Goal: Task Accomplishment & Management: Complete application form

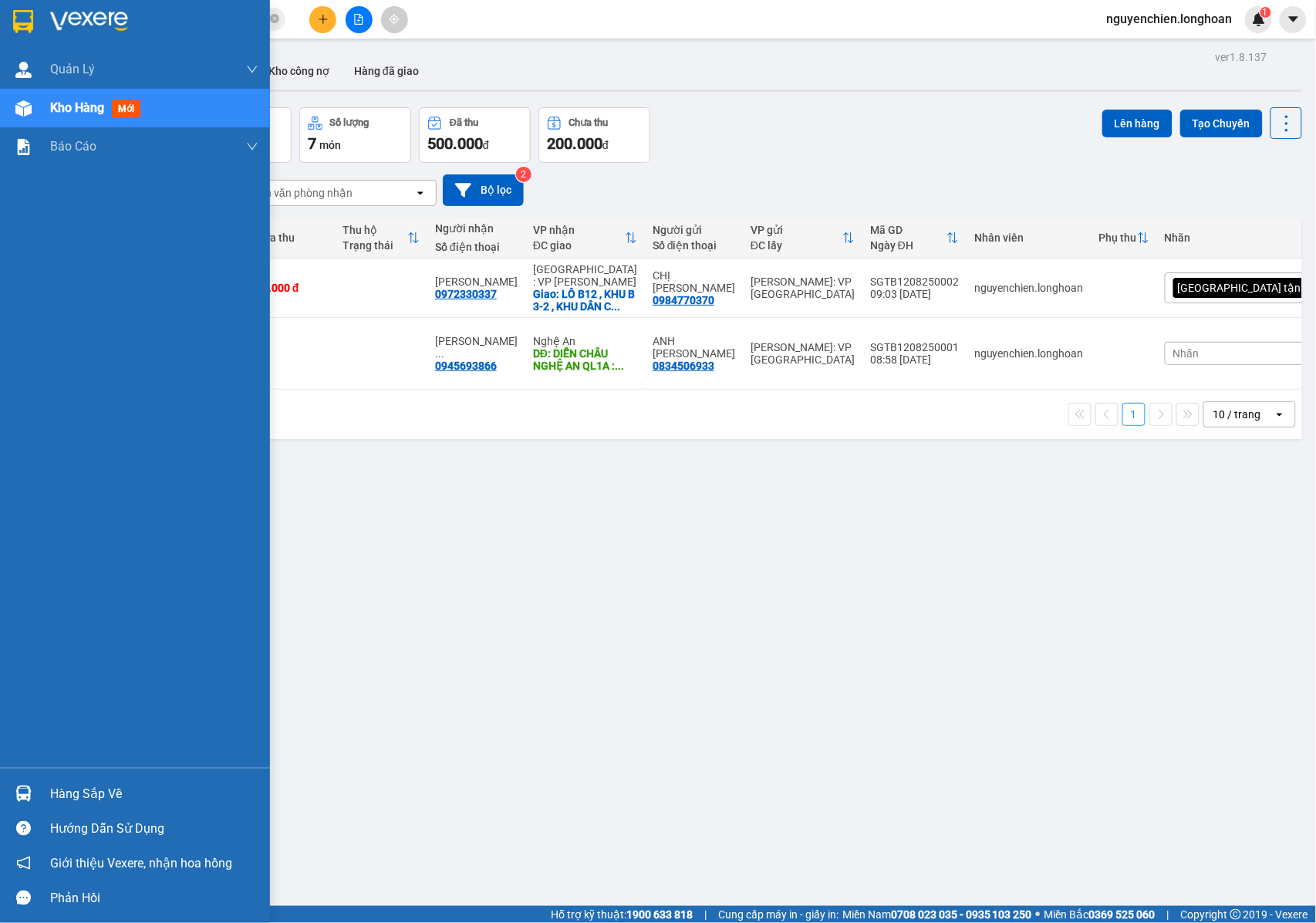
click at [32, 124] on div "Kho hàng mới" at bounding box center [135, 108] width 270 height 39
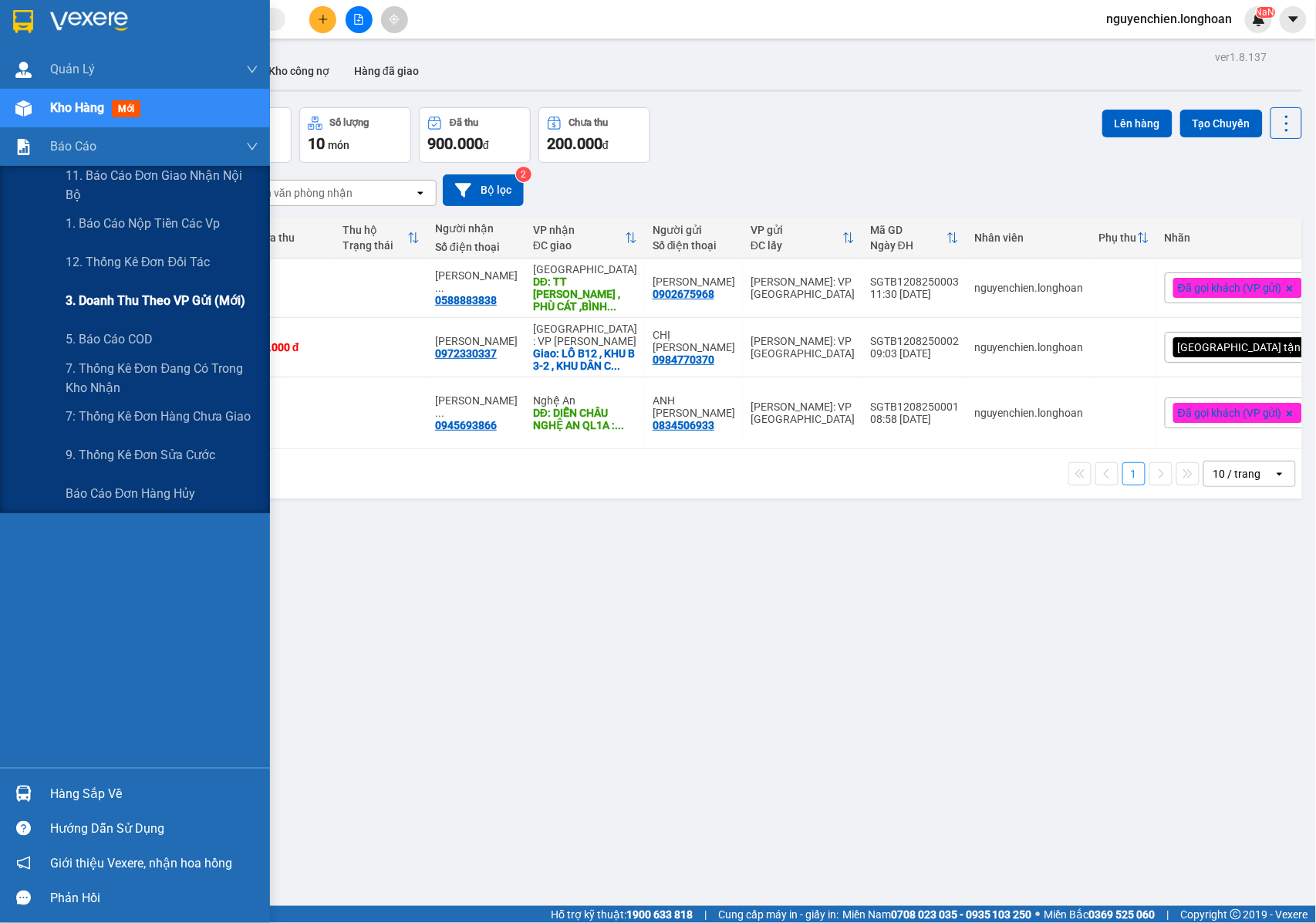
click at [142, 304] on span "3. Doanh Thu theo VP Gửi (mới)" at bounding box center [155, 300] width 180 height 19
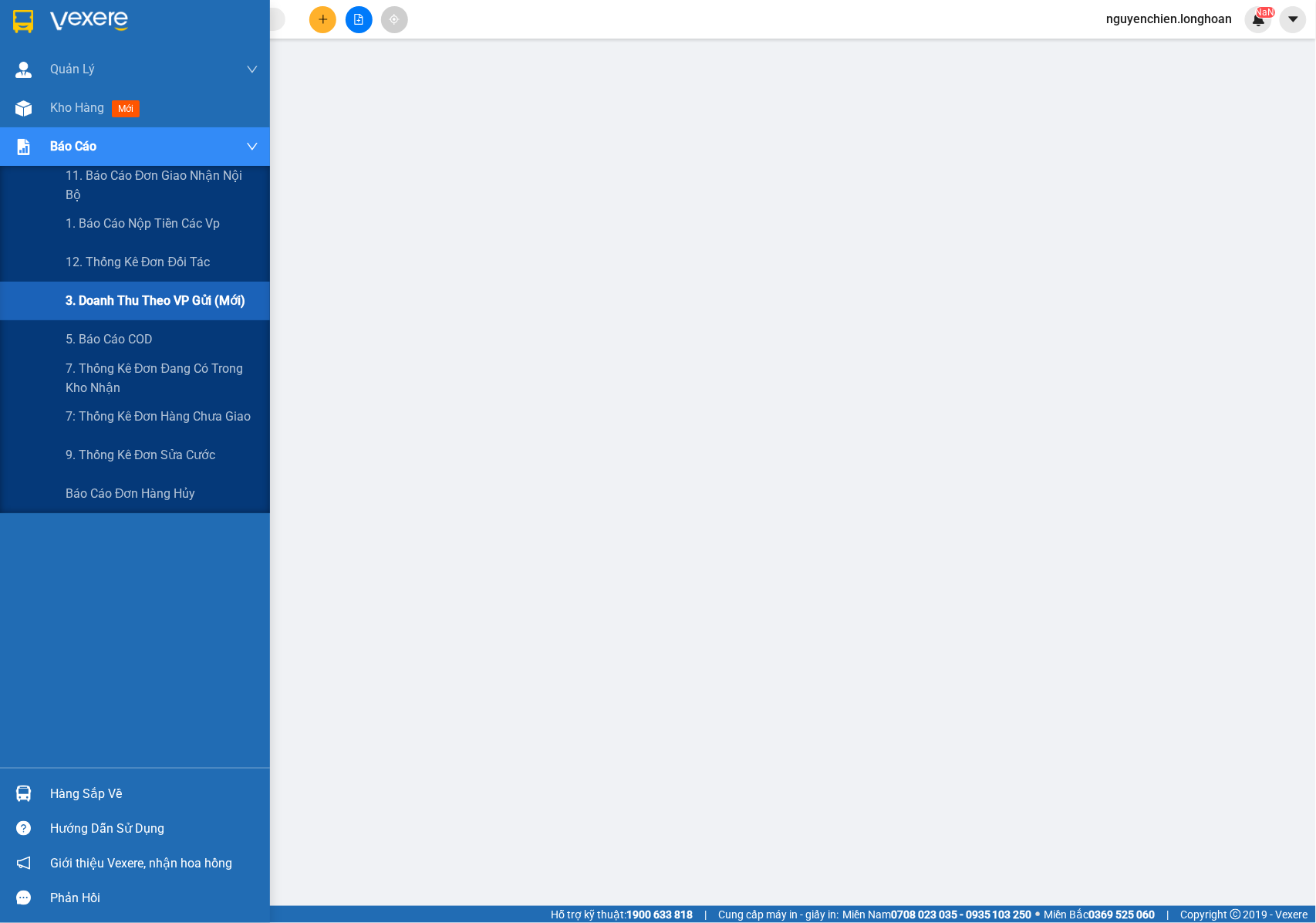
click at [108, 290] on div "3. Doanh Thu theo VP Gửi (mới)" at bounding box center [162, 300] width 193 height 39
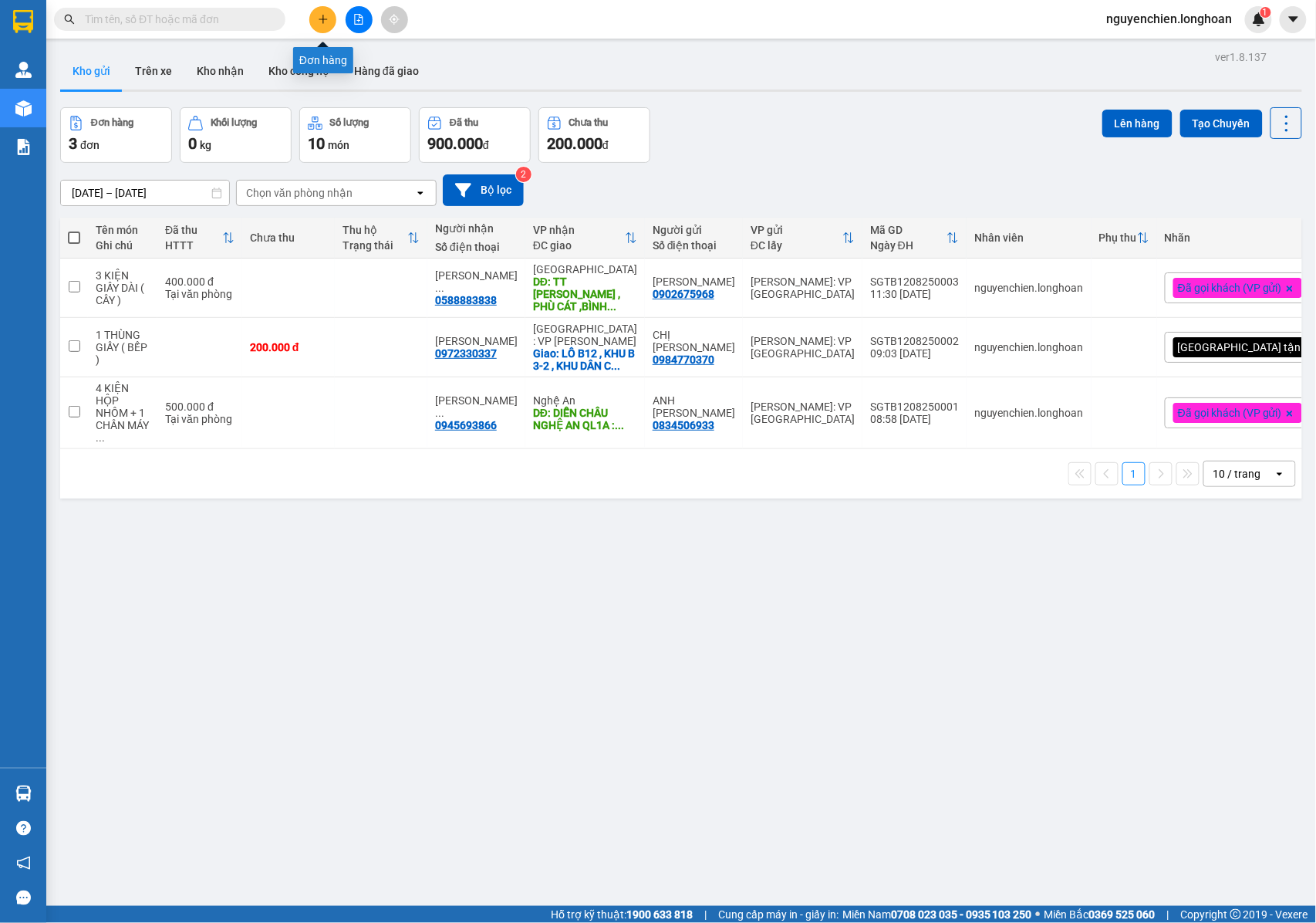
click at [323, 15] on icon "plus" at bounding box center [323, 19] width 1 height 9
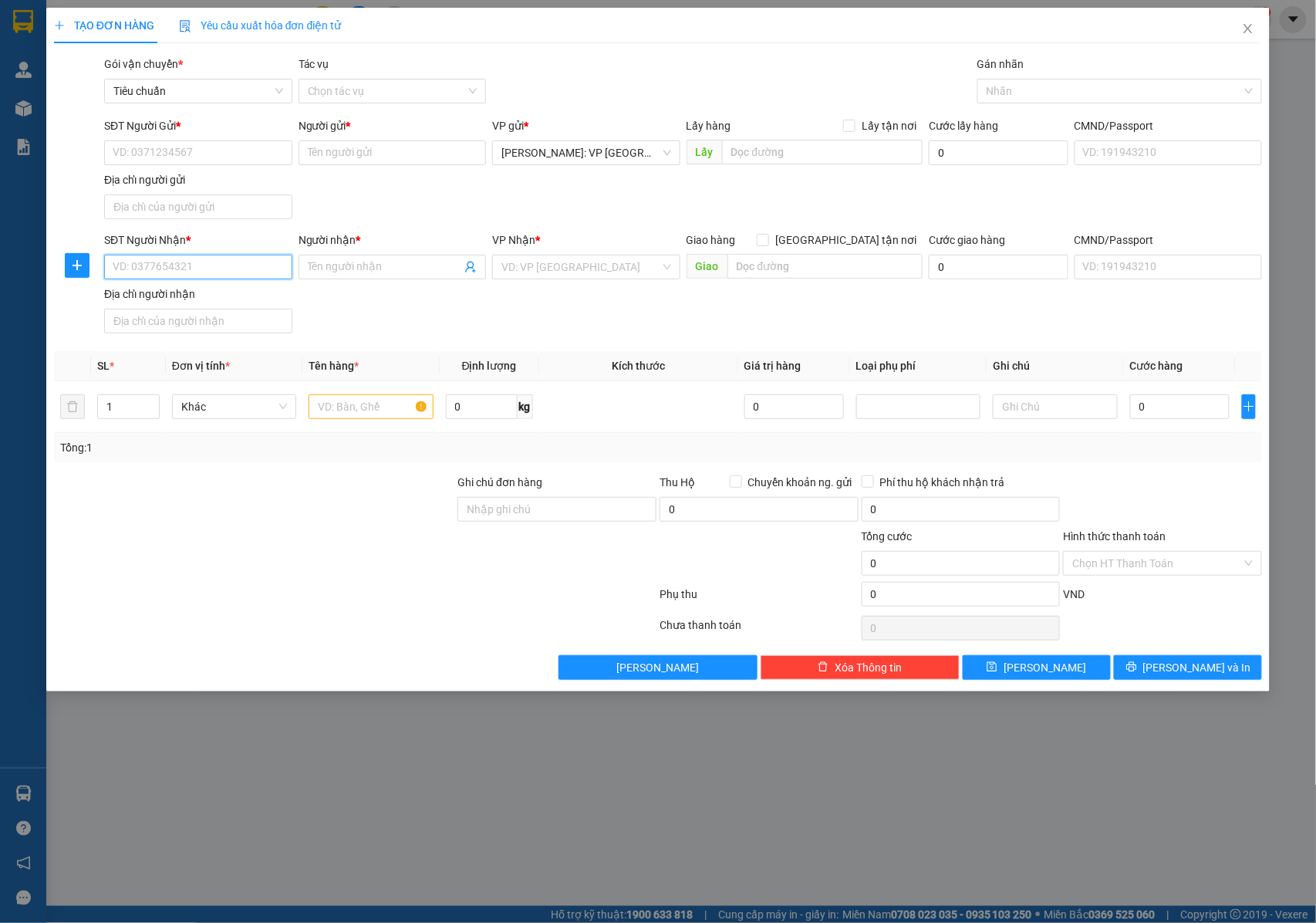
click at [199, 264] on input "SĐT Người Nhận *" at bounding box center [198, 267] width 188 height 25
type input "0854534495"
click at [225, 296] on div "0854534495 - ANH HIỂN" at bounding box center [198, 300] width 169 height 17
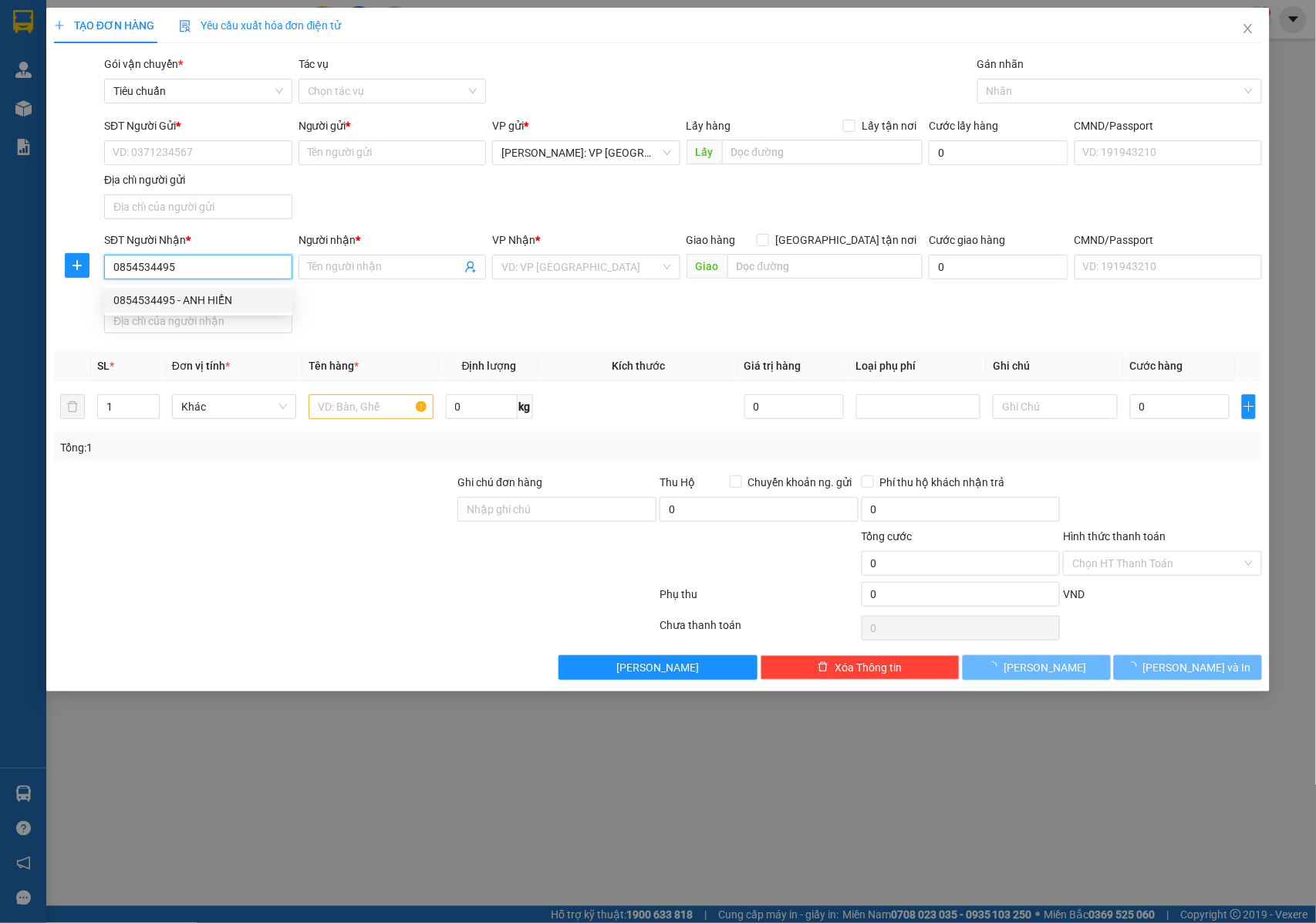
type input "ANH HIỂN"
checkbox input "true"
type input "DỰ ÁN BL9.06 , SỐ 7 ĐƯỜNG BẰNG LĂNG ,KHU RIVERSIDE , P PHÚC LỢI , LONG BIÊN , H…"
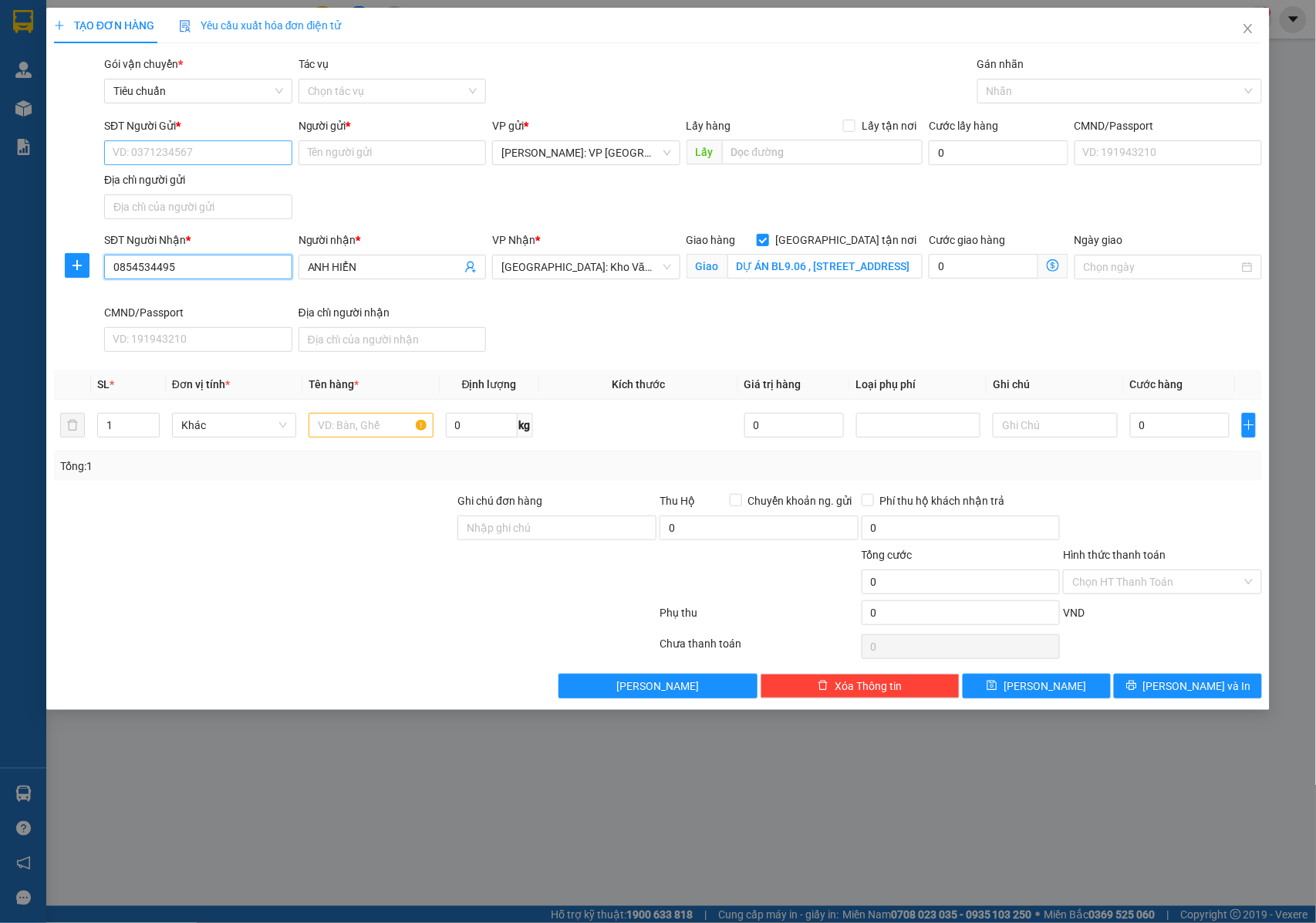
type input "0854534495"
click at [191, 155] on input "SĐT Người Gửi *" at bounding box center [198, 152] width 188 height 25
click at [202, 190] on div "0911040540 - ANH KHANG" at bounding box center [198, 185] width 169 height 17
type input "0911040540"
type input "[PERSON_NAME]"
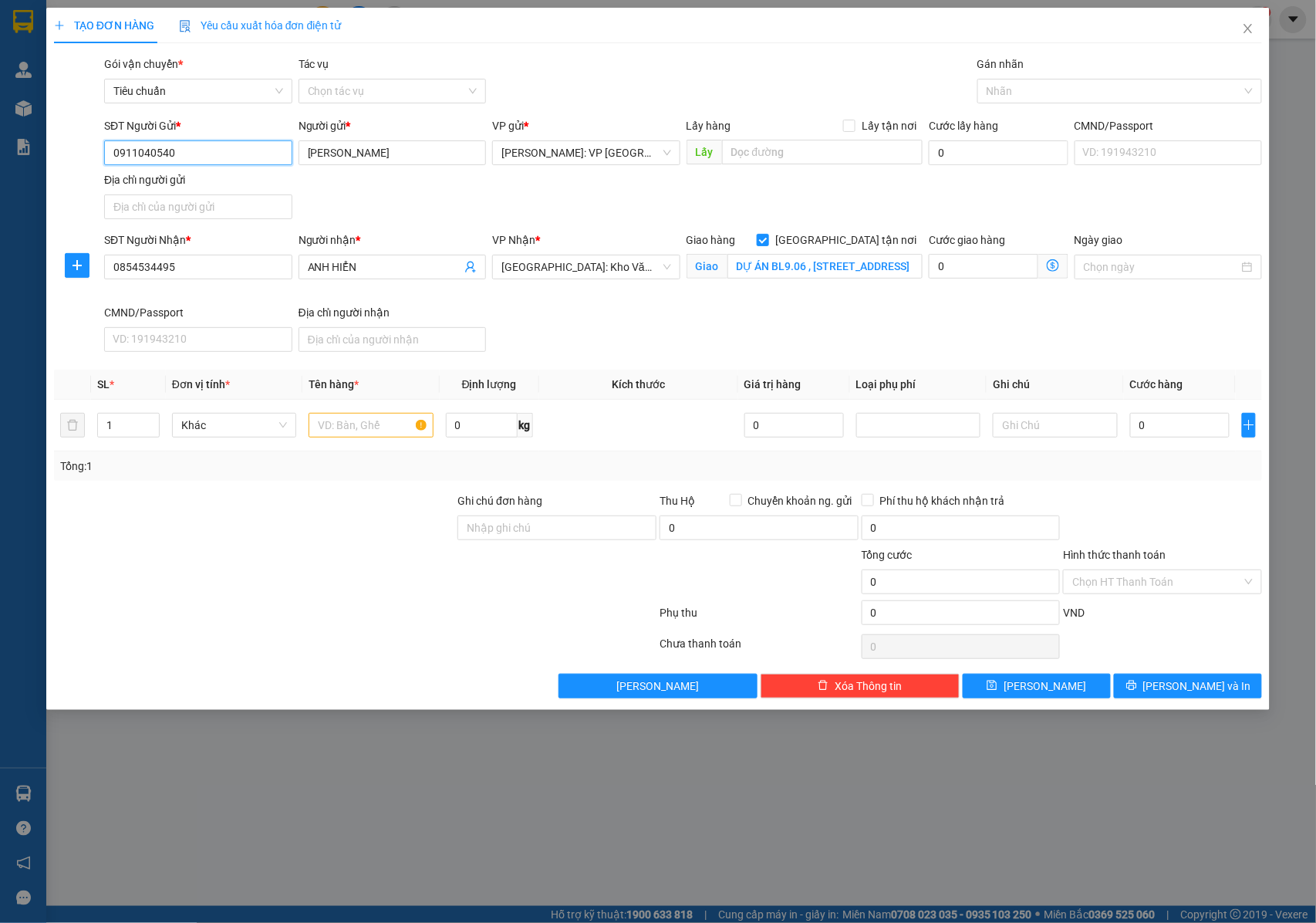
click at [237, 142] on input "0911040540" at bounding box center [198, 152] width 188 height 25
click at [219, 186] on div "0911040540 - ANH KHANG" at bounding box center [198, 185] width 169 height 17
click at [1014, 82] on div at bounding box center [1112, 91] width 261 height 19
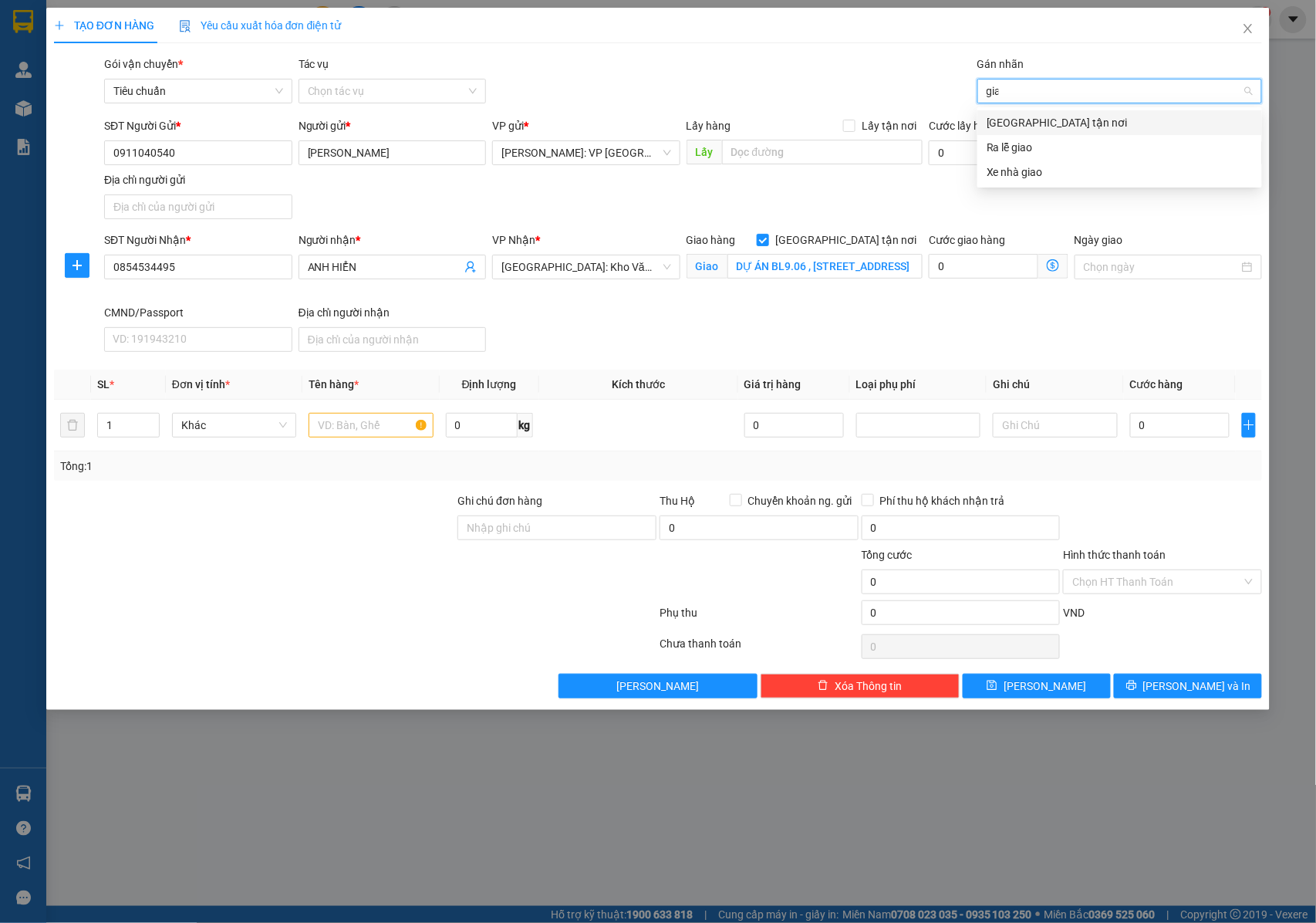
type input "giao"
click at [1030, 117] on div "[GEOGRAPHIC_DATA] tận nơi" at bounding box center [1119, 123] width 266 height 17
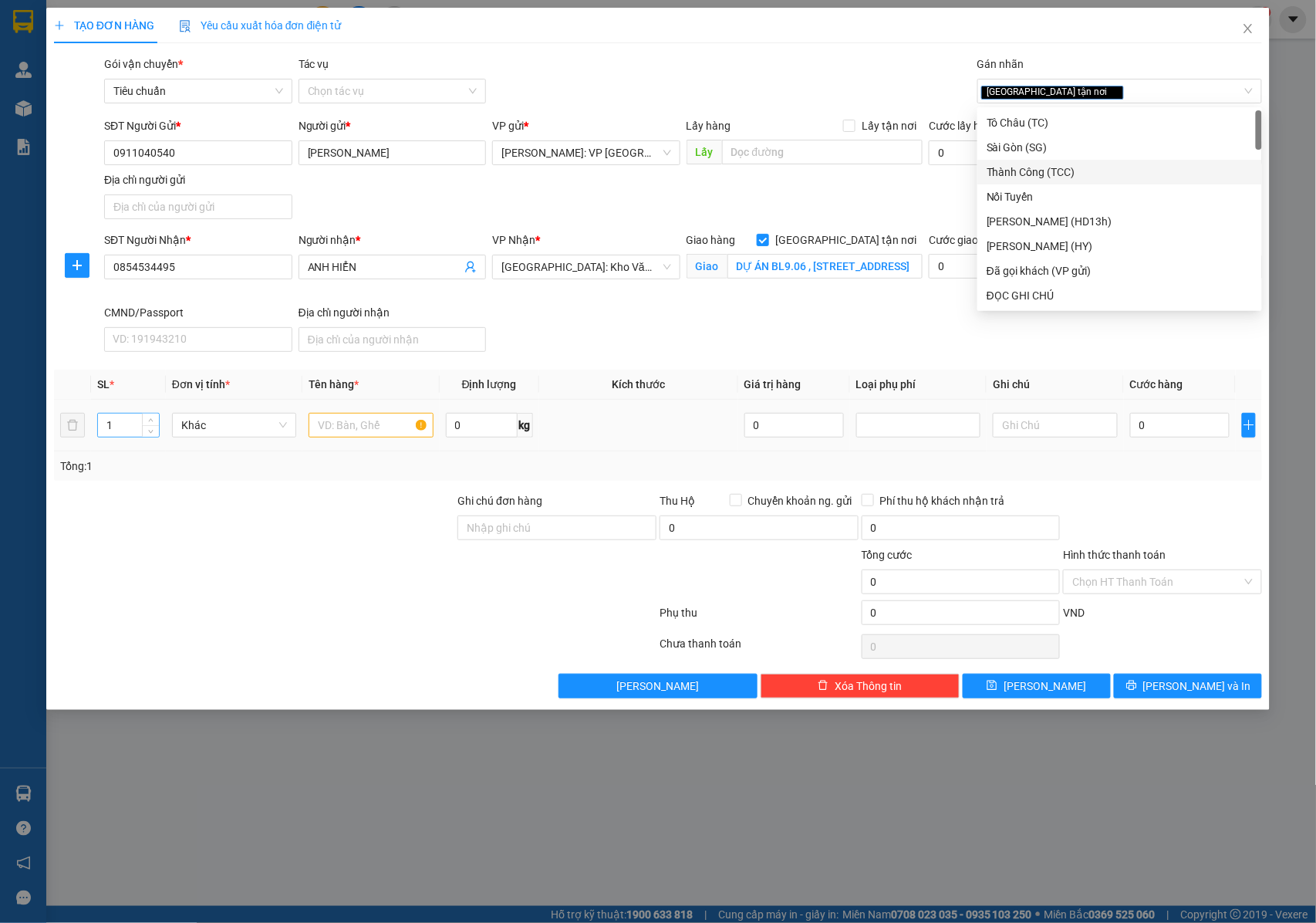
drag, startPoint x: 212, startPoint y: 466, endPoint x: 124, endPoint y: 434, distance: 93.6
click at [208, 463] on div "Tổng: 1" at bounding box center [284, 466] width 448 height 17
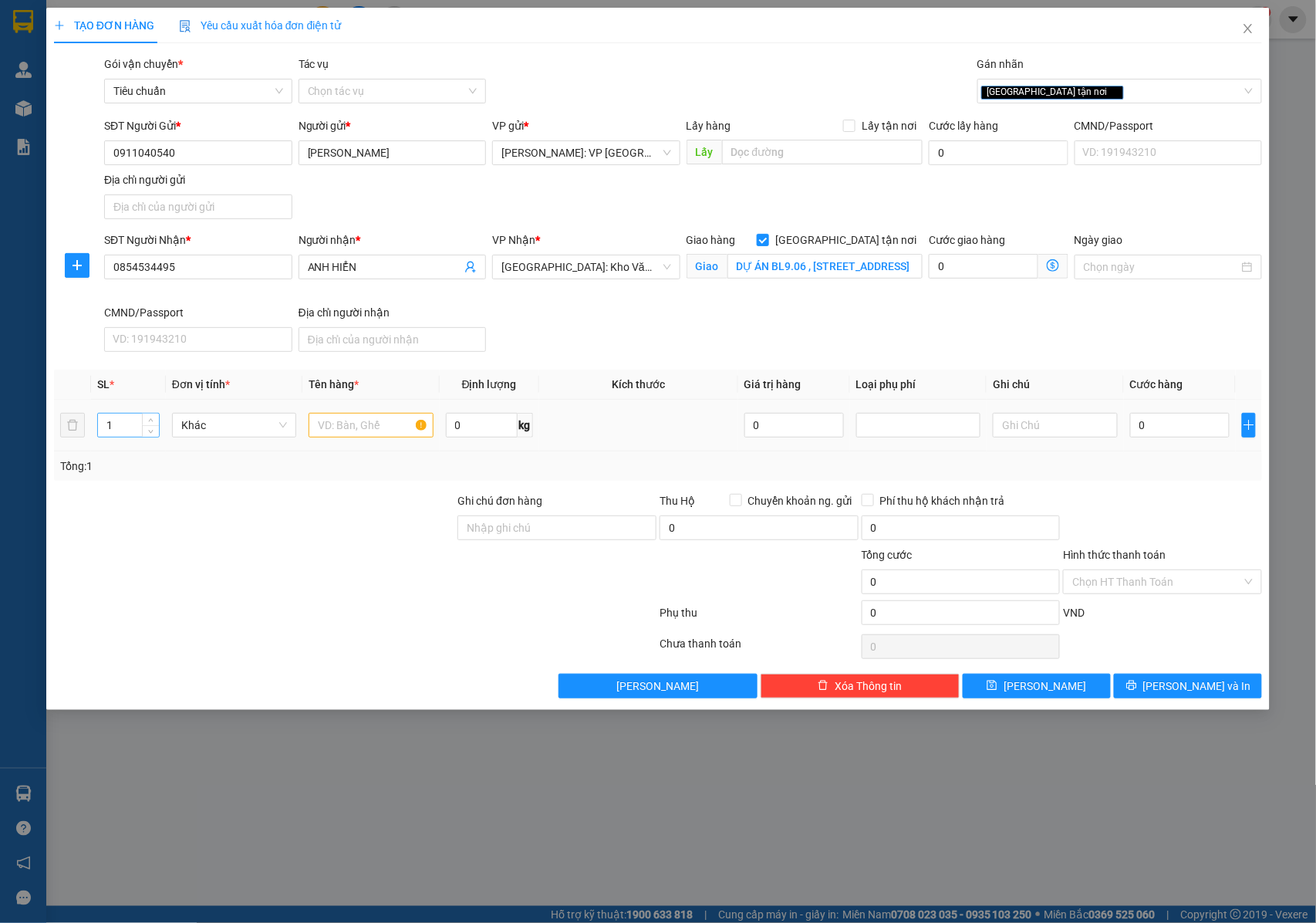
click at [120, 434] on input "1" at bounding box center [128, 425] width 61 height 23
type input "2"
click at [149, 424] on icon "up" at bounding box center [151, 422] width 5 height 5
click at [383, 422] on input "text" at bounding box center [371, 425] width 124 height 25
type input "1"
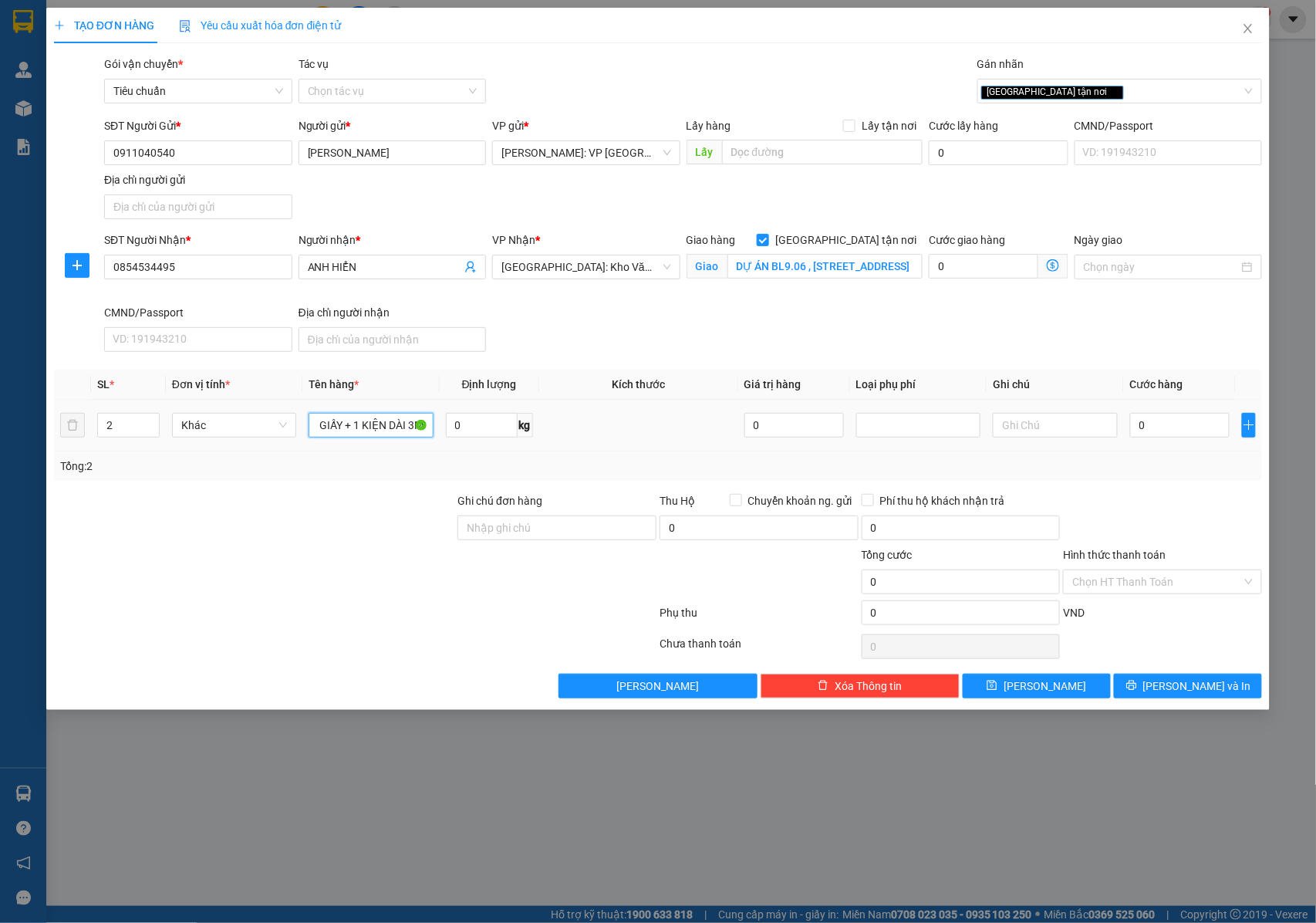
scroll to position [0, 51]
type input "1 THÙNG GIẤY + 1 KIỆN DÀI 3M"
click at [550, 532] on input "Ghi chú đơn hàng" at bounding box center [557, 527] width 199 height 25
type input "NHẬN NGUYÊN KIỆN GIAO NGUYÊN KIỆN, HƯ VỠ K ĐỀN"
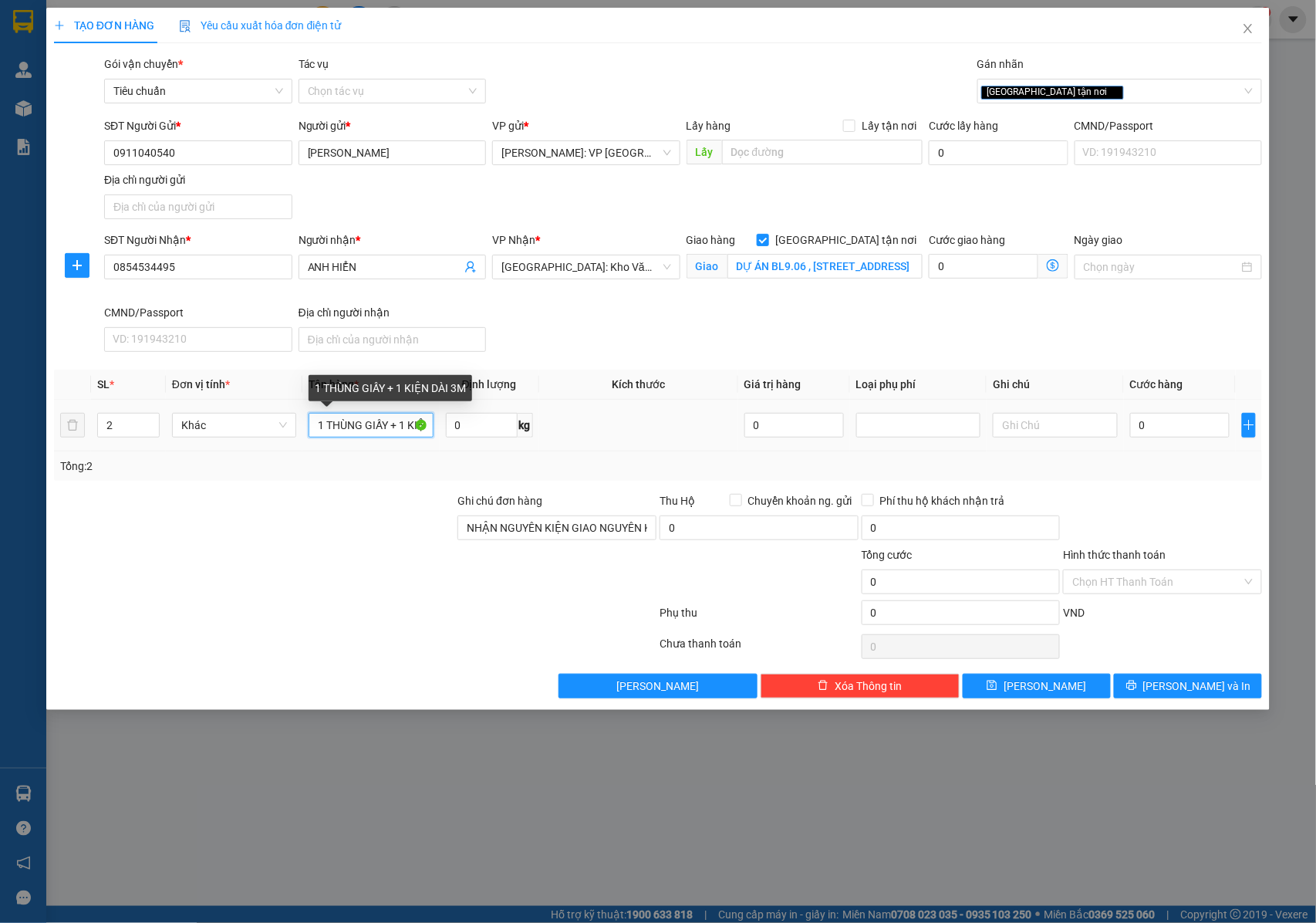
click at [386, 424] on input "1 THÙNG GIẤY + 1 KIỆN DÀI 3M" at bounding box center [371, 425] width 124 height 25
type input "1 THÙNG GIẤY + 1 KIỆN DÀI 3M ( ĐÈN )"
click at [1180, 438] on input "0" at bounding box center [1180, 425] width 100 height 25
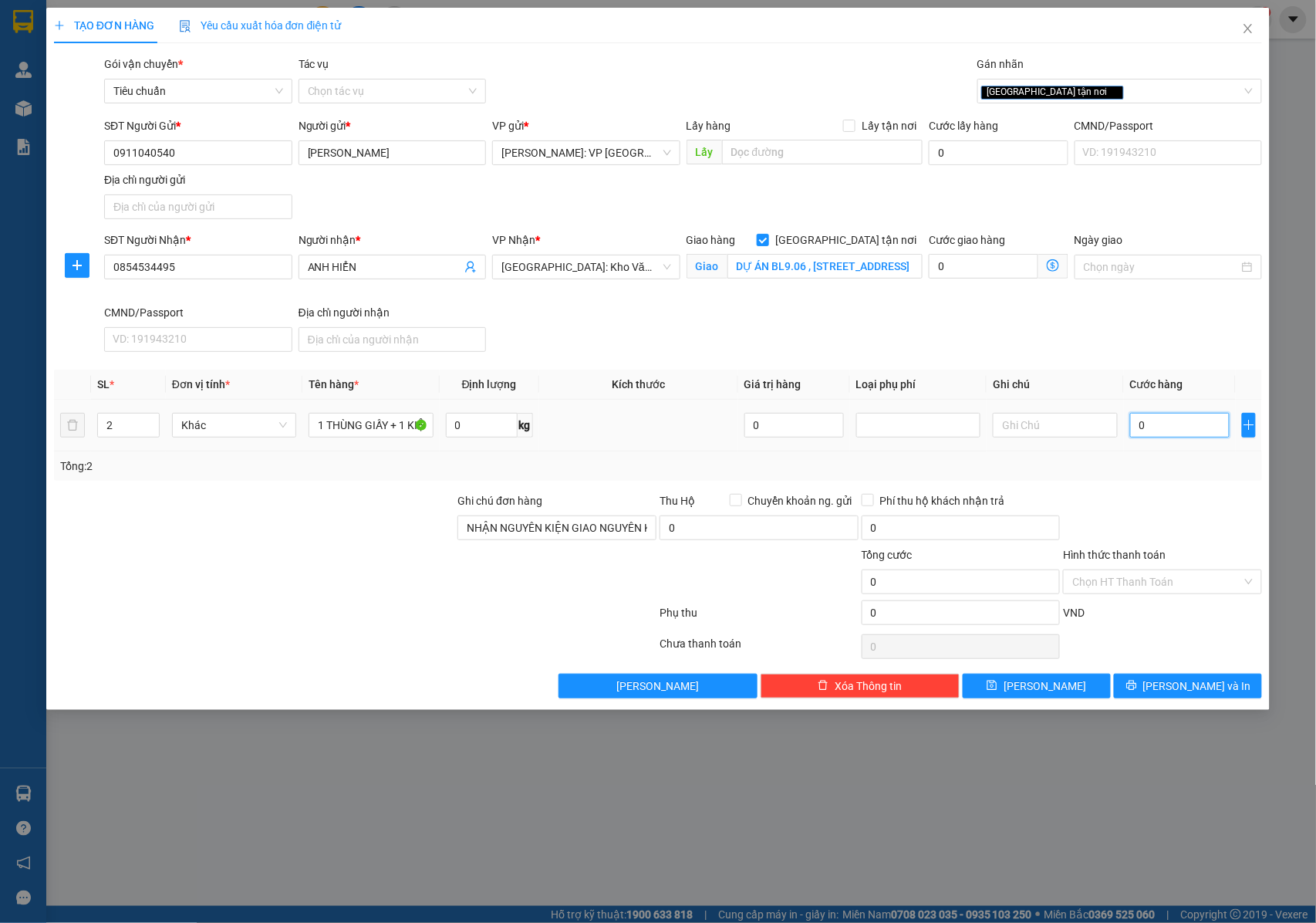
type input "2"
type input "25"
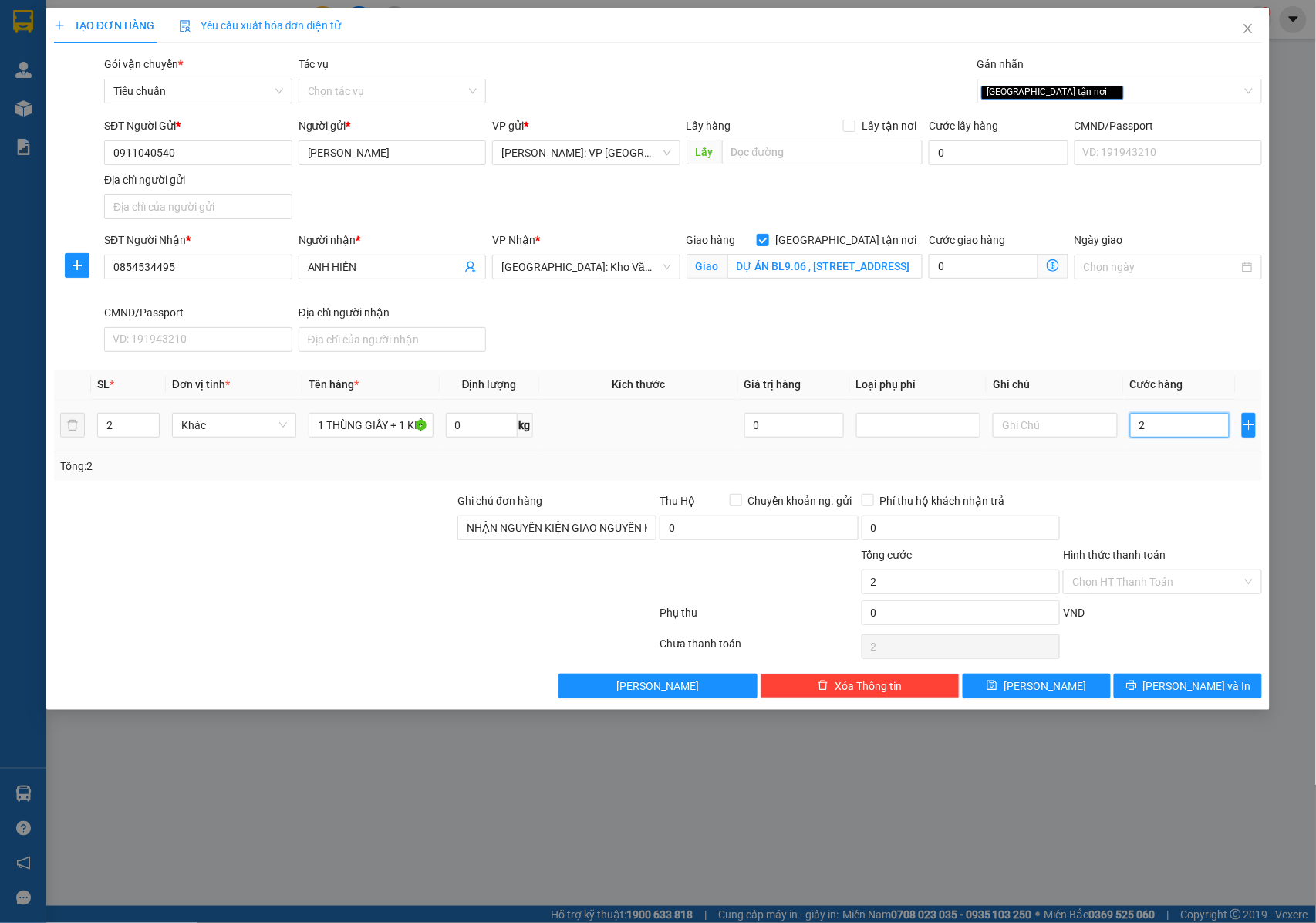
type input "25"
type input "250"
type input "2.500"
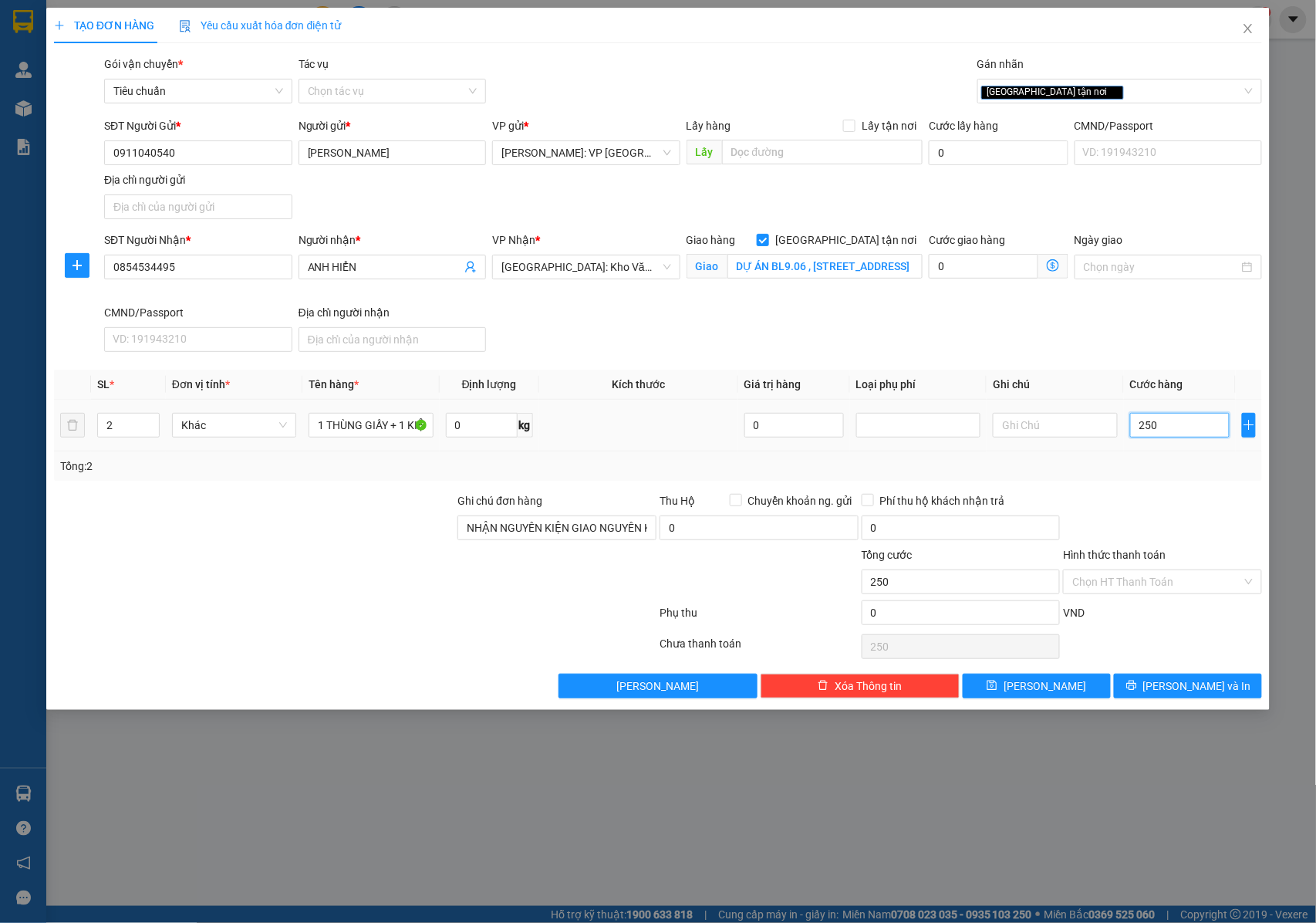
type input "2.500"
type input "25.000"
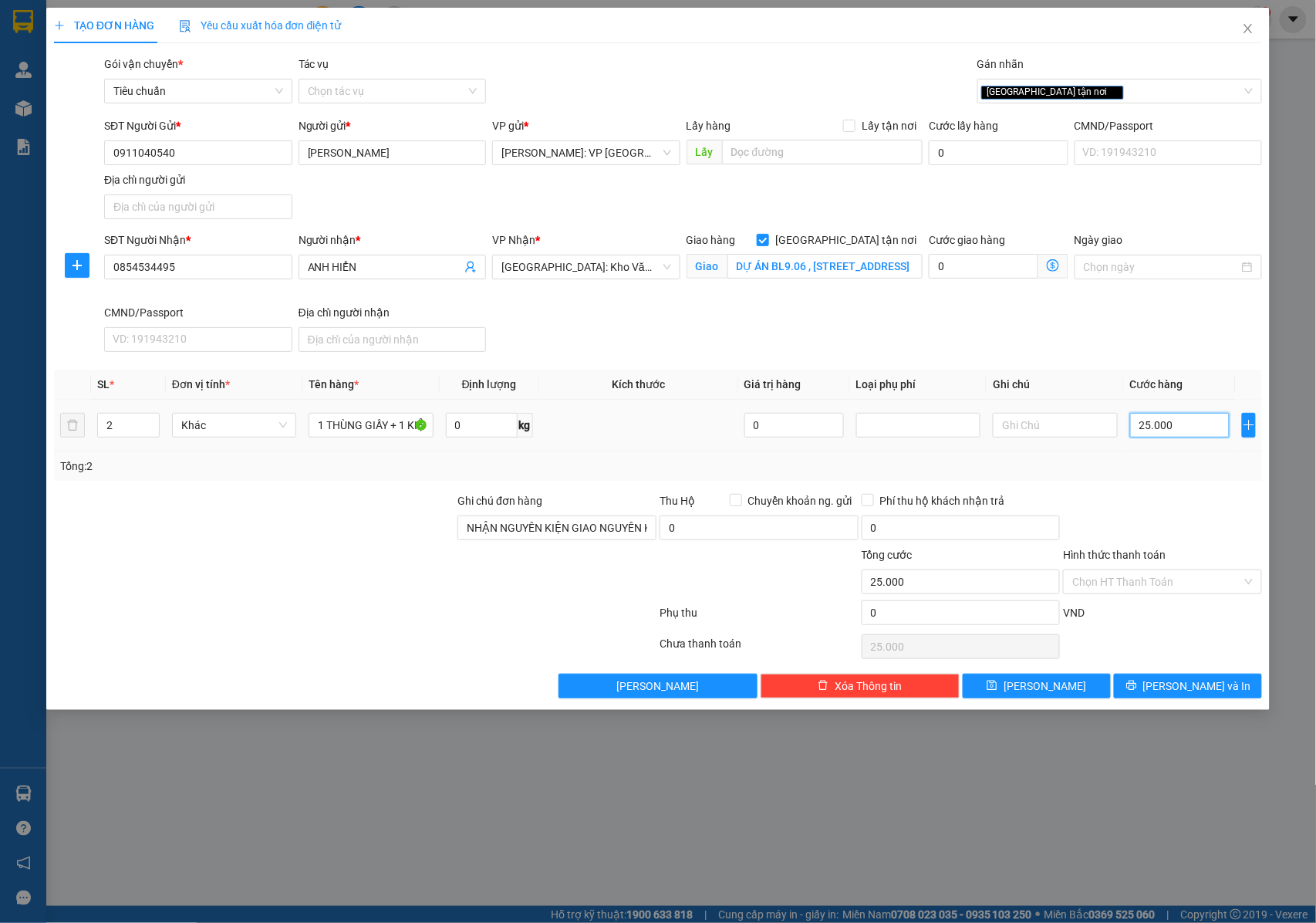
type input "250.000"
click at [1148, 577] on input "Hình thức thanh toán" at bounding box center [1157, 581] width 169 height 23
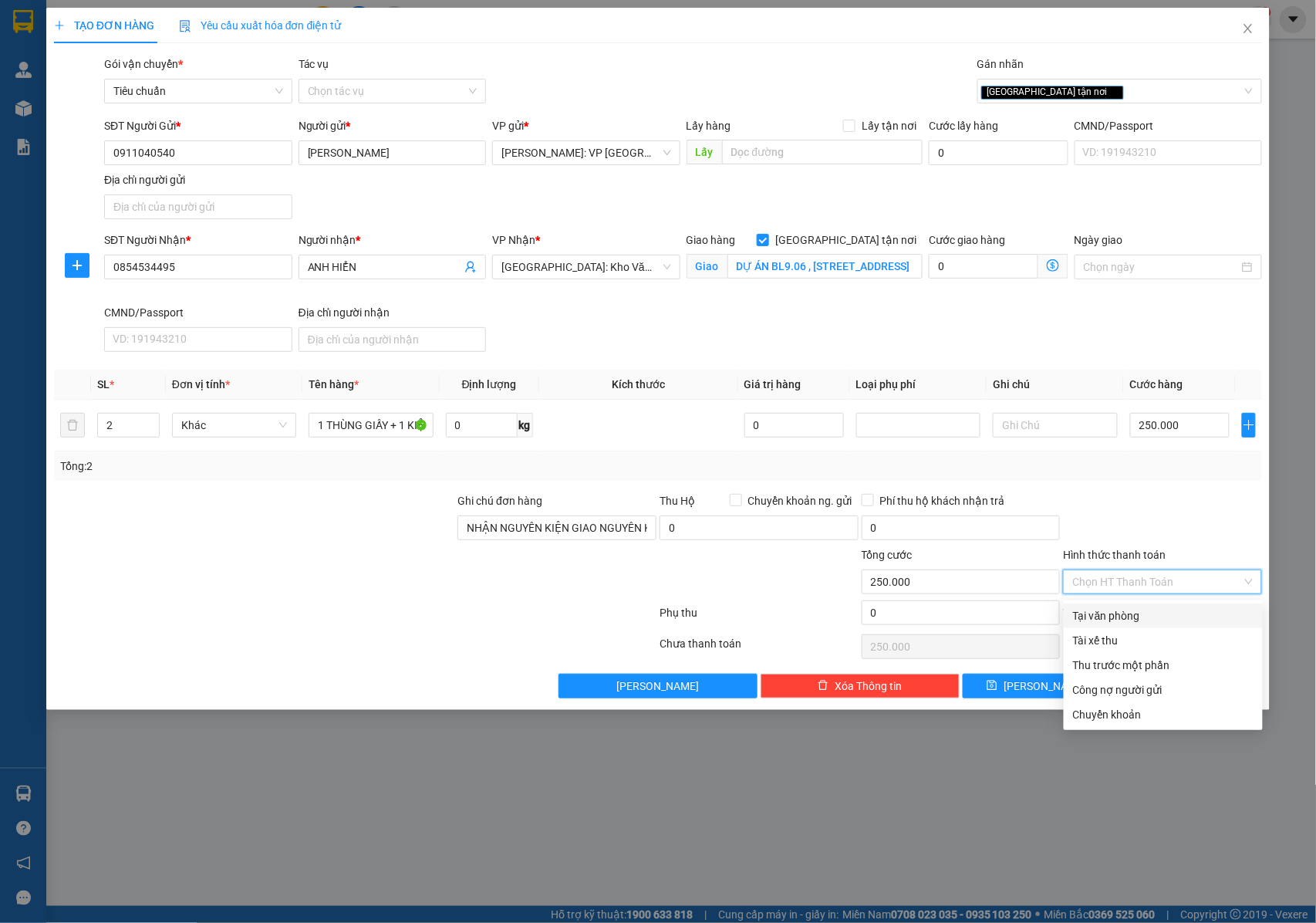
click at [1116, 607] on div "Tại văn phòng" at bounding box center [1164, 616] width 181 height 17
type input "0"
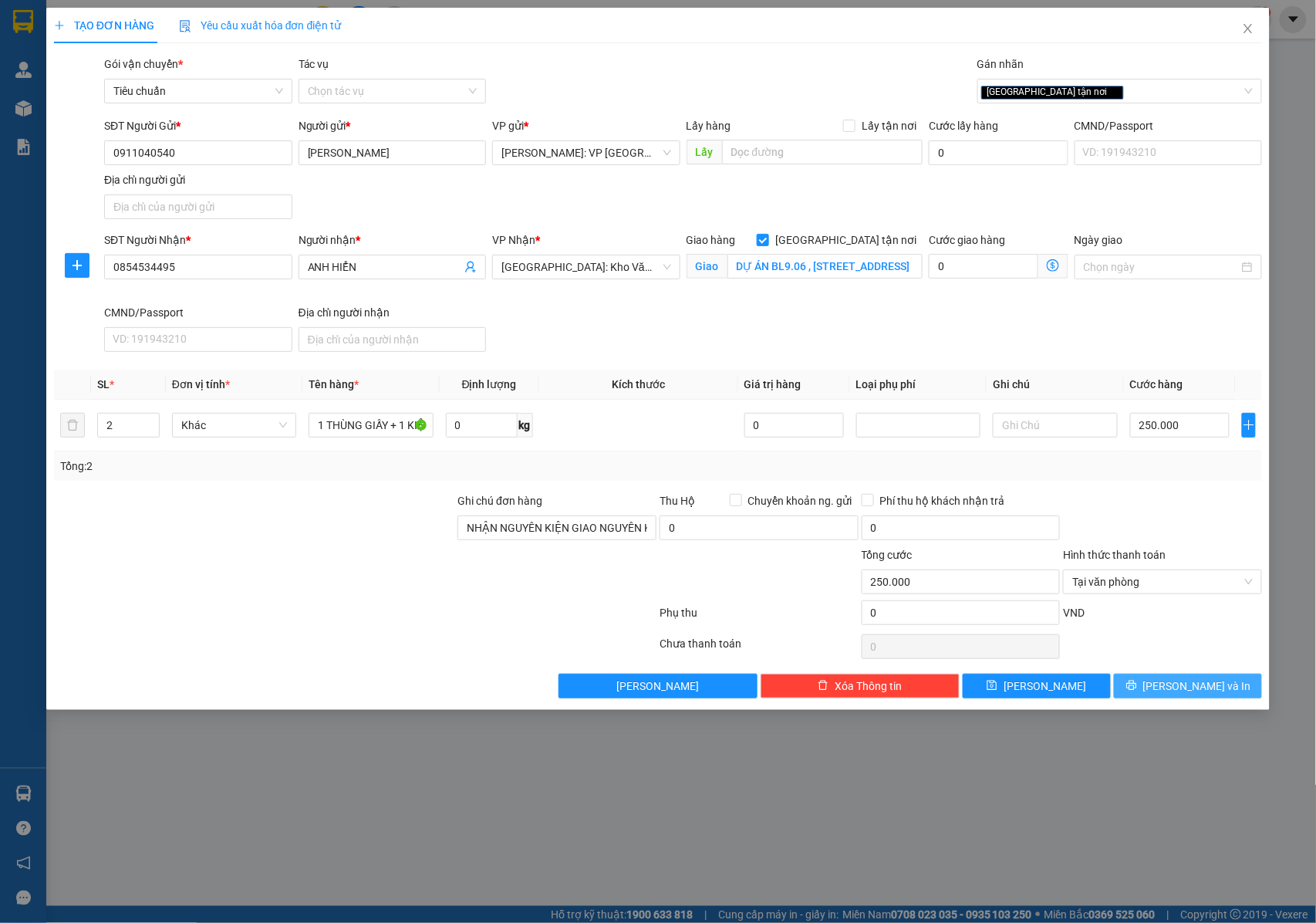
click at [1178, 682] on span "[PERSON_NAME] và In" at bounding box center [1197, 686] width 108 height 17
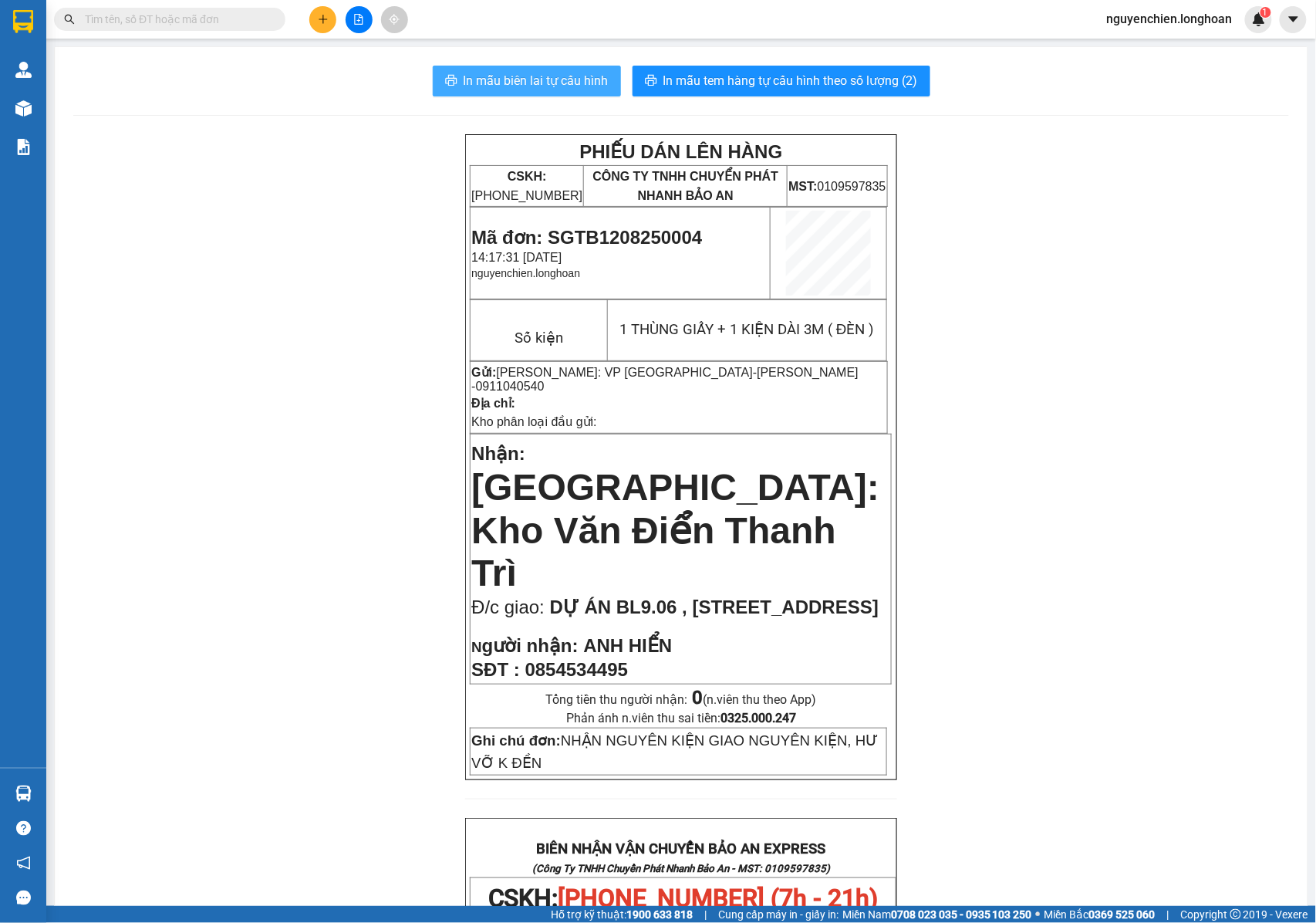
click at [568, 81] on span "In mẫu biên lai tự cấu hình" at bounding box center [536, 81] width 145 height 19
click at [513, 920] on div "Hỗ trợ kỹ thuật: 1900 633 818 | Cung cấp máy in - giấy in: Miền Nam 0708 023 03…" at bounding box center [654, 914] width 1308 height 17
click at [324, 19] on icon "plus" at bounding box center [323, 19] width 9 height 1
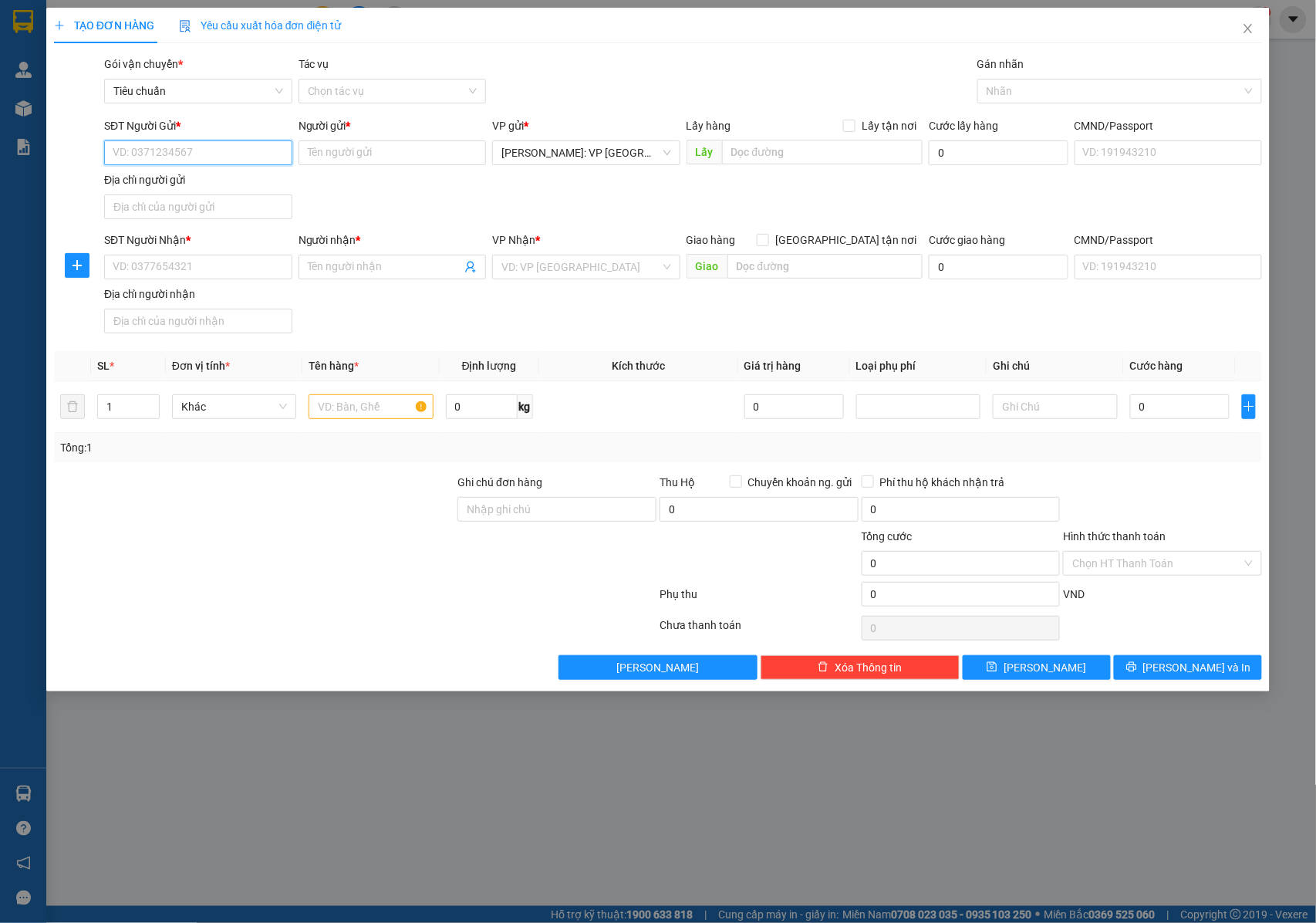
click at [169, 155] on input "SĐT Người Gửi *" at bounding box center [198, 152] width 188 height 25
click at [184, 156] on input "SĐT Người Gửi *" at bounding box center [198, 152] width 188 height 25
type input "0909812486"
click at [206, 177] on div "0909812486 - Quang Phạm" at bounding box center [198, 185] width 169 height 17
type input "[PERSON_NAME]"
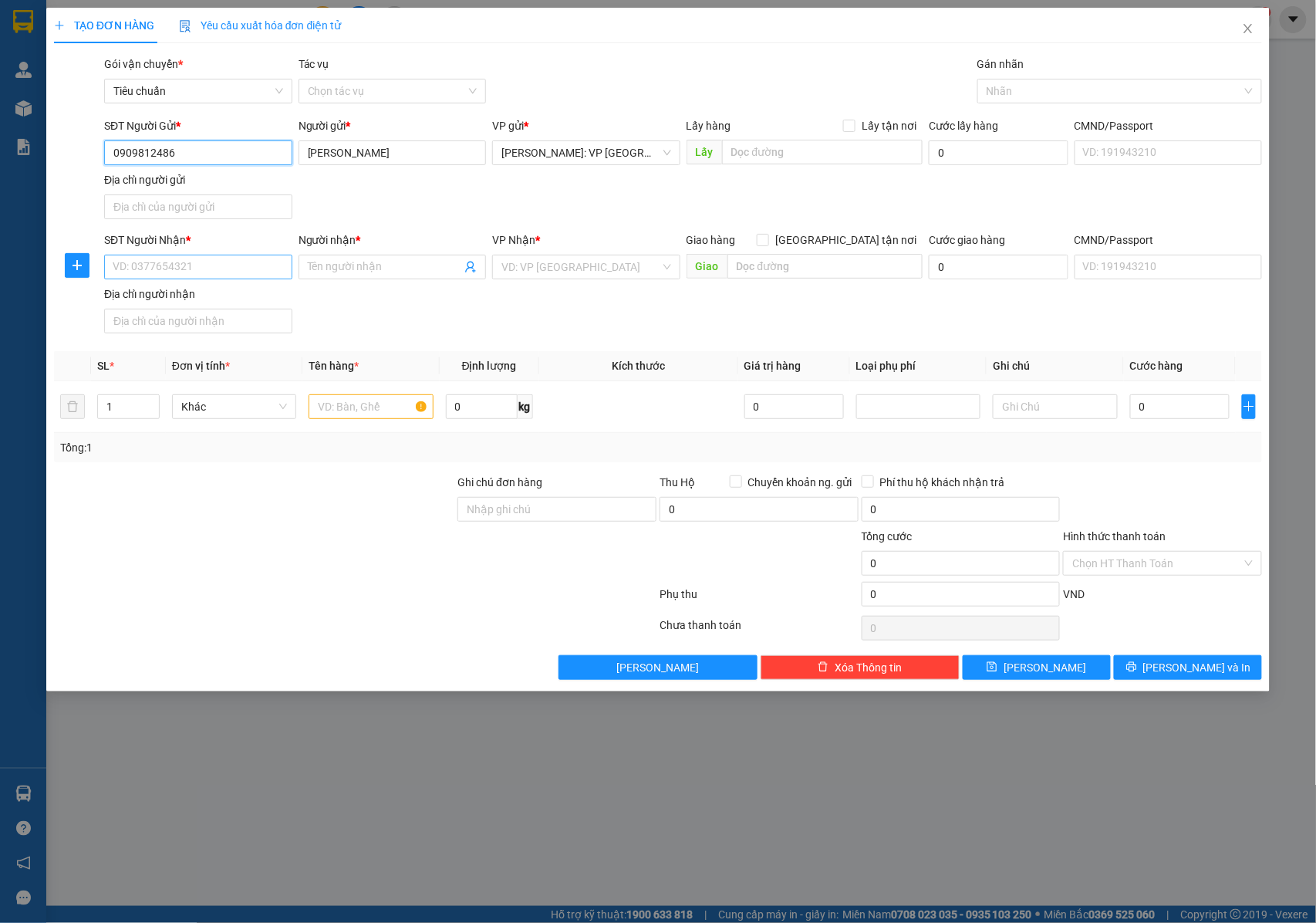
type input "0909812486"
click at [169, 263] on input "SĐT Người Nhận *" at bounding box center [198, 267] width 188 height 25
click at [201, 295] on div "0909812486 - Quang Phạm" at bounding box center [209, 300] width 192 height 17
type input "0909812486"
type input "[PERSON_NAME]"
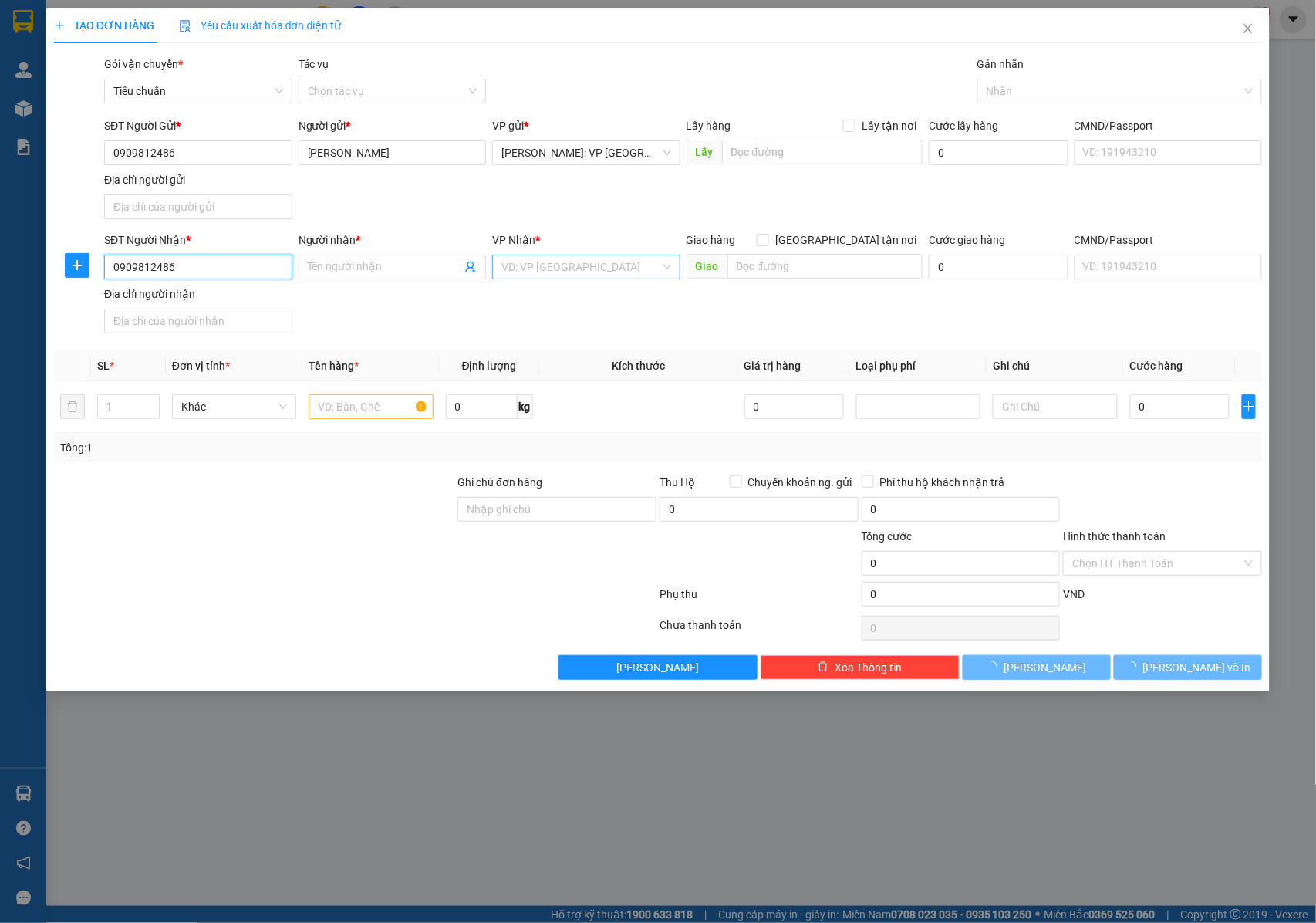
checkbox input "true"
type input "152 lê duẩn, đống đa, hà nội"
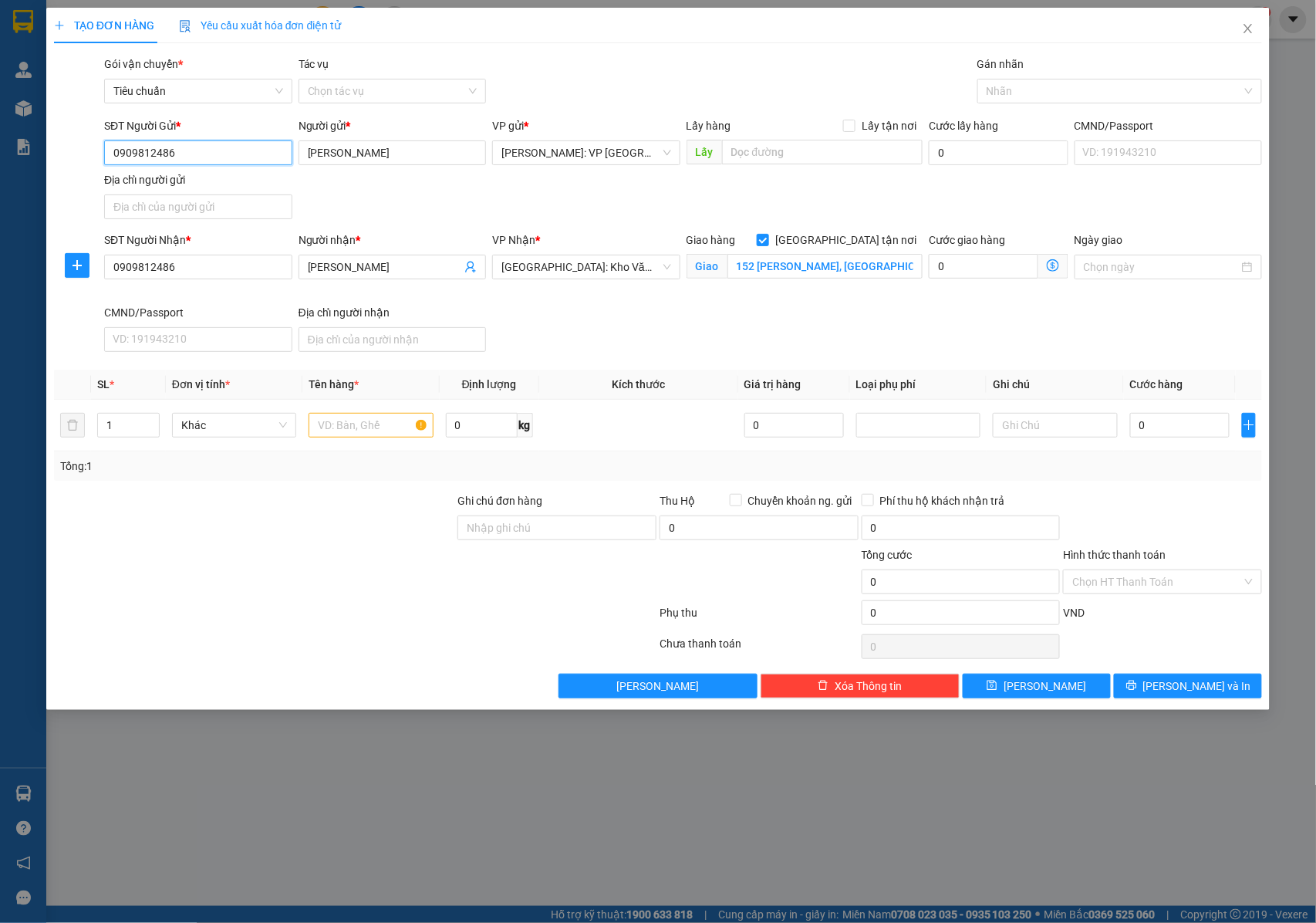
click at [221, 151] on input "0909812486" at bounding box center [198, 152] width 188 height 25
click at [404, 257] on span "[PERSON_NAME]" at bounding box center [392, 267] width 188 height 25
type input "Quang Phạm - 0902410386"
drag, startPoint x: 534, startPoint y: 304, endPoint x: 311, endPoint y: 176, distance: 257.1
click at [532, 304] on div "VP Nhận * Hà Nội: Kho Văn Điển Thanh Trì" at bounding box center [587, 268] width 194 height 72
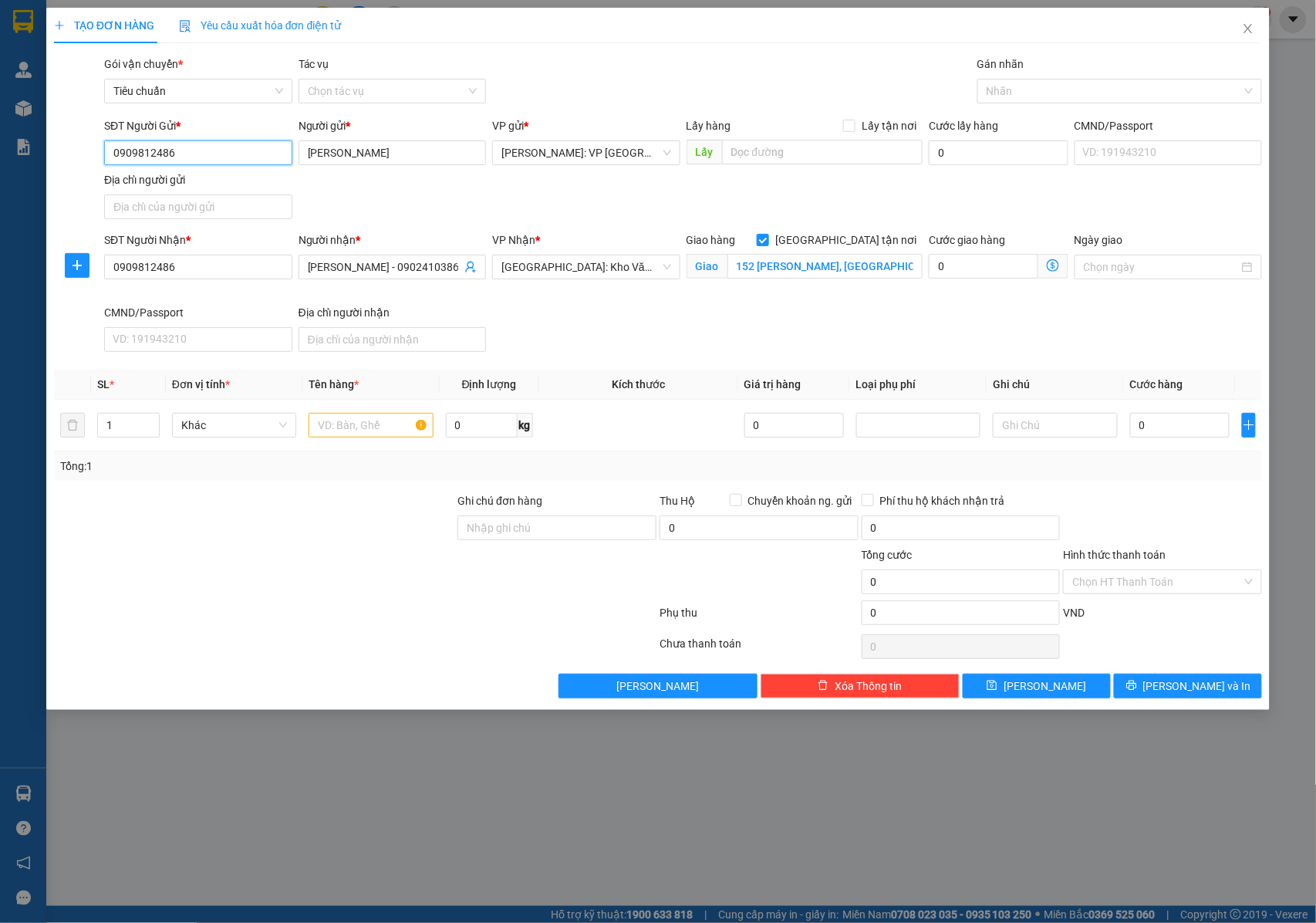
click at [229, 144] on input "0909812486" at bounding box center [198, 152] width 188 height 25
type input "0"
click at [202, 154] on input "SĐT Người Gửi *" at bounding box center [198, 152] width 188 height 25
click at [204, 185] on div "0902860699 - ANH AN" at bounding box center [198, 185] width 169 height 17
type input "0902860699"
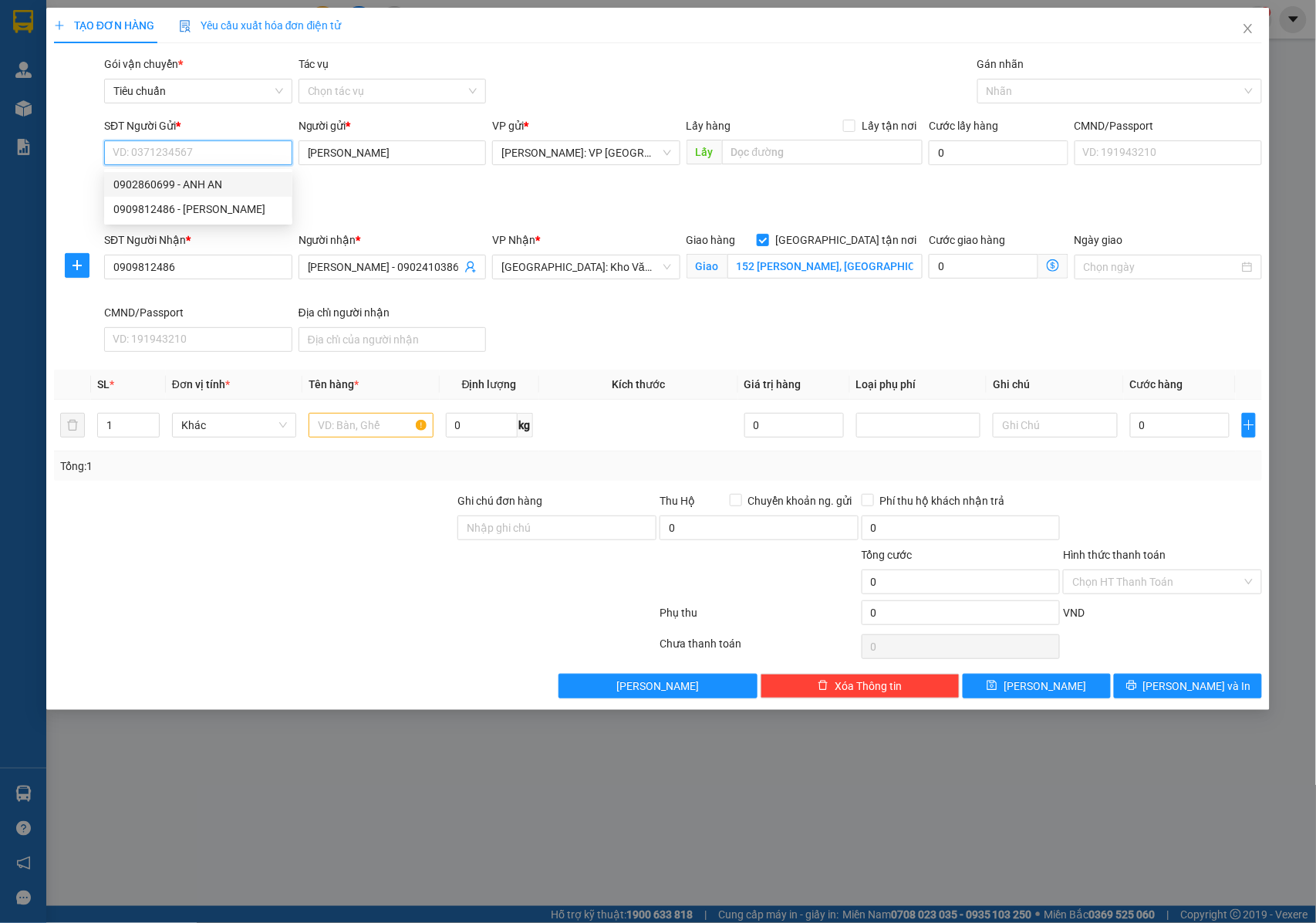
type input "ANH AN"
click at [1025, 96] on div at bounding box center [1112, 91] width 261 height 19
type input "0902860699"
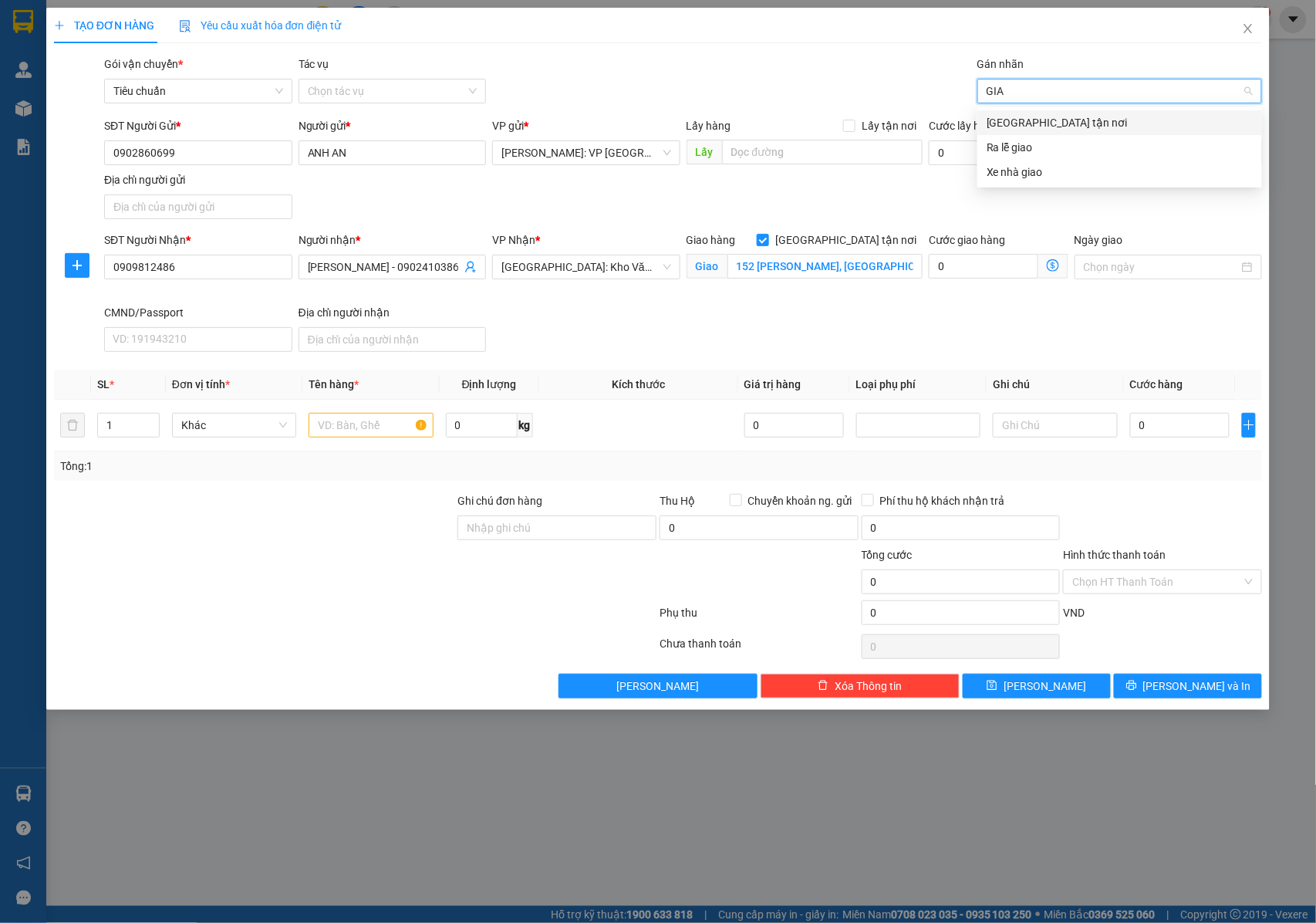
type input "GIAO"
click at [1003, 131] on div "[GEOGRAPHIC_DATA] tận nơi" at bounding box center [1119, 123] width 266 height 17
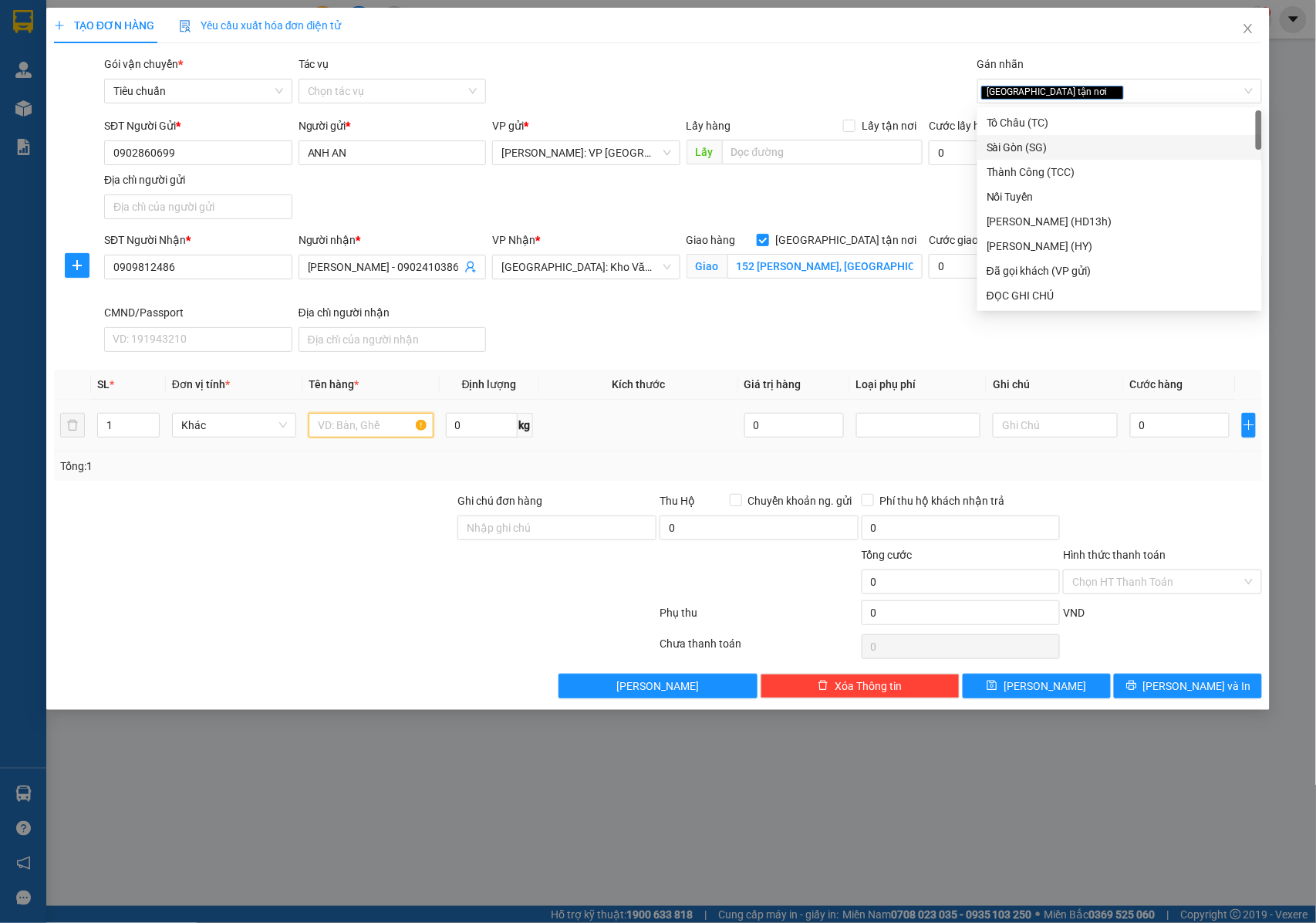
click at [377, 426] on input "text" at bounding box center [371, 425] width 124 height 25
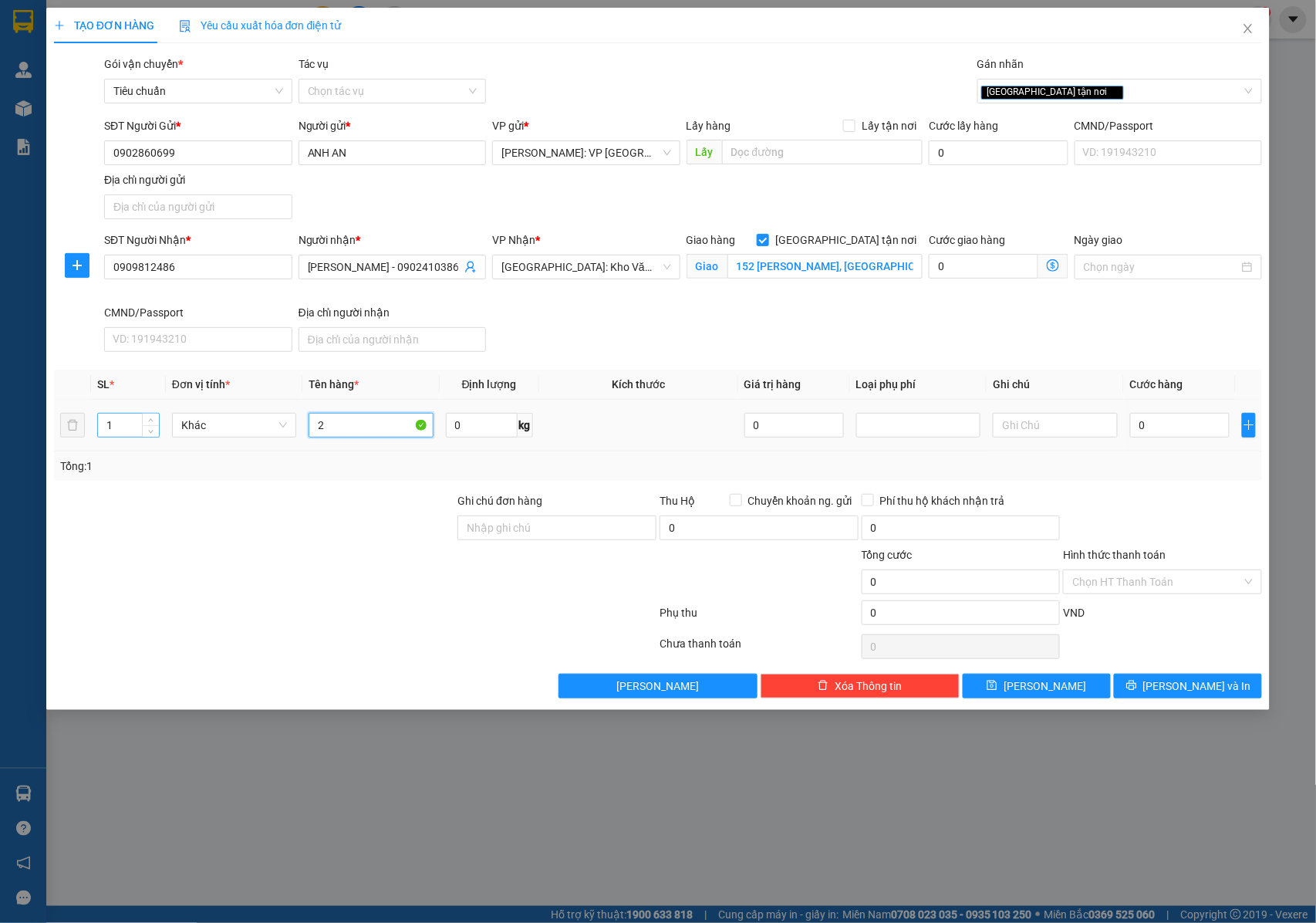
type input "2"
click at [122, 428] on input "1" at bounding box center [128, 425] width 61 height 23
click at [148, 424] on span "Decrease Value" at bounding box center [151, 430] width 17 height 14
type input "2"
drag, startPoint x: 148, startPoint y: 423, endPoint x: 285, endPoint y: 426, distance: 137.0
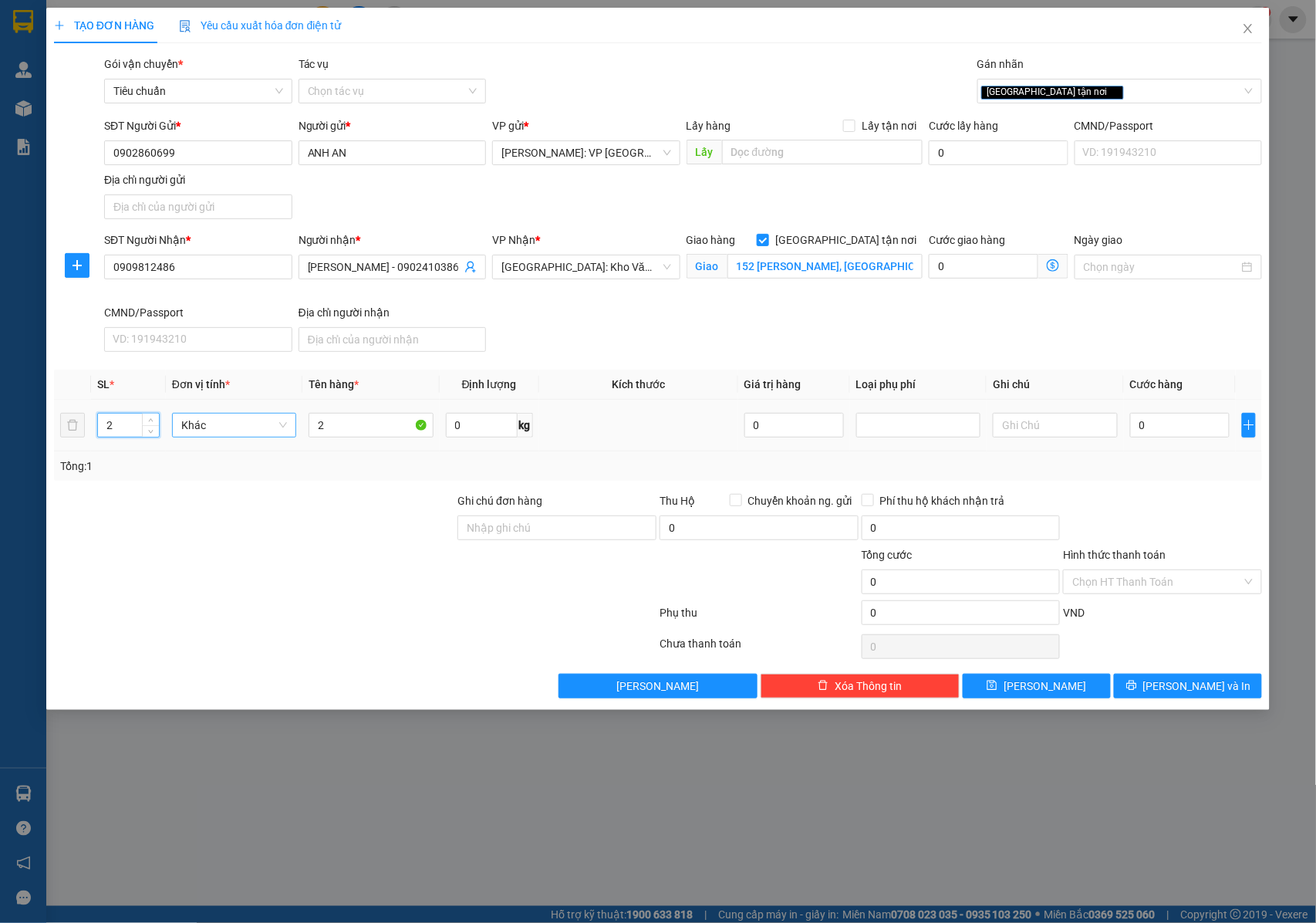
click at [148, 423] on icon "up" at bounding box center [151, 420] width 5 height 5
click at [348, 431] on input "2" at bounding box center [371, 425] width 124 height 25
type input "2 BAO TẢI TRẮNG ( GIA VỊ )"
click at [488, 520] on input "Ghi chú đơn hàng" at bounding box center [557, 527] width 199 height 25
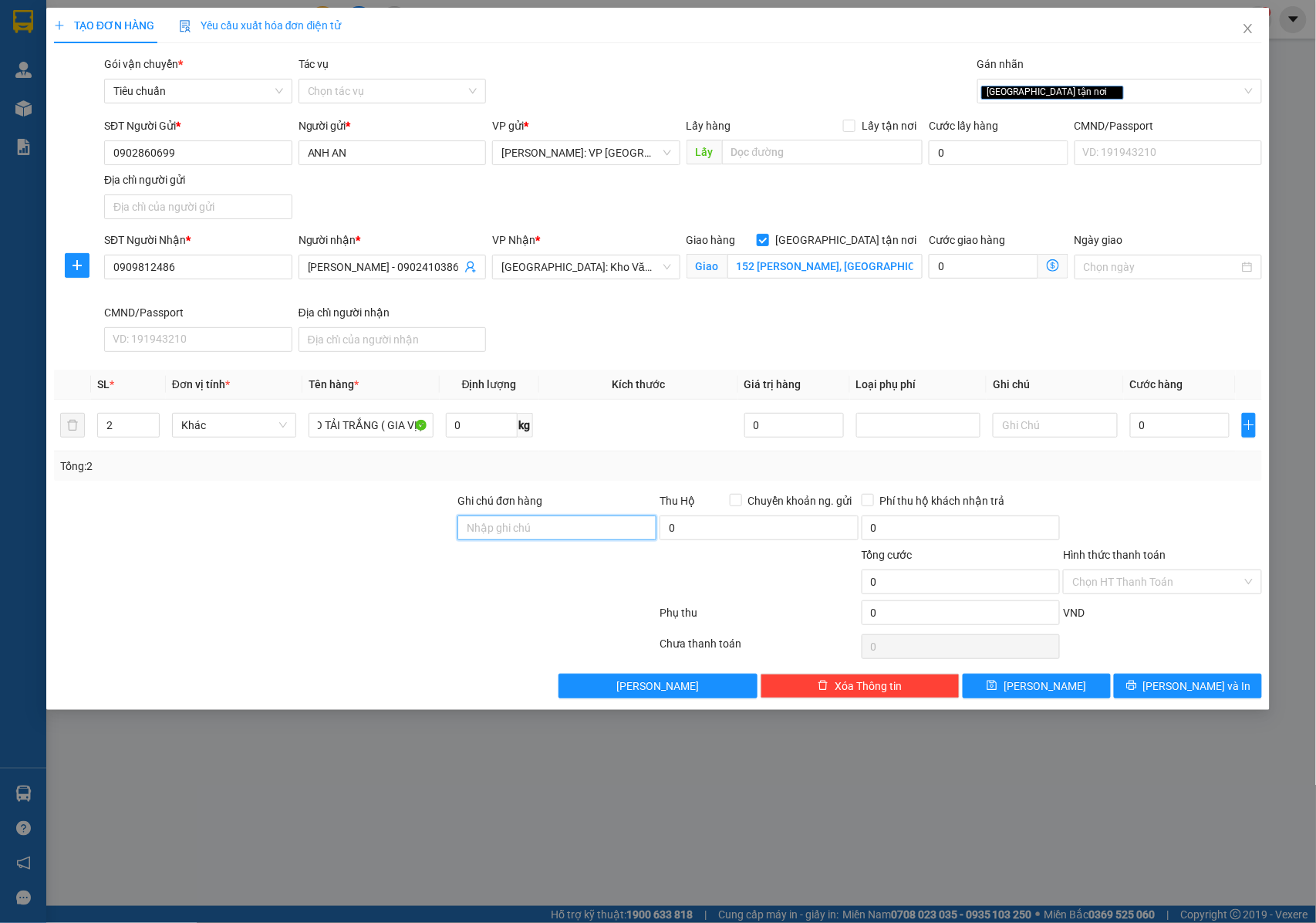
scroll to position [0, 0]
type input "NHẬN NGUYÊN KIỆN GIAO NGUYÊN KIỆN, HƯ VỠ K ĐỀN"
click at [1158, 435] on input "0" at bounding box center [1180, 425] width 100 height 25
click at [1168, 431] on input "0" at bounding box center [1180, 425] width 100 height 25
type input "03"
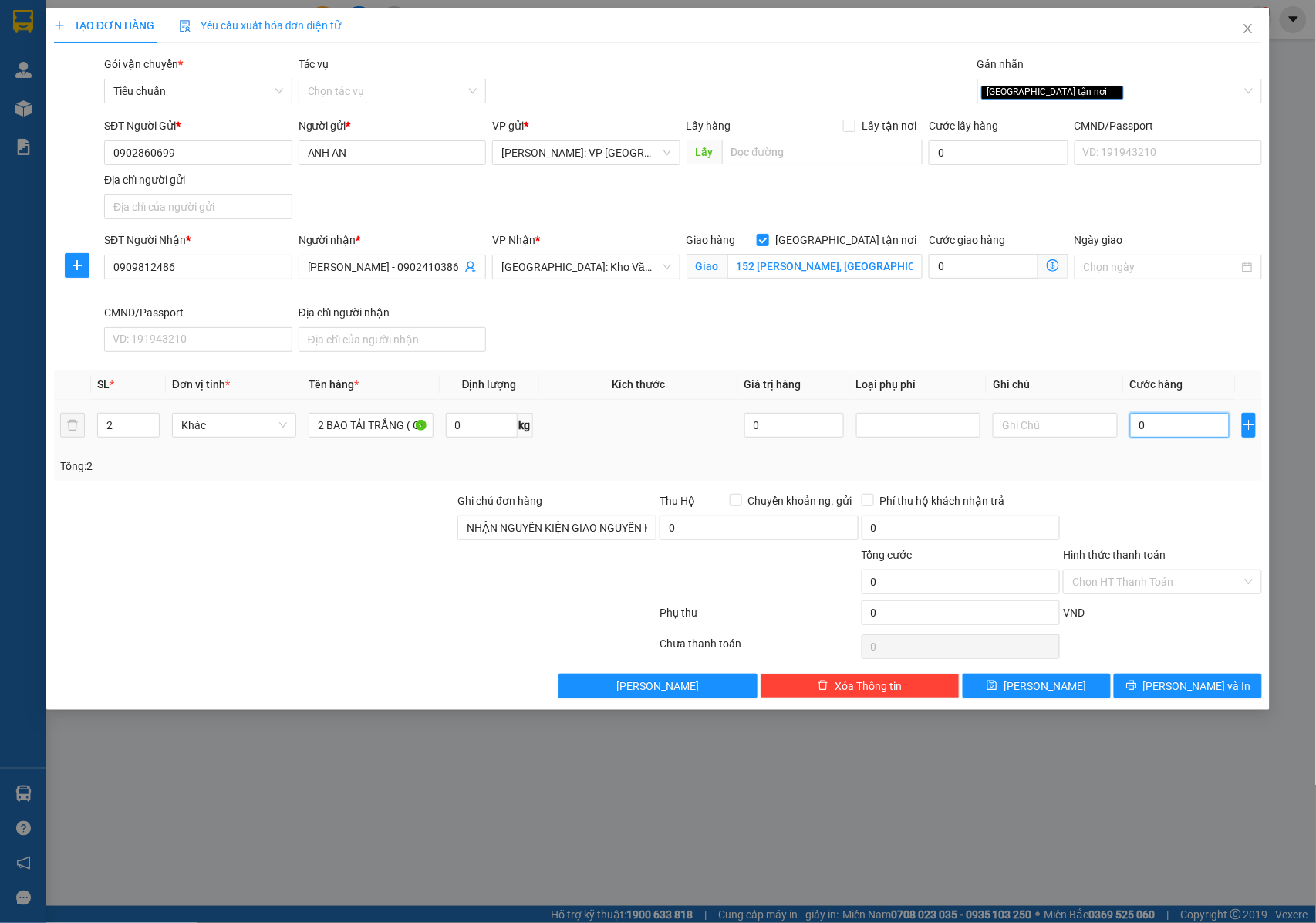
type input "3"
type input "035"
type input "35"
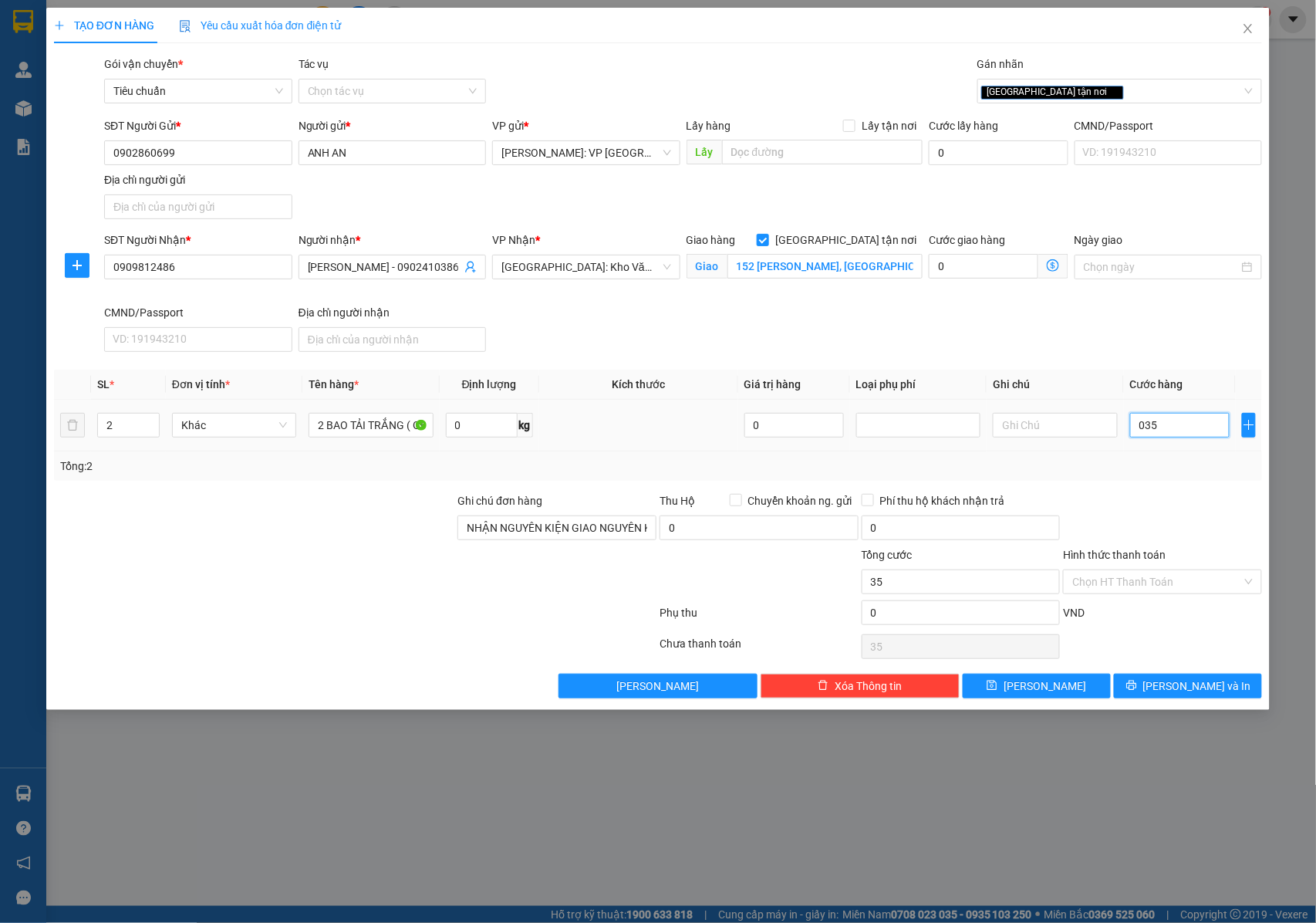
type input "0.350"
type input "350"
type input "03.500"
type input "3.500"
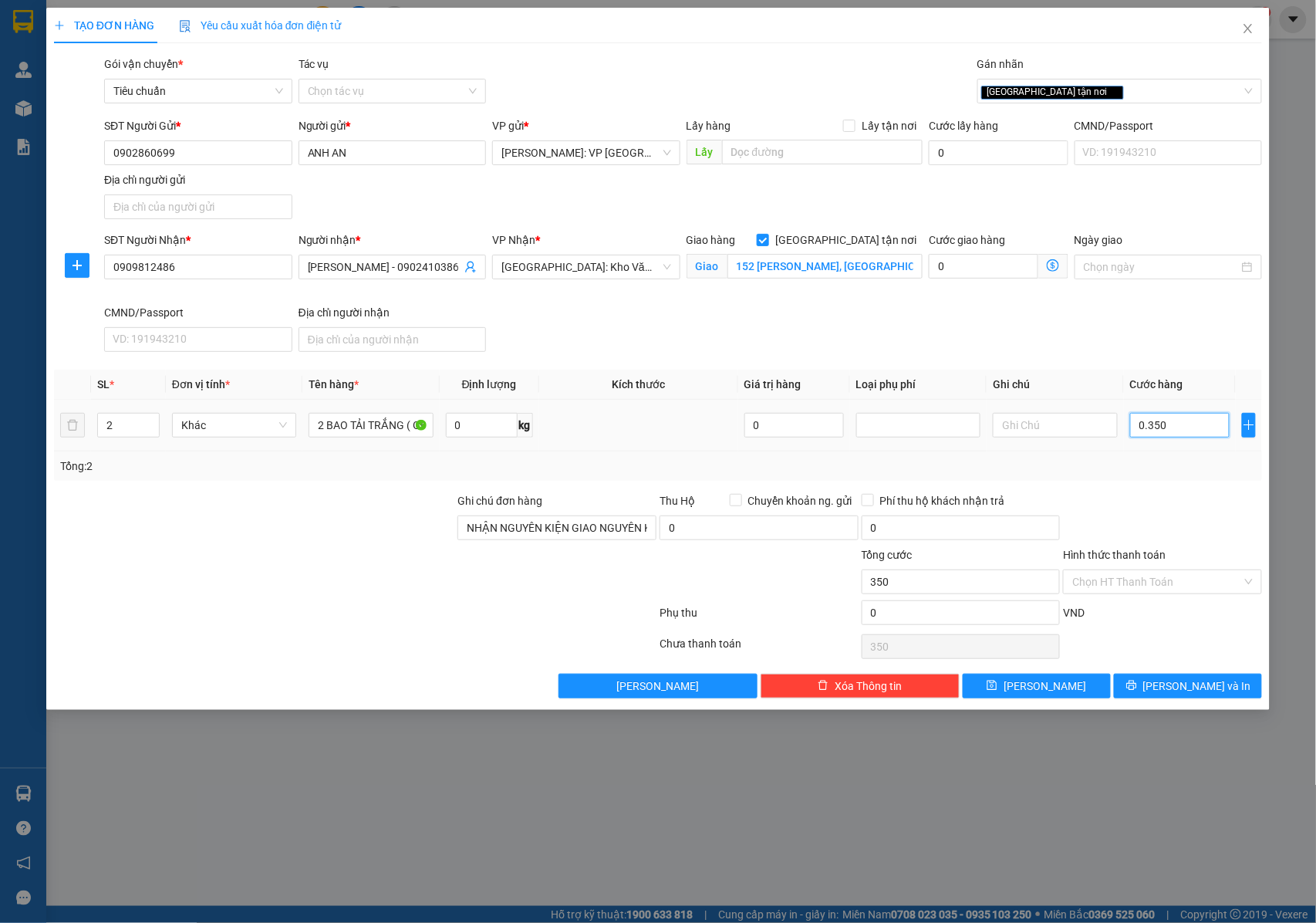
type input "3.500"
type input "035.000"
type input "35.000"
type input "0.350.000"
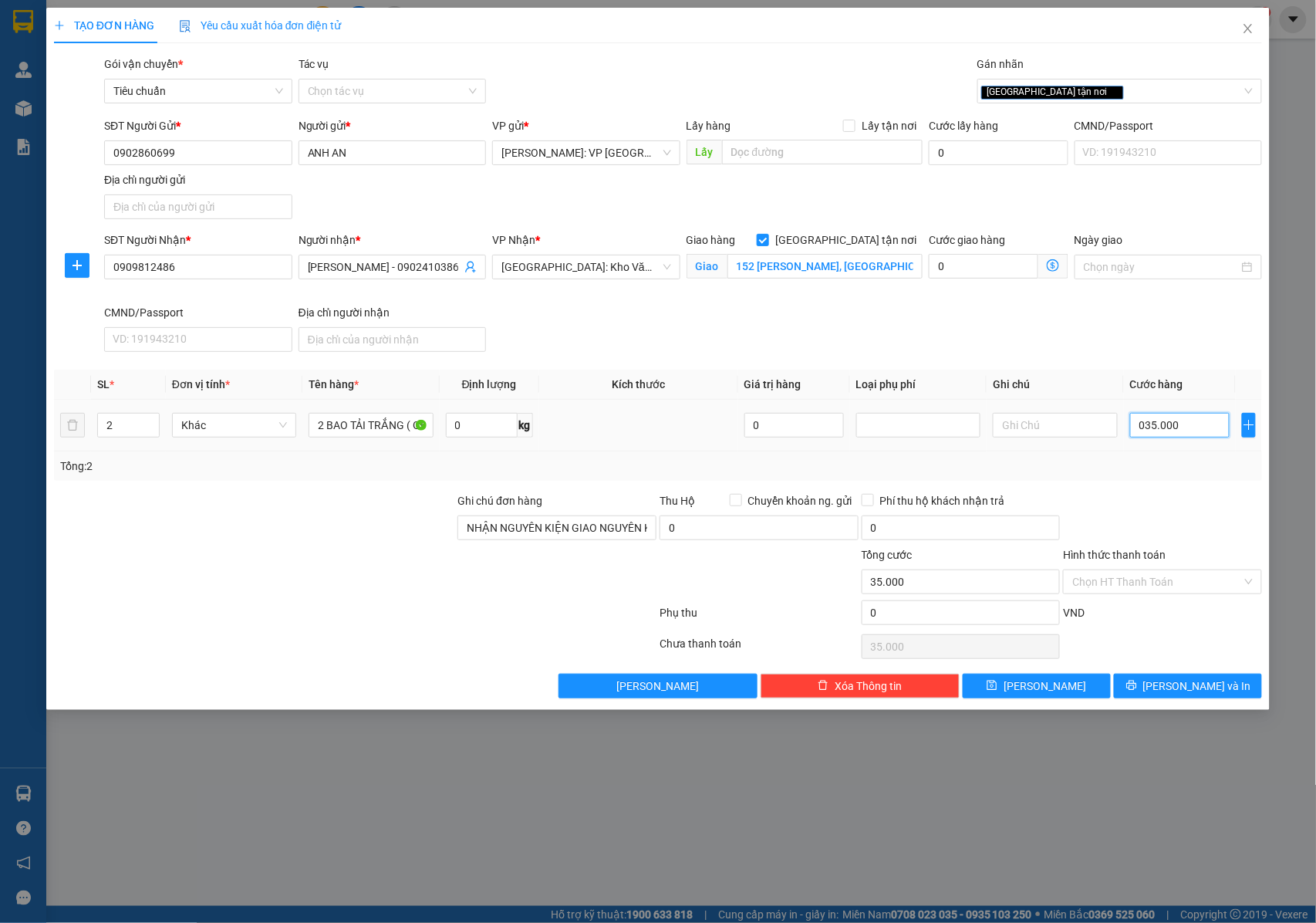
type input "350.000"
click at [1181, 694] on span "[PERSON_NAME] và In" at bounding box center [1197, 686] width 108 height 17
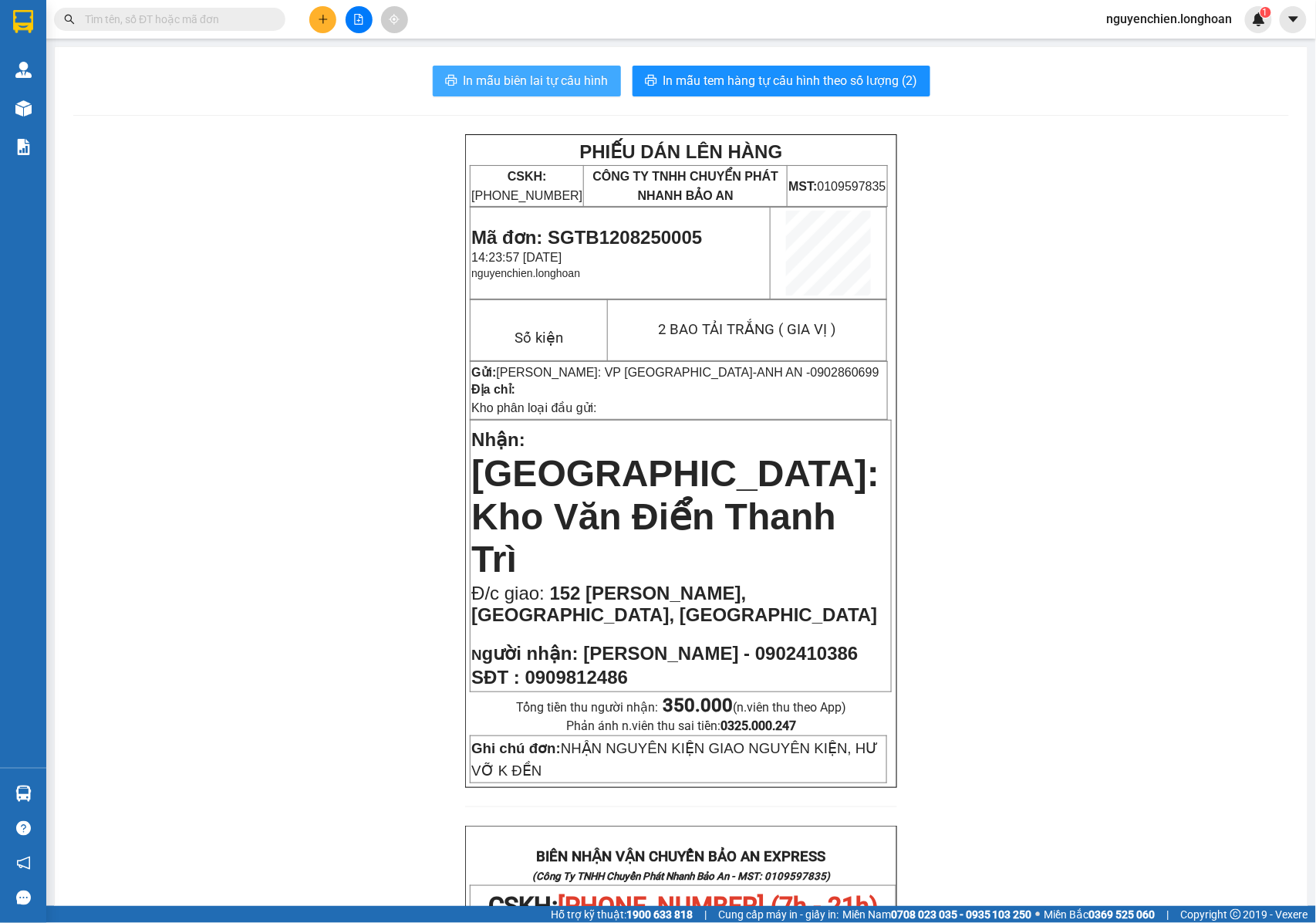
click at [500, 80] on span "In mẫu biên lai tự cấu hình" at bounding box center [536, 81] width 145 height 19
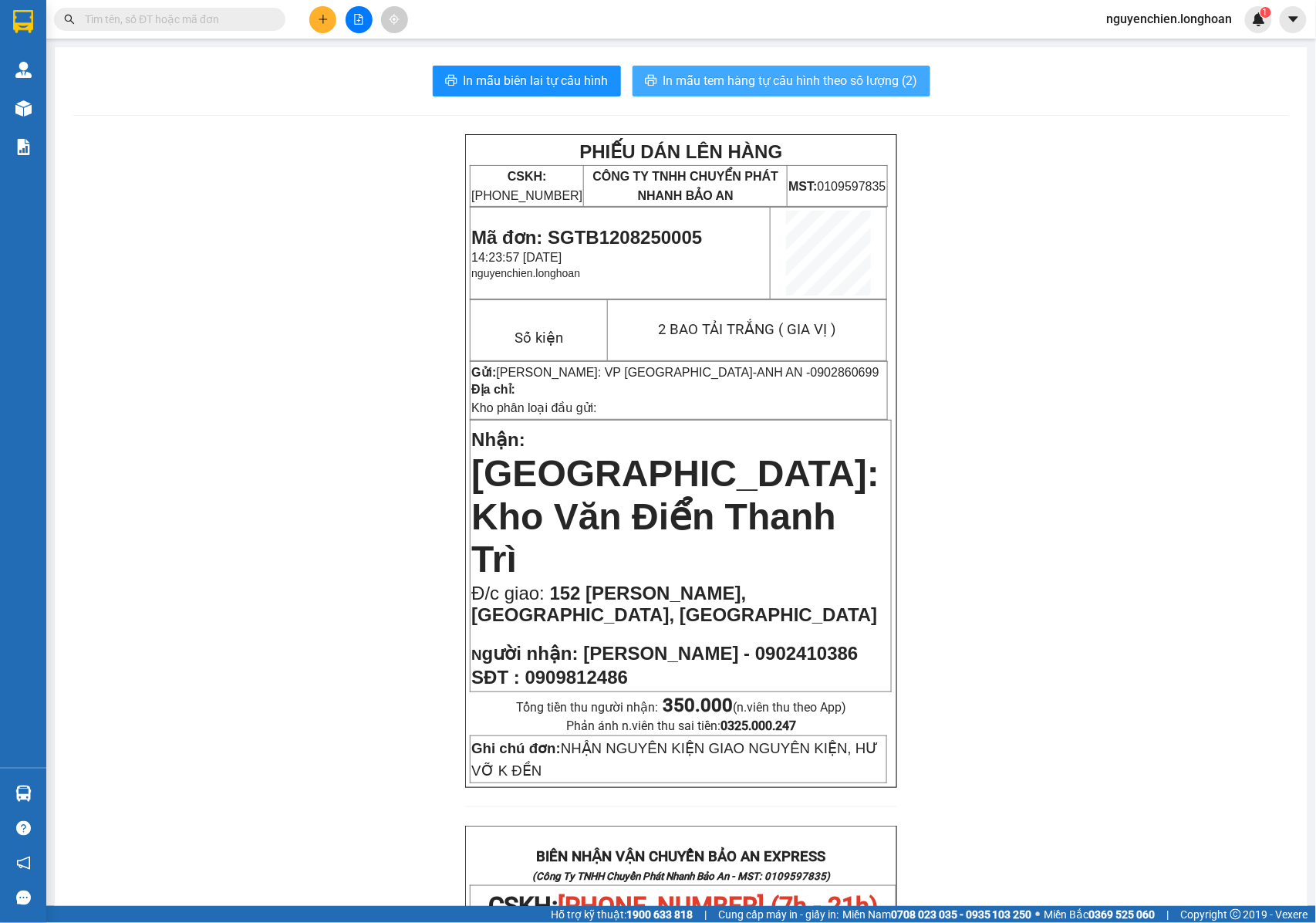
click at [710, 71] on span "In mẫu tem hàng tự cấu hình theo số lượng (2)" at bounding box center [790, 81] width 255 height 19
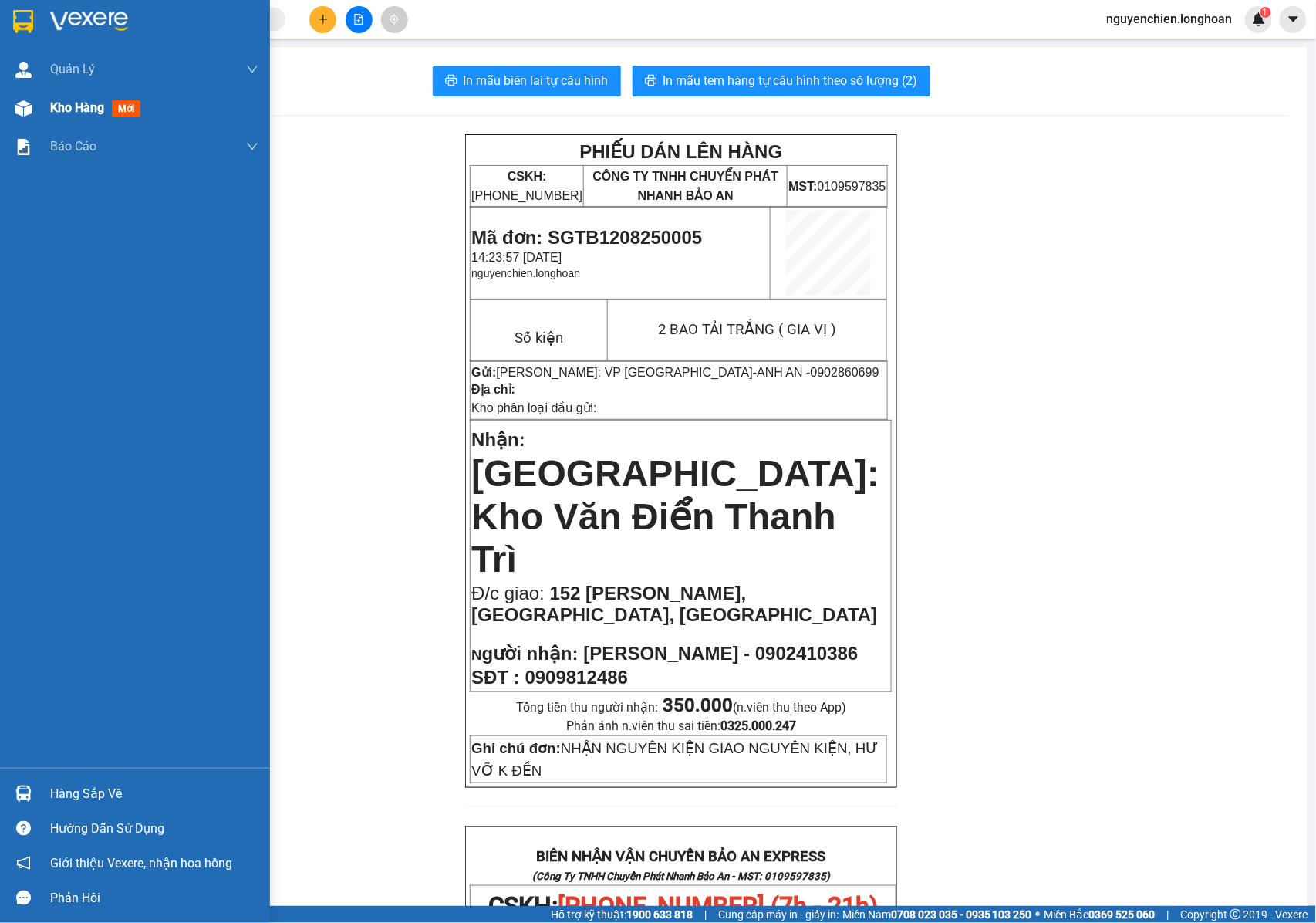
click at [28, 108] on img at bounding box center [23, 108] width 16 height 16
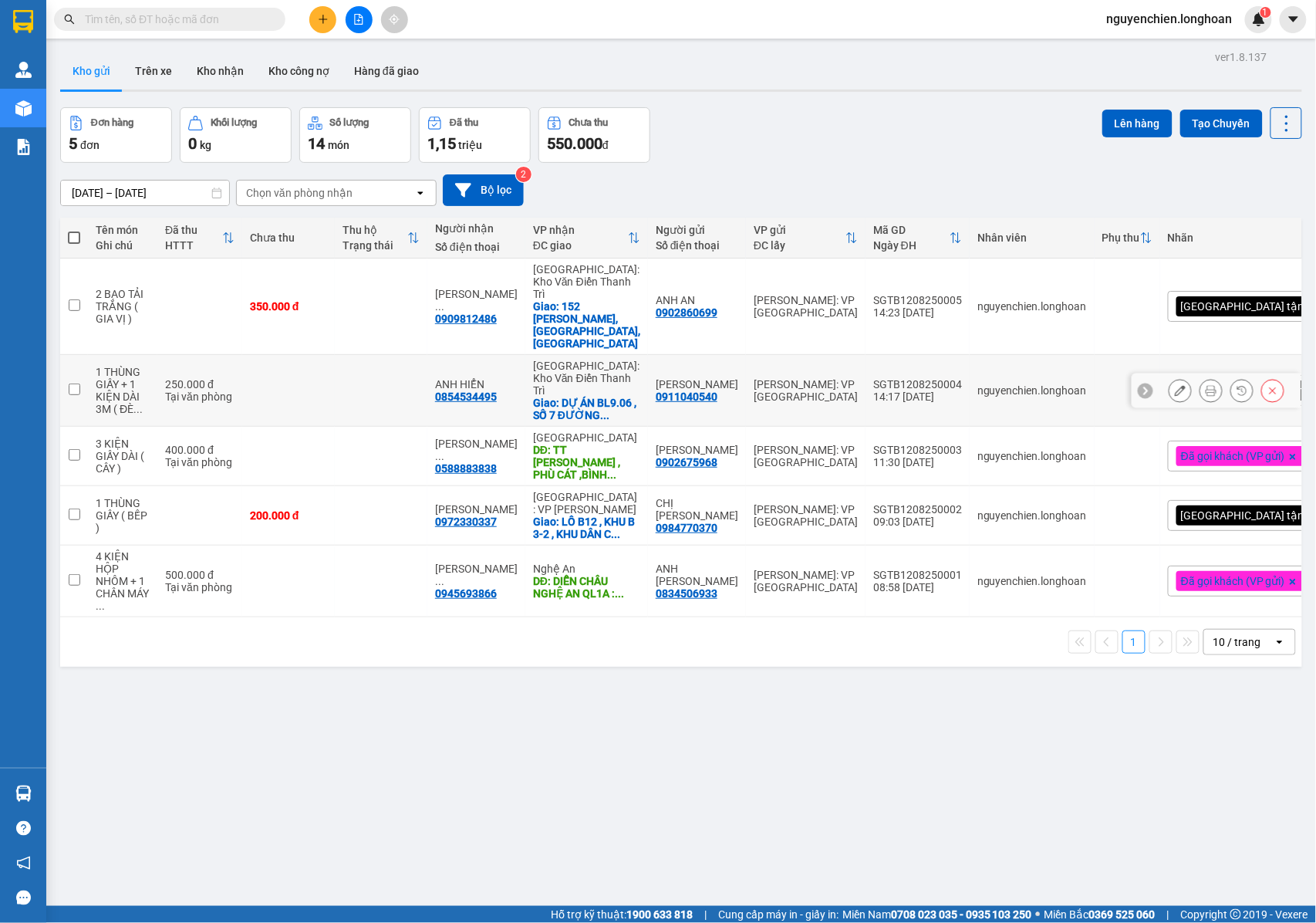
click at [1206, 385] on icon at bounding box center [1211, 391] width 11 height 11
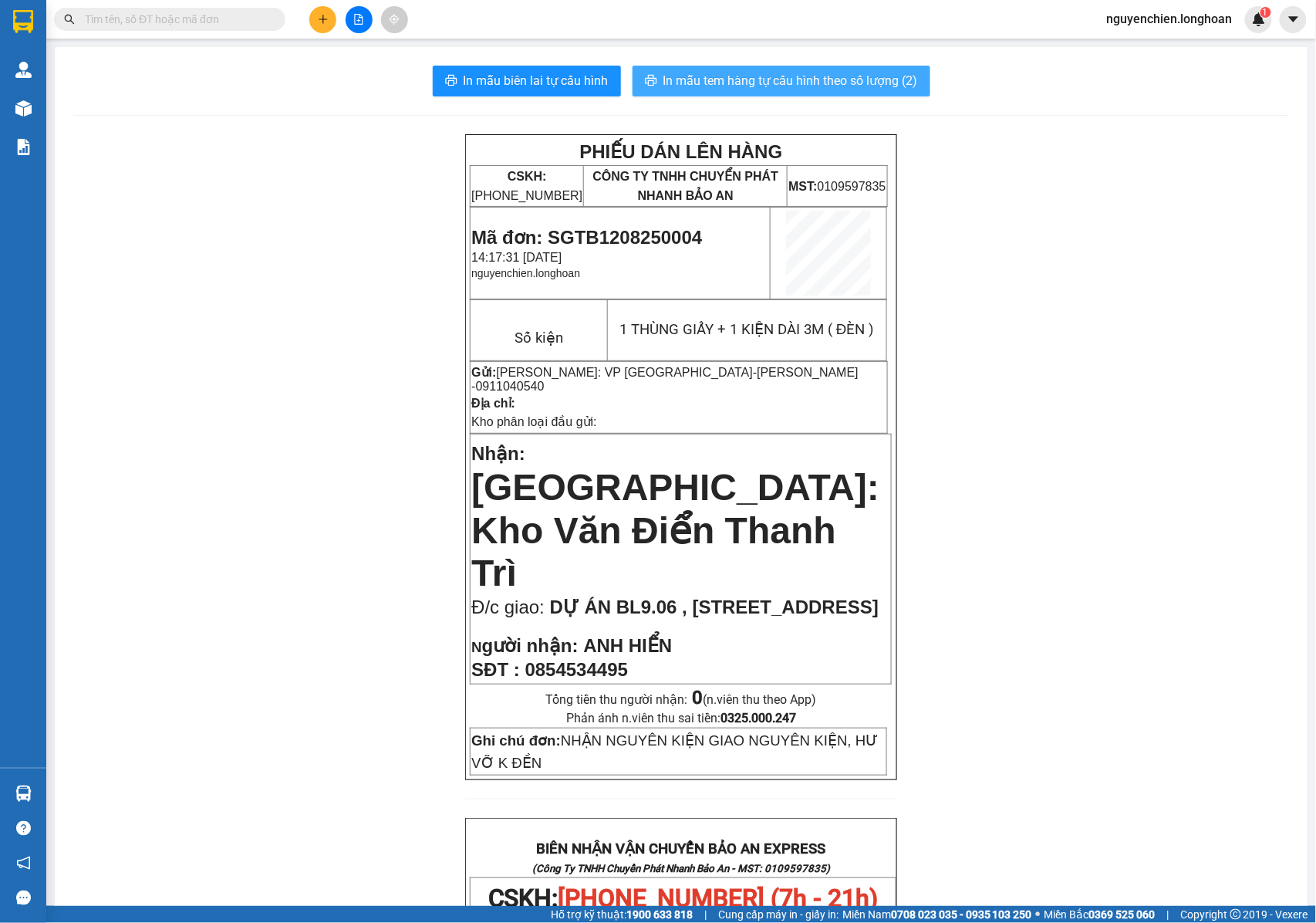
click at [766, 83] on span "In mẫu tem hàng tự cấu hình theo số lượng (2)" at bounding box center [790, 81] width 255 height 19
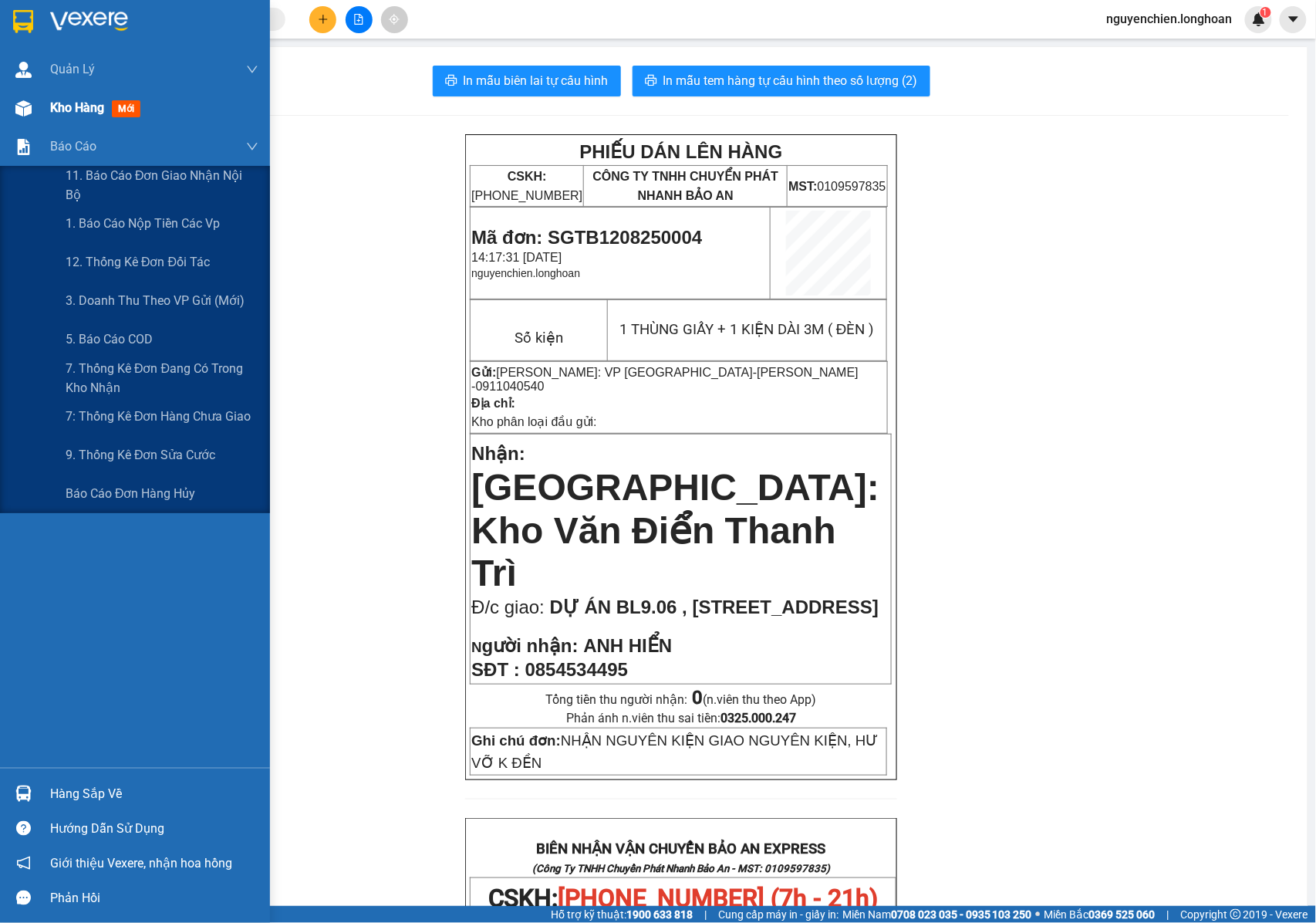
click at [44, 103] on div "Kho hàng mới" at bounding box center [135, 108] width 270 height 39
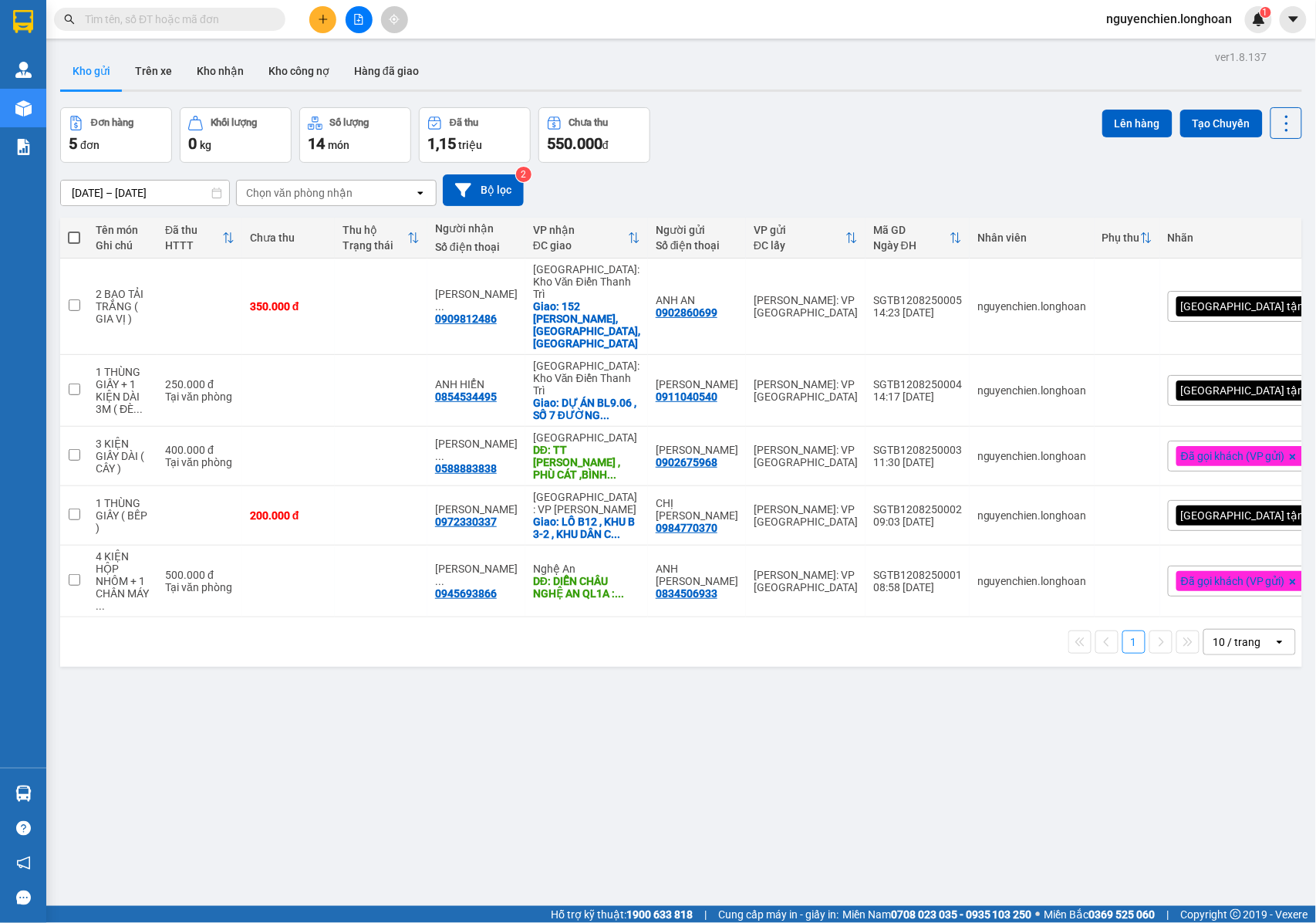
click at [218, 26] on input "text" at bounding box center [176, 20] width 182 height 17
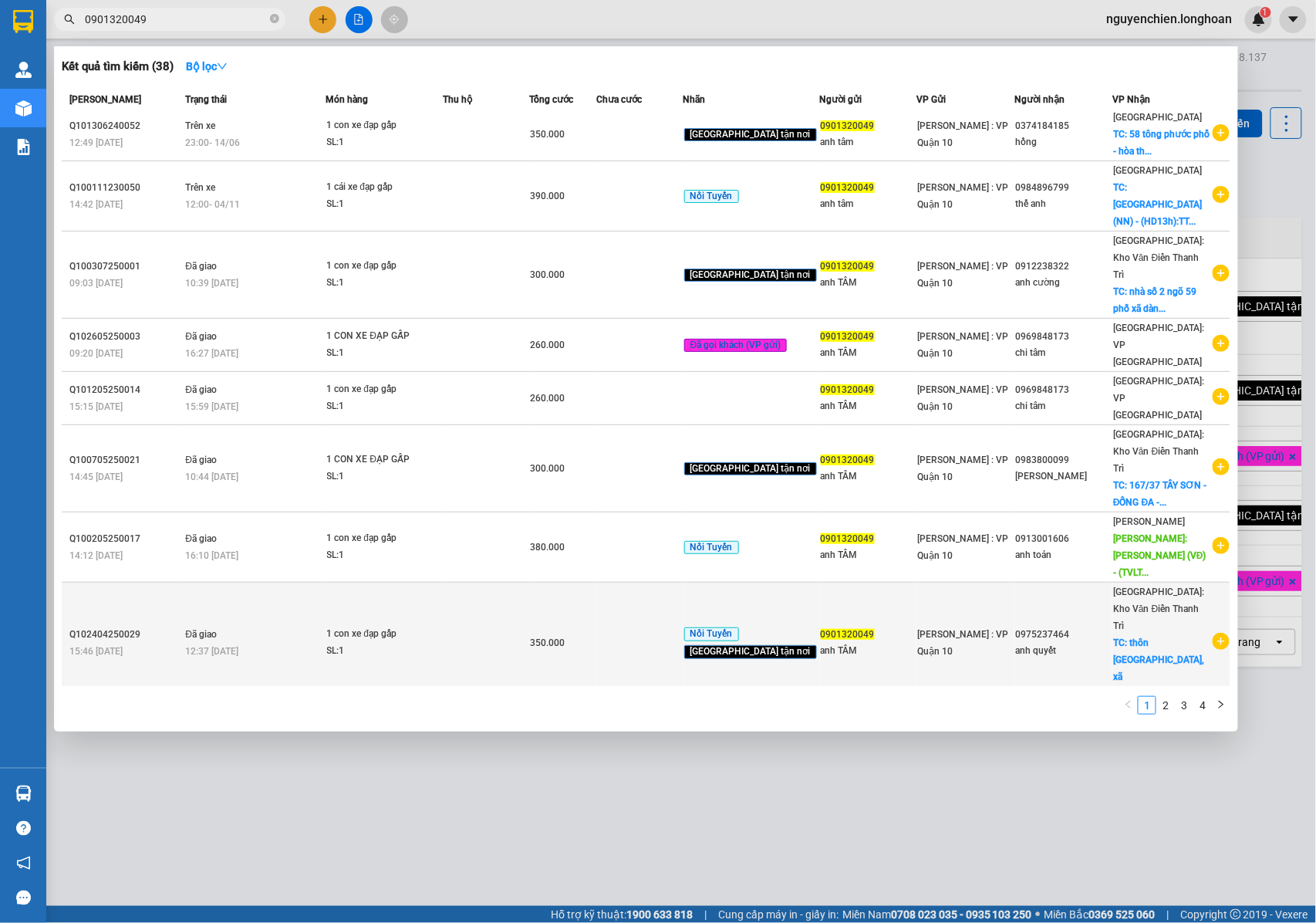
scroll to position [7, 0]
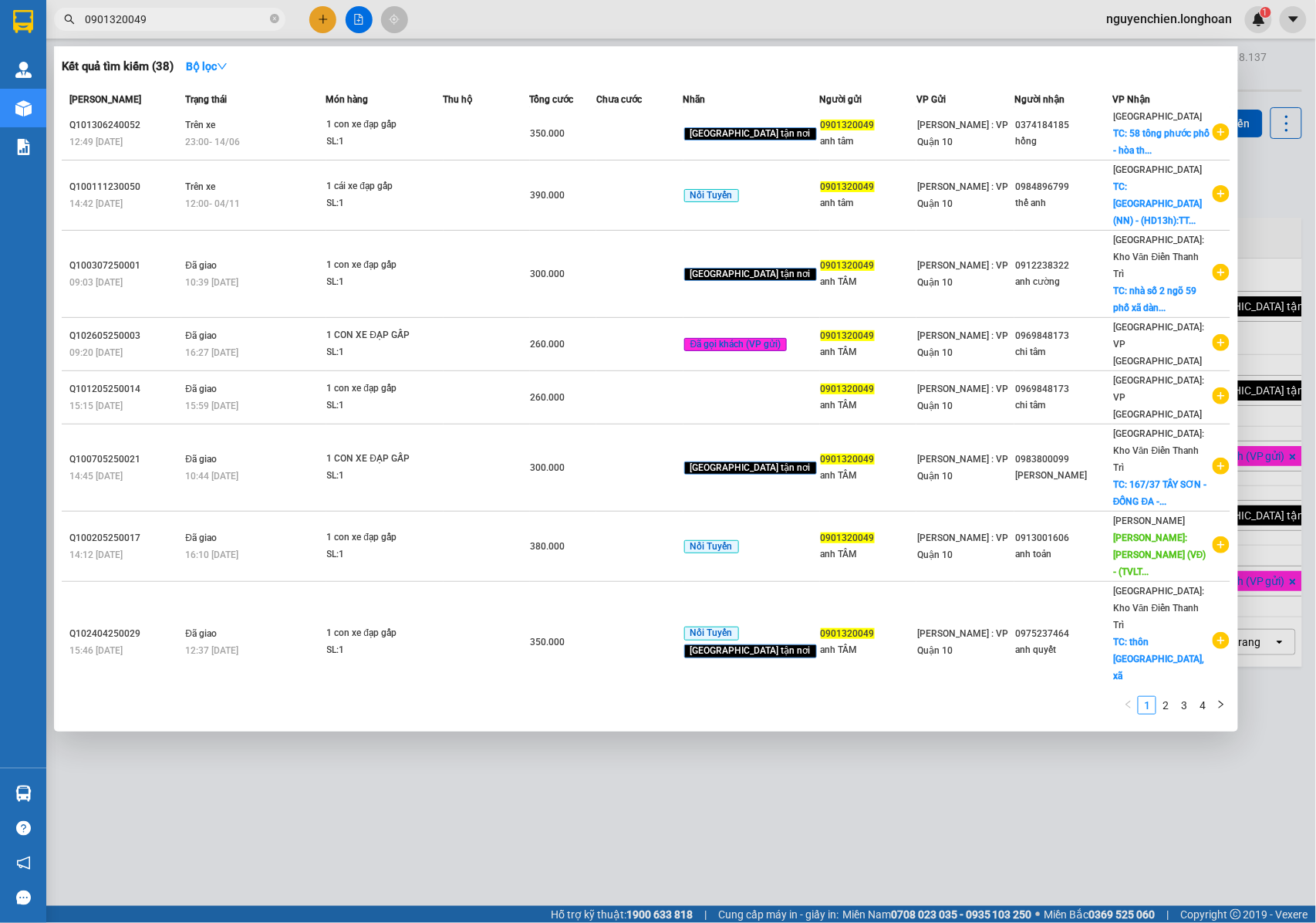
type input "0901320049"
click at [390, 719] on div "1 2 3 4" at bounding box center [646, 709] width 1169 height 28
click at [436, 762] on div at bounding box center [658, 461] width 1316 height 923
click at [167, 22] on input "0901320049" at bounding box center [176, 20] width 182 height 17
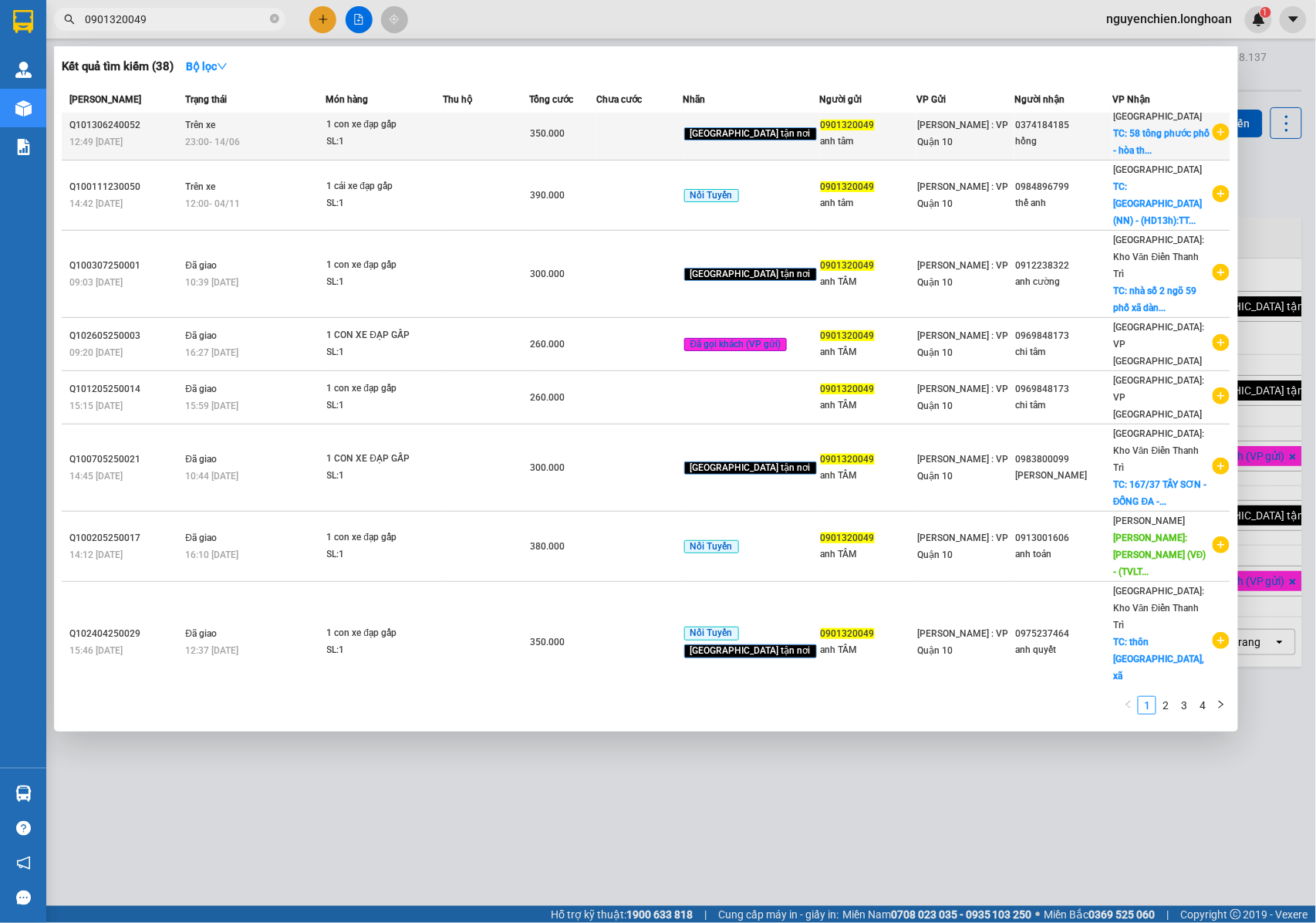
click at [1215, 132] on icon "plus-circle" at bounding box center [1221, 132] width 17 height 17
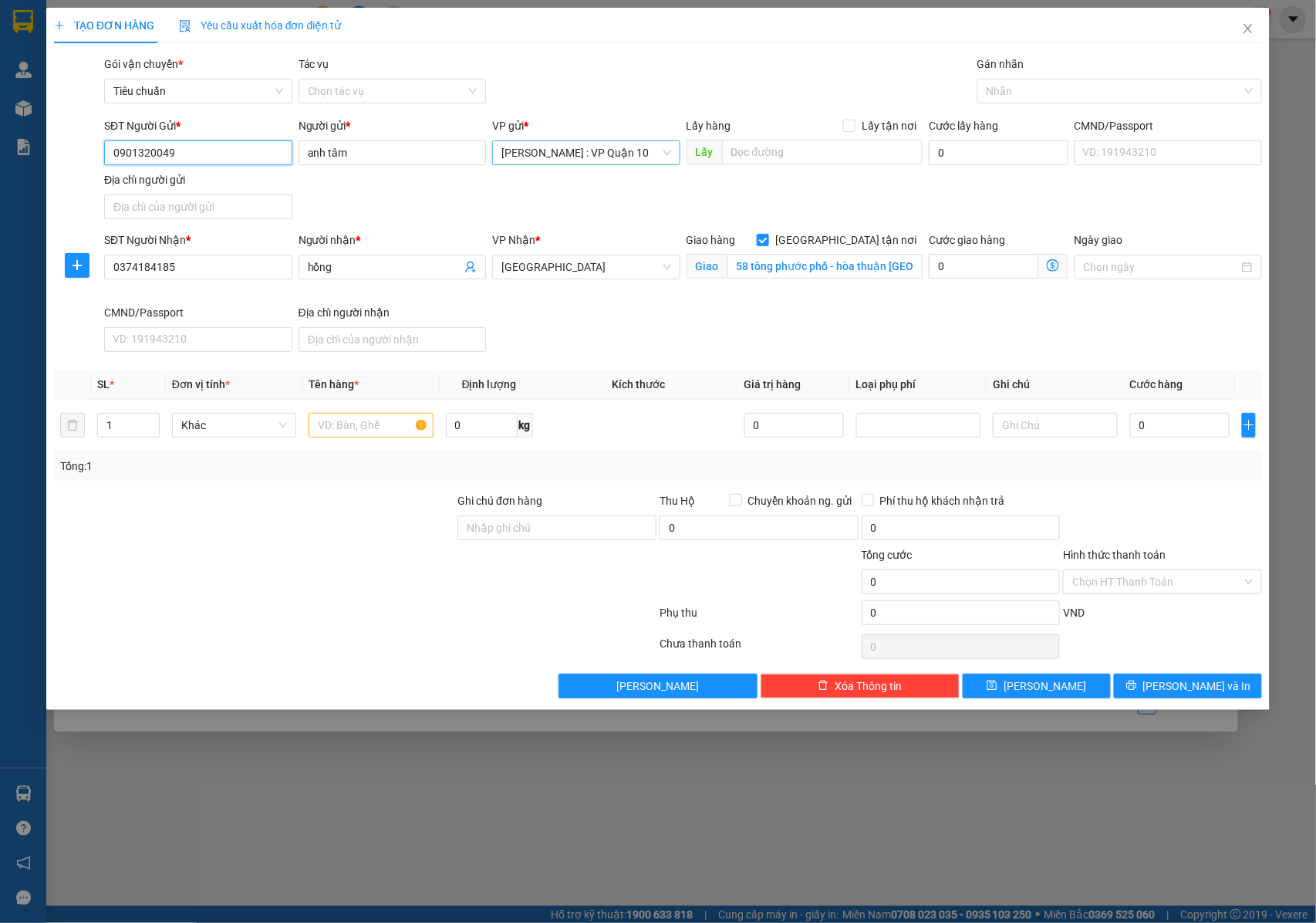
click at [614, 155] on span "[PERSON_NAME] : VP Quận 10" at bounding box center [586, 152] width 169 height 23
type input "TÂN BINH"
click at [596, 192] on div "[PERSON_NAME]: VP [GEOGRAPHIC_DATA]" at bounding box center [605, 185] width 207 height 17
drag, startPoint x: 850, startPoint y: 243, endPoint x: 705, endPoint y: 249, distance: 145.1
click at [768, 243] on input "[GEOGRAPHIC_DATA] tận nơi" at bounding box center [762, 239] width 11 height 11
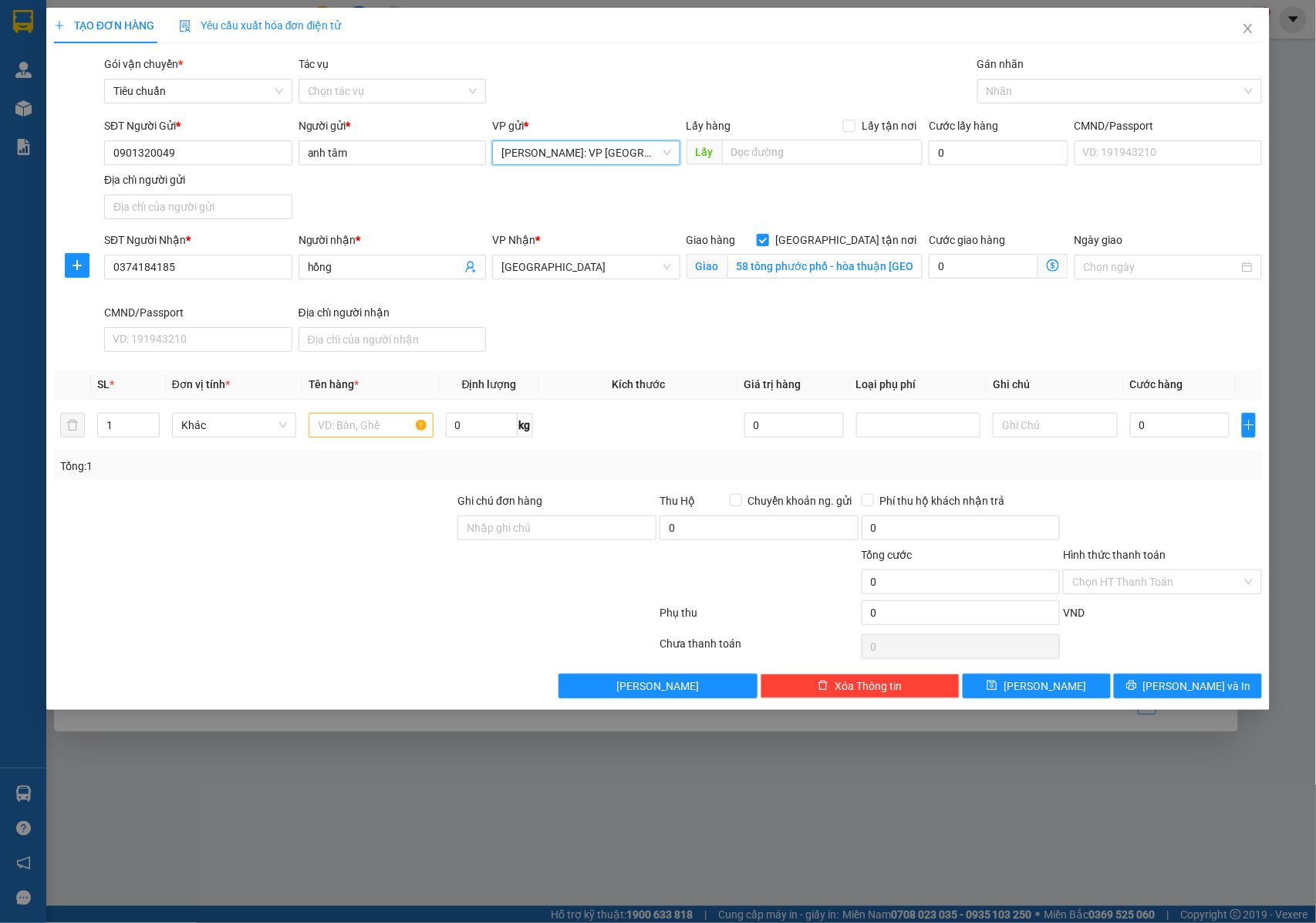
checkbox input "false"
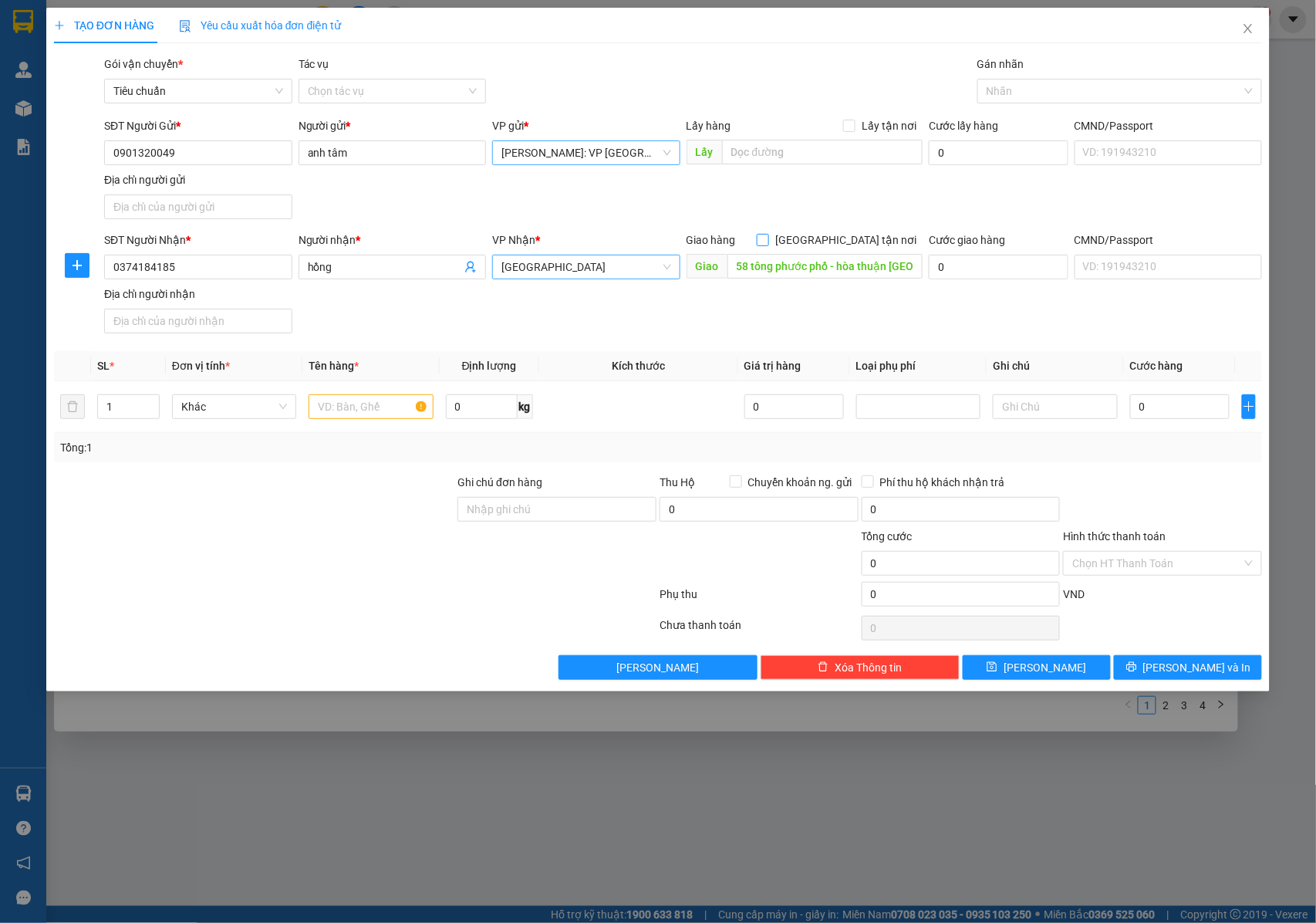
click at [600, 267] on span "[GEOGRAPHIC_DATA]" at bounding box center [586, 267] width 169 height 23
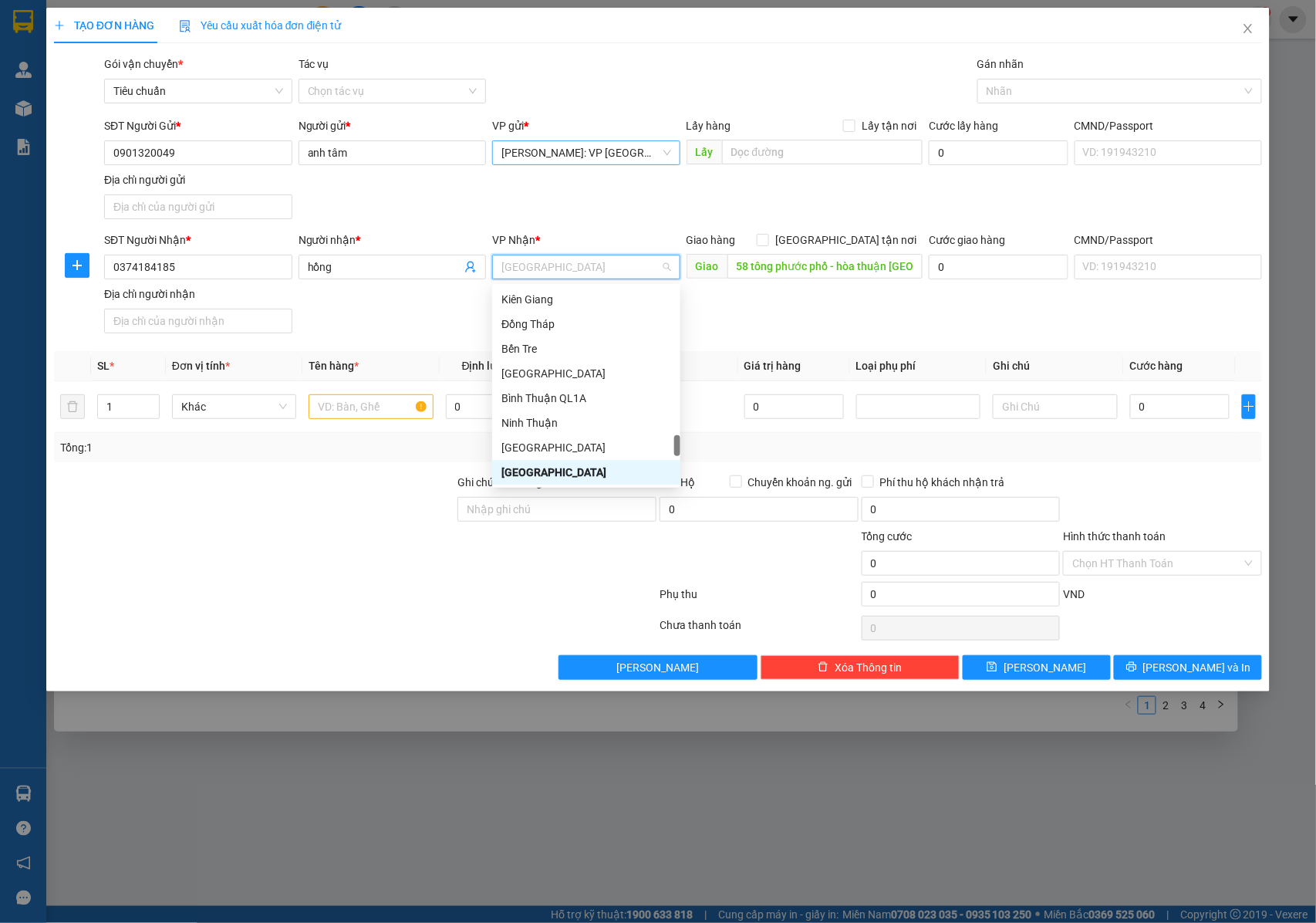
click at [705, 288] on div "SĐT Người Nhận * 0374184185 Người nhận * hồng VP Nhận * Quảng Nam Giao hàng Gia…" at bounding box center [684, 286] width 1165 height 108
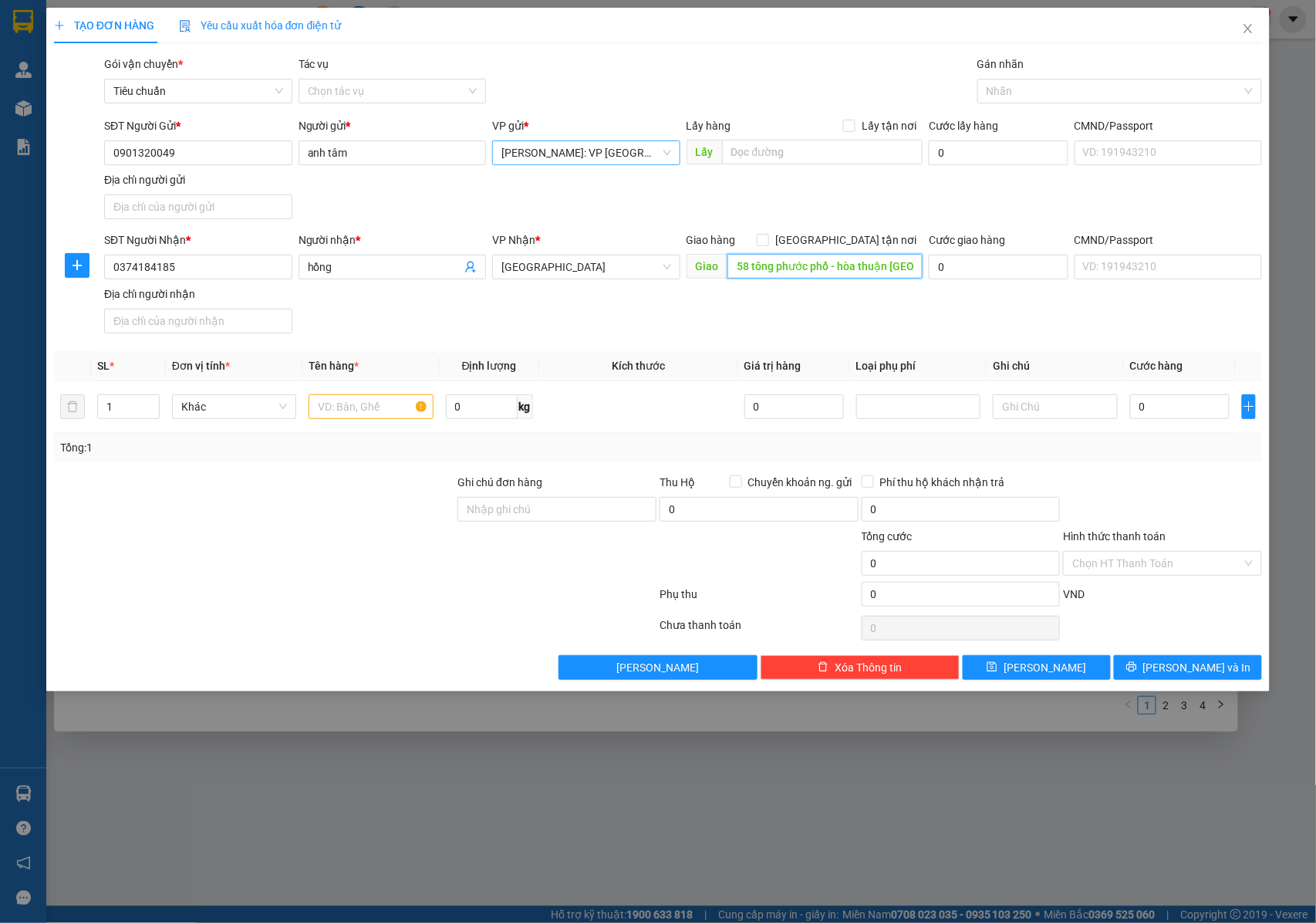
click at [821, 270] on input "58 tông phước phổ - hòa thuận tam kỳ - quảng nam" at bounding box center [825, 266] width 195 height 25
click at [224, 282] on div "SĐT Người Nhận * 0374184185" at bounding box center [198, 258] width 188 height 54
click at [224, 261] on input "0374184185" at bounding box center [198, 267] width 188 height 25
type input "0913224580"
click at [358, 266] on input "hồng" at bounding box center [384, 268] width 154 height 17
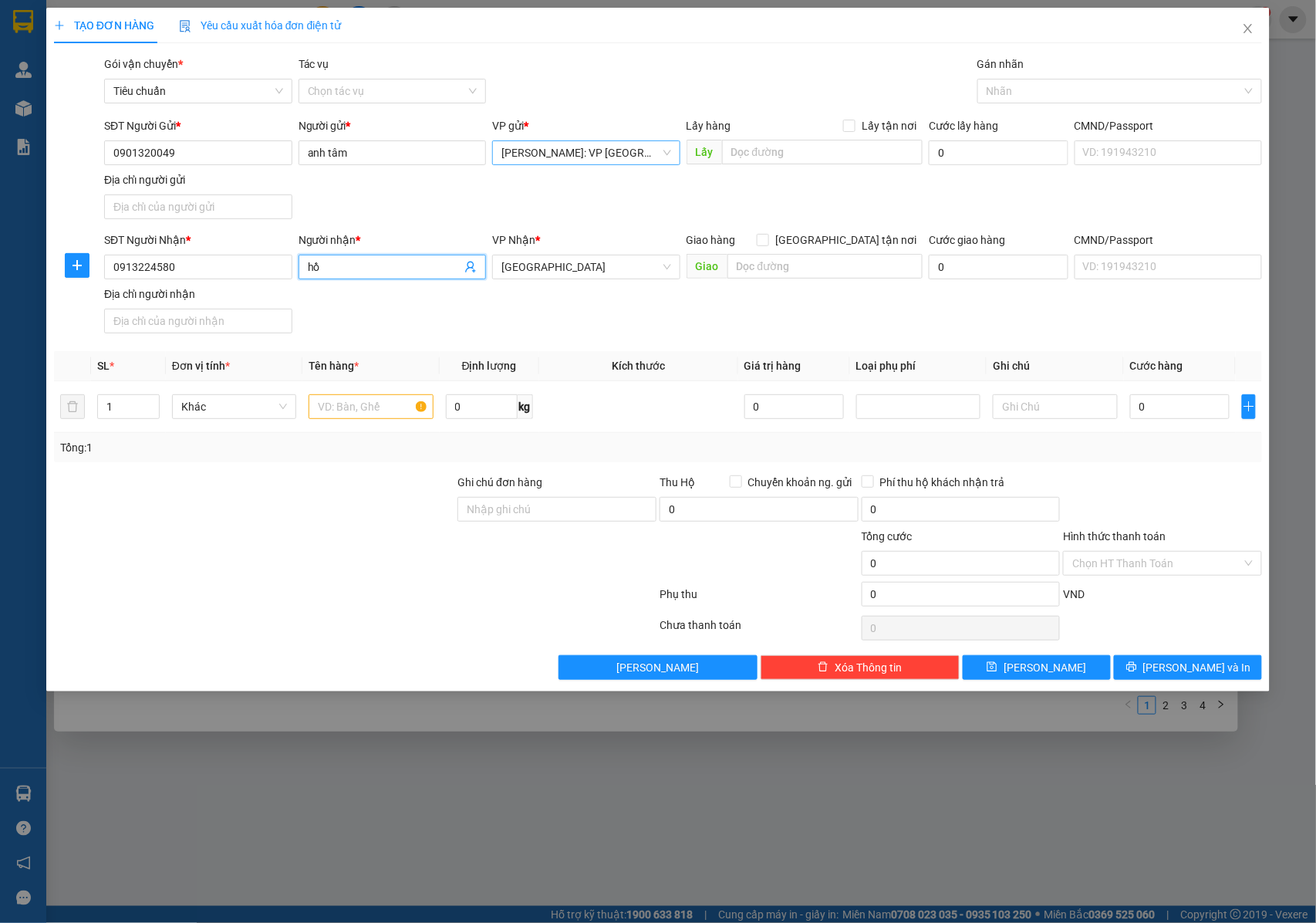
type input "h"
click at [566, 261] on span "[GEOGRAPHIC_DATA]" at bounding box center [586, 267] width 169 height 23
type input "CHU LONG"
click at [748, 270] on input "text" at bounding box center [825, 266] width 195 height 25
click at [838, 263] on input "287 ÂU CƠ , TÂY HỒ HÀ NỘI" at bounding box center [825, 266] width 195 height 25
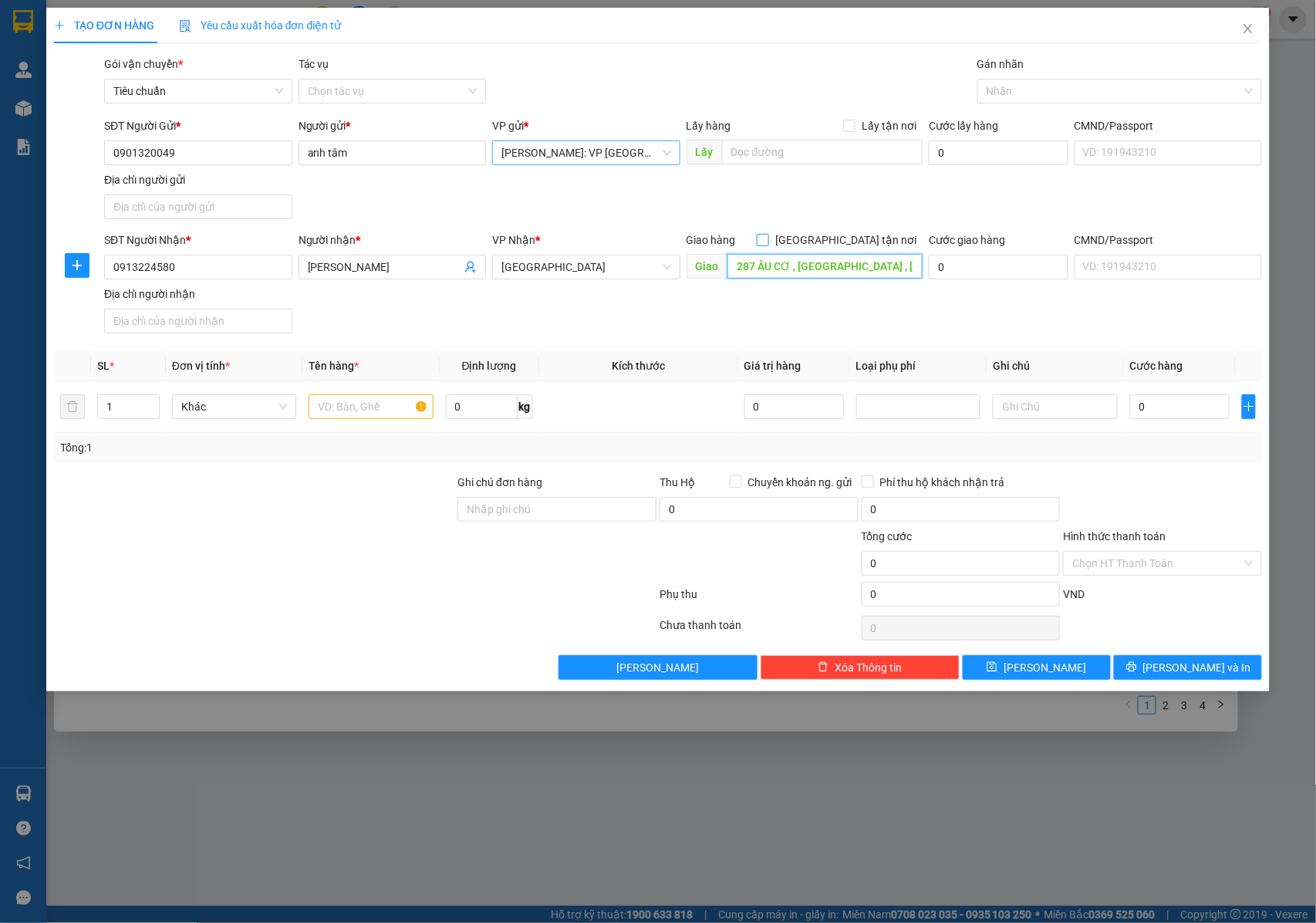
type input "287 ÂU CƠ , TÂY HỒ , HÀ NỘI"
click at [768, 244] on input "[GEOGRAPHIC_DATA] tận nơi" at bounding box center [762, 239] width 11 height 11
checkbox input "true"
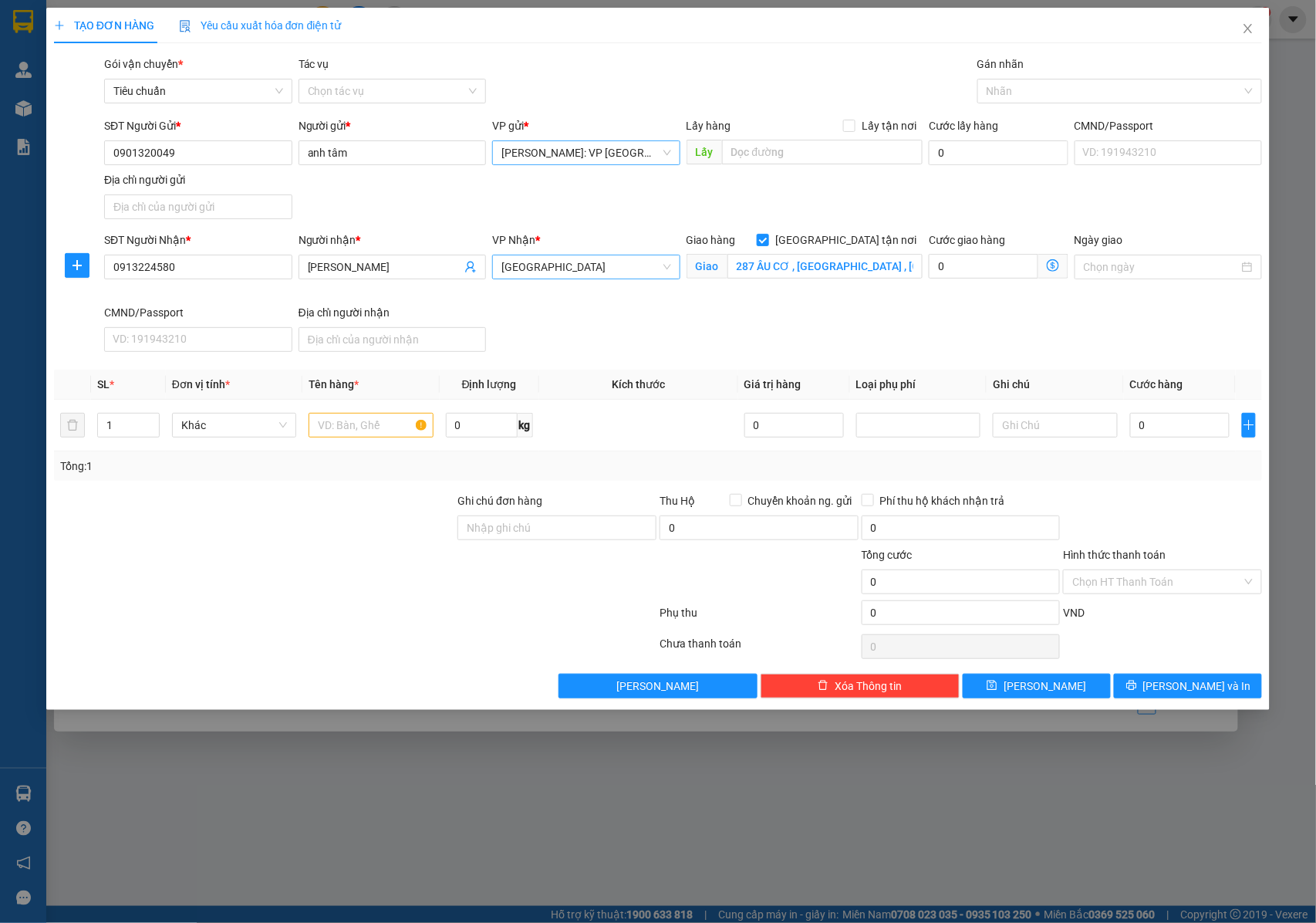
click at [605, 278] on span "[GEOGRAPHIC_DATA]" at bounding box center [586, 267] width 169 height 23
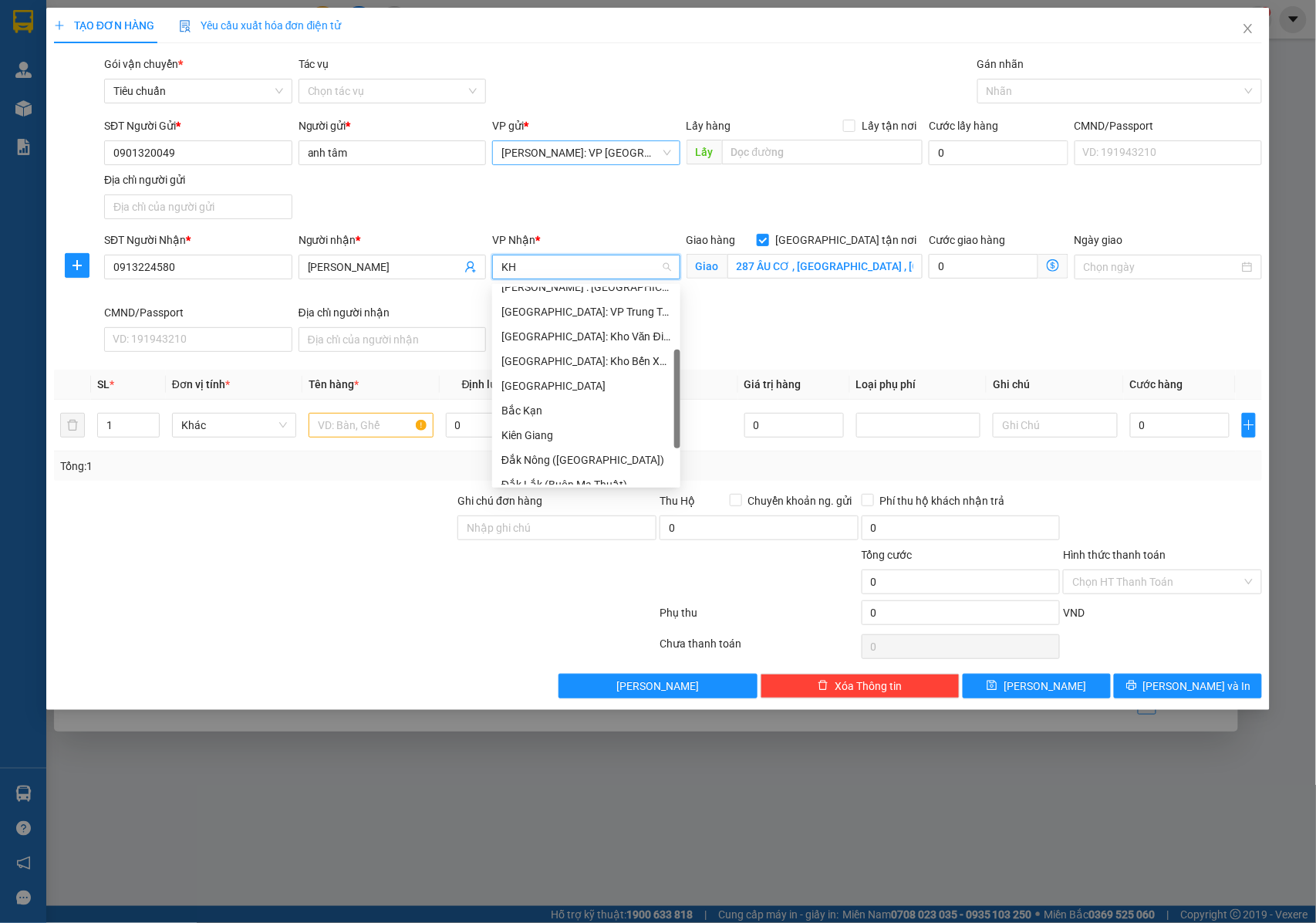
scroll to position [25, 0]
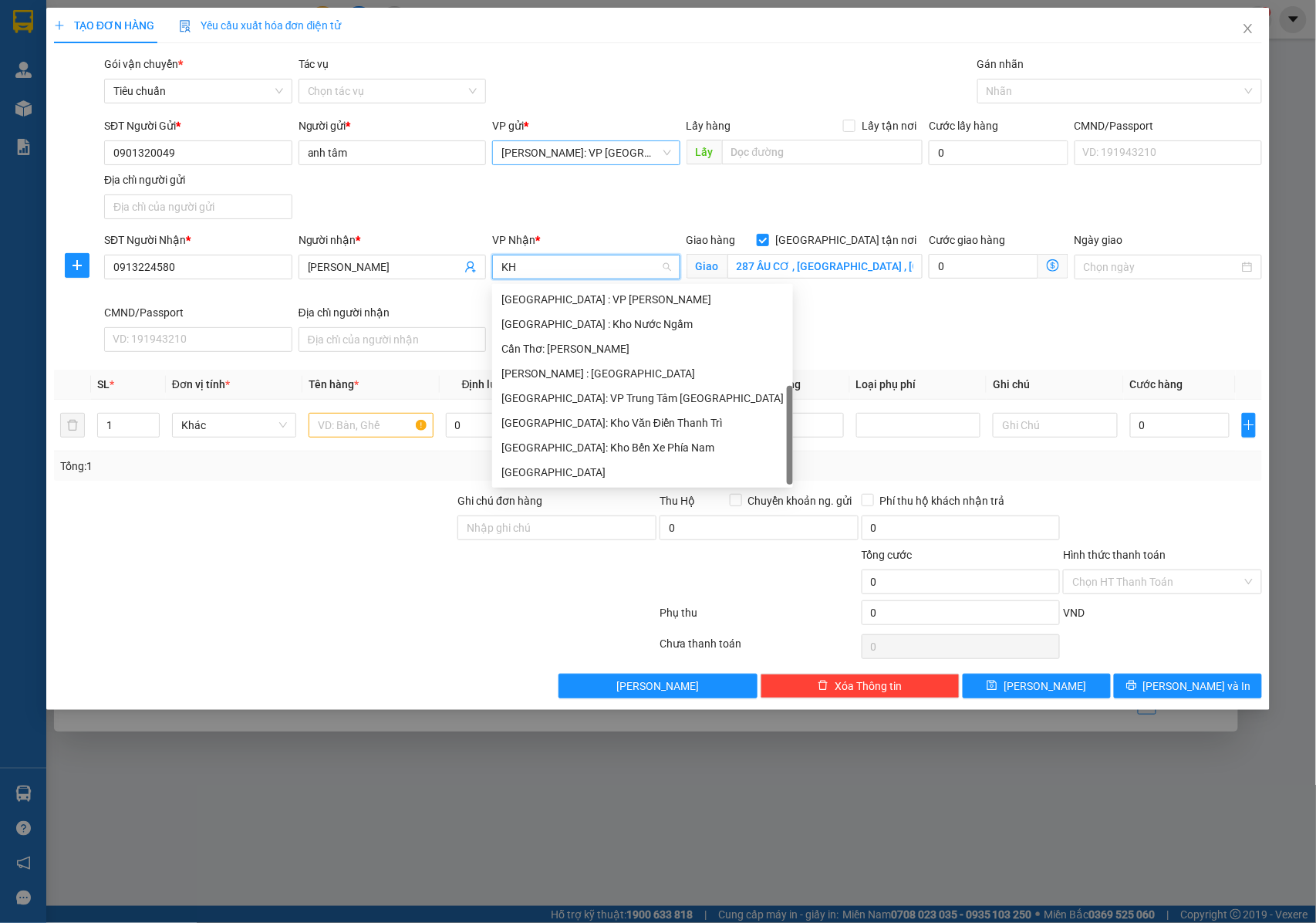
type input "KHO"
click at [558, 387] on div "[GEOGRAPHIC_DATA]: Kho Văn Điển Thanh Trì" at bounding box center [612, 398] width 240 height 25
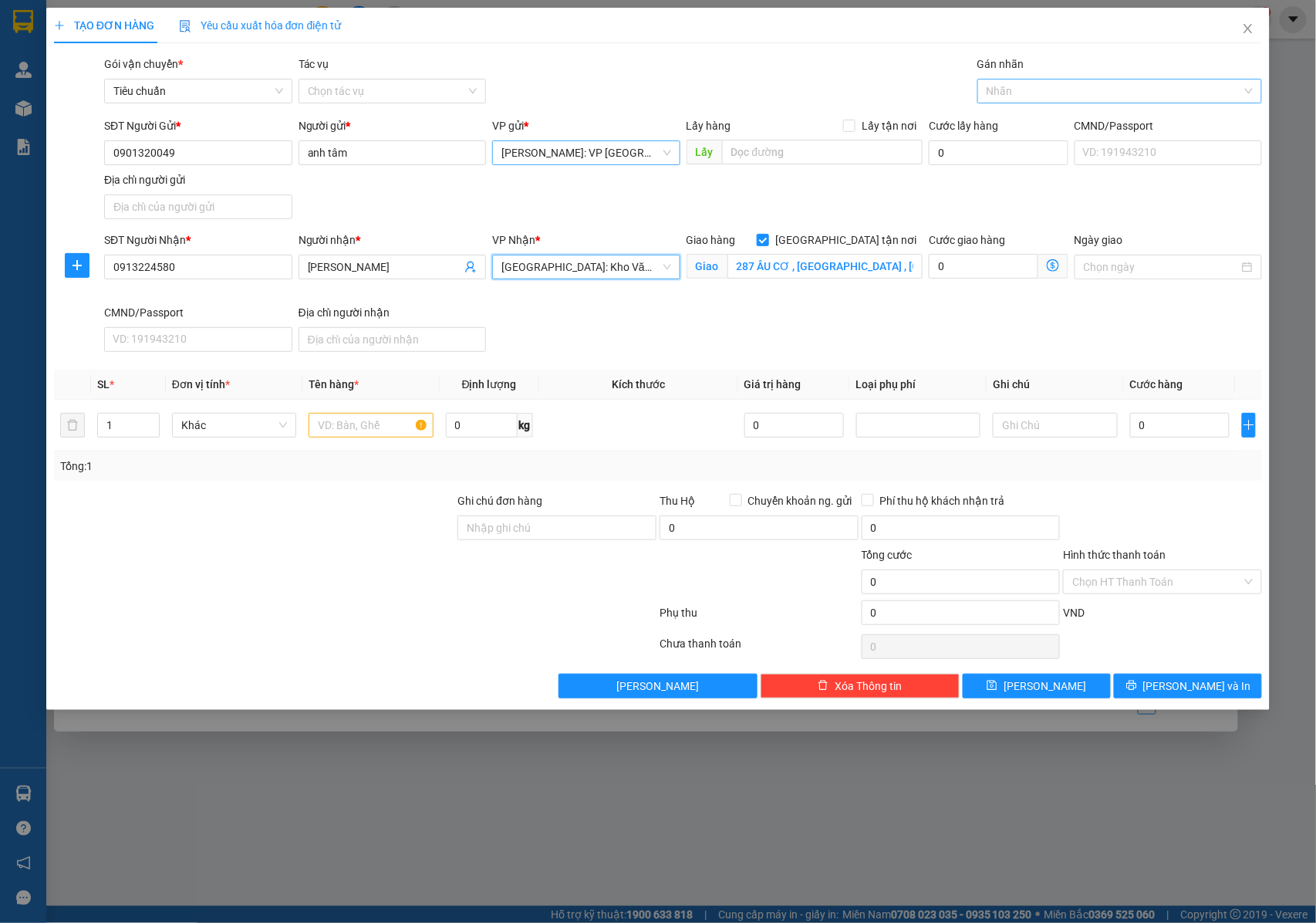
click at [1092, 85] on div at bounding box center [1112, 91] width 261 height 19
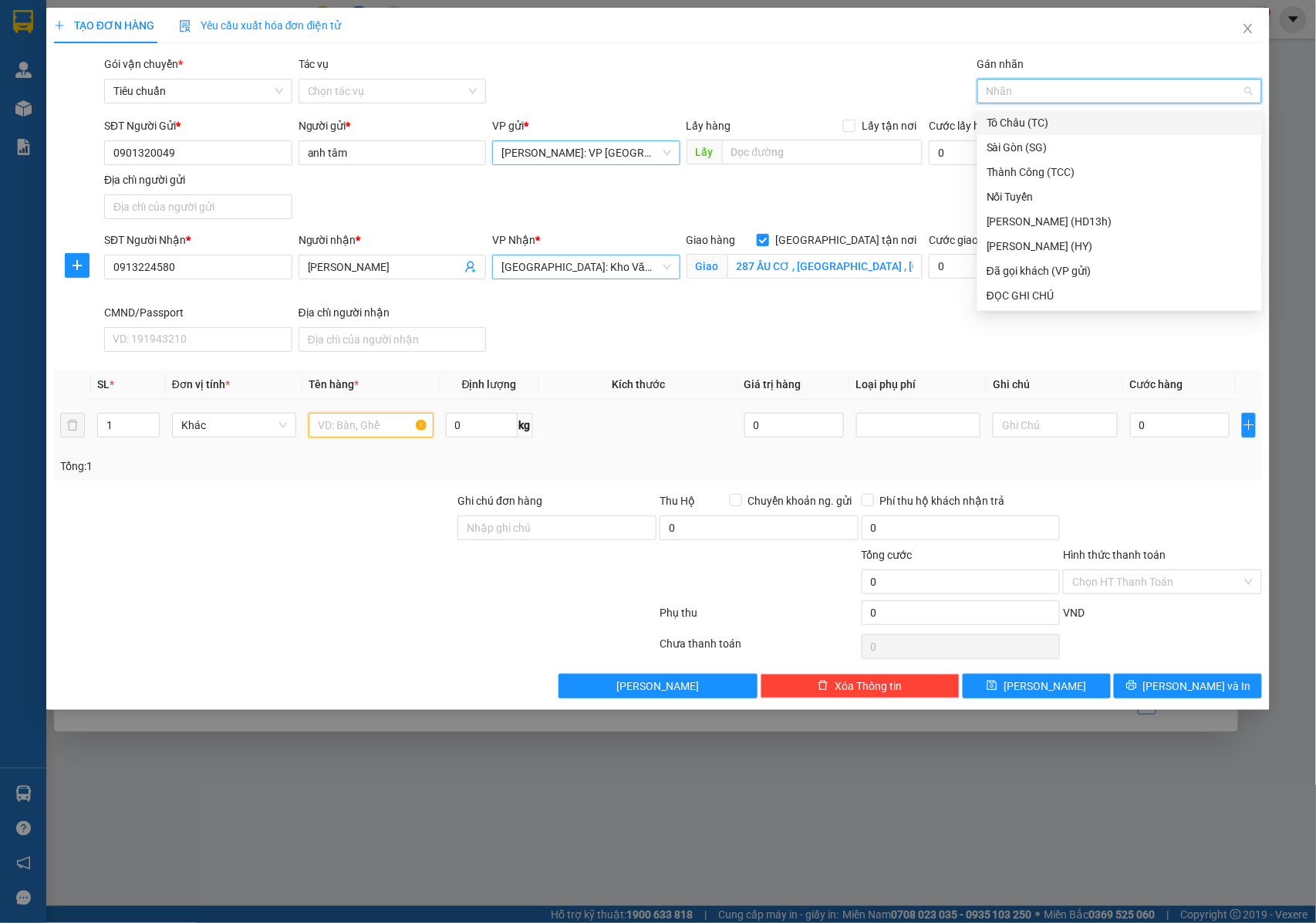
click at [335, 421] on input "text" at bounding box center [371, 425] width 124 height 25
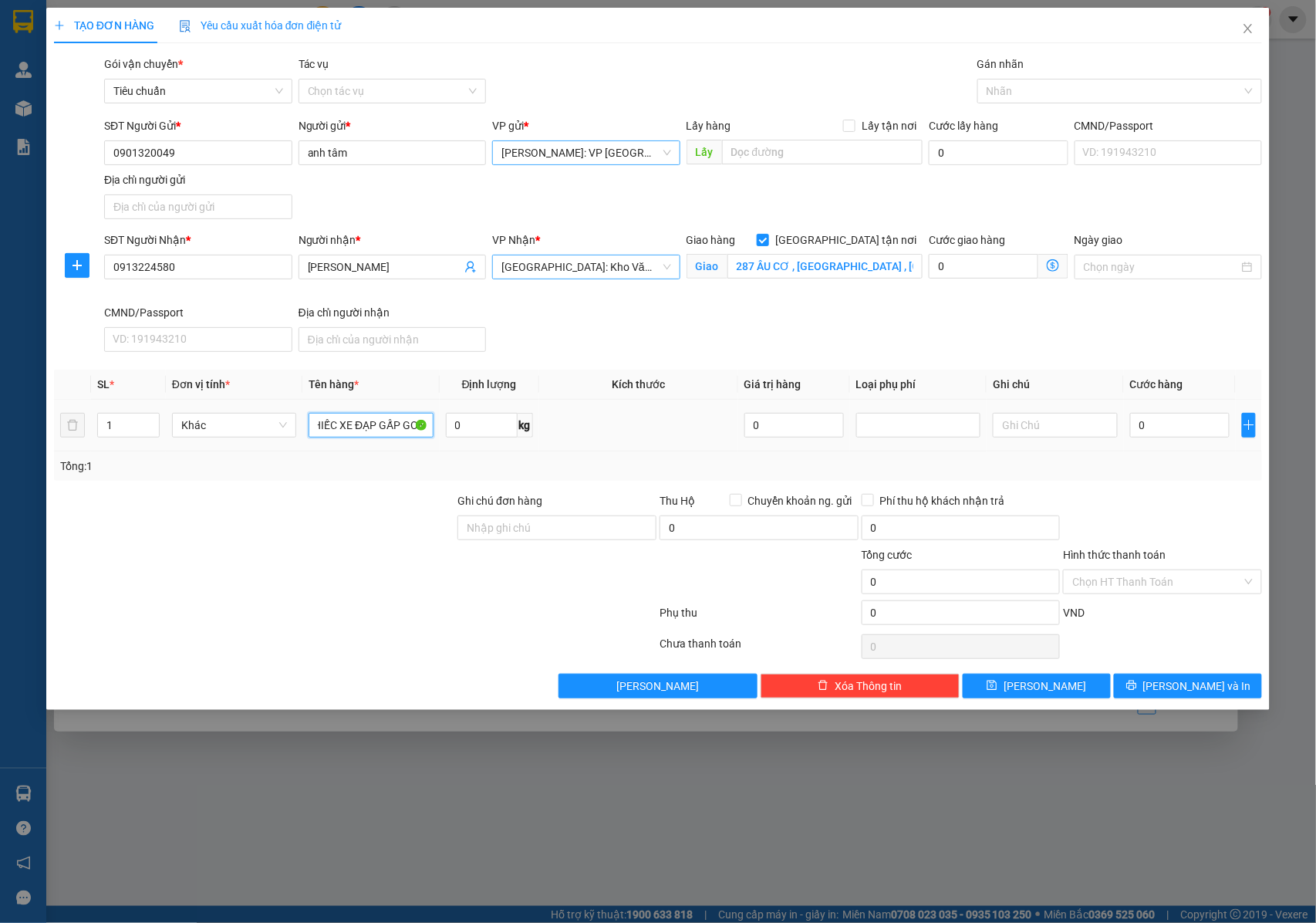
scroll to position [0, 23]
type input "1 CHIẾC XE ĐẠP GẤP GON"
click at [494, 520] on input "Ghi chú đơn hàng" at bounding box center [557, 527] width 199 height 25
type input "N"
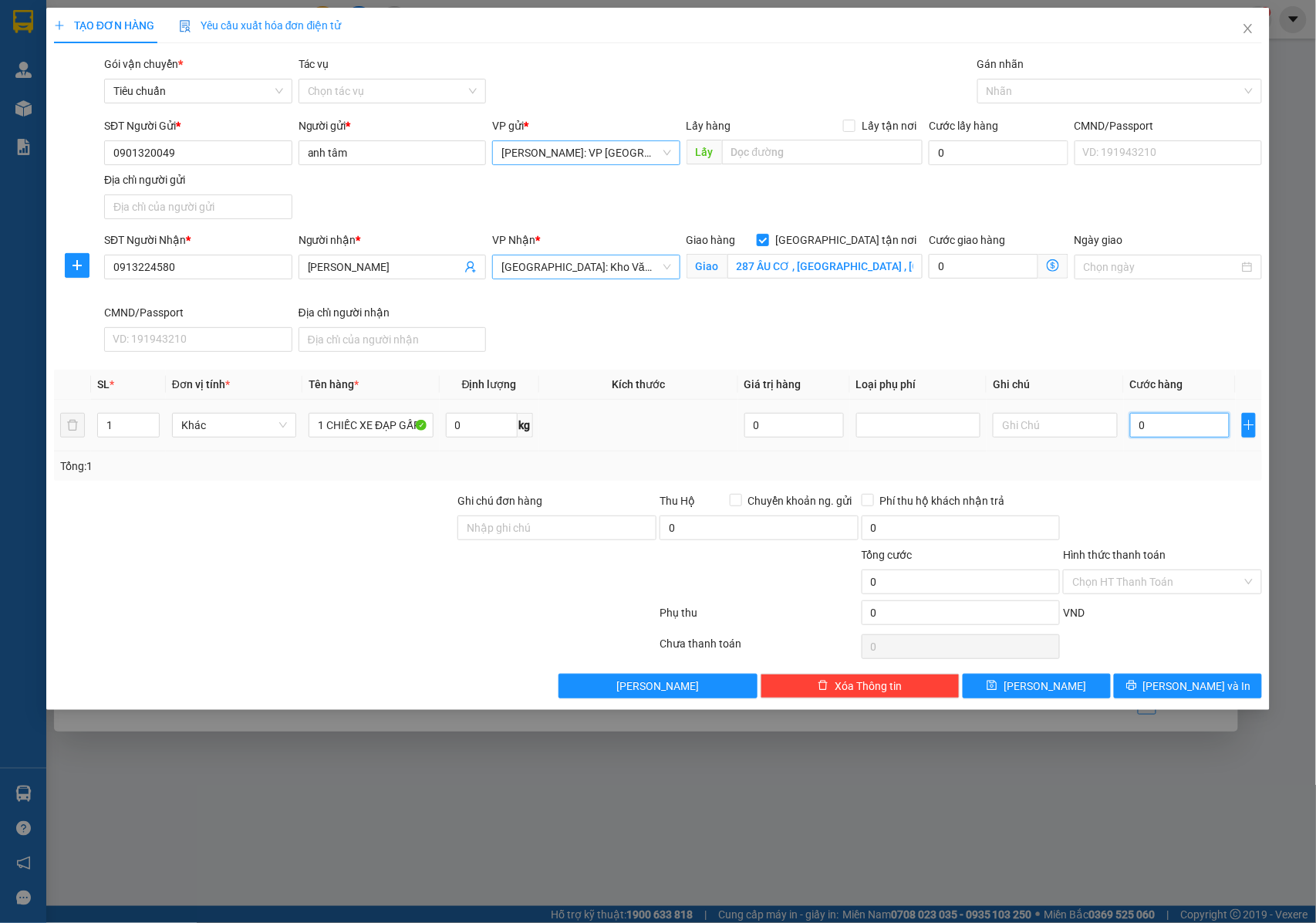
click at [1150, 427] on input "0" at bounding box center [1180, 425] width 100 height 25
click at [1156, 433] on input "0" at bounding box center [1180, 425] width 100 height 25
type input "03"
type input "3"
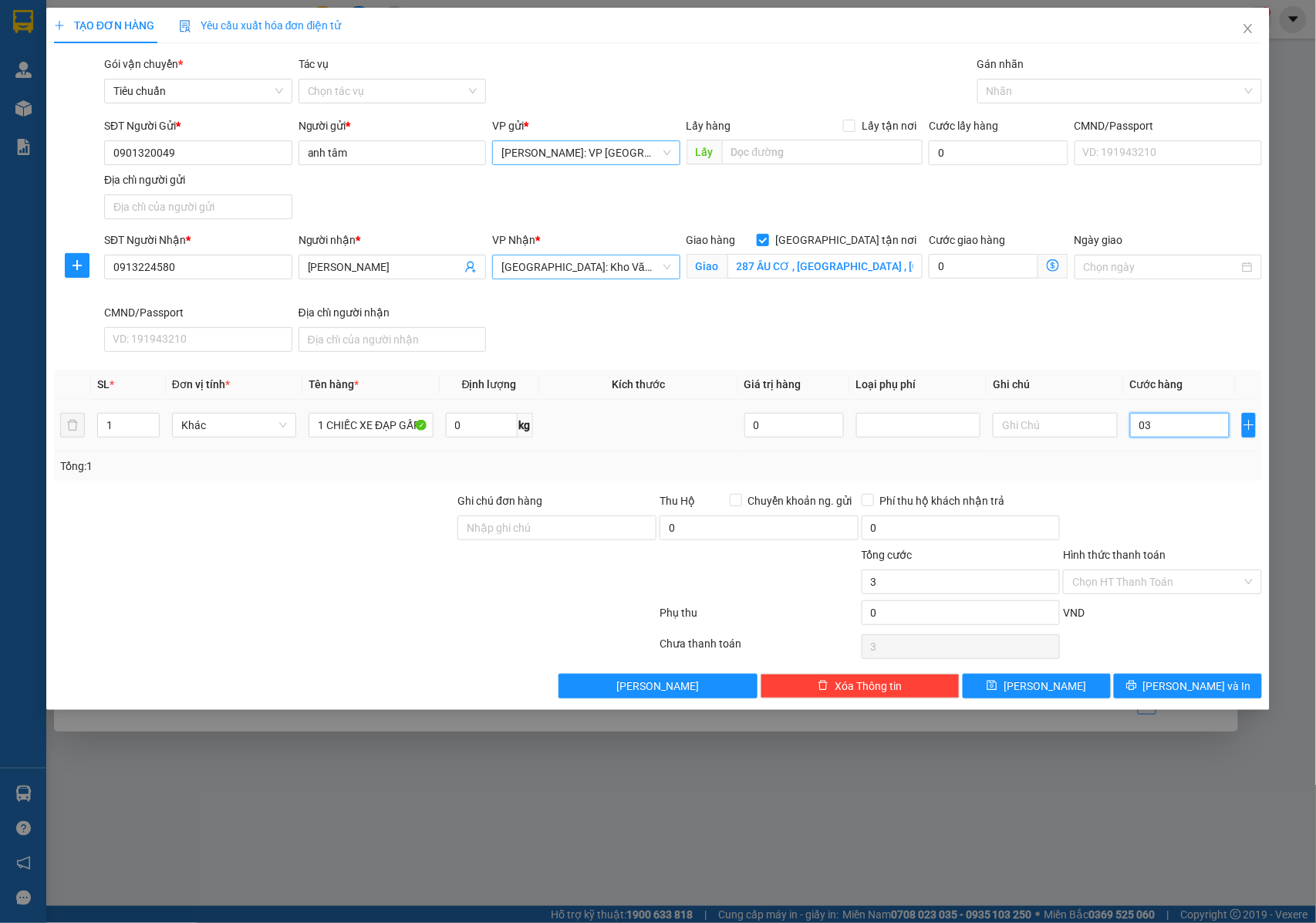
type input "030"
type input "30"
type input "0.300"
type input "300"
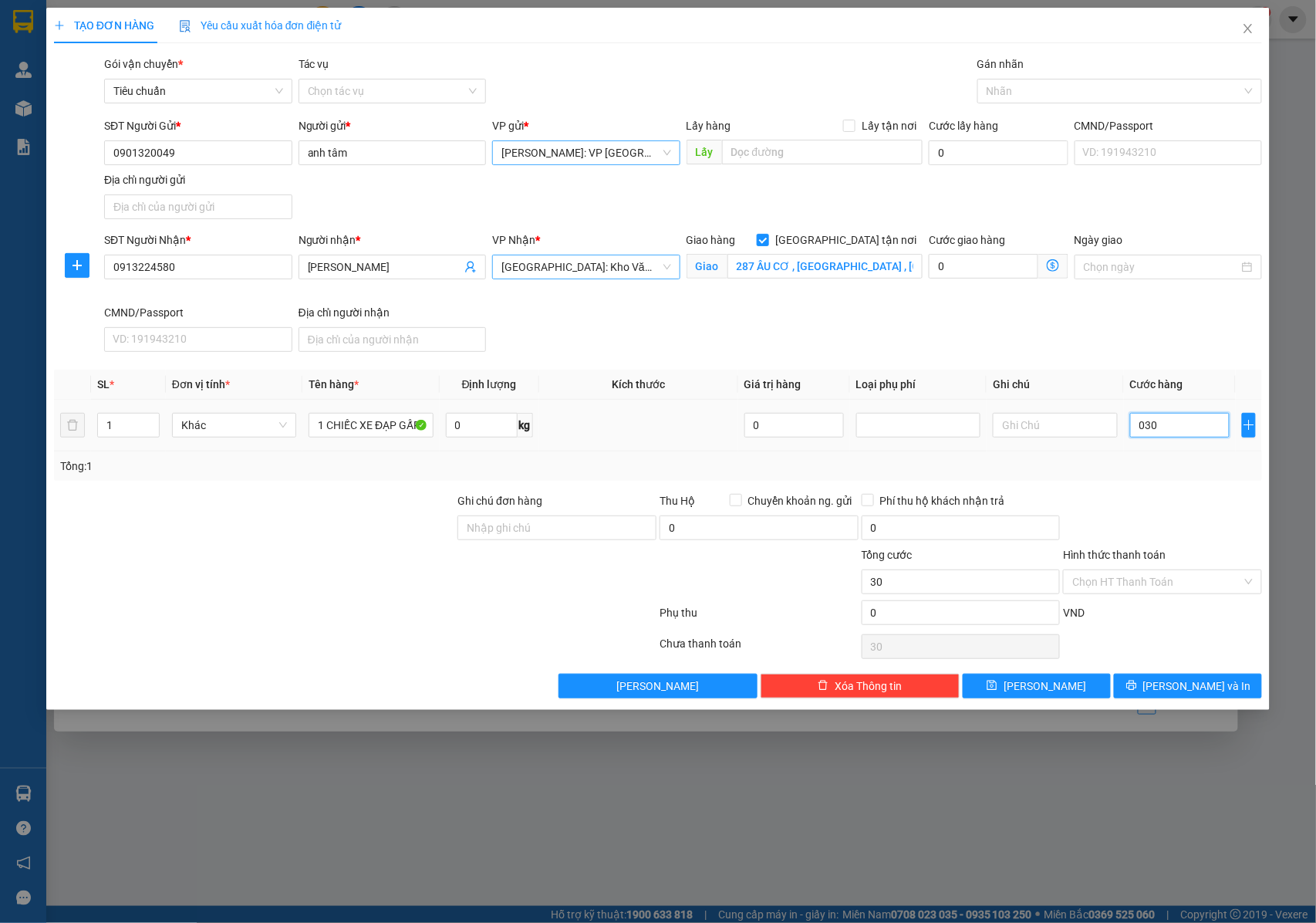
type input "300"
type input "03.000"
type input "3.000"
type input "030.000"
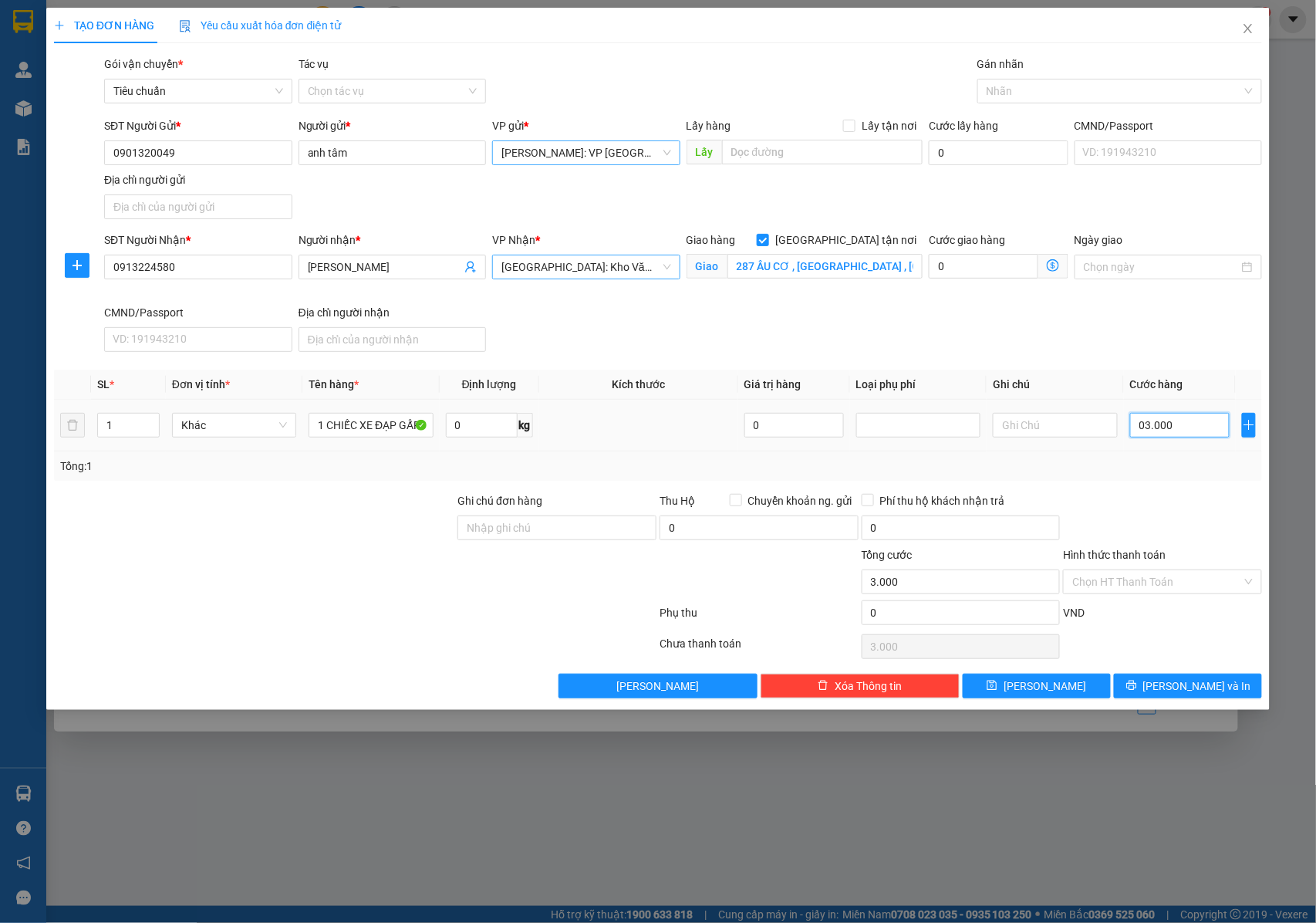
type input "30.000"
type input "0.300.000"
type input "300.000"
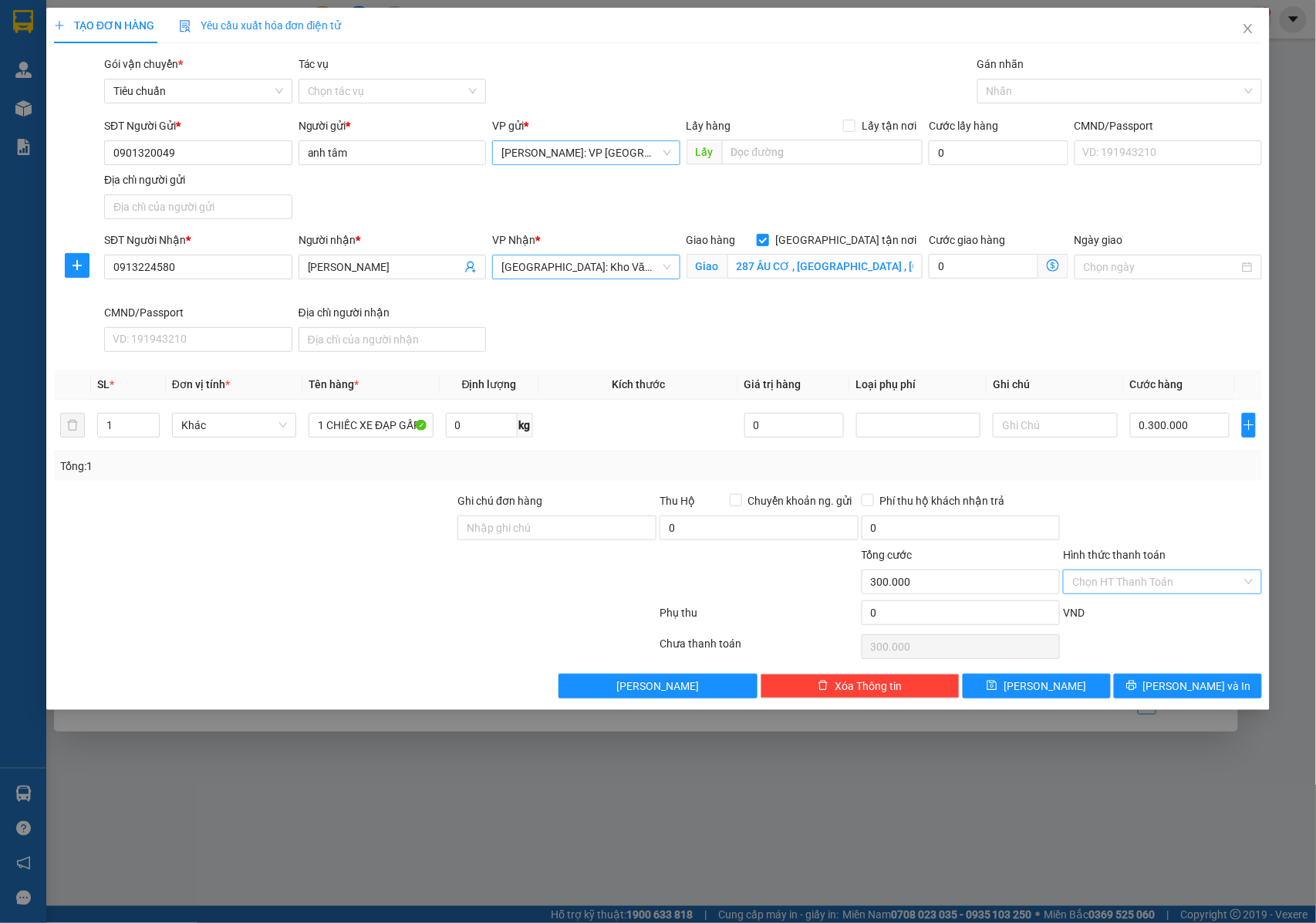
type input "300.000"
click at [1105, 581] on input "Hình thức thanh toán" at bounding box center [1157, 581] width 169 height 23
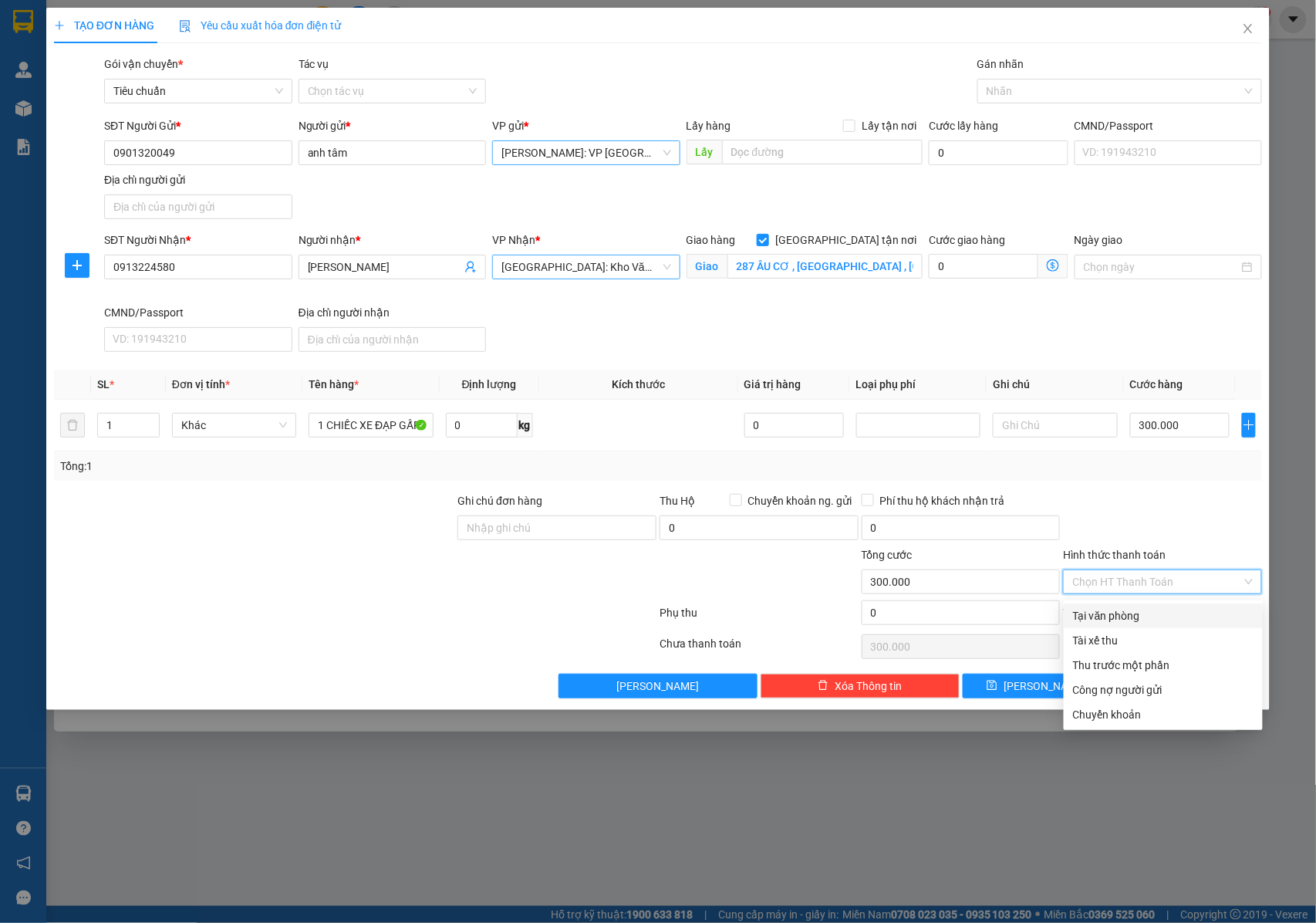
click at [1110, 615] on div "Tại văn phòng" at bounding box center [1164, 616] width 181 height 17
type input "0"
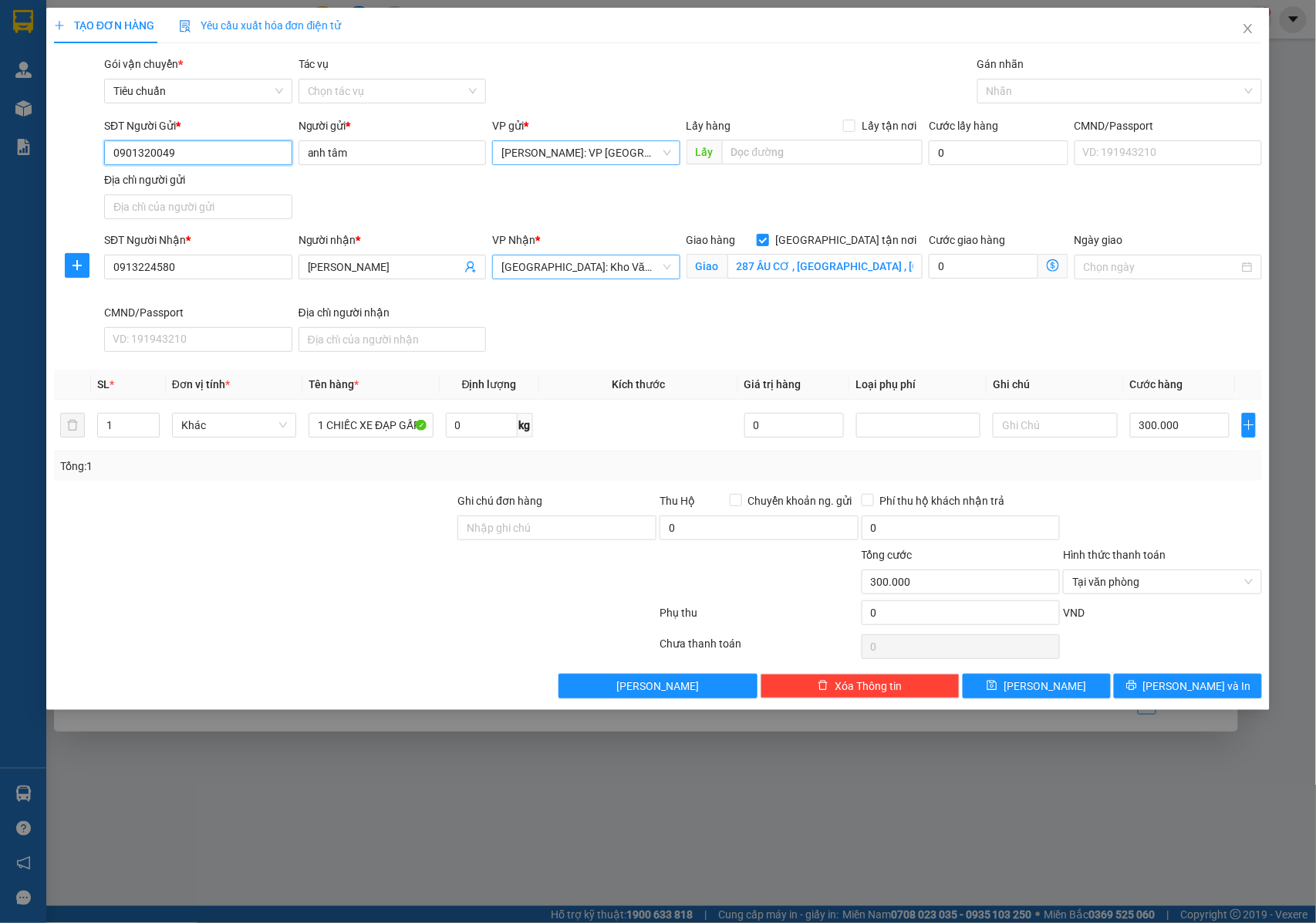
click at [196, 156] on input "0901320049" at bounding box center [198, 152] width 188 height 25
click at [358, 150] on input "anh tâm" at bounding box center [392, 152] width 188 height 25
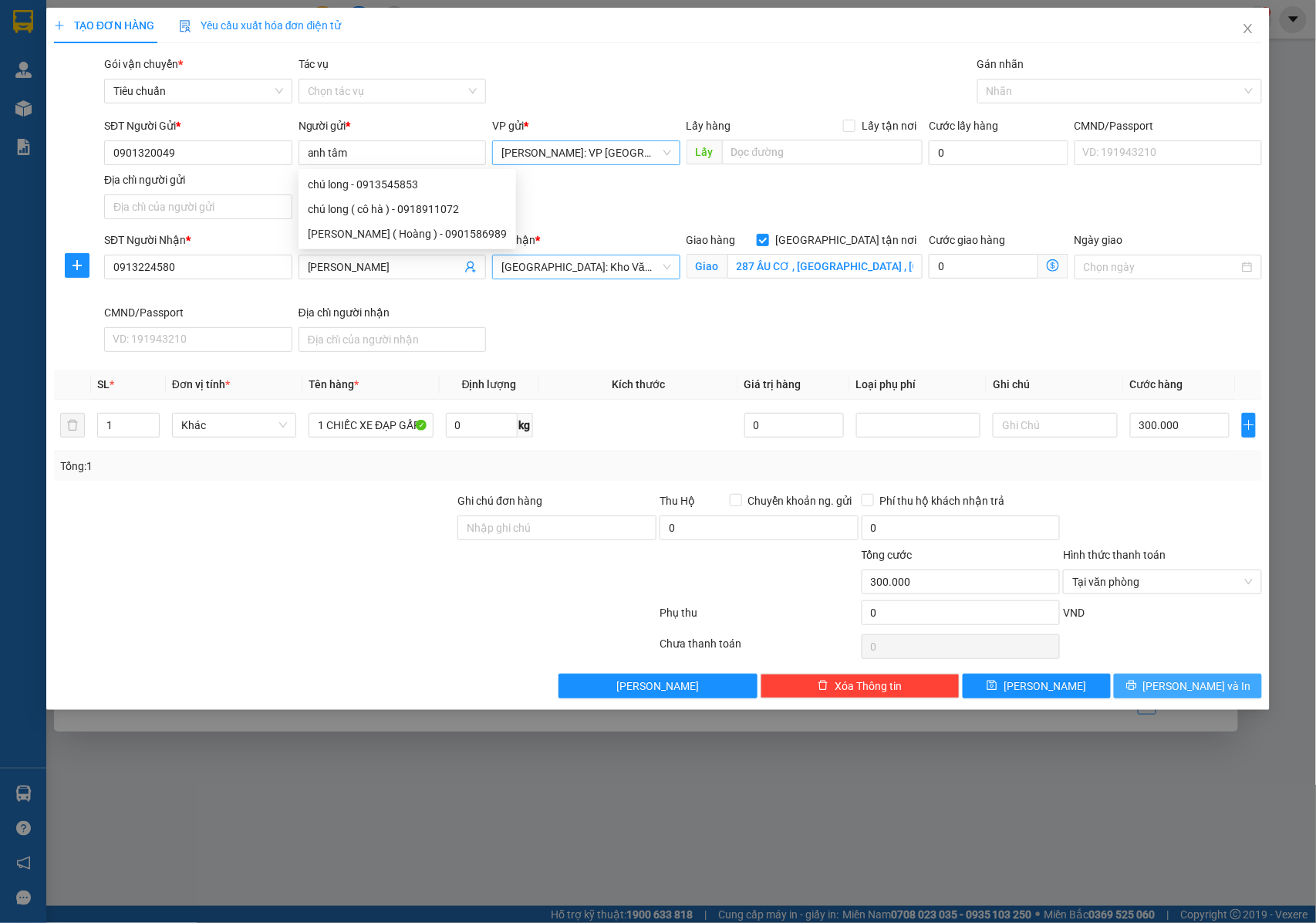
click at [1143, 686] on button "[PERSON_NAME] và In" at bounding box center [1188, 686] width 148 height 25
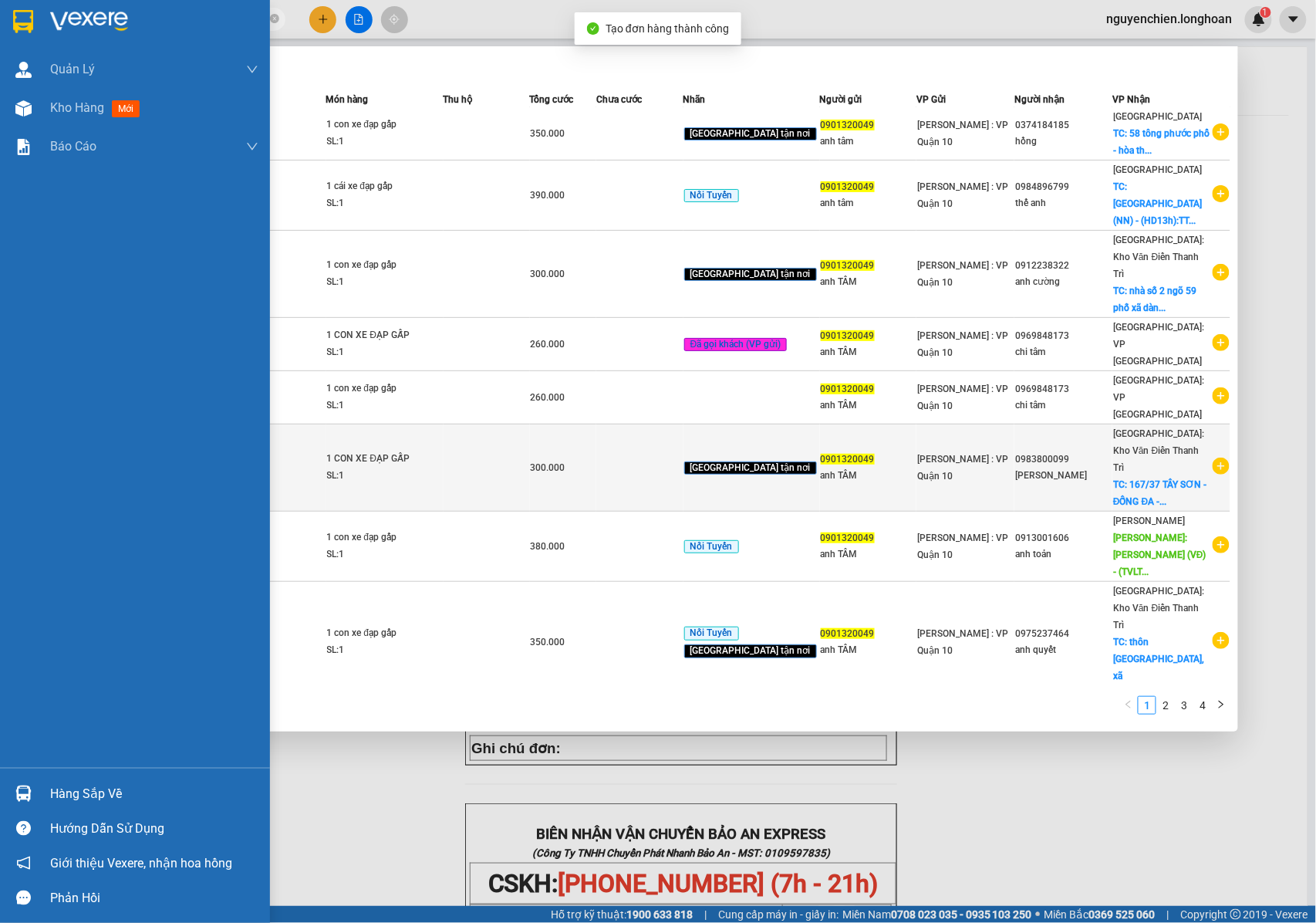
click at [15, 117] on div at bounding box center [23, 108] width 27 height 27
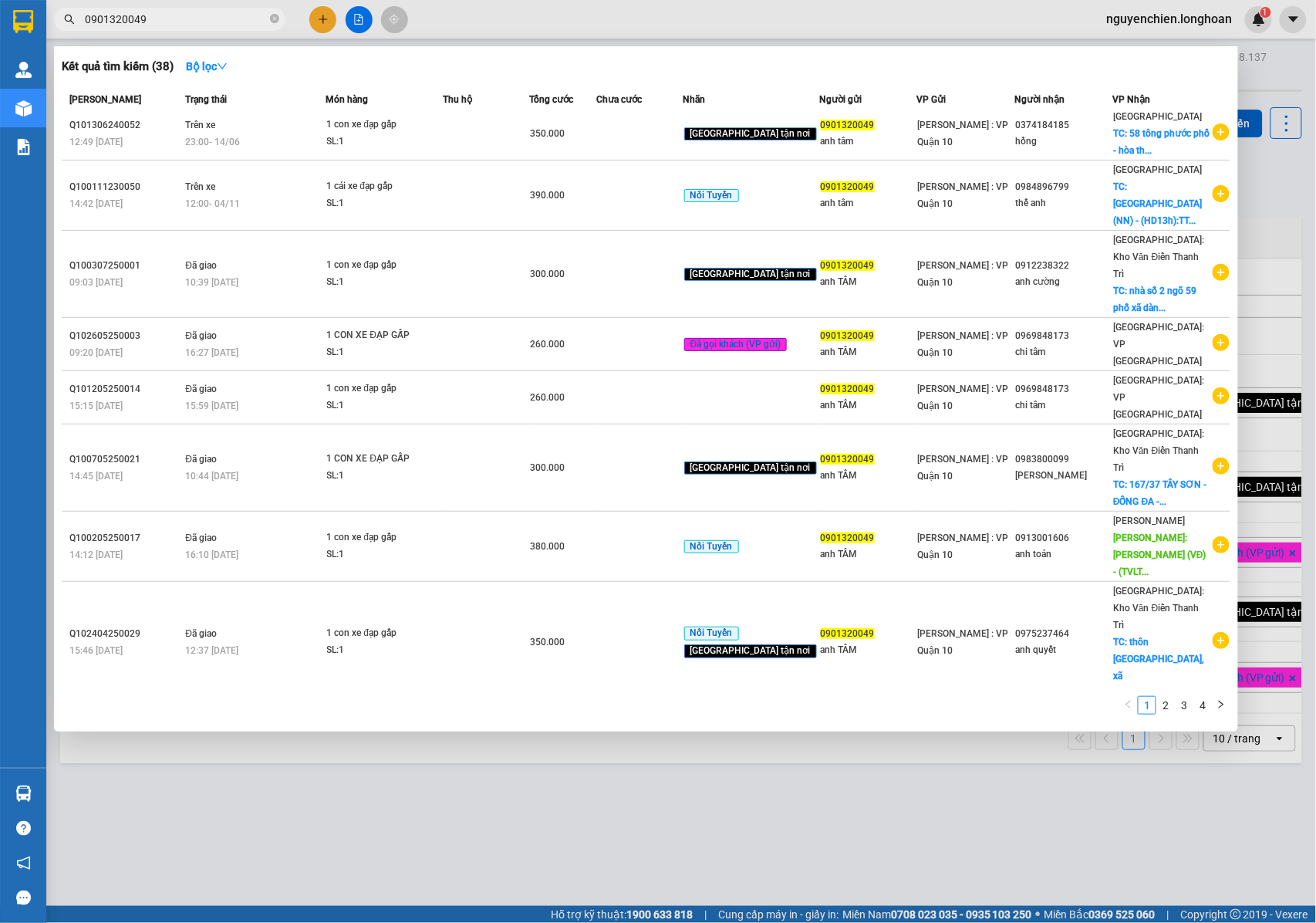
click at [513, 779] on div at bounding box center [658, 461] width 1316 height 923
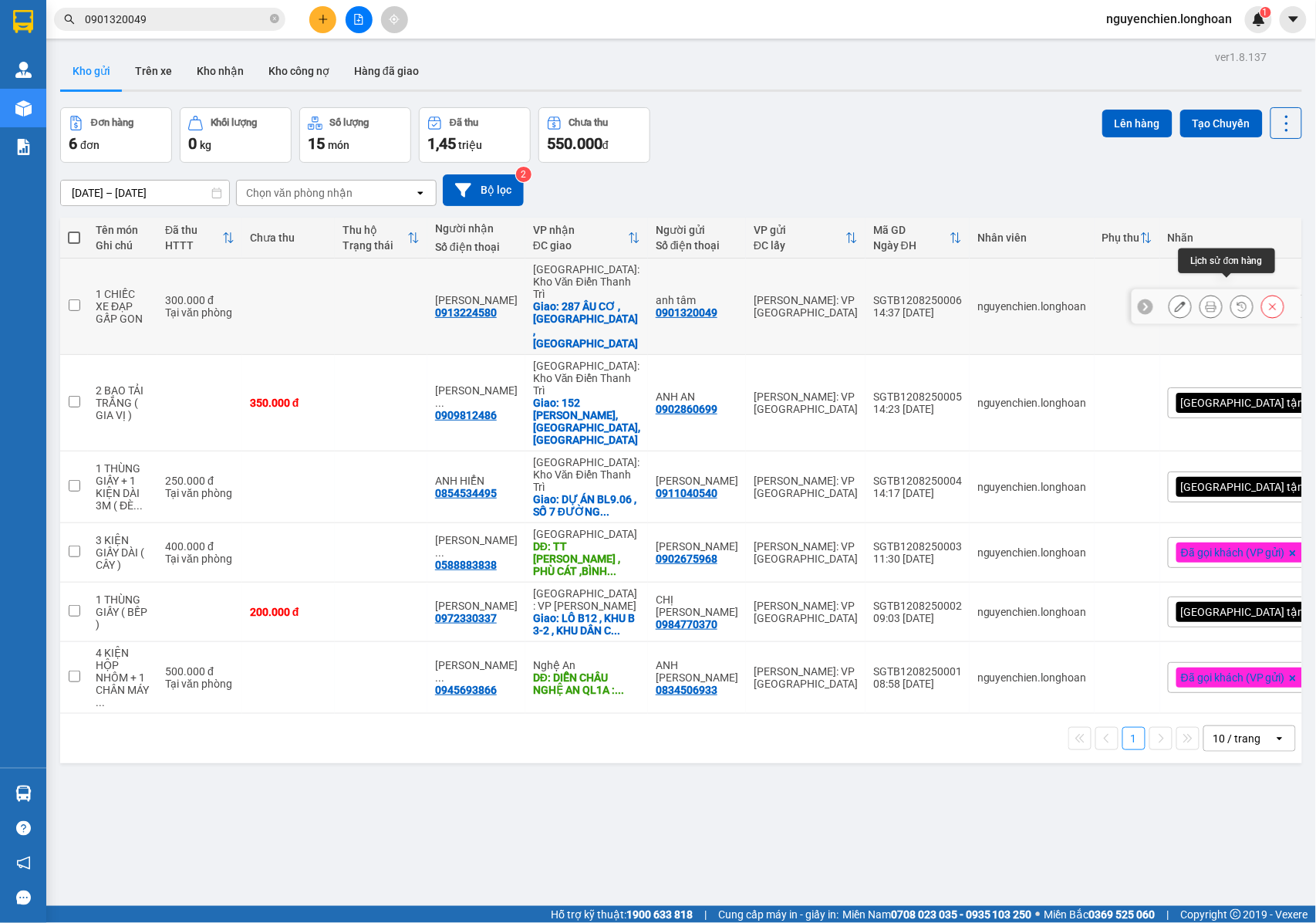
click at [1206, 301] on icon at bounding box center [1211, 306] width 11 height 11
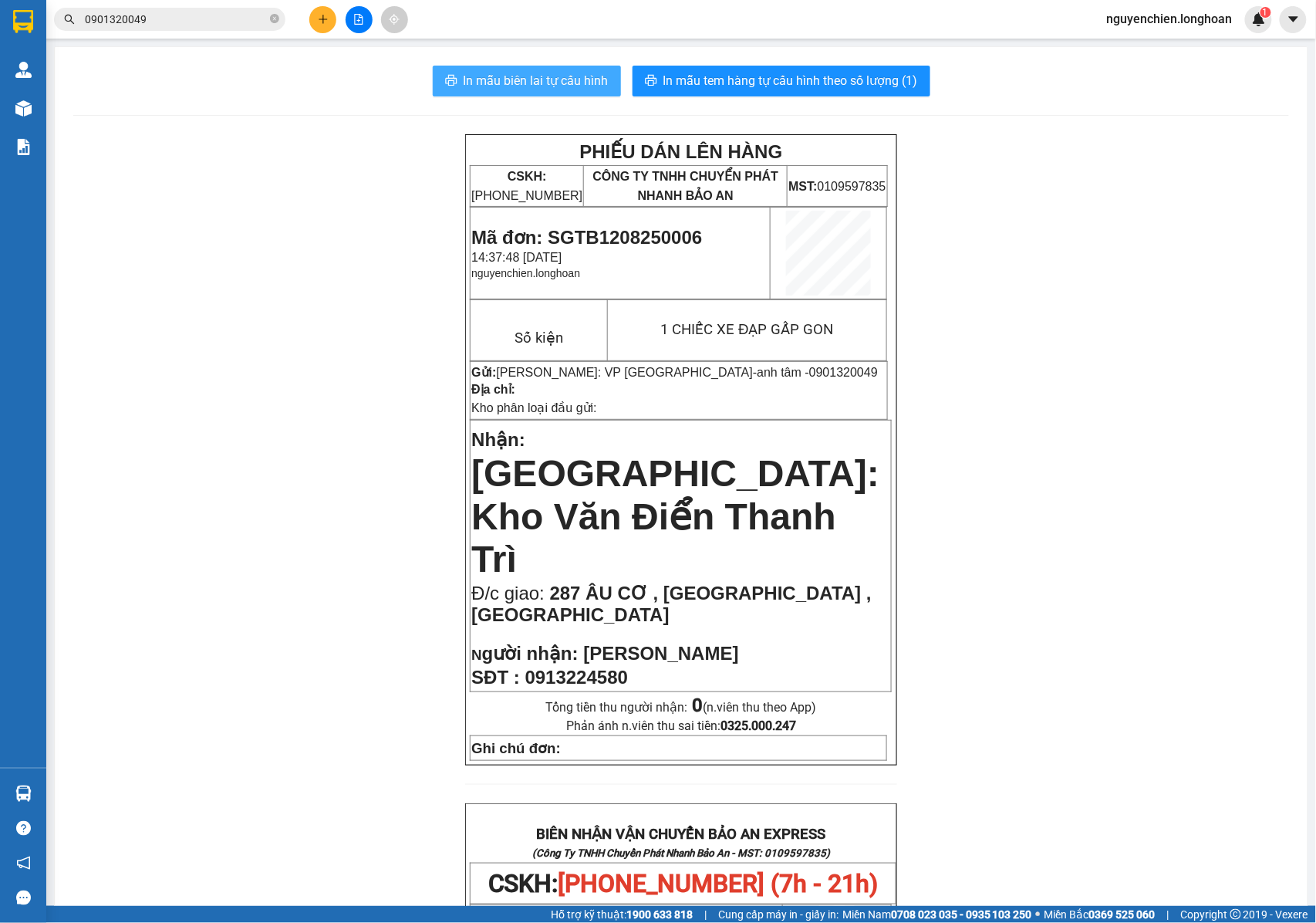
click at [548, 78] on span "In mẫu biên lai tự cấu hình" at bounding box center [536, 81] width 145 height 19
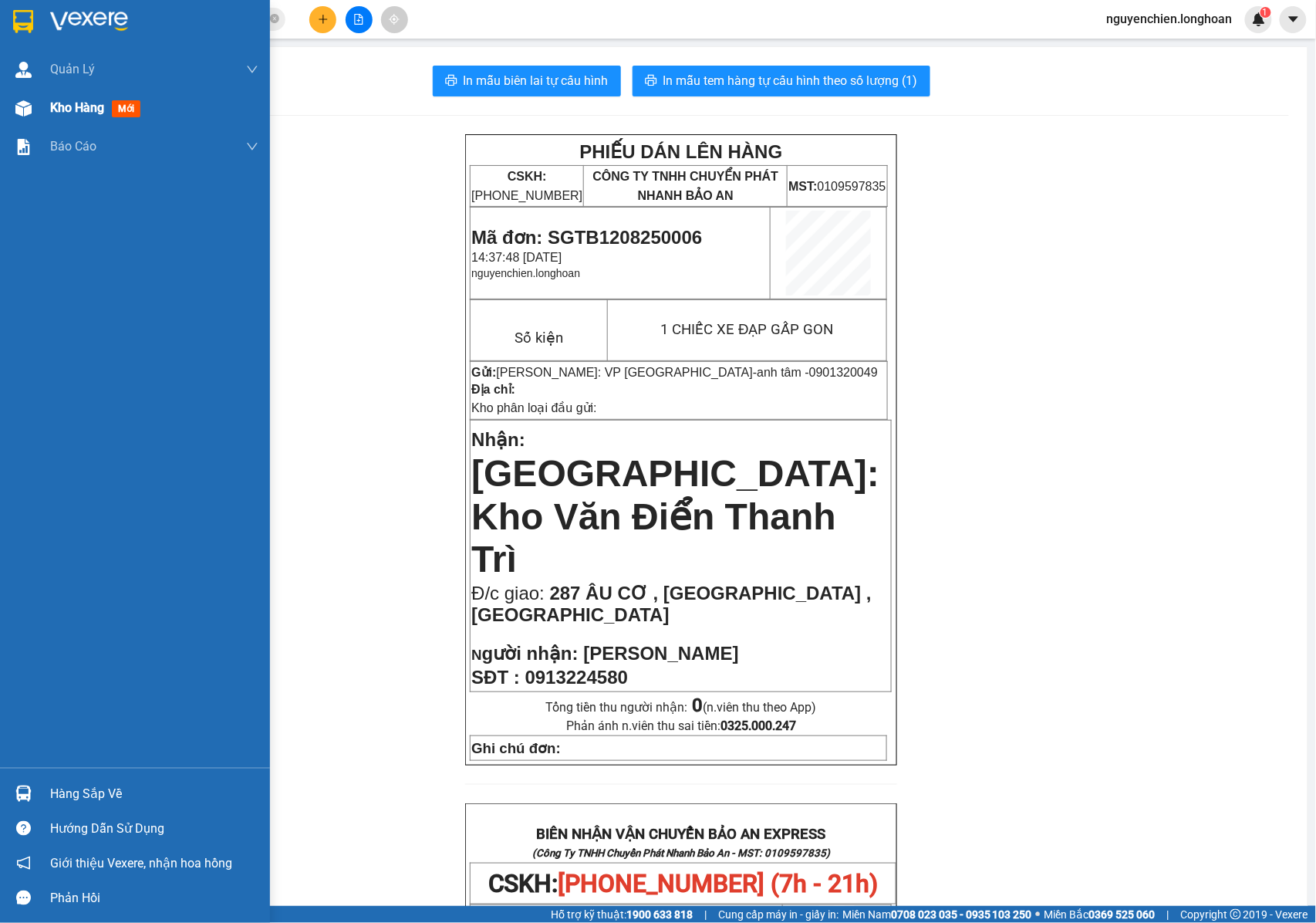
click at [28, 114] on img at bounding box center [23, 108] width 16 height 16
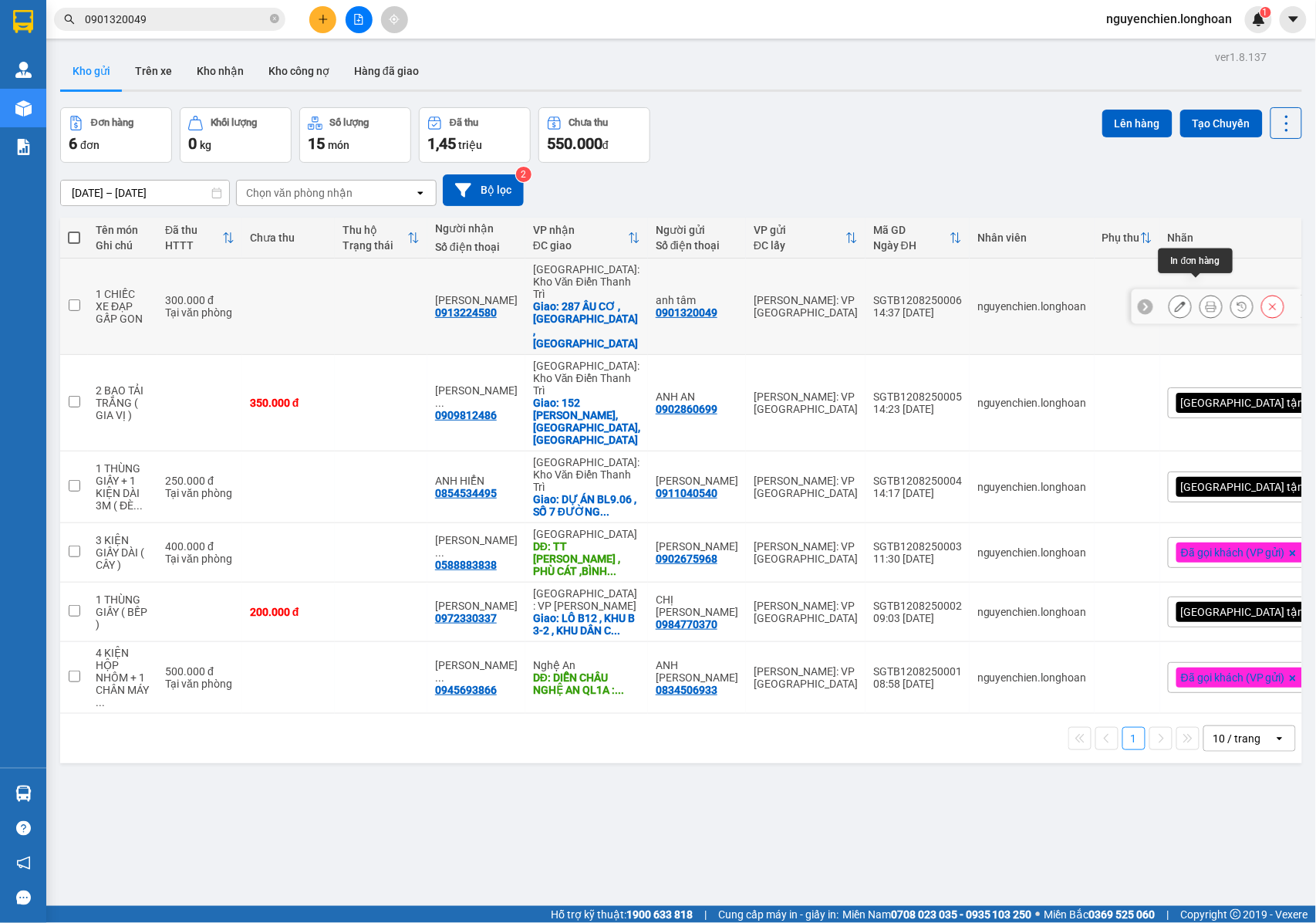
click at [1206, 301] on icon at bounding box center [1211, 306] width 11 height 11
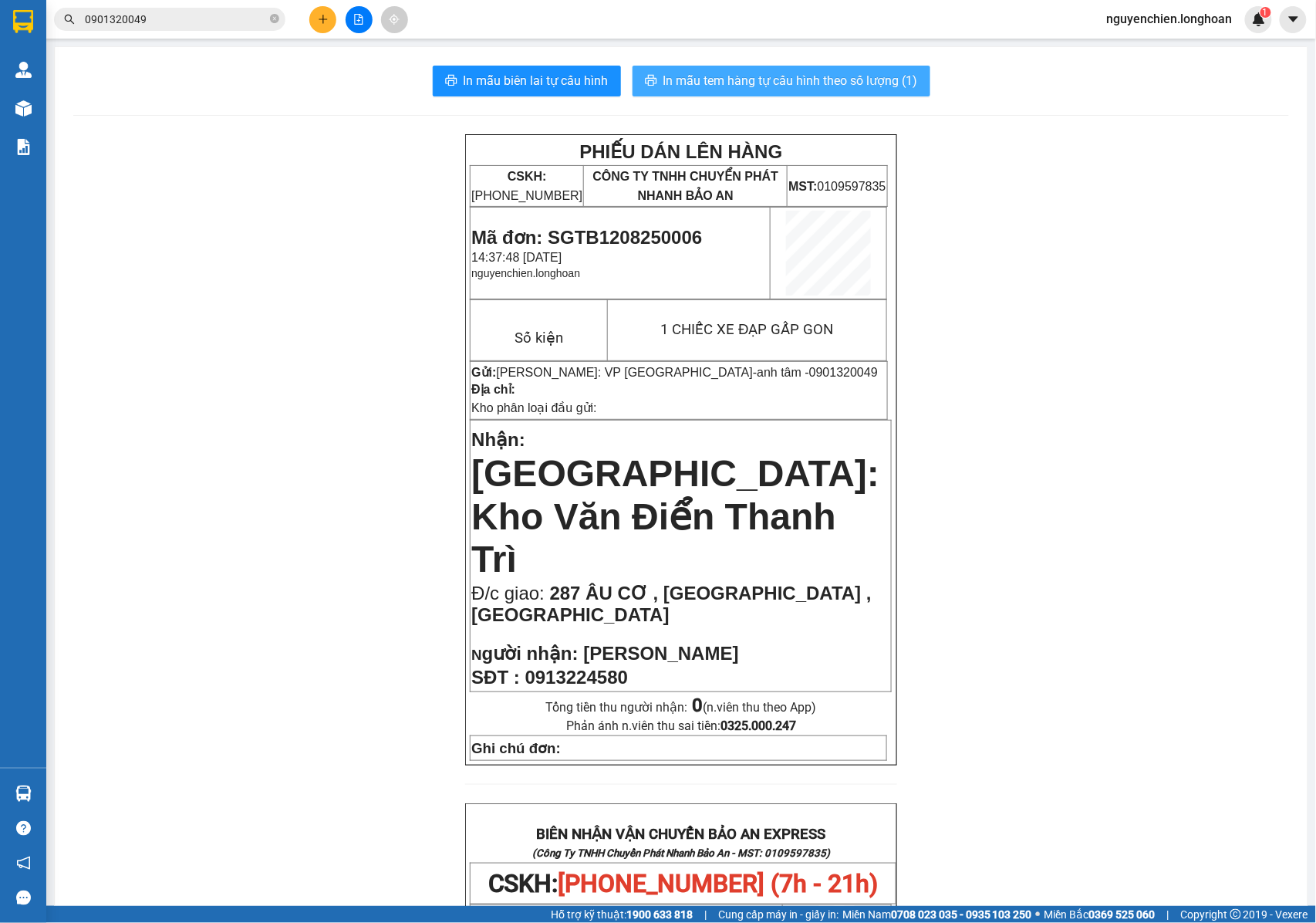
click at [711, 77] on span "In mẫu tem hàng tự cấu hình theo số lượng (1)" at bounding box center [790, 81] width 255 height 19
click at [274, 23] on icon "close-circle" at bounding box center [274, 18] width 9 height 9
click at [212, 23] on input "text" at bounding box center [176, 20] width 182 height 17
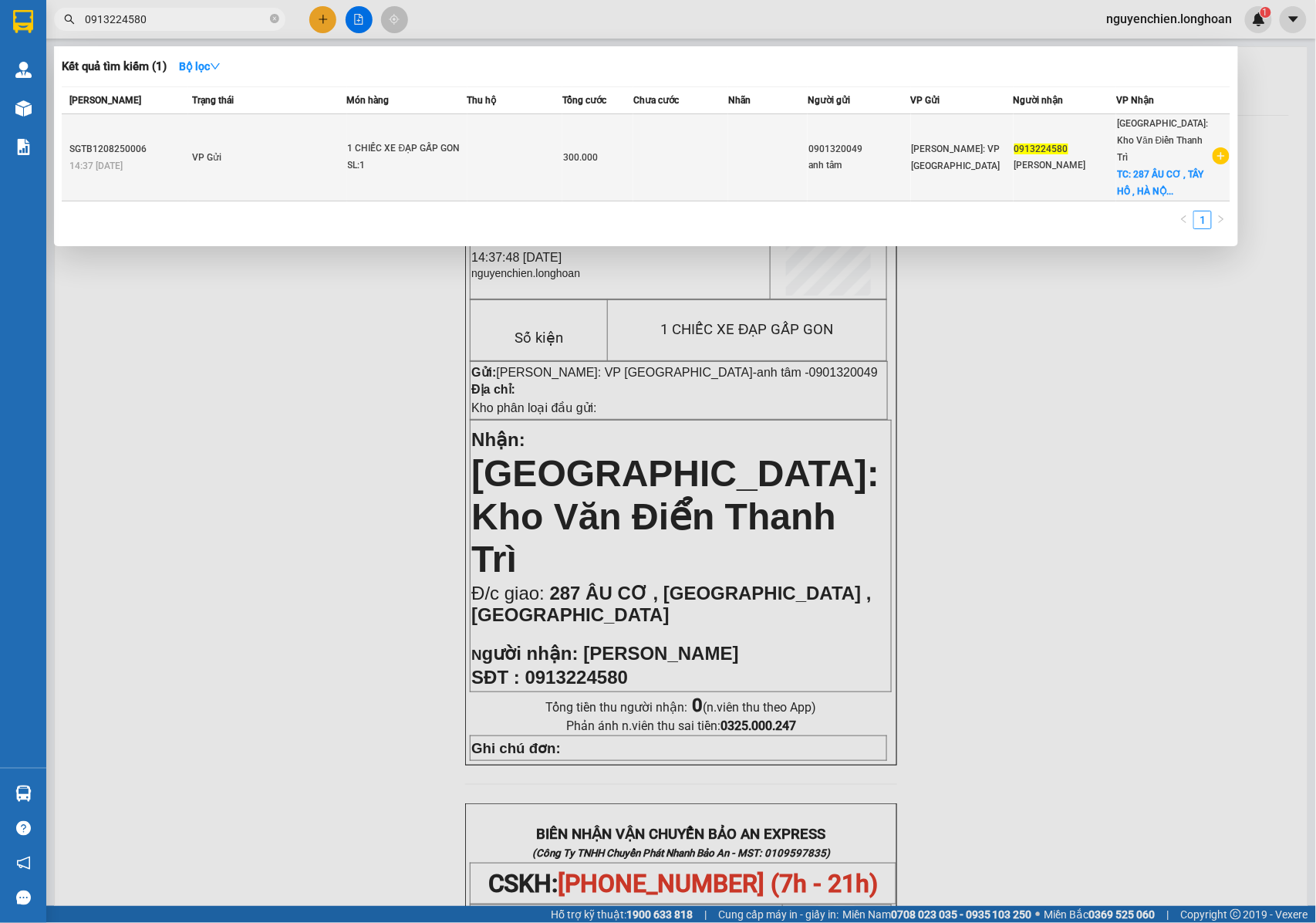
type input "0913224580"
click at [430, 157] on div "SL: 1" at bounding box center [406, 166] width 116 height 17
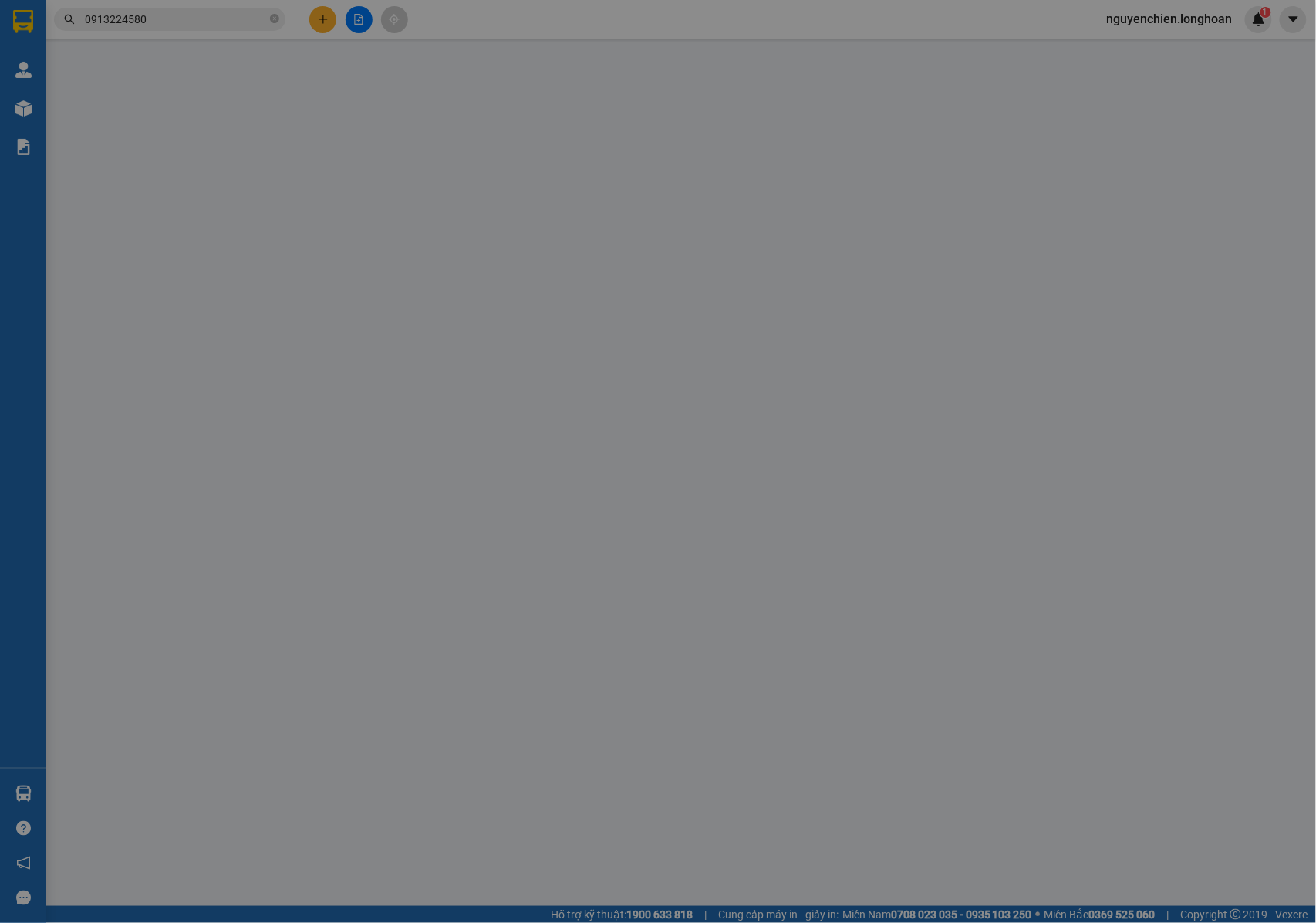
type input "0901320049"
type input "anh tâm"
type input "0913224580"
type input "CHU LONG"
checkbox input "true"
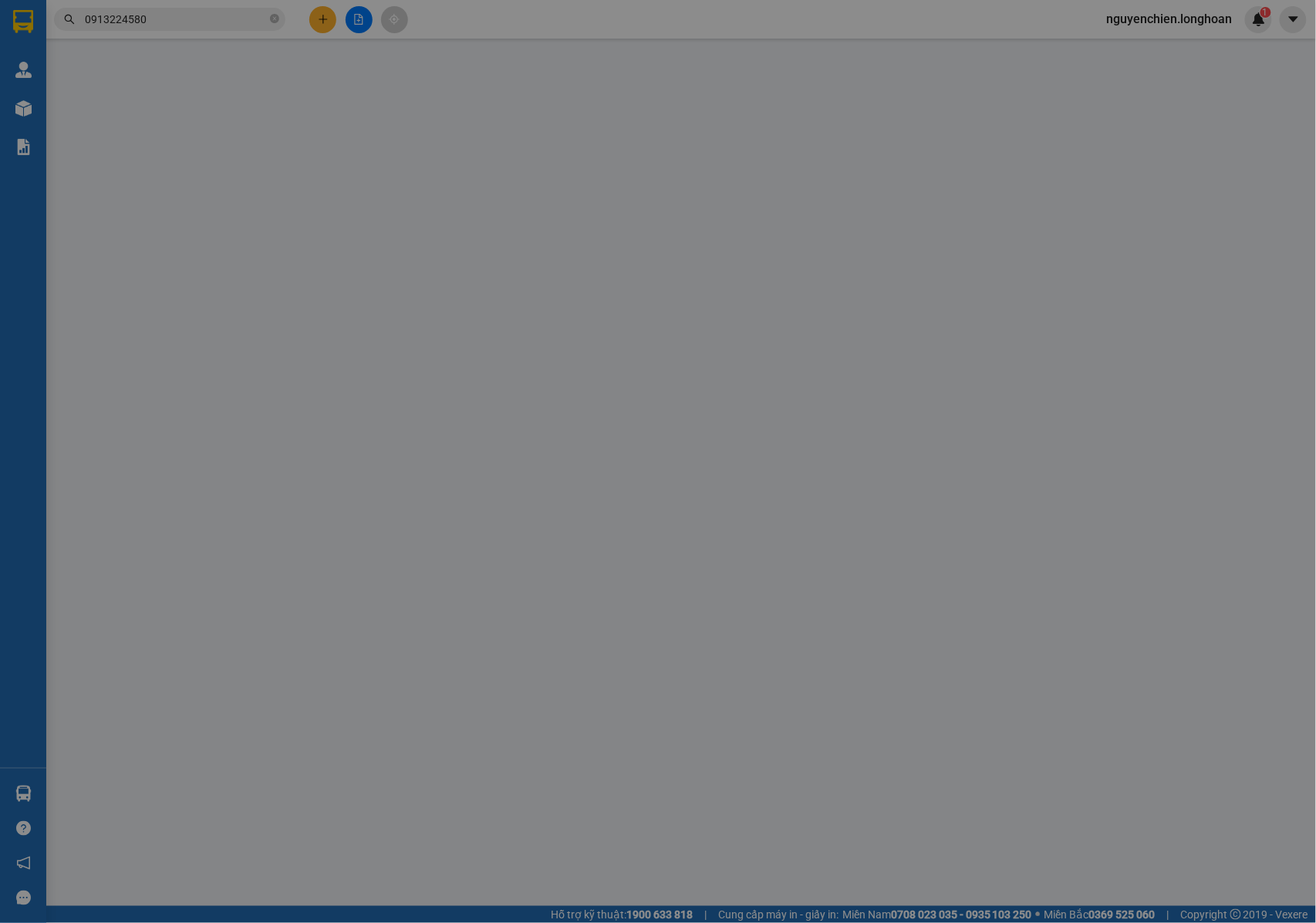
type input "287 ÂU CƠ , TÂY HỒ , HÀ NỘI"
type input "300.000"
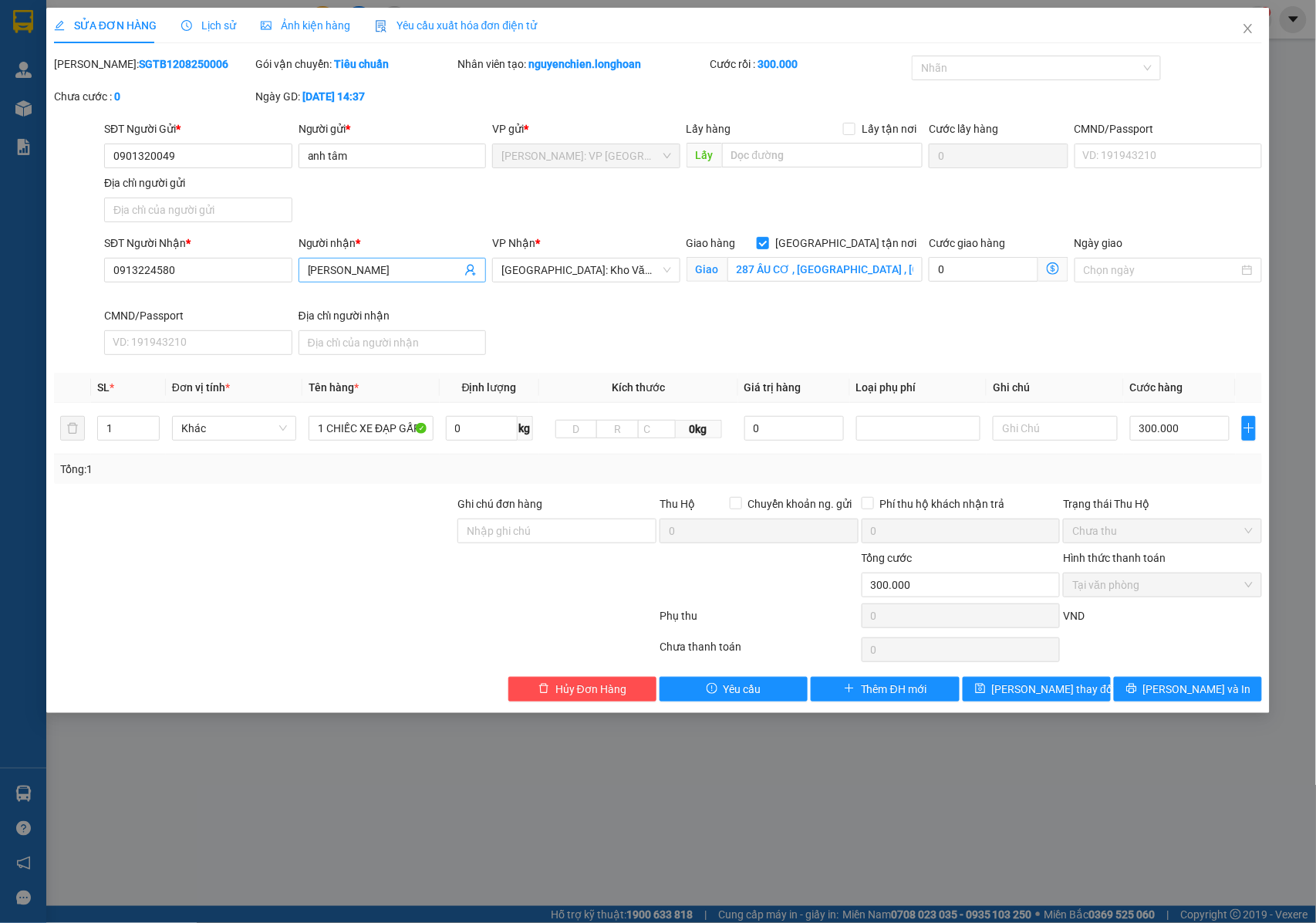
click at [332, 272] on input "CHU LONG" at bounding box center [384, 270] width 154 height 17
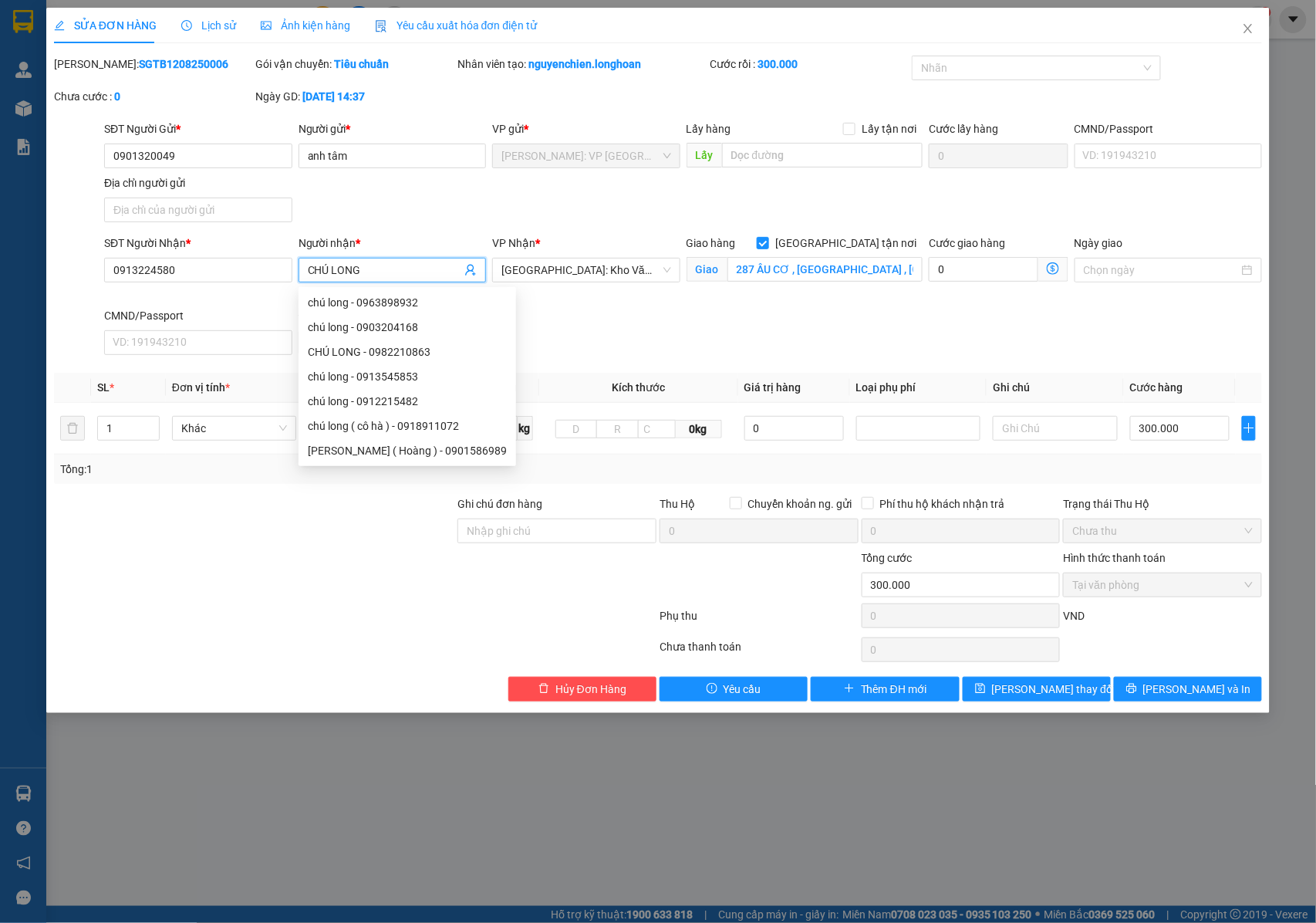
type input "CHÚ LONG"
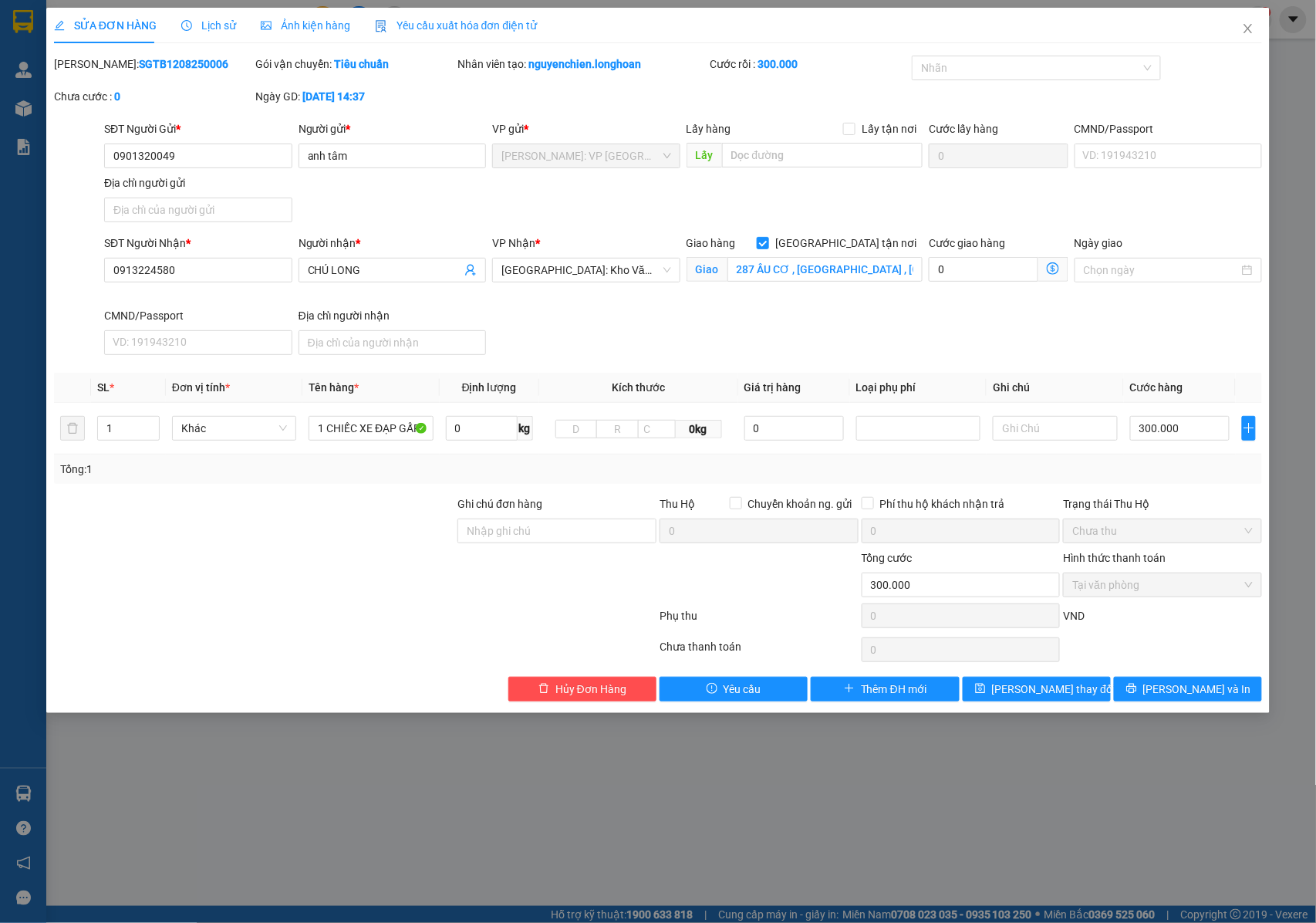
click at [764, 329] on div "SĐT Người Nhận * 0913224580 Người nhận * CHÚ LONG VP Nhận * Hà Nội: Kho Văn Điể…" at bounding box center [684, 298] width 1165 height 126
click at [349, 439] on input "1 CHIẾC XE ĐẠP GẤP GON" at bounding box center [371, 428] width 124 height 25
click at [396, 434] on input "1 CHIẾC XE ĐẠP GẤP GON" at bounding box center [371, 428] width 124 height 25
type input "1 CHIẾC XE ĐẠP GẤP GON"
click at [1011, 693] on button "[PERSON_NAME] thay đổi" at bounding box center [1037, 689] width 148 height 25
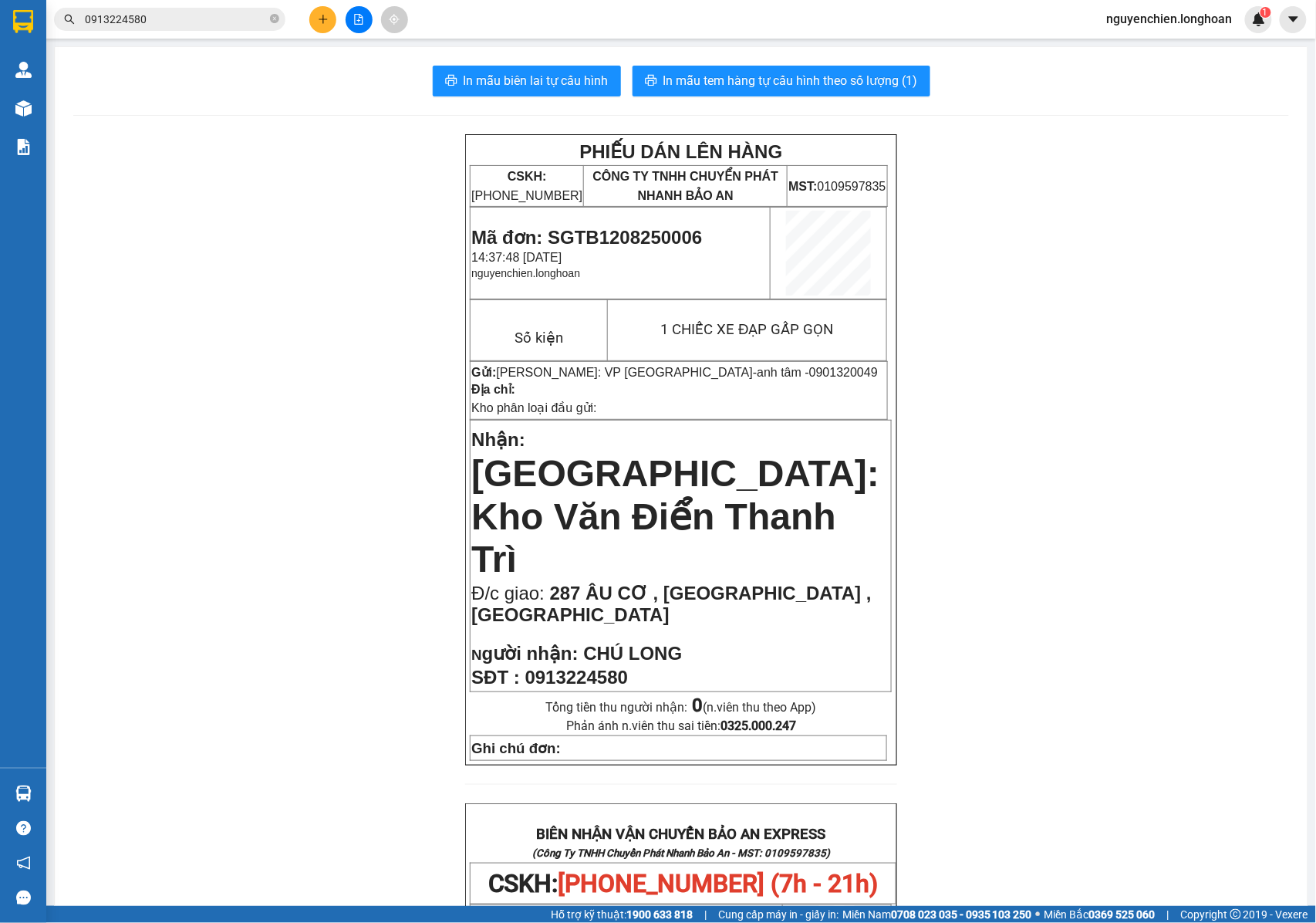
drag, startPoint x: 779, startPoint y: 373, endPoint x: 739, endPoint y: 374, distance: 40.0
click at [739, 374] on p "Gửi: Hồ Chí Minh: VP Quận Tân Bình - anh tâm - 0901320049" at bounding box center [679, 372] width 415 height 15
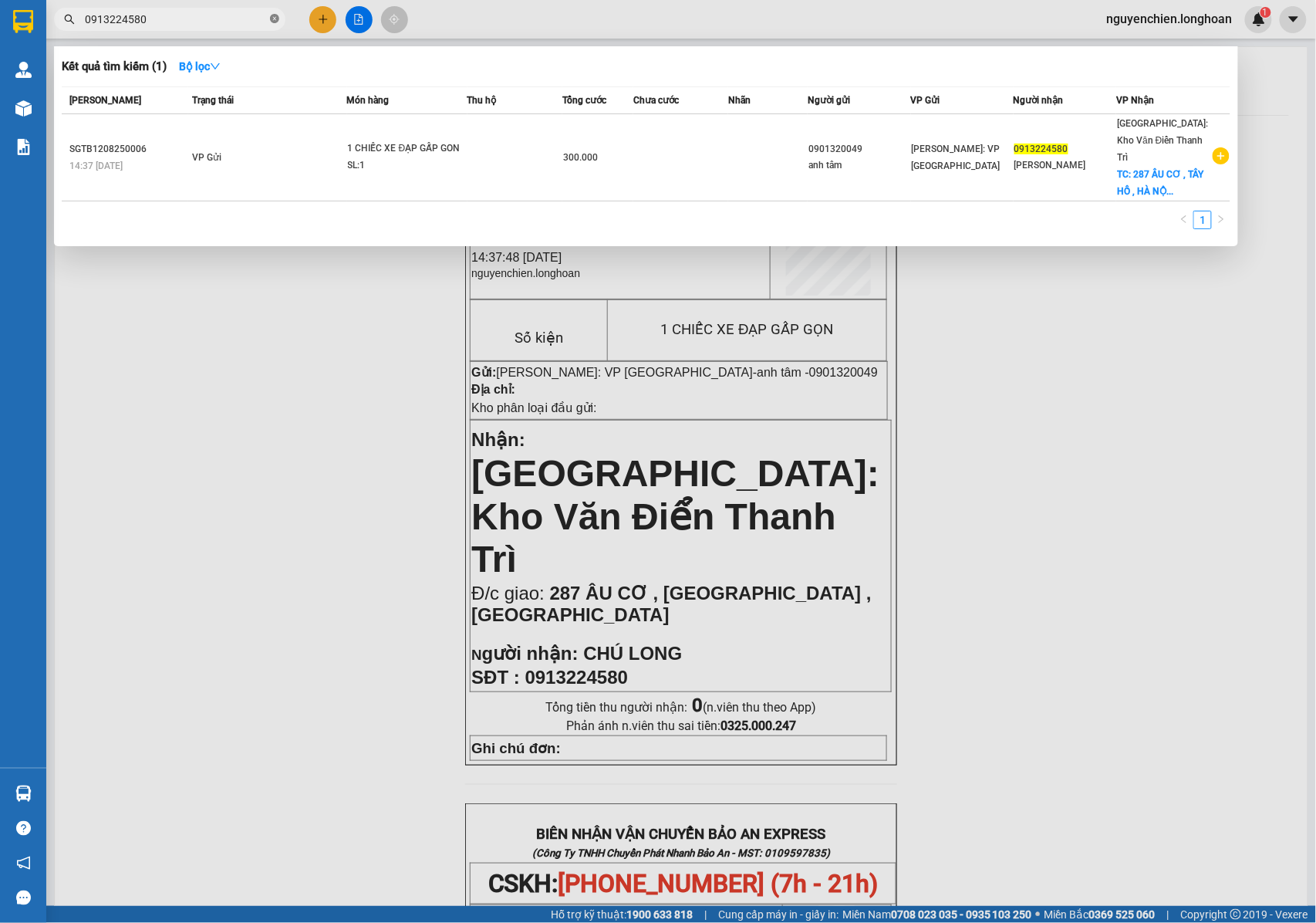
click at [274, 23] on icon "close-circle" at bounding box center [274, 18] width 9 height 9
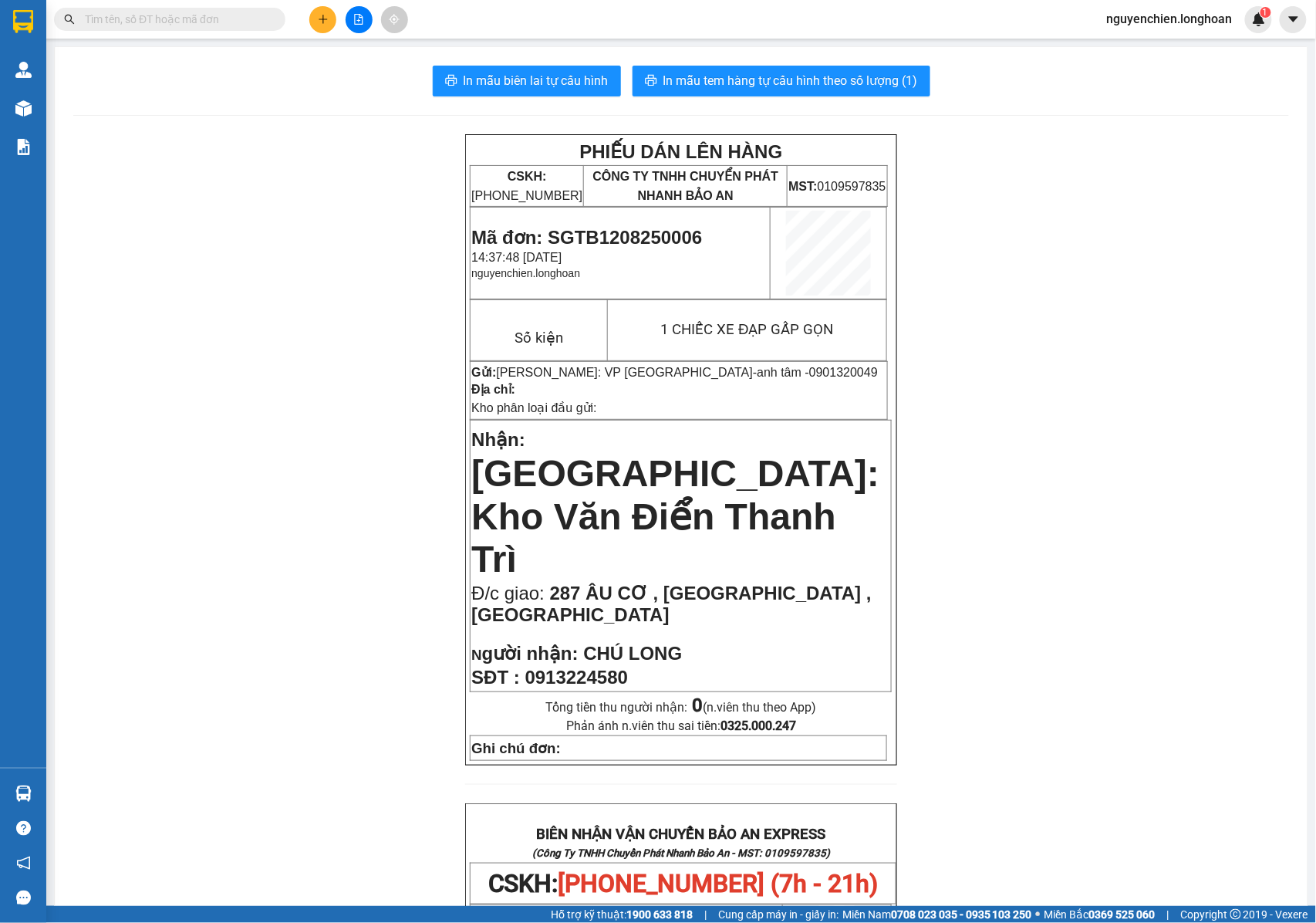
paste input "0901320049"
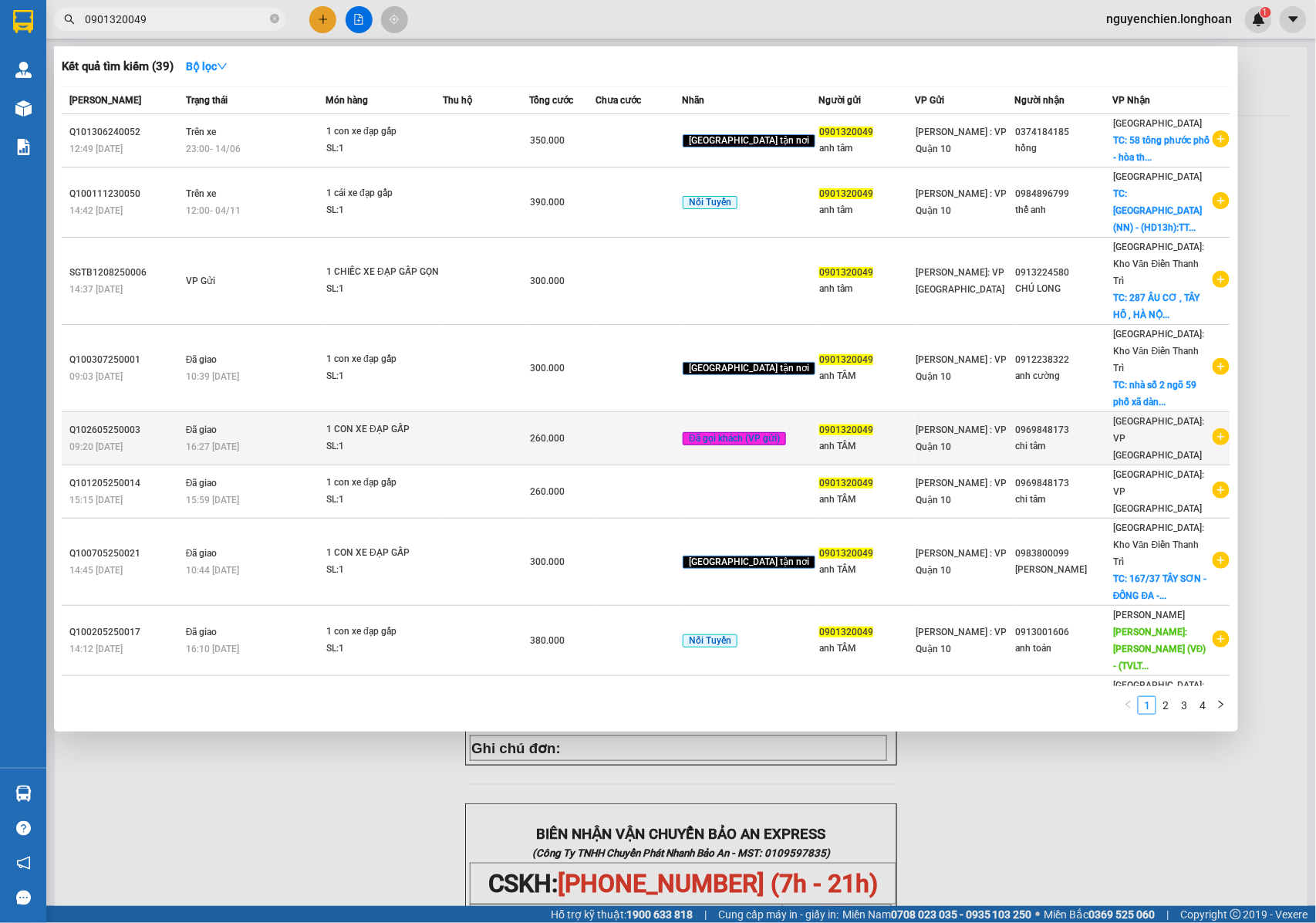
type input "0901320049"
click at [386, 422] on div "1 CON XE ĐẠP GẤP" at bounding box center [384, 430] width 116 height 17
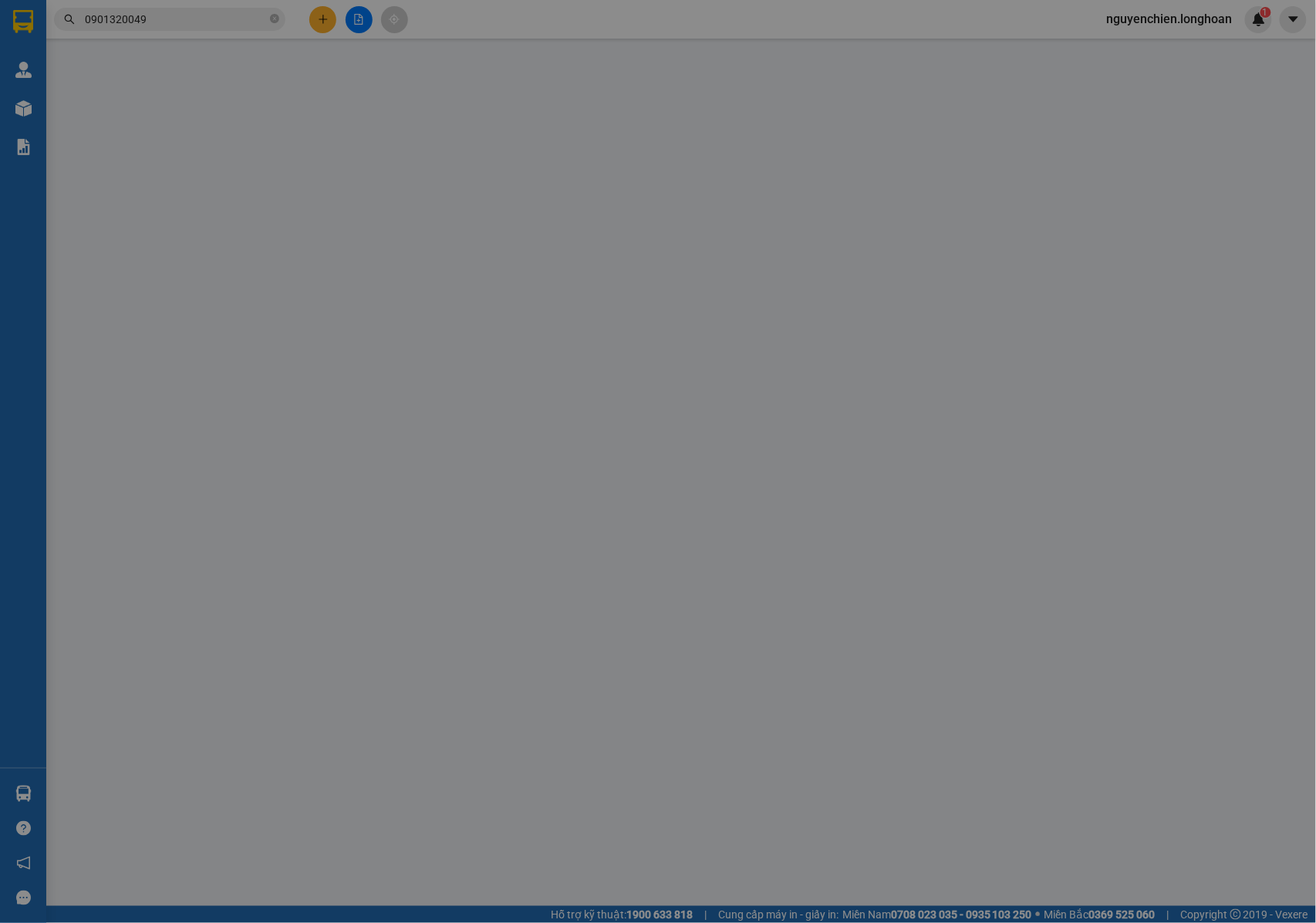
type input "0901320049"
type input "anh TÂM"
type input "0969848173"
type input "chi tâm"
type input "260.000"
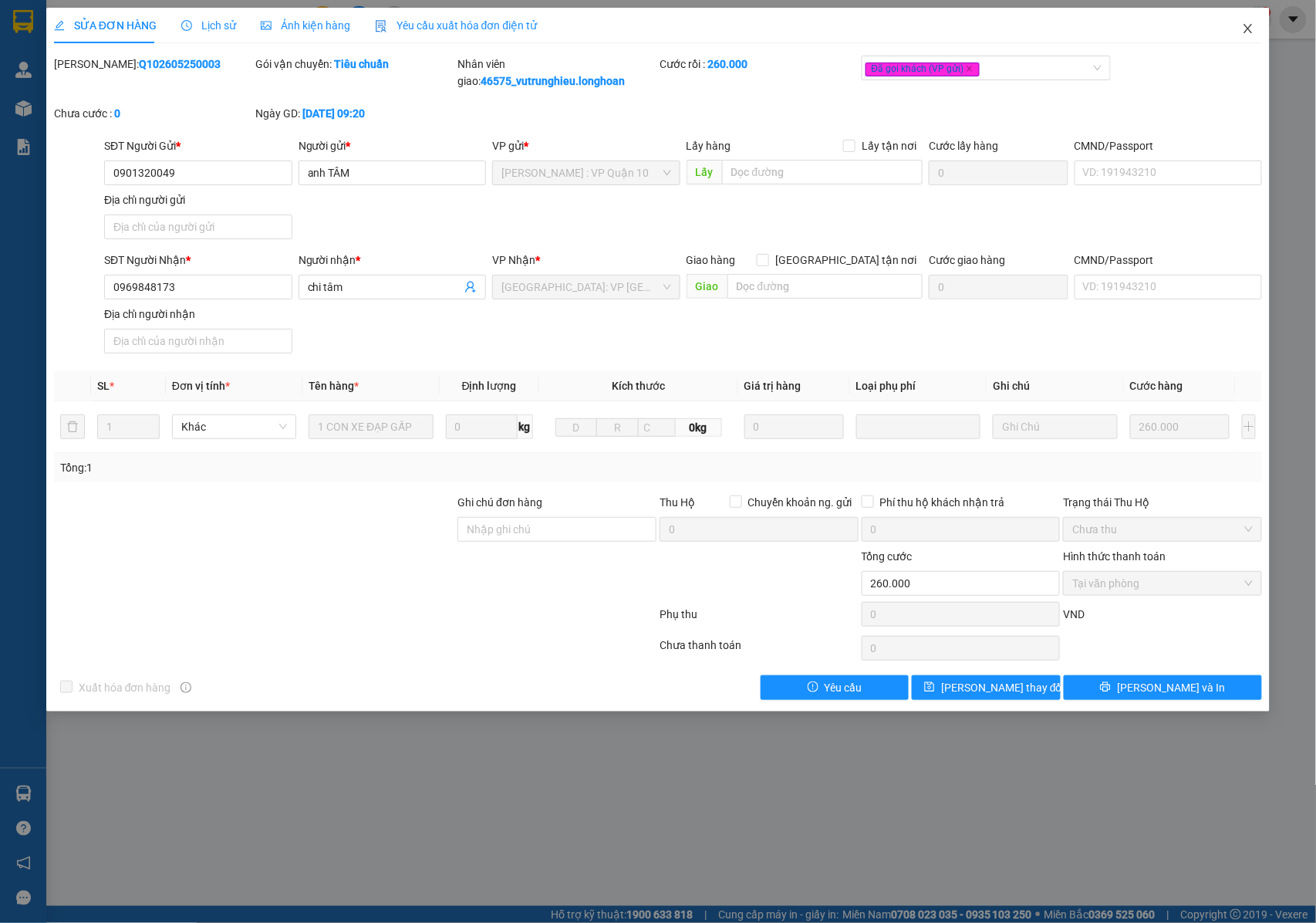
click at [1254, 27] on icon "close" at bounding box center [1248, 28] width 12 height 12
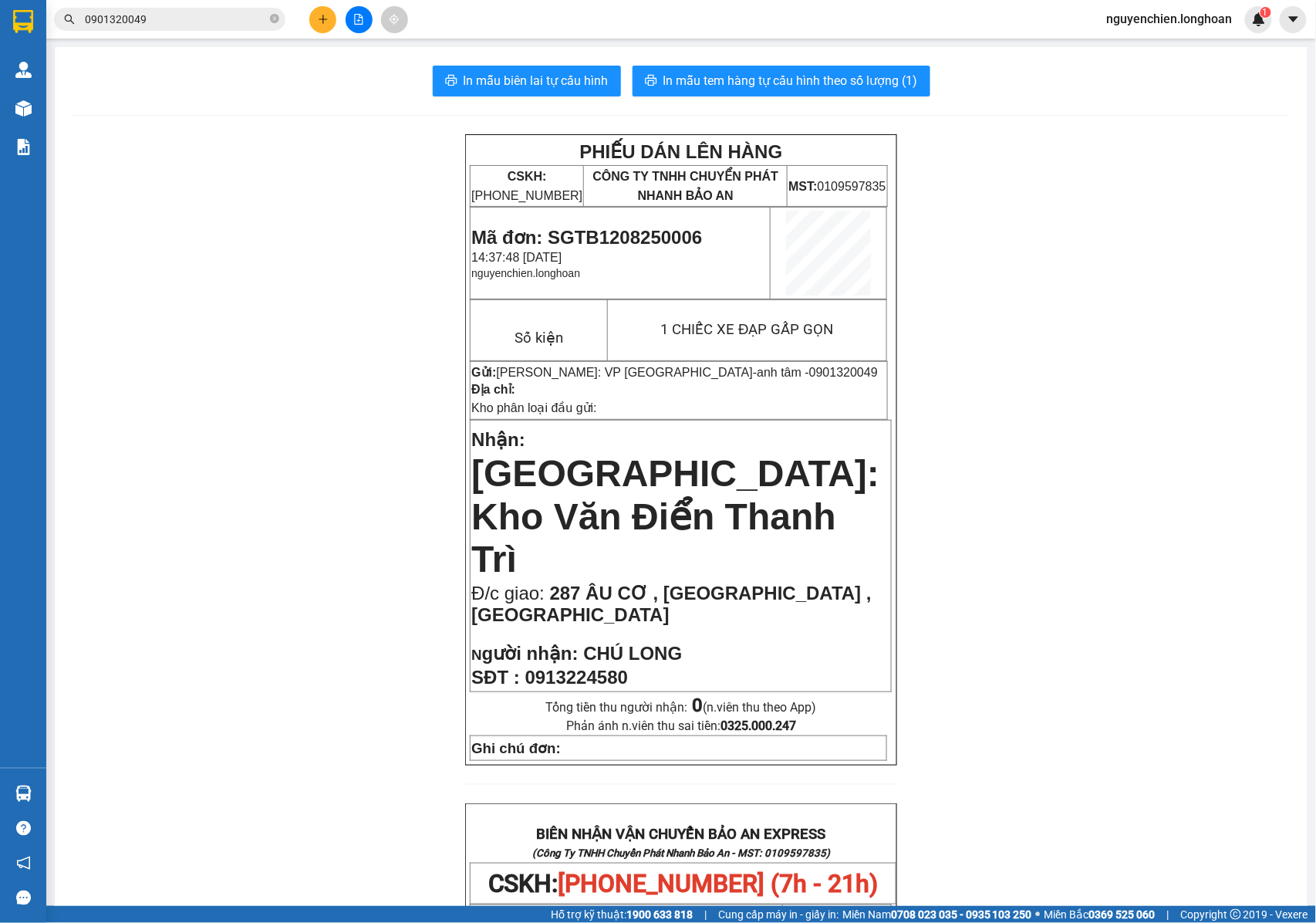
click at [322, 25] on button at bounding box center [323, 19] width 27 height 27
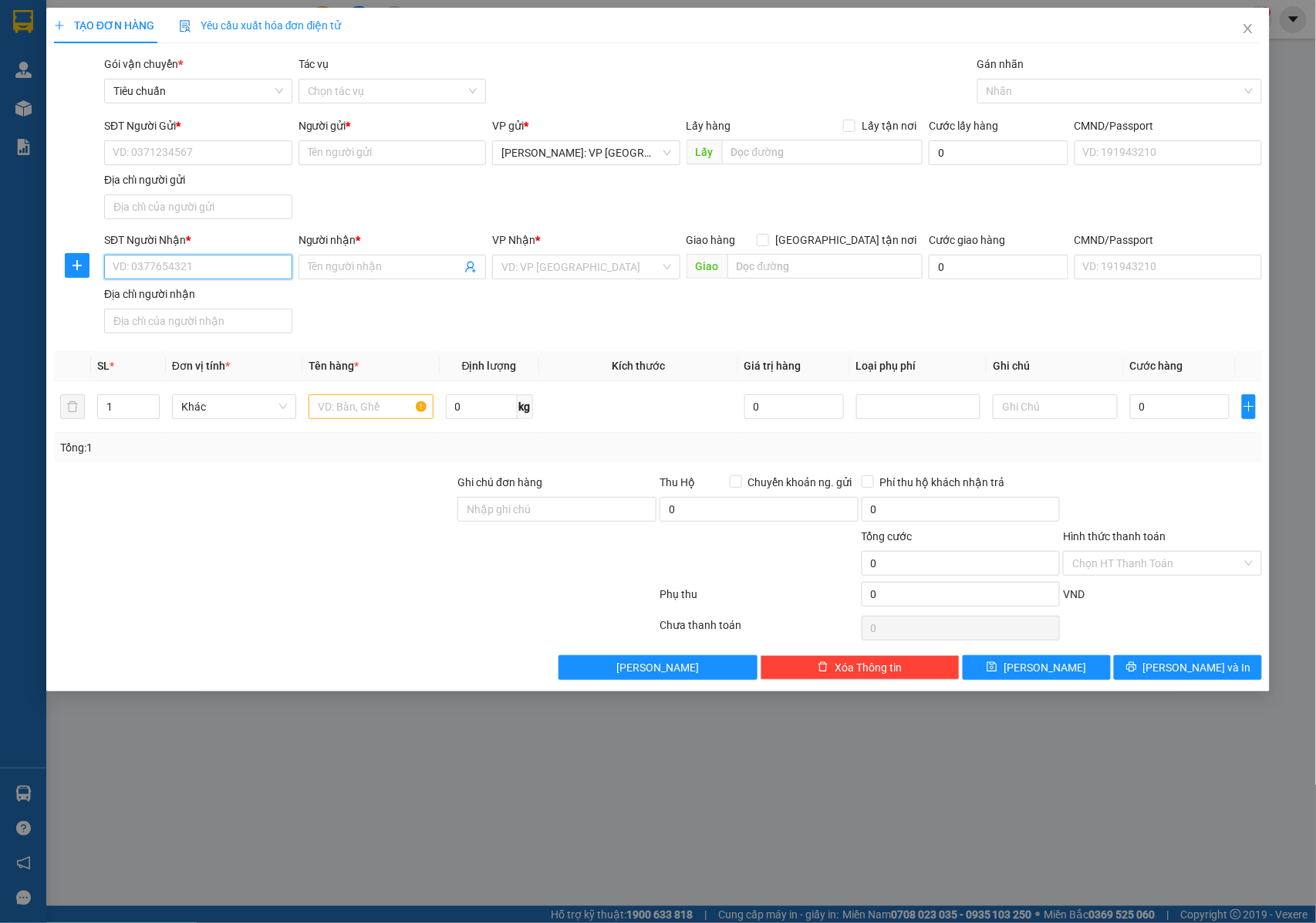
click at [218, 264] on input "SĐT Người Nhận *" at bounding box center [198, 267] width 188 height 25
click at [334, 268] on input "Người nhận *" at bounding box center [384, 268] width 154 height 17
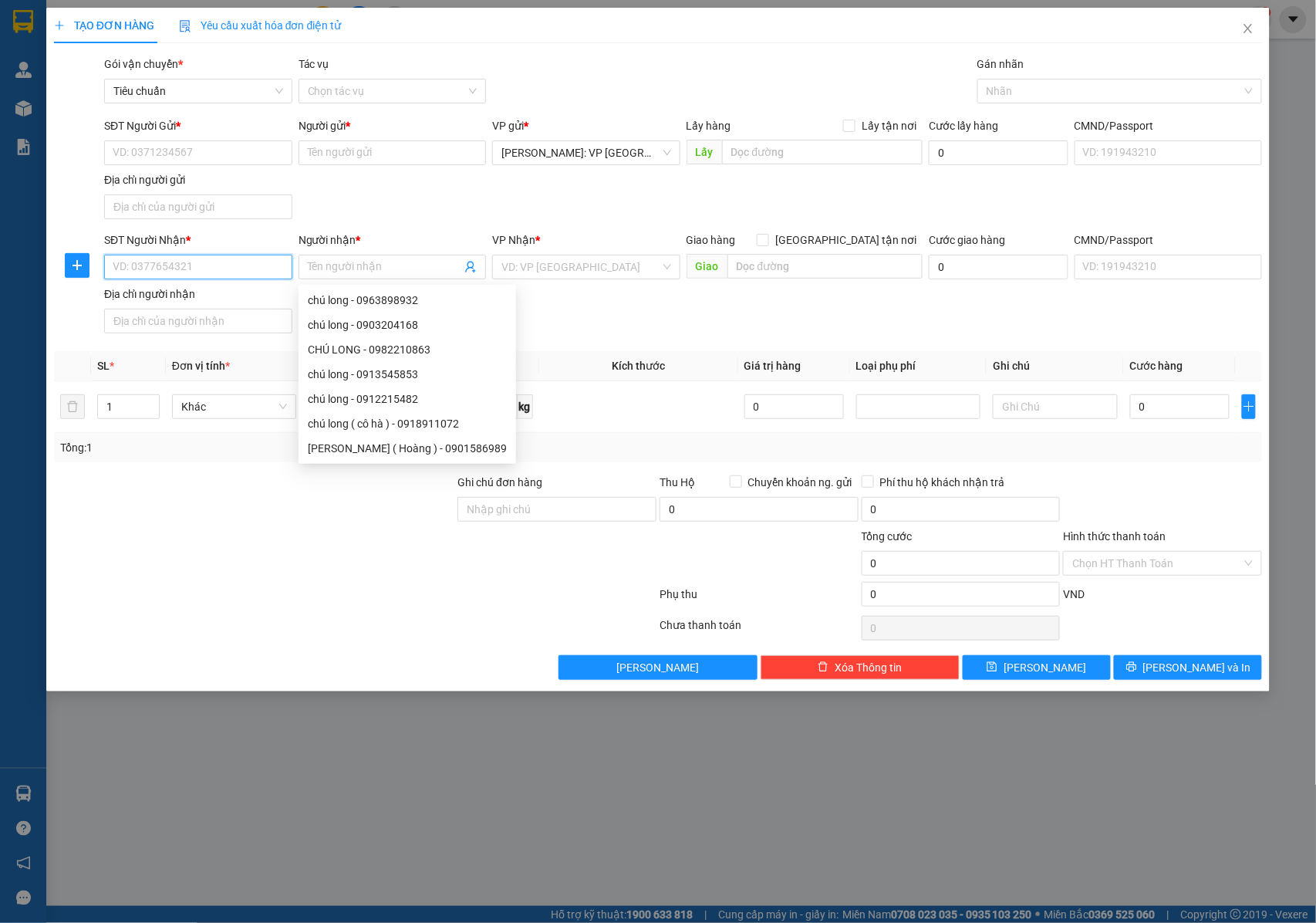
click at [193, 274] on input "SĐT Người Nhận *" at bounding box center [198, 267] width 188 height 25
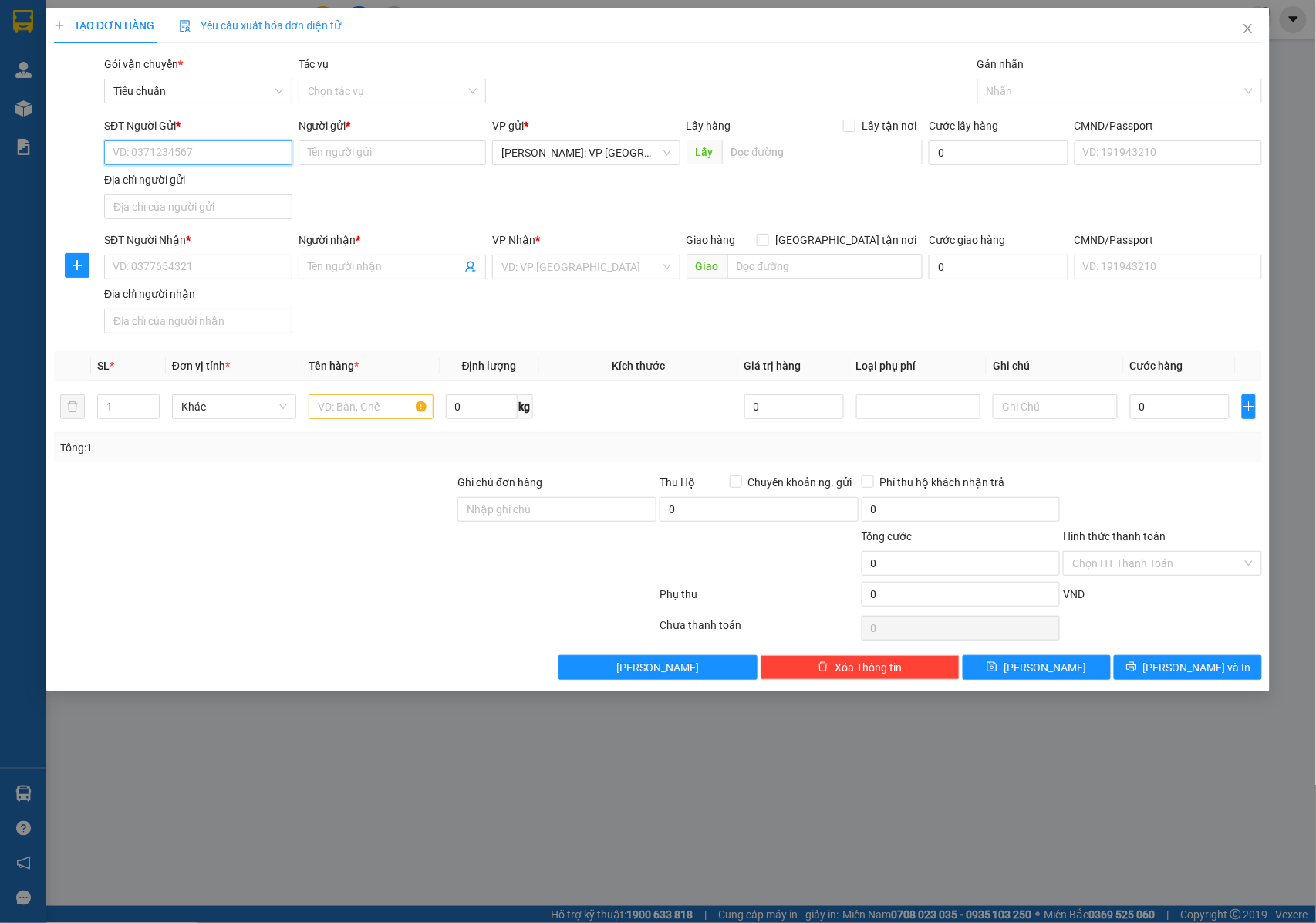
click at [138, 146] on input "SĐT Người Gửi *" at bounding box center [198, 152] width 188 height 25
type input "0399328407"
click at [161, 189] on div "0399328407 - khoa linh" at bounding box center [198, 185] width 169 height 17
type input "khoa linh"
type input "0399328407"
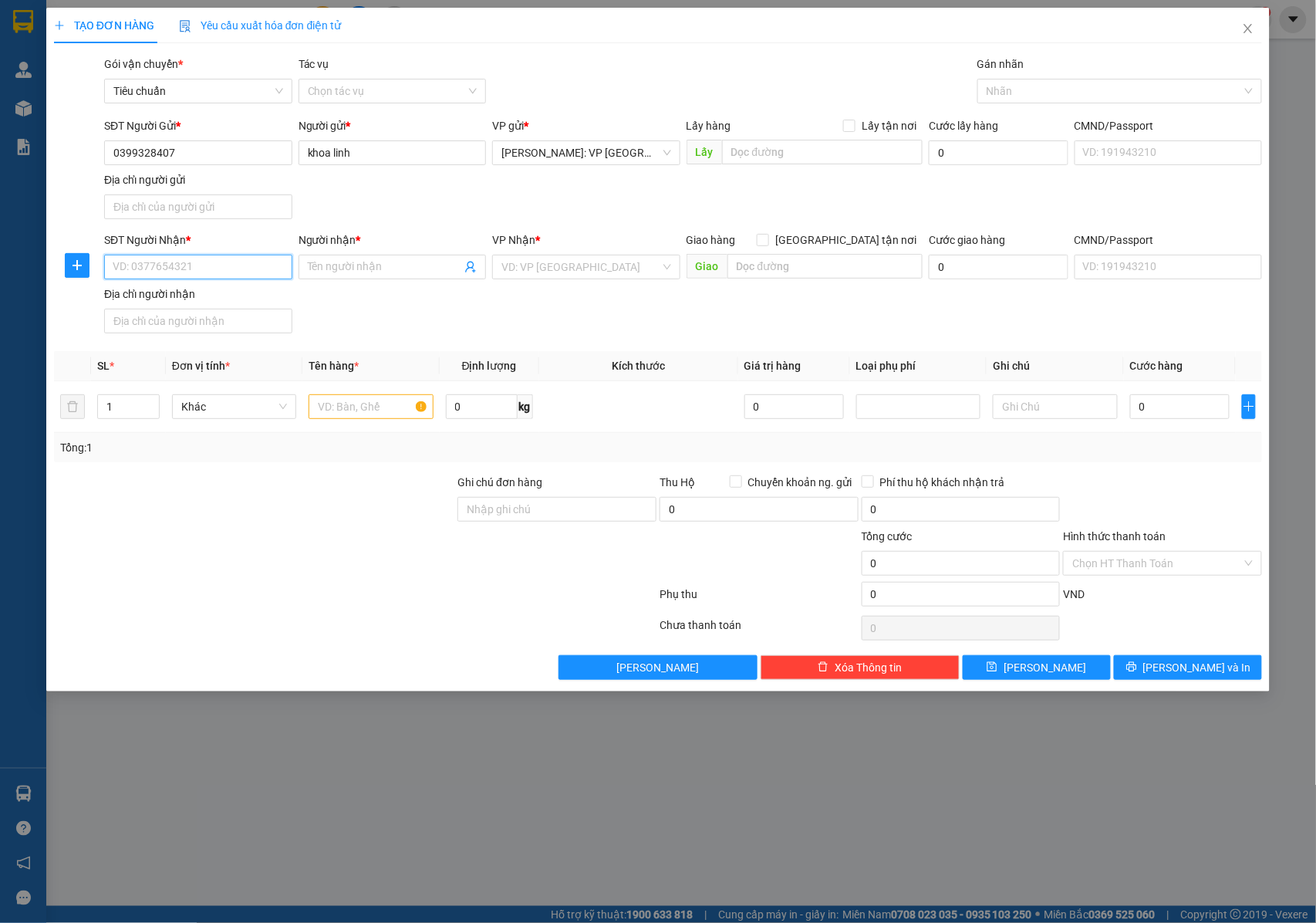
click at [212, 278] on input "SĐT Người Nhận *" at bounding box center [198, 267] width 188 height 25
click at [212, 278] on input "0932086464" at bounding box center [198, 267] width 188 height 25
type input "0932086464"
click at [363, 263] on input "Người nhận *" at bounding box center [384, 268] width 154 height 17
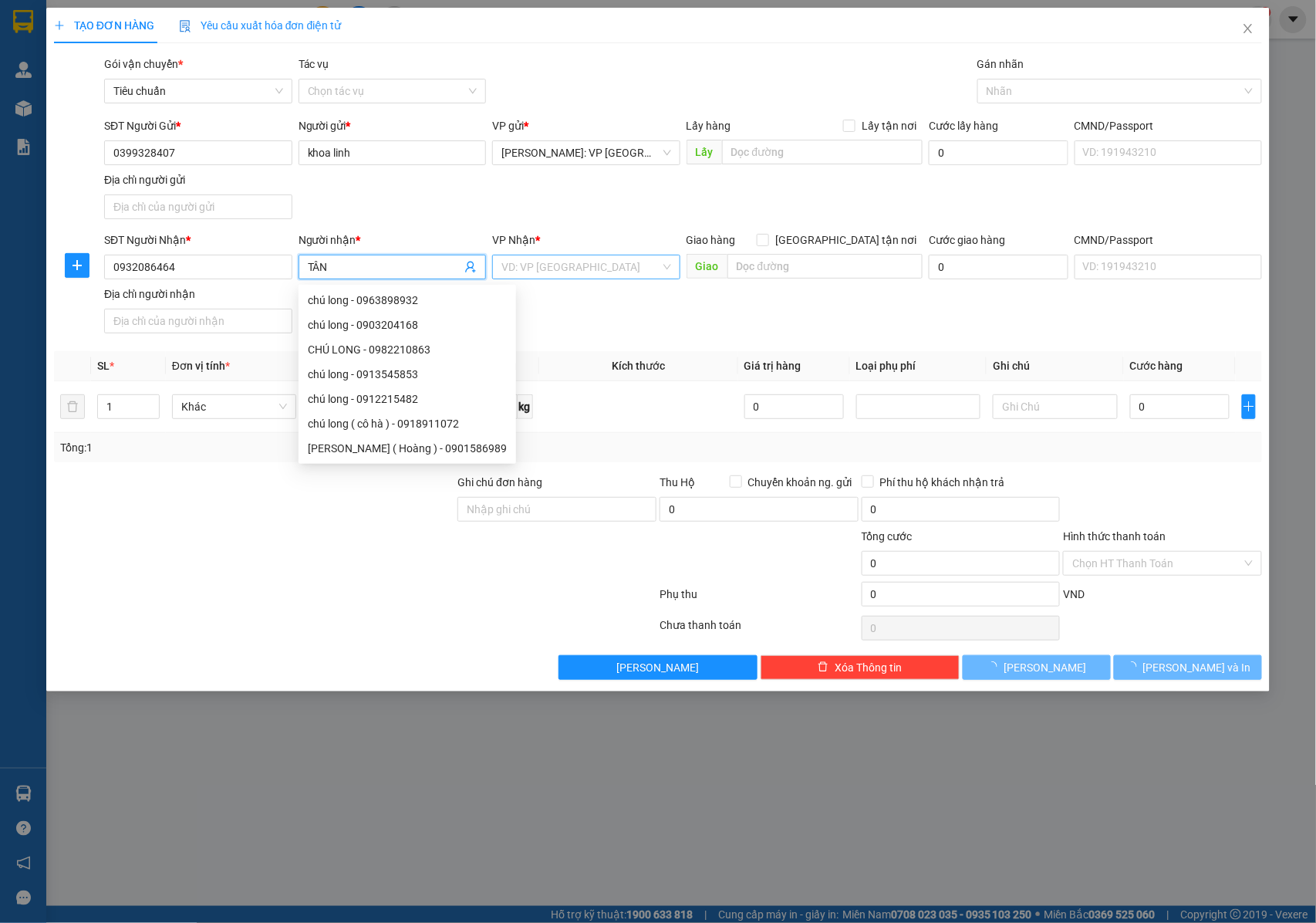
type input "TÂN"
click at [520, 264] on input "search" at bounding box center [581, 267] width 159 height 23
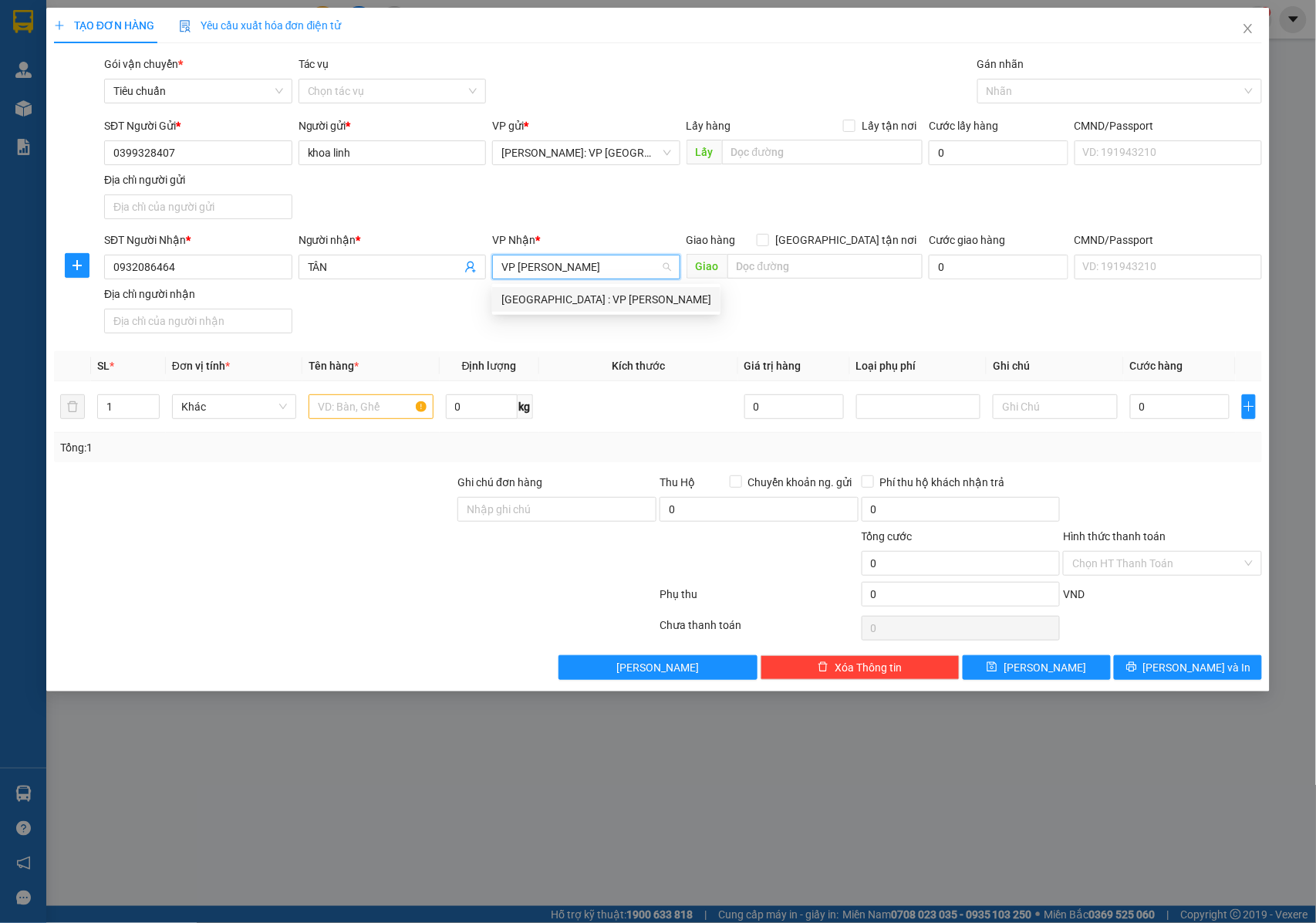
type input "VP THANH"
click at [575, 299] on div "[GEOGRAPHIC_DATA] : VP [PERSON_NAME]" at bounding box center [606, 299] width 210 height 17
click at [768, 244] on input "[GEOGRAPHIC_DATA] tận nơi" at bounding box center [762, 239] width 11 height 11
checkbox input "true"
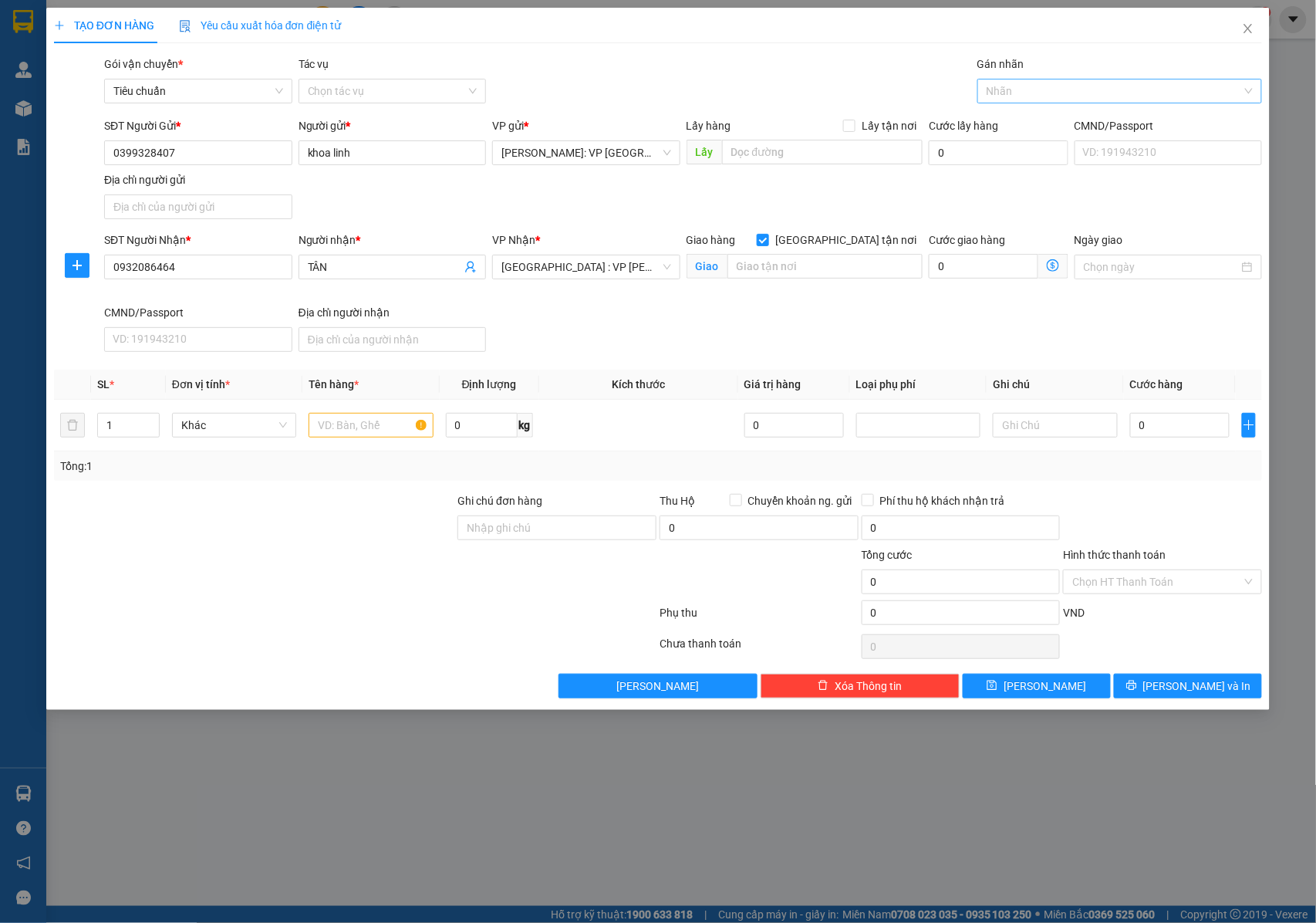
click at [1008, 88] on div at bounding box center [1112, 91] width 261 height 19
type input "GIAO"
click at [1007, 111] on div "[GEOGRAPHIC_DATA] tận nơi" at bounding box center [1120, 122] width 285 height 25
click at [838, 272] on input "text" at bounding box center [825, 266] width 195 height 25
type input "11 [PERSON_NAME] , [GEOGRAPHIC_DATA] , [GEOGRAPHIC_DATA]"
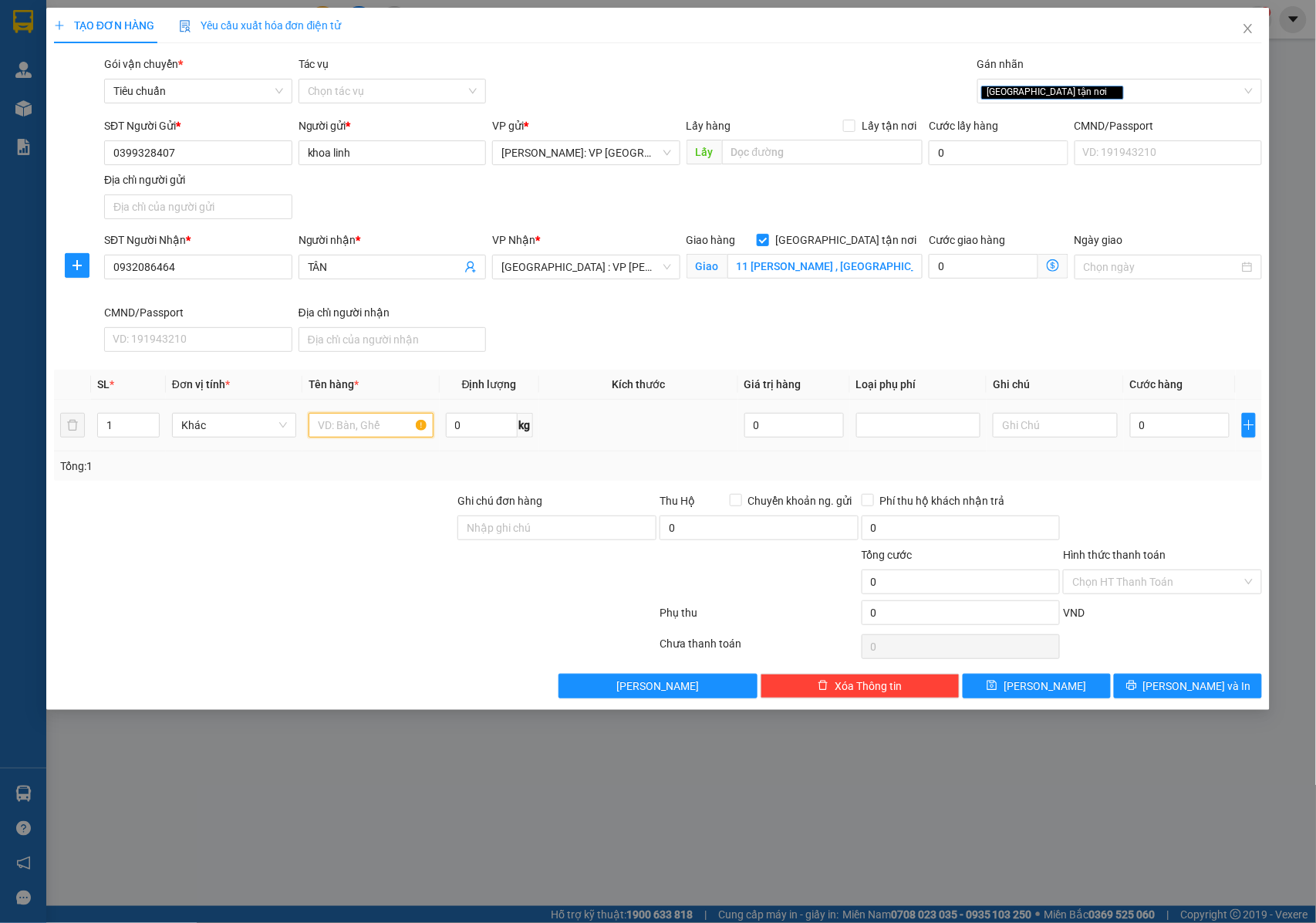
click at [384, 423] on input "text" at bounding box center [371, 425] width 124 height 25
type input "1 THÙNG GIẤY ( SƠN )"
click at [560, 507] on div "Ghi chú đơn hàng" at bounding box center [557, 503] width 199 height 23
click at [572, 528] on input "Ghi chú đơn hàng" at bounding box center [557, 527] width 199 height 25
type input "NHẬN NGUYÊN KIỆN GIAO NGUYÊN KIỆN, HƯ VỠ K ĐỀN"
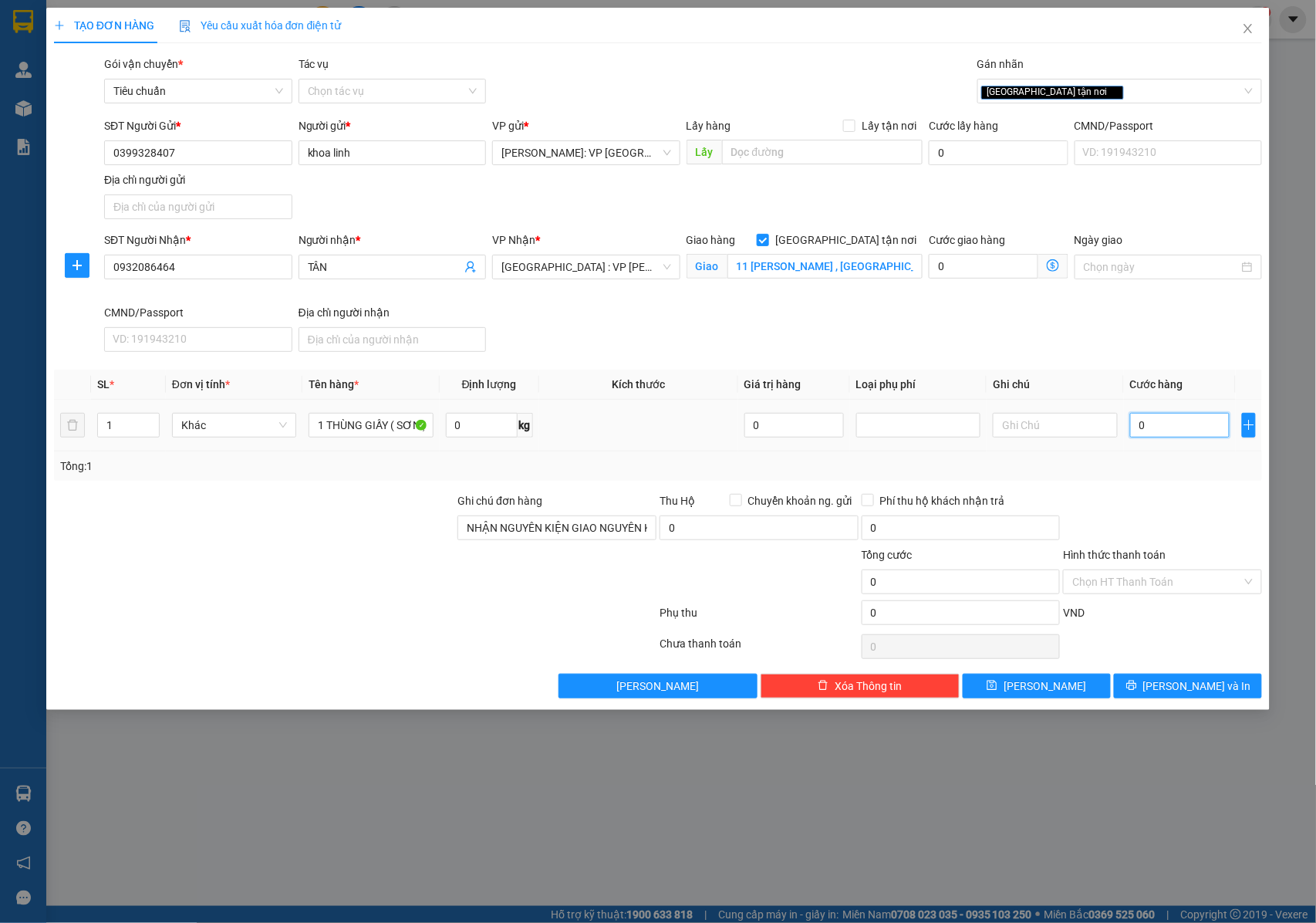
click at [1151, 431] on input "0" at bounding box center [1180, 425] width 100 height 25
click at [1149, 431] on input "0" at bounding box center [1180, 425] width 100 height 25
type input "01"
type input "1"
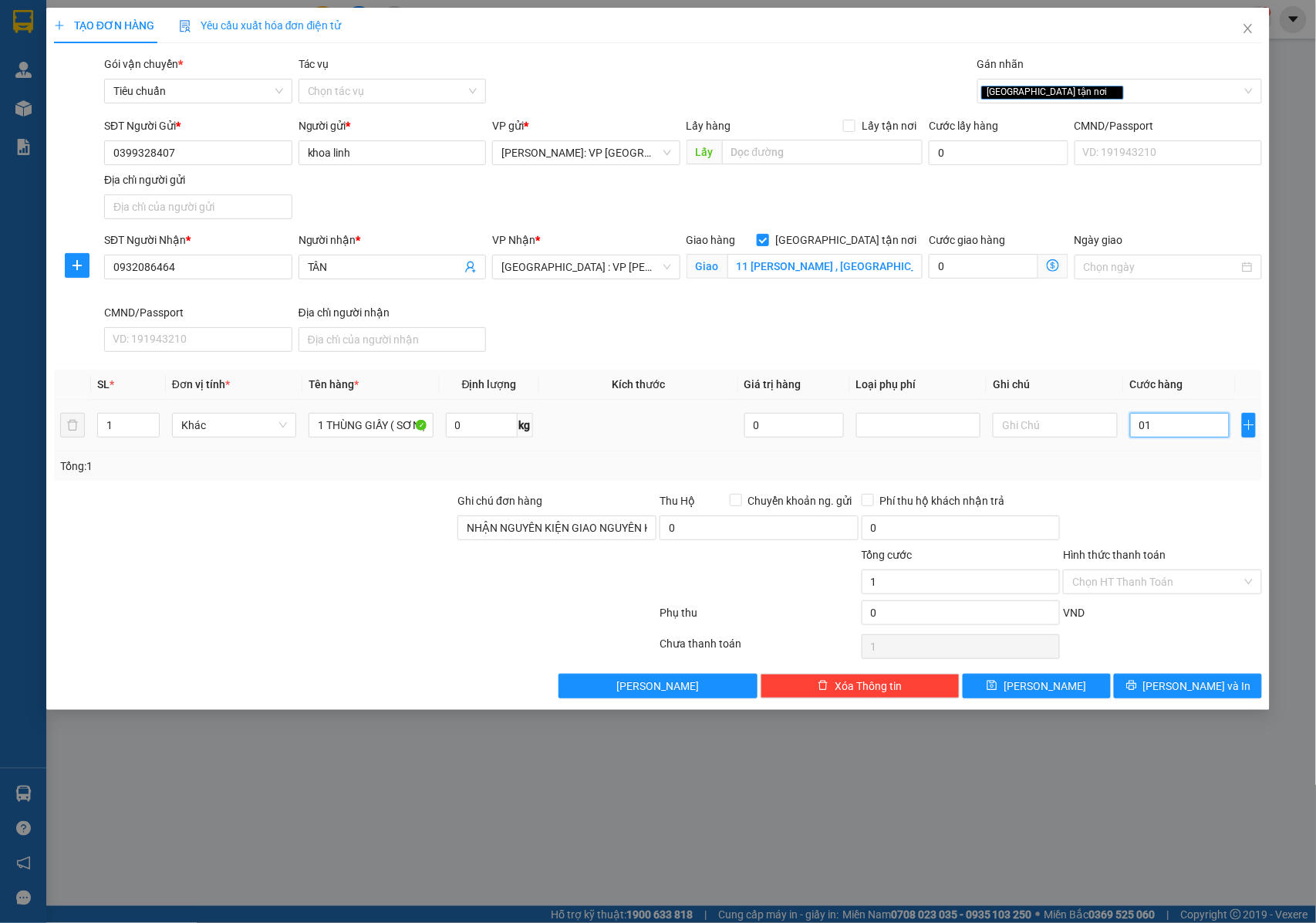
type input "011"
type input "11"
type input "0.111"
type input "111"
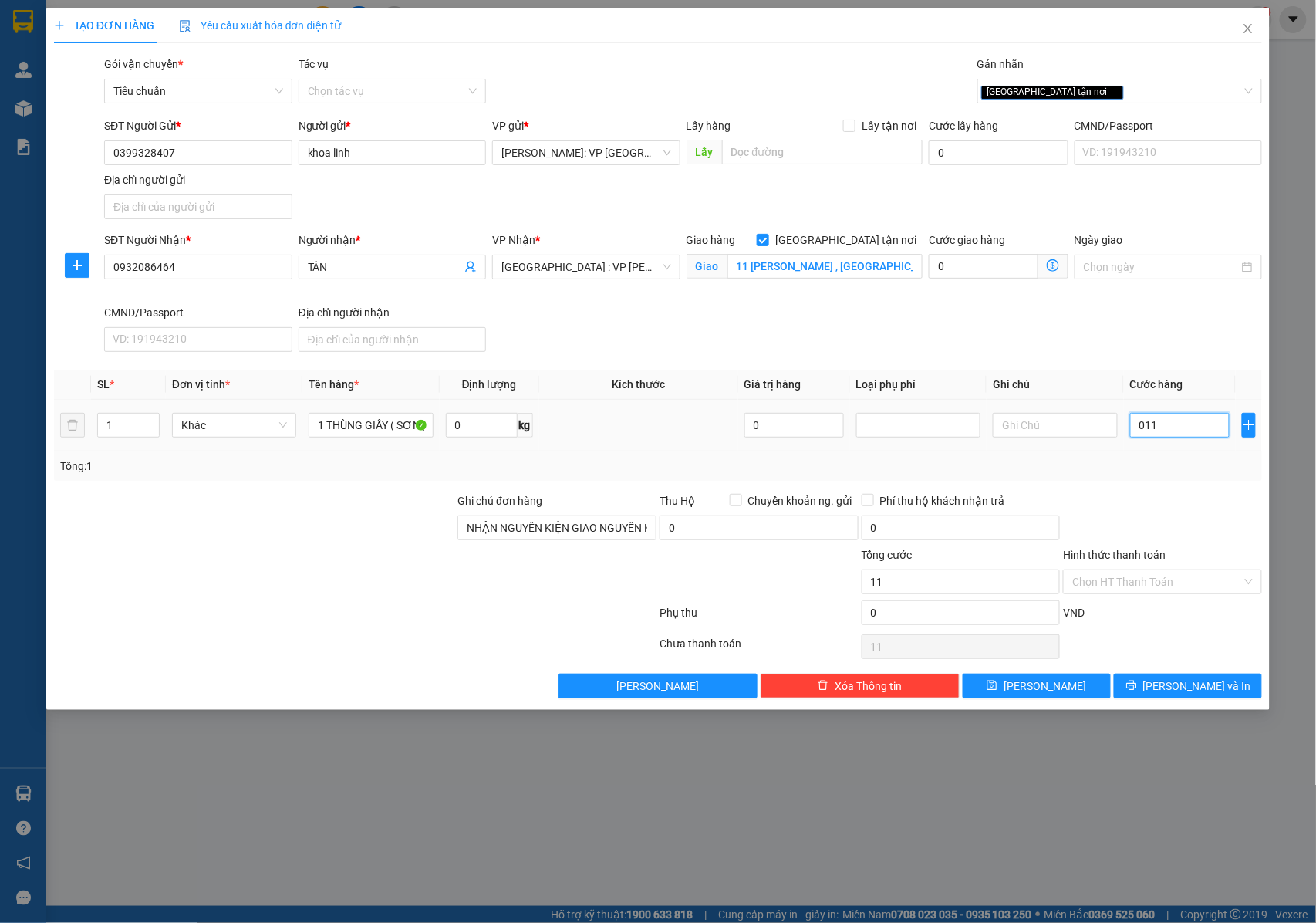
type input "111"
type input "01.110"
type input "1.110"
type input "0.111"
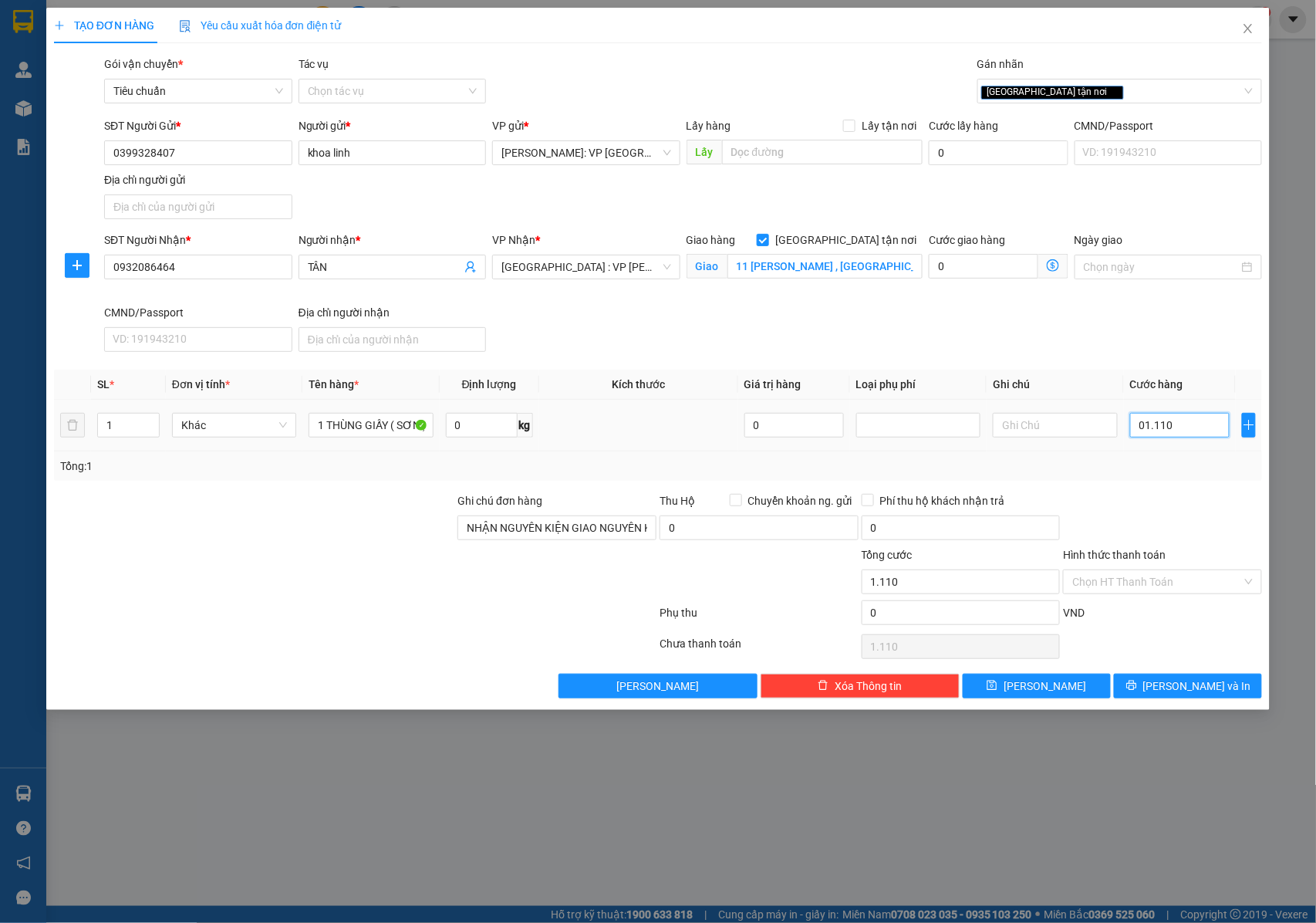
type input "111"
type input "011"
type input "11"
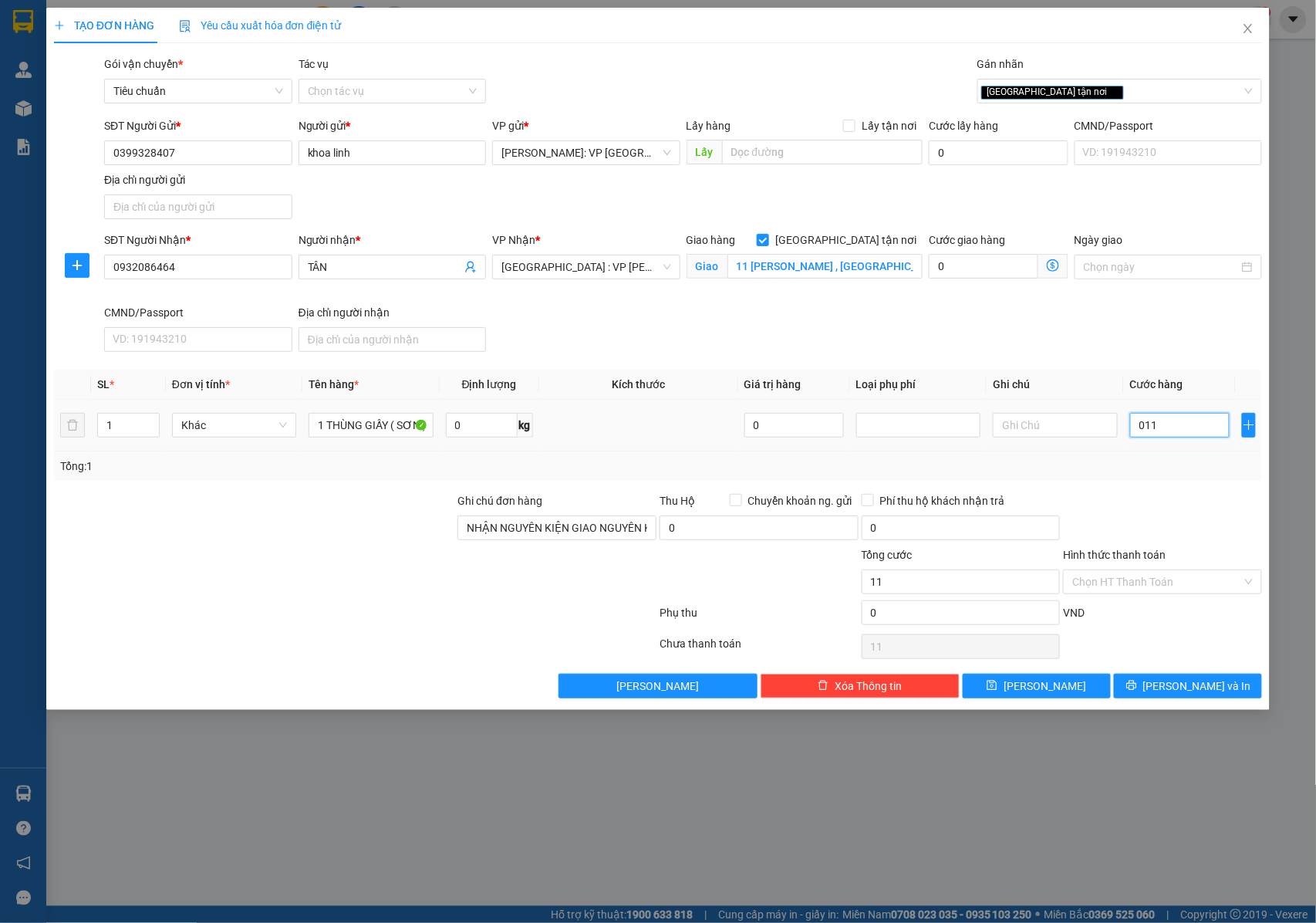
type input "01"
type input "1"
type input "0"
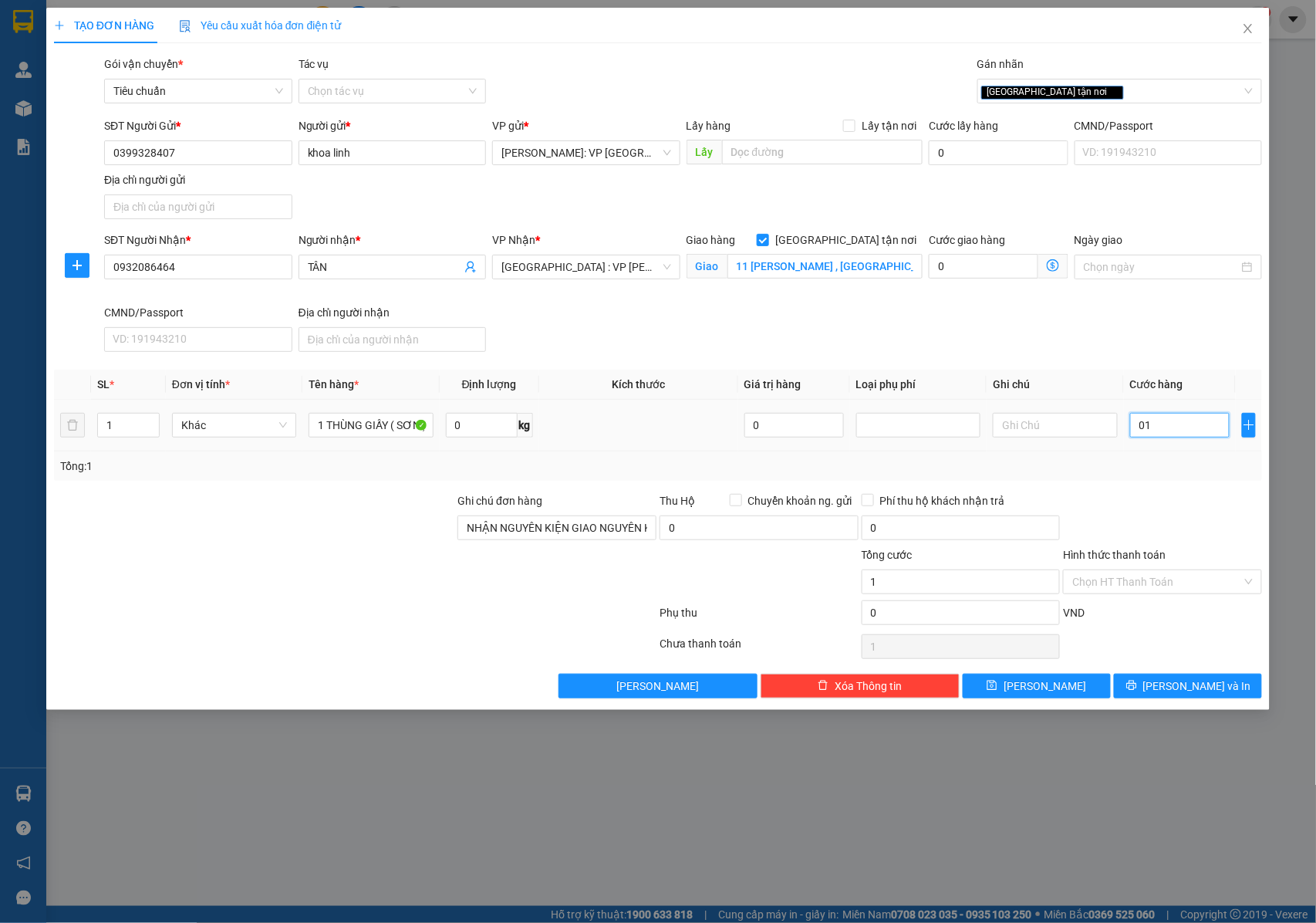
type input "0"
type input "01"
type input "1"
type input "0"
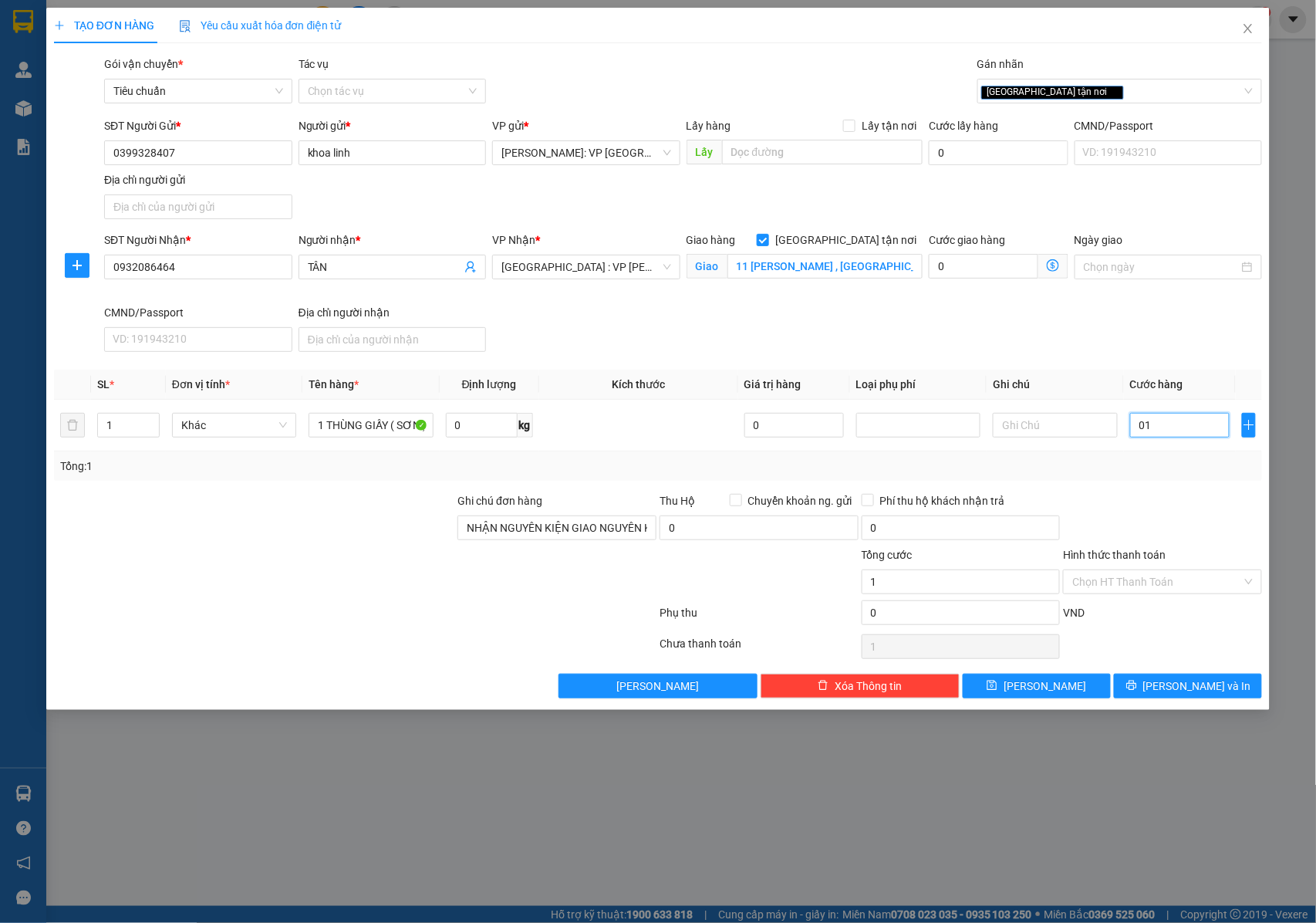
type input "0"
type input "01"
type input "1"
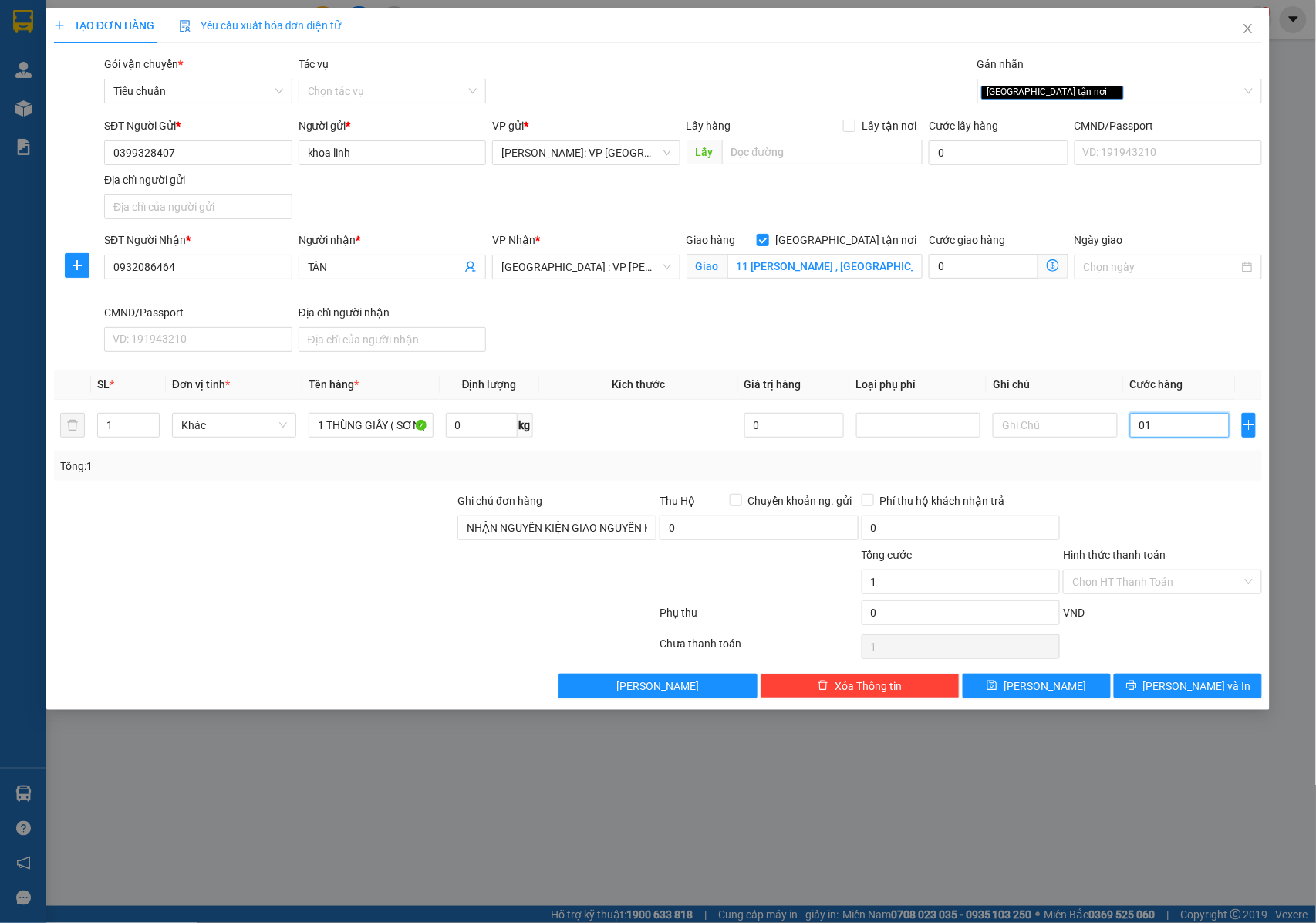
type input "010"
type input "10"
type input "0.100"
type input "100"
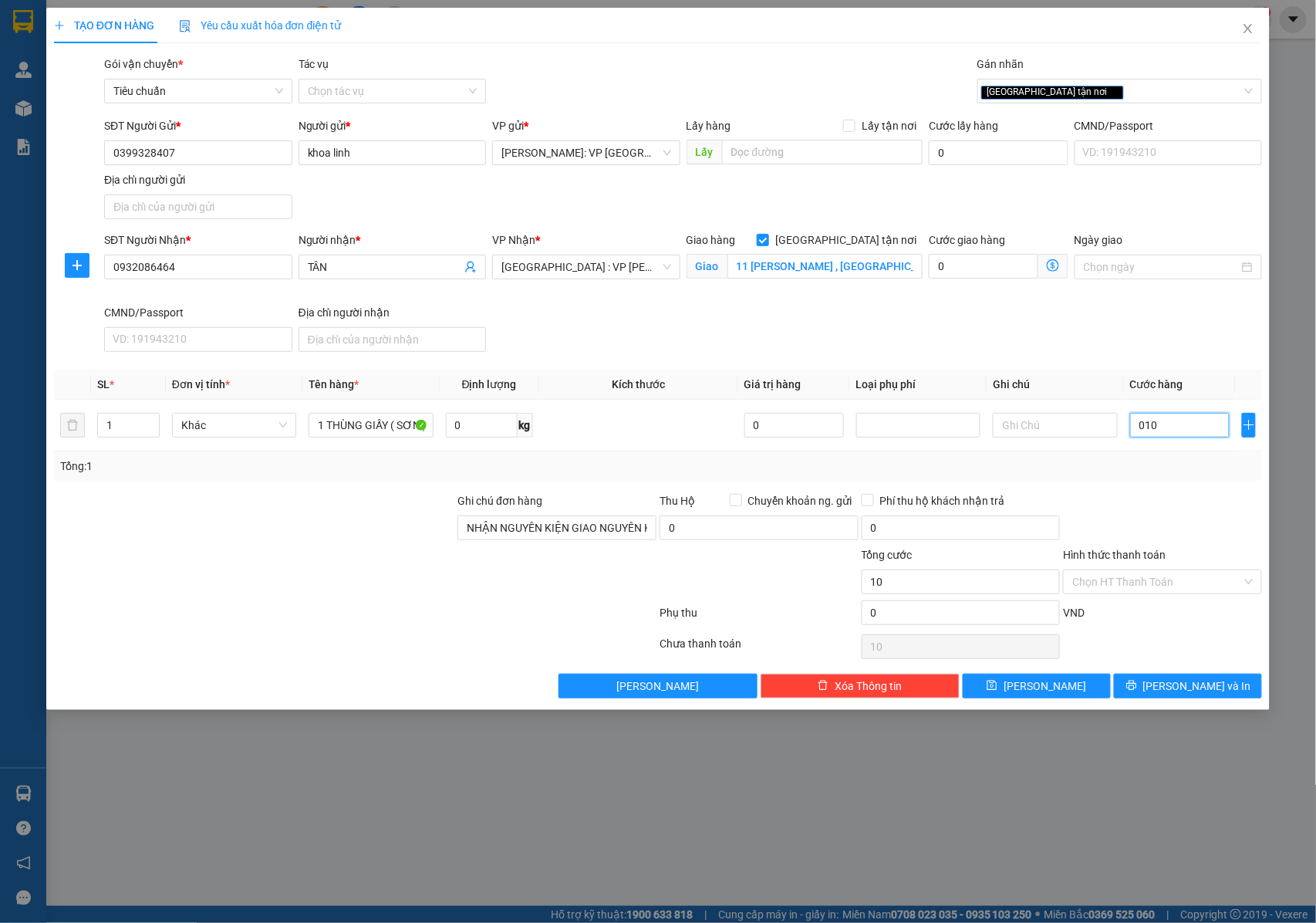
type input "100"
type input "01.000"
type input "1.000"
type input "010.000"
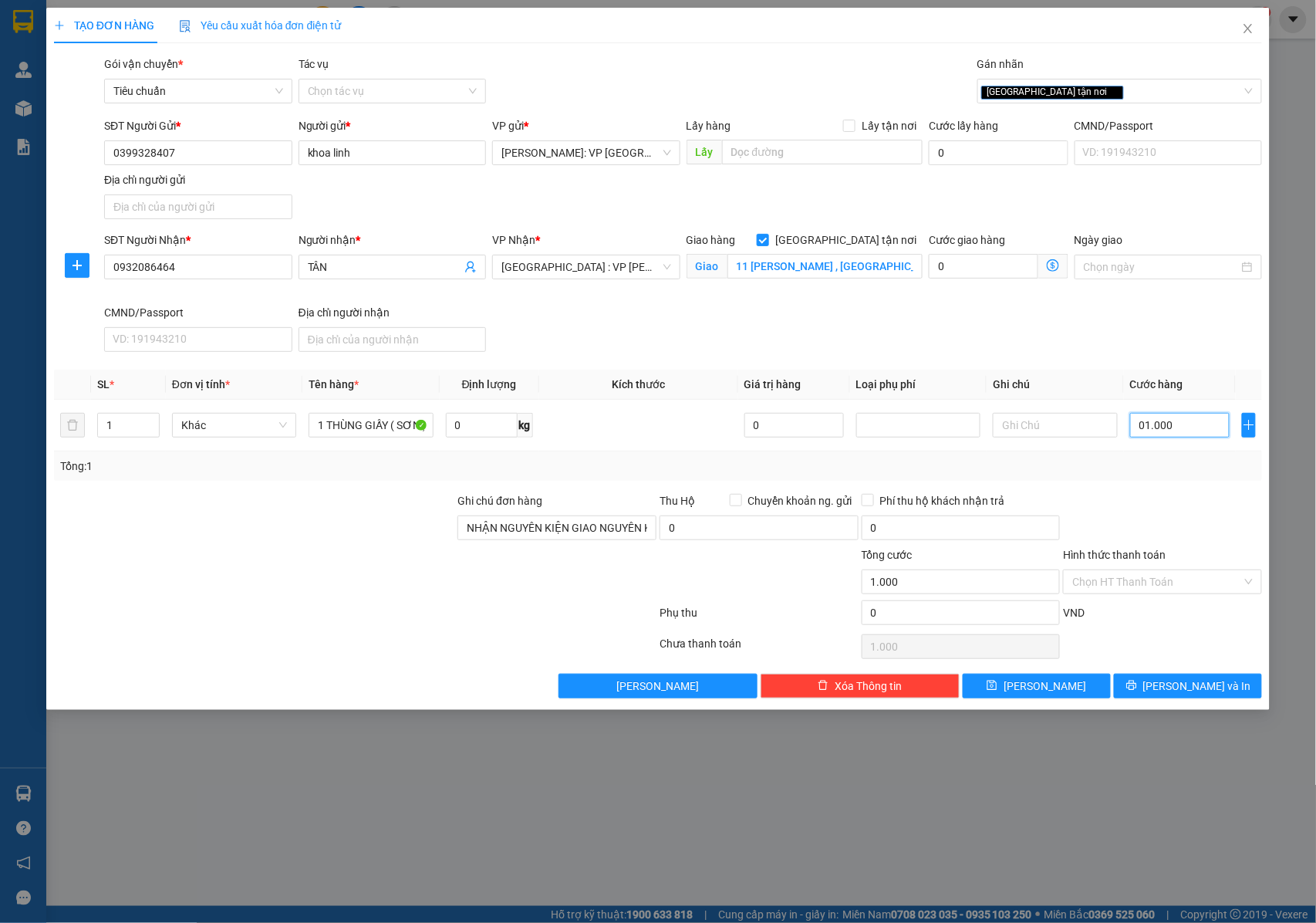
type input "10.000"
type input "0.100.000"
type input "100.000"
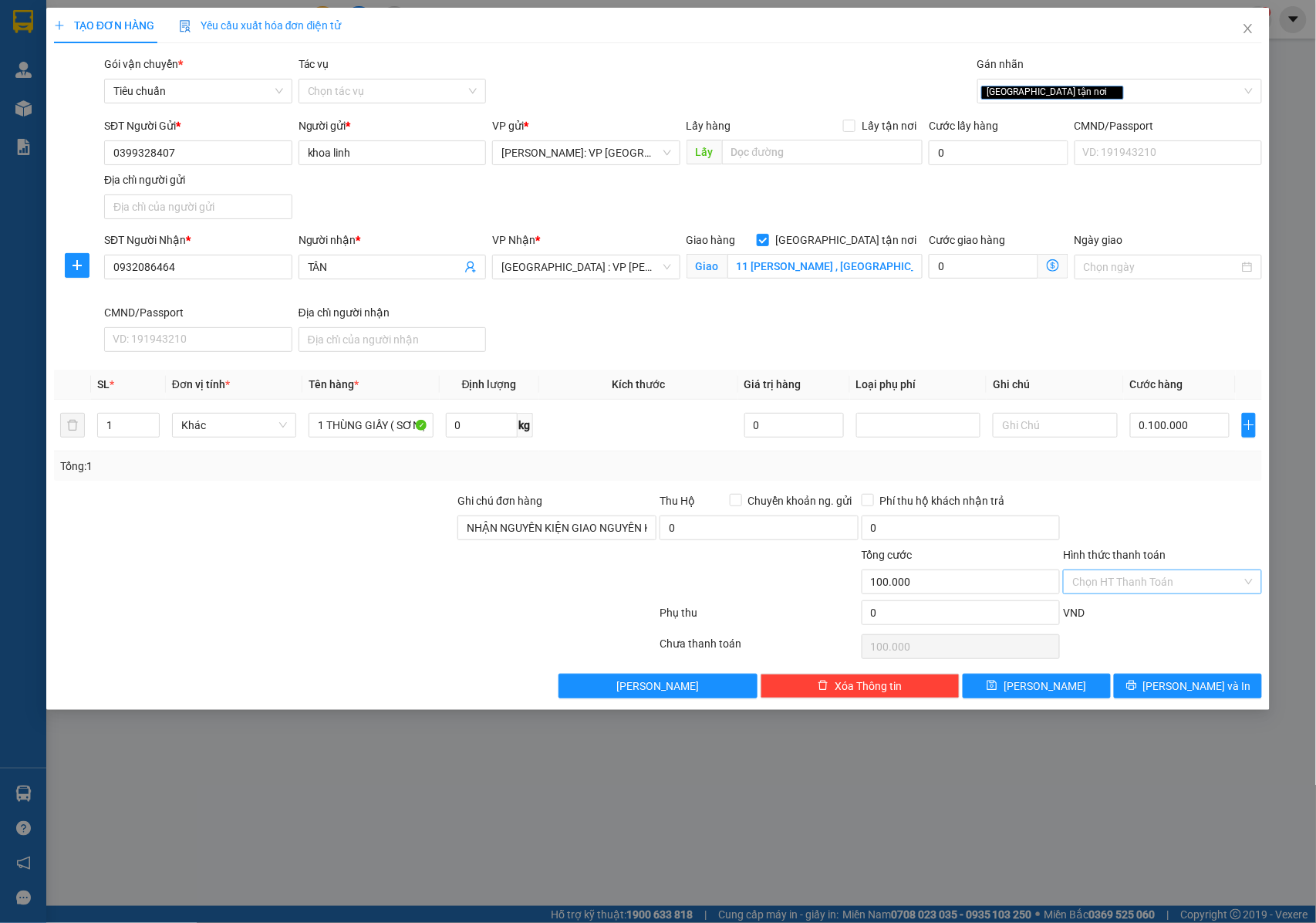
type input "100.000"
click at [1140, 594] on input "Hình thức thanh toán" at bounding box center [1157, 581] width 169 height 23
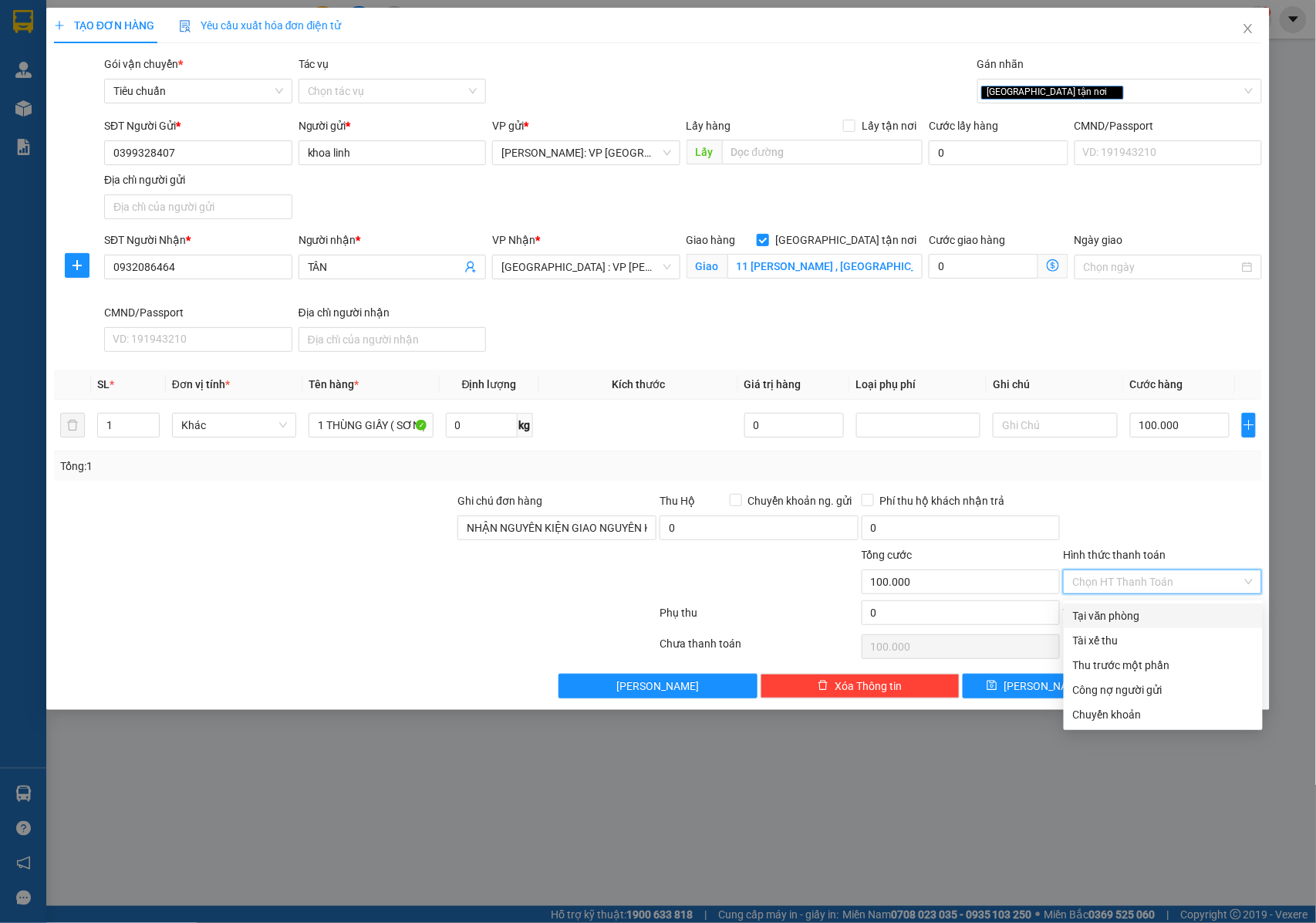
click at [1128, 621] on div "Tại văn phòng" at bounding box center [1164, 616] width 181 height 17
type input "0"
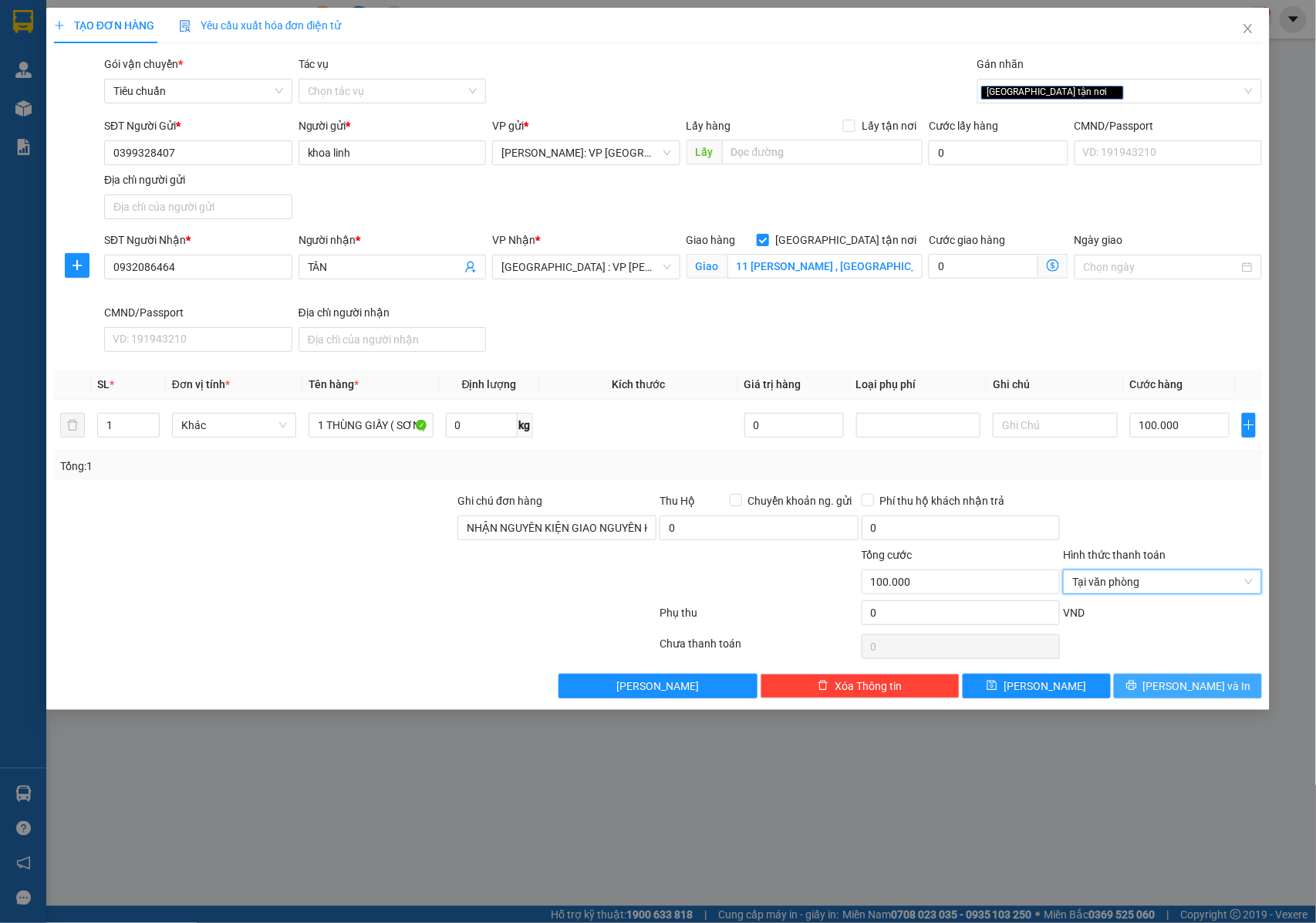
click at [1182, 678] on button "[PERSON_NAME] và In" at bounding box center [1188, 686] width 148 height 25
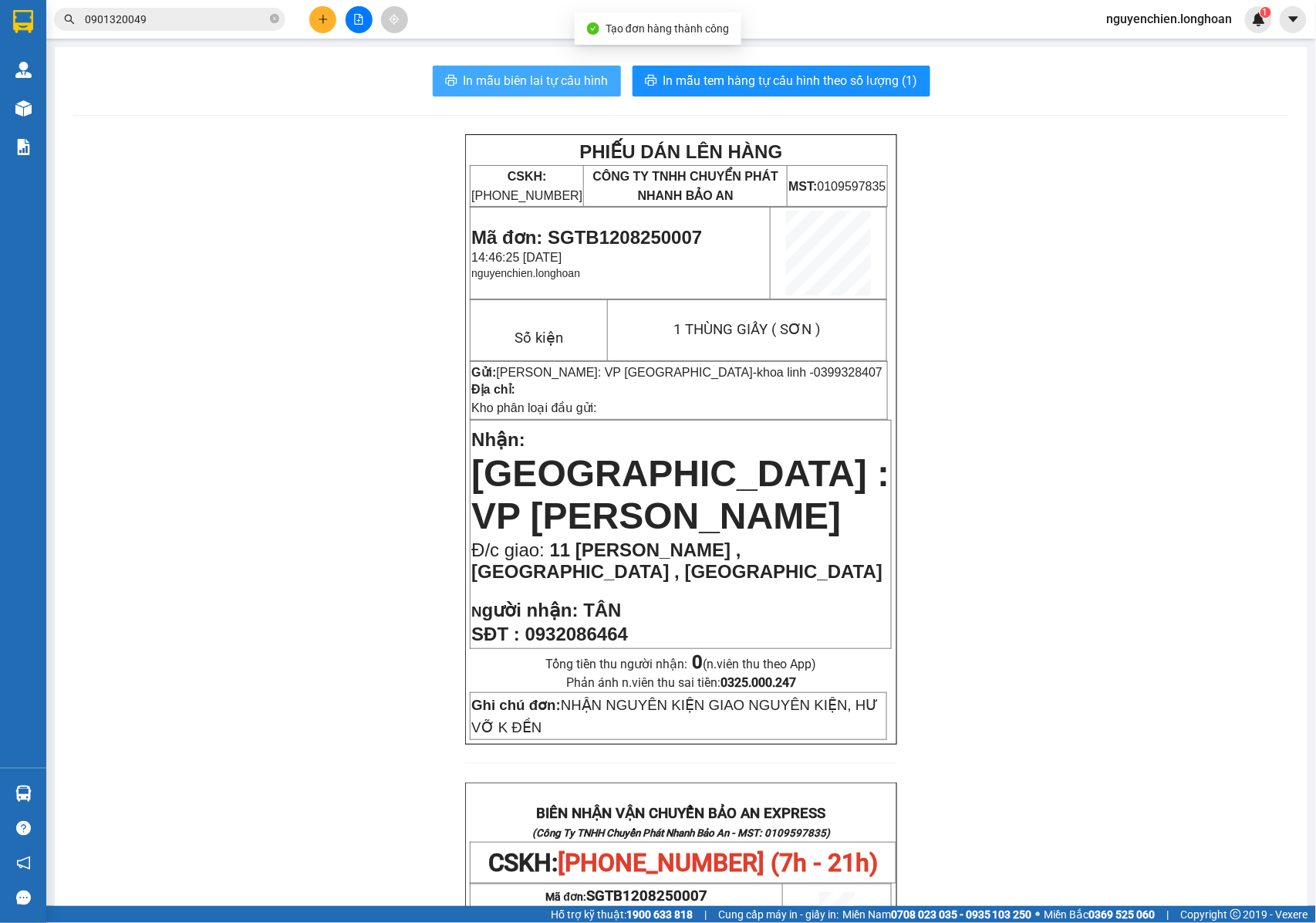
click at [581, 86] on span "In mẫu biên lai tự cấu hình" at bounding box center [536, 81] width 145 height 19
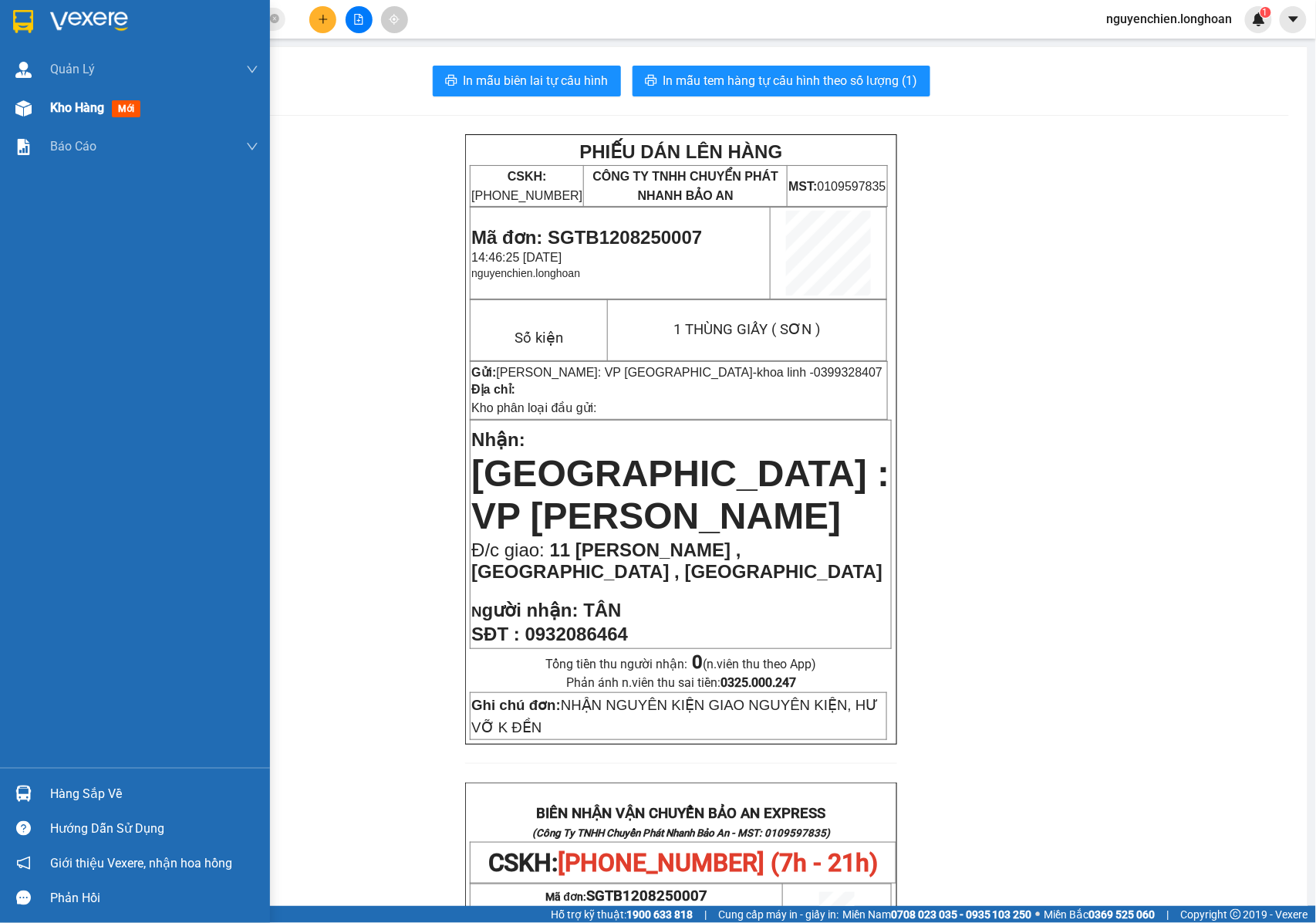
click at [32, 112] on div at bounding box center [23, 108] width 27 height 27
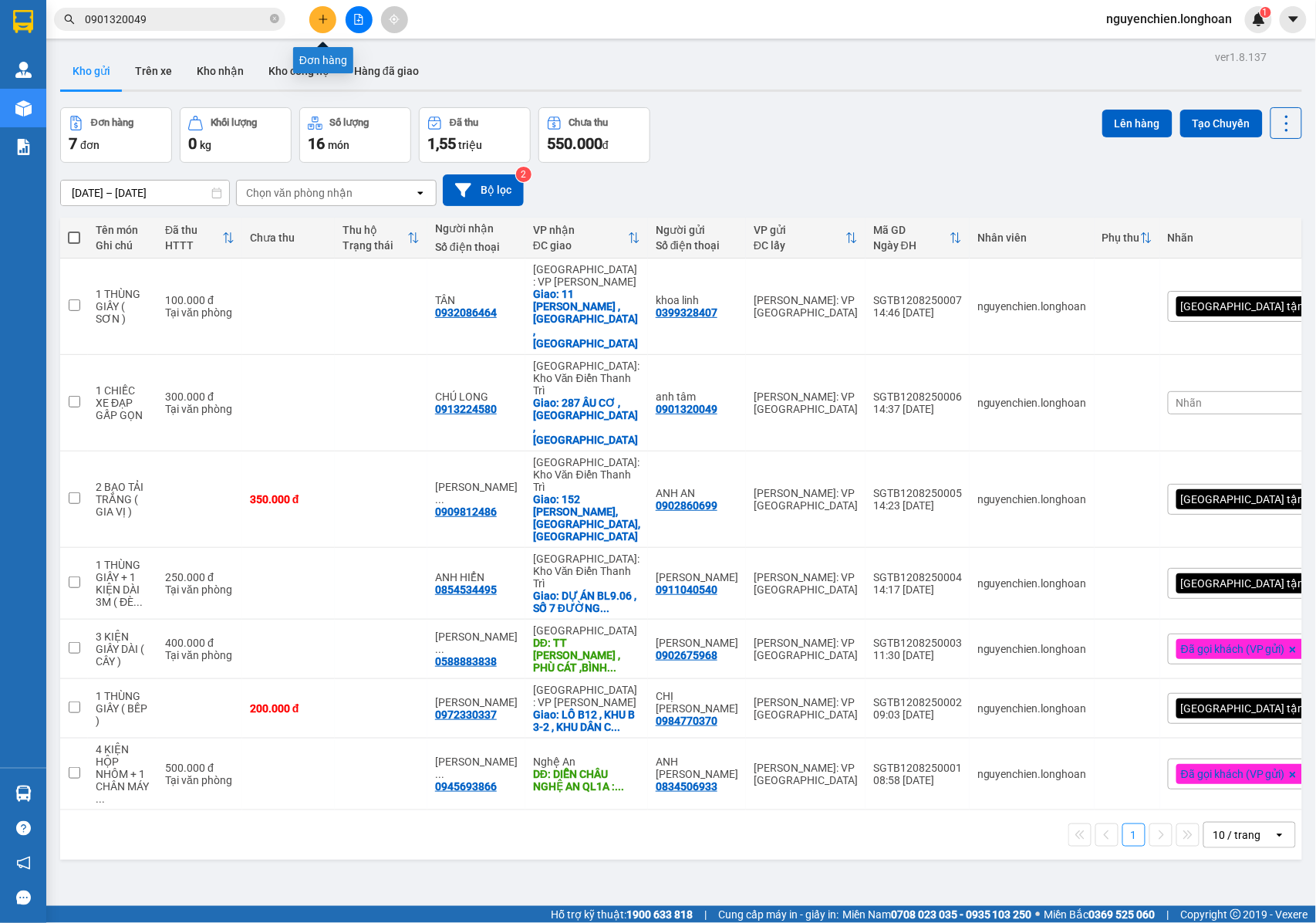
click at [326, 22] on icon "plus" at bounding box center [323, 19] width 11 height 11
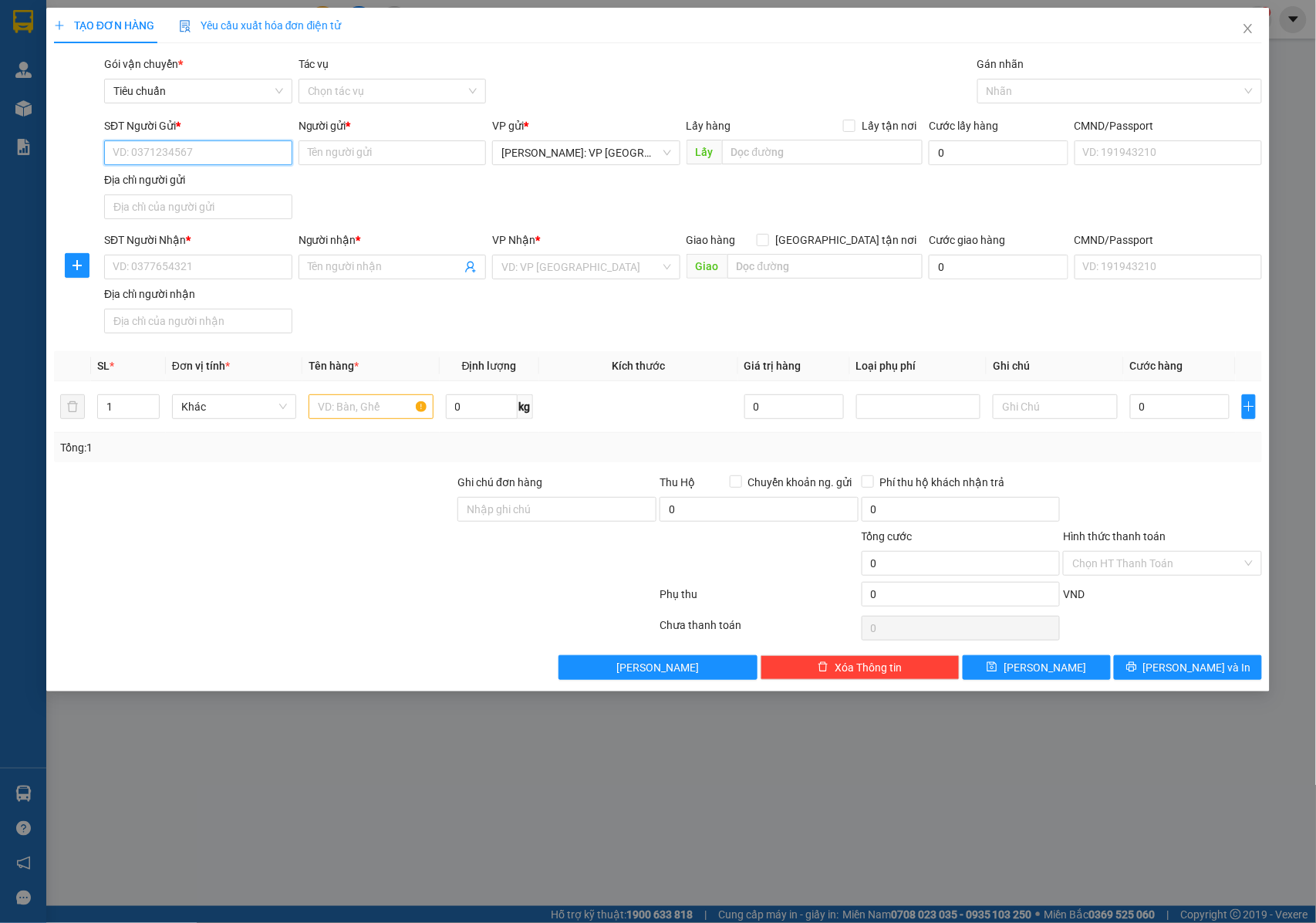
click at [195, 158] on input "SĐT Người Gửi *" at bounding box center [198, 152] width 188 height 25
click at [207, 274] on input "SĐT Người Nhận *" at bounding box center [198, 267] width 188 height 25
click at [207, 270] on input "SĐT Người Nhận *" at bounding box center [198, 267] width 188 height 25
click at [214, 268] on input "SĐT Người Nhận *" at bounding box center [198, 267] width 188 height 25
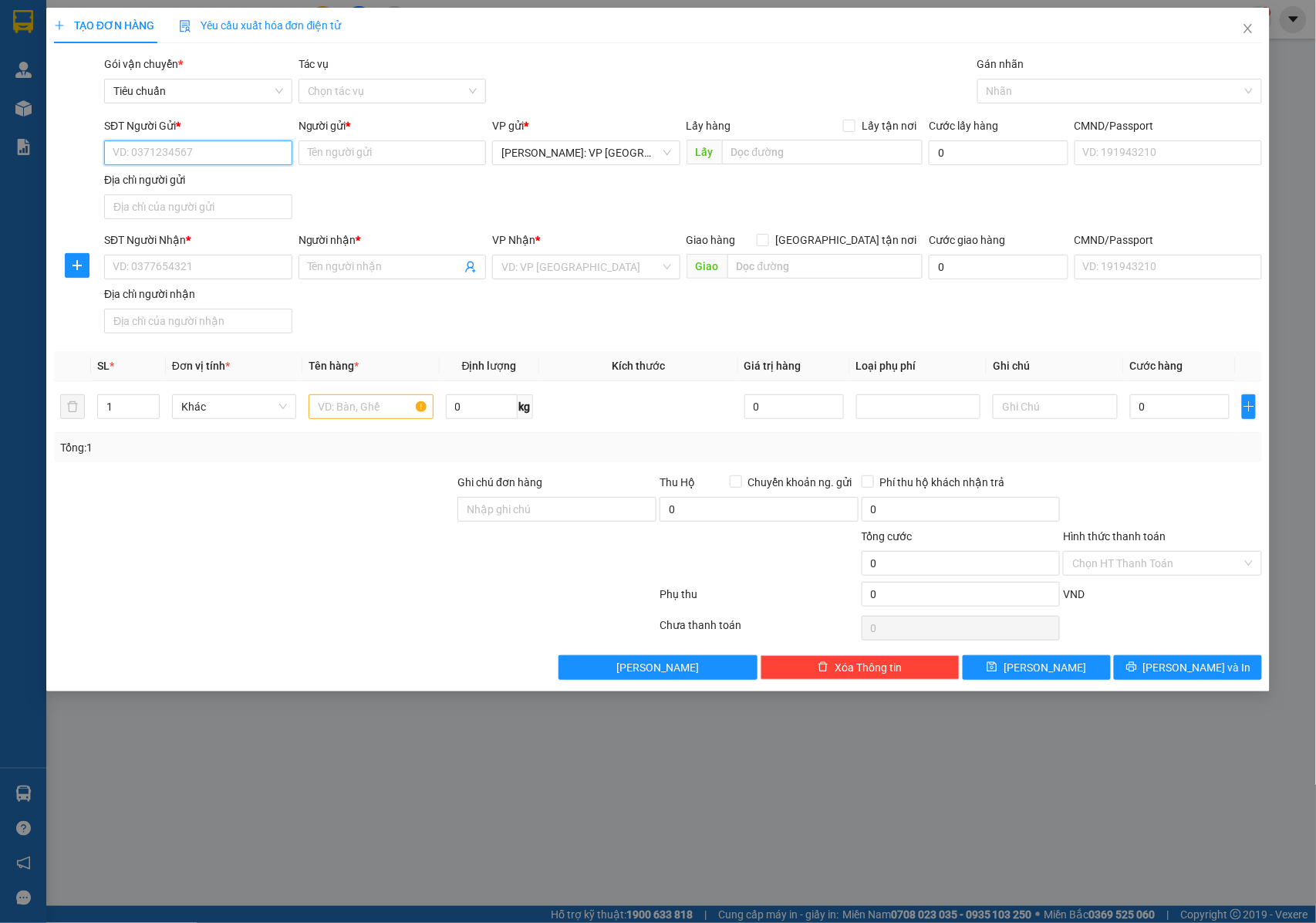
click at [187, 155] on input "SĐT Người Gửi *" at bounding box center [198, 152] width 188 height 25
paste input "0913481188"
click at [195, 157] on input "0913481188" at bounding box center [198, 152] width 188 height 25
click at [116, 156] on input "0913481188" at bounding box center [198, 152] width 188 height 25
click at [191, 161] on input "0913481188" at bounding box center [198, 152] width 188 height 25
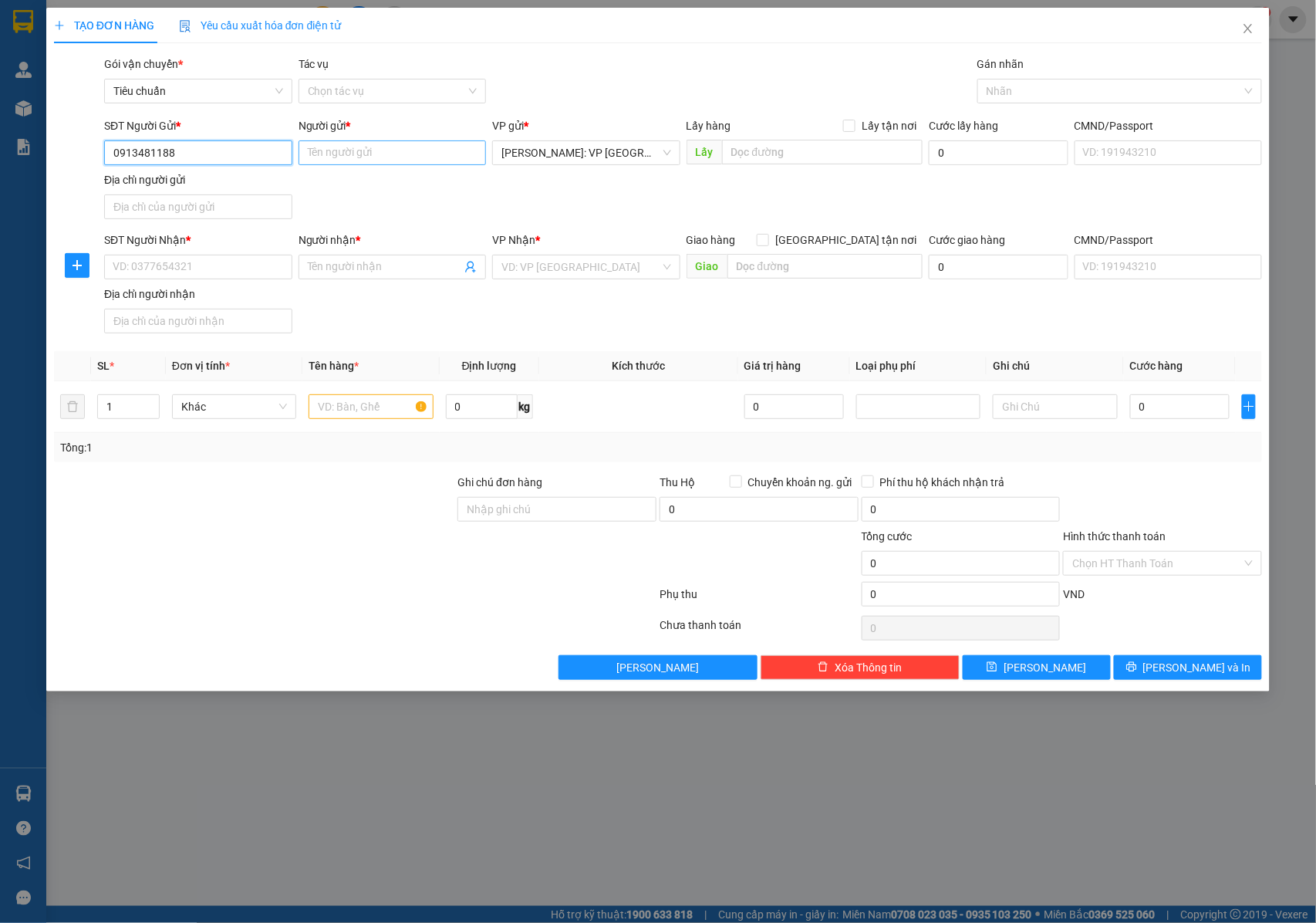
type input "0913481188"
click at [330, 157] on input "Người gửi *" at bounding box center [392, 152] width 188 height 25
drag, startPoint x: 222, startPoint y: 151, endPoint x: 101, endPoint y: 151, distance: 121.0
click at [101, 151] on div "SĐT Người Gửi * 0913481188 0913481188" at bounding box center [199, 144] width 194 height 54
click at [239, 268] on input "SĐT Người Nhận *" at bounding box center [198, 267] width 188 height 25
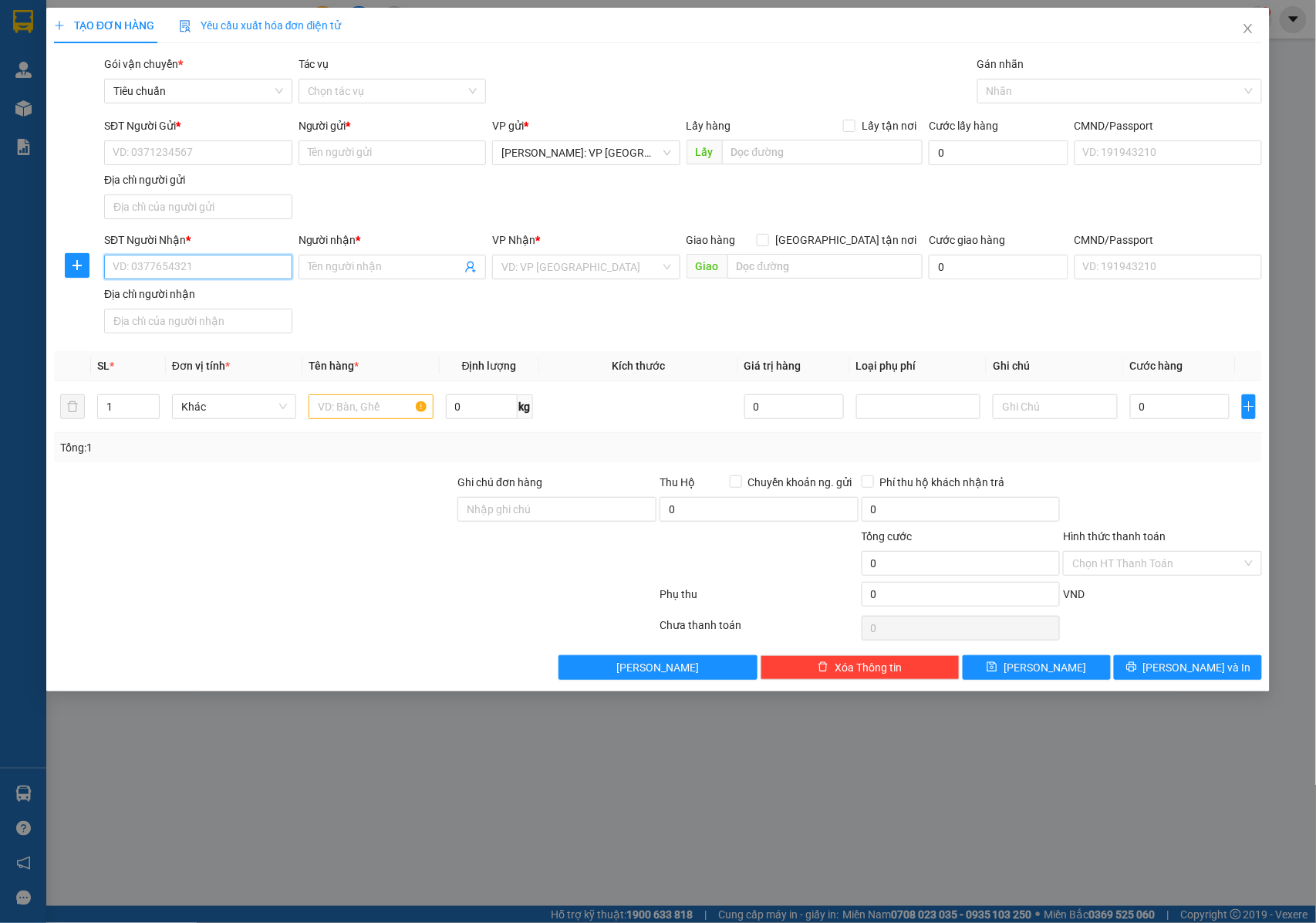
paste input "0913481188"
type input "0913481188"
click at [368, 267] on input "Người nhận *" at bounding box center [384, 268] width 154 height 17
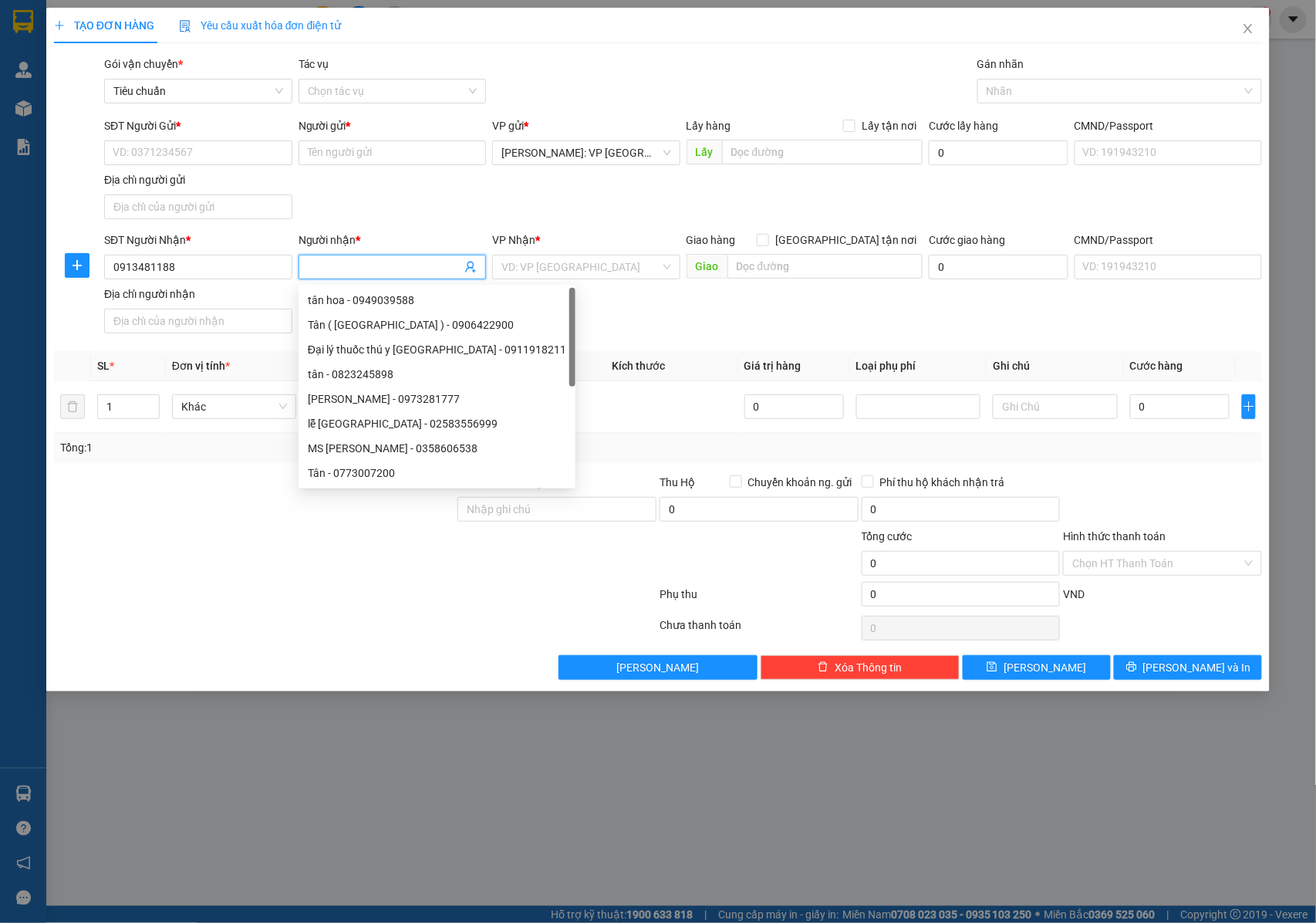
paste input "0913481188"
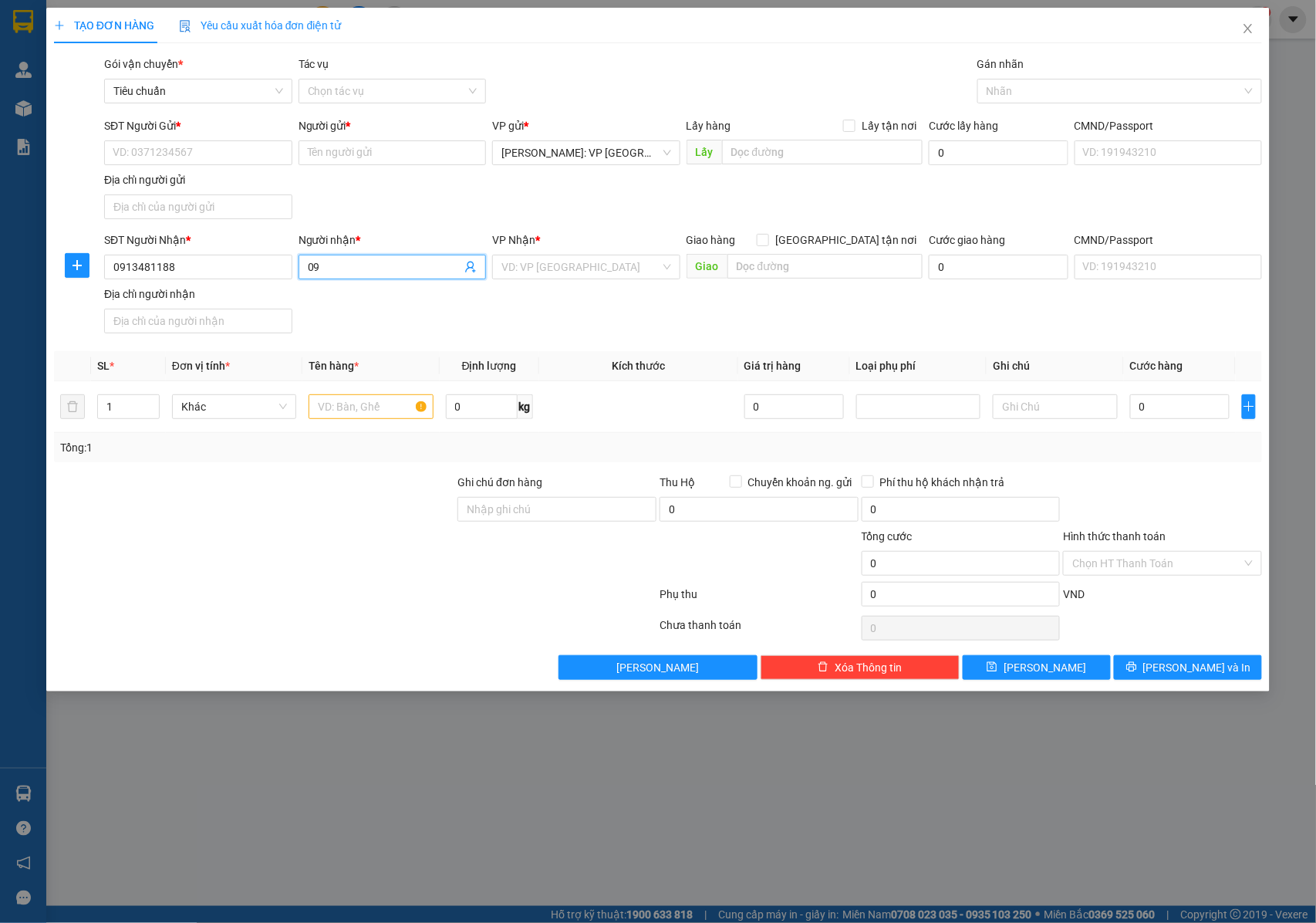
type input "0"
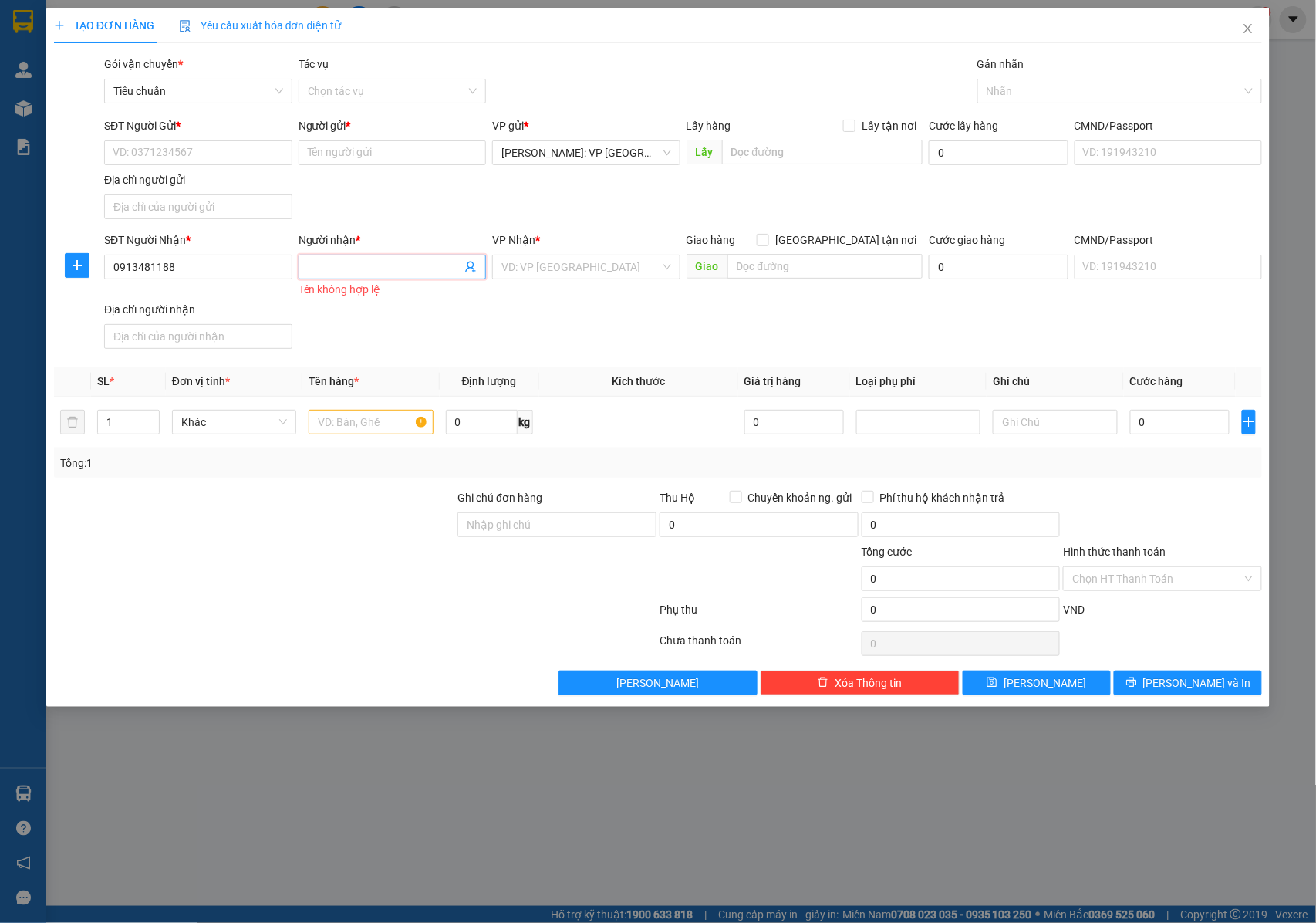
click at [347, 263] on input "Người nhận *" at bounding box center [384, 268] width 154 height 17
paste input "Chu mạnh Cường"
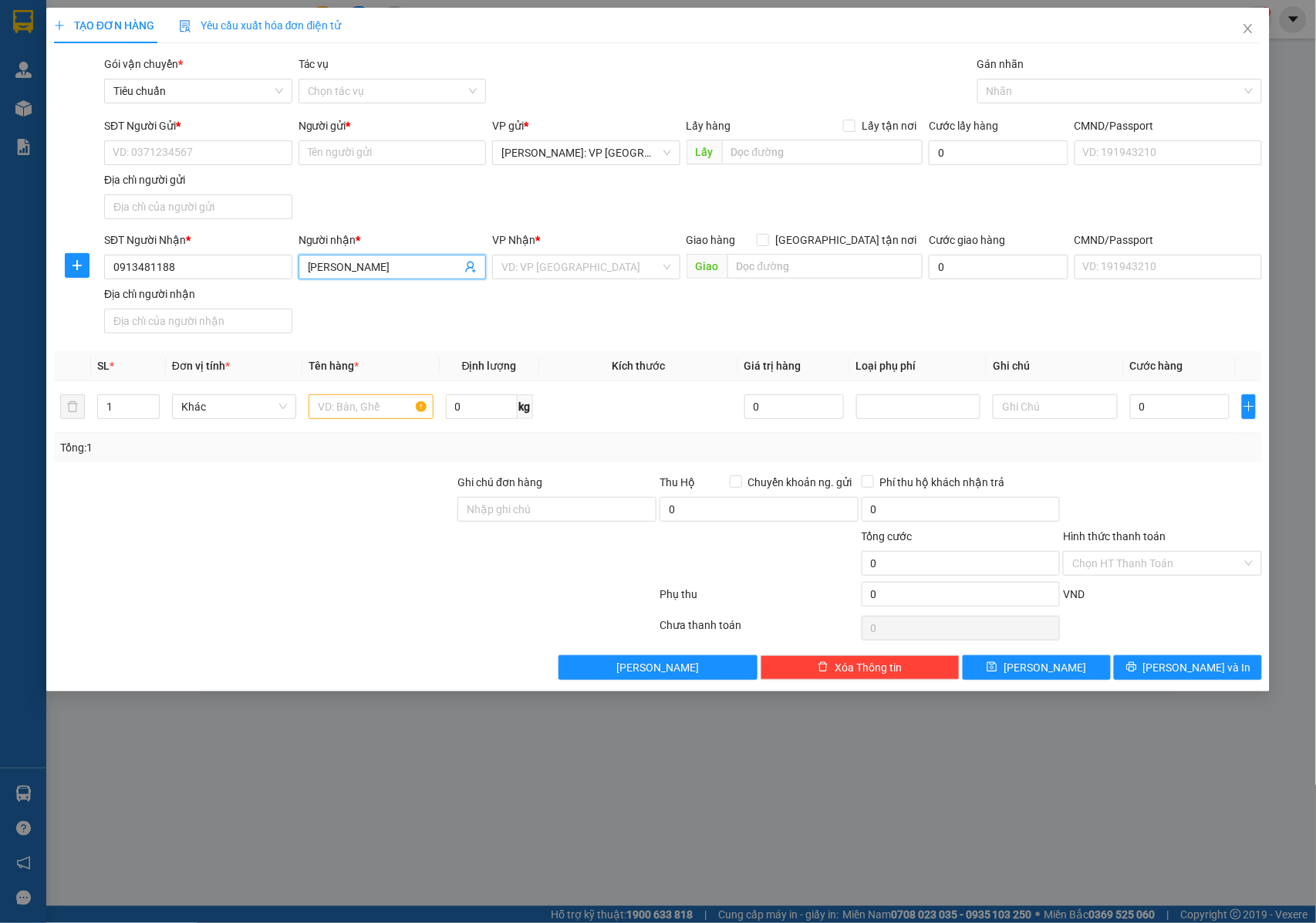
click at [311, 270] on input "Chu mạnh Cường" at bounding box center [384, 268] width 154 height 17
type input "ANH Chu mạnh Cường"
click at [208, 157] on input "SĐT Người Gửi *" at bounding box center [198, 152] width 188 height 25
click at [185, 156] on input "SĐT Người Gửi *" at bounding box center [198, 152] width 188 height 25
click at [1017, 90] on div at bounding box center [1112, 91] width 261 height 19
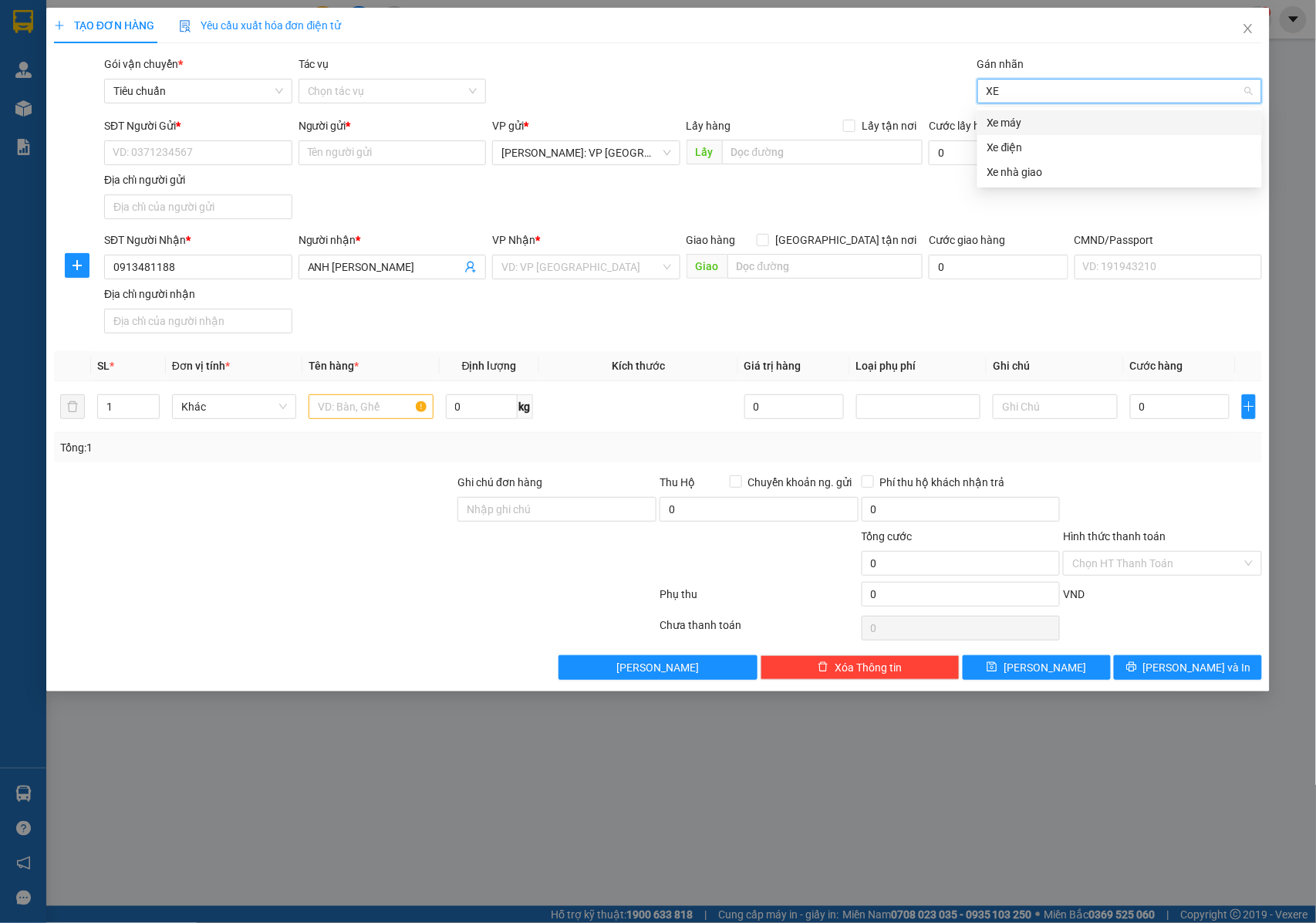
type input "XE"
click at [995, 122] on div "Xe máy" at bounding box center [1119, 123] width 266 height 17
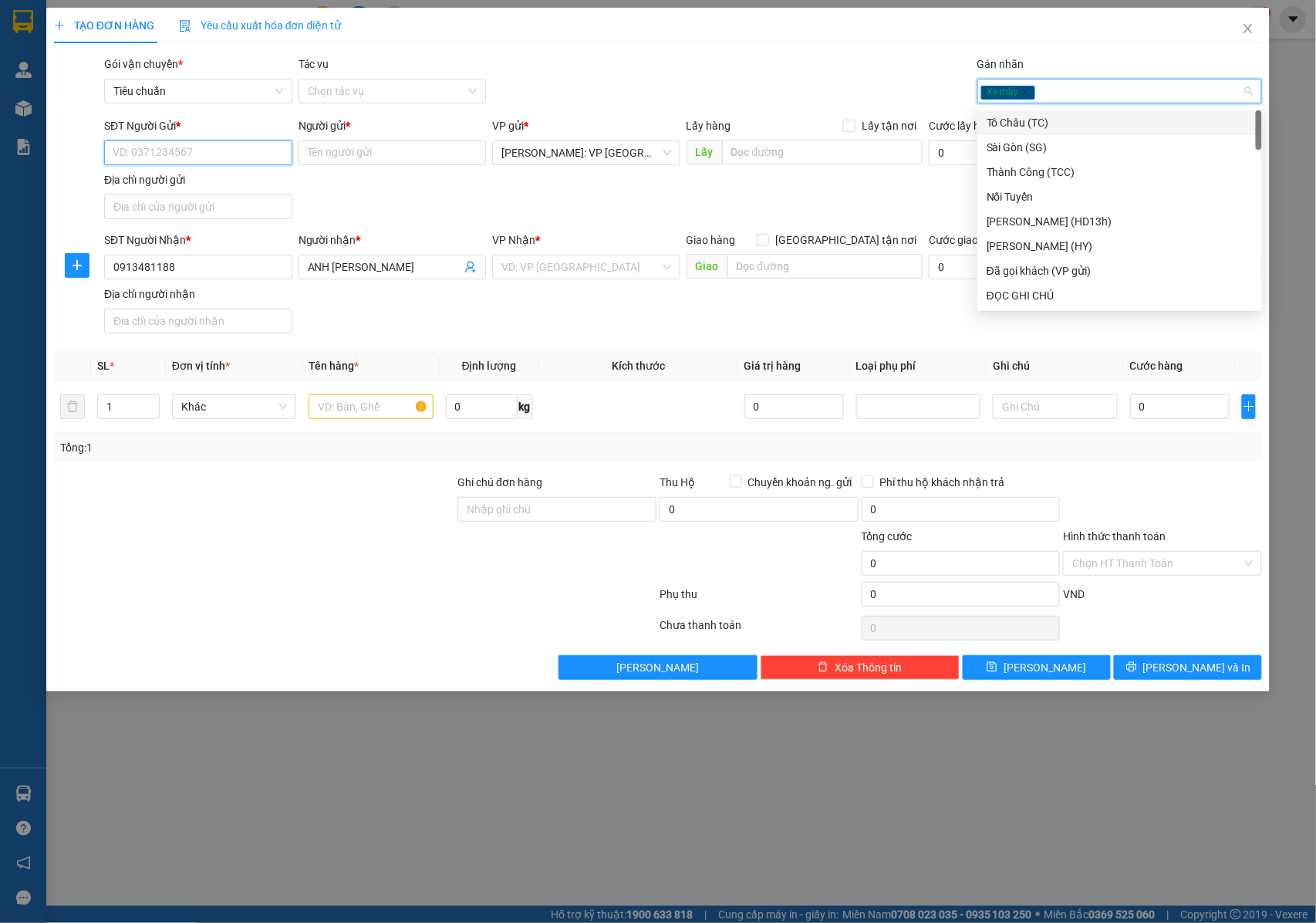
click at [214, 146] on input "SĐT Người Gửi *" at bounding box center [198, 152] width 188 height 25
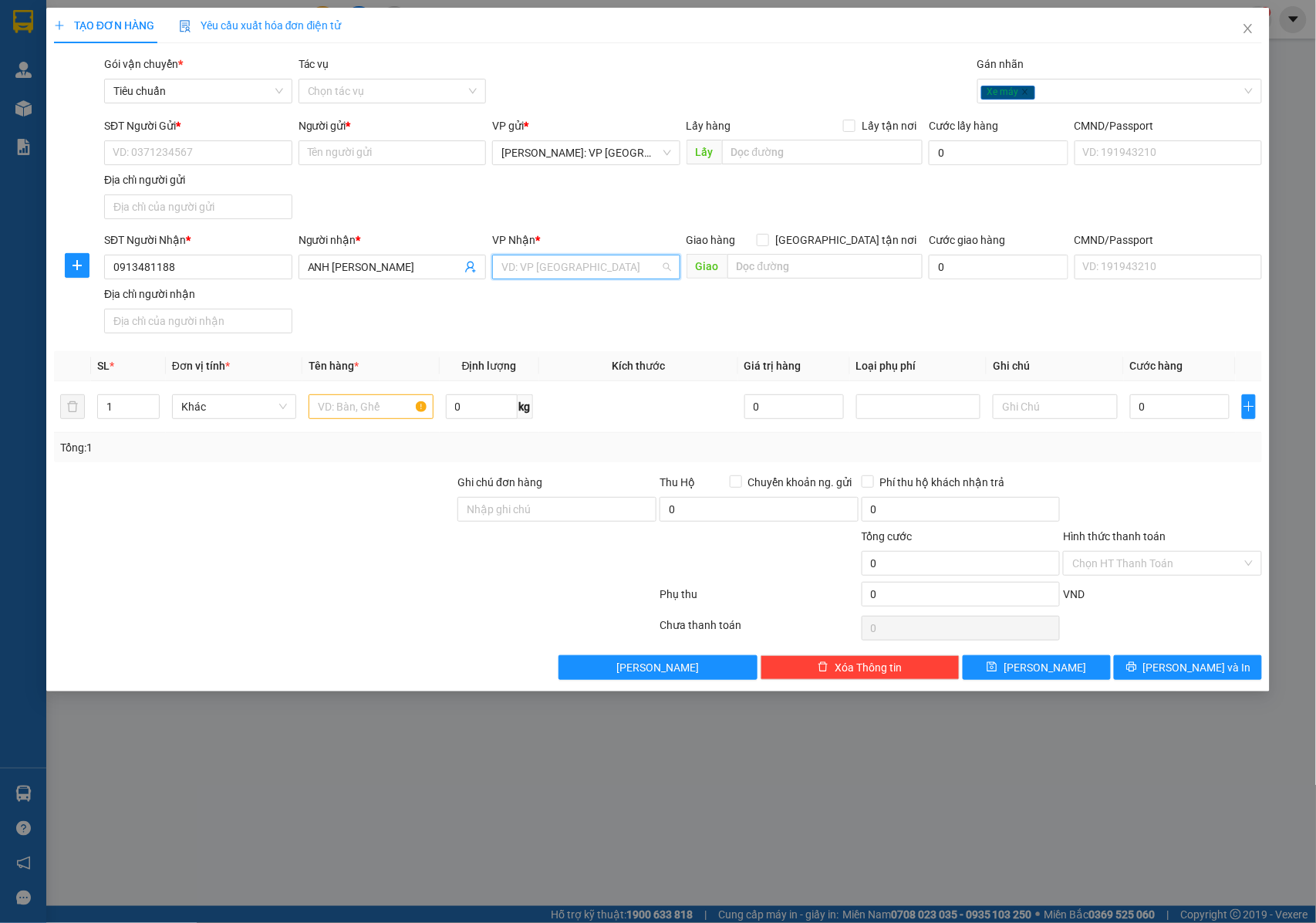
click at [568, 267] on input "search" at bounding box center [581, 267] width 159 height 23
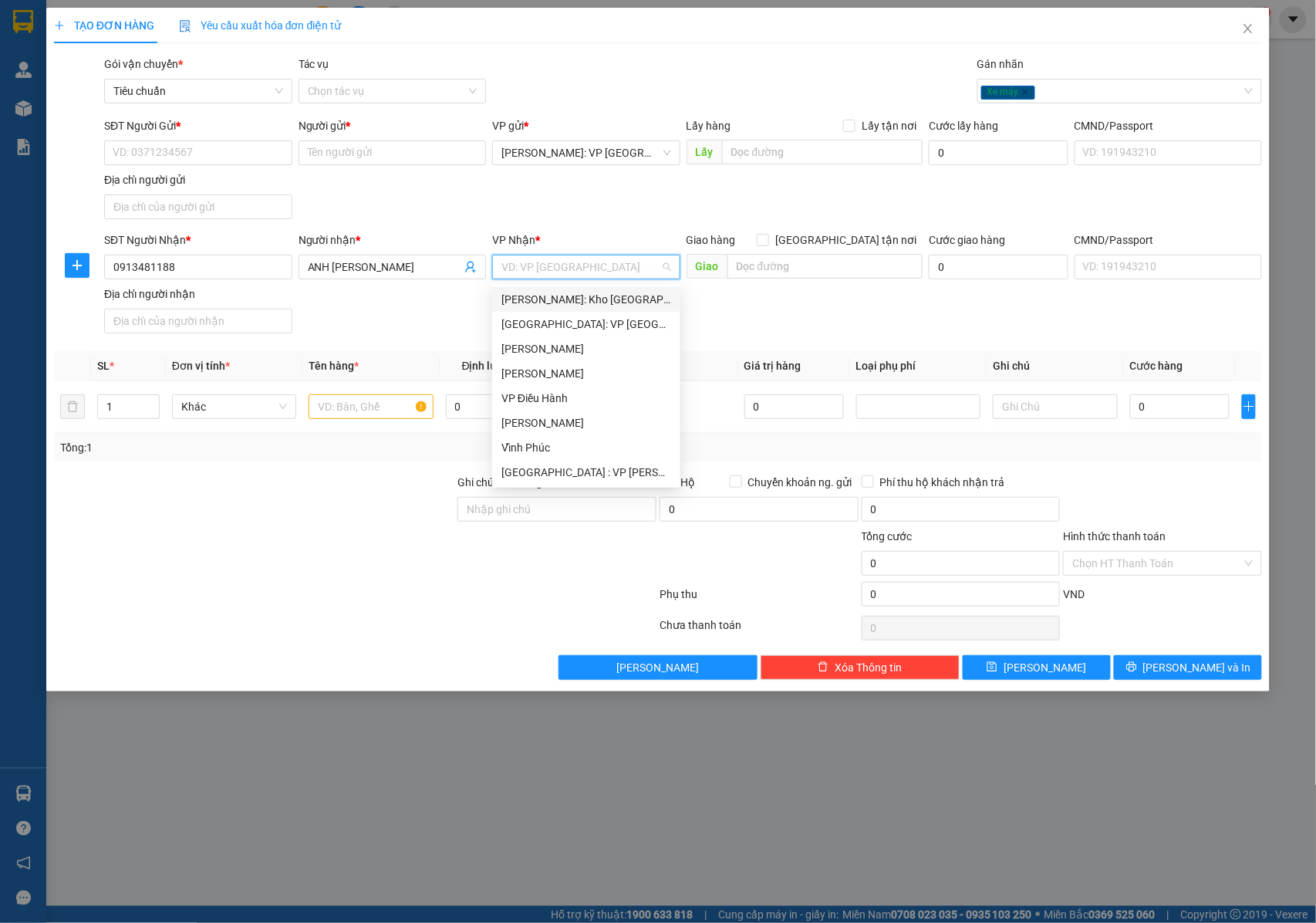
click at [563, 266] on input "search" at bounding box center [581, 267] width 159 height 23
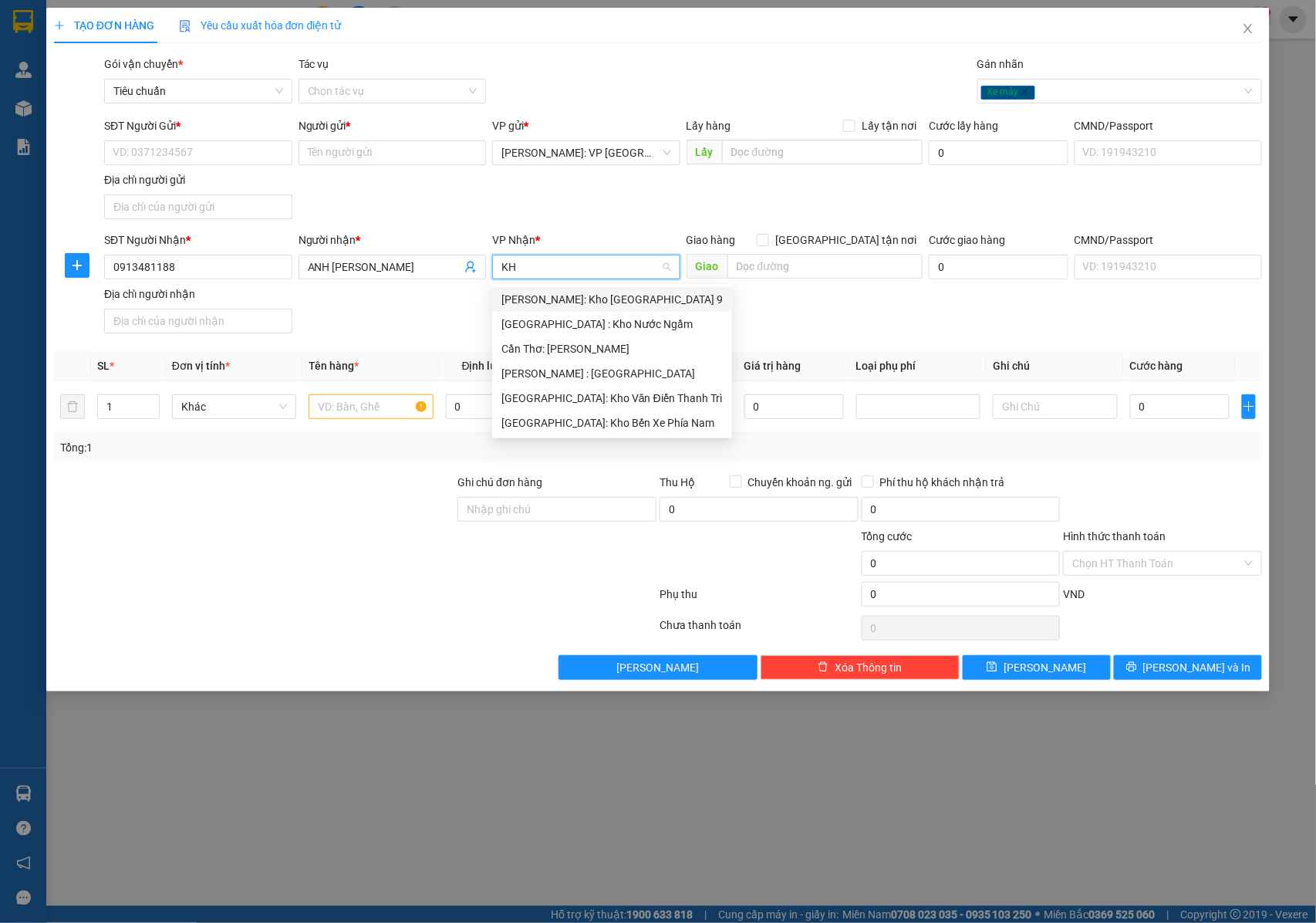
type input "K"
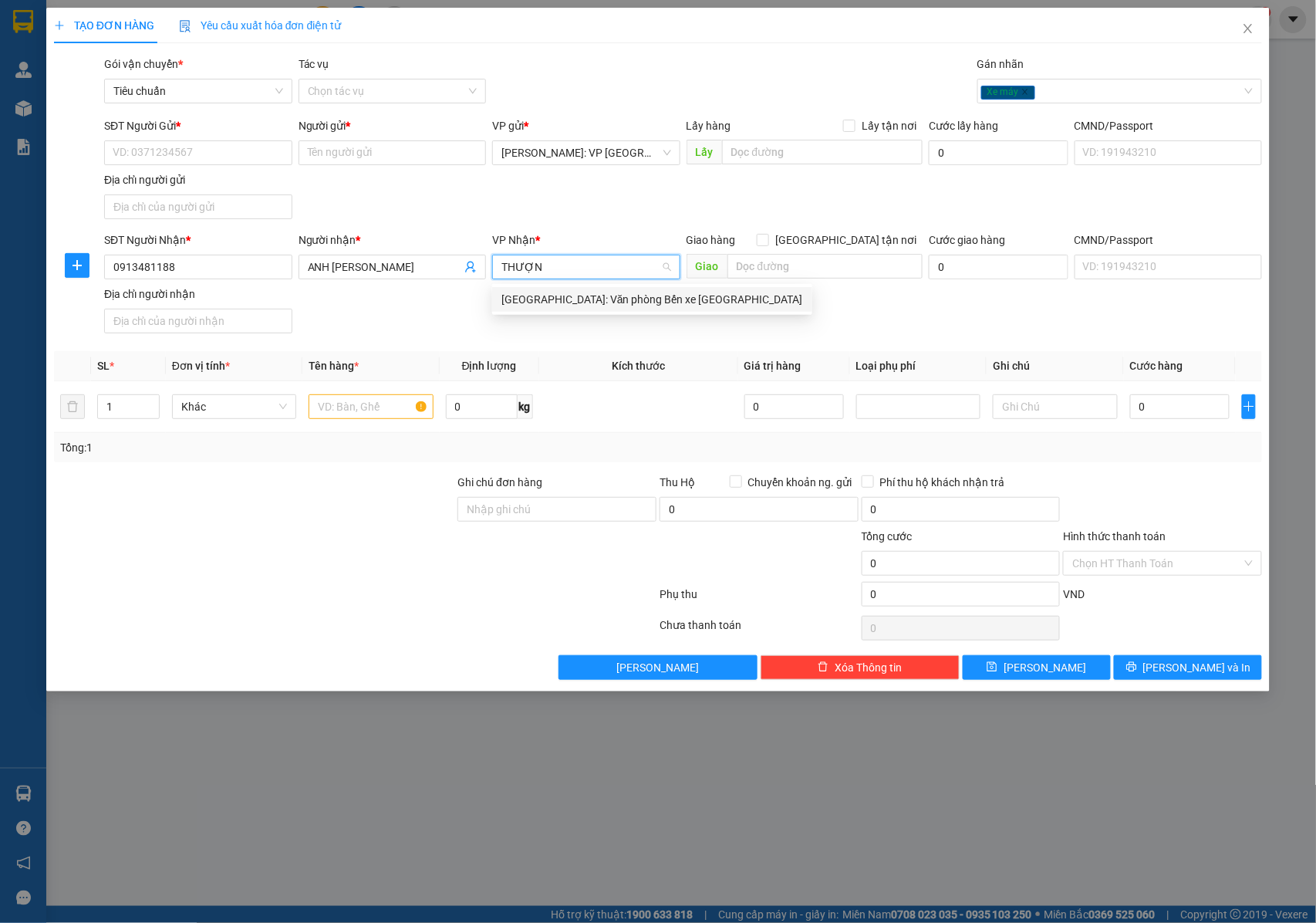
type input "THƯỢNG"
drag, startPoint x: 557, startPoint y: 304, endPoint x: 824, endPoint y: 250, distance: 272.4
click at [562, 304] on div "[GEOGRAPHIC_DATA]: Văn phòng Bến xe [GEOGRAPHIC_DATA]" at bounding box center [652, 299] width 302 height 17
click at [768, 241] on input "[GEOGRAPHIC_DATA] tận nơi" at bounding box center [762, 239] width 11 height 11
checkbox input "true"
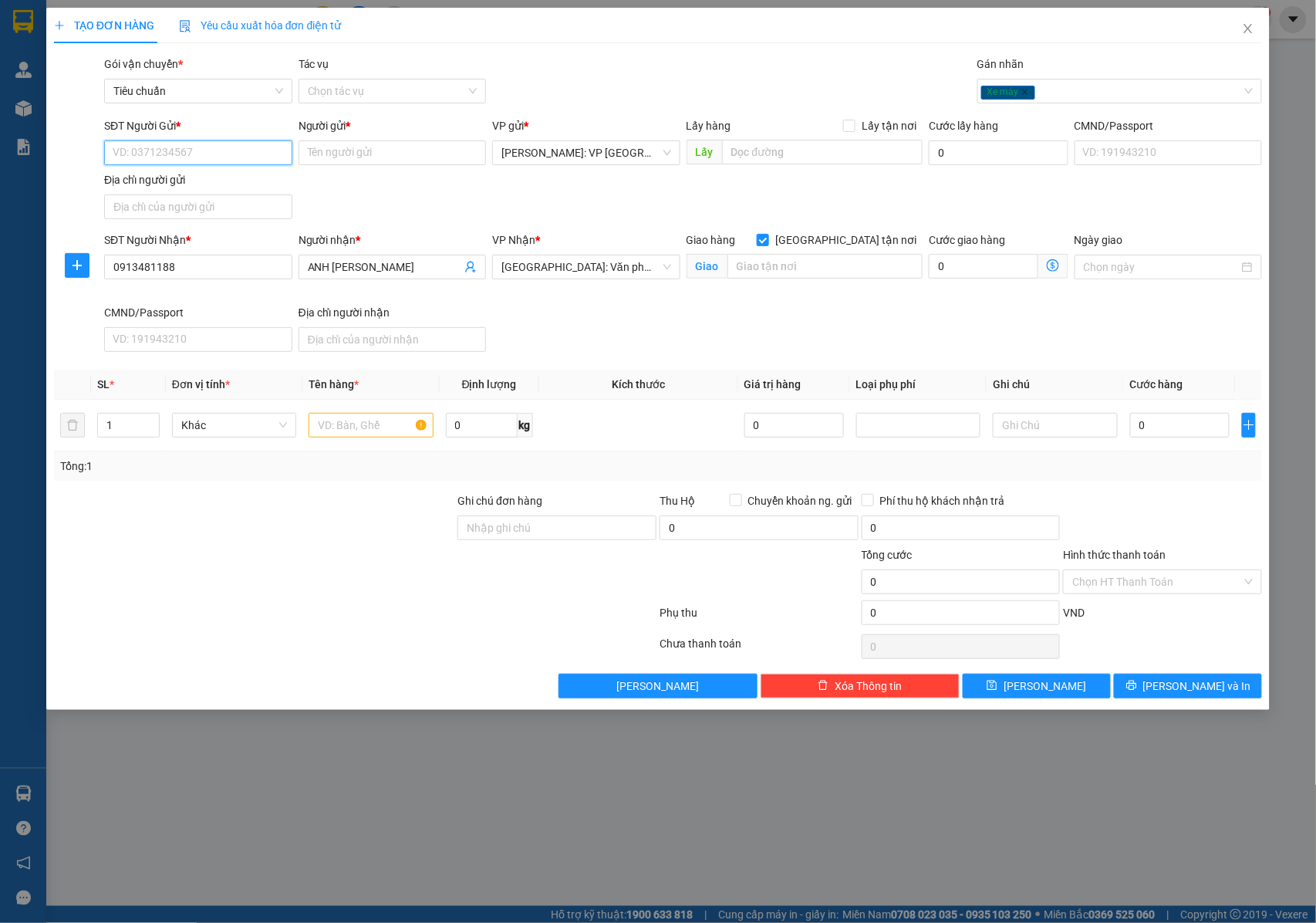
click at [187, 151] on input "SĐT Người Gửi *" at bounding box center [198, 152] width 188 height 25
click at [803, 267] on input "text" at bounding box center [825, 266] width 195 height 25
click at [255, 153] on input "SĐT Người Gửi *" at bounding box center [198, 152] width 188 height 25
click at [238, 161] on input "SĐT Người Gửi *" at bounding box center [198, 152] width 188 height 25
paste input "0329296440"
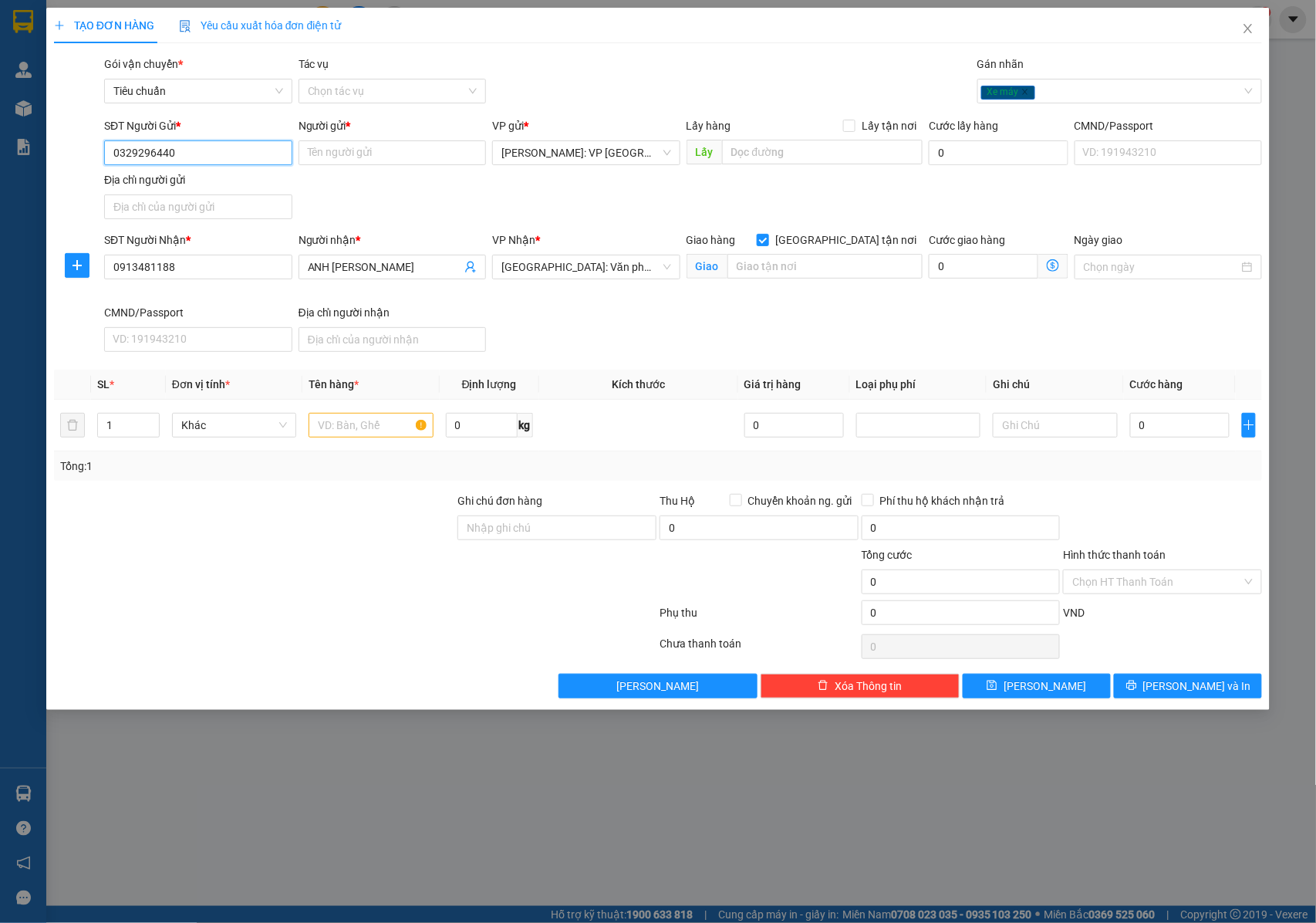
click at [241, 161] on input "0329296440" at bounding box center [198, 152] width 188 height 25
click at [239, 153] on input "0329296440" at bounding box center [198, 152] width 188 height 25
click at [238, 153] on input "0329296440" at bounding box center [198, 152] width 188 height 25
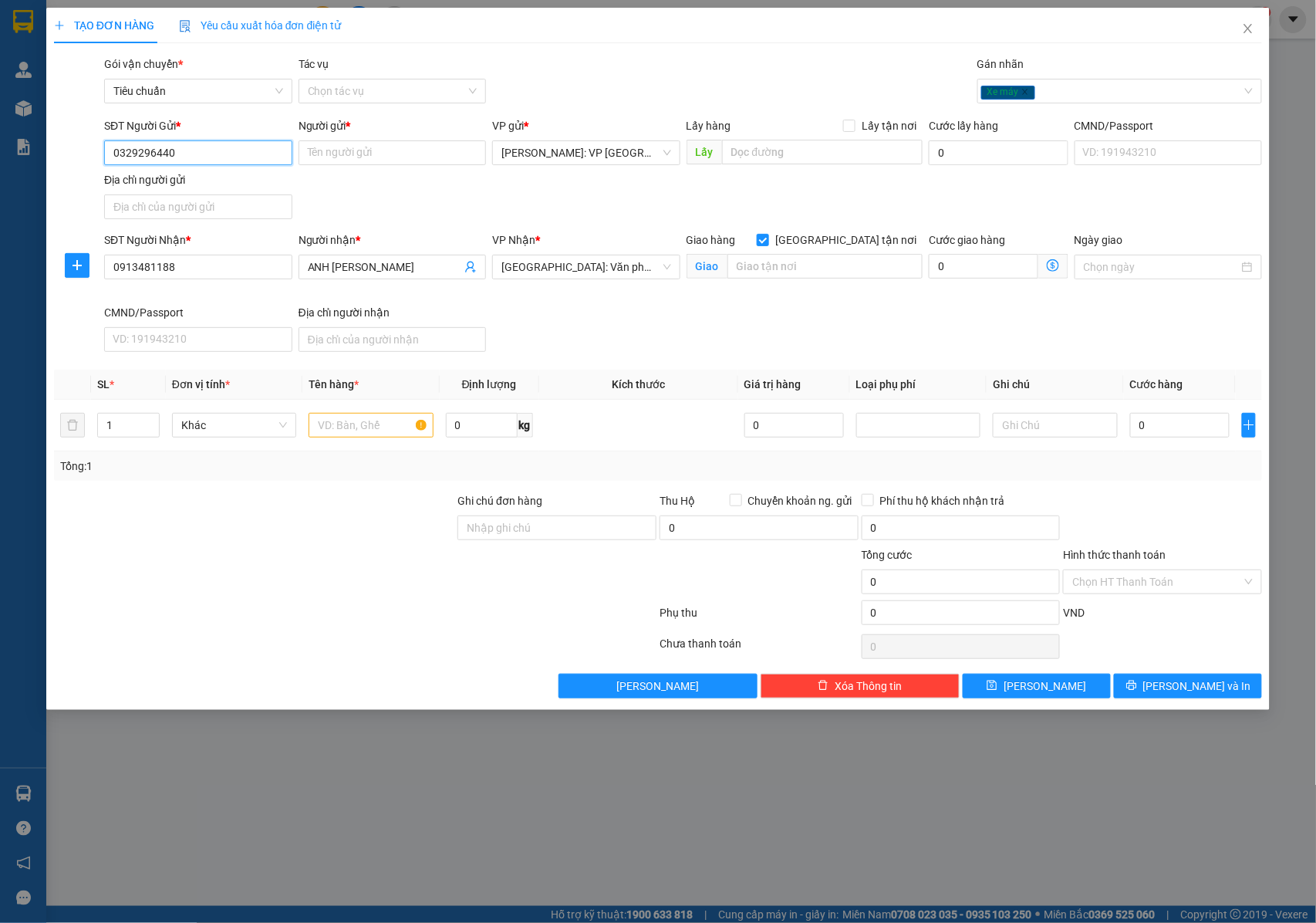
click at [243, 151] on input "0329296440" at bounding box center [198, 152] width 188 height 25
type input "0329296440"
click at [189, 156] on input "0329296440" at bounding box center [198, 152] width 188 height 25
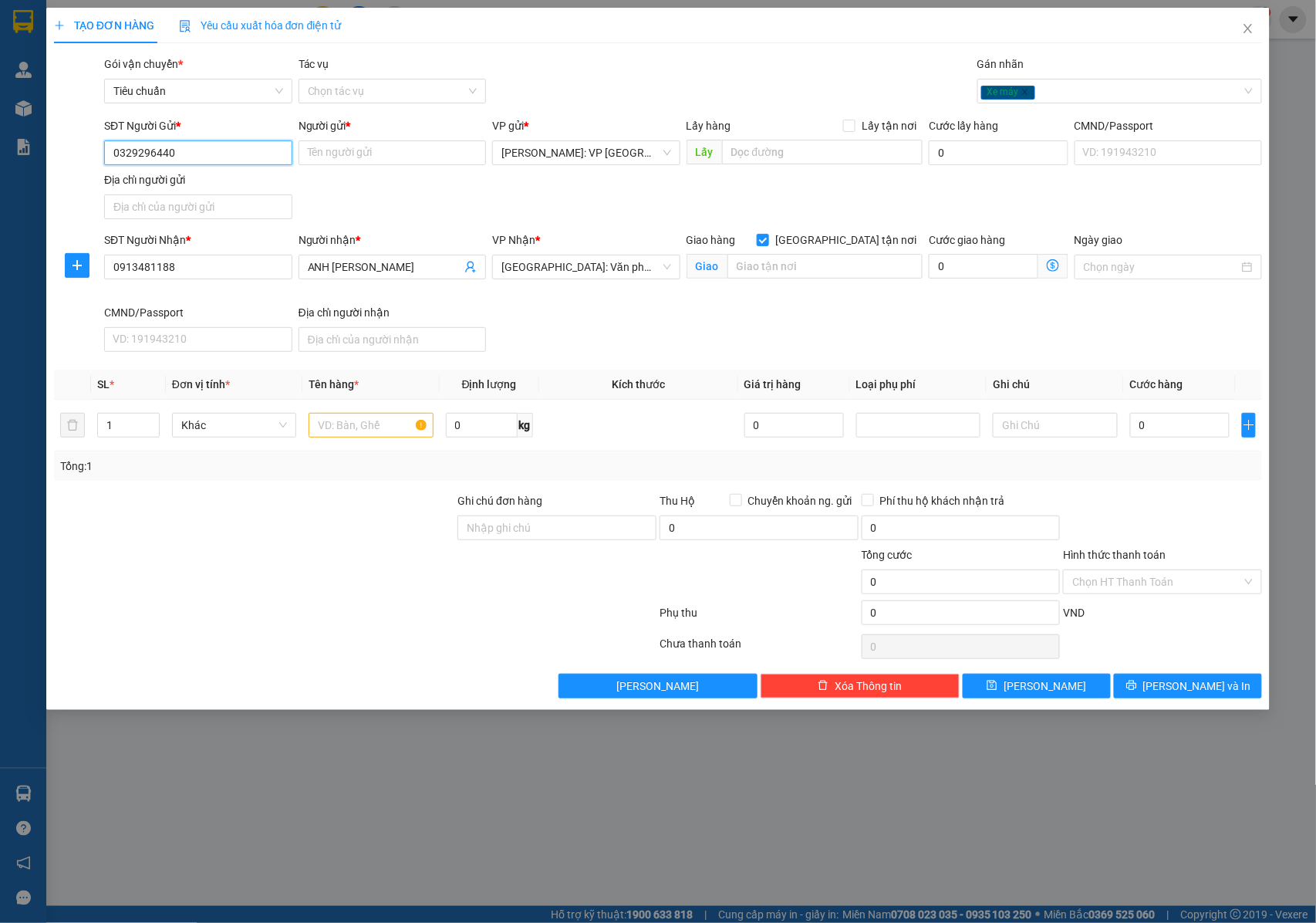
click at [199, 152] on input "0329296440" at bounding box center [198, 152] width 188 height 25
click at [368, 145] on input "Người gửi *" at bounding box center [392, 152] width 188 height 25
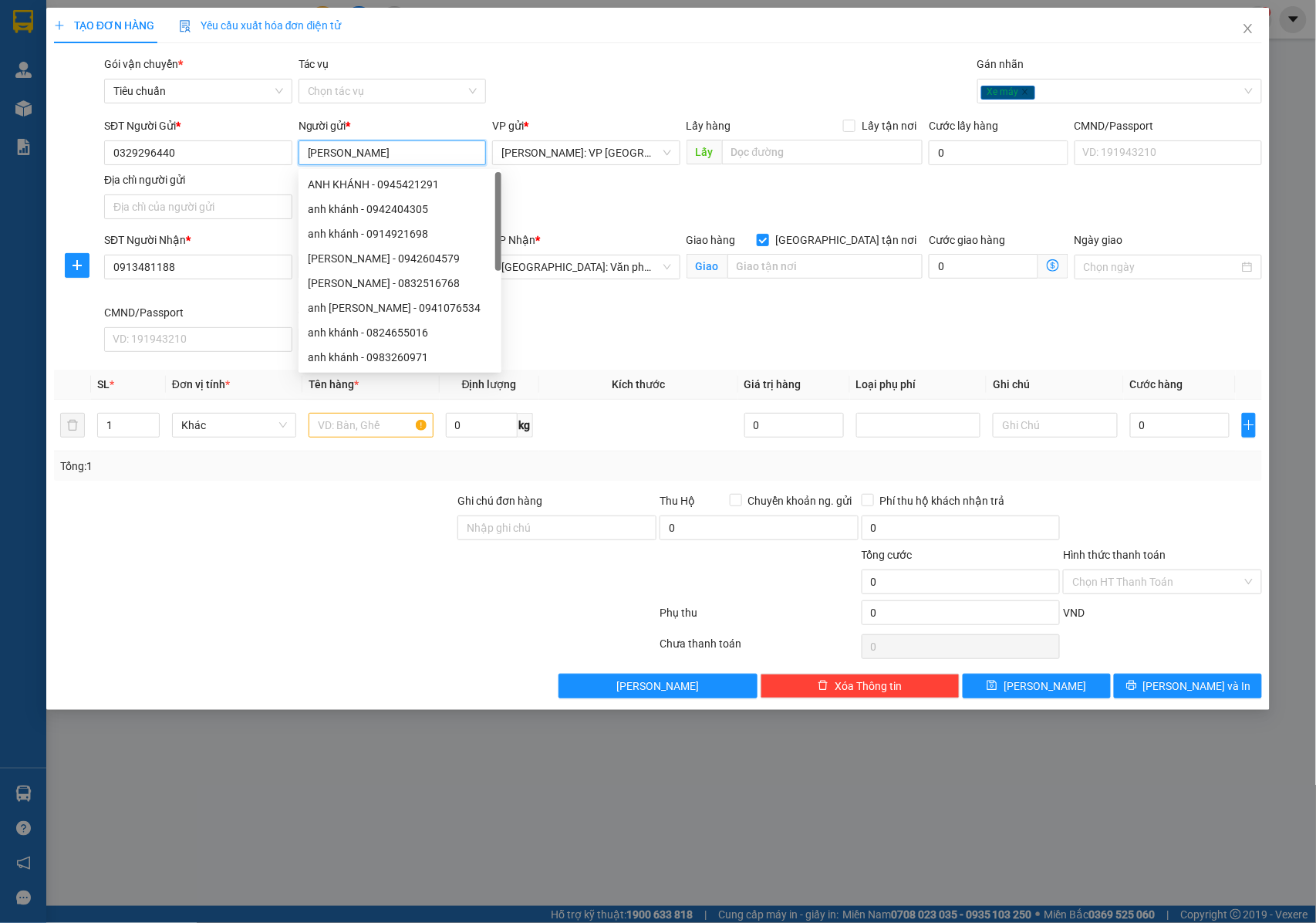
type input "ANH KHÁNH"
click at [739, 334] on div "SĐT Người Nhận * 0913481188 Người nhận * ANH Chu mạnh Cường VP Nhận * Hải Phòng…" at bounding box center [684, 294] width 1165 height 126
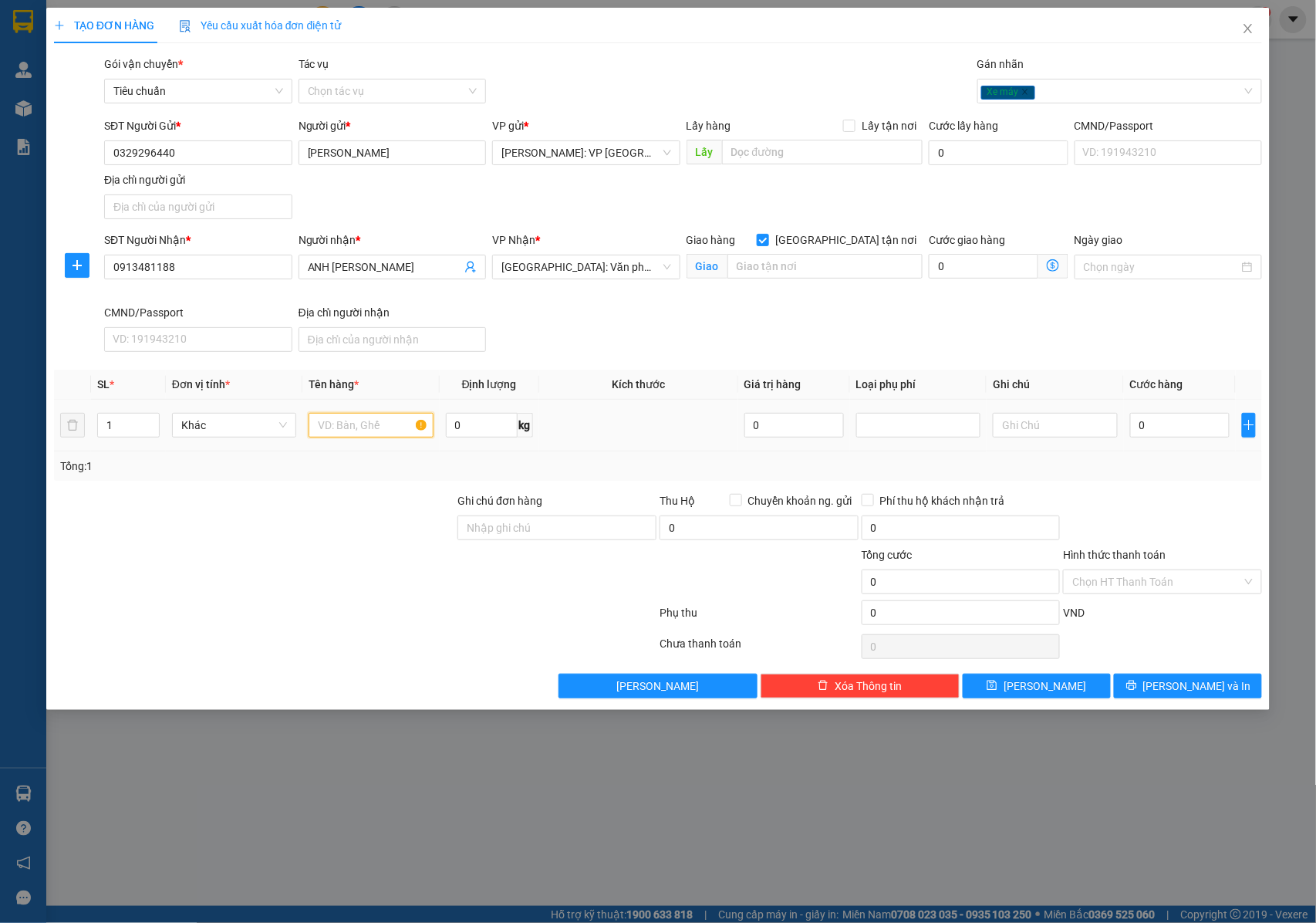
click at [383, 430] on input "text" at bounding box center [371, 425] width 124 height 25
click at [187, 151] on input "0329296440" at bounding box center [198, 152] width 188 height 25
drag, startPoint x: 95, startPoint y: 186, endPoint x: 479, endPoint y: 202, distance: 384.3
click at [479, 202] on div "SĐT Người Gửi * 0329296440 Người gửi * ANH KHÁNH VP gửi * Hồ Chí Minh: VP Quận …" at bounding box center [684, 171] width 1165 height 108
click at [361, 440] on div at bounding box center [371, 425] width 124 height 31
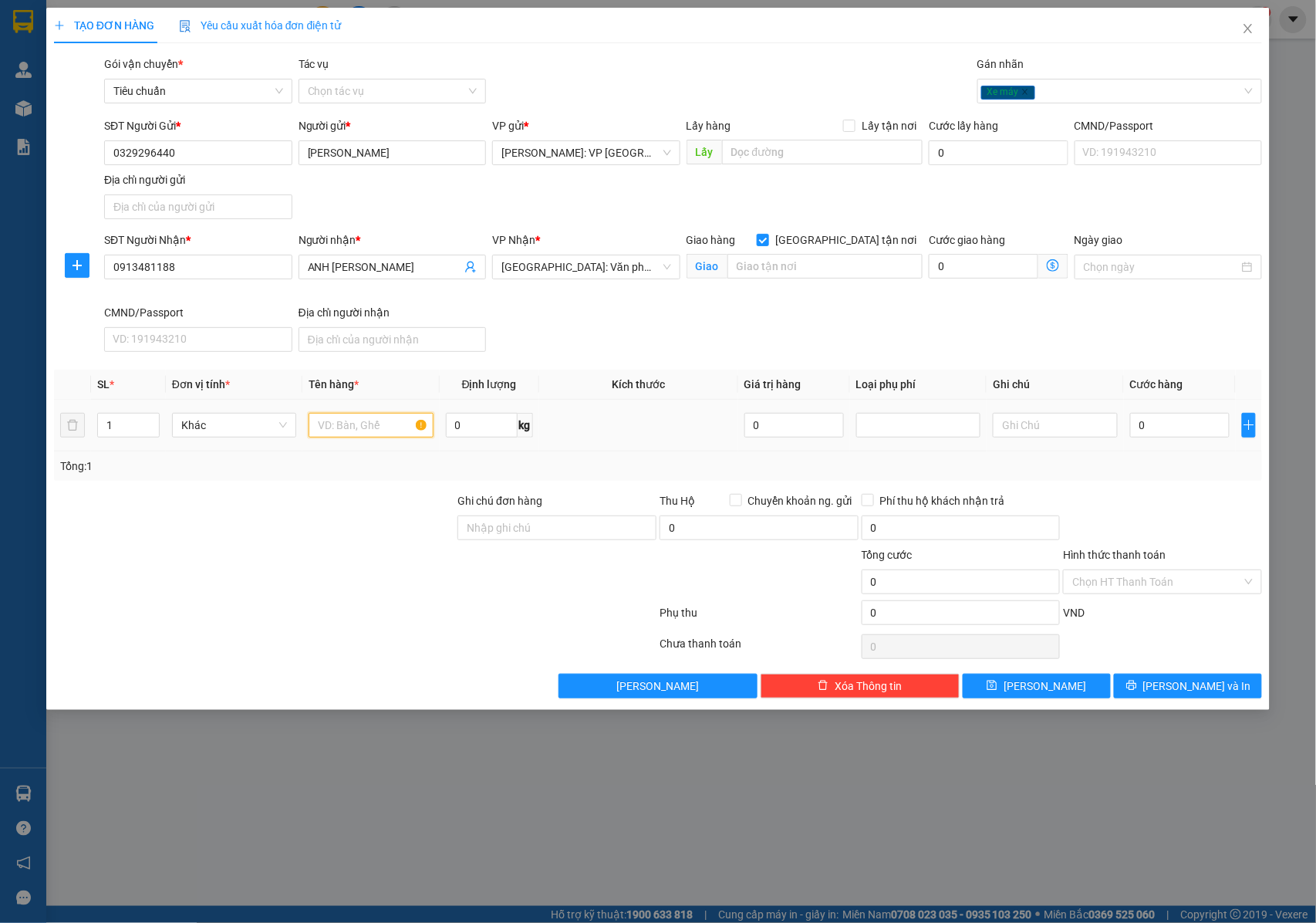
click at [361, 428] on input "text" at bounding box center [371, 425] width 124 height 25
type input "1 CHIẾC XE ĐẠP"
click at [229, 149] on input "0329296440" at bounding box center [198, 152] width 188 height 25
drag, startPoint x: 189, startPoint y: 151, endPoint x: 97, endPoint y: 149, distance: 92.0
click at [97, 149] on div "SĐT Người Gửi * 0329296440 0329296440 Người gửi * ANH KHÁNH VP gửi * Hồ Chí Min…" at bounding box center [658, 171] width 1212 height 108
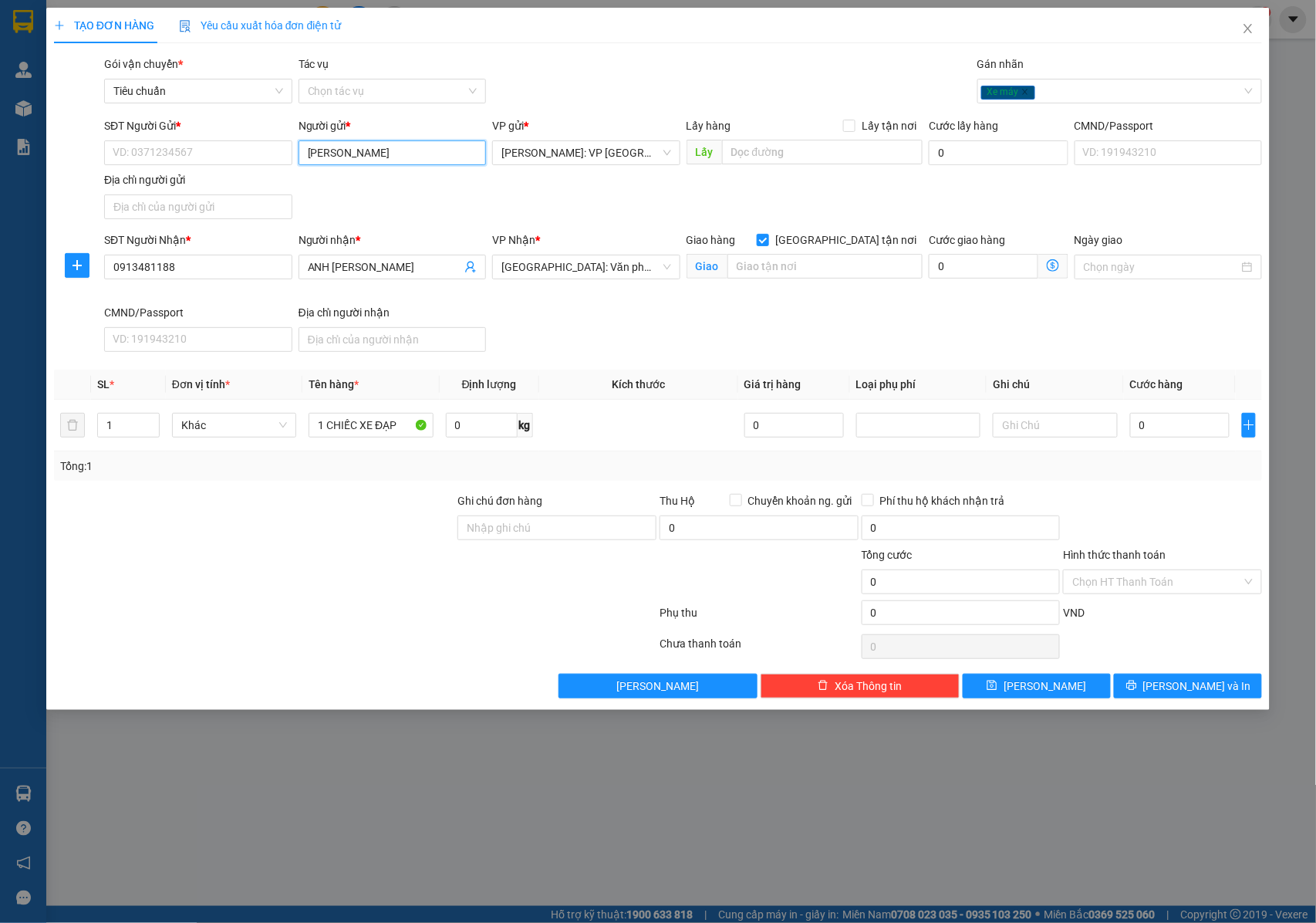
click at [372, 155] on input "ANH KHÁNH" at bounding box center [392, 152] width 188 height 25
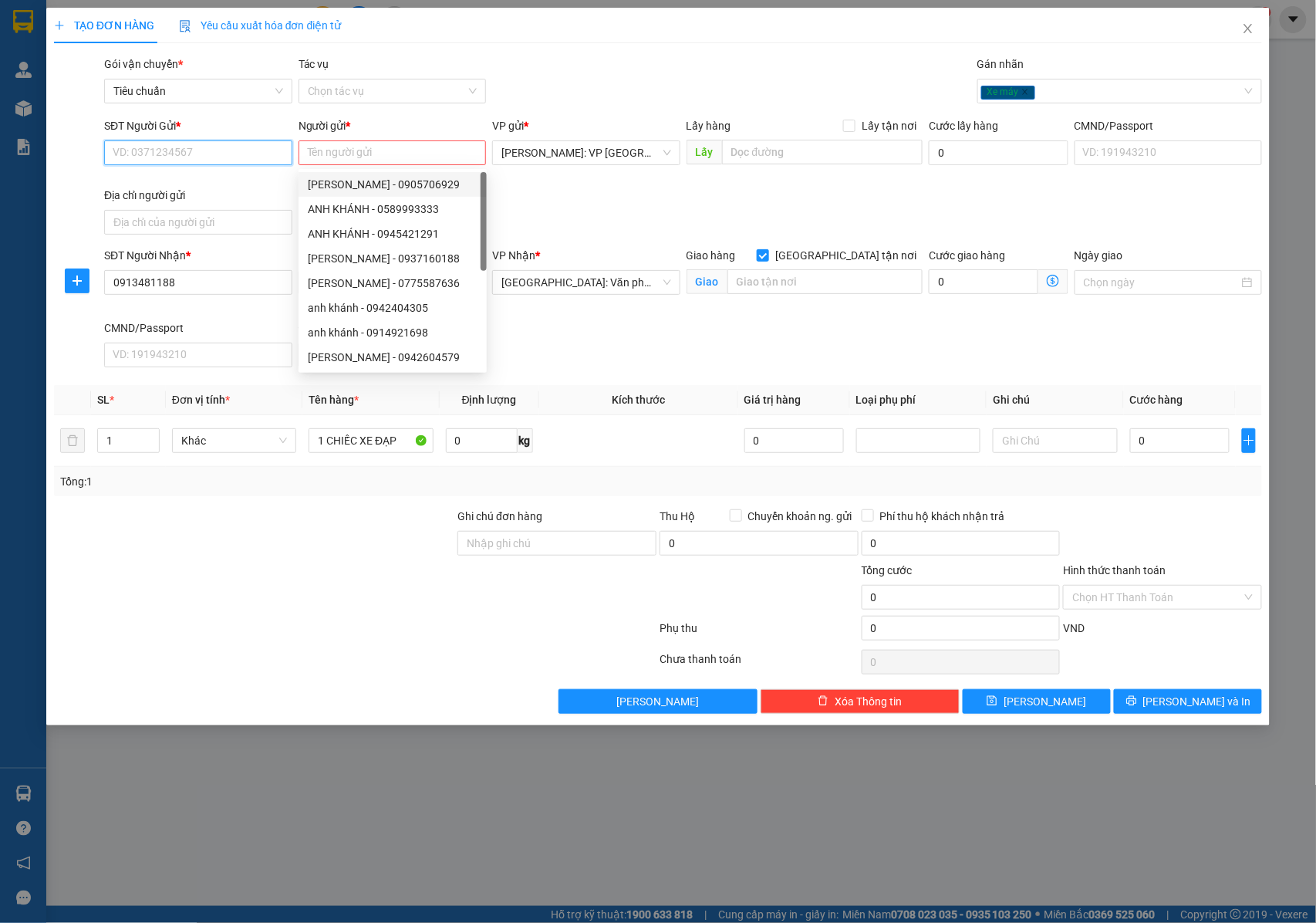
click at [238, 158] on input "SĐT Người Gửi *" at bounding box center [198, 152] width 188 height 25
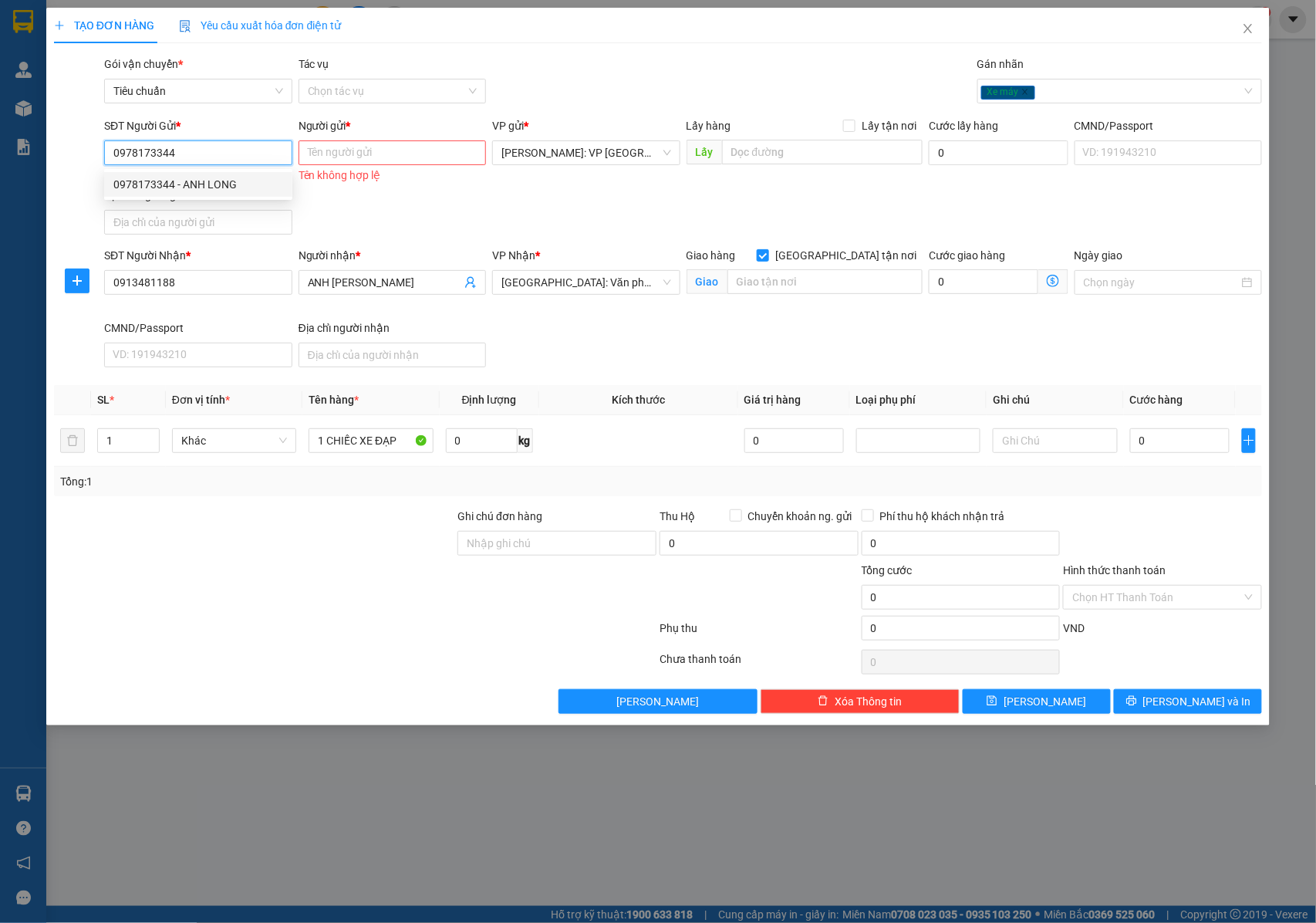
click at [237, 182] on div "0978173344 - ANH LONG" at bounding box center [198, 185] width 169 height 17
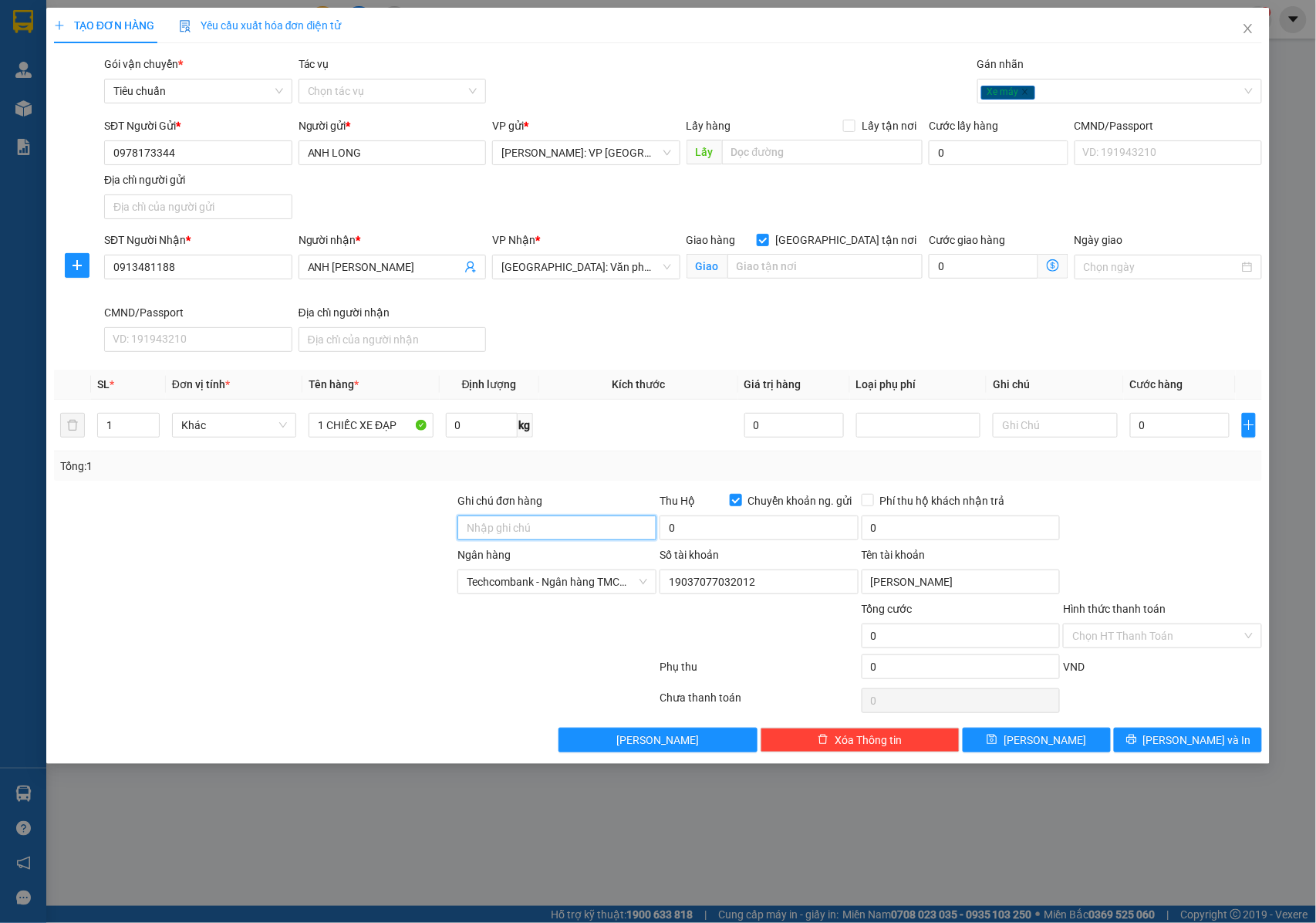
click at [499, 523] on input "Ghi chú đơn hàng" at bounding box center [557, 527] width 199 height 25
click at [499, 528] on input "Ghi chú đơn hàng" at bounding box center [557, 527] width 199 height 25
click at [486, 531] on input "Ghi chú đơn hàng" at bounding box center [557, 527] width 199 height 25
click at [710, 526] on input "0" at bounding box center [759, 527] width 199 height 25
click at [866, 506] on span at bounding box center [868, 500] width 12 height 12
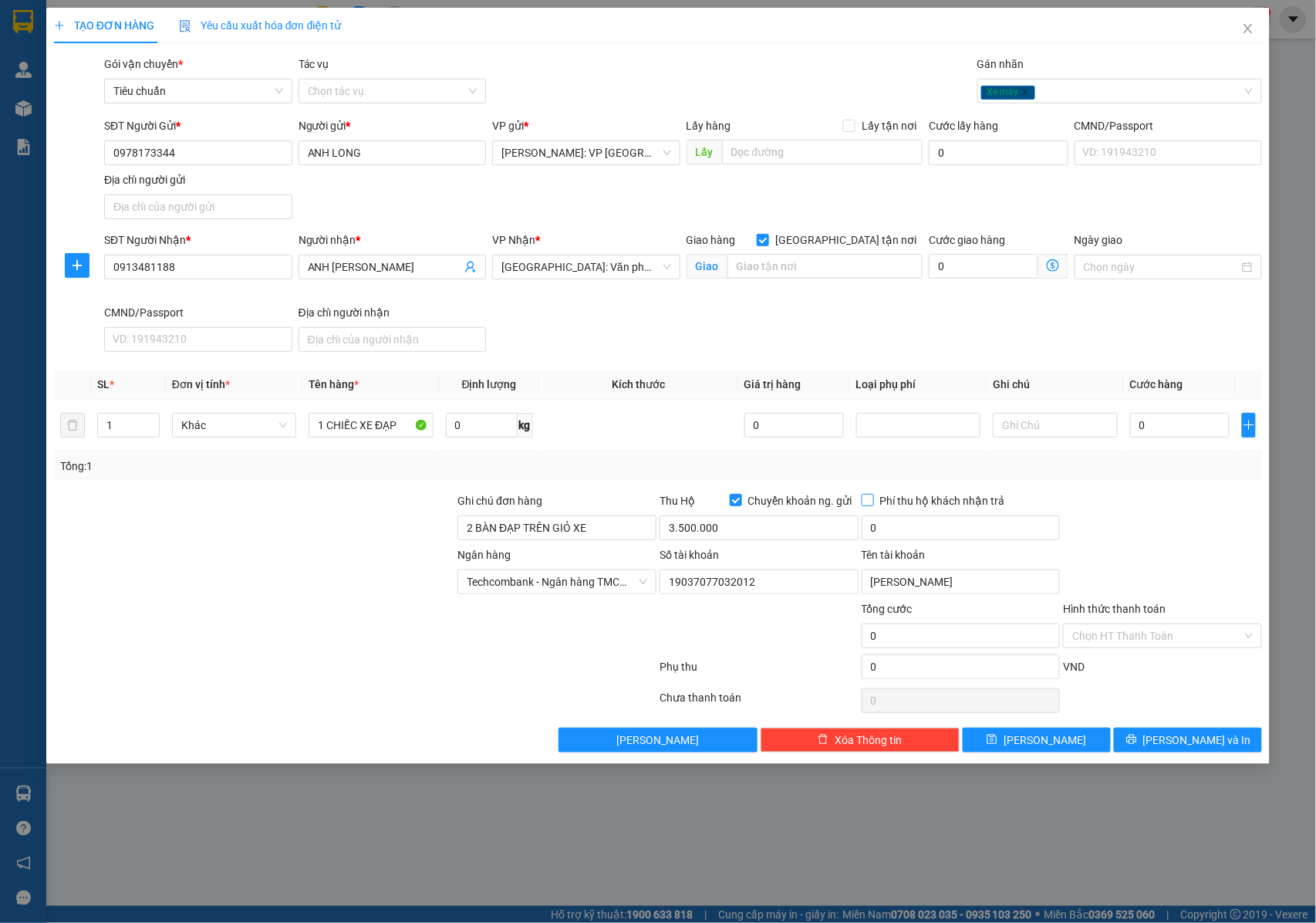
click at [866, 505] on input "Phí thu hộ khách nhận trả" at bounding box center [867, 499] width 11 height 11
click at [1155, 420] on input "0" at bounding box center [1180, 425] width 100 height 25
click at [906, 540] on input "0" at bounding box center [961, 527] width 199 height 25
click at [875, 506] on span "Phí thu hộ khách nhận trả" at bounding box center [943, 501] width 138 height 17
click at [873, 505] on input "Phí thu hộ khách nhận trả" at bounding box center [867, 499] width 11 height 11
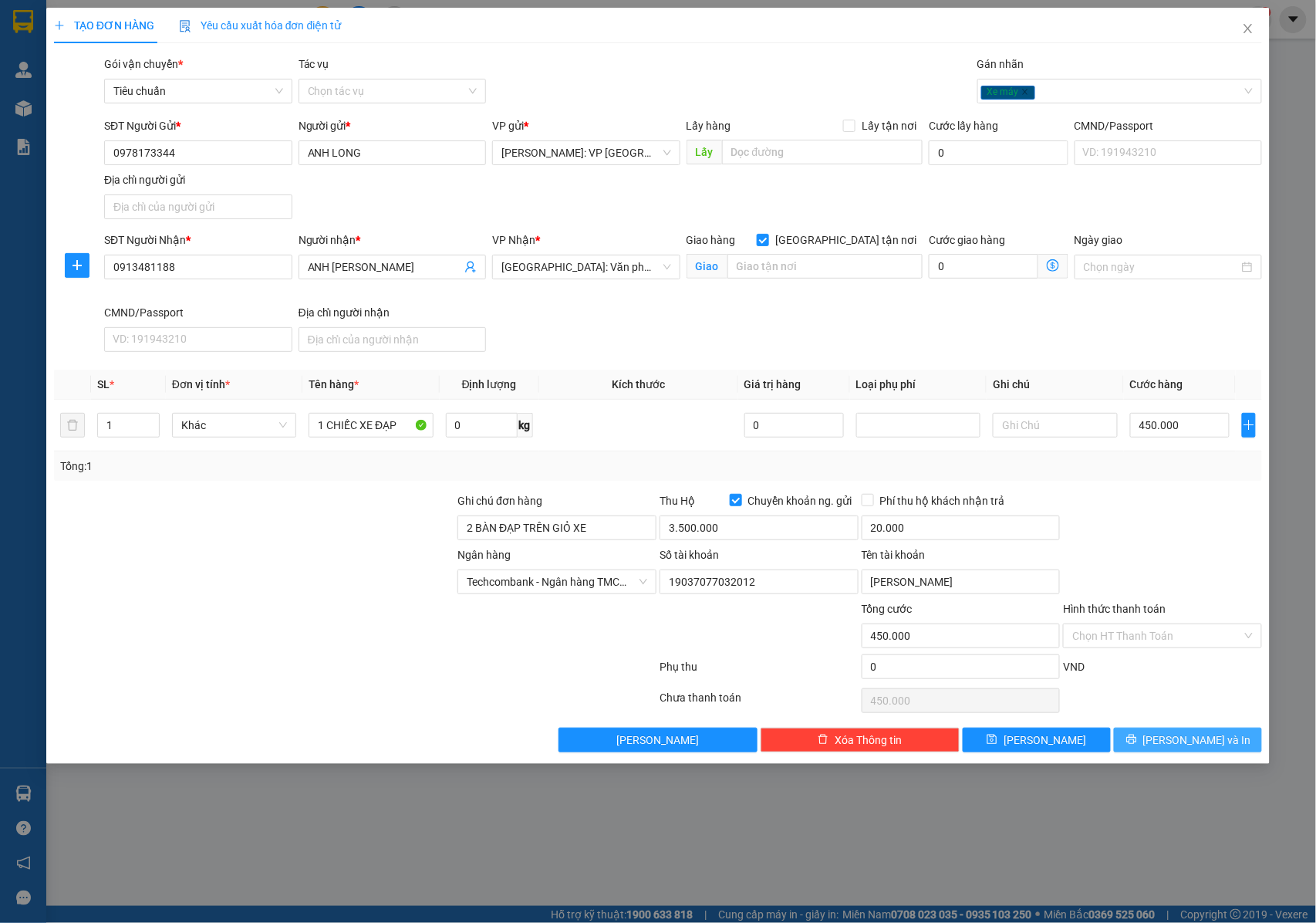
click at [1136, 742] on icon "printer" at bounding box center [1132, 740] width 10 height 10
click at [776, 263] on input "text" at bounding box center [825, 266] width 195 height 25
click at [773, 275] on input "text" at bounding box center [825, 266] width 195 height 25
paste input "Số nhà 90 đường ba triệu p cam dong thành phố cảm pha t quảng ninh"
click at [806, 268] on input "Số nhà 90 đường ba triệu p cam dong thành phố cảm pha t quảng ninh" at bounding box center [825, 266] width 195 height 25
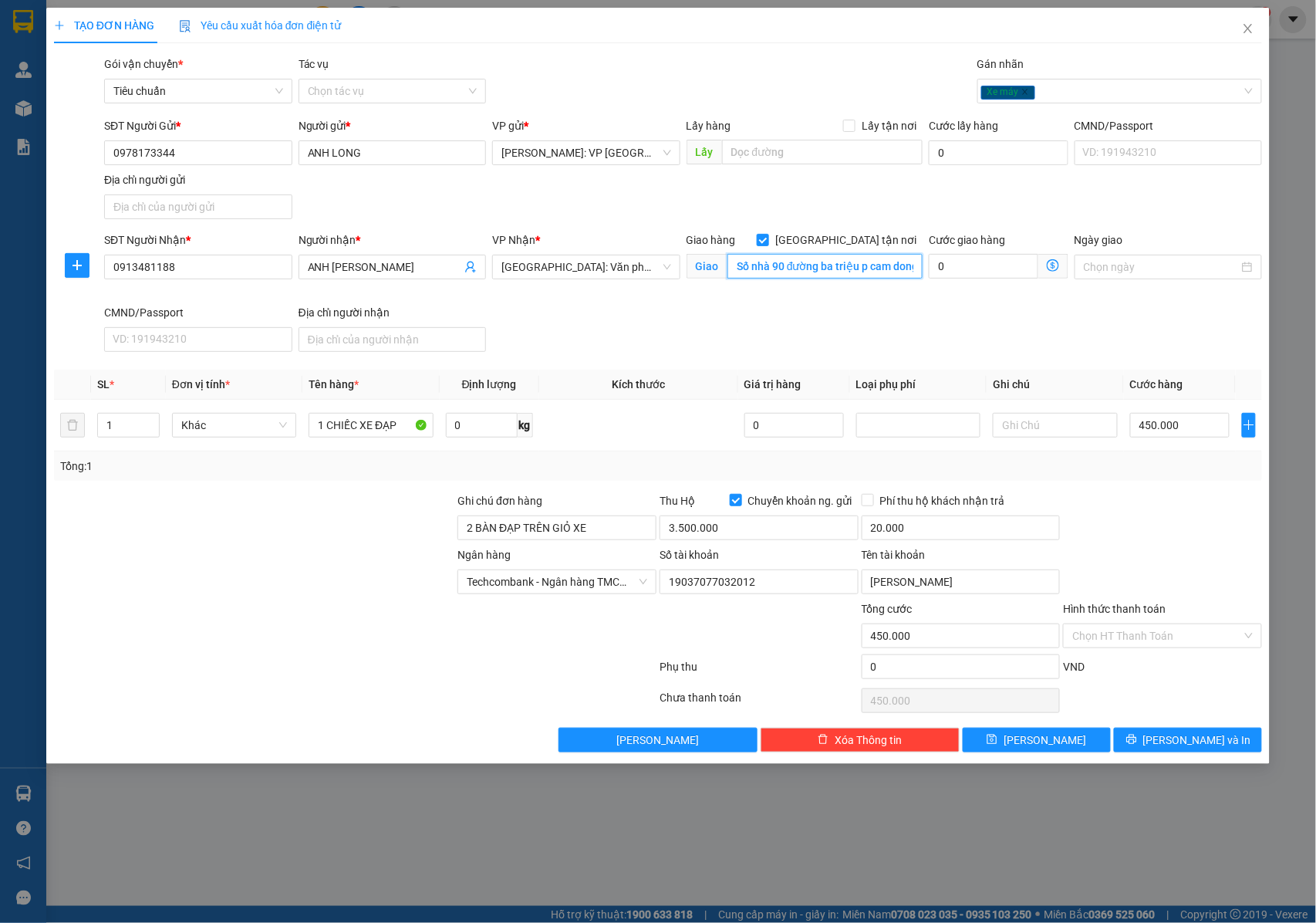
click at [844, 267] on input "Số nhà 90 đường ba triệu p cam dong thành phố cảm pha t quảng ninh" at bounding box center [825, 266] width 195 height 25
click at [846, 267] on input "Số nhà 90 đường ba triệu p cam dong thành phố cảm pha t quảng ninh" at bounding box center [825, 266] width 195 height 25
click at [837, 266] on input "Số nhà 90 đường ba triệu p cam dong thành phố cảm phả t quảng ninh" at bounding box center [825, 266] width 195 height 25
drag, startPoint x: 830, startPoint y: 272, endPoint x: 877, endPoint y: 274, distance: 47.0
click at [877, 274] on input "Số nhà 90 đường BÀ TRIỆU p cam dong thành phố cảm phả t quảng ninh" at bounding box center [825, 266] width 195 height 25
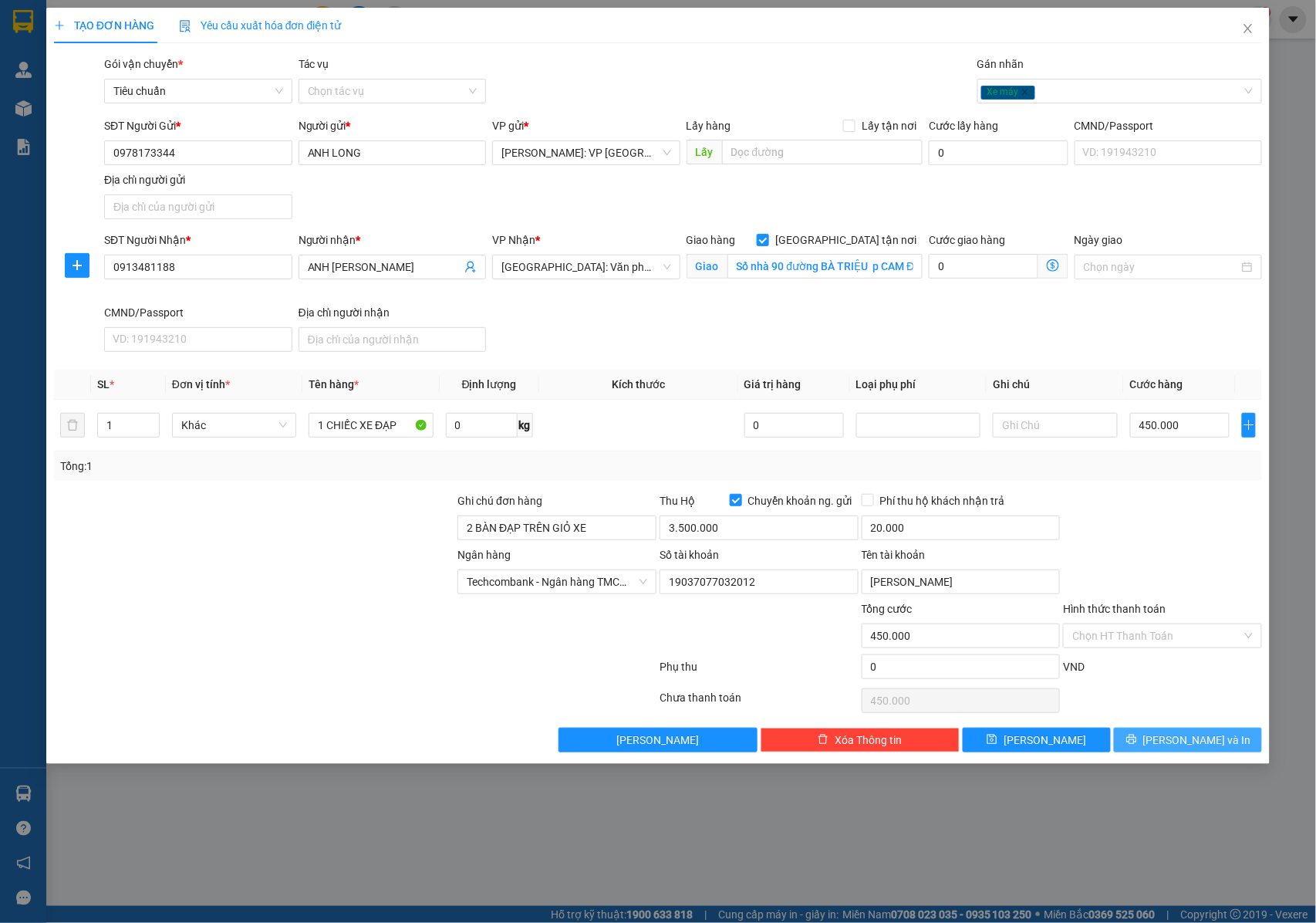
click at [1136, 745] on icon "printer" at bounding box center [1132, 740] width 10 height 10
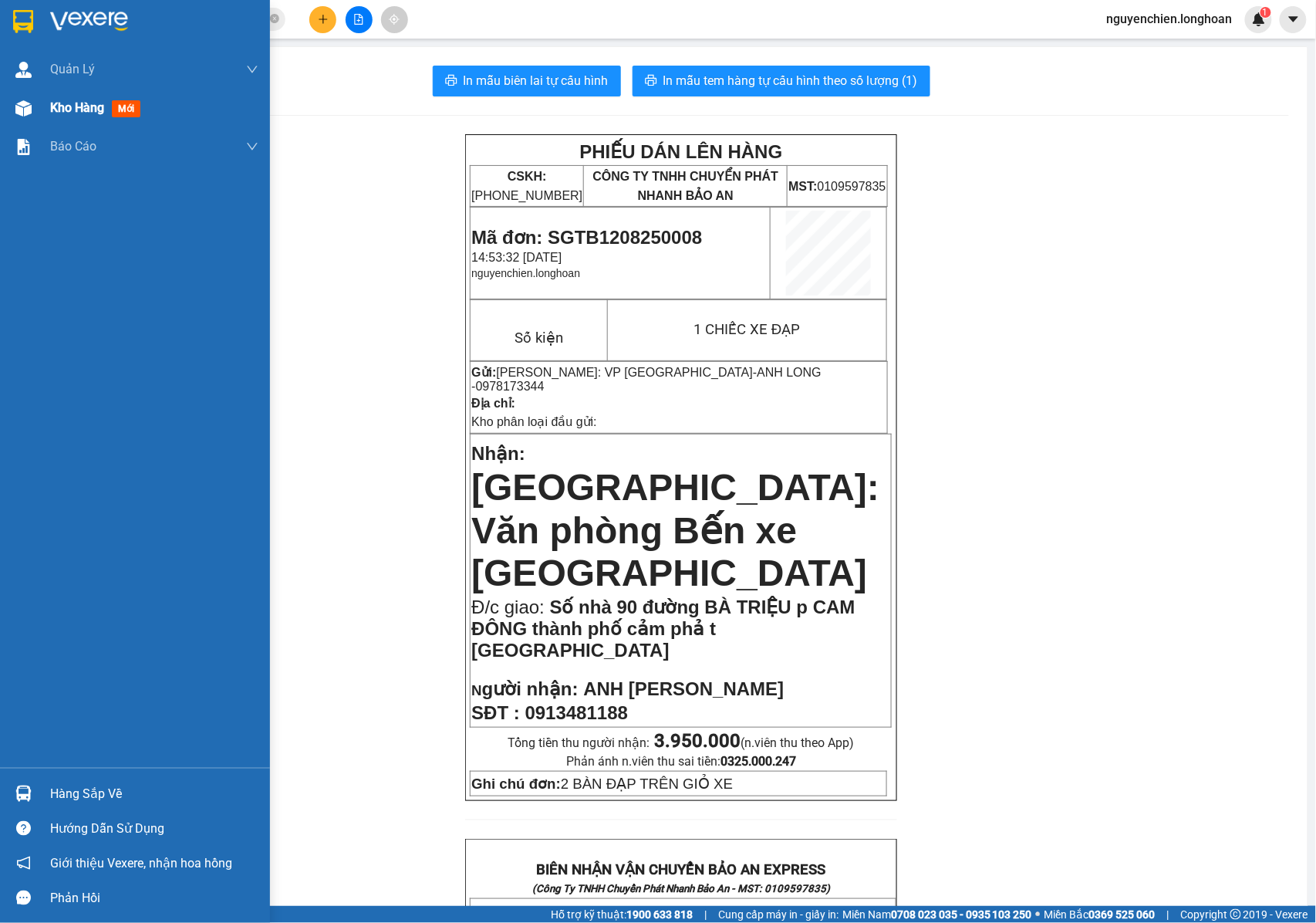
click at [78, 115] on span "Kho hàng" at bounding box center [77, 108] width 54 height 15
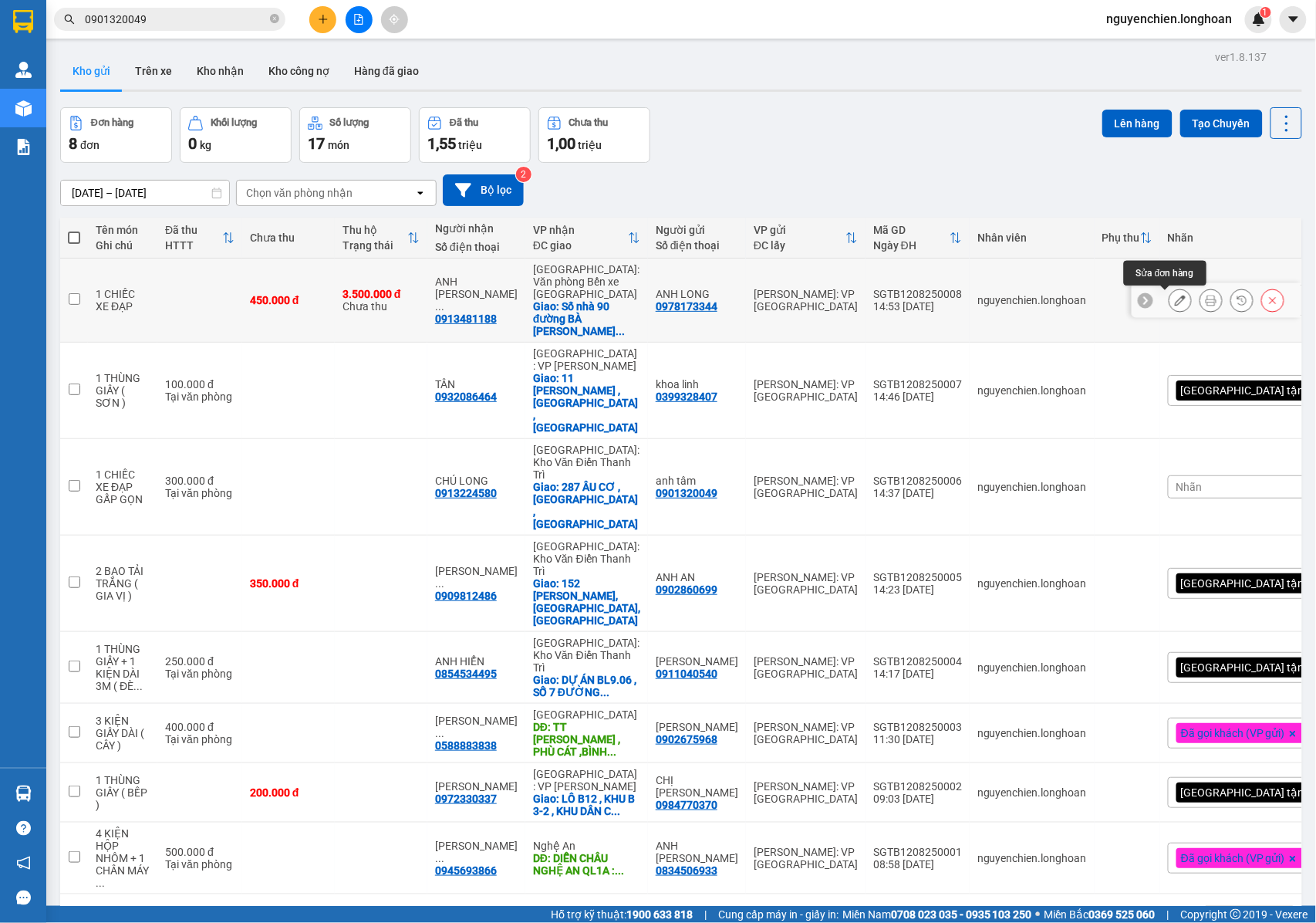
click at [1175, 305] on icon at bounding box center [1180, 300] width 11 height 11
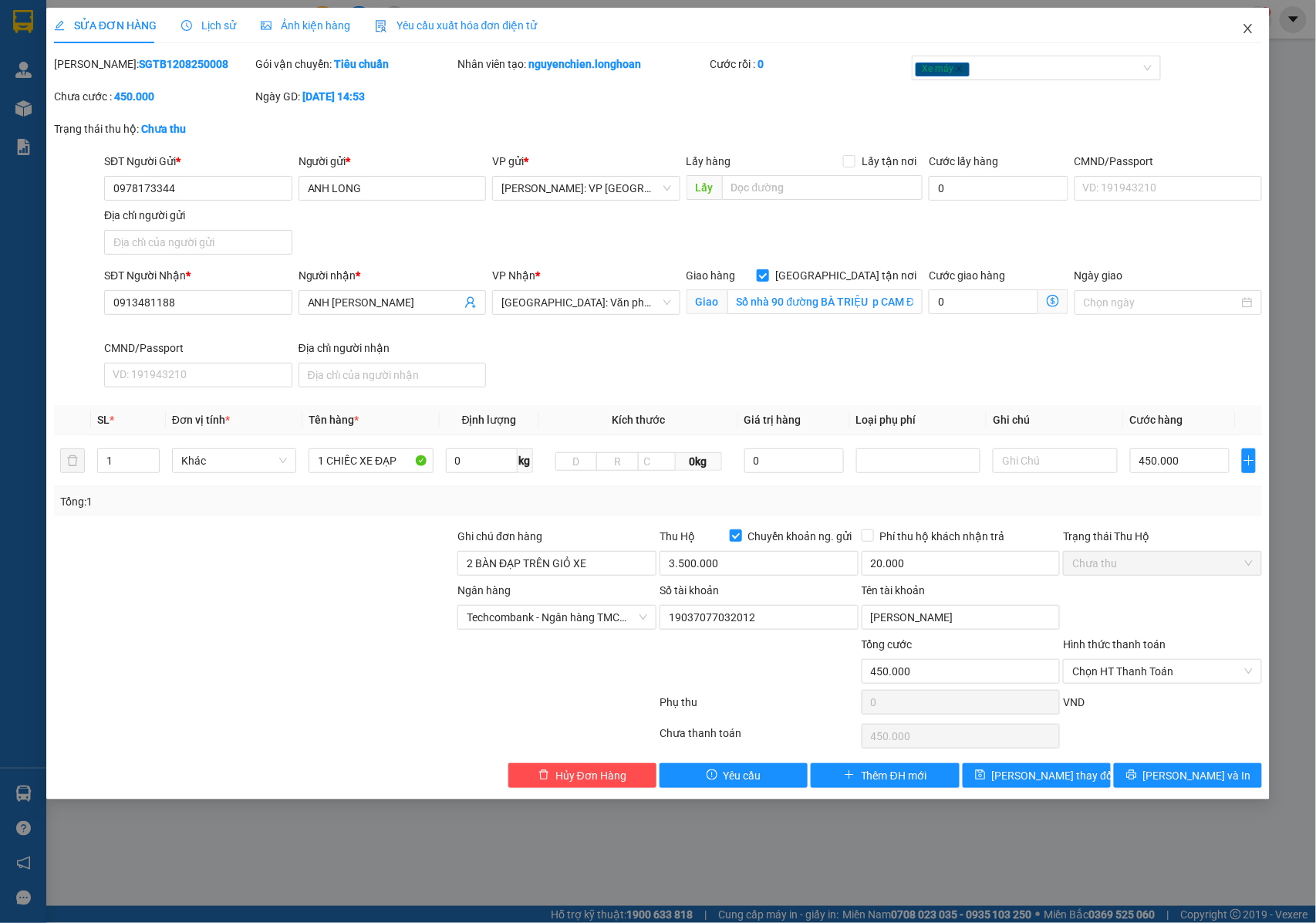
click at [1251, 28] on icon "close" at bounding box center [1248, 28] width 12 height 12
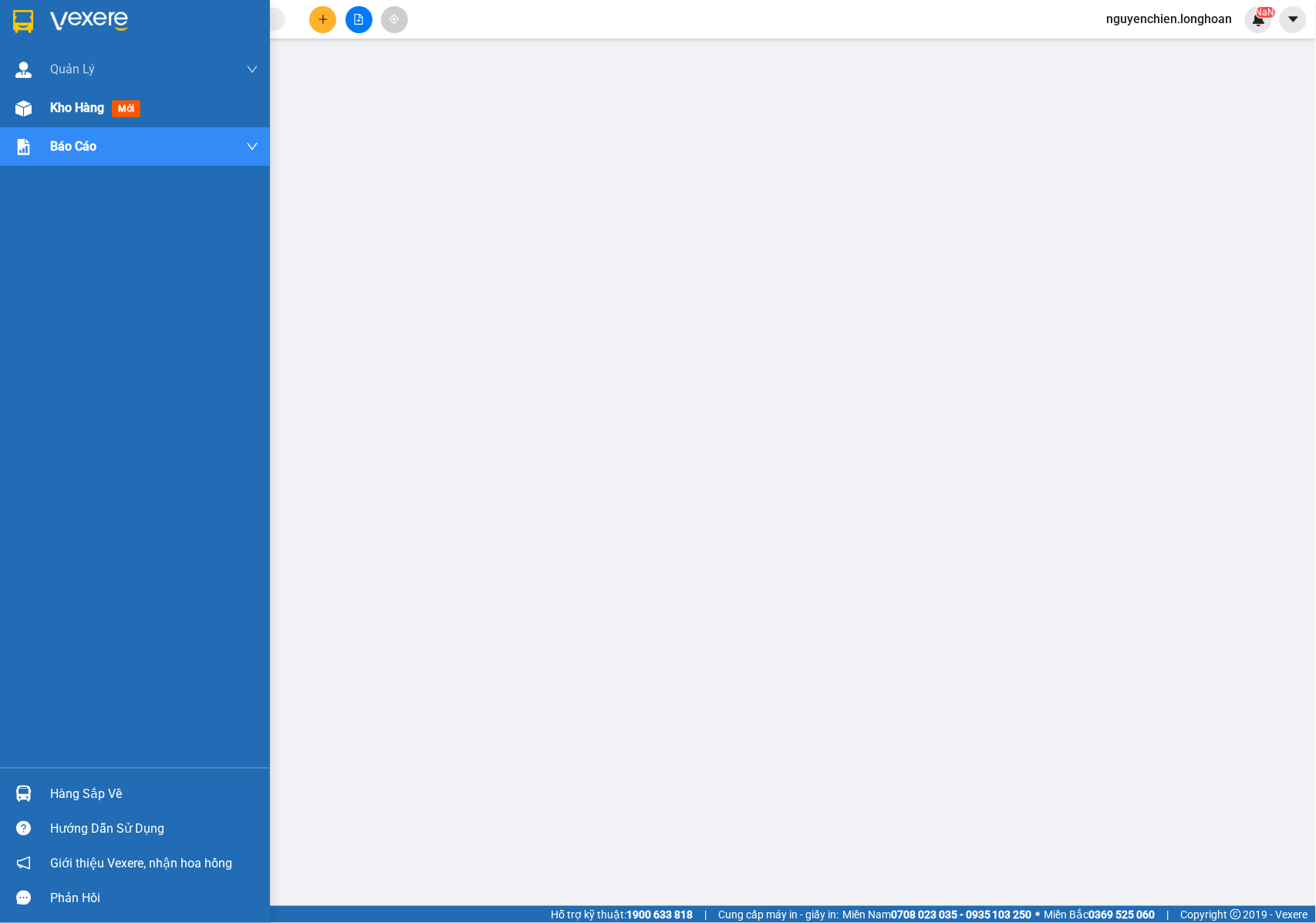
click at [28, 108] on img at bounding box center [23, 108] width 16 height 16
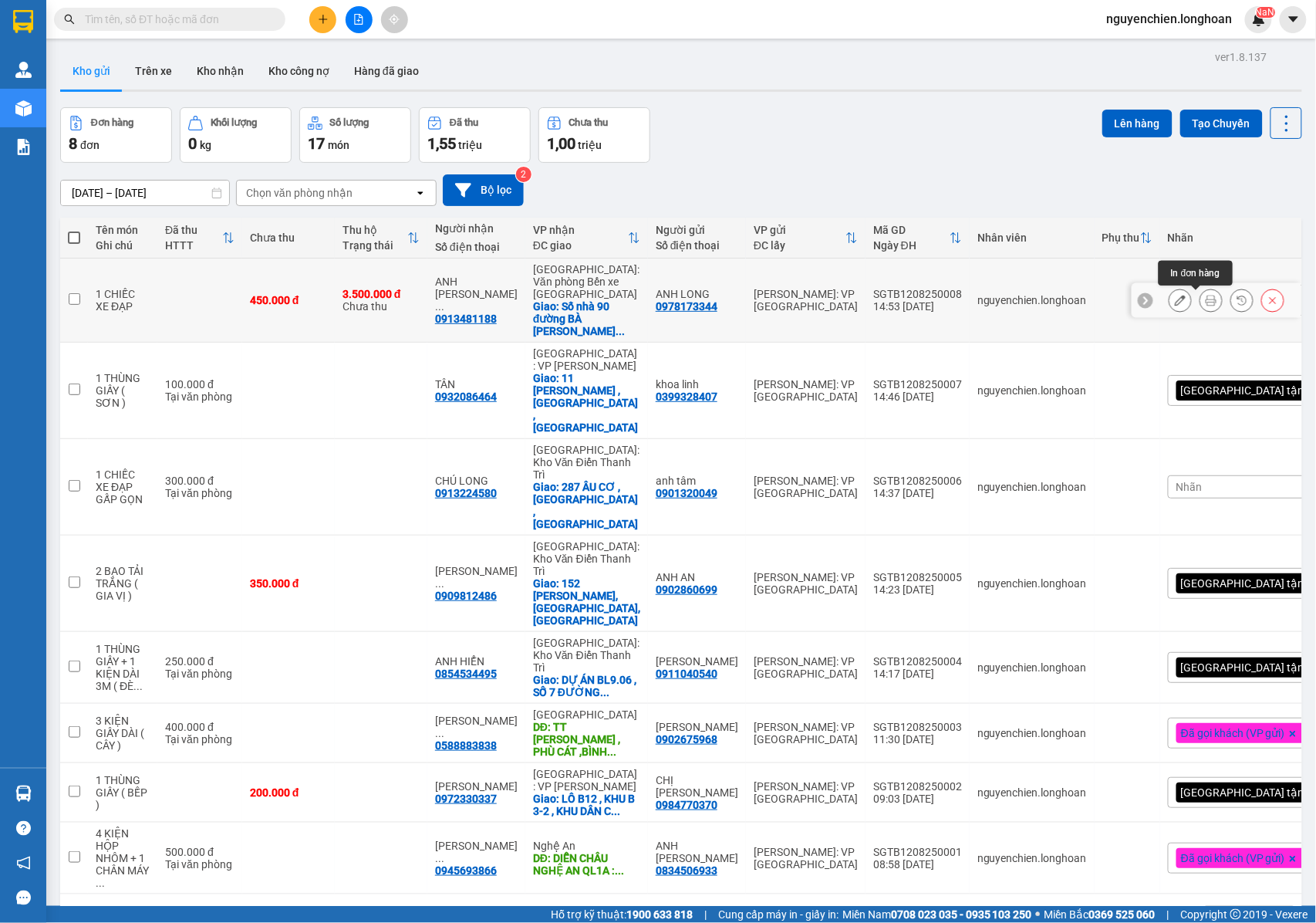
click at [1206, 304] on icon at bounding box center [1211, 300] width 11 height 11
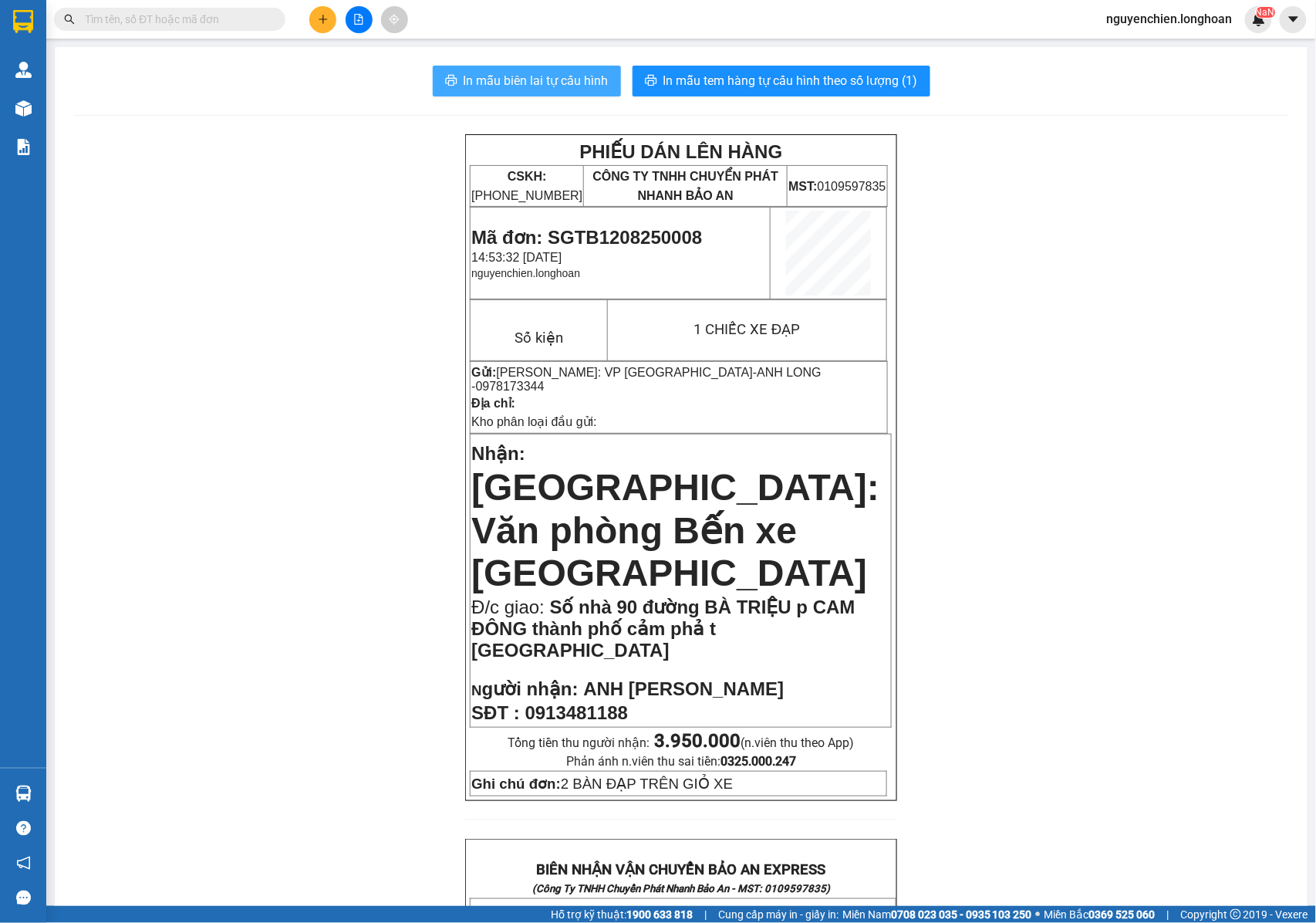
click at [551, 77] on span "In mẫu biên lai tự cấu hình" at bounding box center [536, 81] width 145 height 19
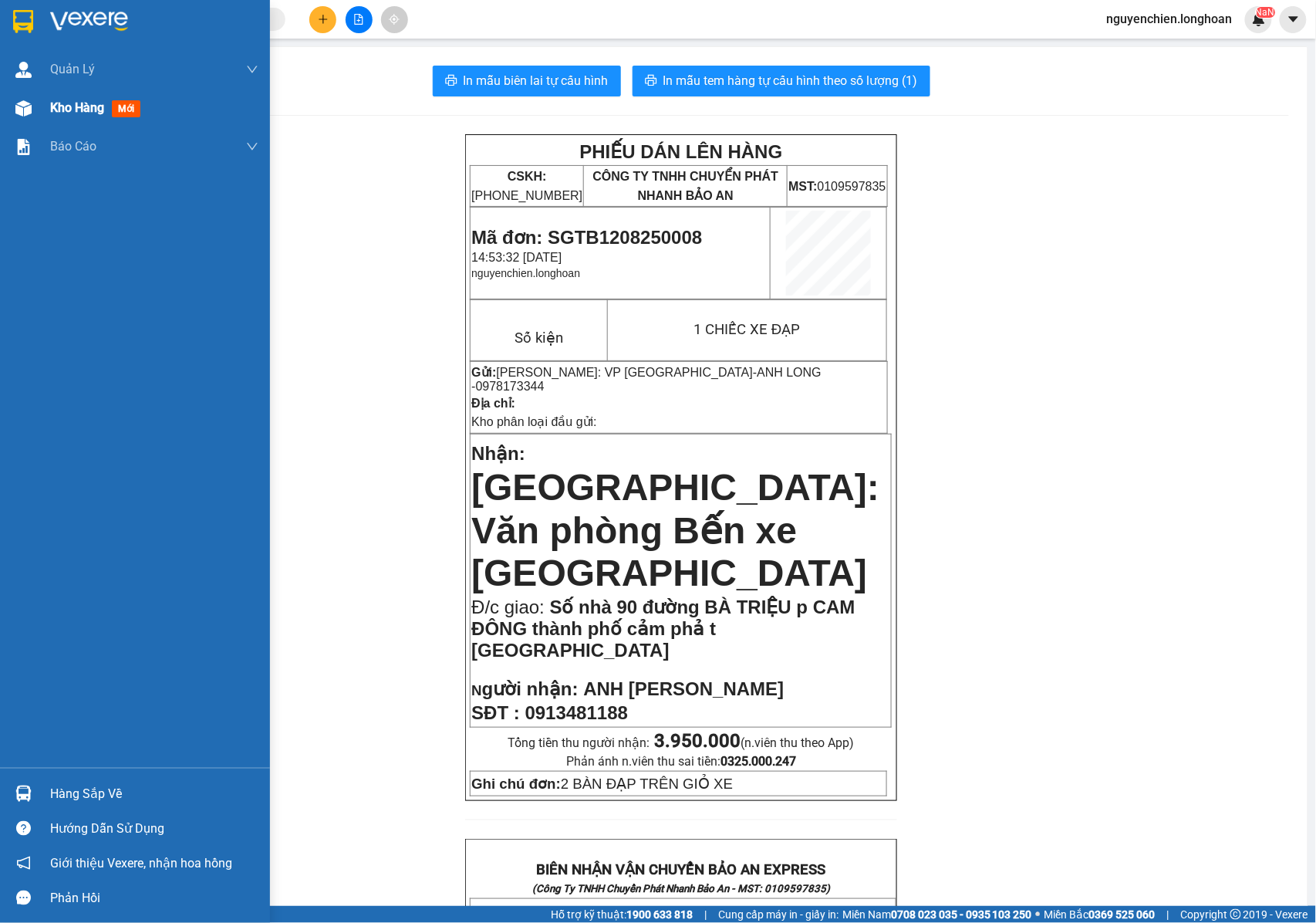
click at [28, 114] on img at bounding box center [23, 108] width 16 height 16
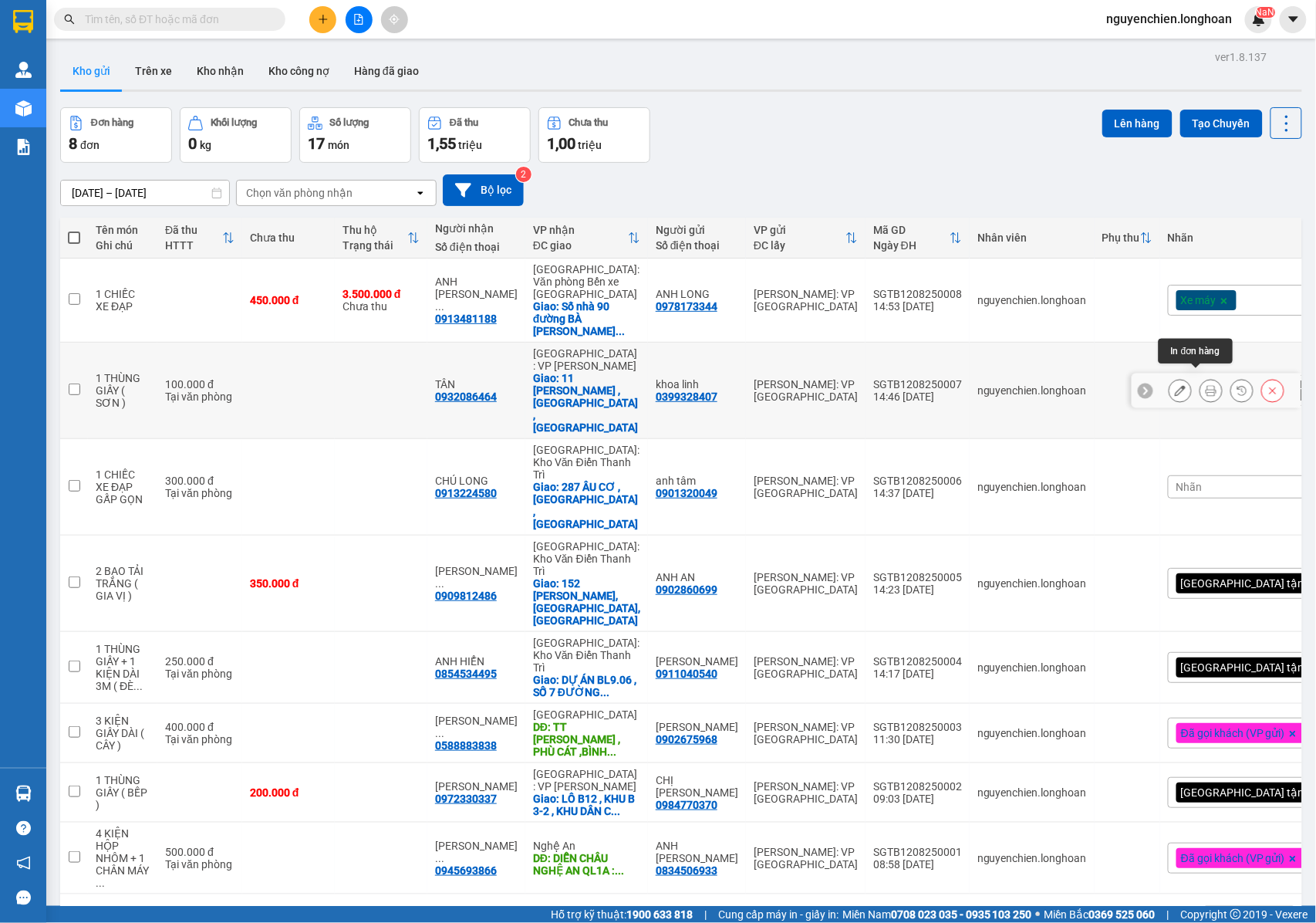
click at [1206, 385] on icon at bounding box center [1211, 391] width 11 height 11
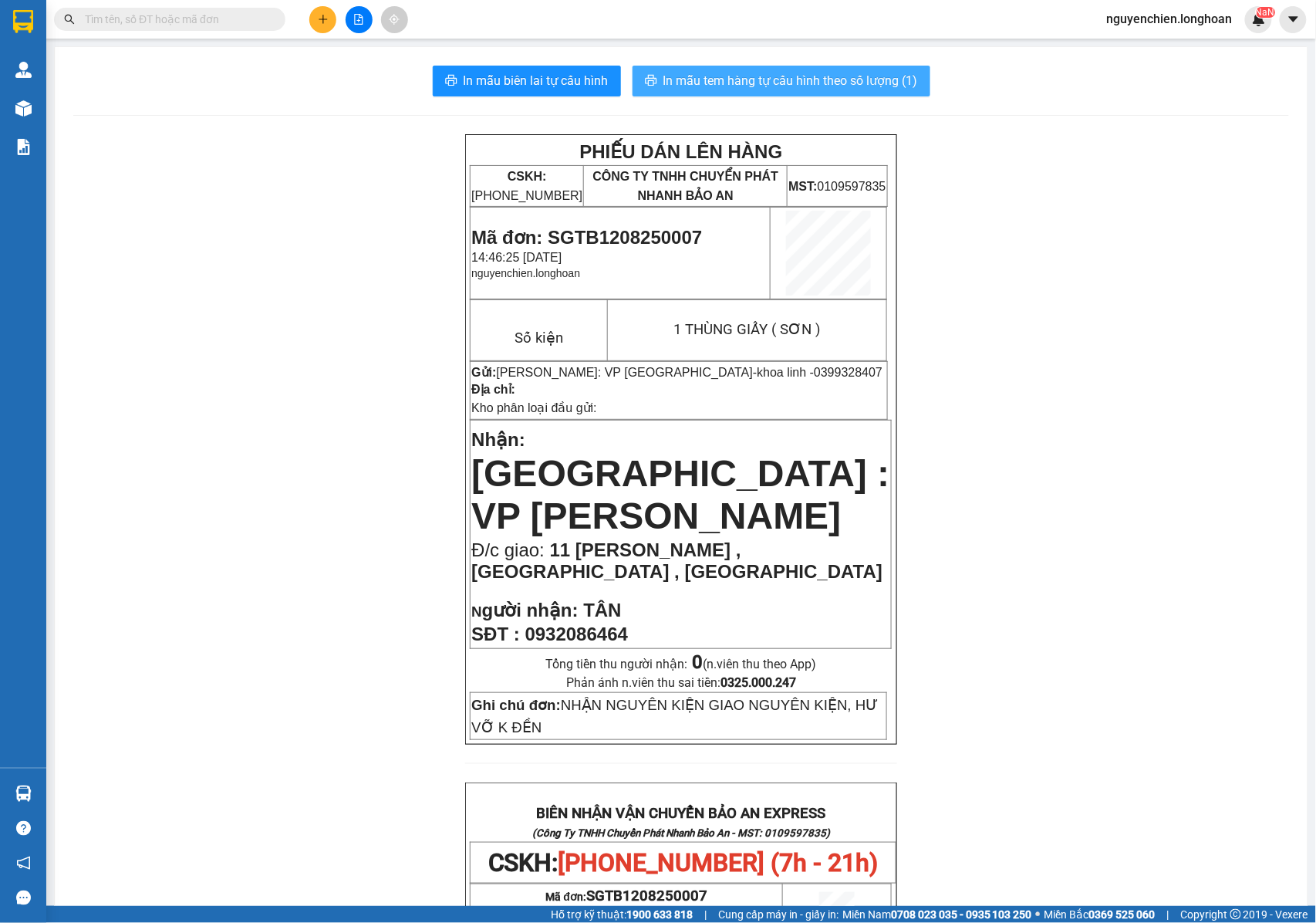
click at [736, 77] on span "In mẫu tem hàng tự cấu hình theo số lượng (1)" at bounding box center [790, 81] width 255 height 19
click at [325, 14] on icon "plus" at bounding box center [323, 19] width 11 height 11
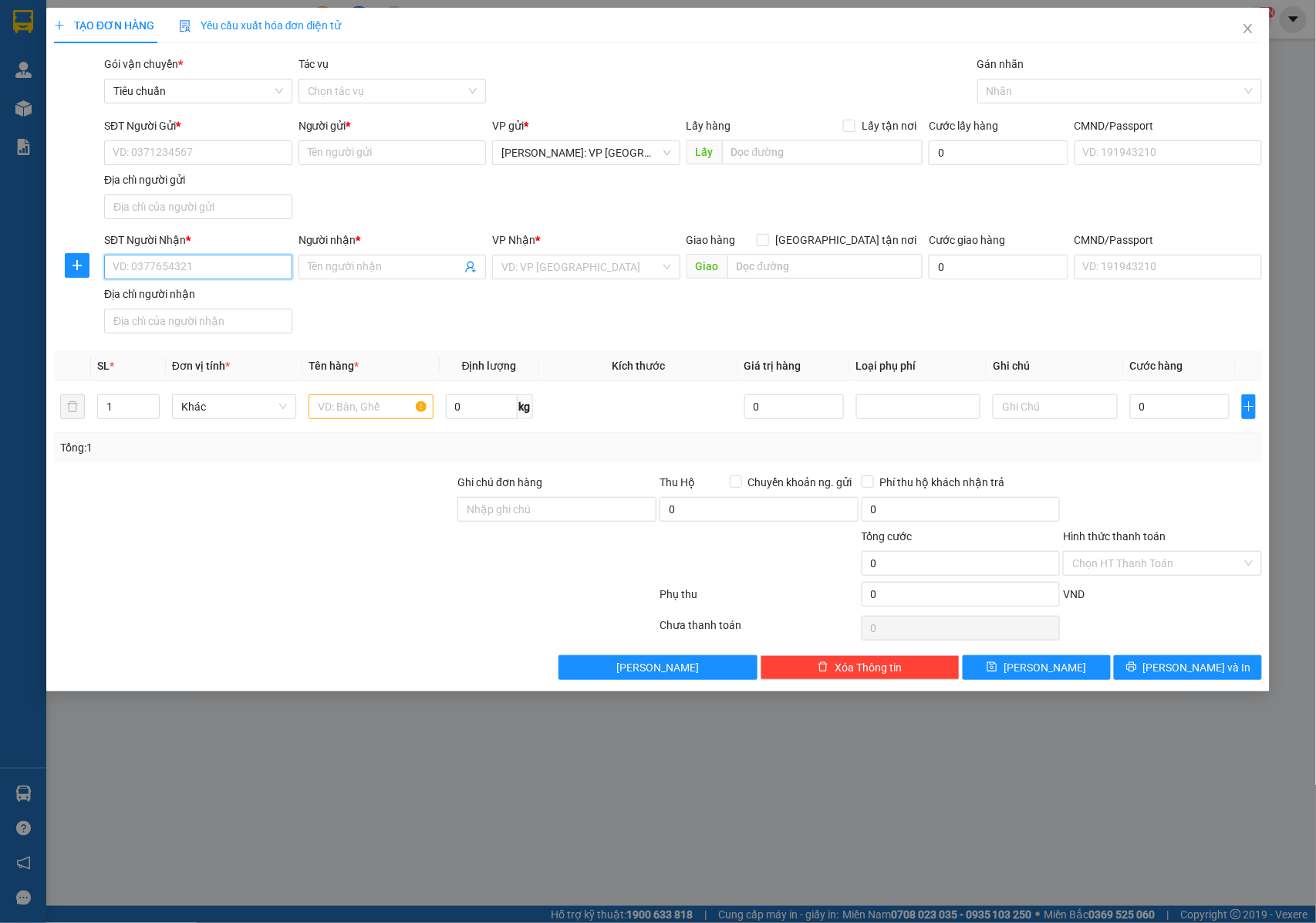
click at [208, 274] on input "SĐT Người Nhận *" at bounding box center [198, 267] width 188 height 25
type input "0964756699"
click at [214, 303] on div "0964756699 - Lê Văn Khang" at bounding box center [198, 300] width 169 height 17
type input "[PERSON_NAME]"
type input "0964756699"
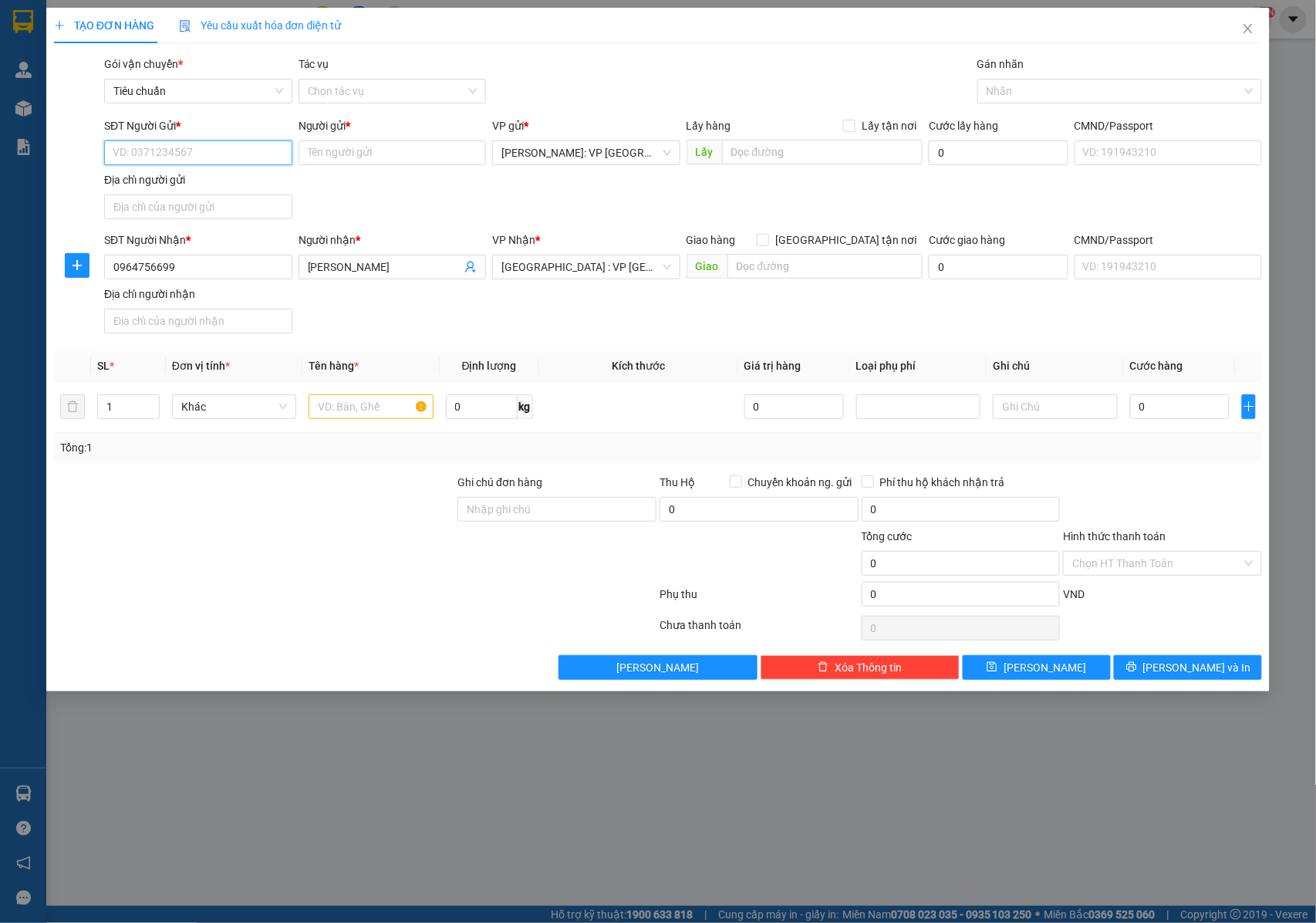
click at [161, 144] on input "SĐT Người Gửi *" at bounding box center [198, 152] width 188 height 25
click at [202, 206] on div "0905259248 - sơn" at bounding box center [198, 209] width 169 height 17
type input "0905259248"
type input "sơn"
click at [349, 416] on input "text" at bounding box center [371, 406] width 124 height 25
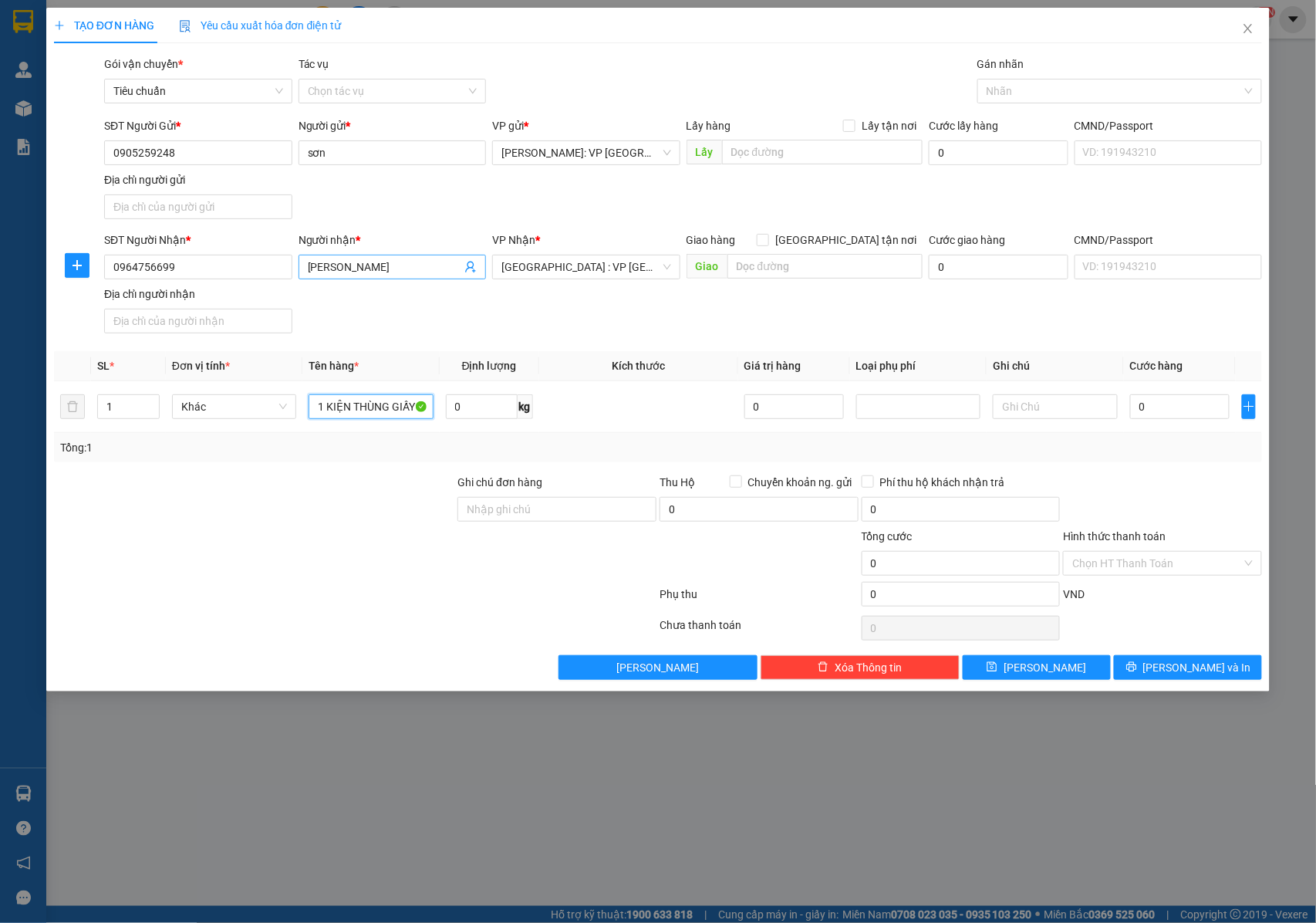
type input "1 KIỆN THÙNG GIẤY"
click at [386, 274] on input "[PERSON_NAME]" at bounding box center [384, 268] width 154 height 17
type input "Lê Văn Khang - 0973407677"
click at [307, 155] on input "sơn" at bounding box center [392, 152] width 188 height 25
drag, startPoint x: 326, startPoint y: 152, endPoint x: 303, endPoint y: 153, distance: 23.0
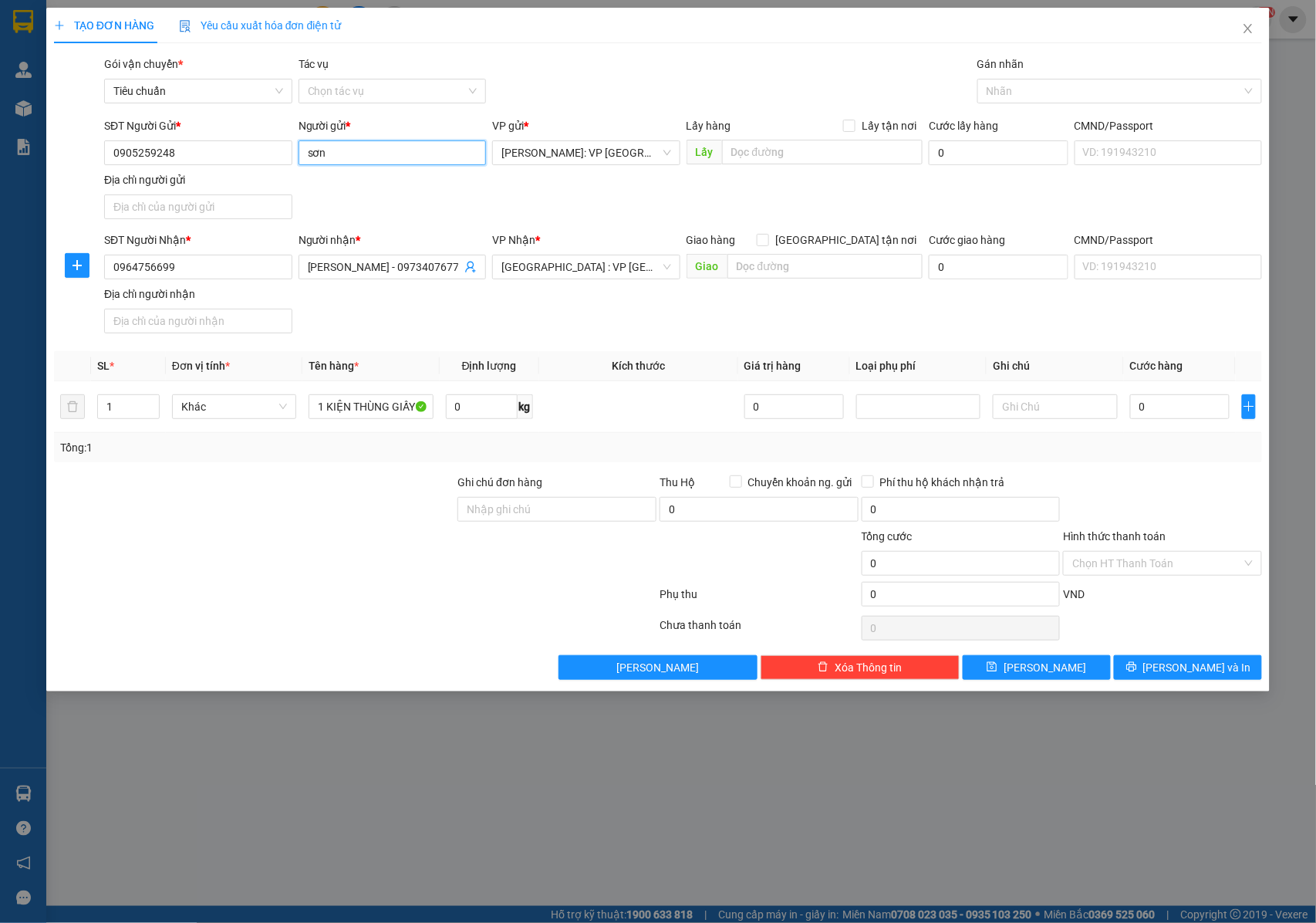
click at [303, 153] on input "sơn" at bounding box center [392, 152] width 188 height 25
type input "a"
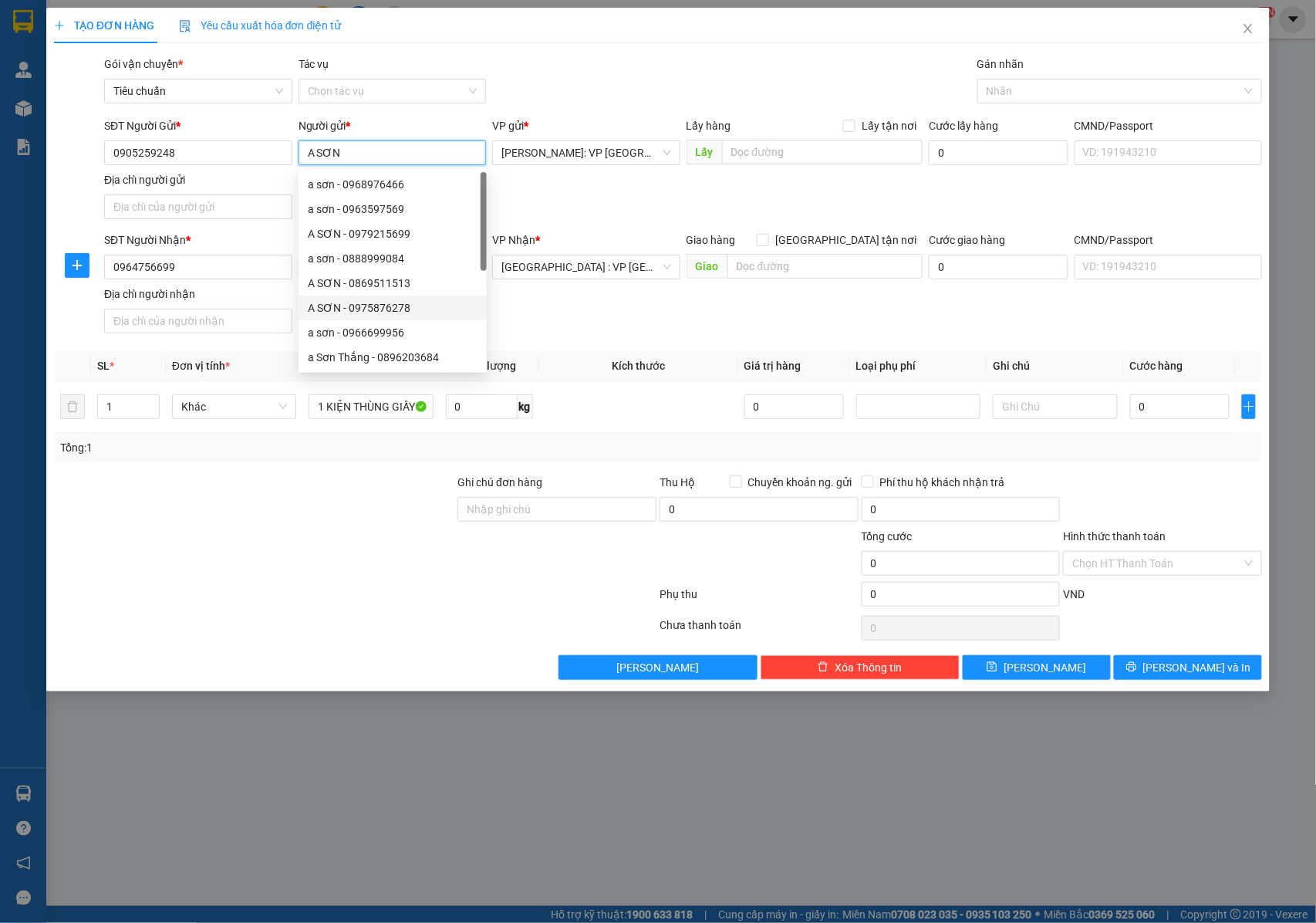
type input "A SƠN"
drag, startPoint x: 597, startPoint y: 347, endPoint x: 683, endPoint y: 239, distance: 138.1
click at [596, 346] on div "Transit Pickup Surcharge Ids Transit Deliver Surcharge Ids Transit Deliver Surc…" at bounding box center [659, 368] width 1209 height 625
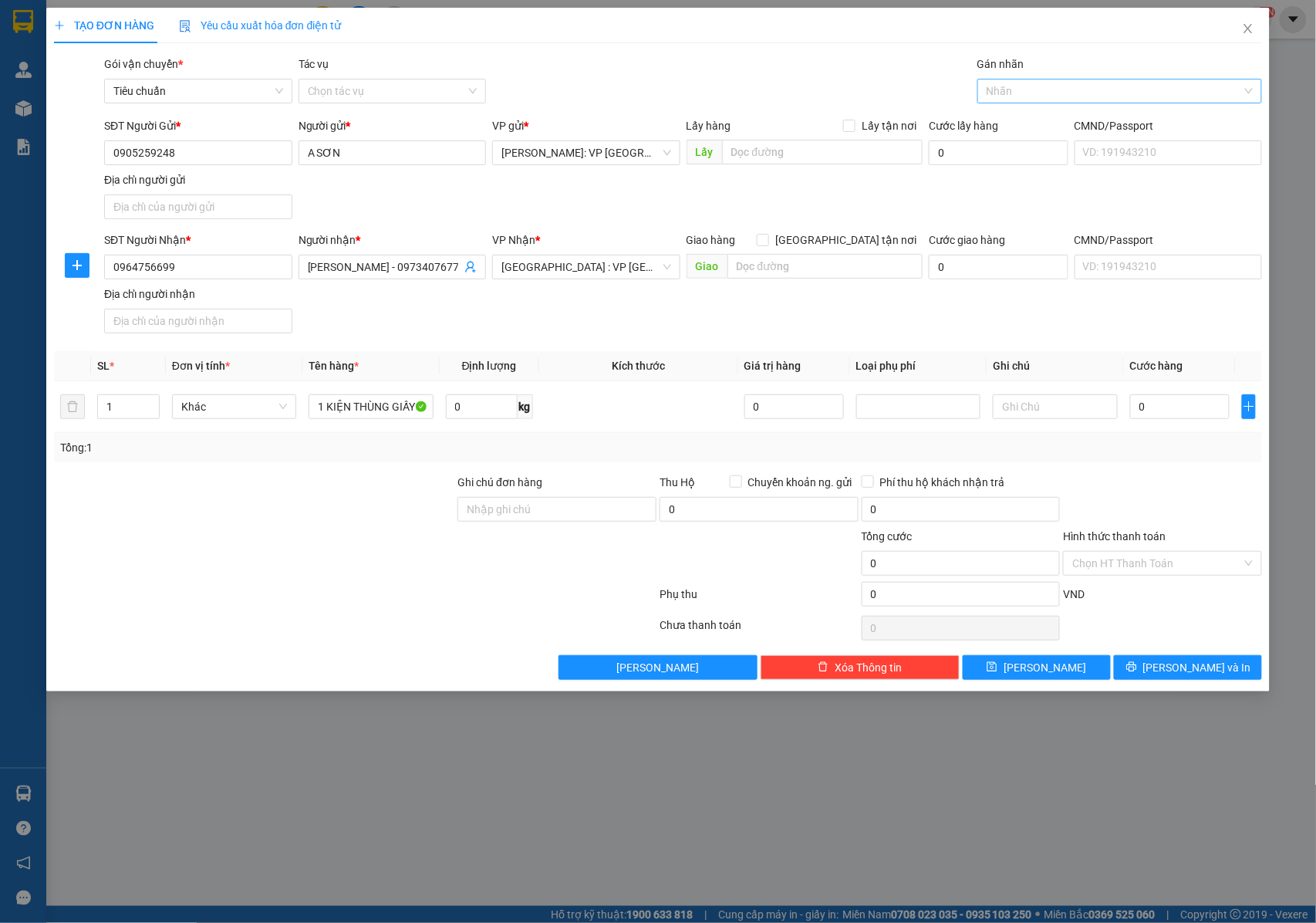
click at [1025, 84] on div at bounding box center [1112, 91] width 261 height 19
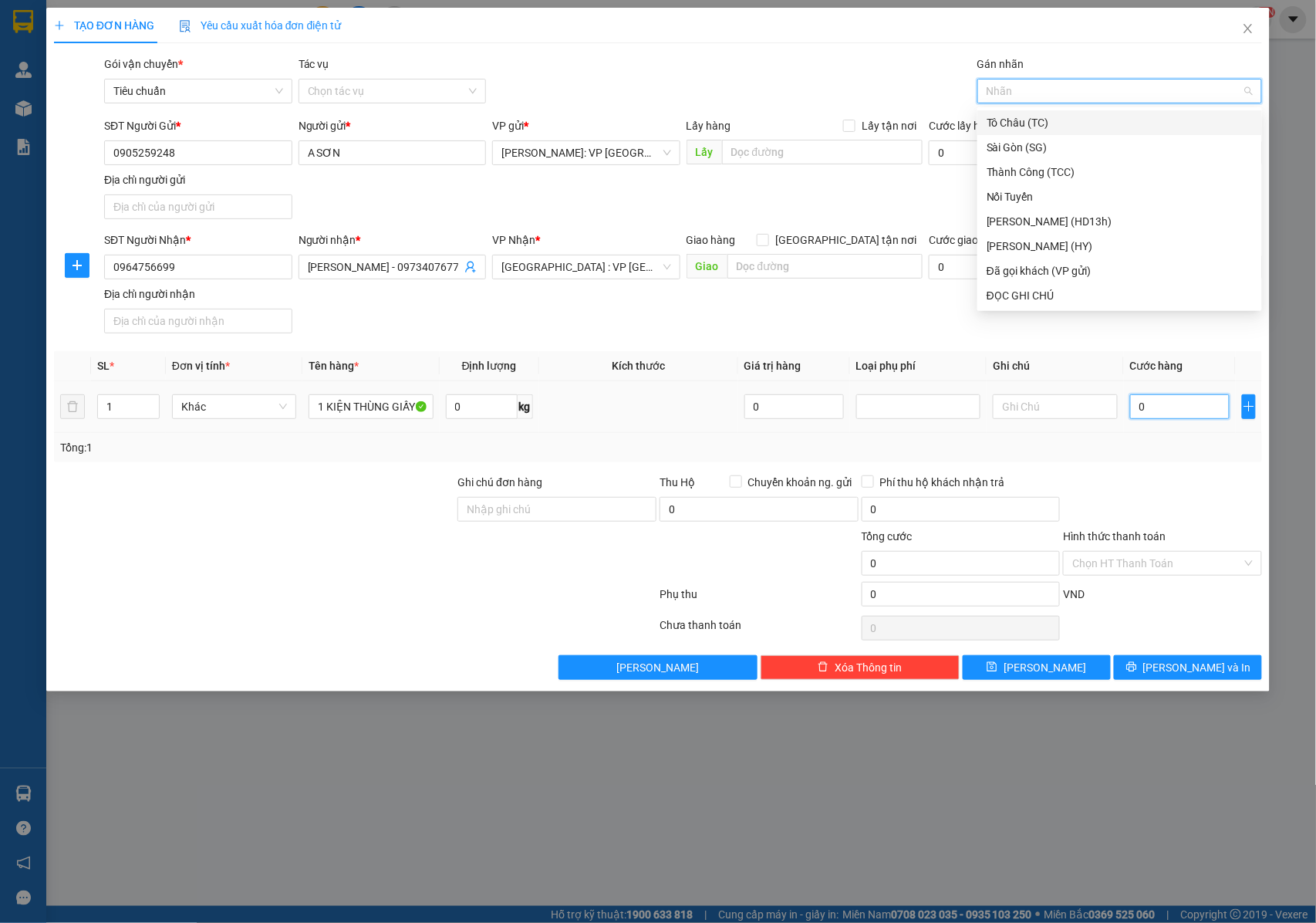
click at [1151, 416] on input "0" at bounding box center [1180, 406] width 100 height 25
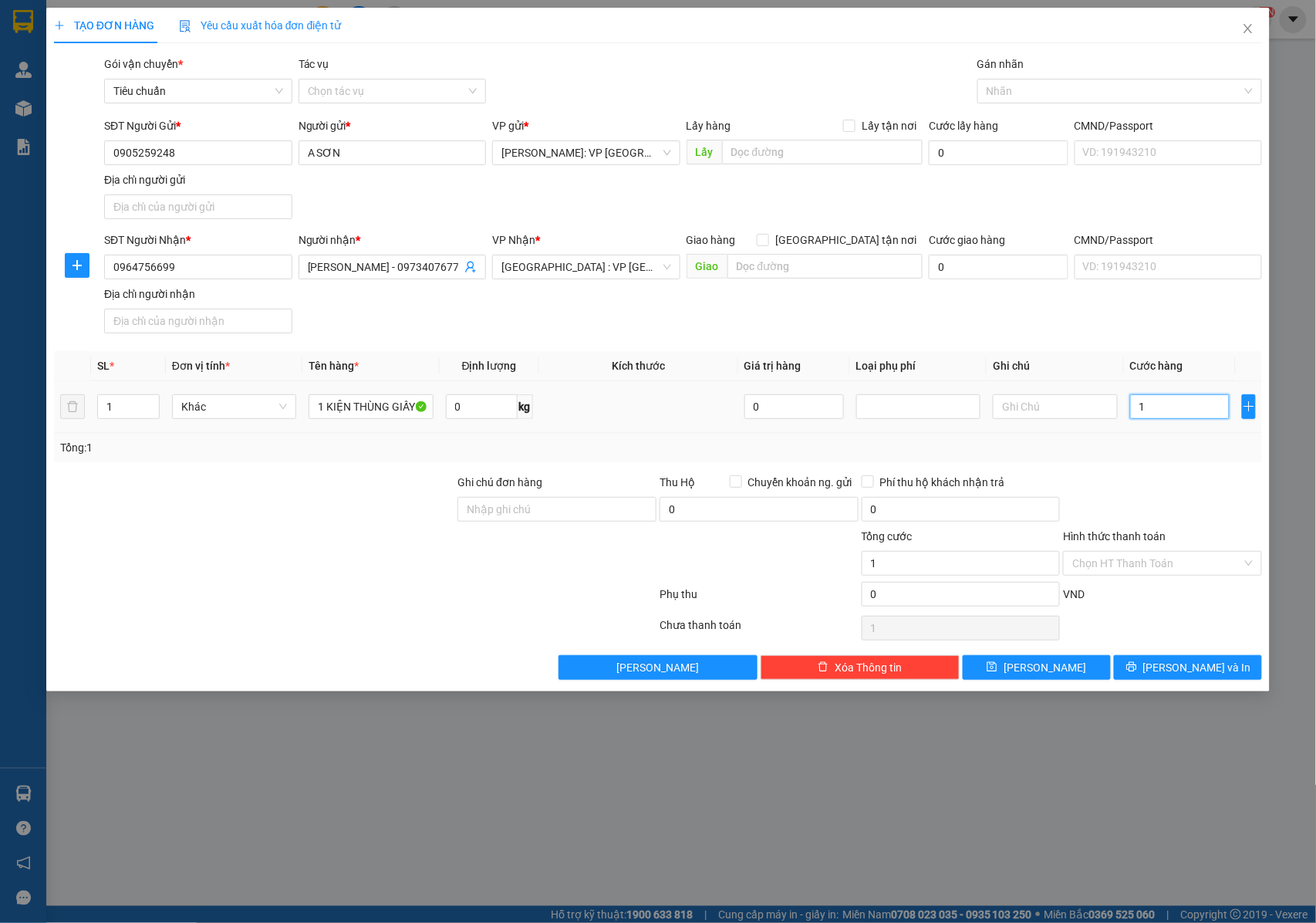
type input "1"
type input "10"
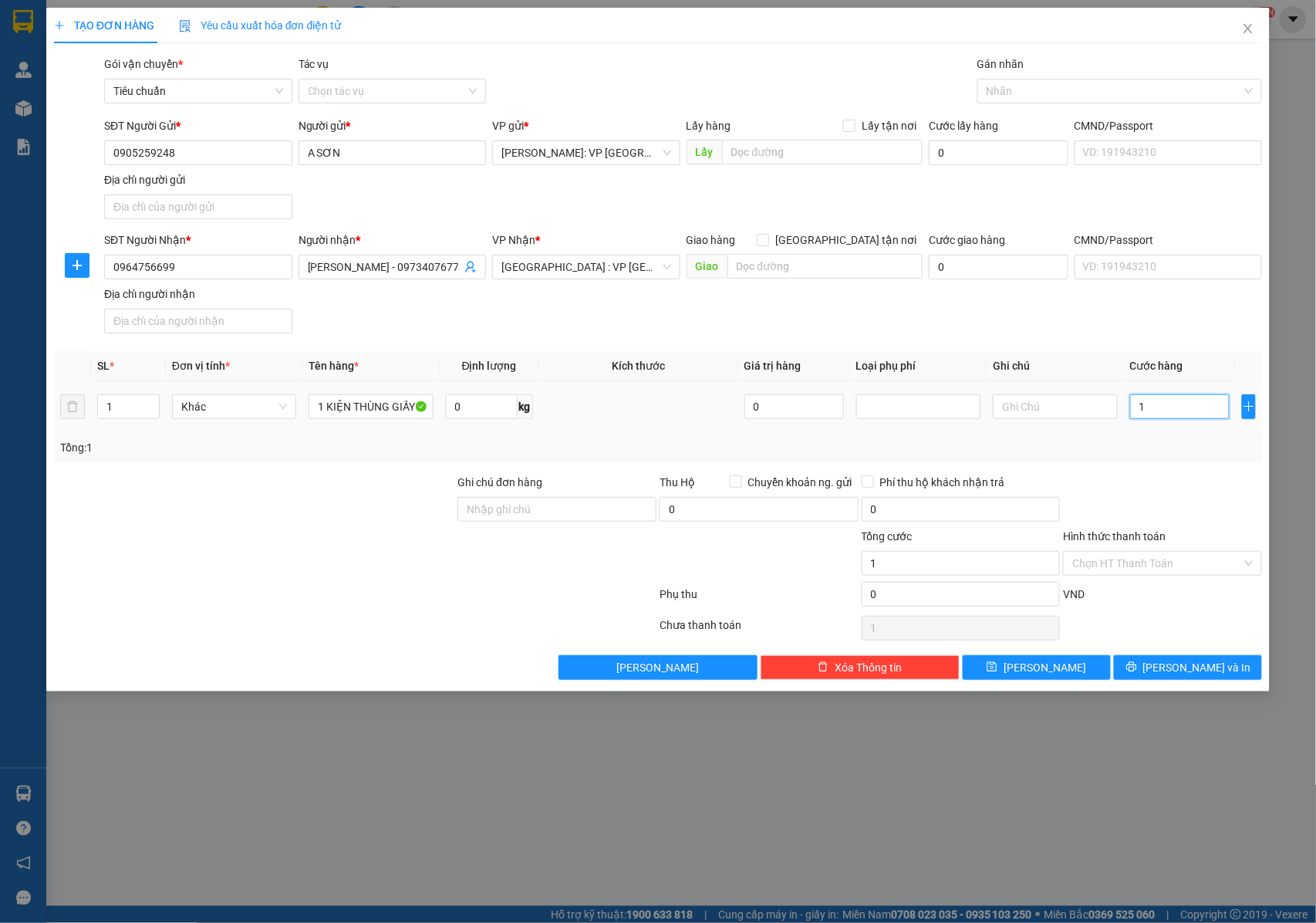
type input "10"
type input "100"
type input "1.000"
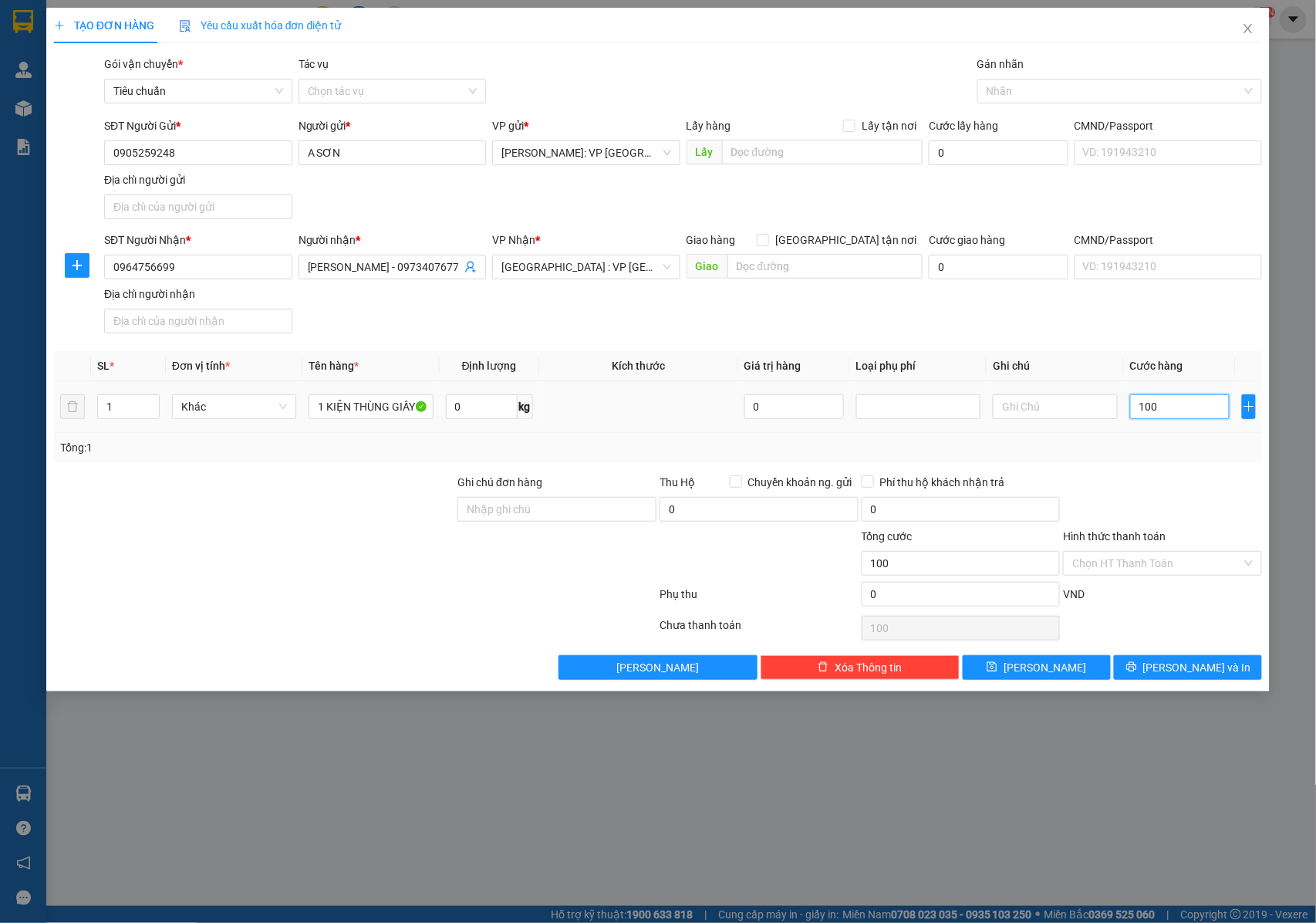
type input "1.000"
type input "10.000"
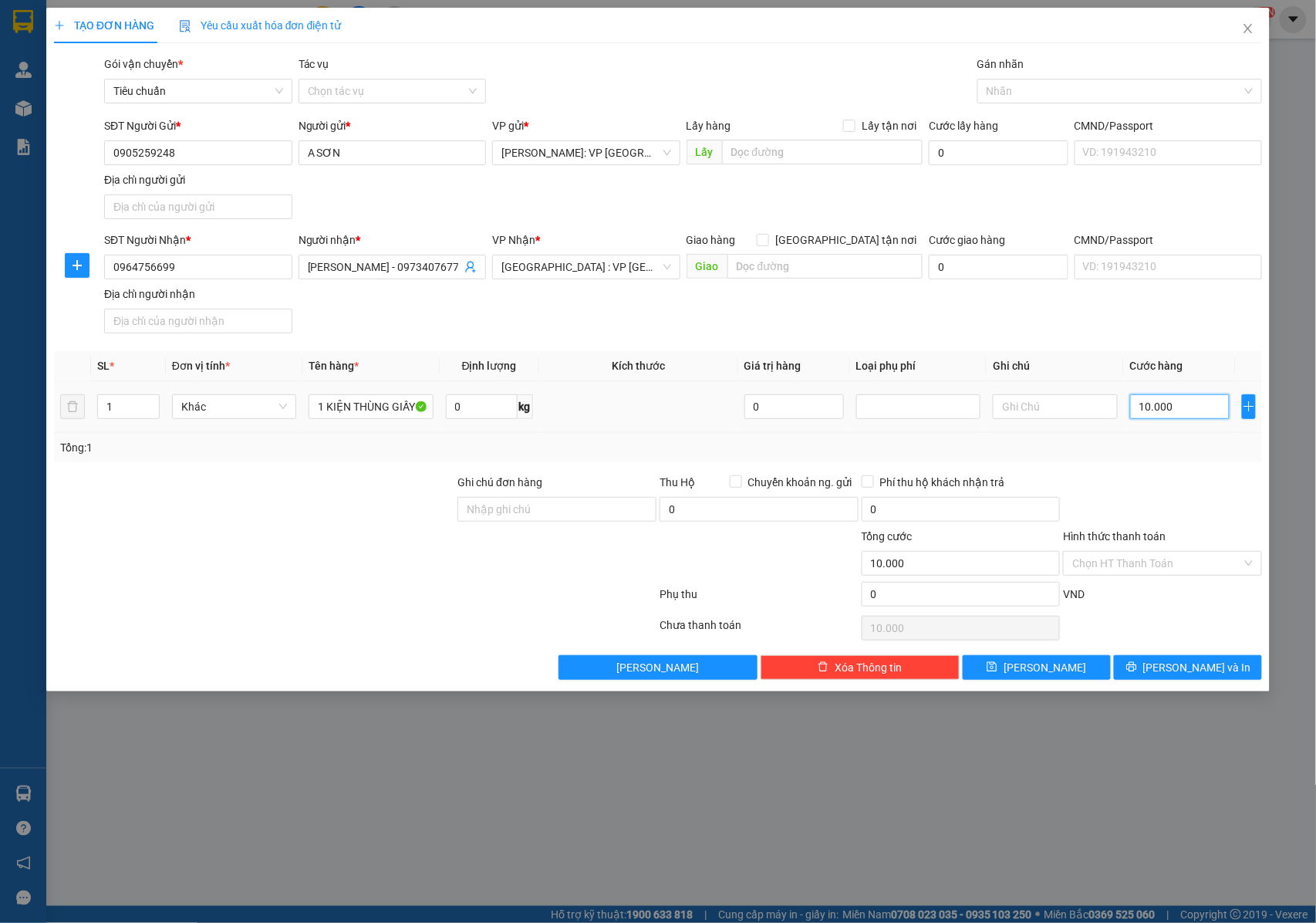
type input "100.000"
type input "0"
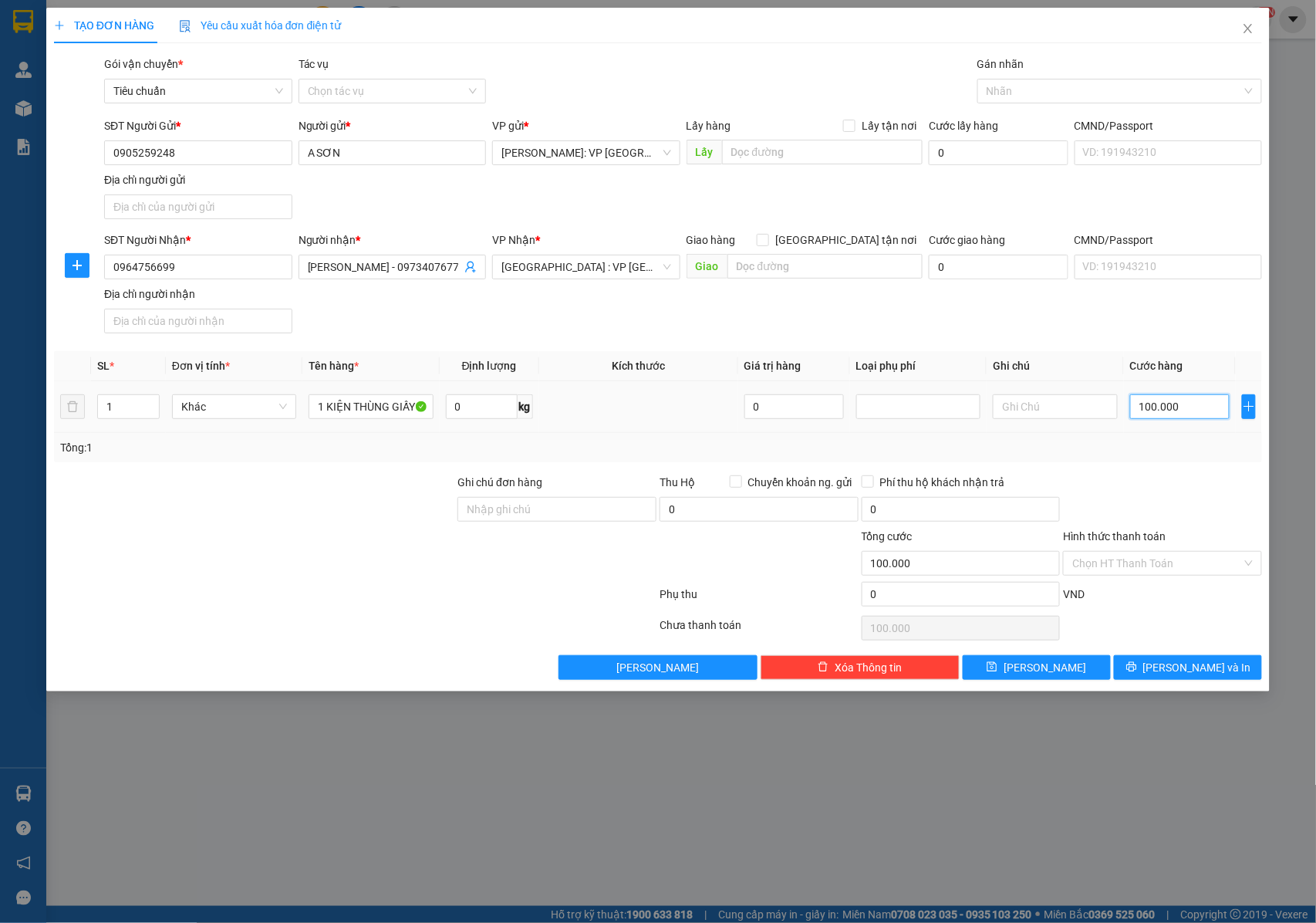
type input "0"
type input "07"
type input "7"
type input "070"
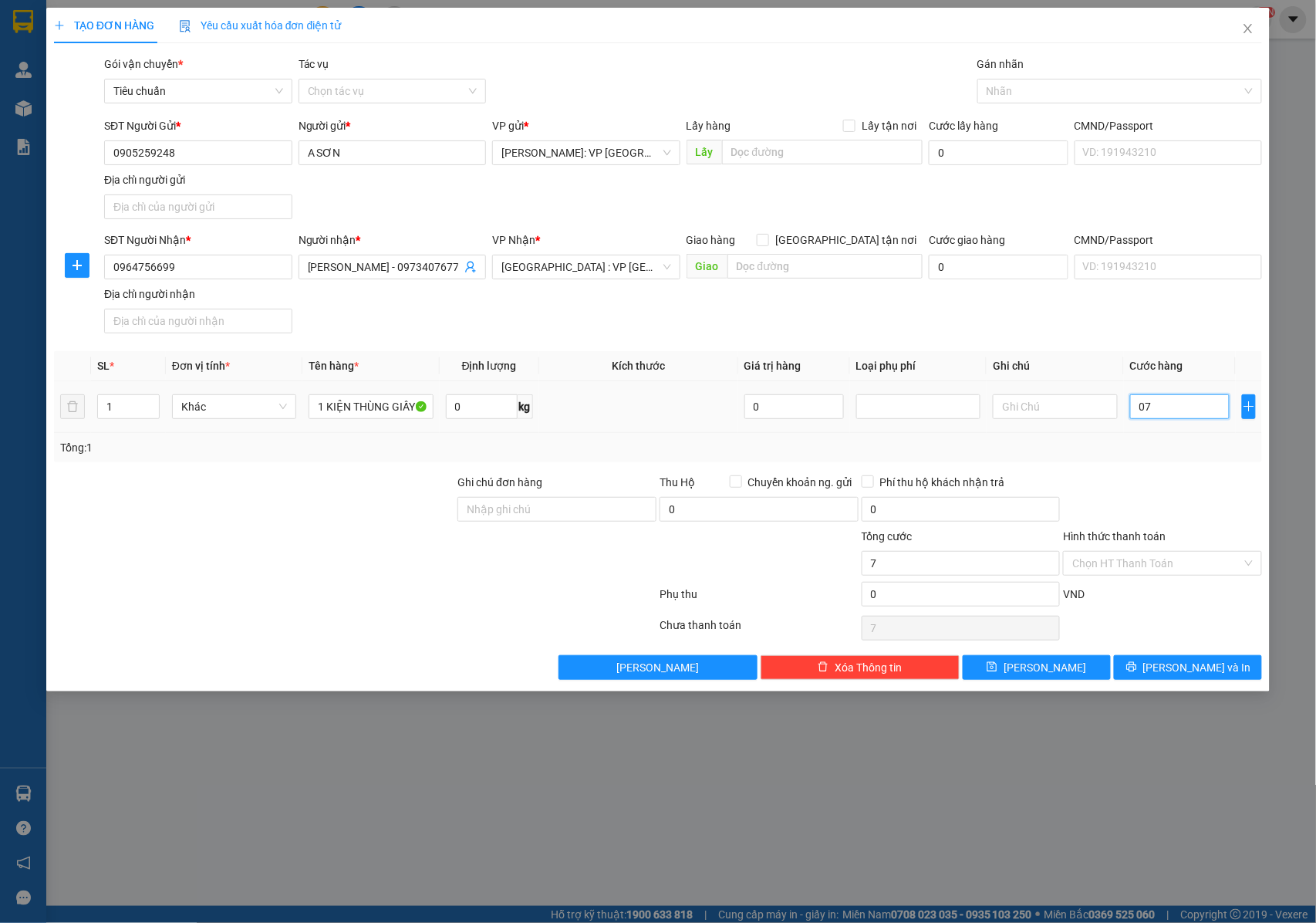
type input "70"
type input "0.700"
type input "700"
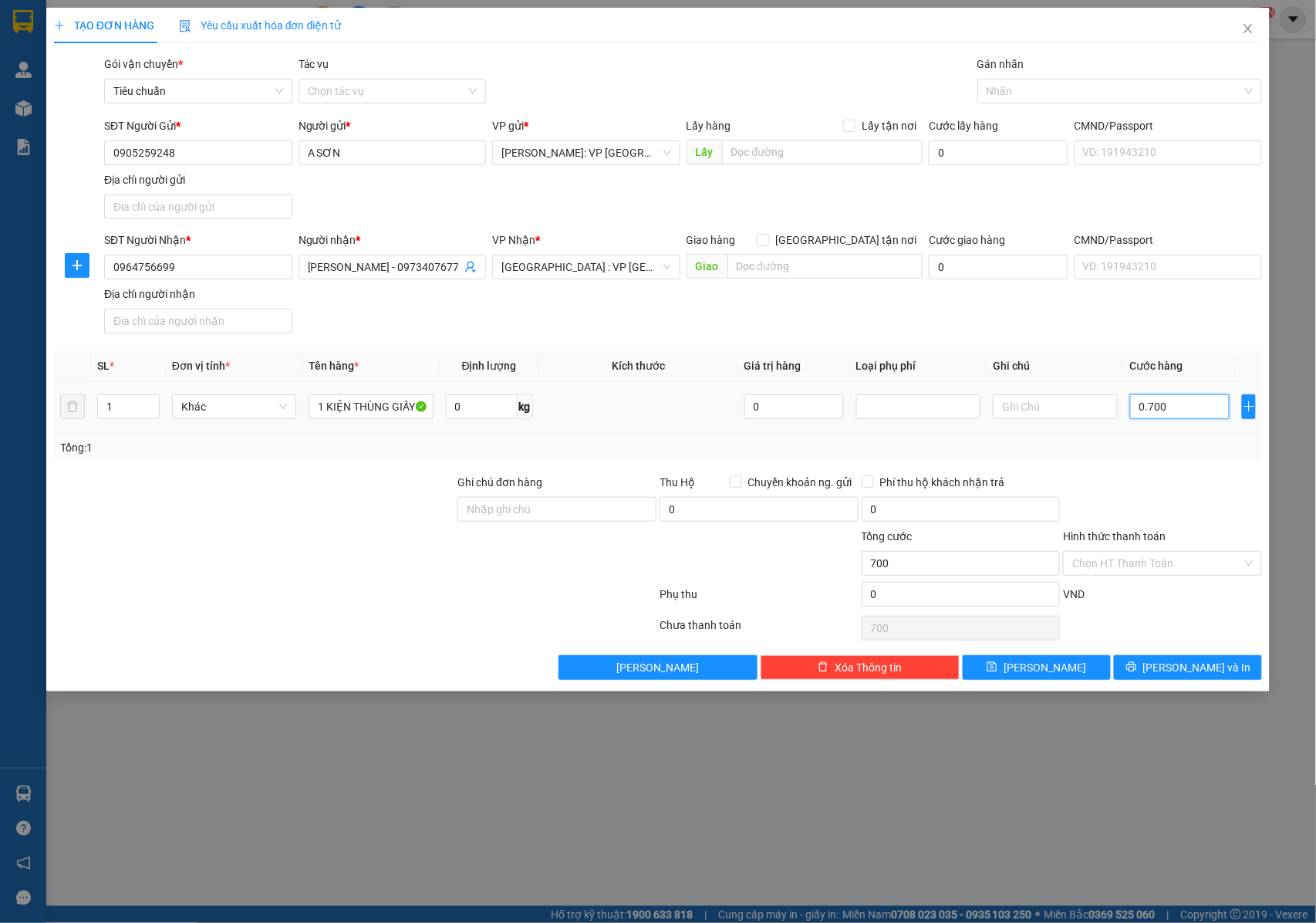
type input "07.000"
type input "7.000"
type input "070.000"
type input "70.000"
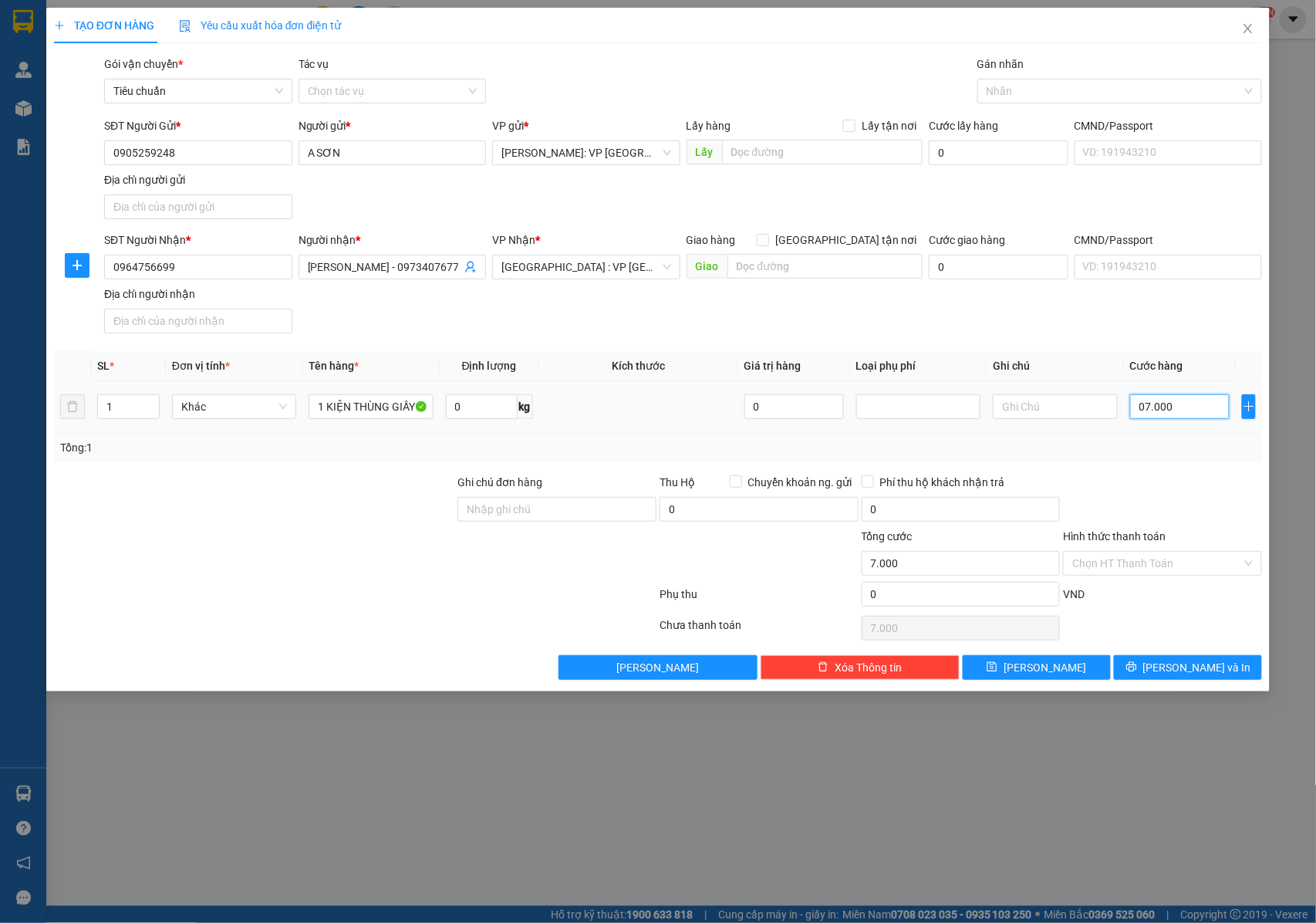
type input "70.000"
click at [1156, 670] on button "[PERSON_NAME] và In" at bounding box center [1188, 668] width 148 height 25
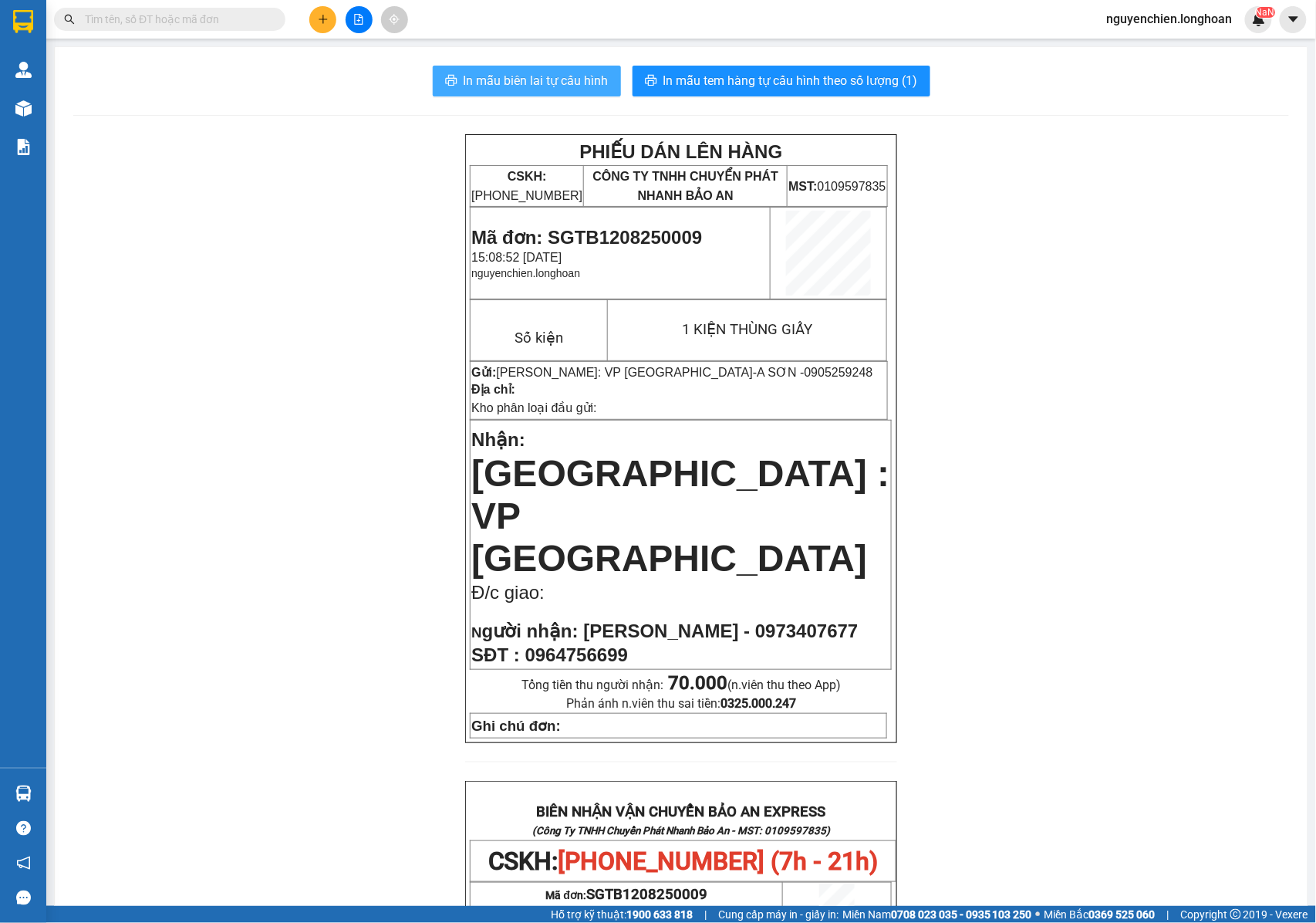
click at [554, 79] on span "In mẫu biên lai tự cấu hình" at bounding box center [536, 81] width 145 height 19
click at [183, 317] on div "PHIẾU DÁN LÊN HÀNG CSKH: 1900.06.88.33 CÔNG TY TNHH CHUYỂN PHÁT NHANH BẢO AN MS…" at bounding box center [681, 850] width 1216 height 1431
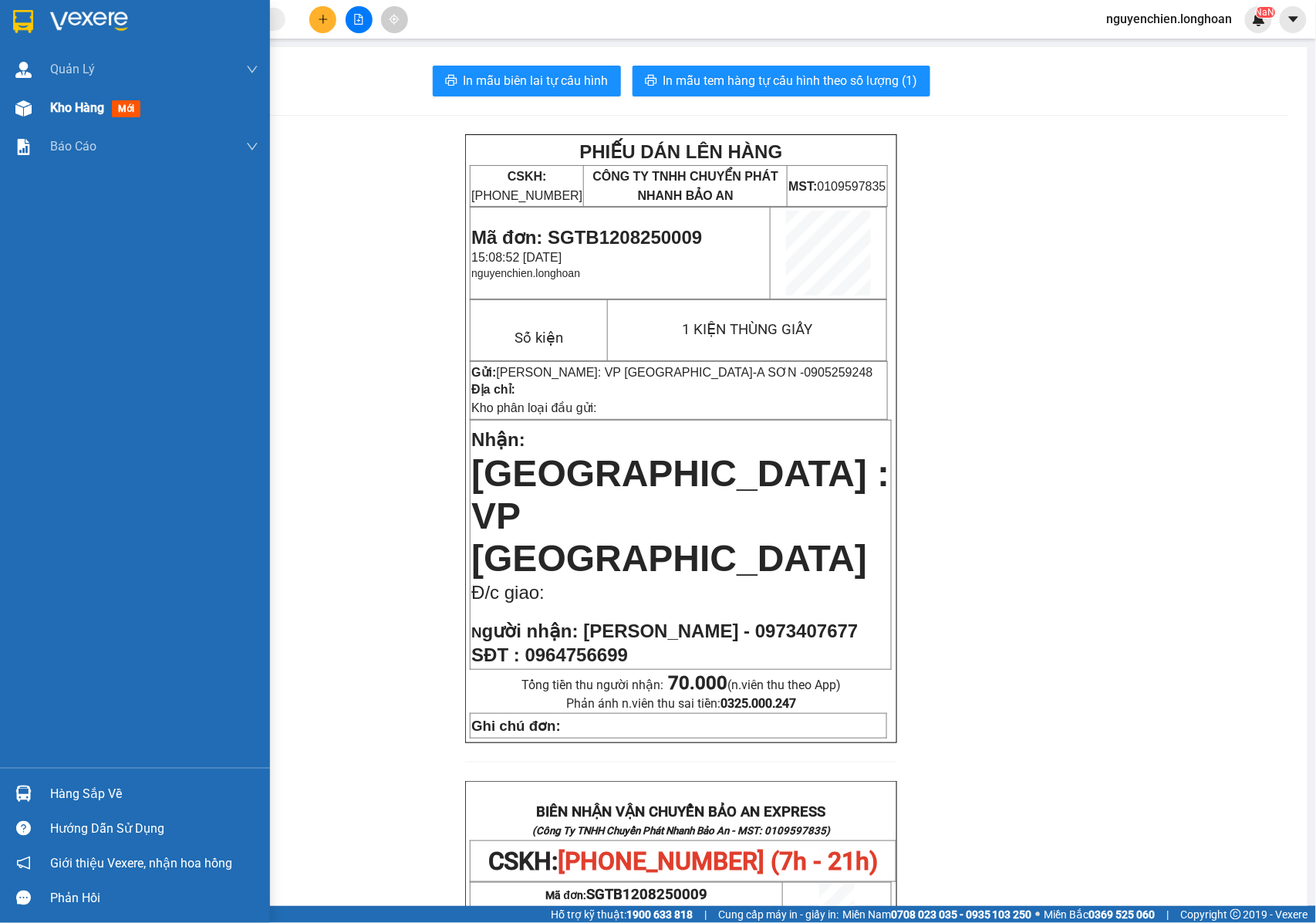
click at [29, 106] on img at bounding box center [23, 108] width 16 height 16
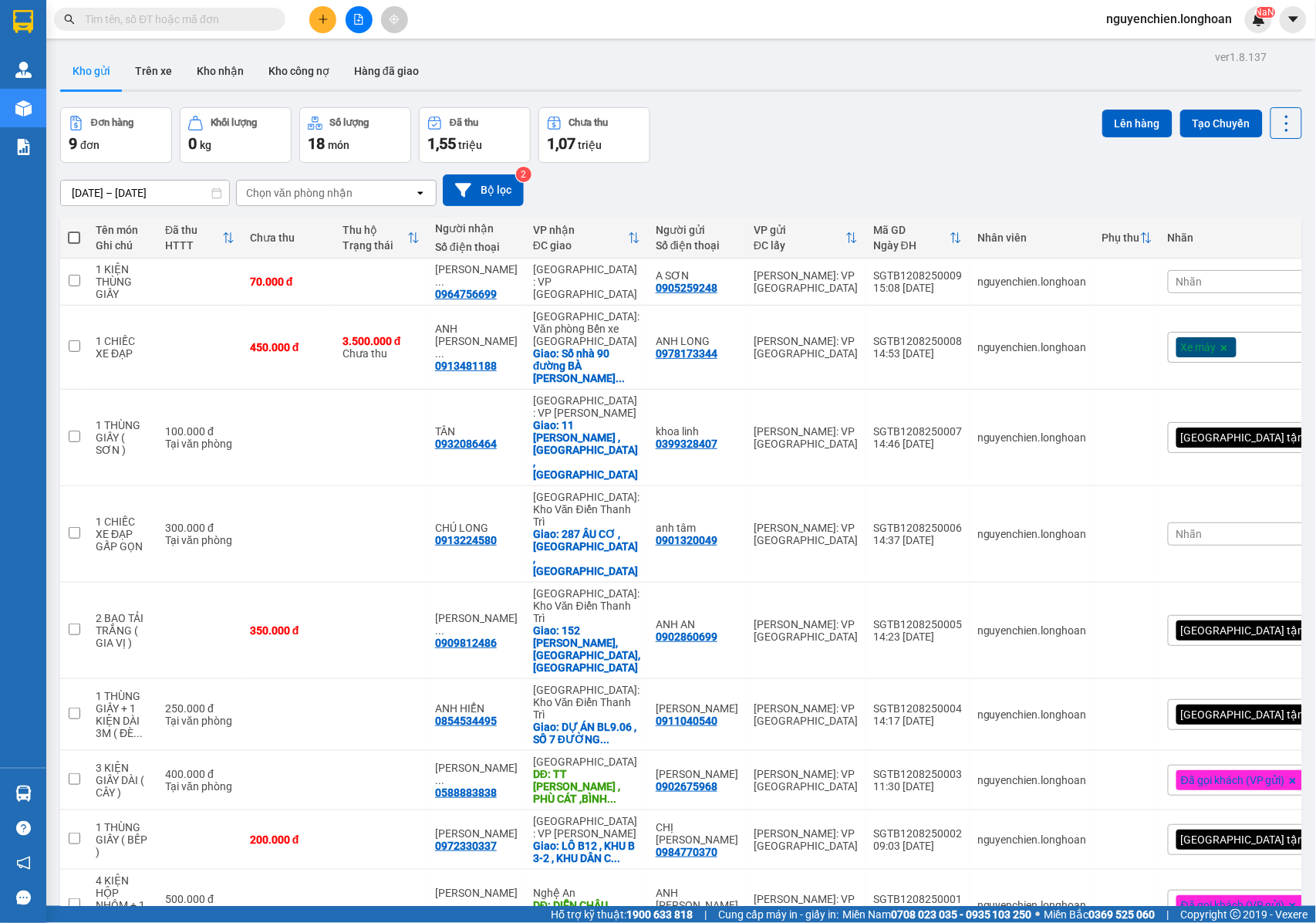
click at [335, 22] on button at bounding box center [323, 19] width 27 height 27
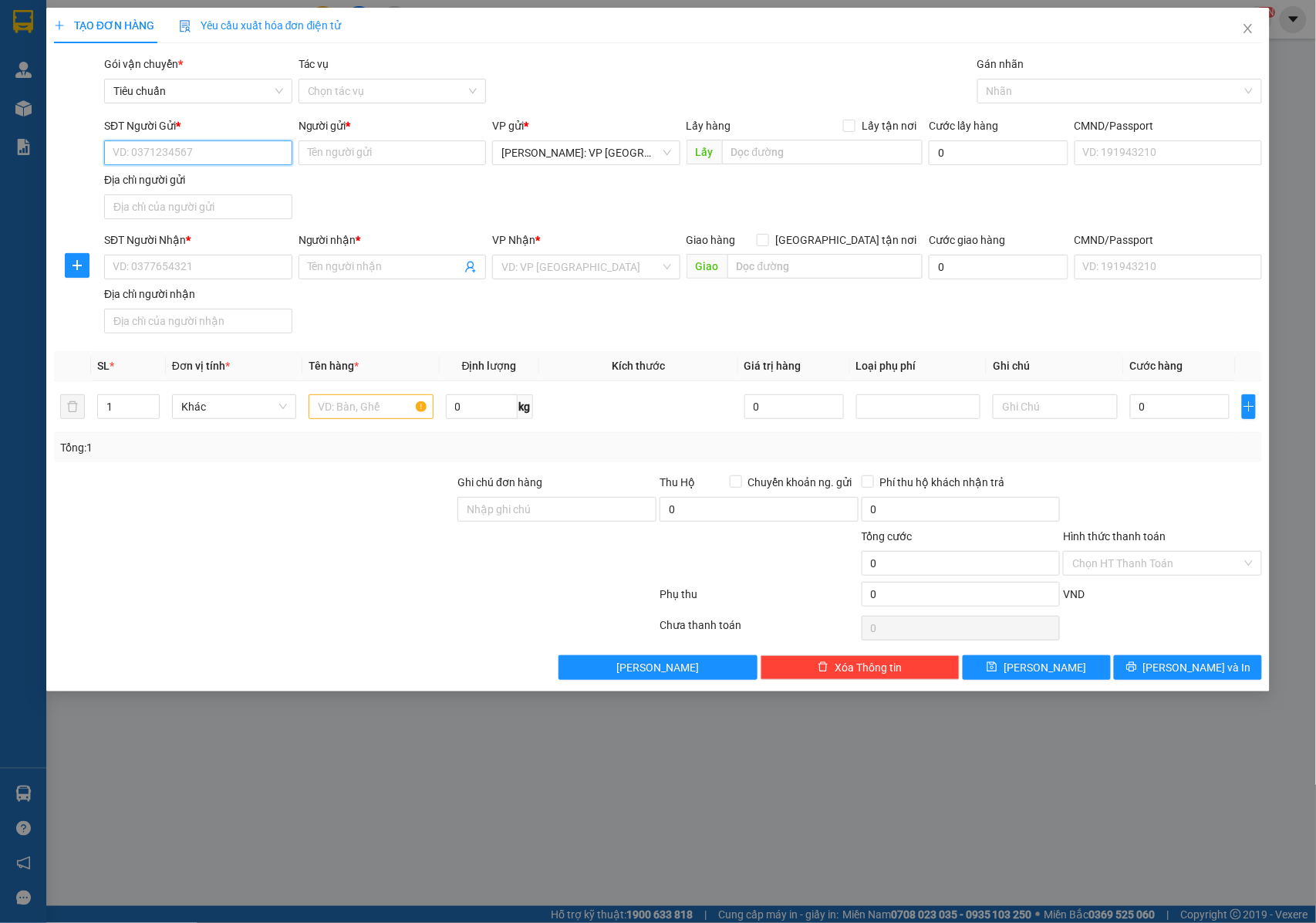
click at [243, 158] on input "SĐT Người Gửi *" at bounding box center [198, 152] width 188 height 25
click at [381, 163] on input "Người gửi *" at bounding box center [392, 152] width 188 height 25
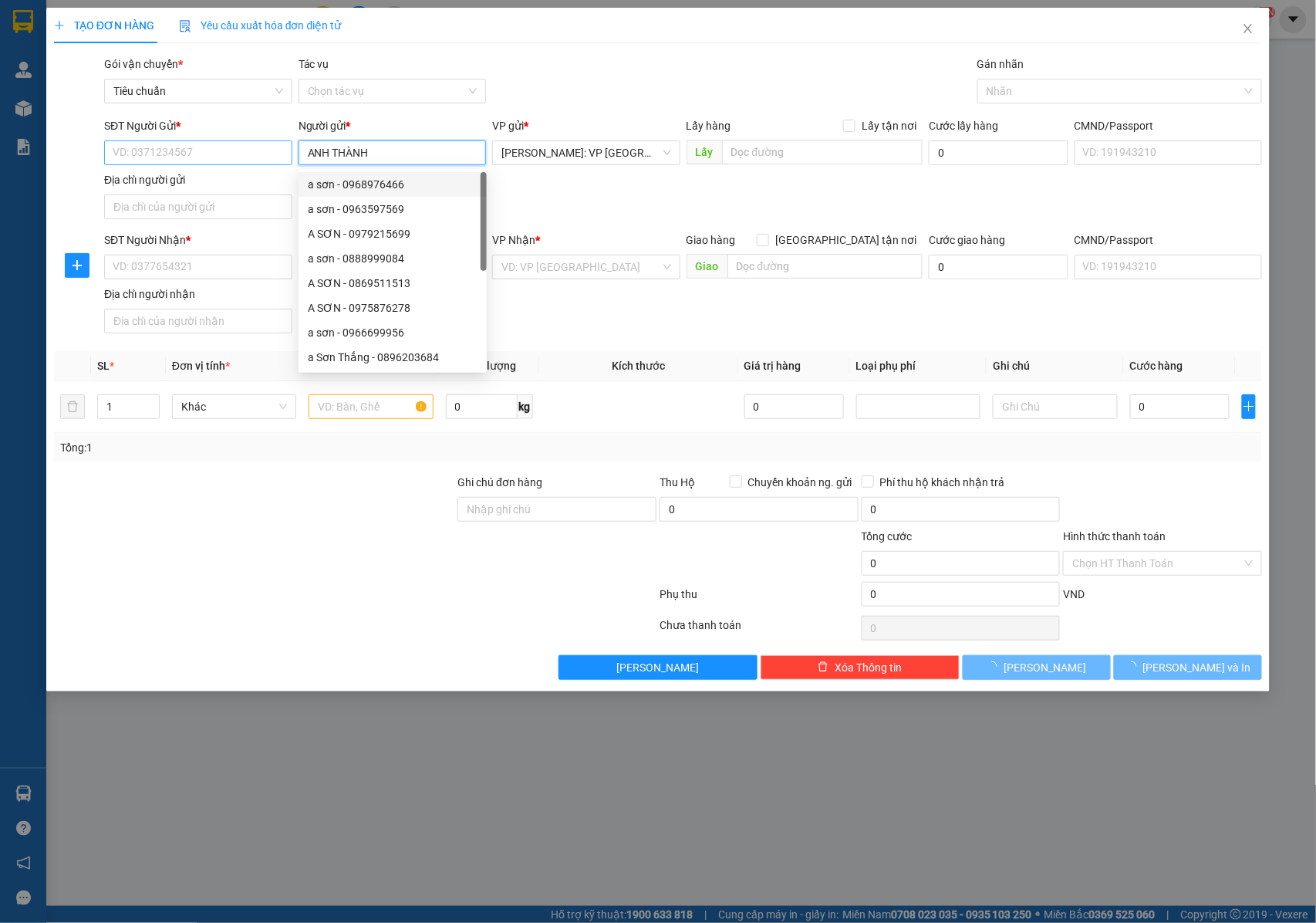
type input "ANH THÀNH"
click at [214, 157] on input "SĐT Người Gửi *" at bounding box center [198, 152] width 188 height 25
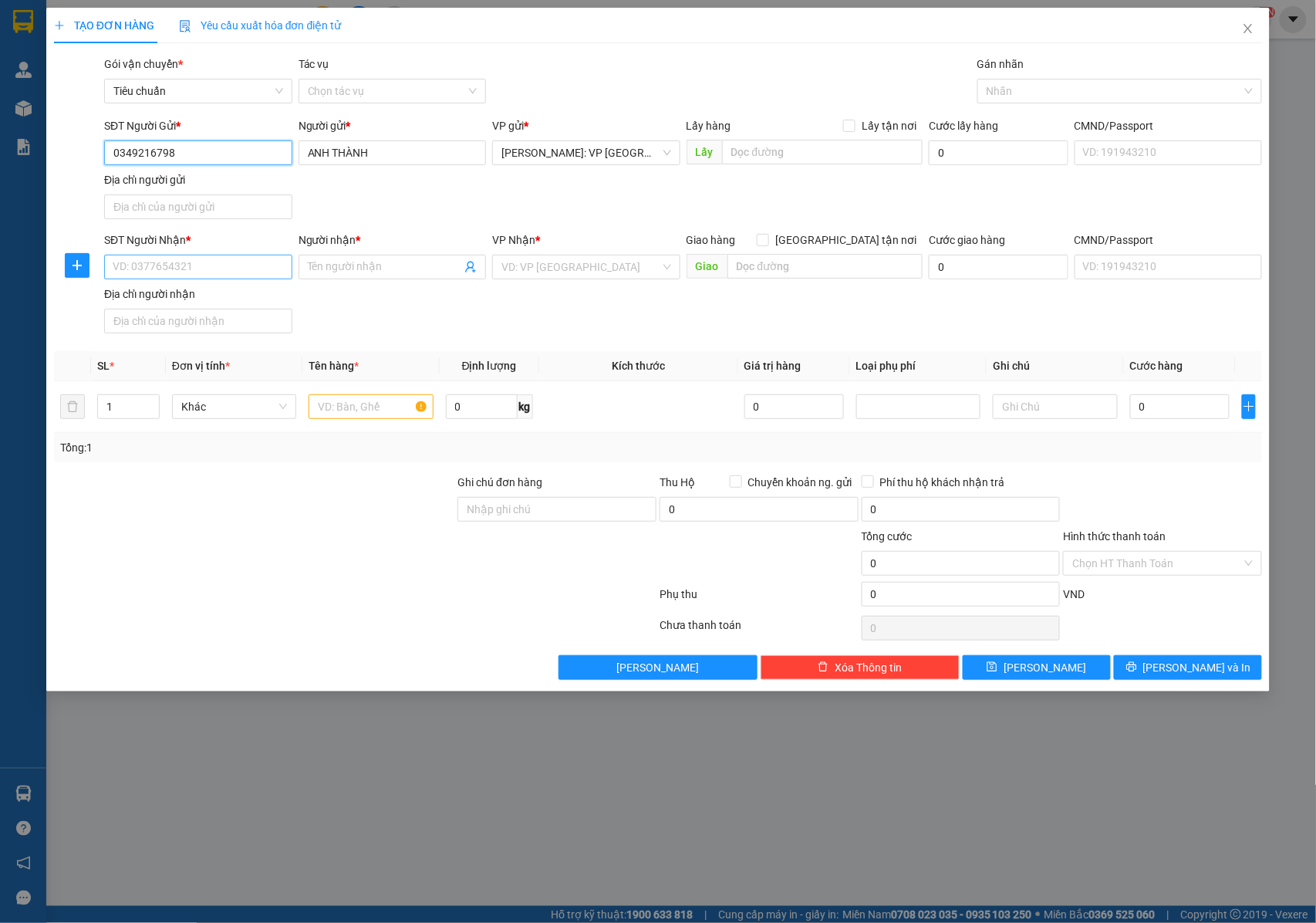
type input "0349216798"
click at [226, 266] on input "SĐT Người Nhận *" at bounding box center [198, 267] width 188 height 25
drag, startPoint x: 188, startPoint y: 152, endPoint x: 86, endPoint y: 169, distance: 103.4
click at [86, 169] on div "SĐT Người Gửi * 0349216798 0349216798 Người gửi * ANH THÀNH VP gửi * Hồ Chí Min…" at bounding box center [658, 171] width 1212 height 108
click at [192, 278] on input "SĐT Người Nhận *" at bounding box center [198, 267] width 188 height 25
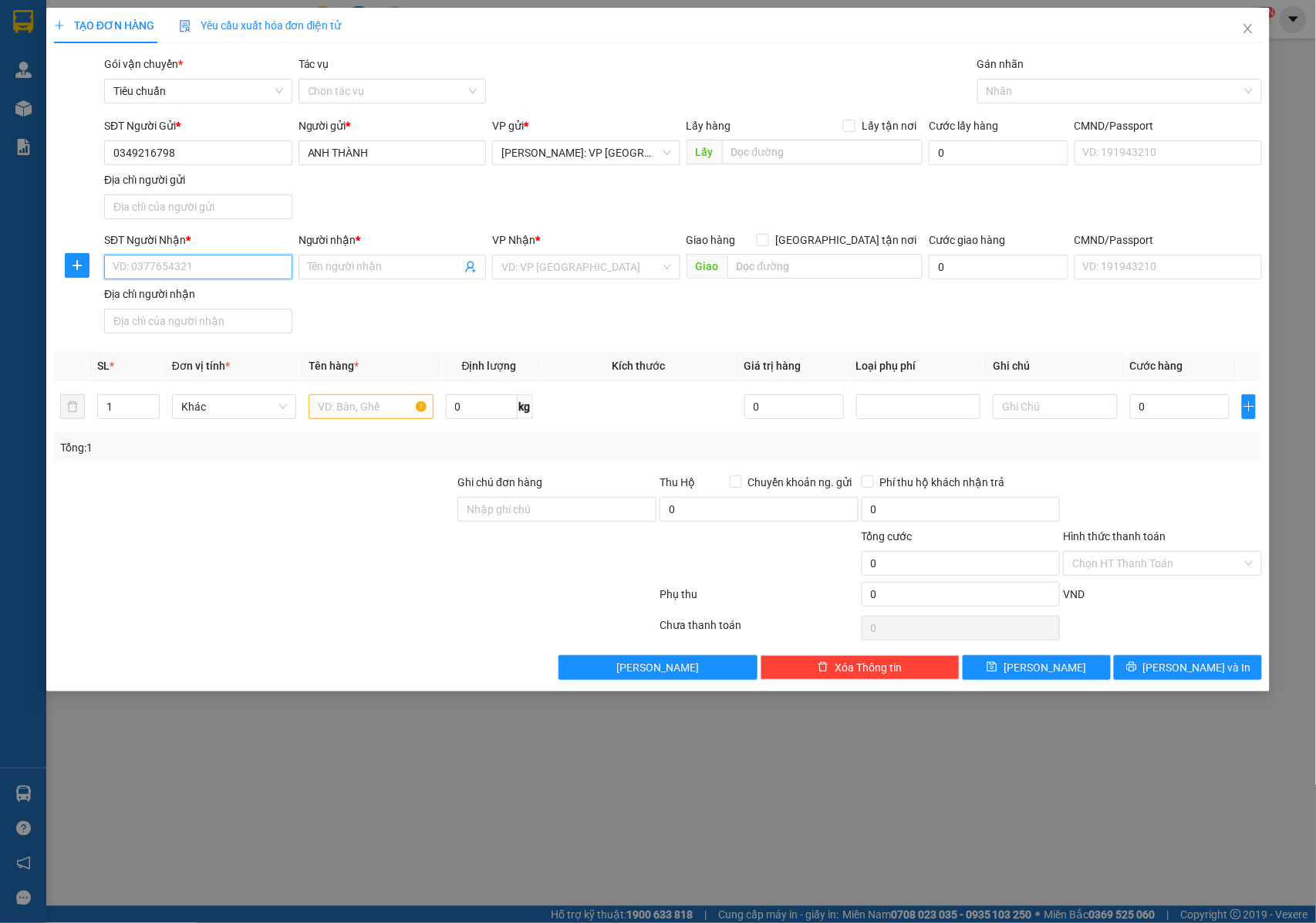
paste input "0349216798"
type input "0349216798"
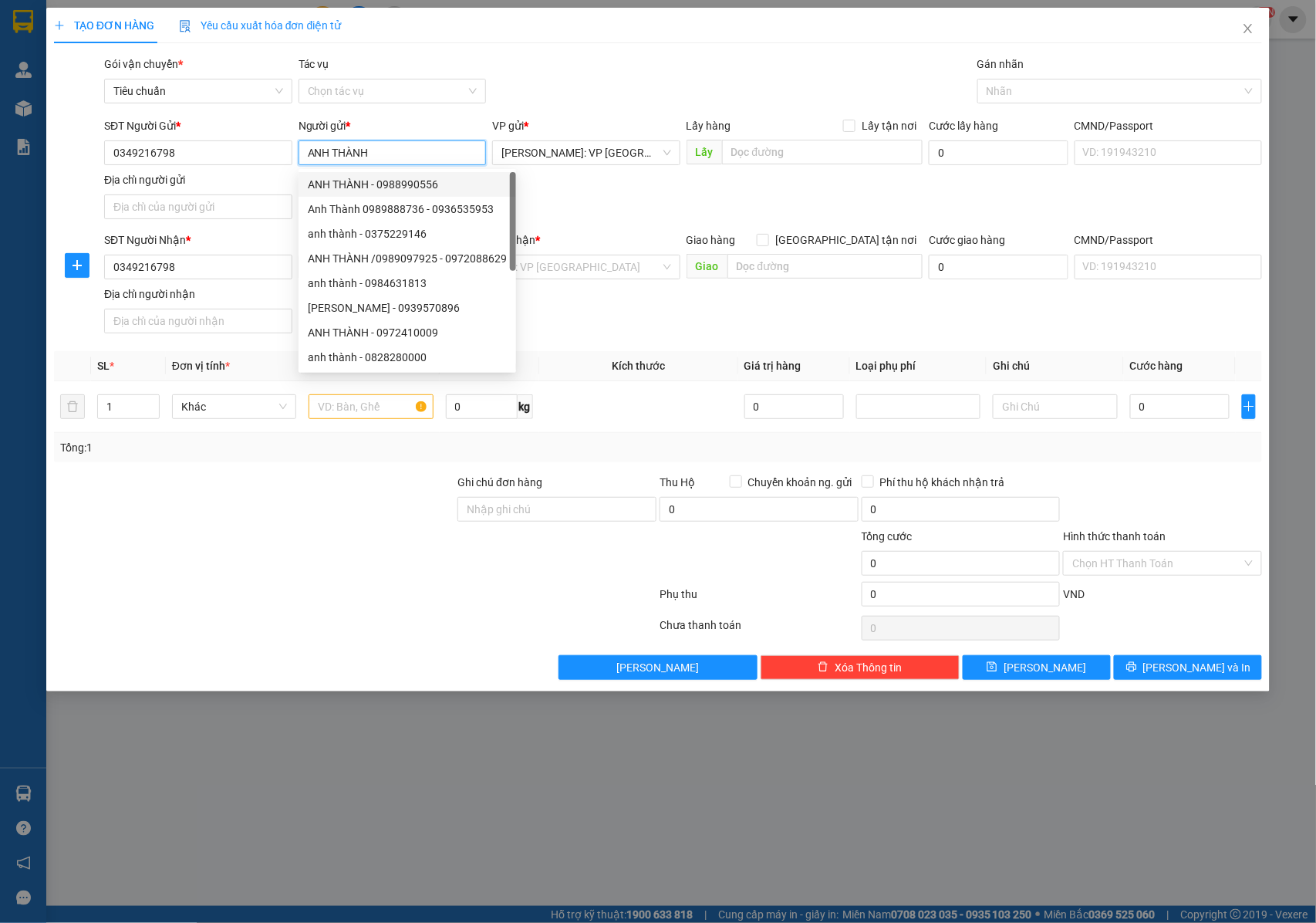
drag, startPoint x: 378, startPoint y: 148, endPoint x: 300, endPoint y: 163, distance: 79.4
click at [300, 163] on input "ANH THÀNH" at bounding box center [392, 152] width 188 height 25
click at [251, 295] on div "Địa chỉ người nhận" at bounding box center [198, 294] width 188 height 17
click at [251, 309] on input "Địa chỉ người nhận" at bounding box center [198, 321] width 188 height 25
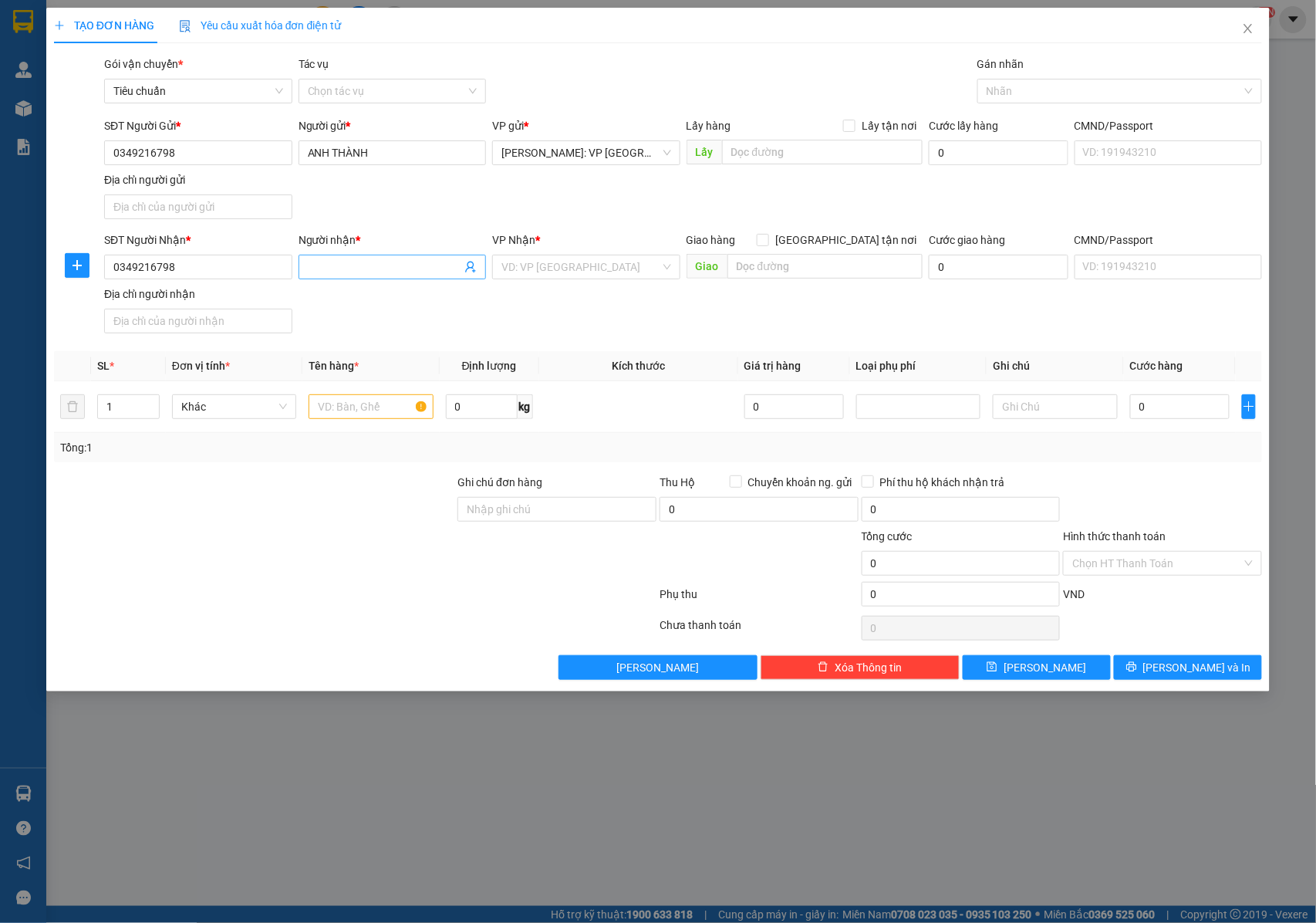
click at [396, 273] on input "Người nhận *" at bounding box center [384, 268] width 154 height 17
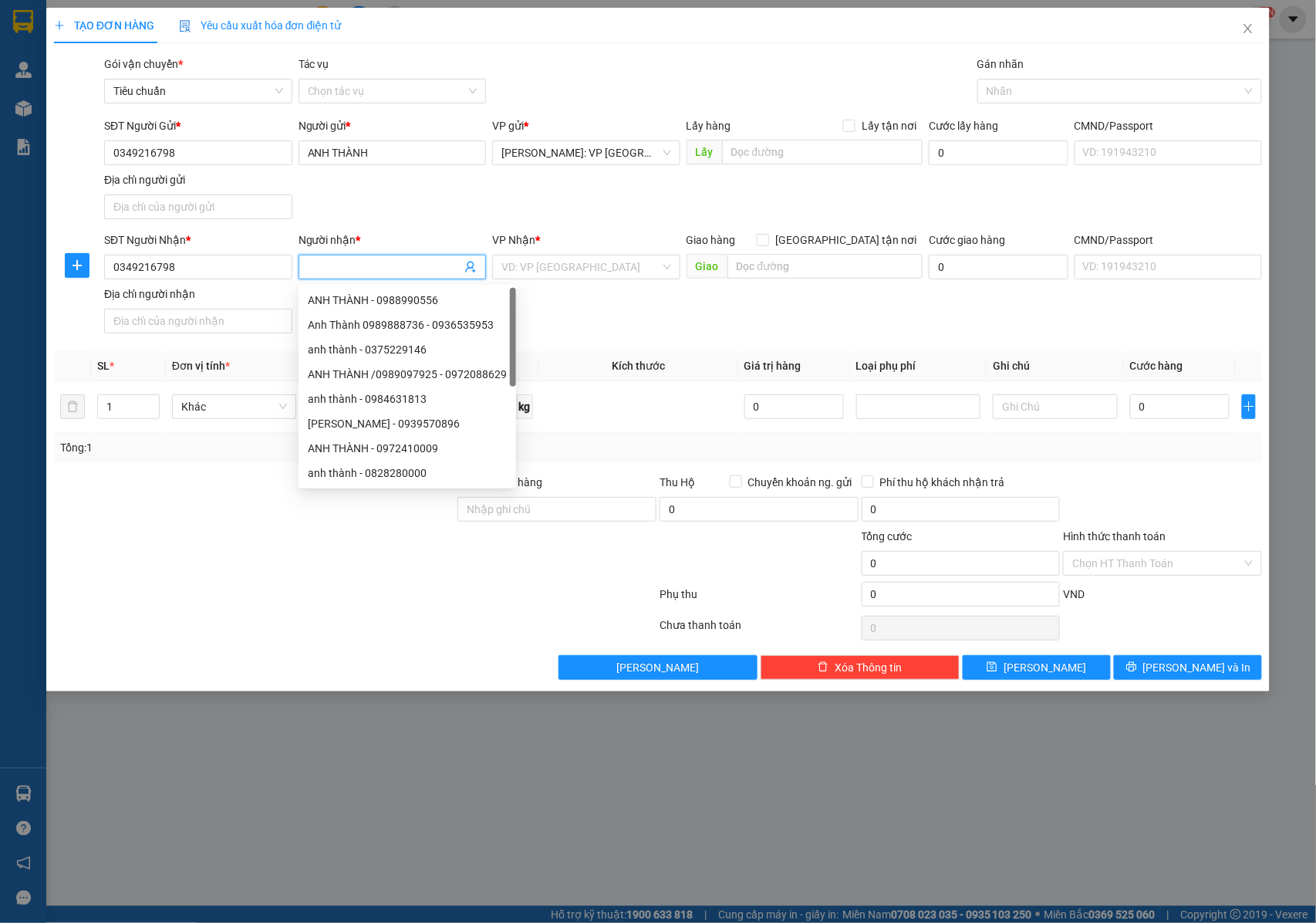
paste input "ANH THÀNH"
type input "ANH THÀNH"
click at [556, 258] on input "search" at bounding box center [581, 267] width 159 height 23
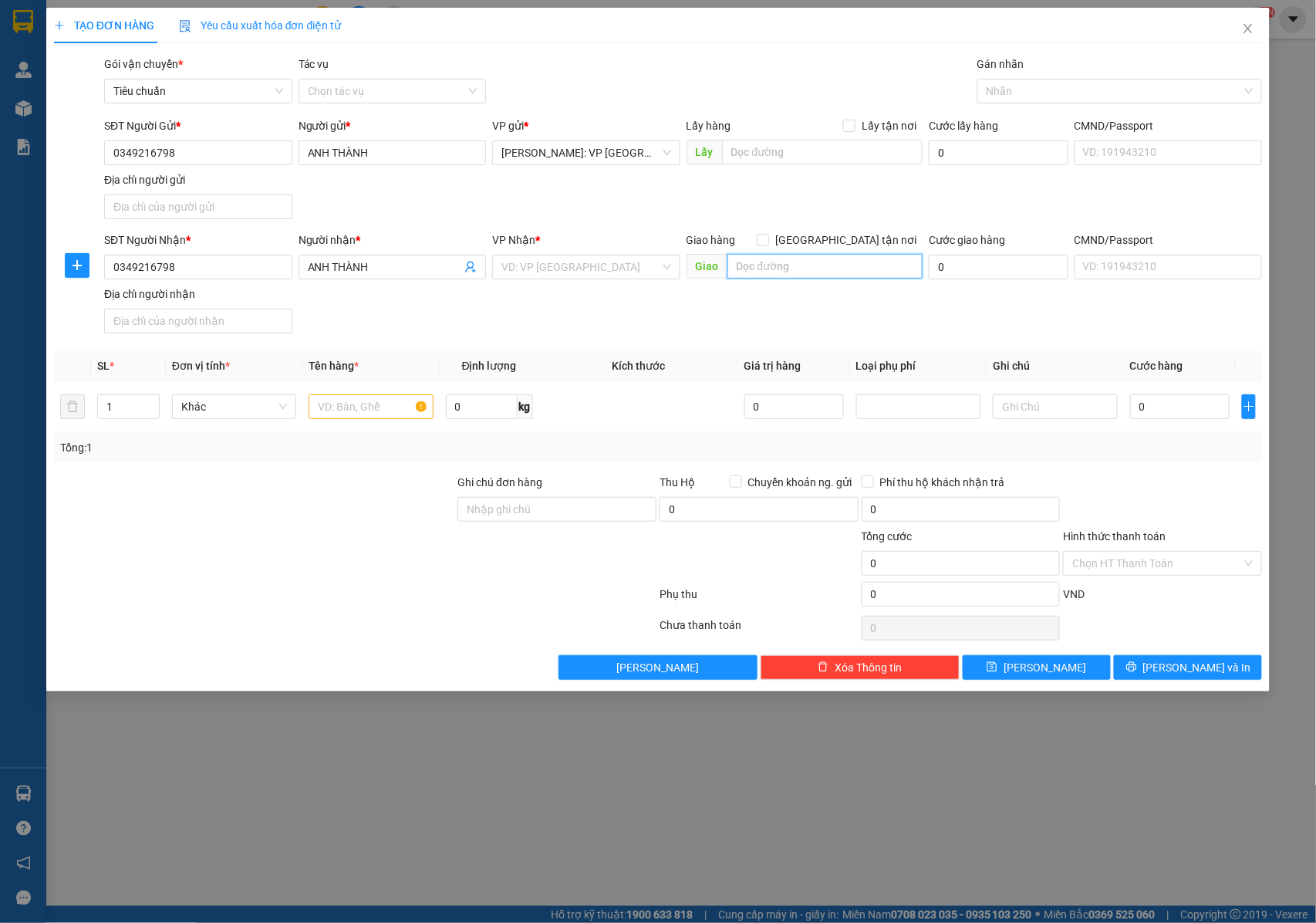
click at [807, 267] on input "text" at bounding box center [825, 266] width 195 height 25
click at [768, 239] on input "[GEOGRAPHIC_DATA] tận nơi" at bounding box center [762, 239] width 11 height 11
checkbox input "true"
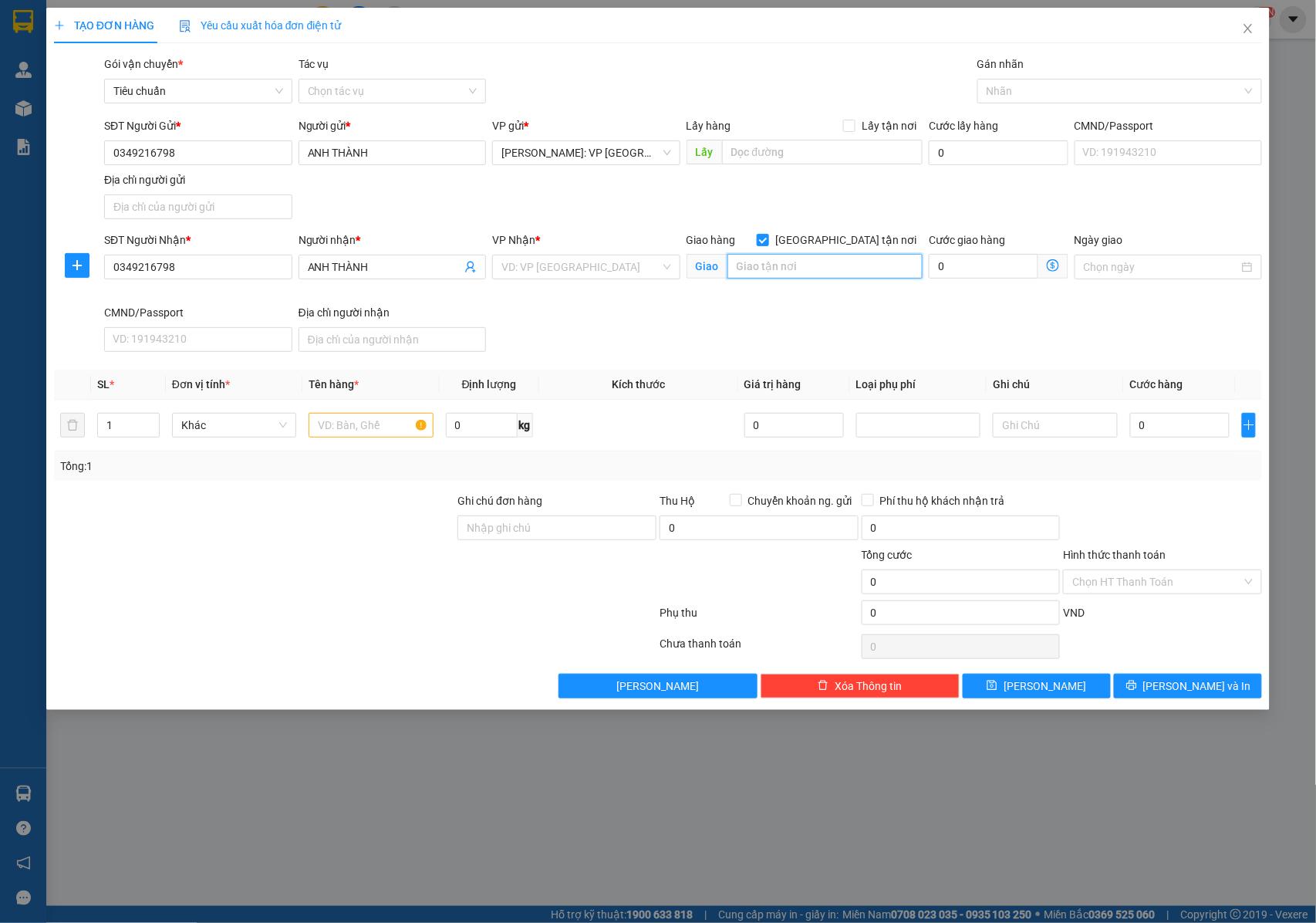
click at [776, 270] on input "text" at bounding box center [825, 266] width 195 height 25
click at [616, 266] on input "search" at bounding box center [581, 267] width 159 height 23
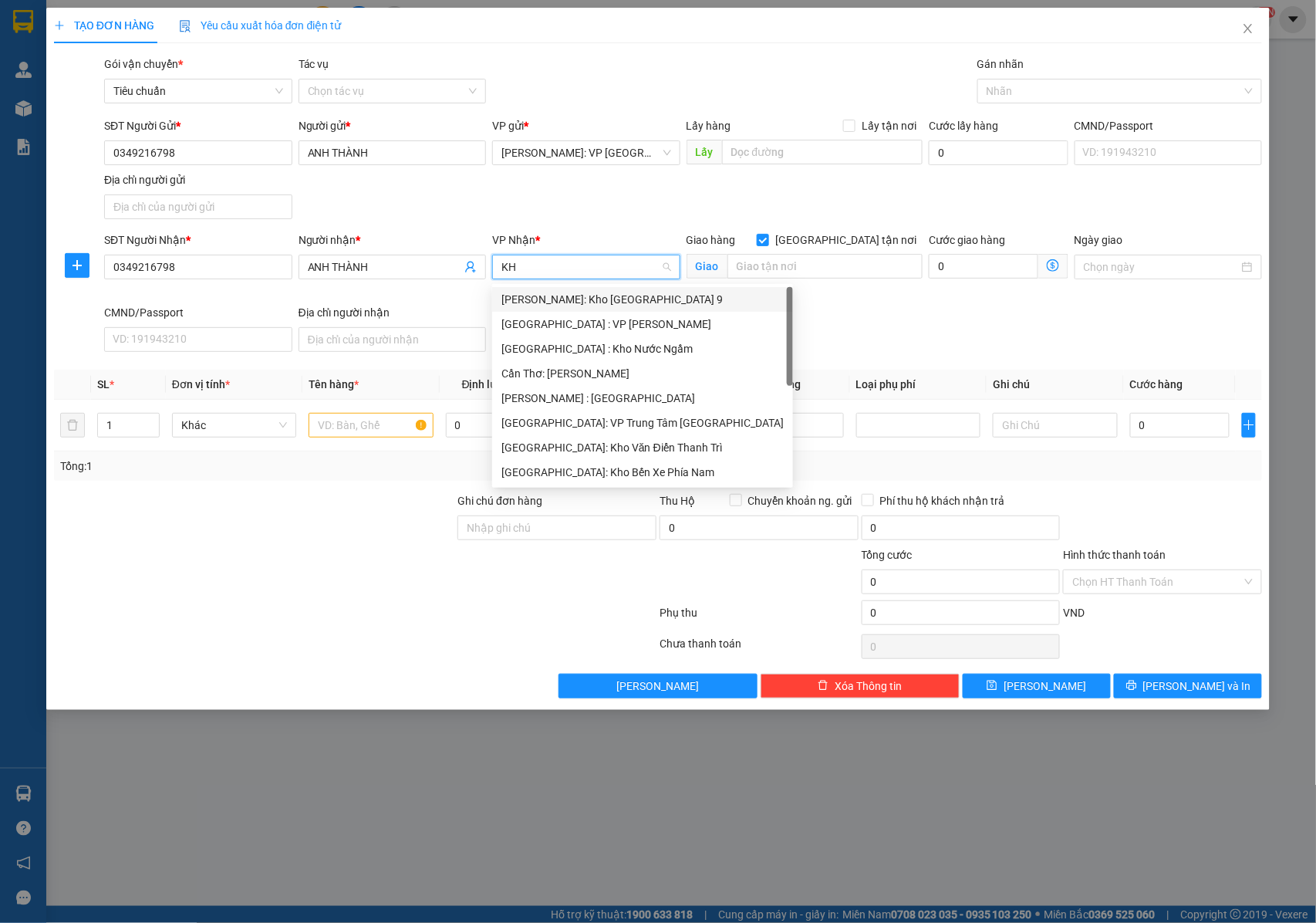
type input "KHO"
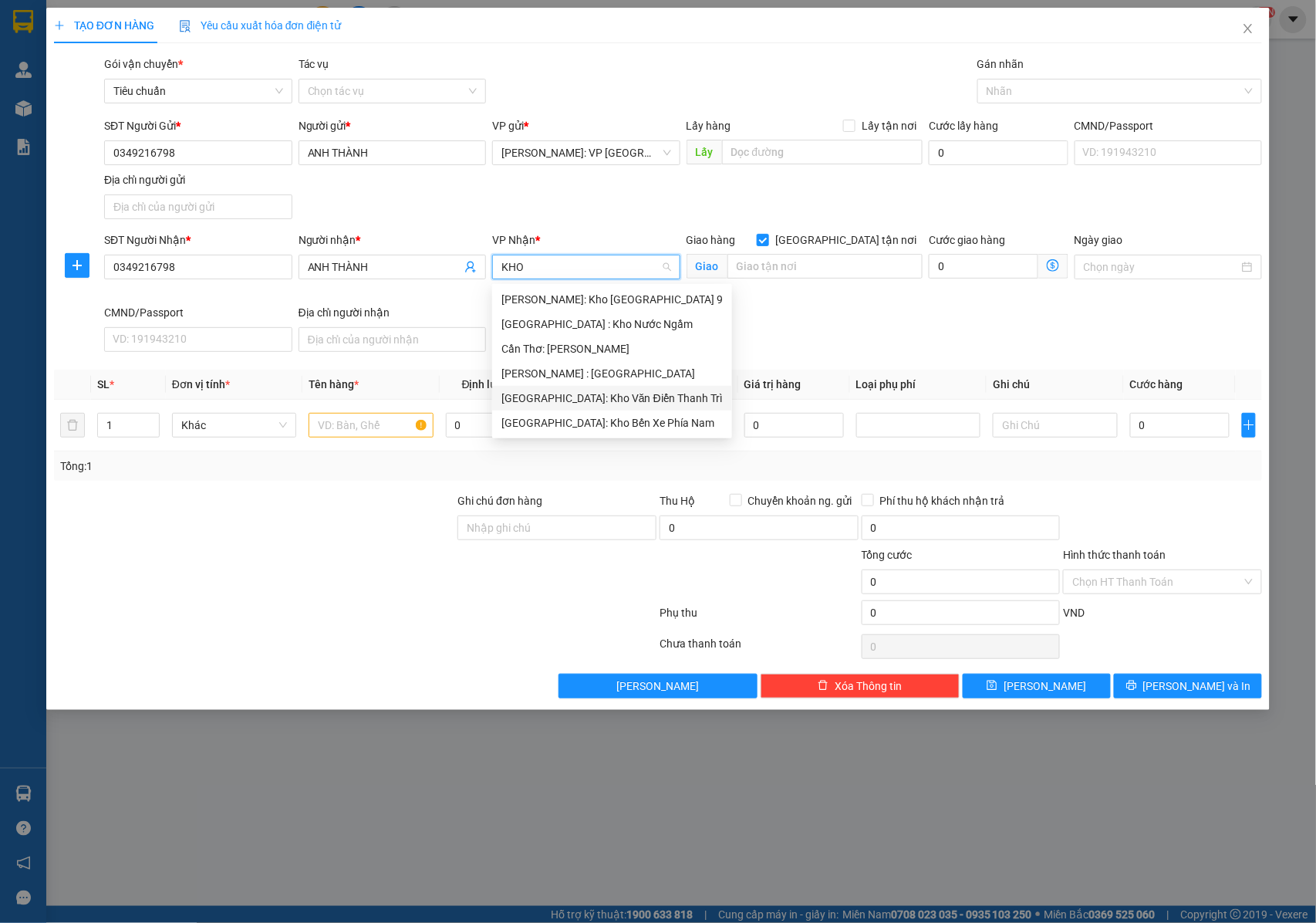
click at [581, 396] on div "[GEOGRAPHIC_DATA]: Kho Văn Điển Thanh Trì" at bounding box center [612, 398] width 221 height 17
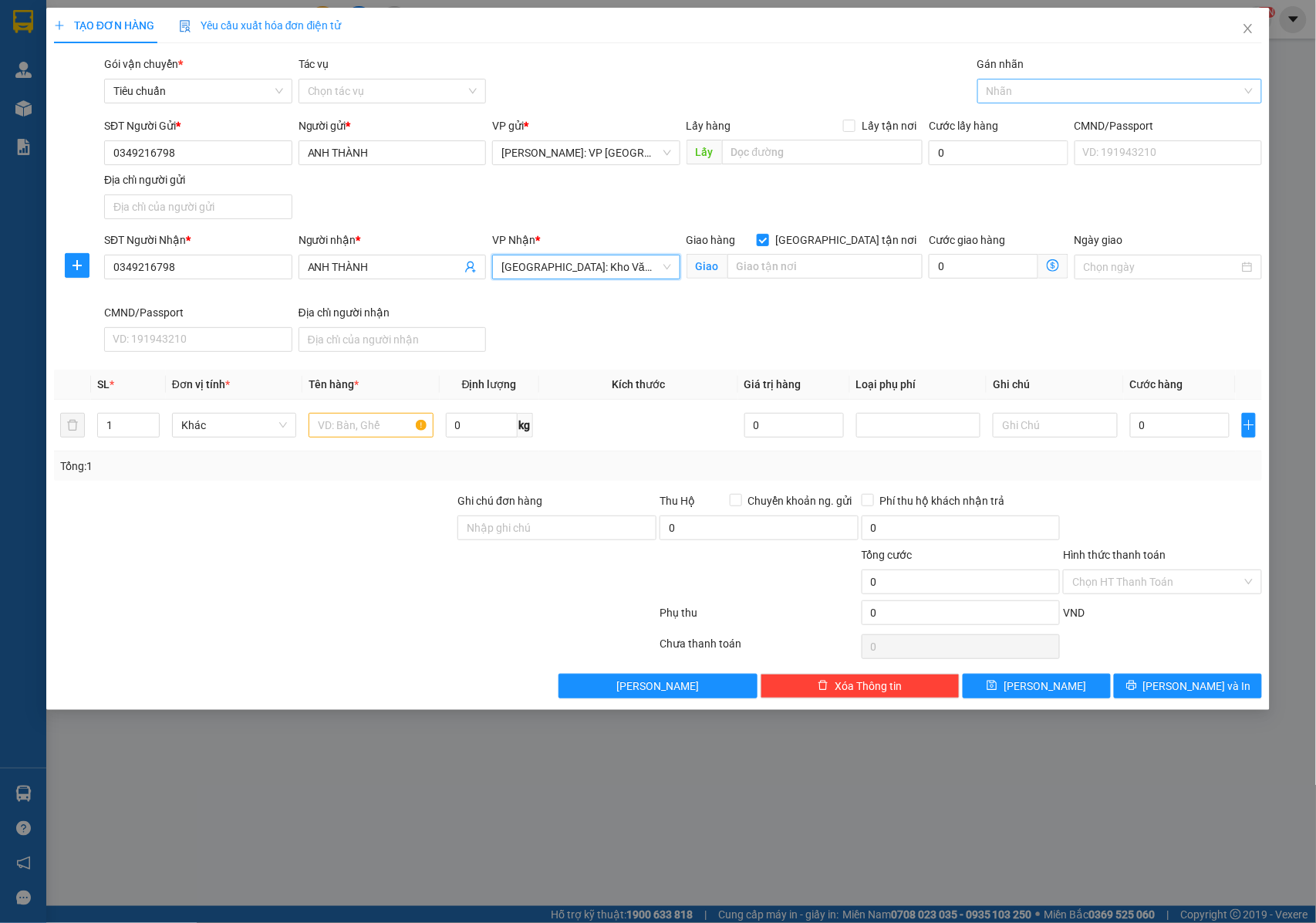
click at [997, 89] on div at bounding box center [1112, 91] width 261 height 19
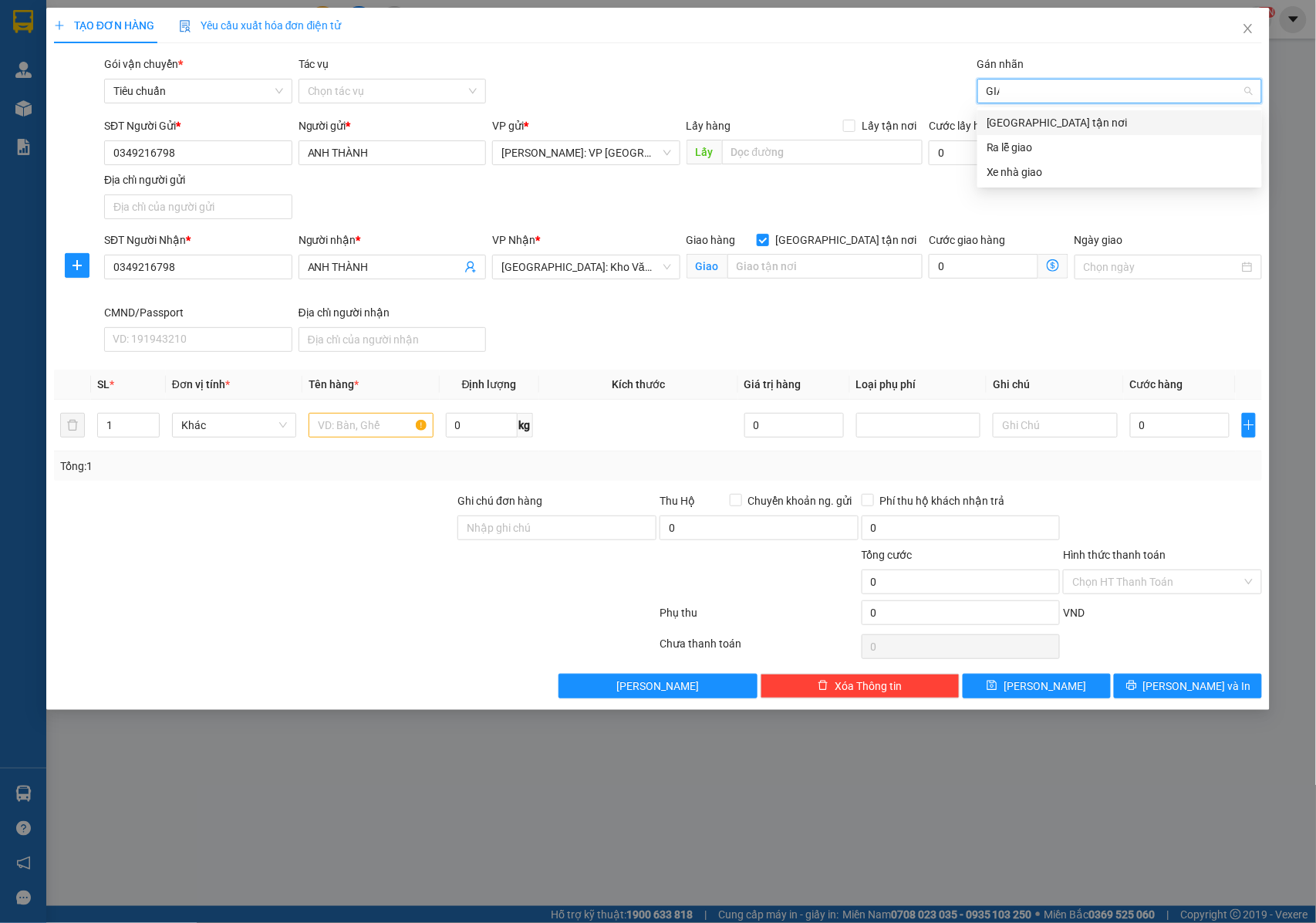
type input "GIAO"
click at [1028, 118] on div "[GEOGRAPHIC_DATA] tận nơi" at bounding box center [1119, 123] width 266 height 17
type input "XE MÁY"
click at [1028, 116] on div "Xe máy" at bounding box center [1119, 123] width 266 height 17
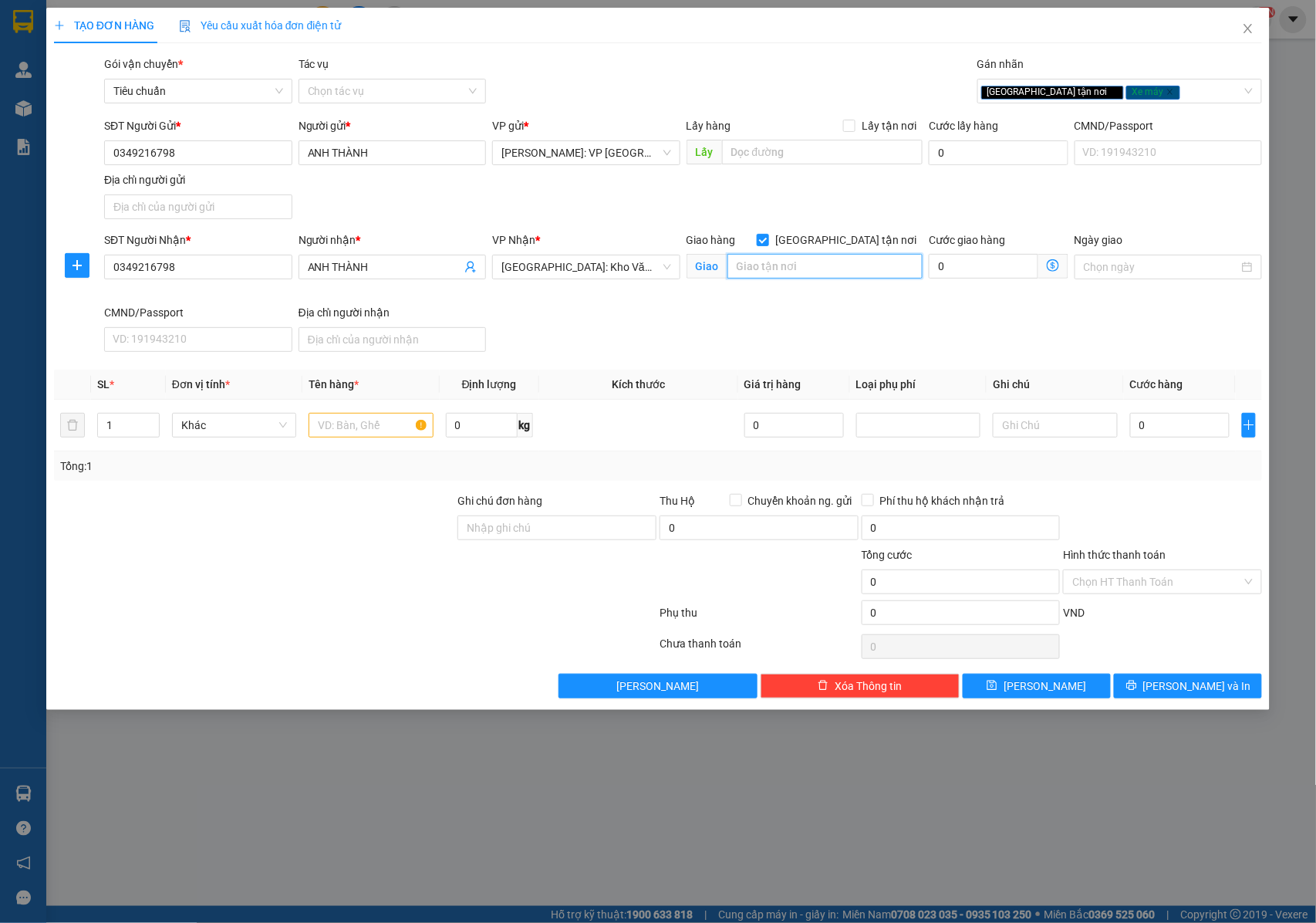
click at [788, 273] on input "text" at bounding box center [825, 266] width 195 height 25
click at [795, 304] on div "Giao hàng Giao tận nơi Giao" at bounding box center [805, 268] width 243 height 72
click at [772, 274] on input "text" at bounding box center [825, 266] width 195 height 25
click at [867, 266] on input "SỐ 56 NGÁCH 318/198 NGỌC TRÌ , LONG BIÊN HÀ NỘI" at bounding box center [825, 266] width 195 height 25
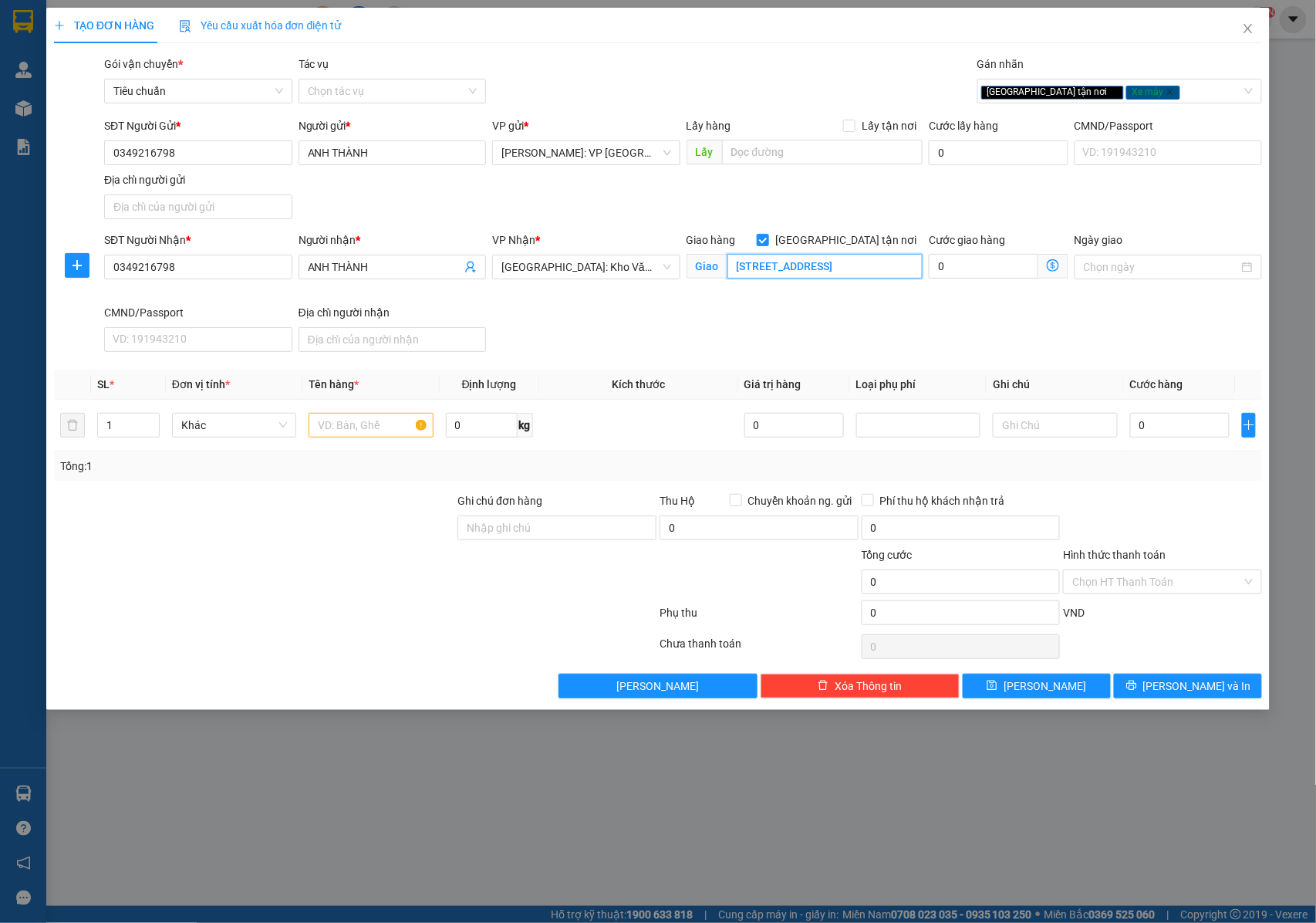
click at [870, 266] on input "SỐ 56 NGÁCH 318/198 NGỌC TRÌ , LONG BIÊN HÀ NỘI" at bounding box center [825, 266] width 195 height 25
type input "SỐ 56 NGÁCH 318/198 NGỌC TRÌ , LONG BIÊN, HÀ NỘI"
click at [329, 426] on input "text" at bounding box center [371, 425] width 124 height 25
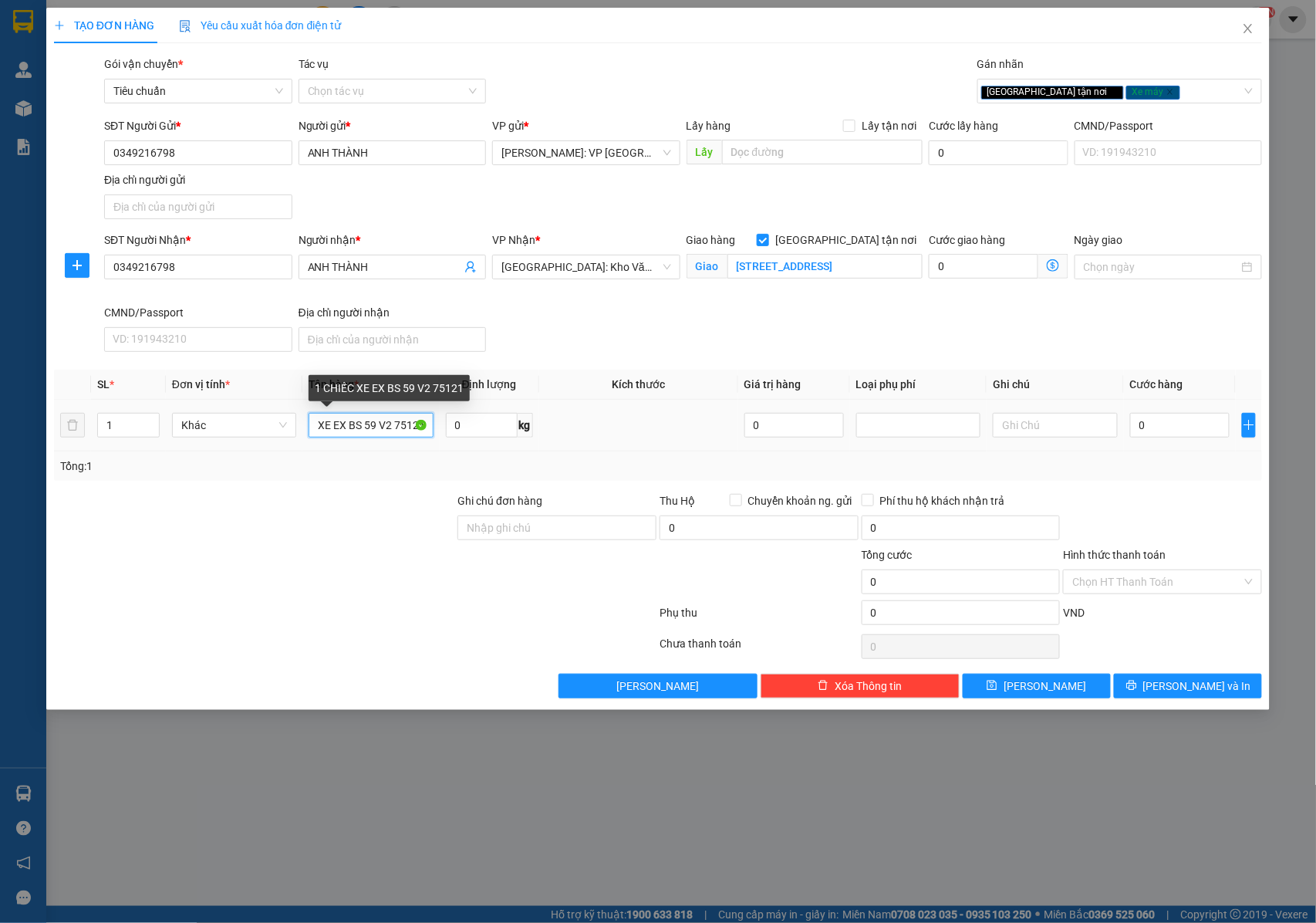
click at [408, 426] on input "1 CHIẾC XE EX BS 59 V2 75121" at bounding box center [371, 425] width 124 height 25
type input "1 CHIẾC XE EX BS 59 V2 75321"
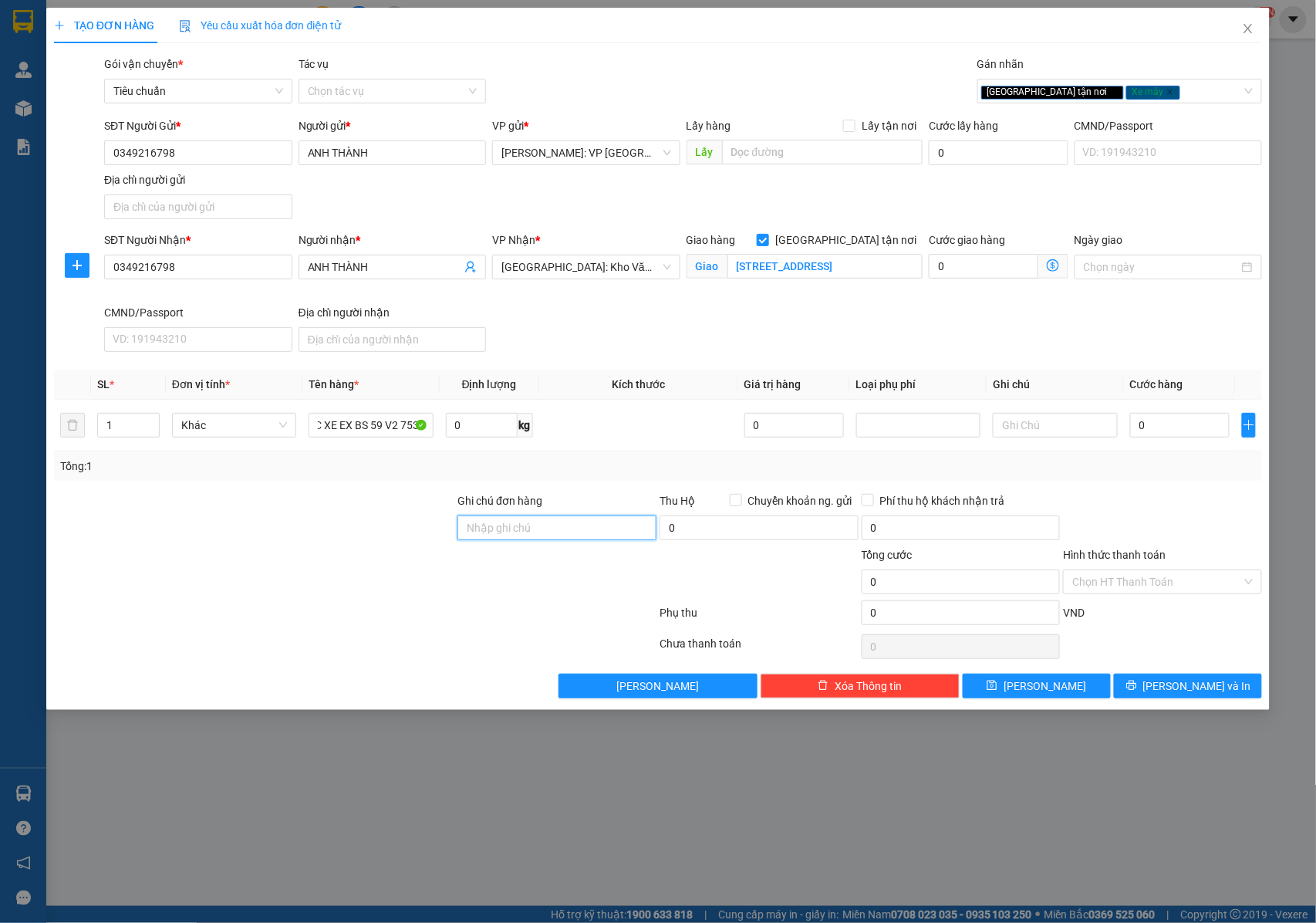
scroll to position [0, 0]
click at [547, 521] on input "Ghi chú đơn hàng" at bounding box center [557, 527] width 199 height 25
type input "N"
type input "1"
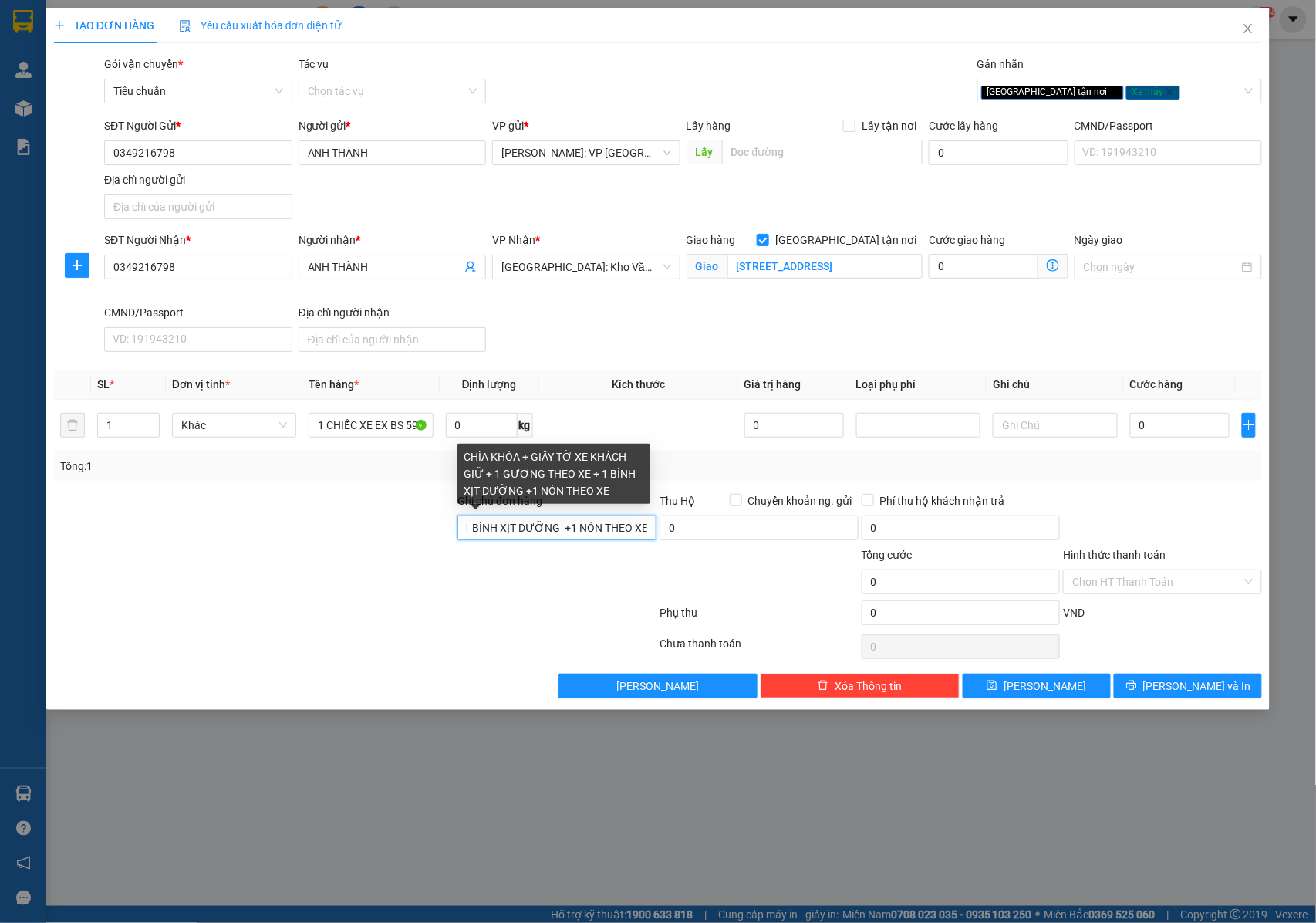
scroll to position [0, 310]
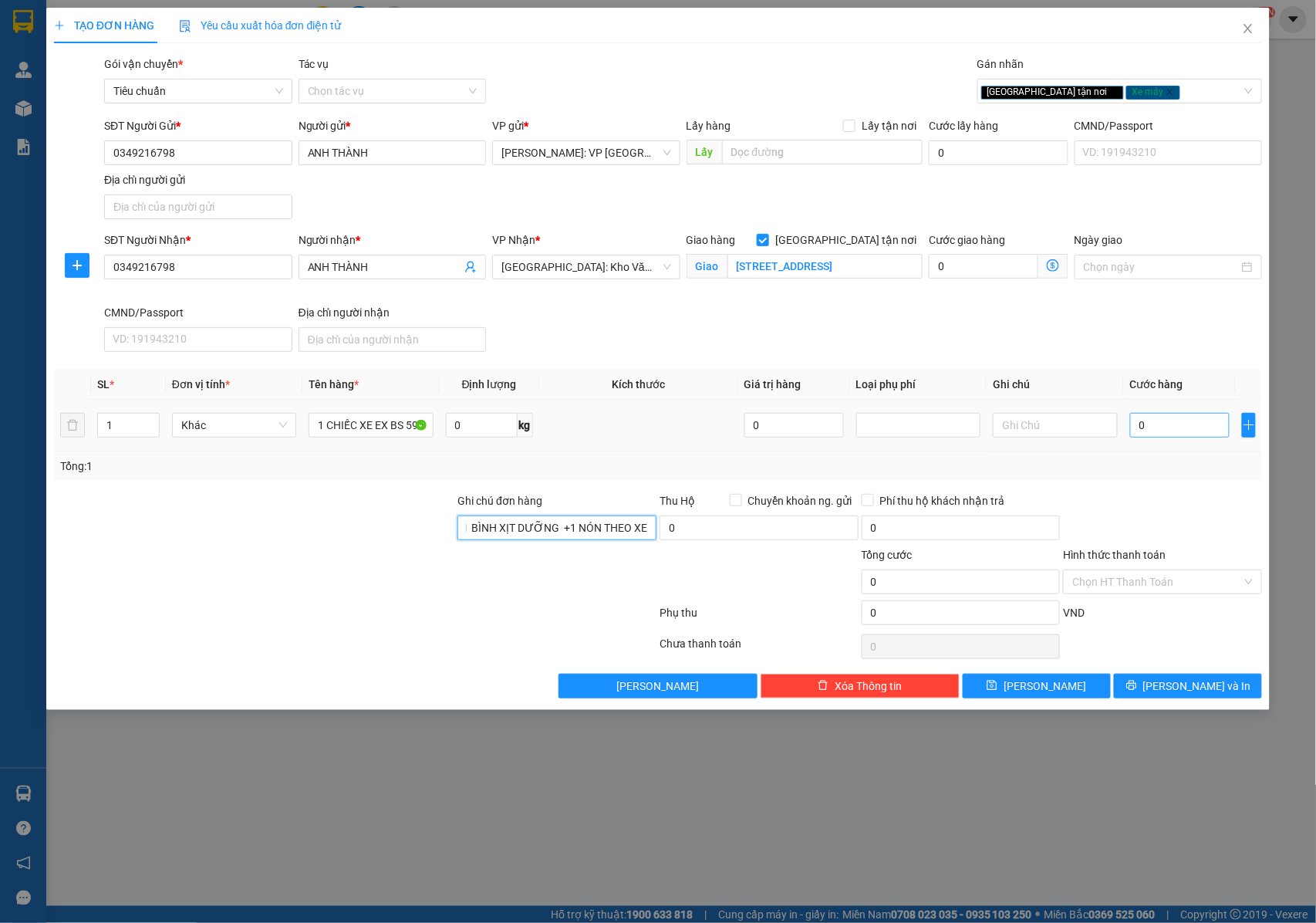
type input "CHÌA KHÓA + GIẤY TỜ XE KHÁCH GIỮ + 1 GƯƠNG THEO XE + 1 BÌNH XỊT DƯỠNG +1 NÓN TH…"
click at [1178, 434] on input "0" at bounding box center [1180, 425] width 100 height 25
click at [1188, 437] on input "0" at bounding box center [1180, 425] width 100 height 25
type input "01"
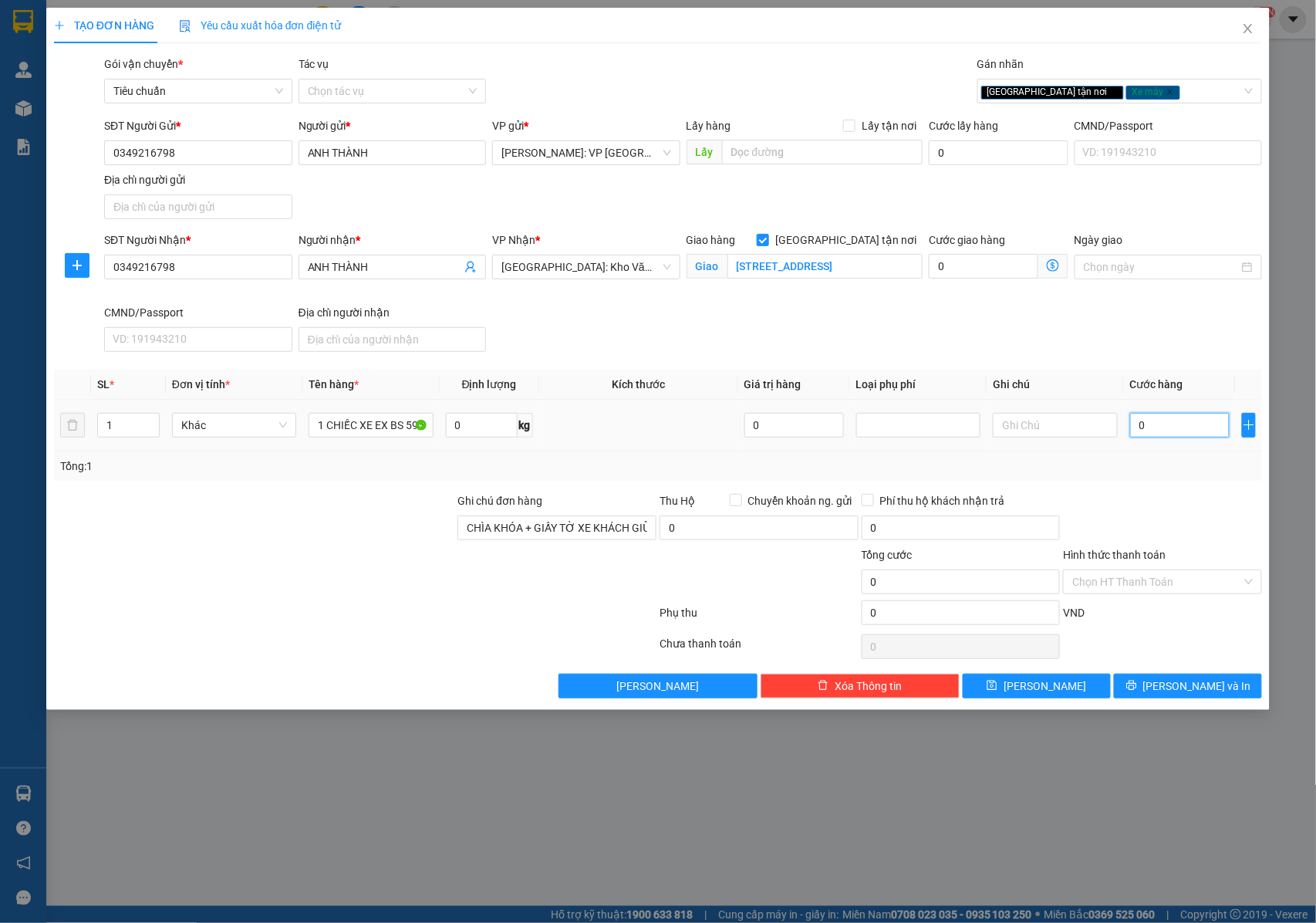
type input "1"
type input "013"
type input "13"
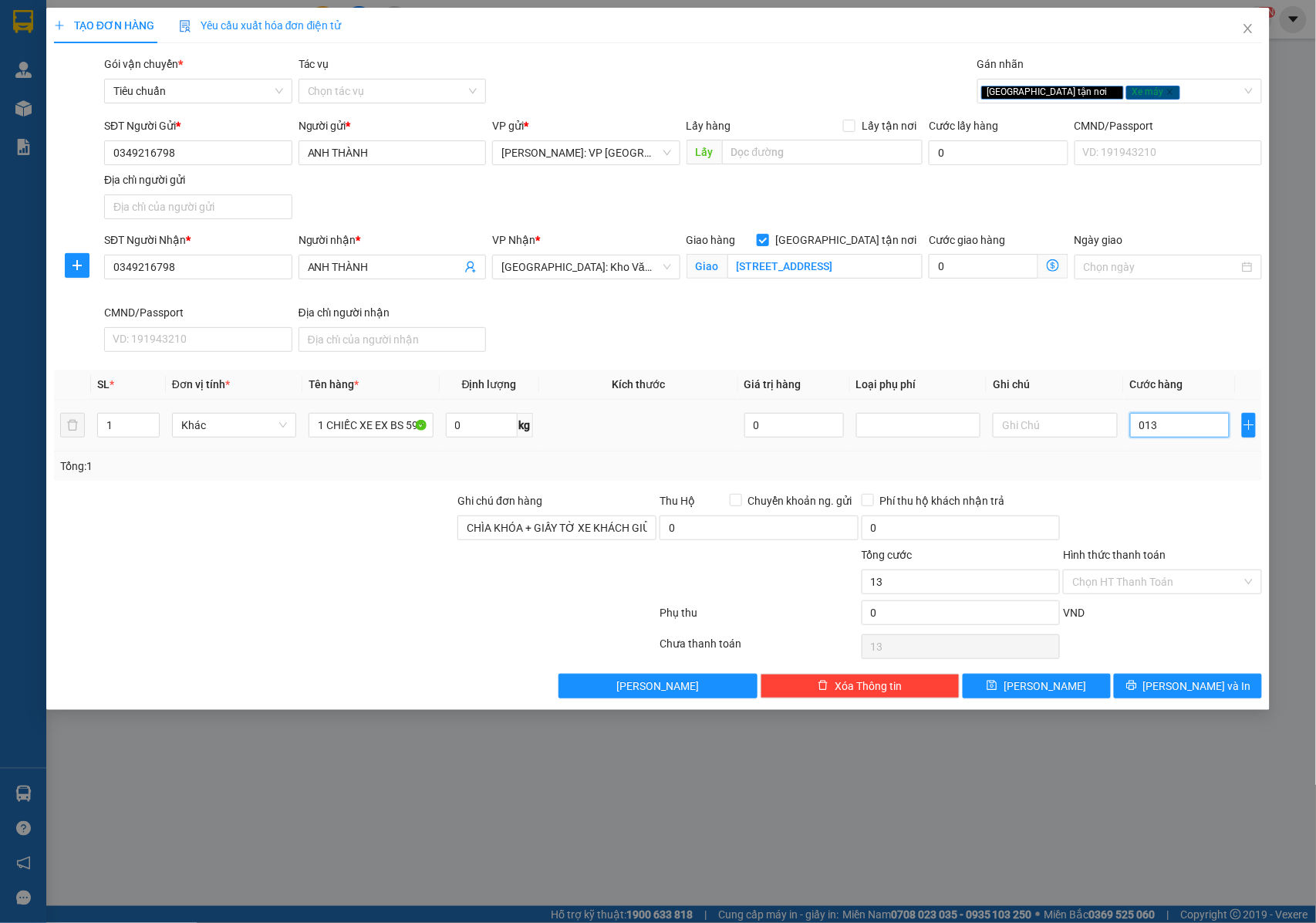
type input "0.138"
type input "138"
type input "01.380"
type input "1.380"
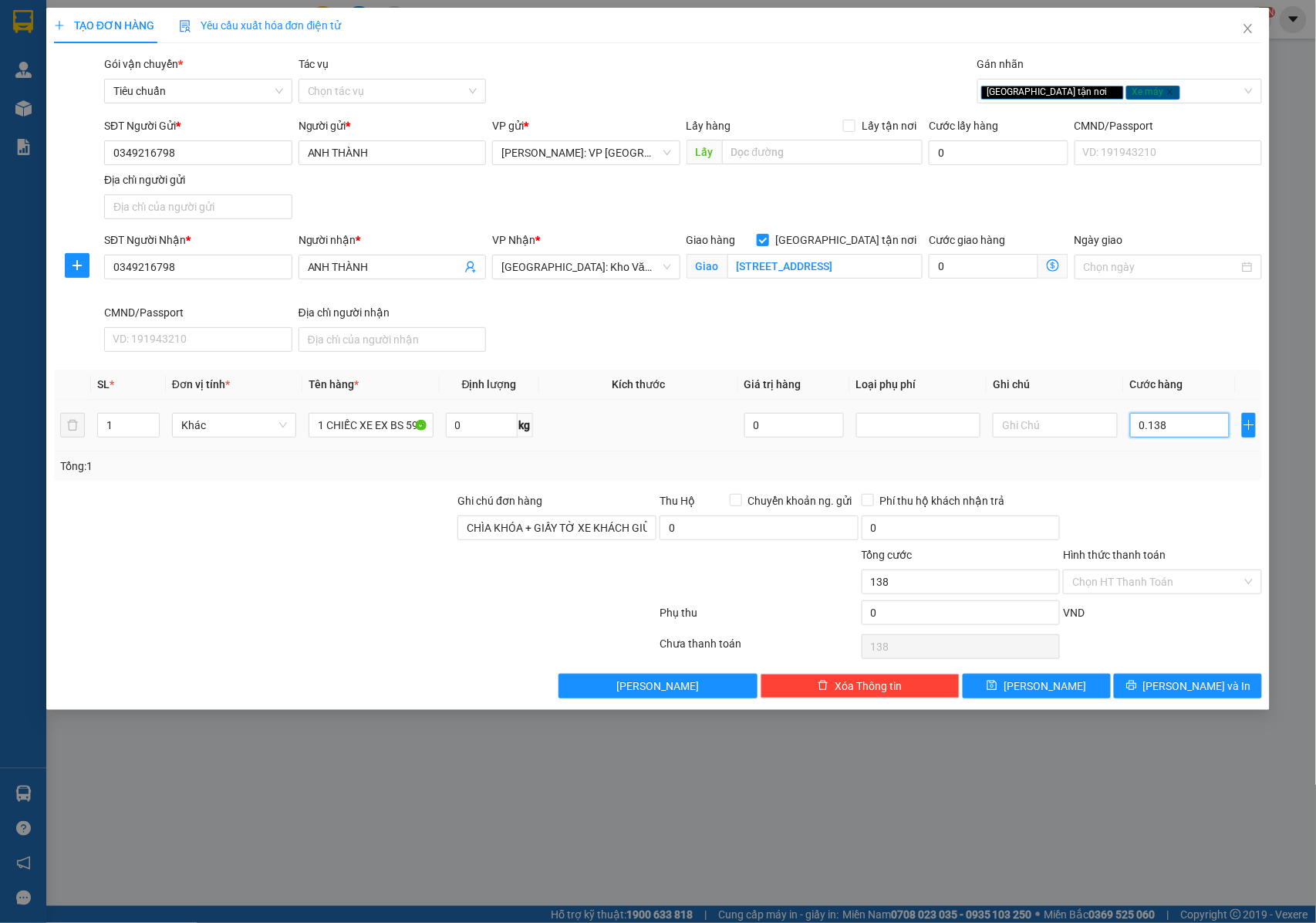
type input "1.380"
type input "013.800"
type input "13.800"
type input "0.138.000"
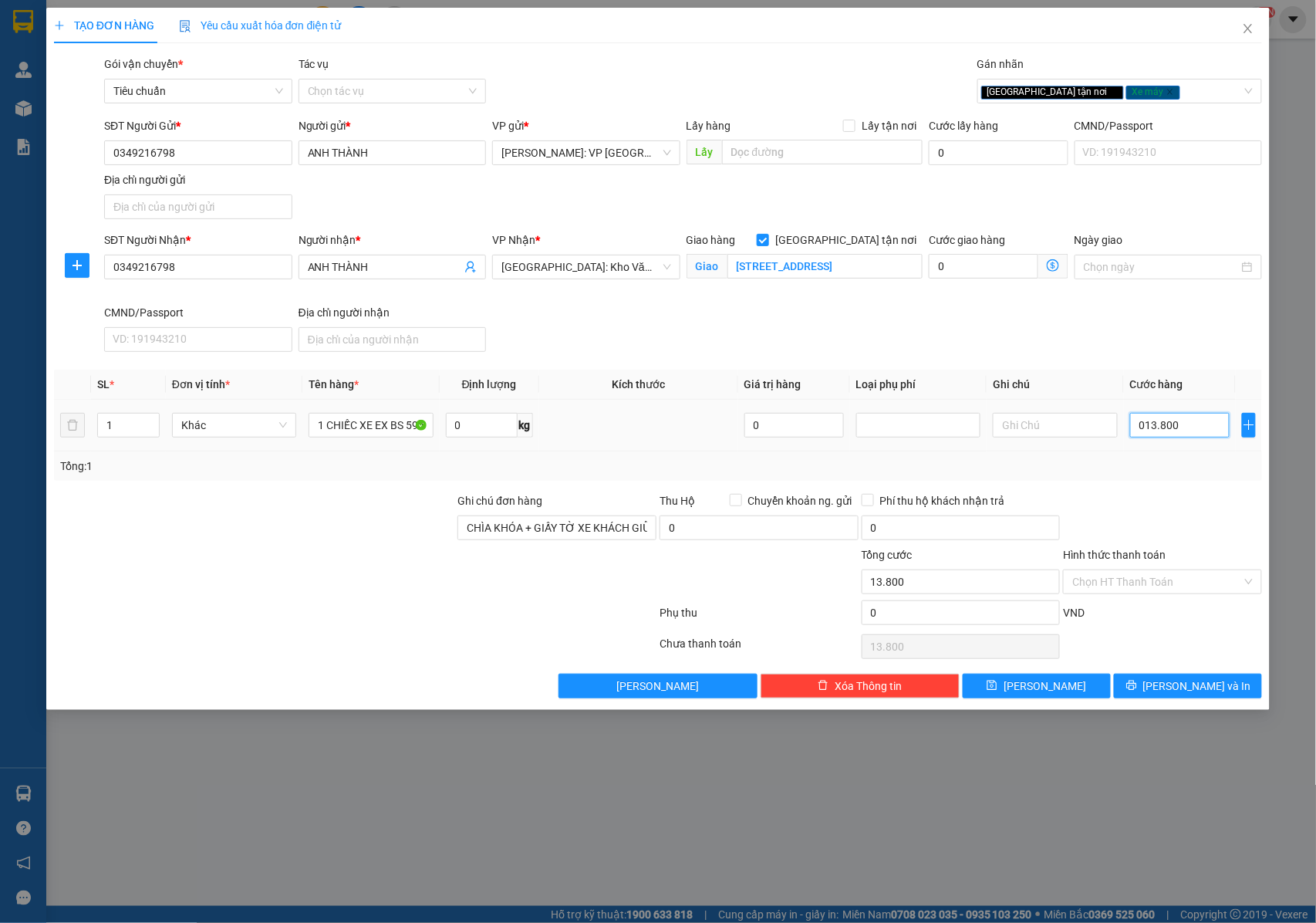
type input "138.000"
type input "01.380.000"
type input "1.380.000"
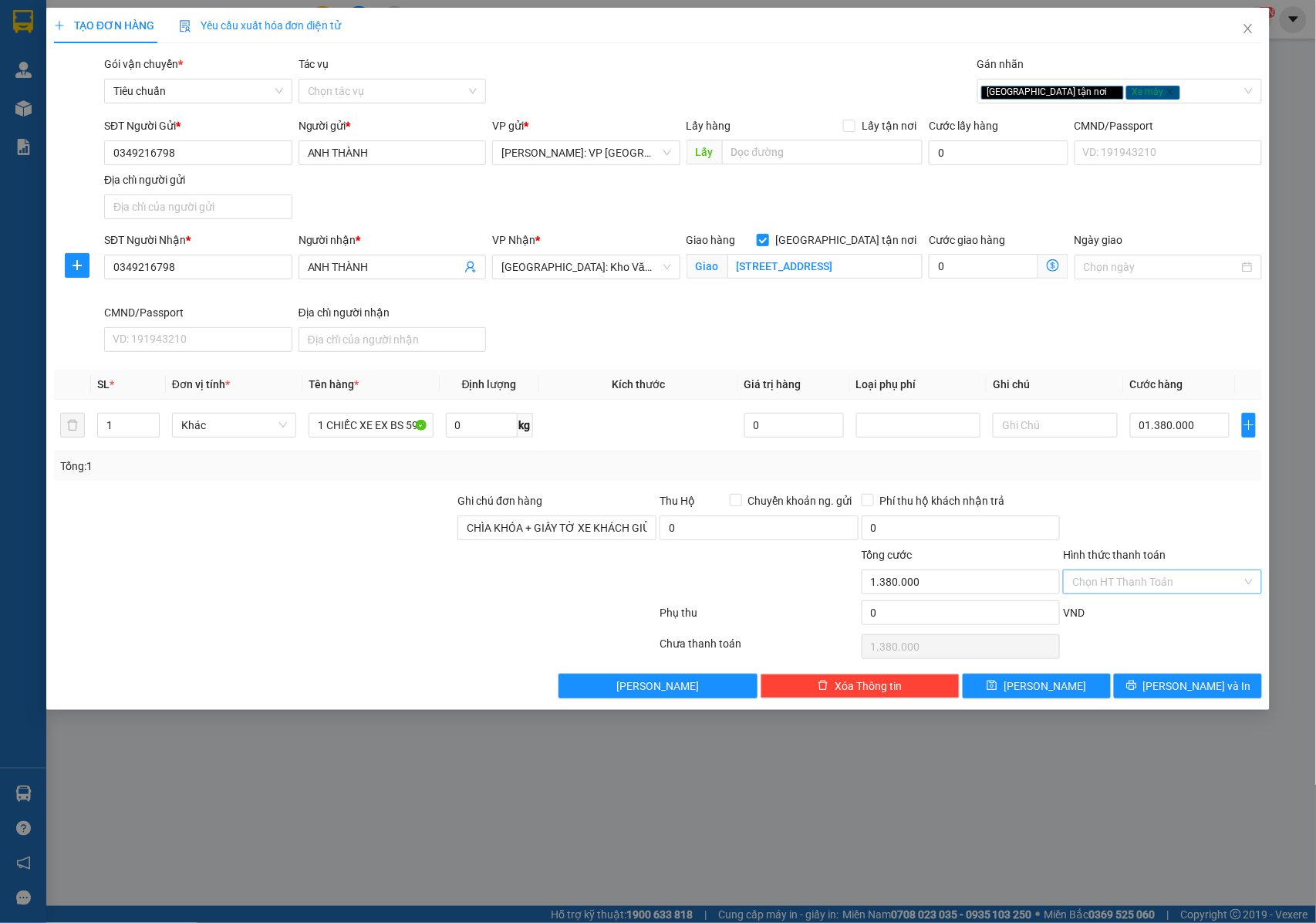
type input "1.380.000"
click at [1147, 588] on input "Hình thức thanh toán" at bounding box center [1157, 581] width 169 height 23
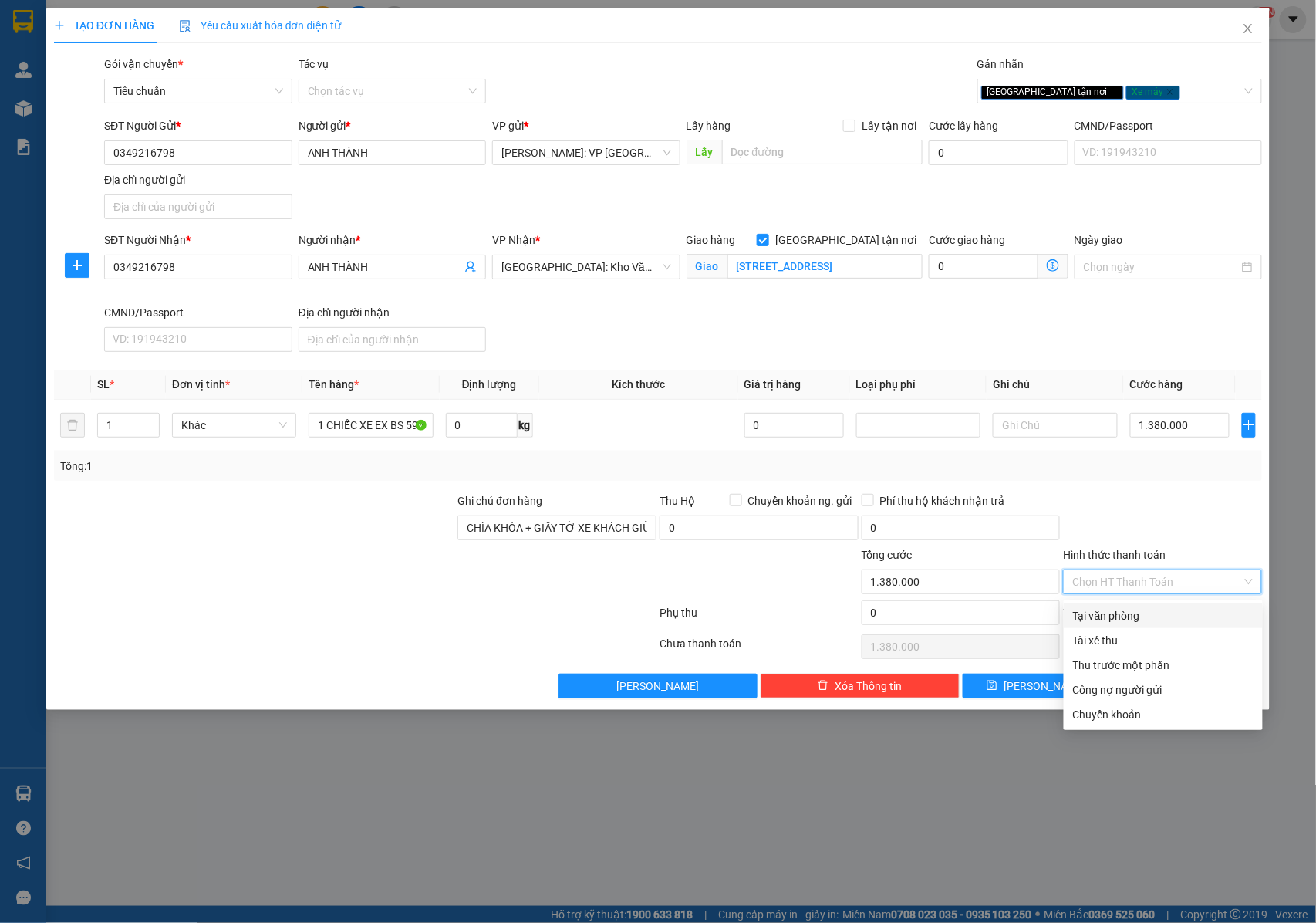
click at [1109, 616] on div "Tại văn phòng" at bounding box center [1164, 616] width 181 height 17
type input "0"
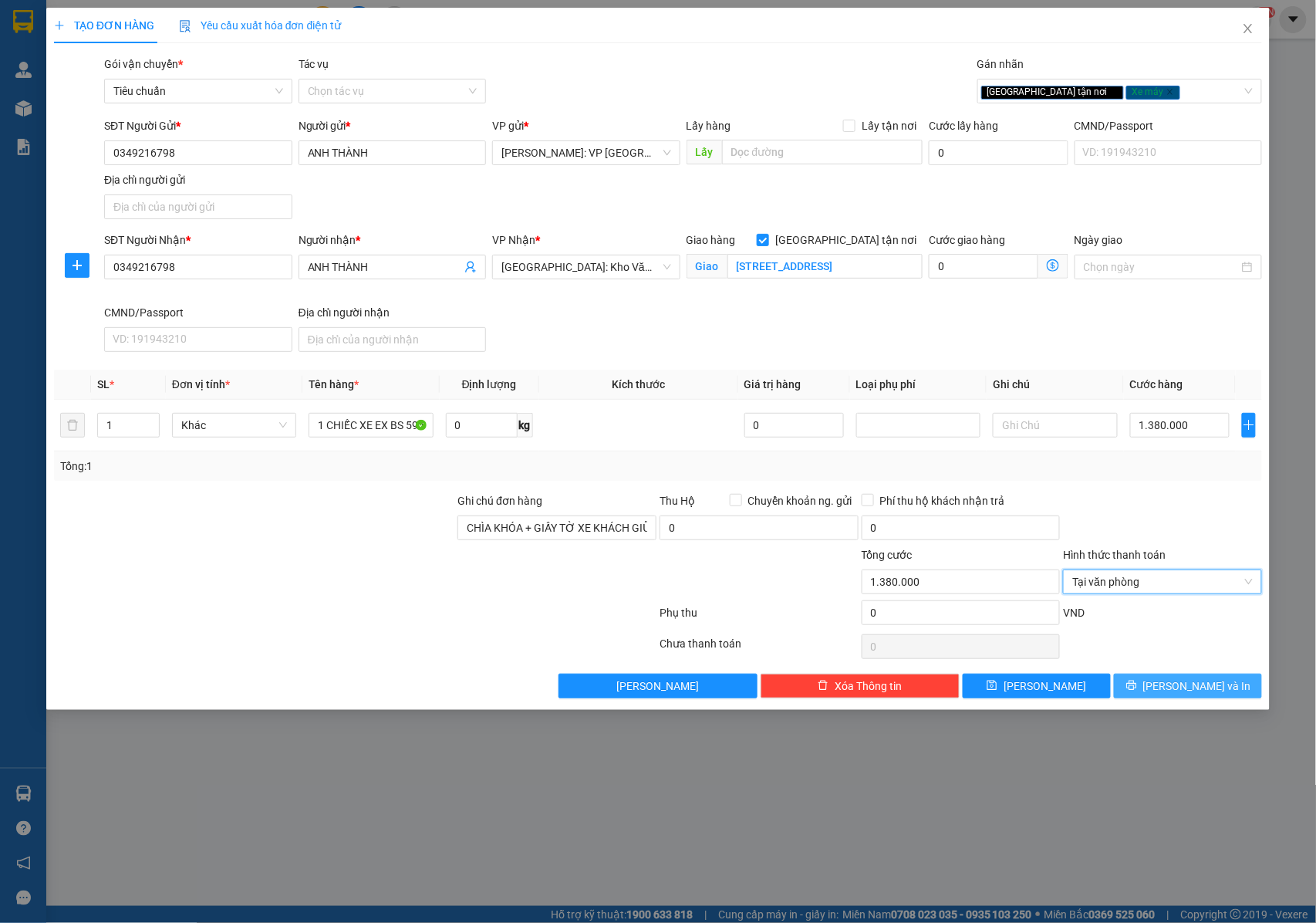
click at [1174, 686] on span "[PERSON_NAME] và In" at bounding box center [1197, 686] width 108 height 17
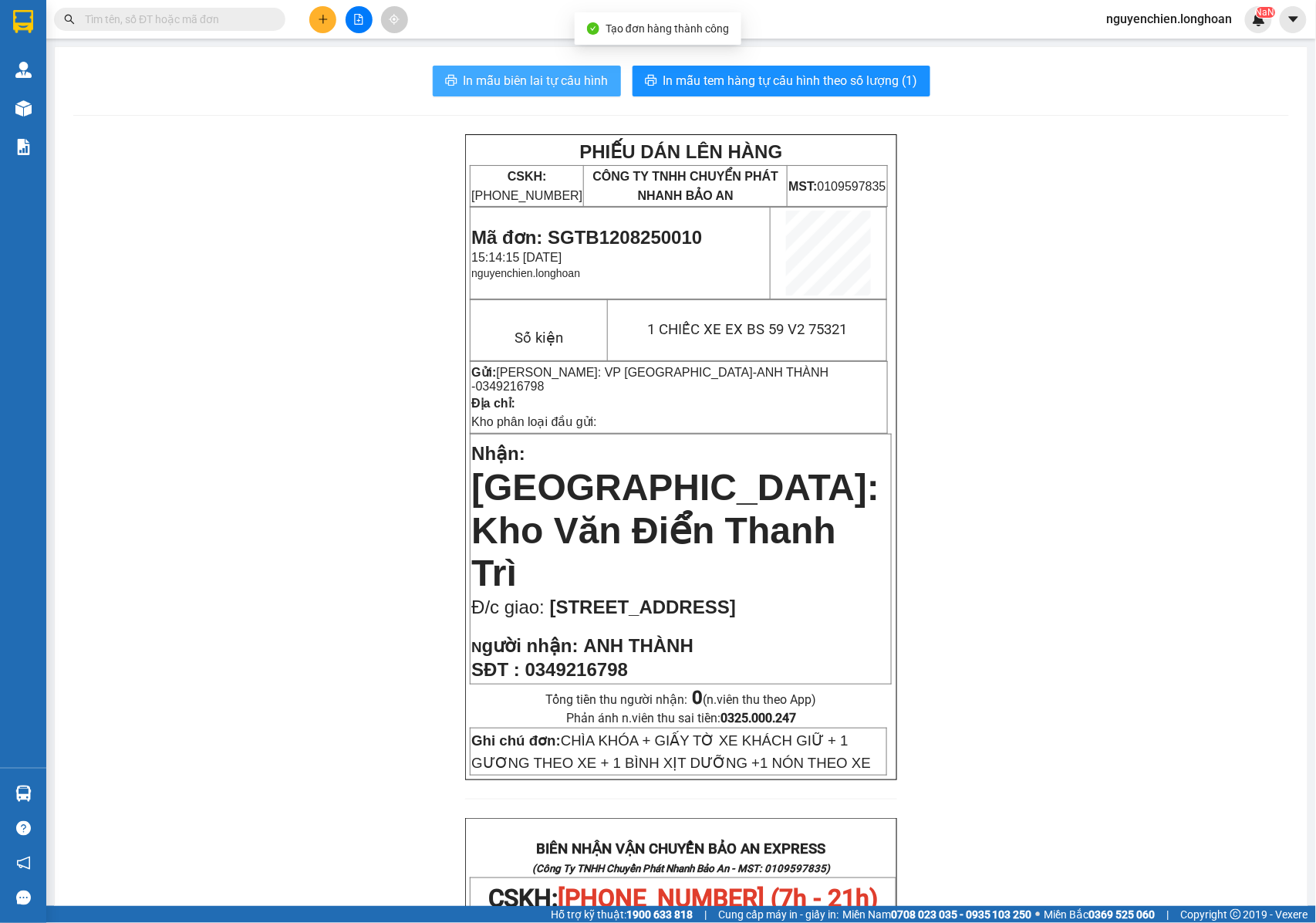
click at [557, 74] on span "In mẫu biên lai tự cấu hình" at bounding box center [536, 81] width 145 height 19
click at [548, 79] on span "In mẫu biên lai tự cấu hình" at bounding box center [536, 81] width 145 height 19
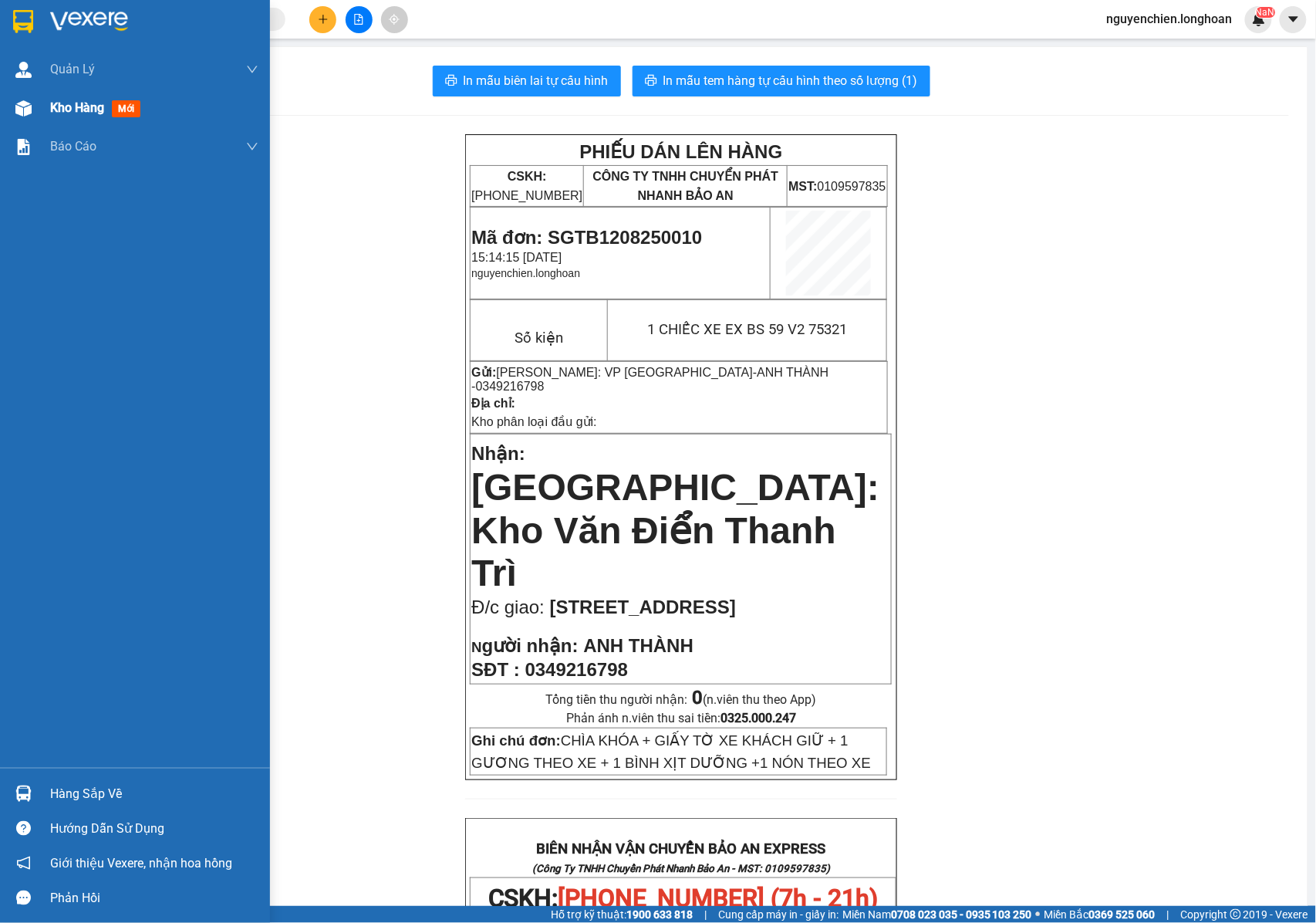
click at [16, 102] on img at bounding box center [23, 108] width 16 height 16
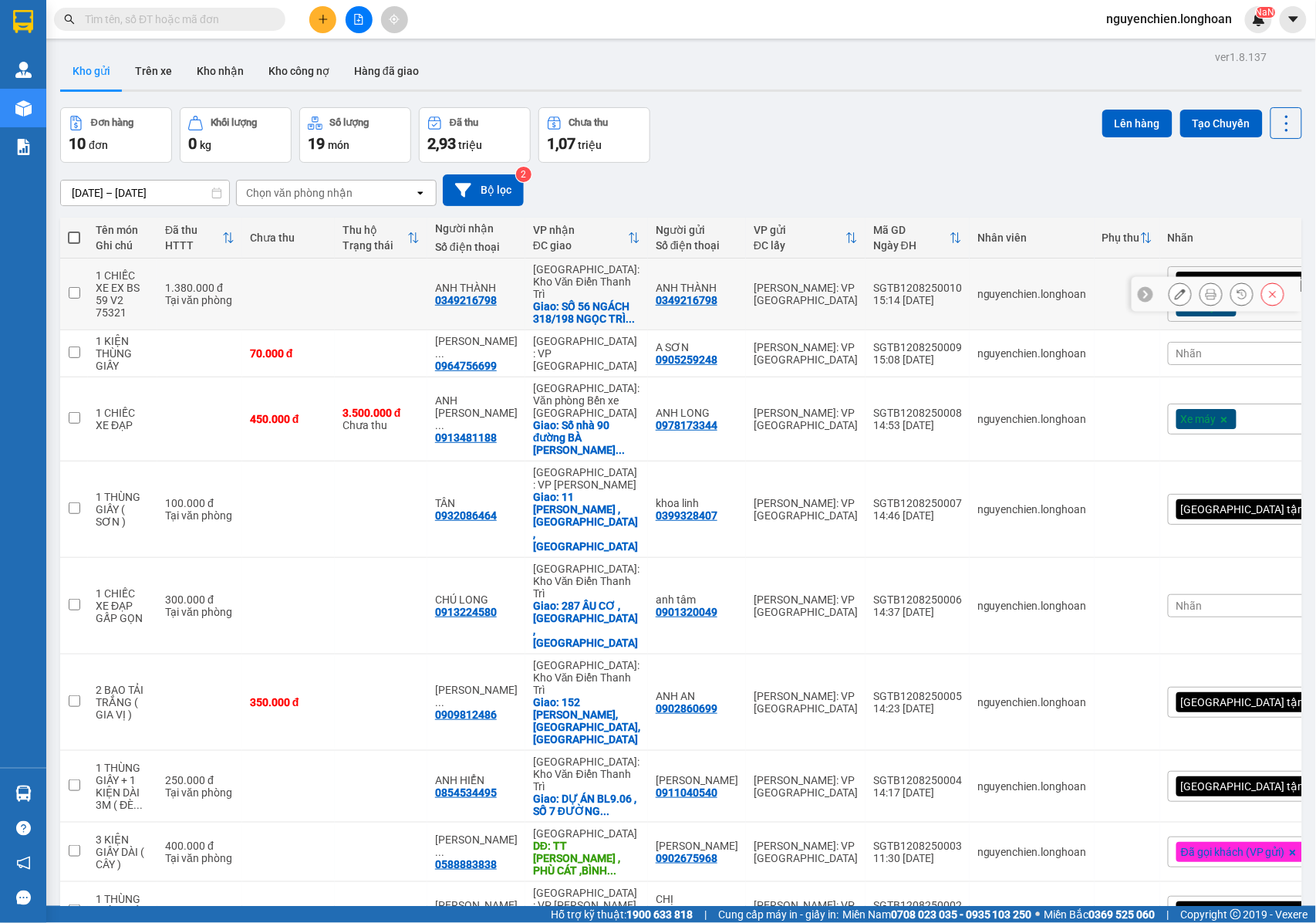
click at [1175, 299] on icon at bounding box center [1180, 294] width 11 height 11
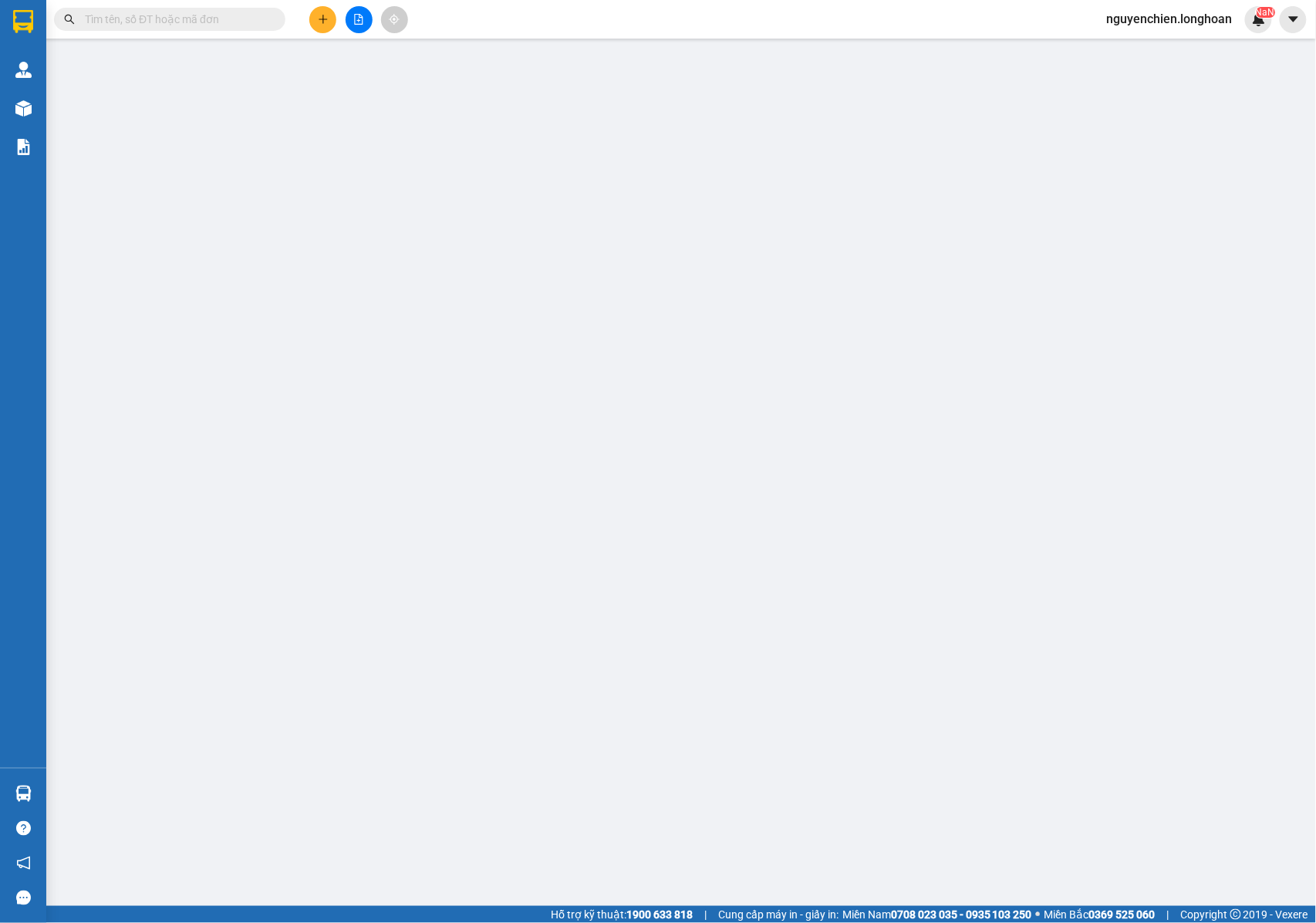
type input "0349216798"
type input "ANH THÀNH"
type input "0349216798"
type input "ANH THÀNH"
checkbox input "true"
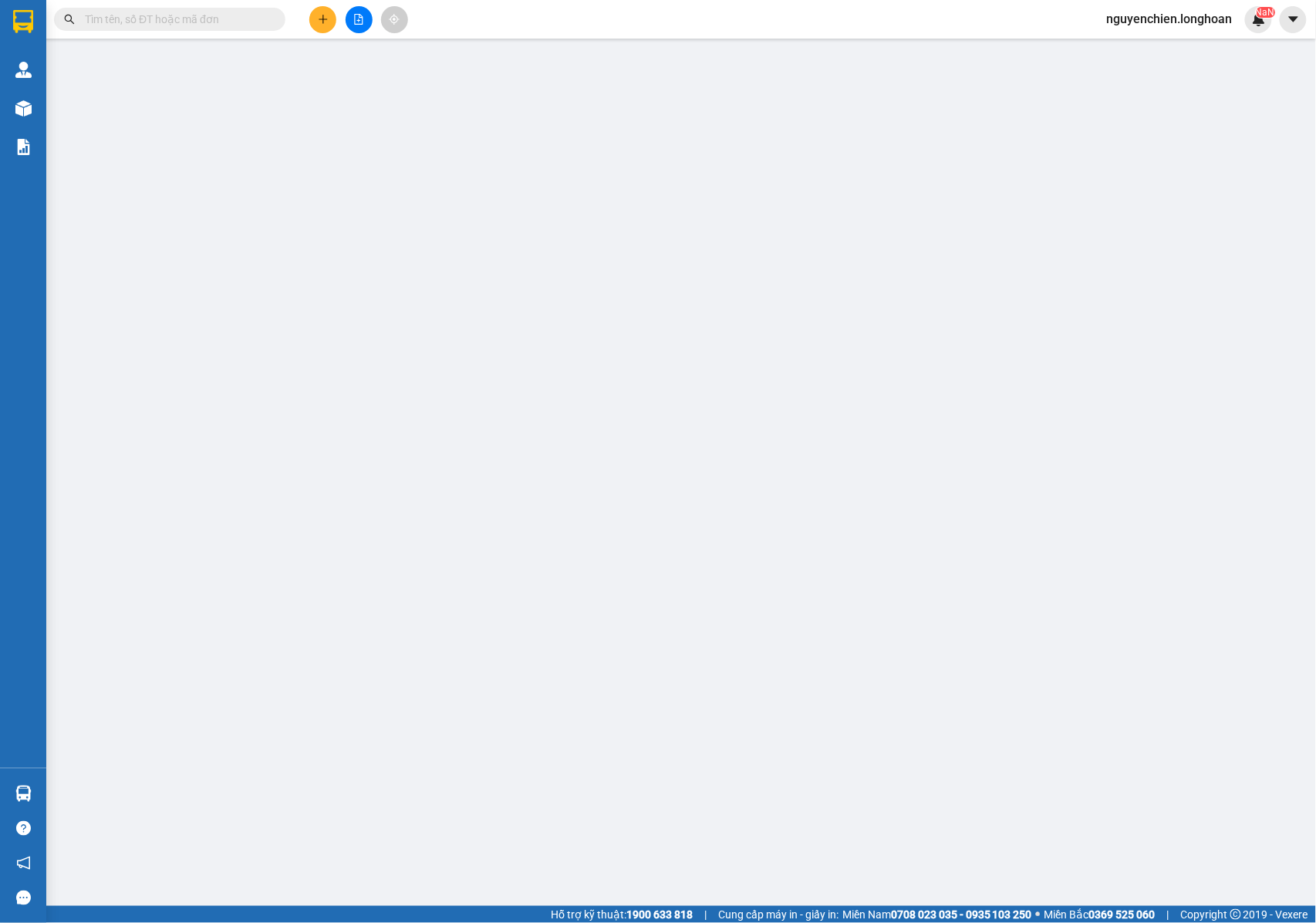
type input "SỐ 56 NGÁCH 318/198 NGỌC TRÌ , LONG BIÊN, HÀ NỘI"
type input "CHÌA KHÓA + GIẤY TỜ XE KHÁCH GIỮ + 1 GƯƠNG THEO XE + 1 BÌNH XỊT DƯỠNG +1 NÓN TH…"
type input "1.380.000"
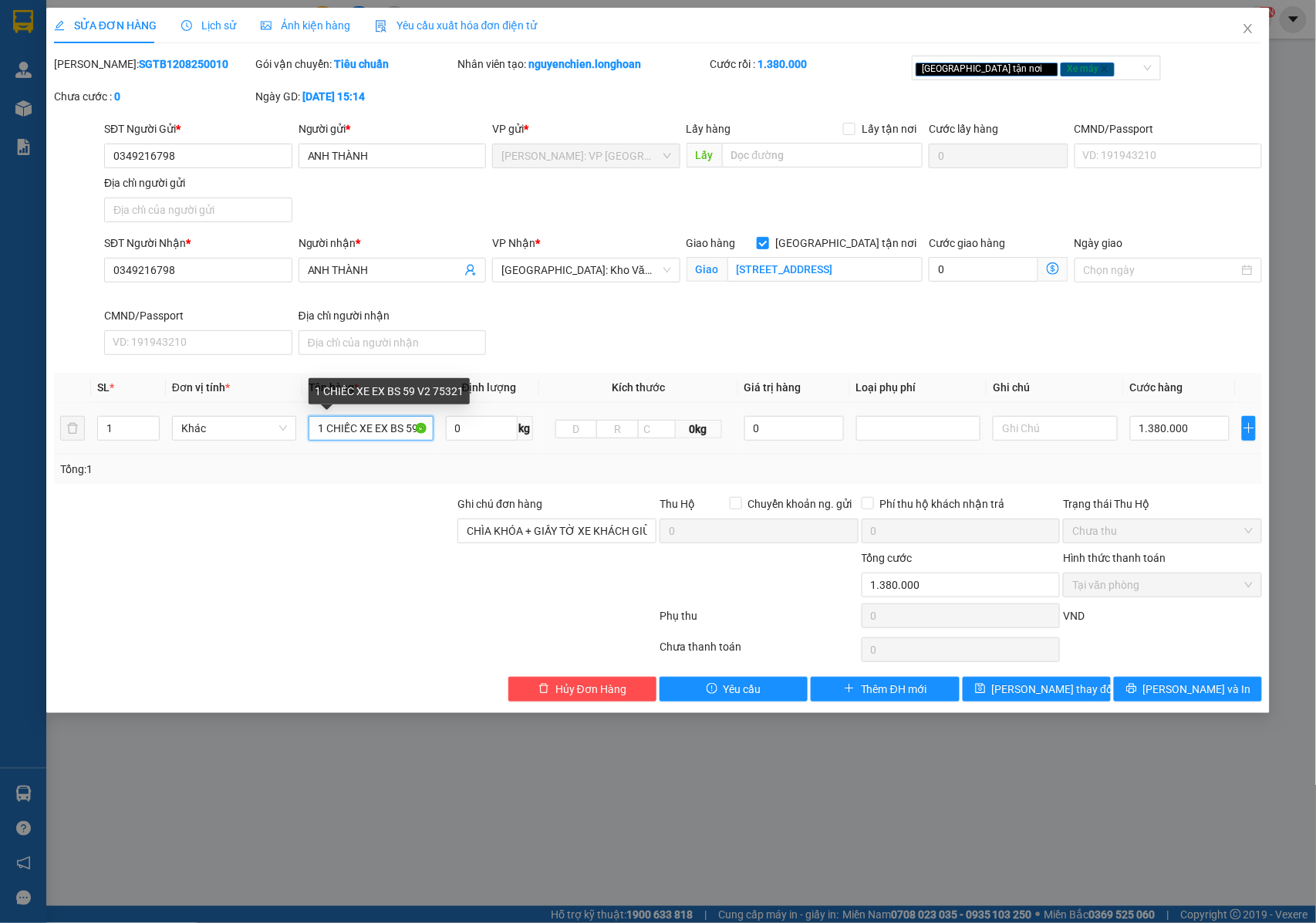
click at [384, 432] on input "1 CHIẾC XE EX BS 59 V2 75321" at bounding box center [371, 428] width 124 height 25
type input "1 CHIẾC XE WINNER BS 59 V2 75321"
click at [1160, 683] on button "[PERSON_NAME] và In" at bounding box center [1188, 689] width 148 height 25
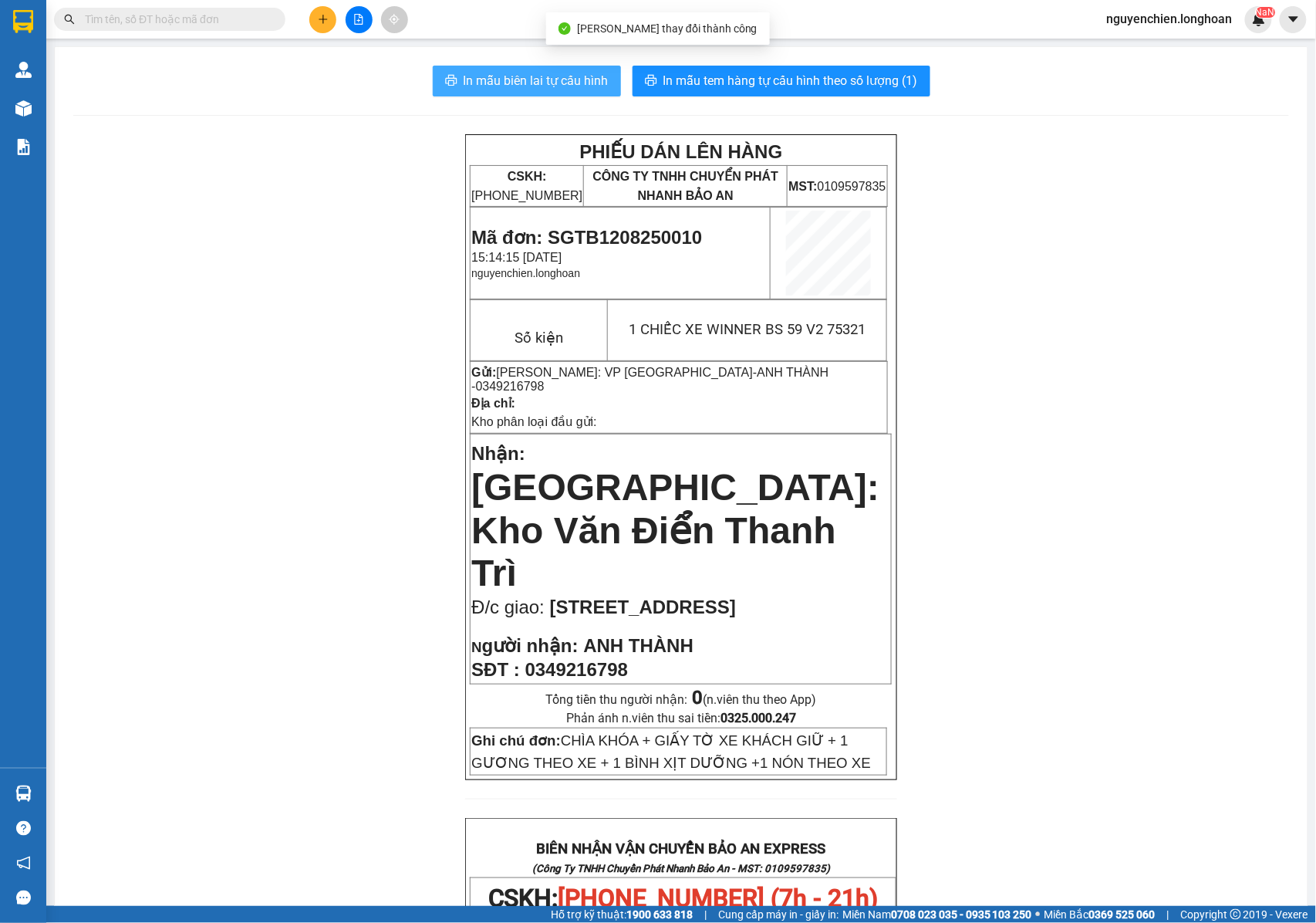
click at [520, 80] on span "In mẫu biên lai tự cấu hình" at bounding box center [536, 81] width 145 height 19
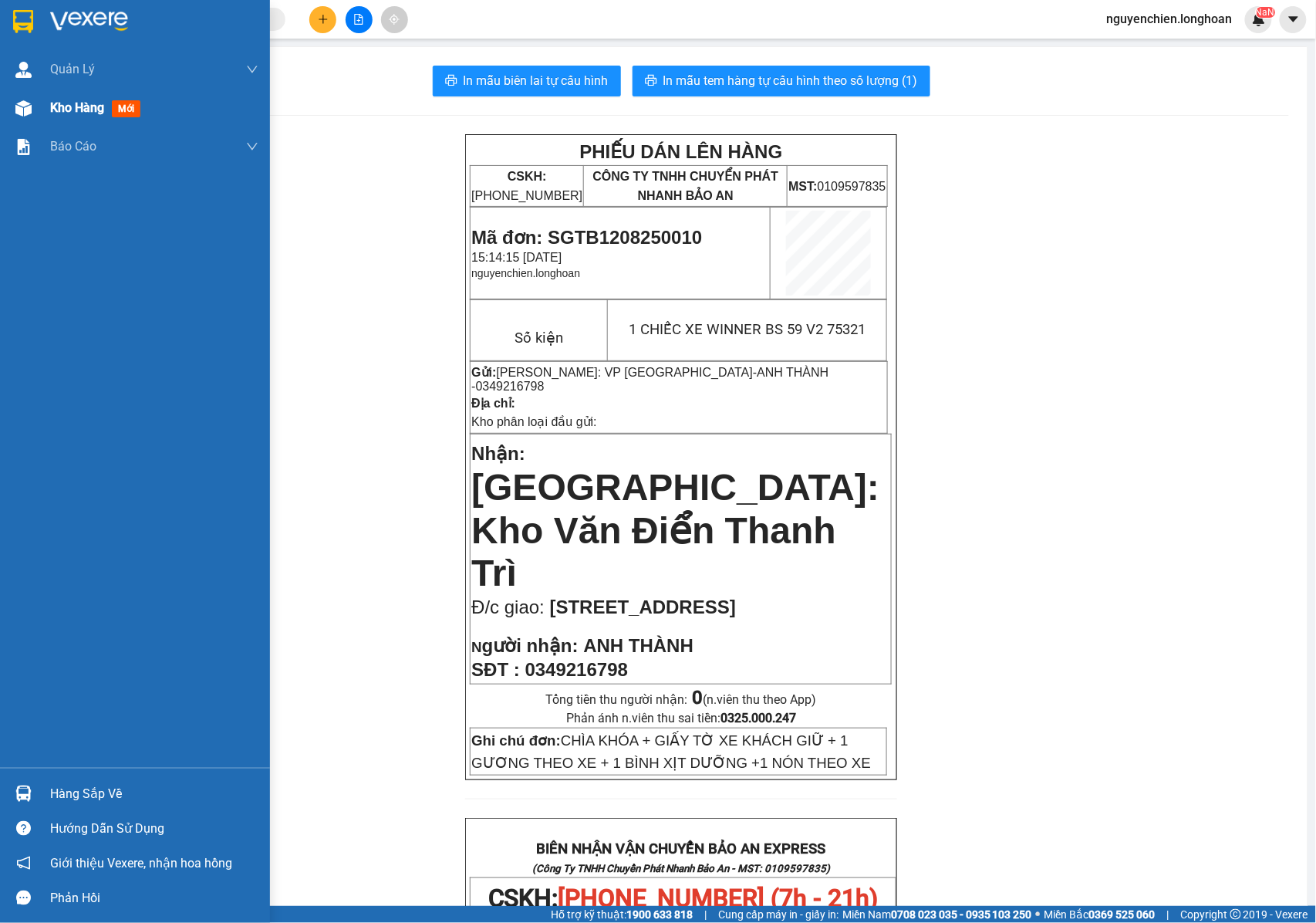
click at [27, 116] on div at bounding box center [23, 108] width 27 height 27
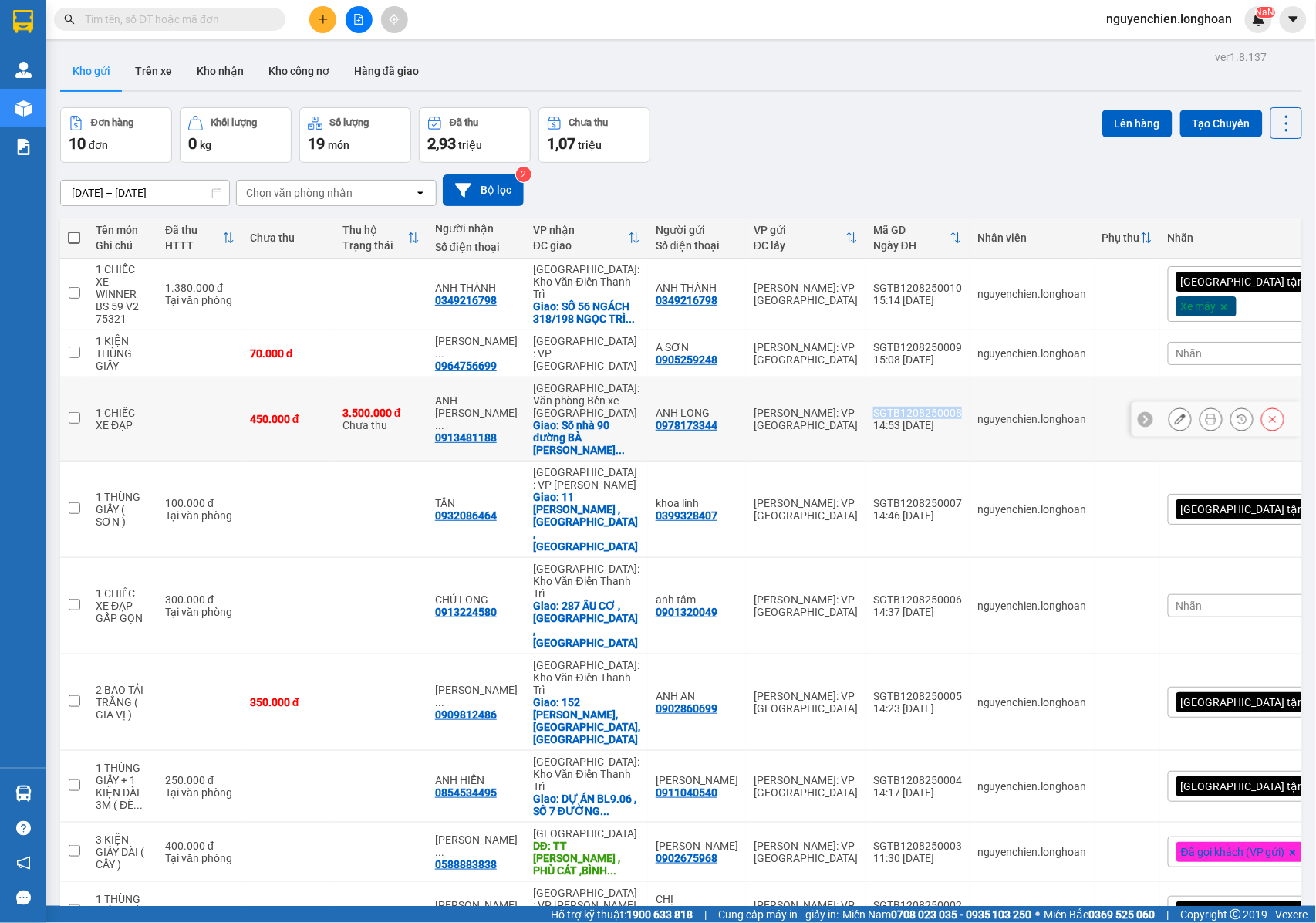
drag, startPoint x: 939, startPoint y: 415, endPoint x: 852, endPoint y: 412, distance: 87.1
click at [866, 412] on td "SGTB1208250008 14:53 12/08" at bounding box center [918, 420] width 104 height 84
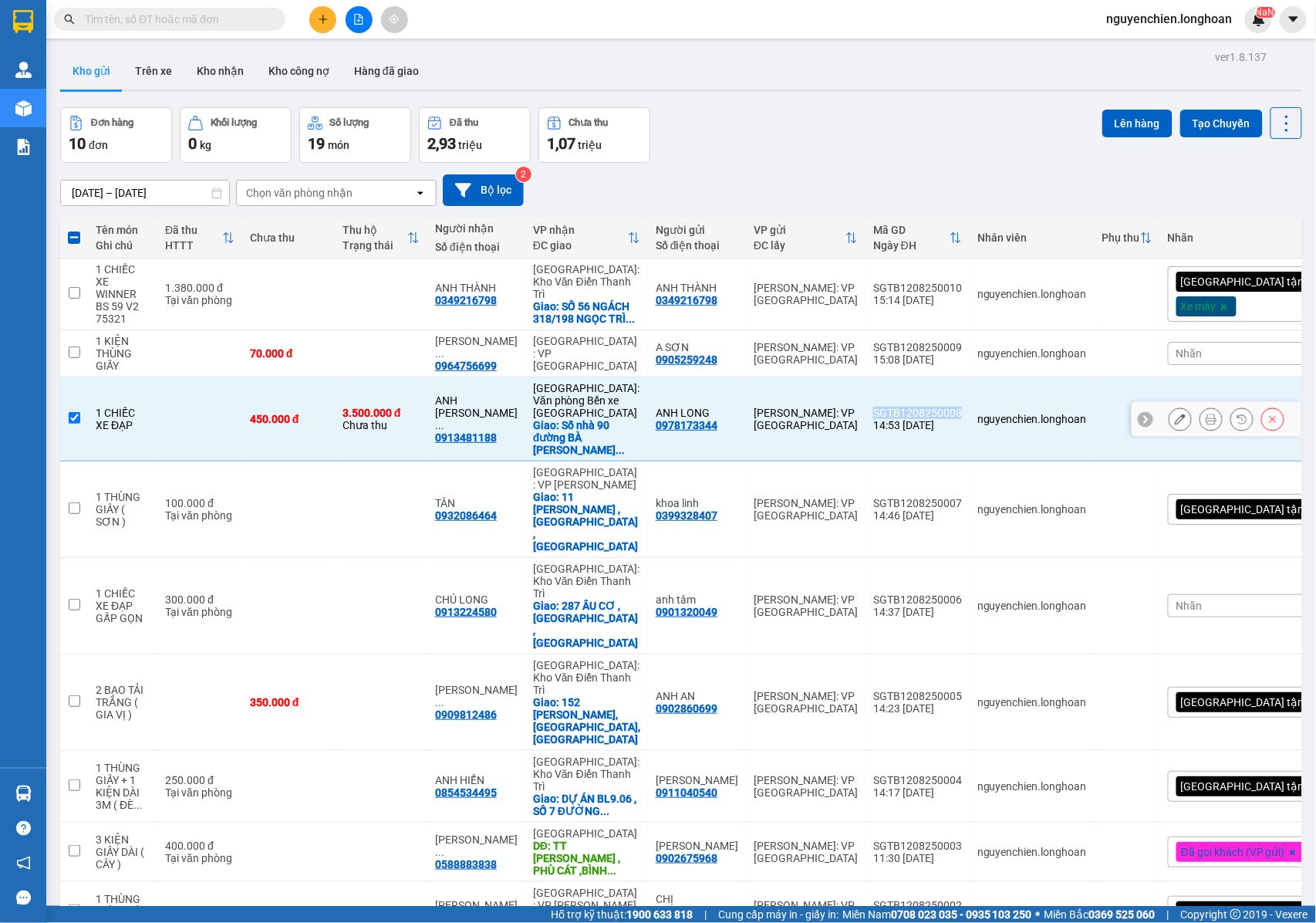
copy div "SGTB1208250008"
click at [70, 422] on input "checkbox" at bounding box center [74, 417] width 11 height 11
checkbox input "false"
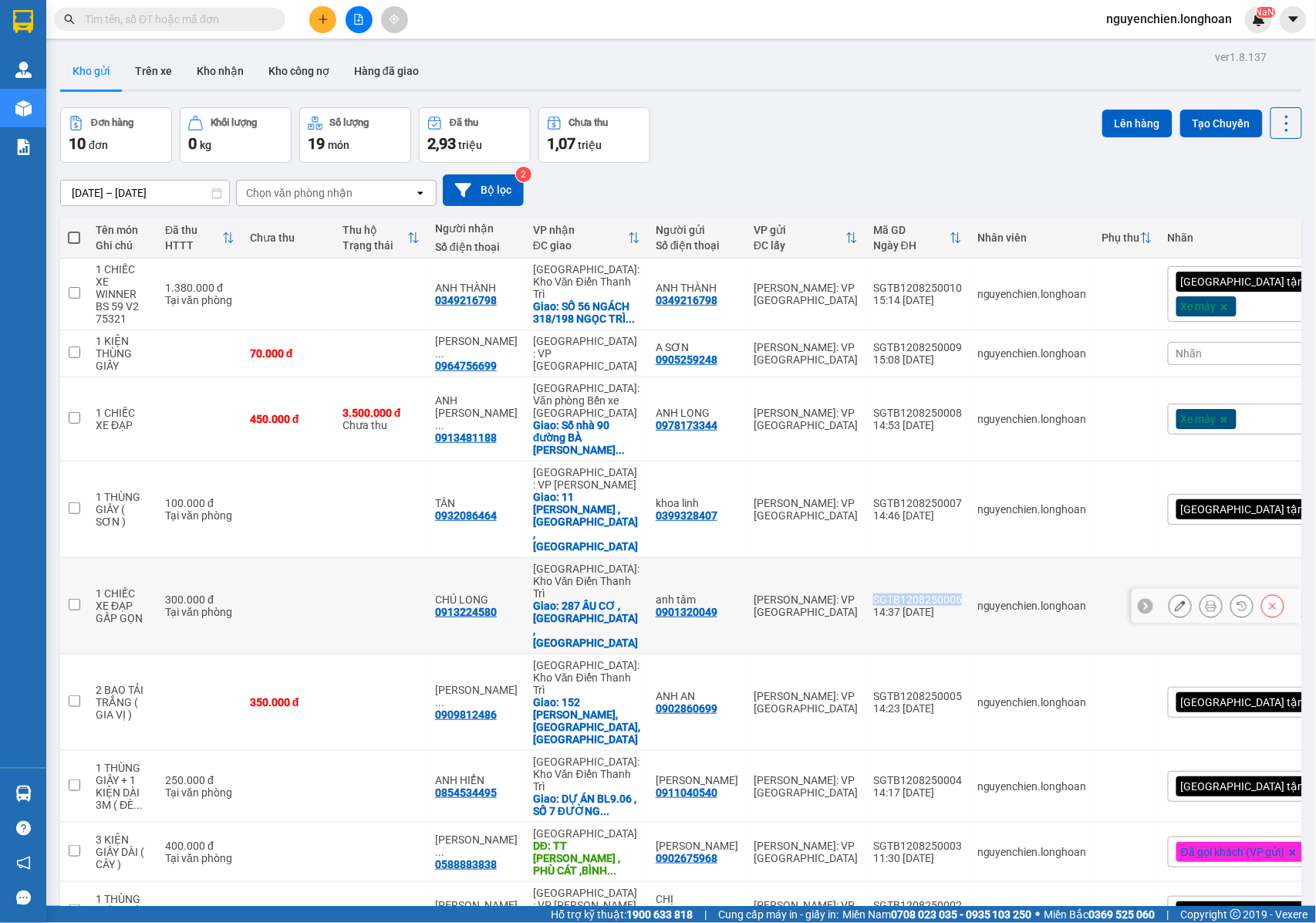
drag, startPoint x: 938, startPoint y: 558, endPoint x: 853, endPoint y: 560, distance: 85.0
click at [866, 560] on td "SGTB1208250006 14:37 12/08" at bounding box center [918, 606] width 104 height 96
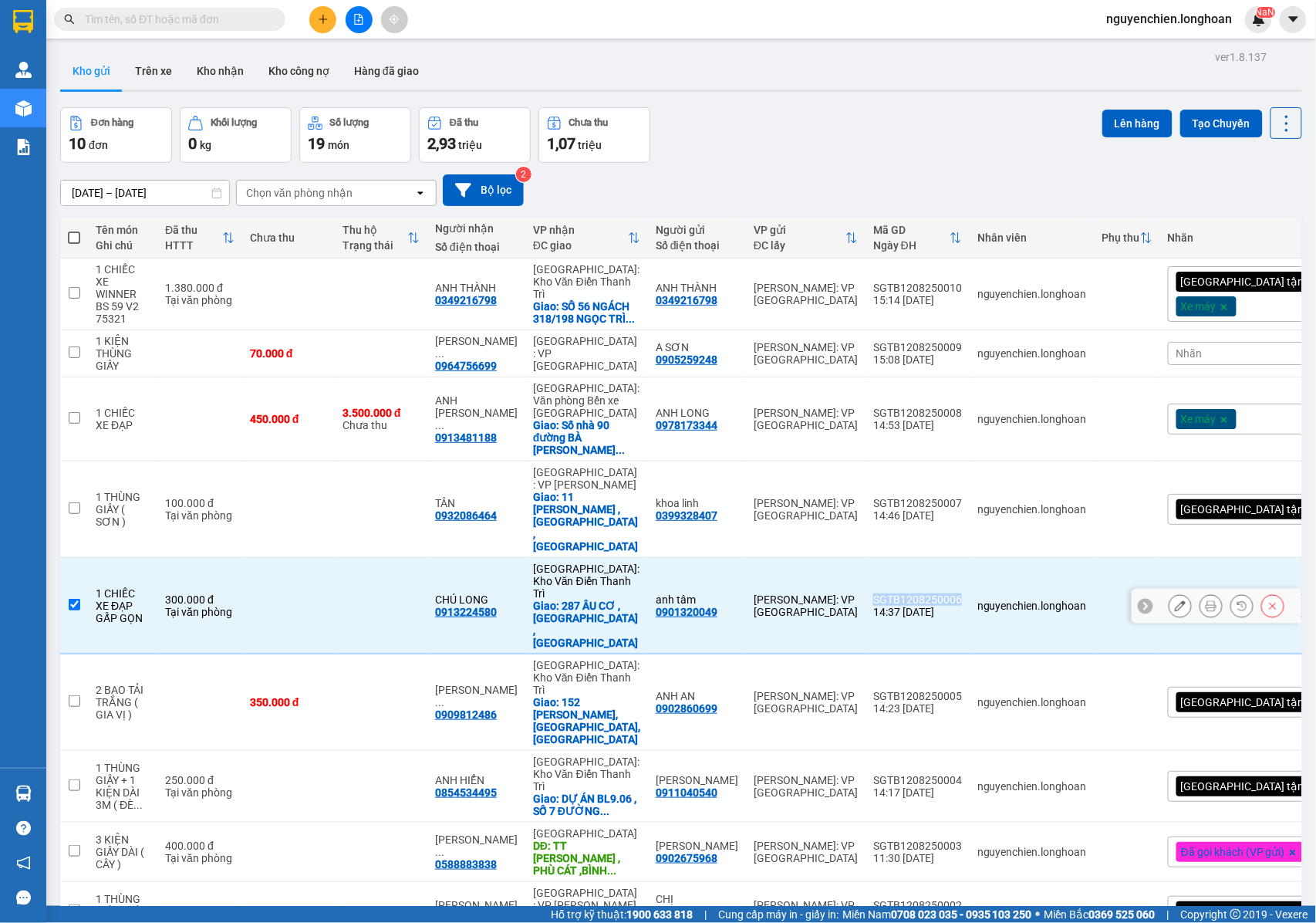
copy div "SGTB1208250006"
click at [75, 599] on input "checkbox" at bounding box center [74, 604] width 11 height 11
checkbox input "false"
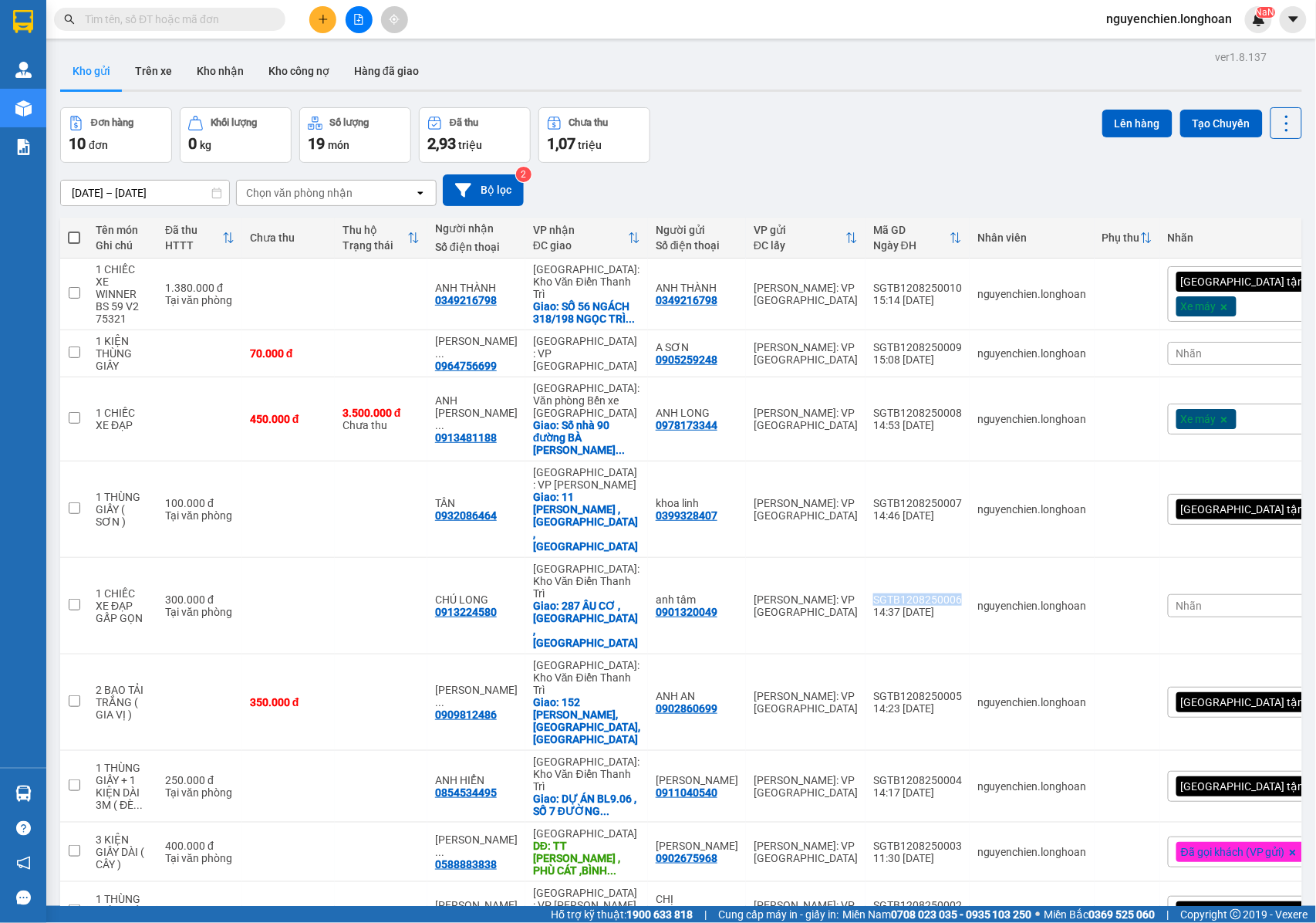
click at [327, 27] on button at bounding box center [323, 19] width 27 height 27
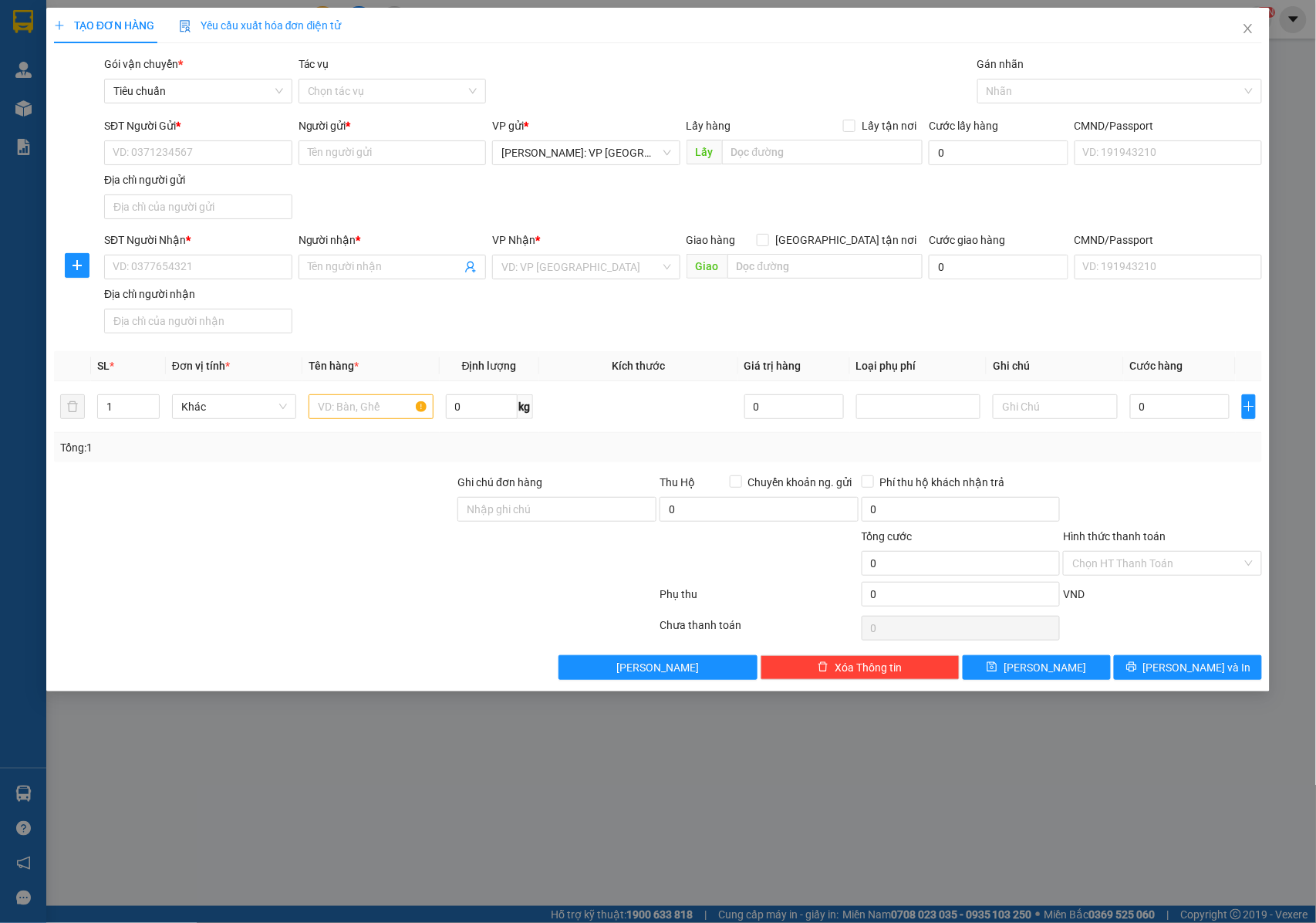
click at [188, 167] on div "SĐT Người Gửi * VD: 0371234567" at bounding box center [198, 144] width 188 height 54
click at [196, 161] on input "SĐT Người Gửi *" at bounding box center [198, 152] width 188 height 25
type input "0938016738"
click at [208, 180] on div "0938016738 - A SƠN" at bounding box center [198, 185] width 169 height 17
type input "A SƠN"
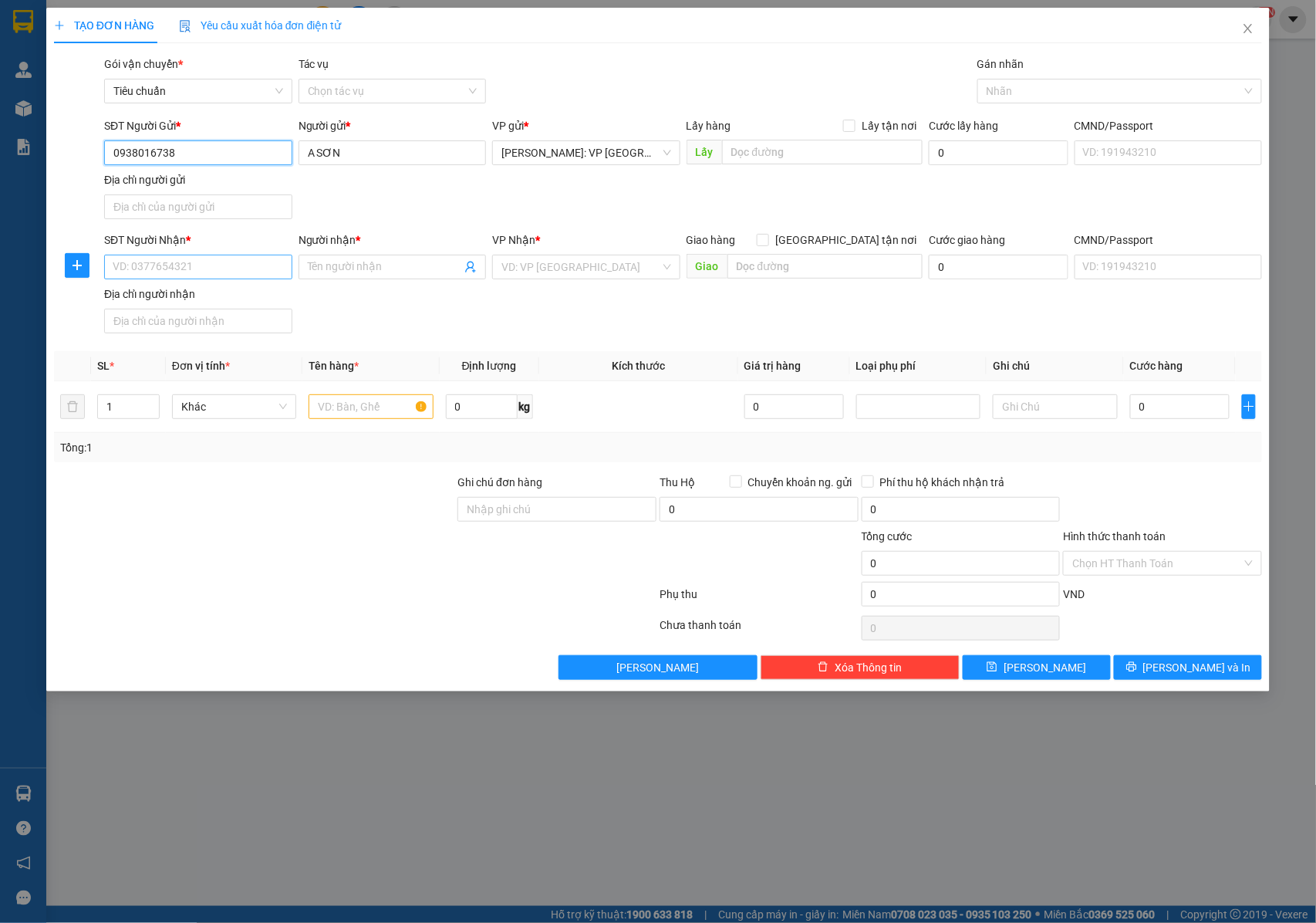
type input "0938016738"
click at [193, 279] on input "SĐT Người Nhận *" at bounding box center [198, 267] width 188 height 25
type input "0938016738"
click at [219, 274] on input "0938016738" at bounding box center [198, 267] width 188 height 25
click at [220, 298] on div "0938016738 - A SƠN" at bounding box center [198, 300] width 169 height 17
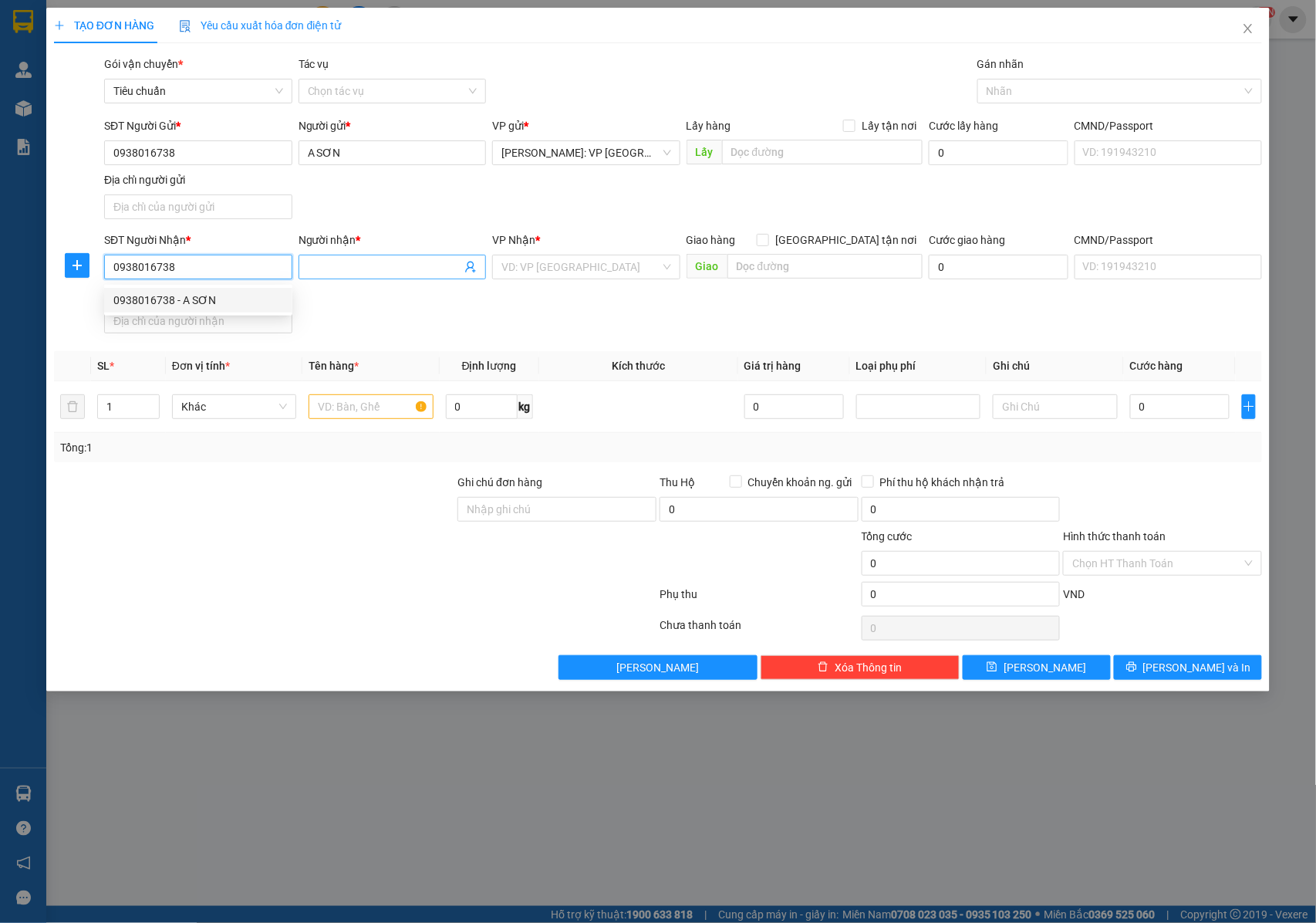
type input "A SƠN"
checkbox input "true"
type input "AEON MALL HẢI PHÒNG, SỐ 10 VÕ NGUYÊN GIÁP, LÊ CHÂN, HẢI PHÒNG"
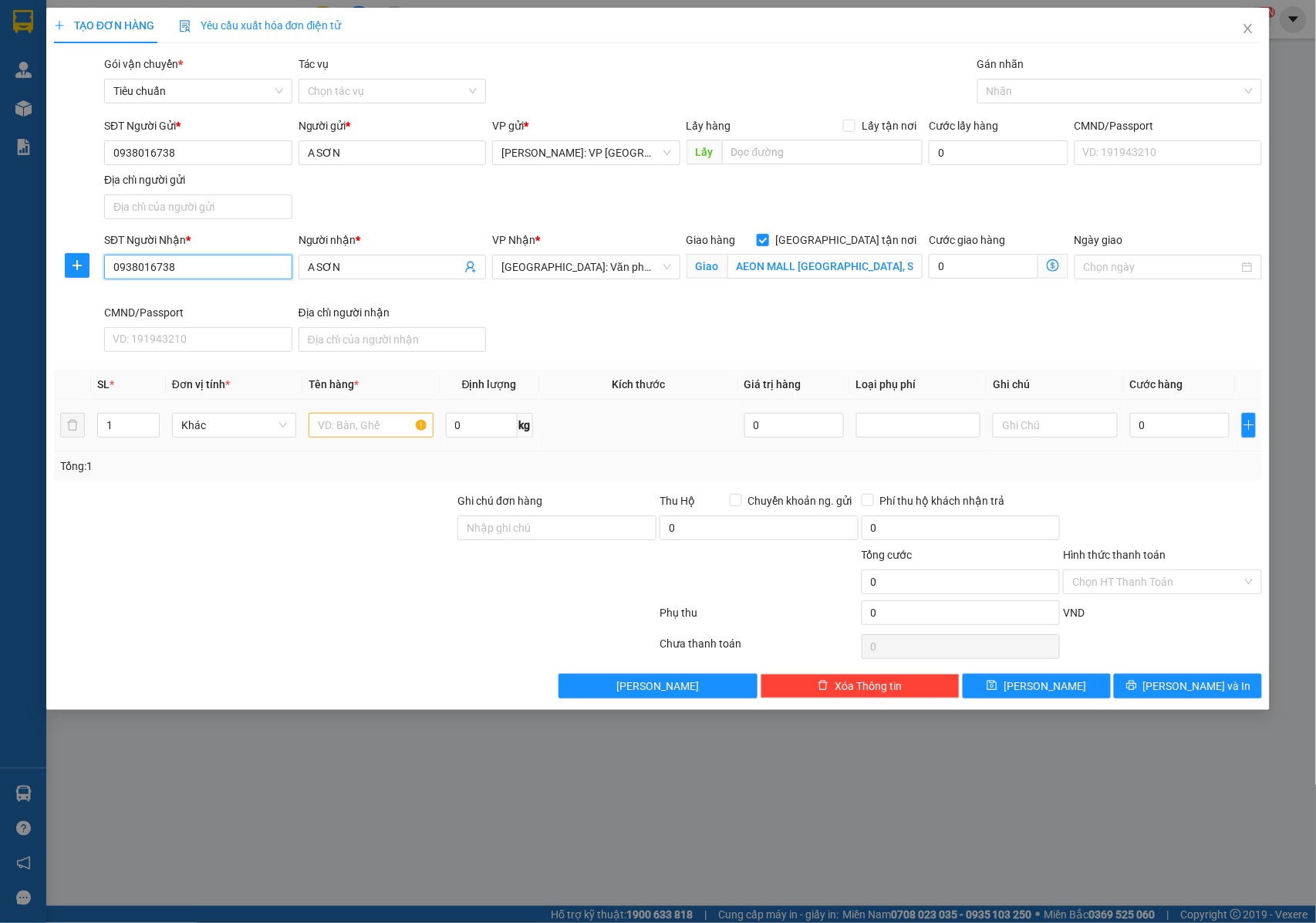
type input "0938016738"
click at [358, 414] on div at bounding box center [371, 425] width 124 height 31
click at [127, 426] on input "1" at bounding box center [128, 425] width 61 height 23
click at [146, 423] on span "up" at bounding box center [151, 421] width 9 height 9
click at [149, 423] on icon "up" at bounding box center [151, 422] width 5 height 5
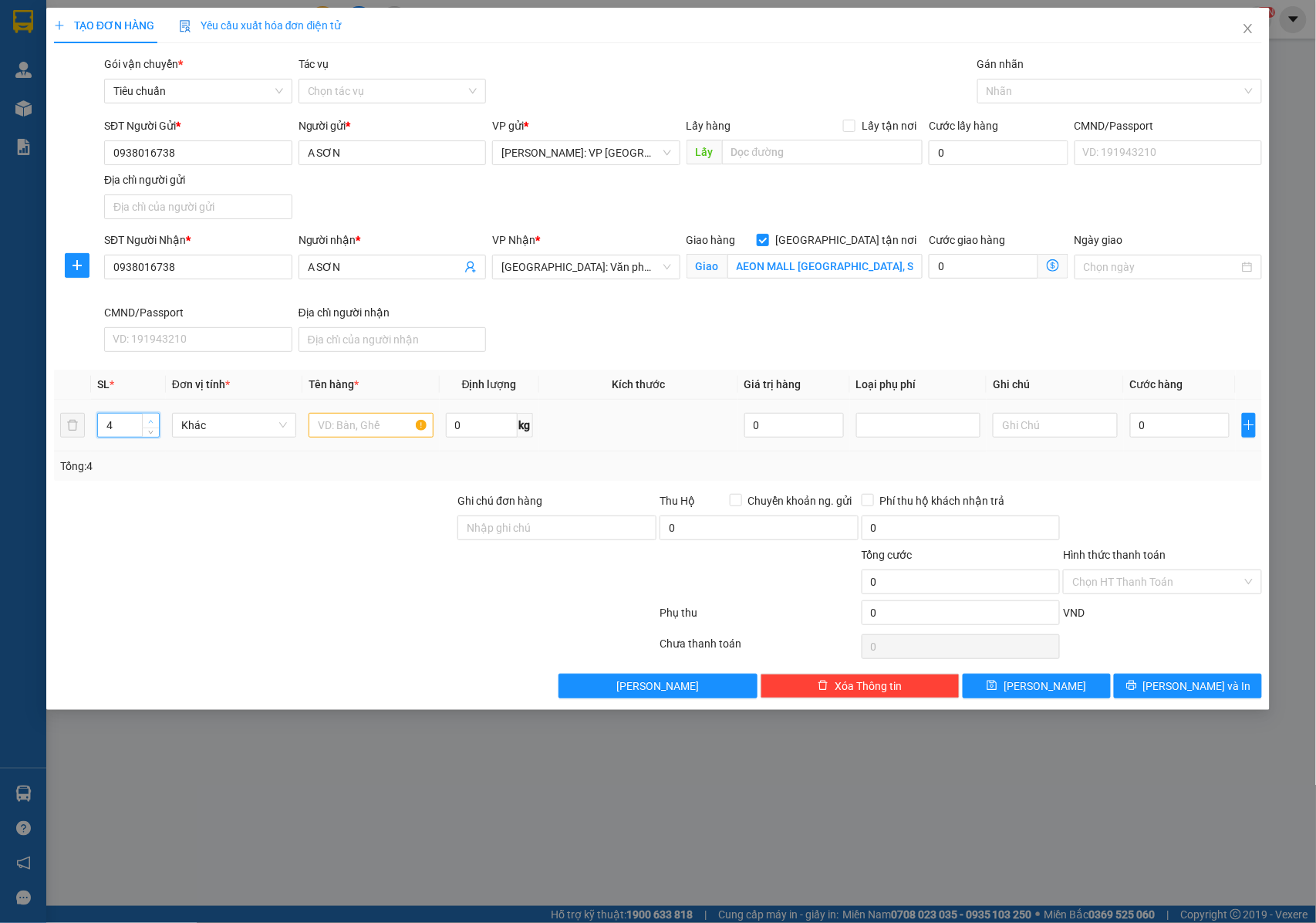
click at [149, 423] on icon "up" at bounding box center [151, 422] width 5 height 5
type input "5"
click at [149, 423] on icon "up" at bounding box center [151, 422] width 5 height 5
click at [363, 424] on input "text" at bounding box center [371, 425] width 124 height 25
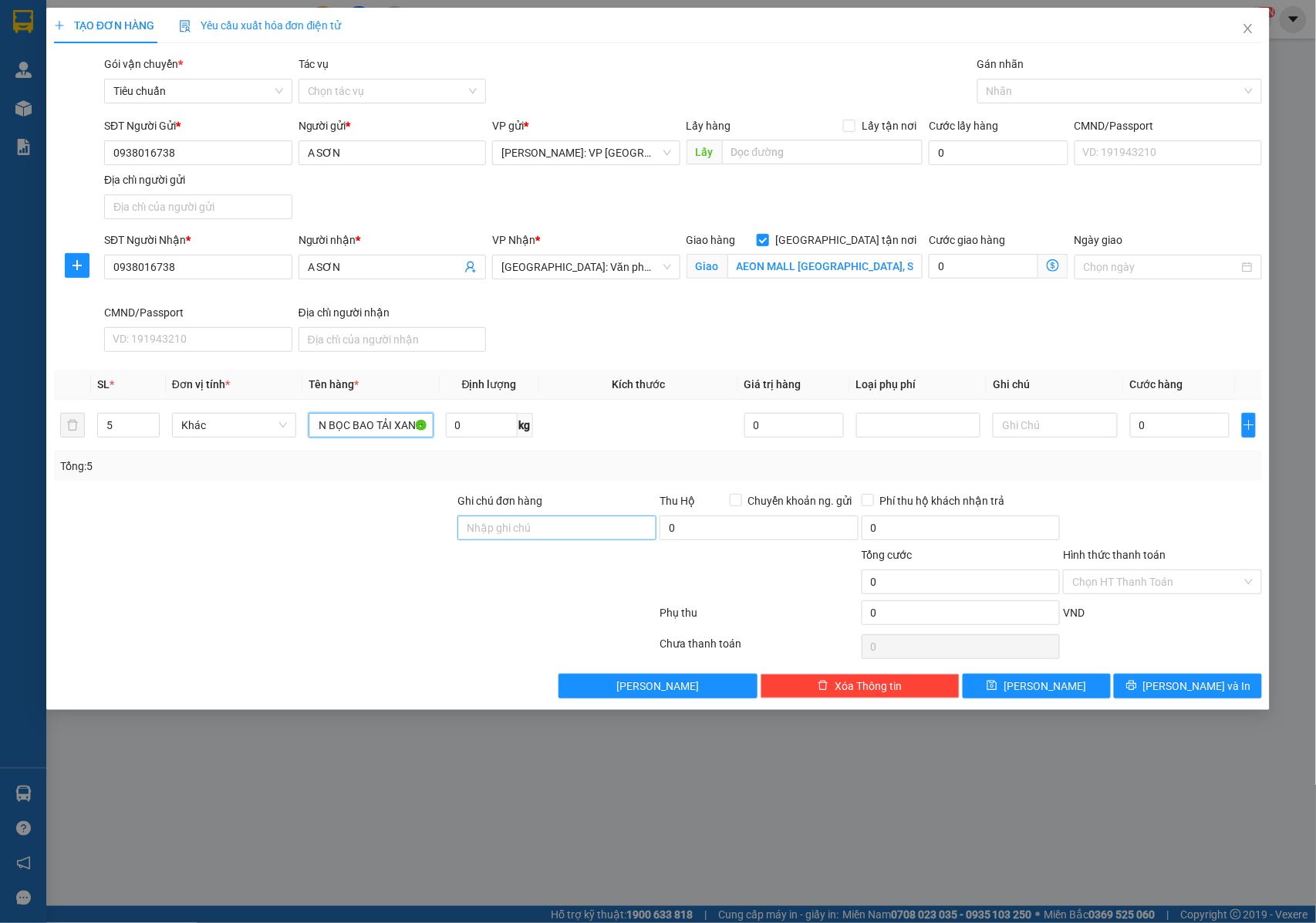
type input "5 KIỆN BỌC BAO TẢI XANH"
click at [500, 528] on input "Ghi chú đơn hàng" at bounding box center [557, 527] width 199 height 25
type input "NHẬN NGUYÊN KIỆN GIAO NGUYÊN KIỆN, HƯ VỠ K ĐỀN"
click at [1018, 83] on div at bounding box center [1112, 91] width 261 height 19
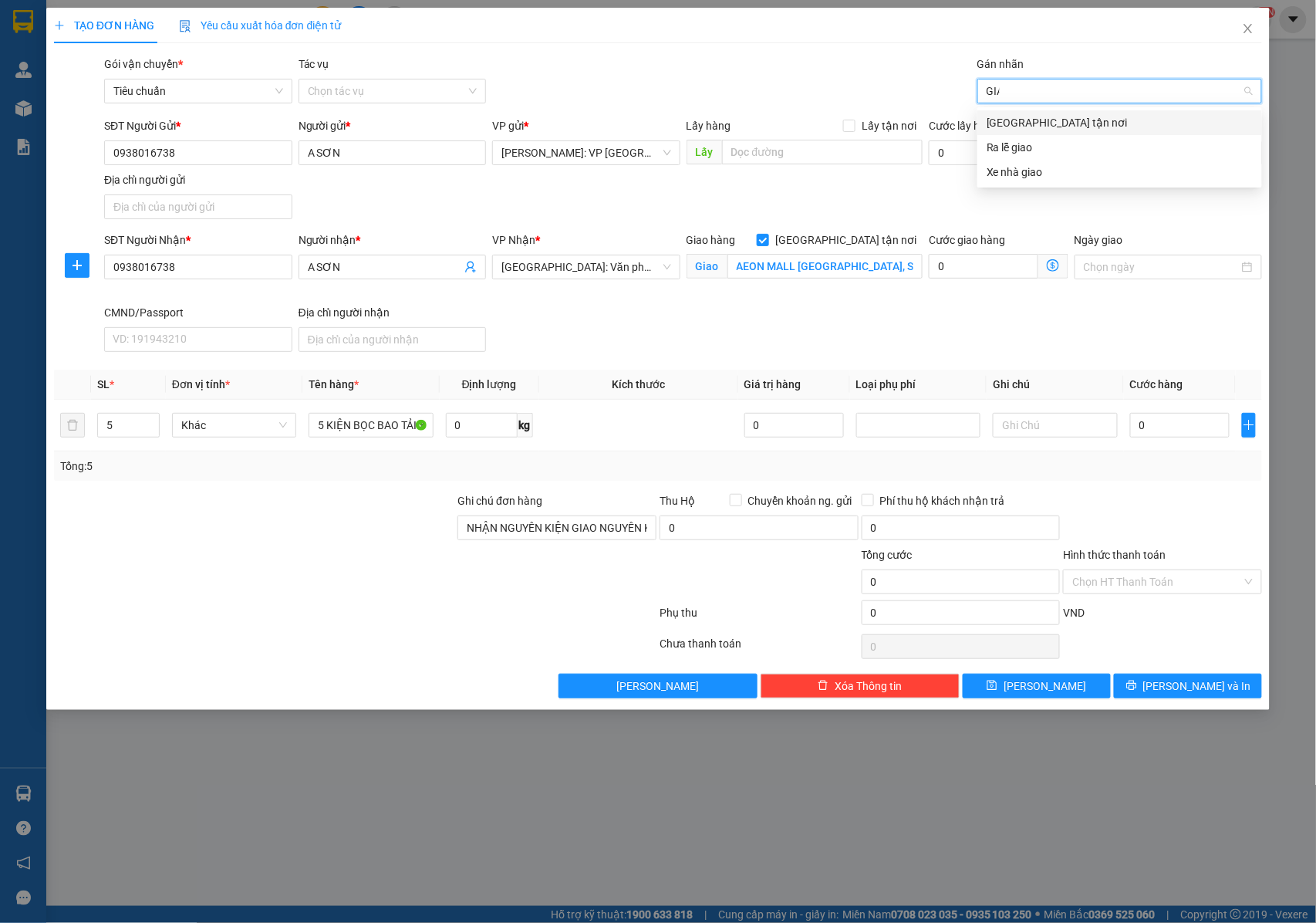
type input "GIAO"
click at [1025, 124] on div "[GEOGRAPHIC_DATA] tận nơi" at bounding box center [1119, 123] width 266 height 17
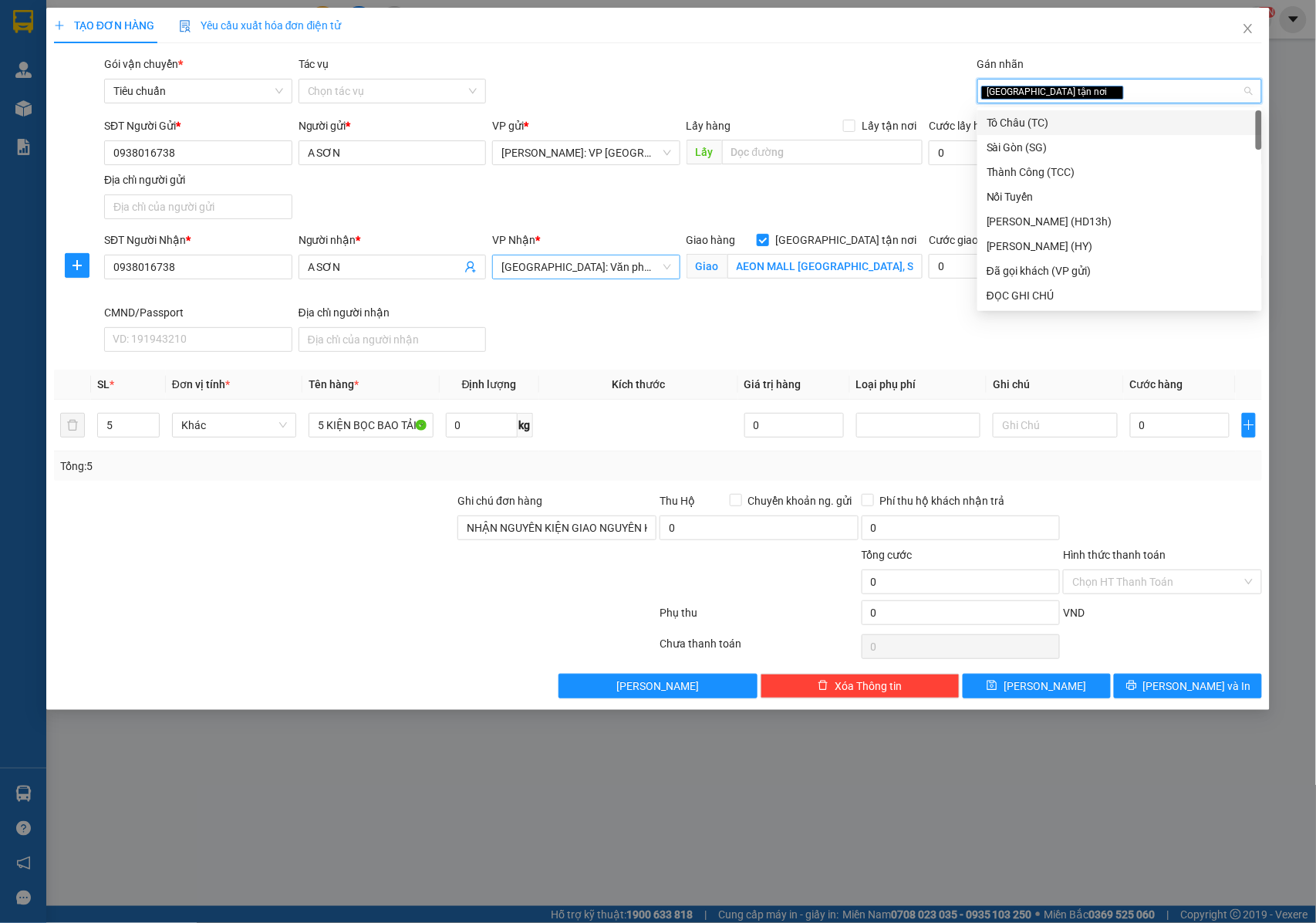
click at [566, 266] on span "[GEOGRAPHIC_DATA]: Văn phòng Bến xe [GEOGRAPHIC_DATA]" at bounding box center [586, 267] width 169 height 23
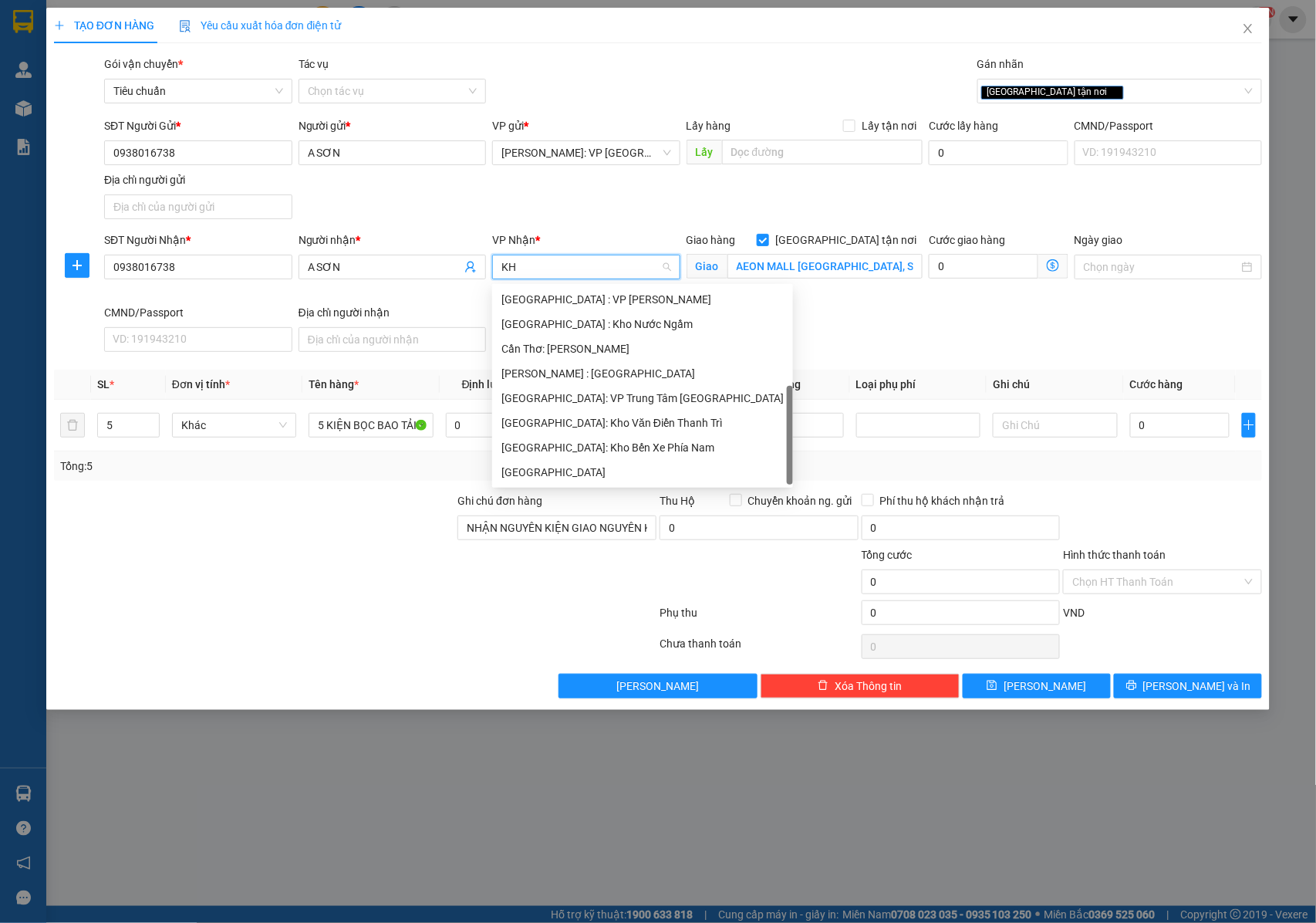
scroll to position [25, 0]
type input "KHO"
click at [606, 395] on div "[GEOGRAPHIC_DATA]: Kho Văn Điển Thanh Trì" at bounding box center [612, 398] width 221 height 17
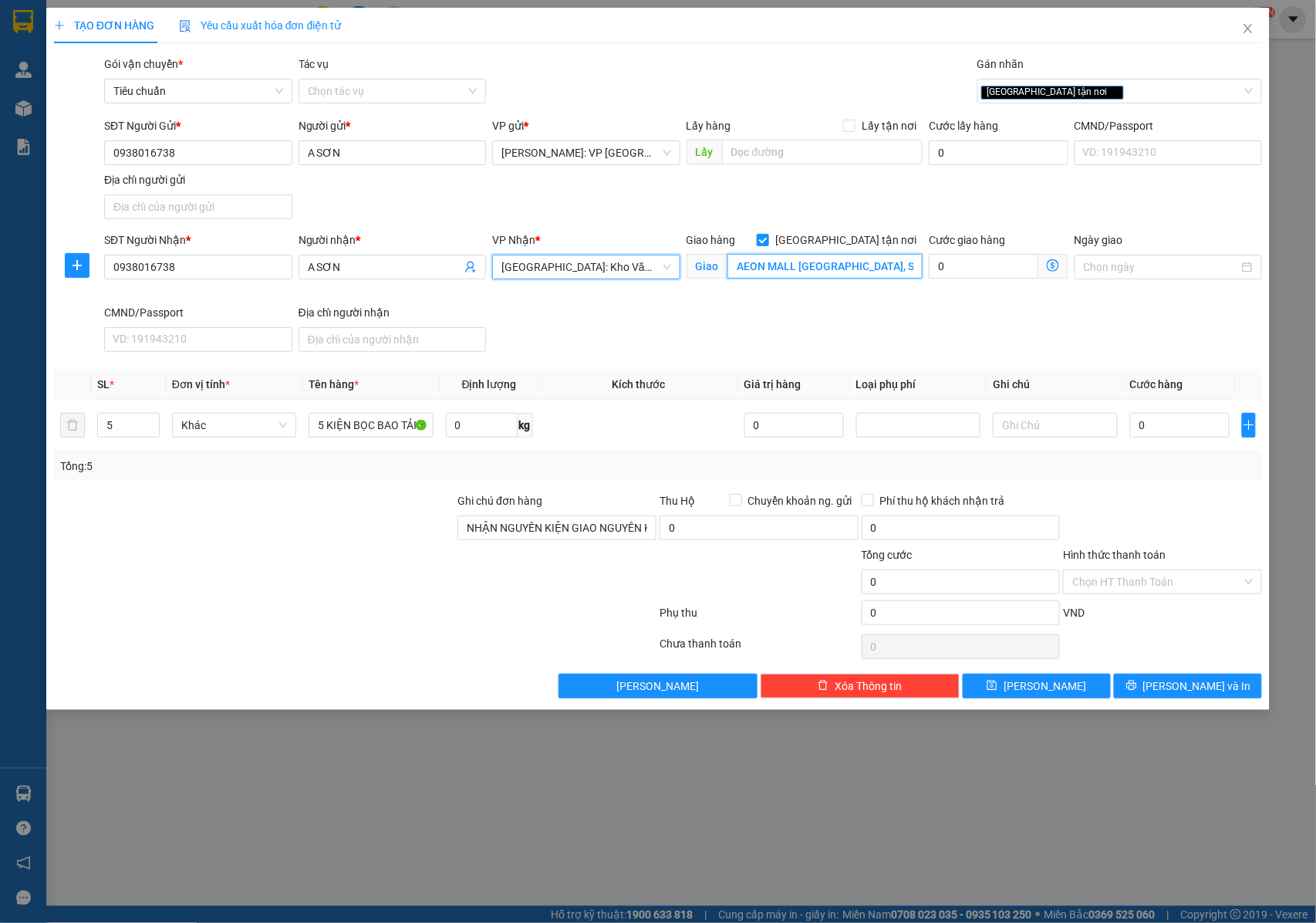
click at [799, 274] on input "AEON MALL HẢI PHÒNG, SỐ 10 VÕ NGUYÊN GIÁP, LÊ CHÂN, HẢI PHÒNG" at bounding box center [825, 266] width 195 height 25
type input "CÔNG TY KID PLAZA , CỤM CÔNG NGHIỆP THANH OAI , XÃ BÍCH HÒA , THANH OAI , HÀ NỘI"
click at [914, 383] on th "Loại phụ phí" at bounding box center [919, 385] width 137 height 30
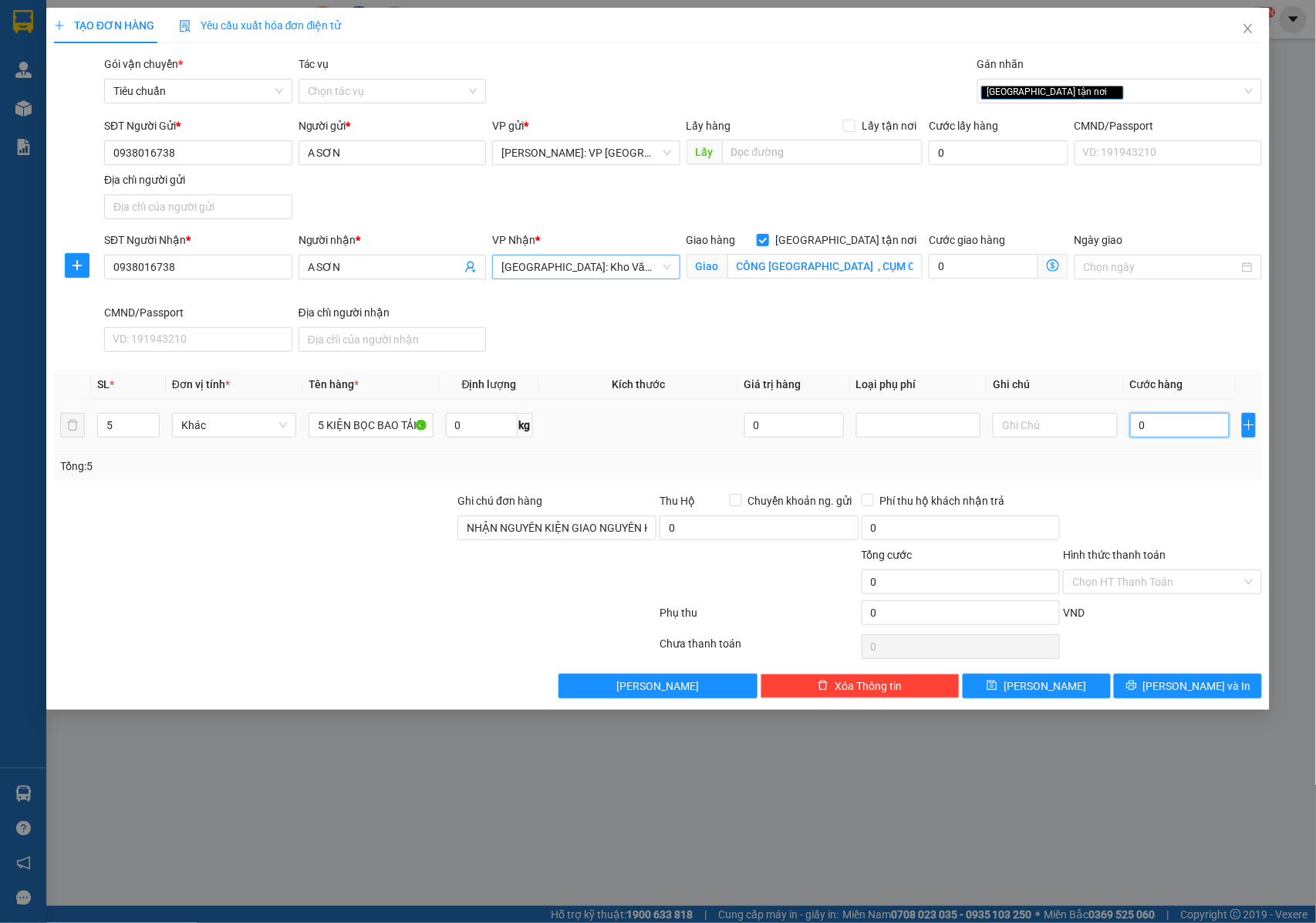
click at [1164, 420] on input "0" at bounding box center [1180, 425] width 100 height 25
type input "9"
type input "90"
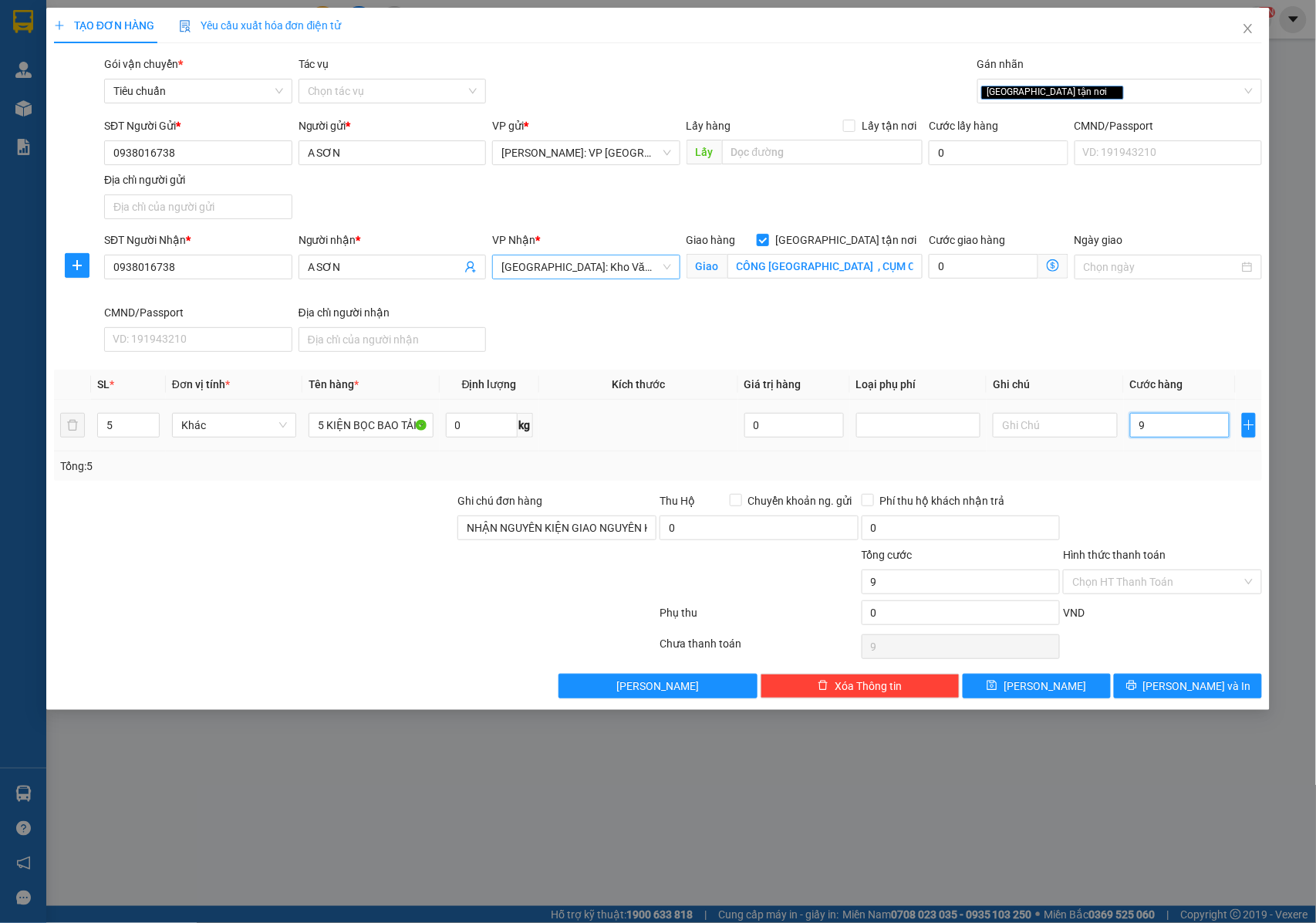
type input "90"
type input "900"
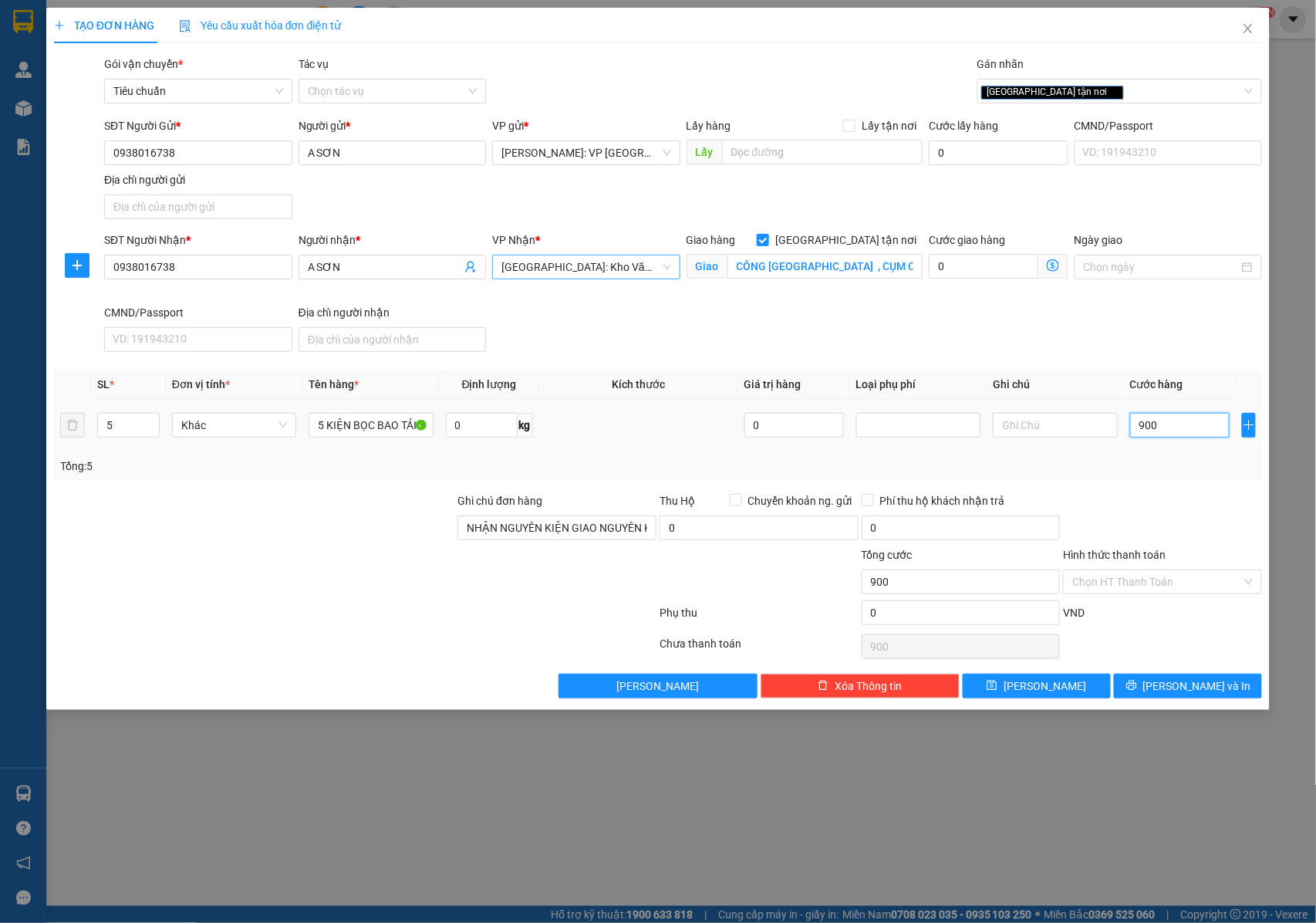
type input "9.000"
type input "90.000"
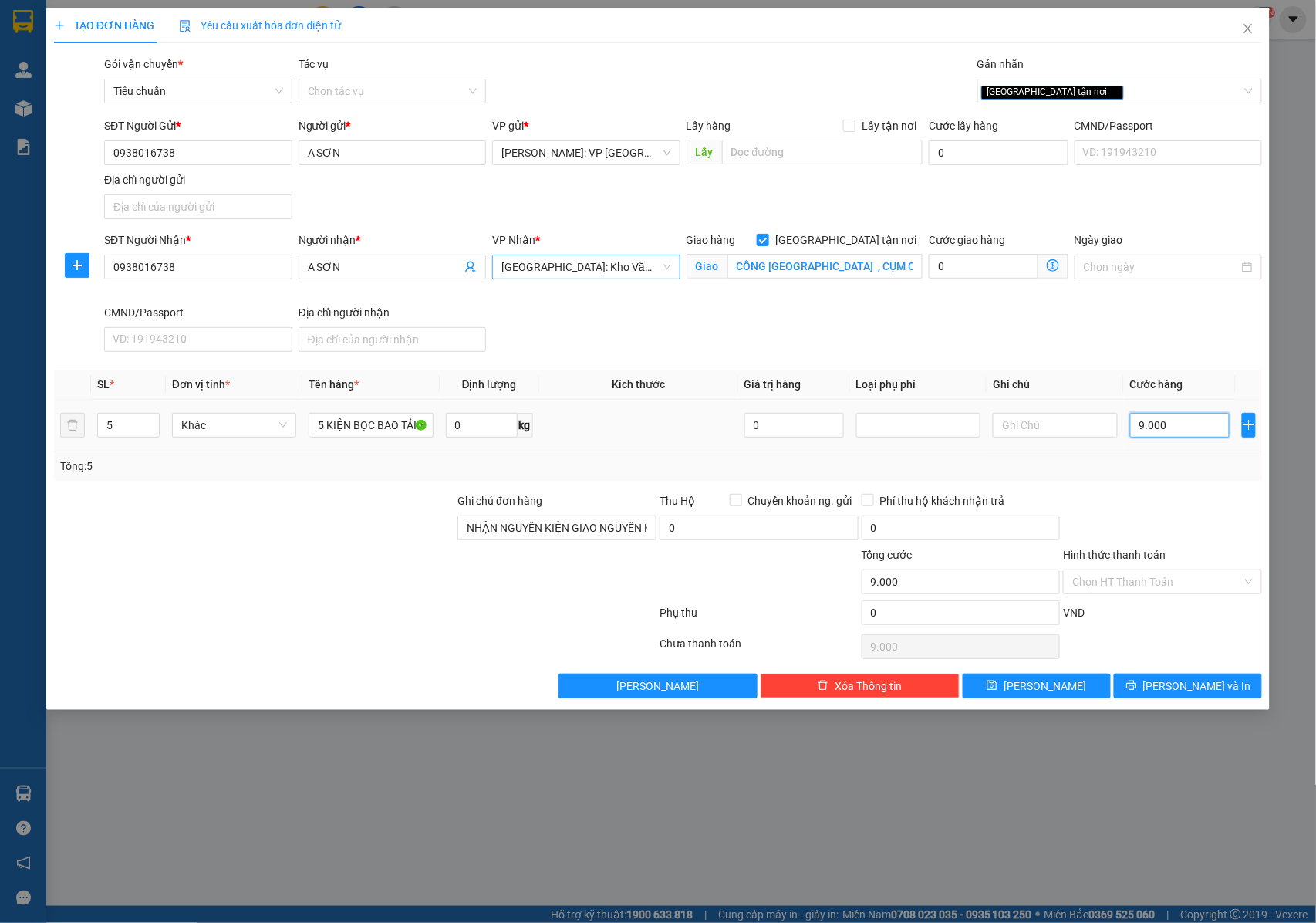
type input "90.000"
type input "900.000"
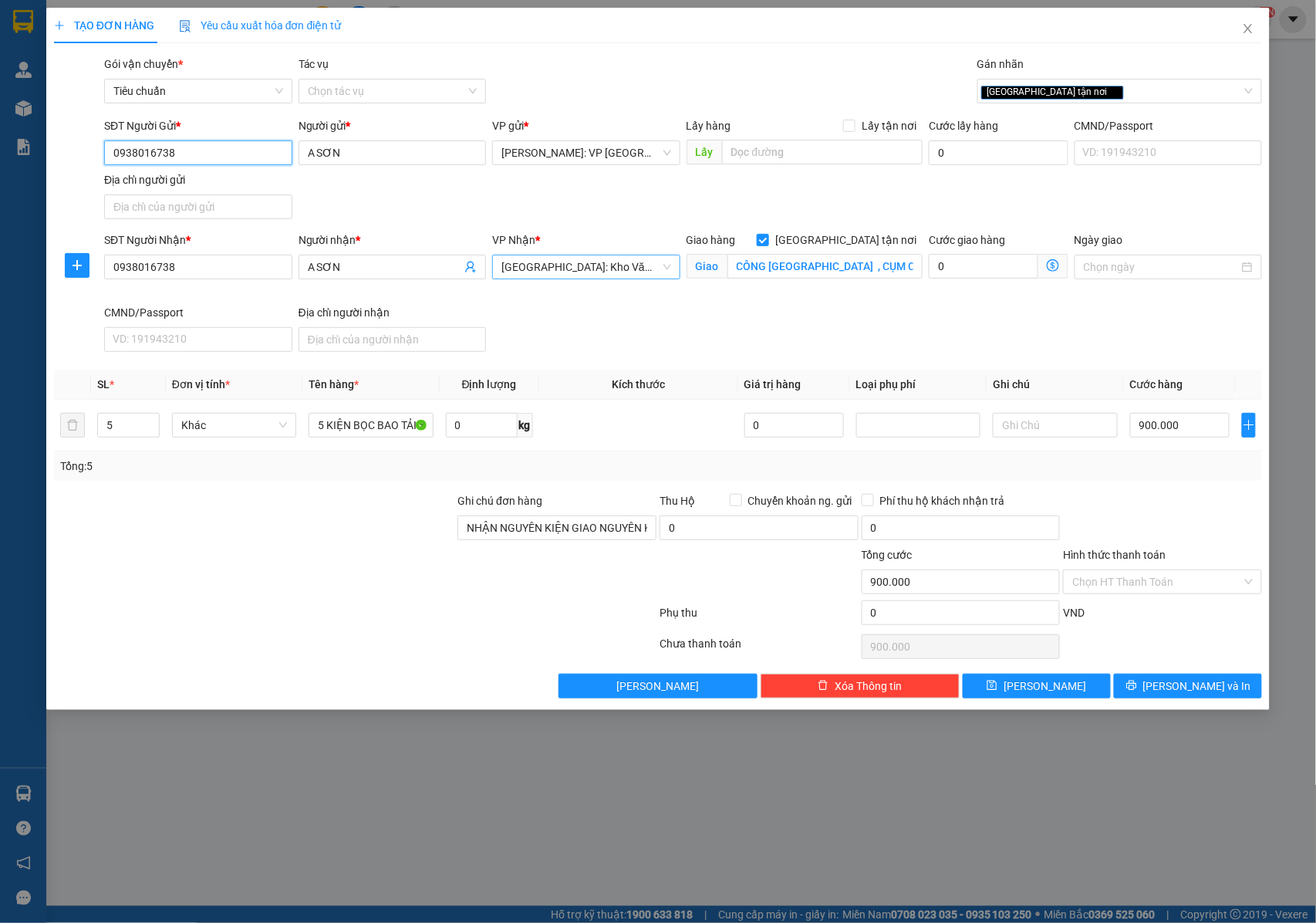
click at [189, 154] on input "0938016738" at bounding box center [198, 152] width 188 height 25
drag, startPoint x: 189, startPoint y: 154, endPoint x: 105, endPoint y: 158, distance: 84.1
click at [105, 158] on input "0938016738" at bounding box center [198, 152] width 188 height 25
click at [216, 153] on input "038116738" at bounding box center [198, 152] width 188 height 25
click at [125, 153] on input "038116738" at bounding box center [198, 152] width 188 height 25
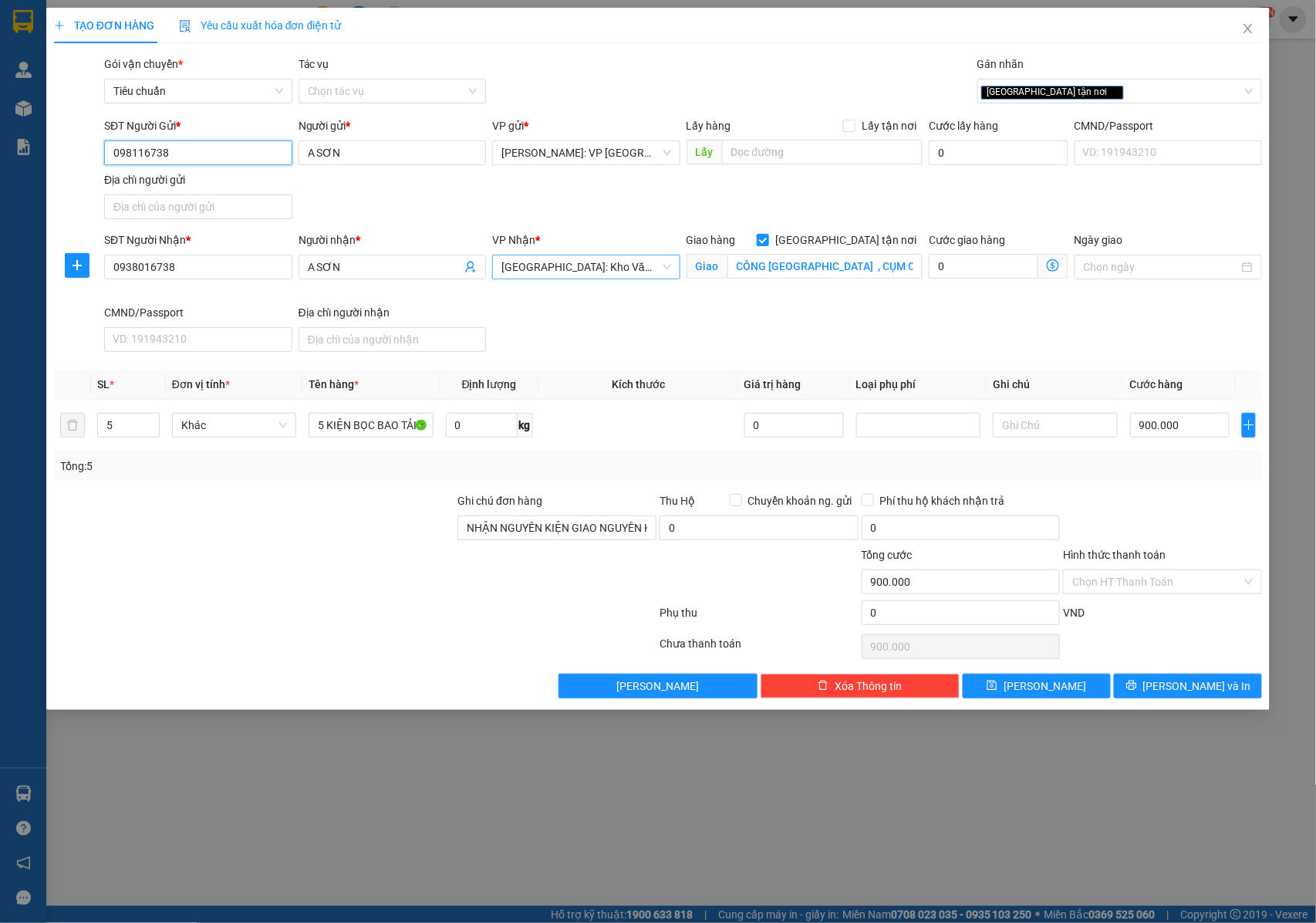
click at [196, 159] on input "098116738" at bounding box center [198, 152] width 188 height 25
drag, startPoint x: 194, startPoint y: 156, endPoint x: 130, endPoint y: 170, distance: 65.5
click at [130, 170] on div "SĐT Người Gửi * 098116738 098116738" at bounding box center [198, 144] width 188 height 54
type input "0938116738"
click at [150, 184] on div "0938116738 - XUYÊN VIỆT" at bounding box center [198, 185] width 169 height 17
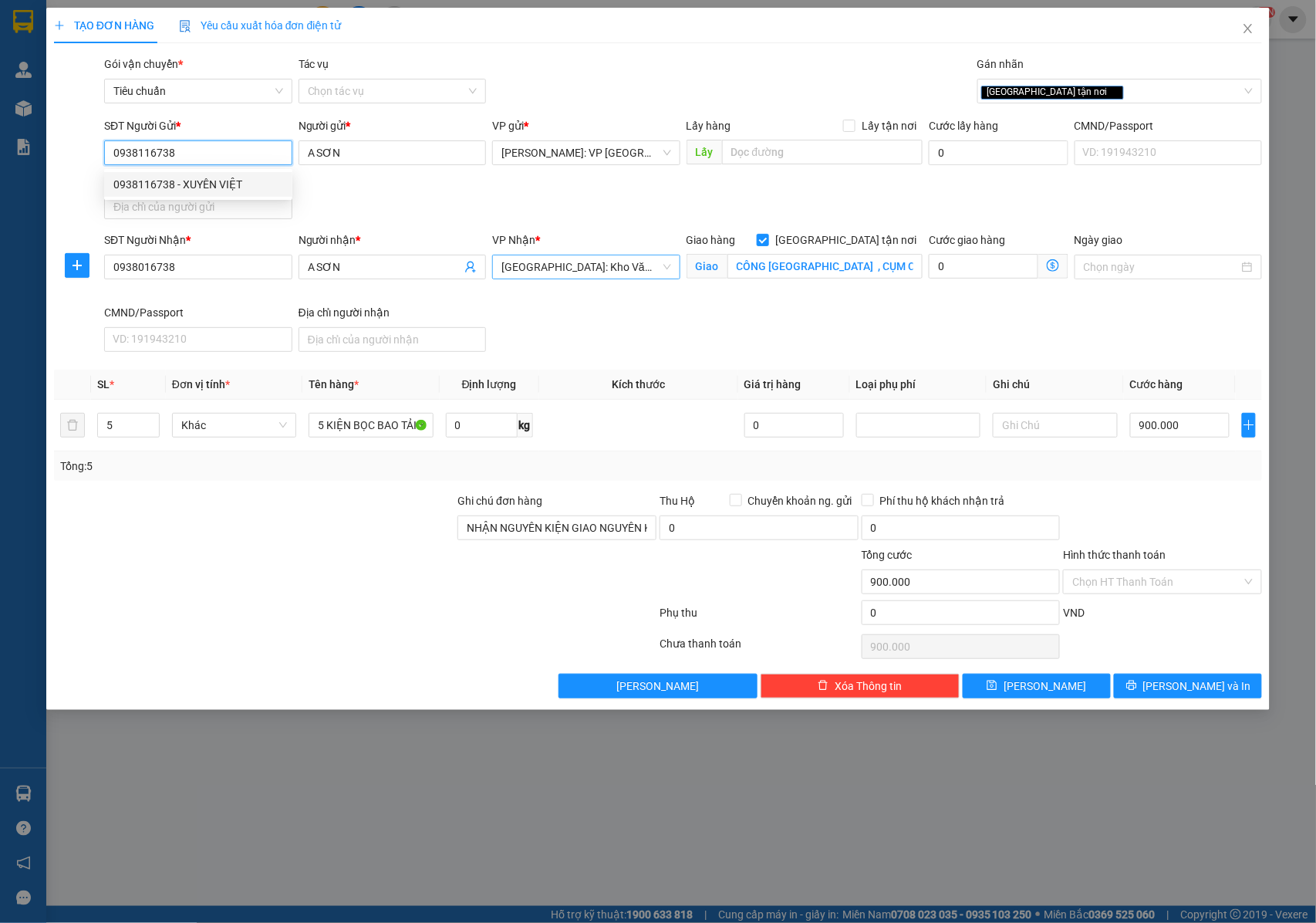
type input "XUYÊN VIỆT"
checkbox input "true"
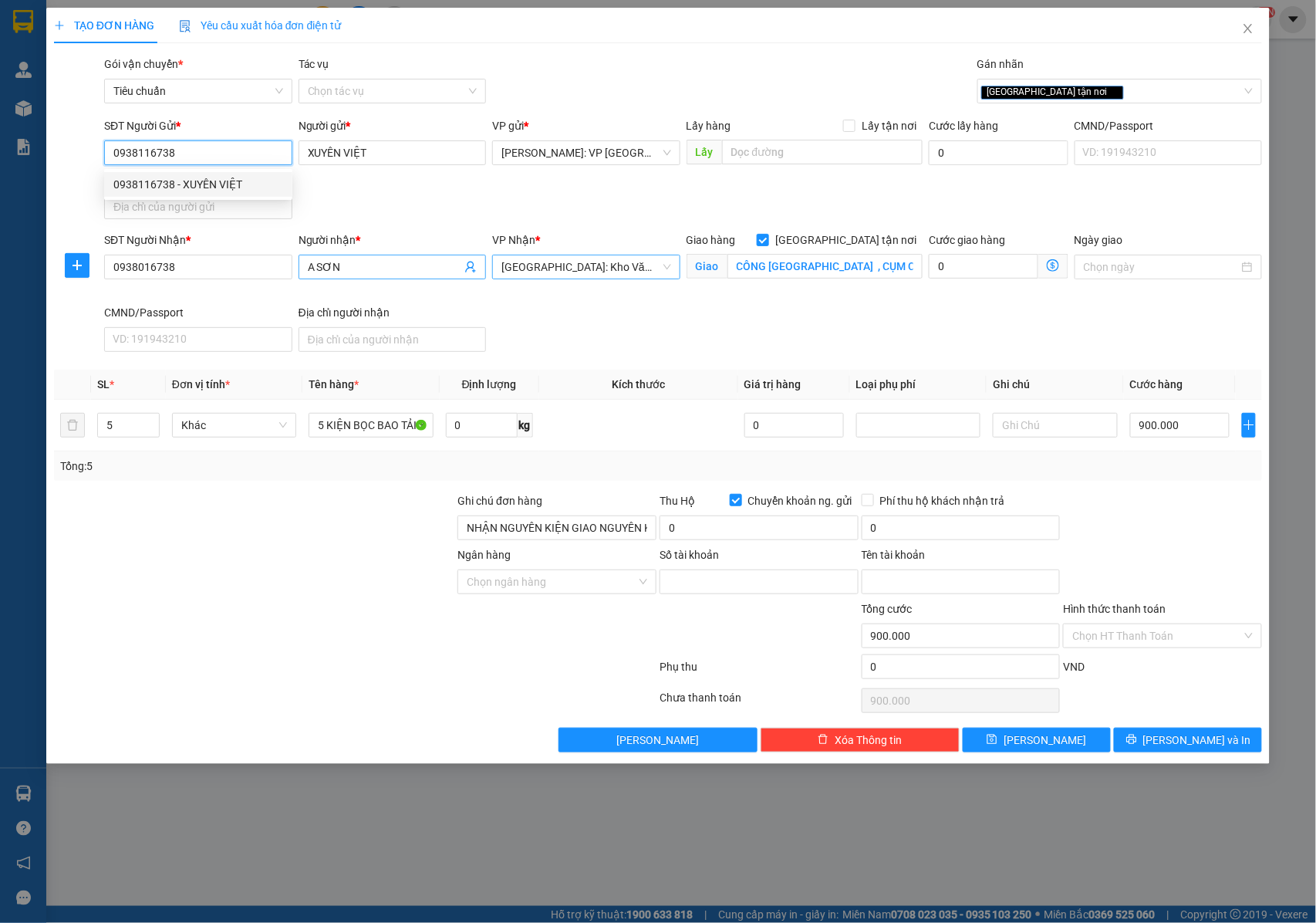
type input "44909787"
type input "trinh van son"
type input "0938116738"
click at [735, 504] on input "Chuyển khoản ng. gửi" at bounding box center [735, 499] width 11 height 11
checkbox input "false"
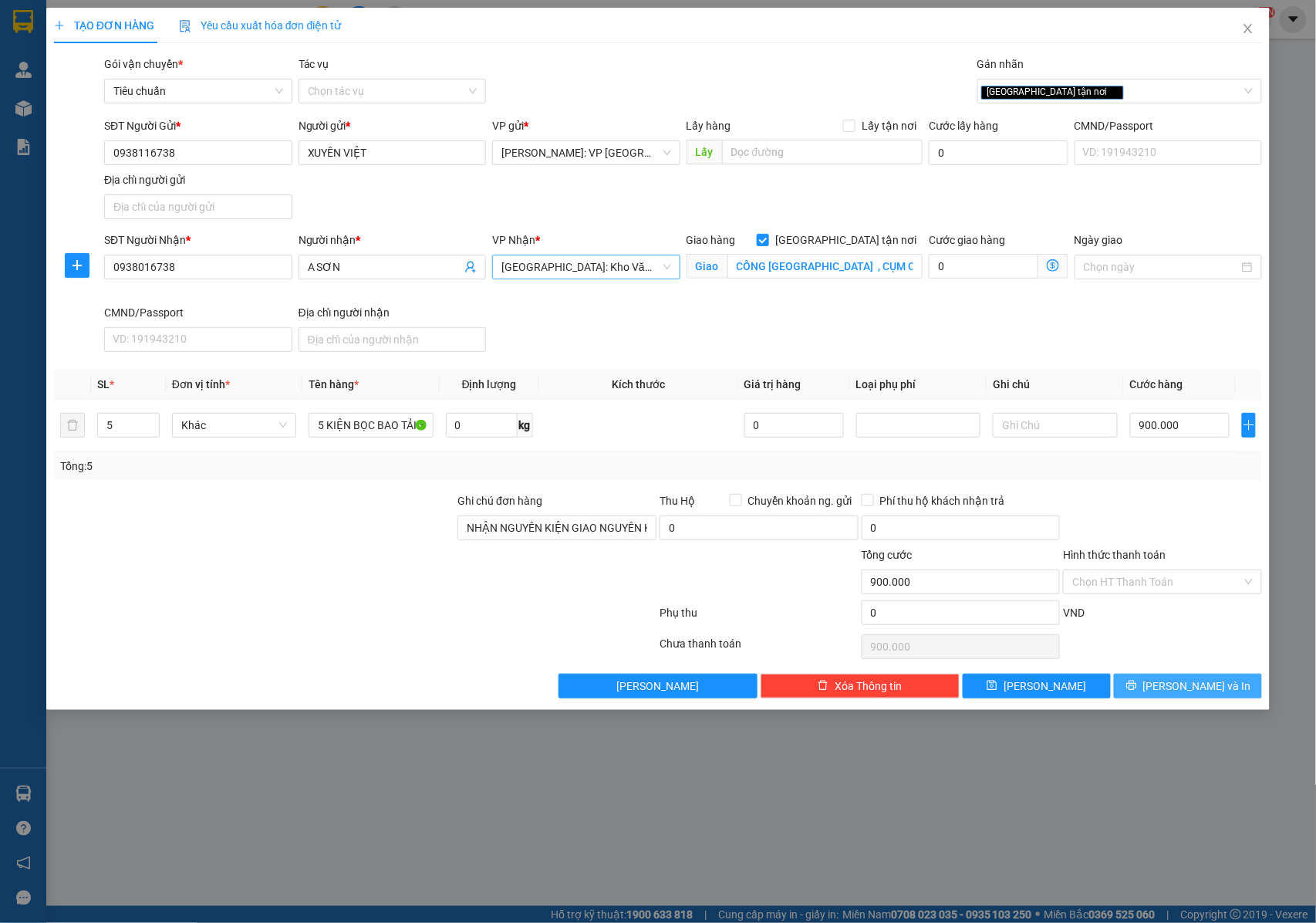
click at [1137, 691] on icon "printer" at bounding box center [1132, 685] width 11 height 11
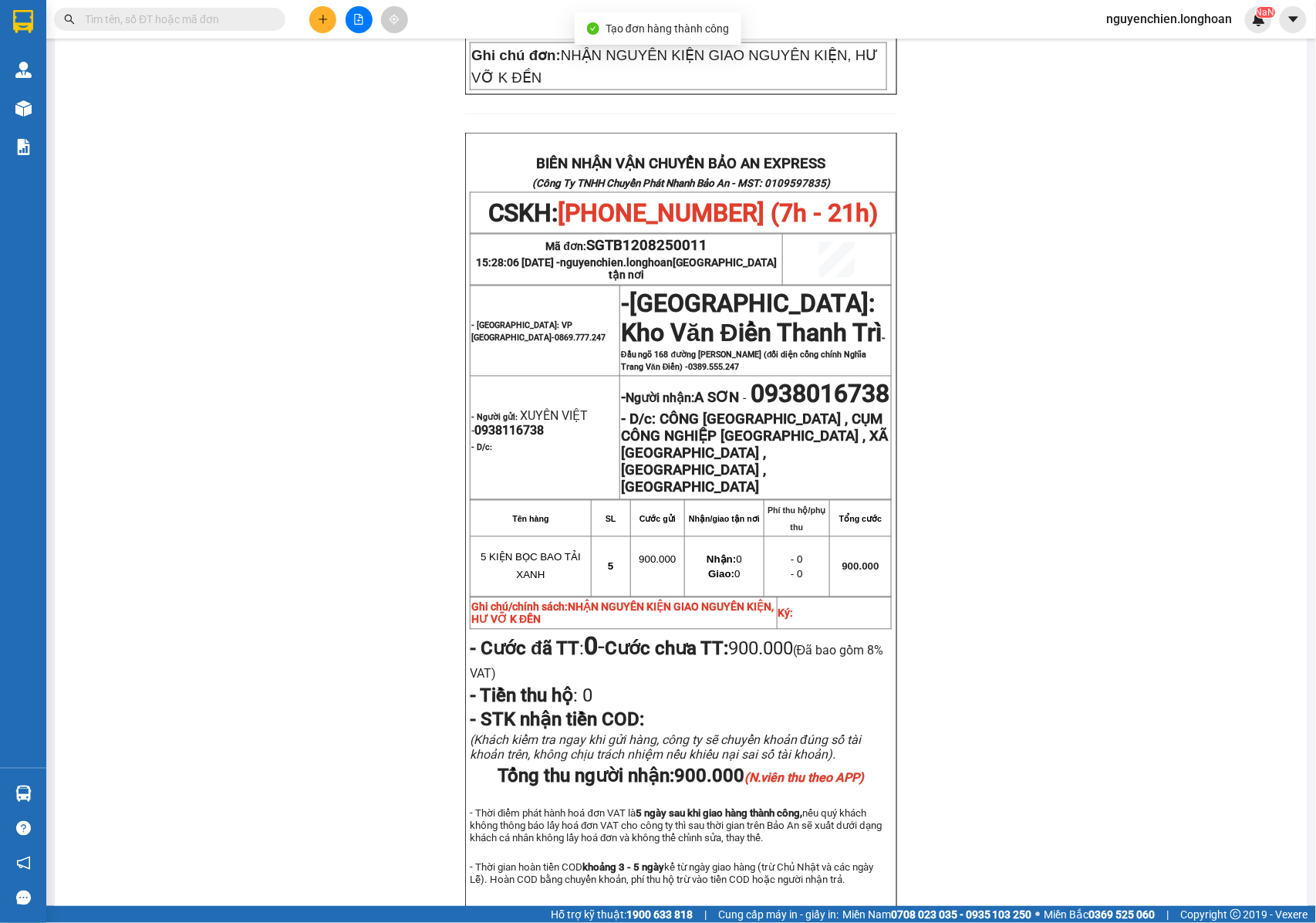
scroll to position [770, 0]
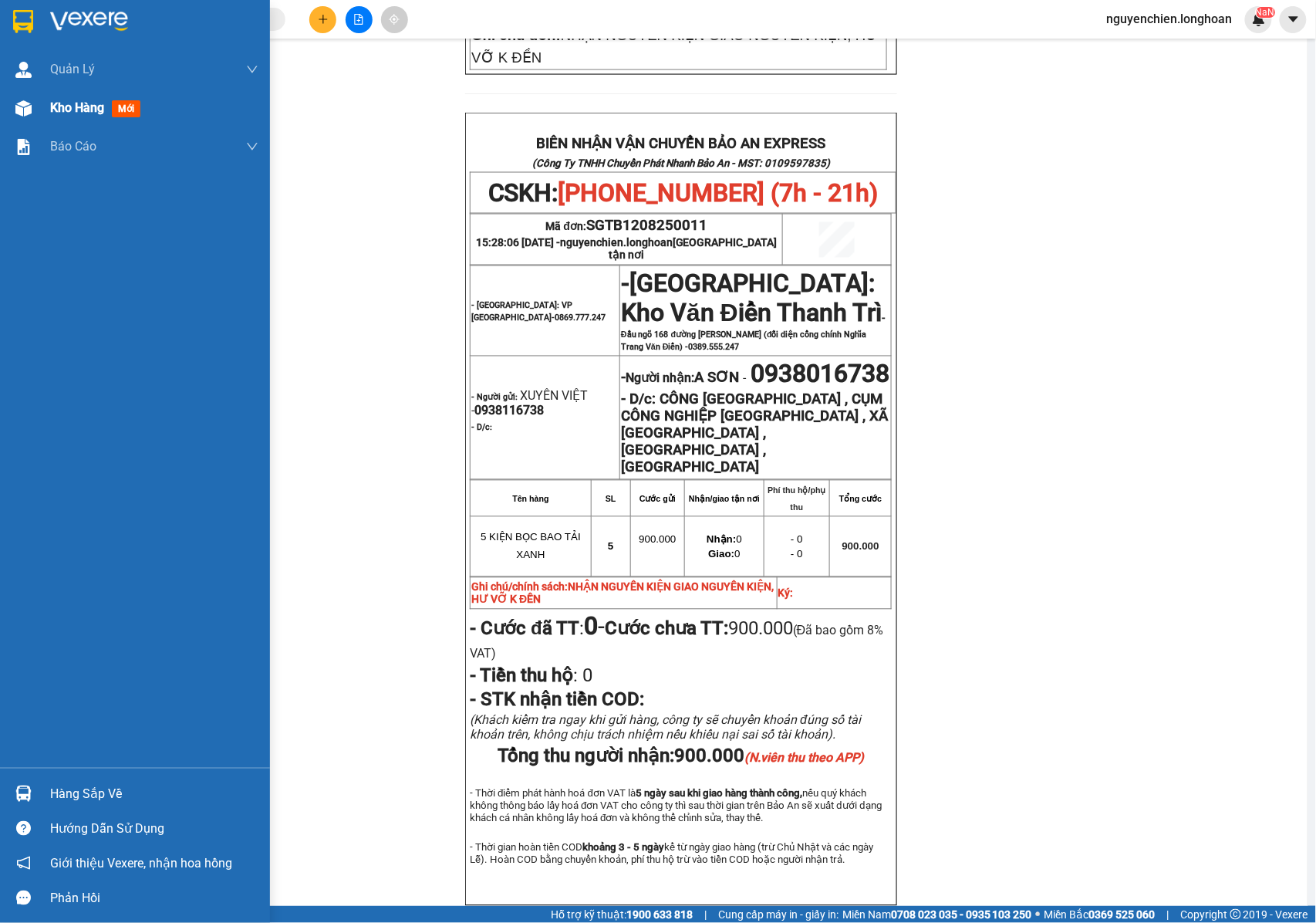
click at [39, 112] on div "Kho hàng mới" at bounding box center [135, 108] width 270 height 39
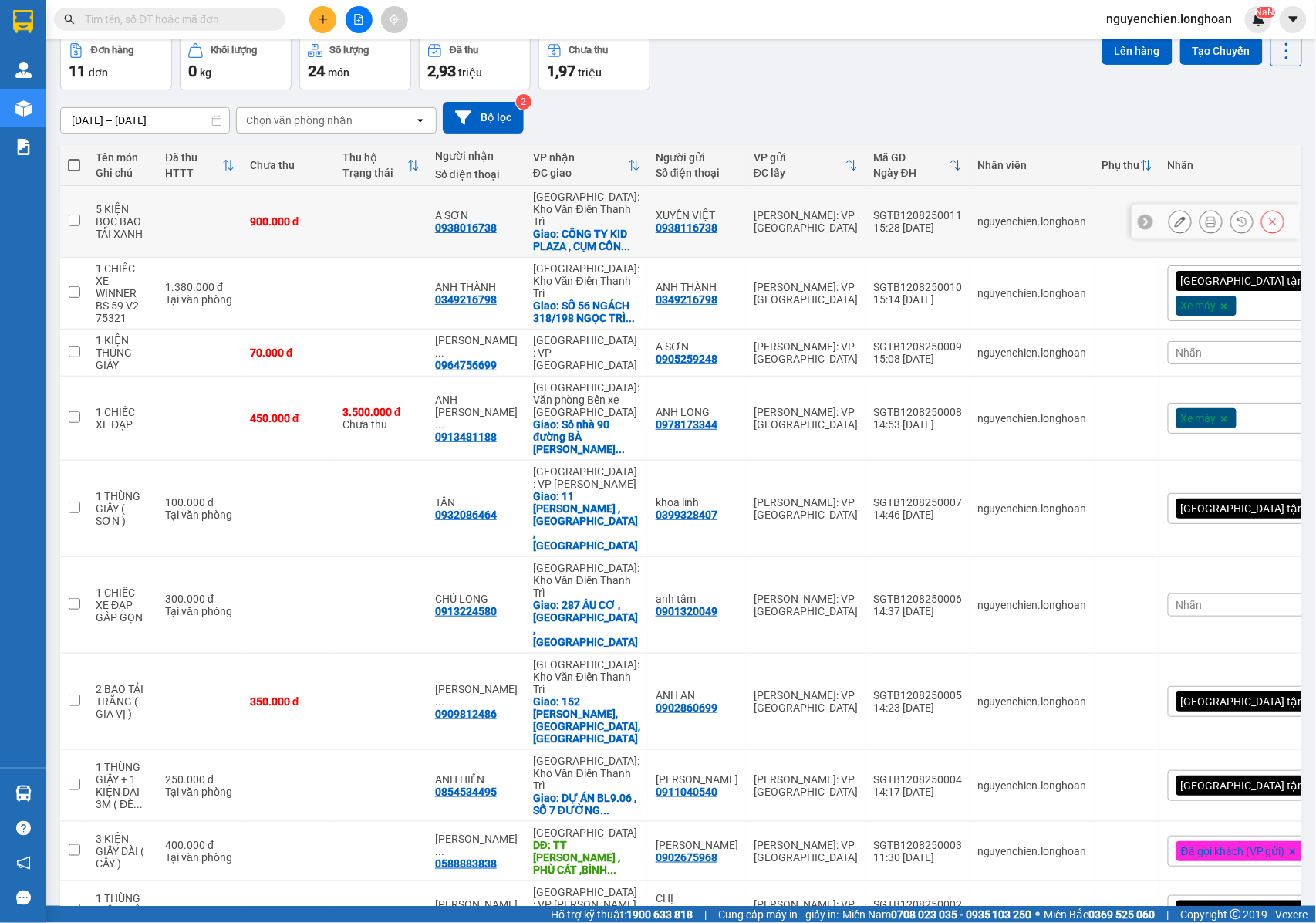
scroll to position [76, 0]
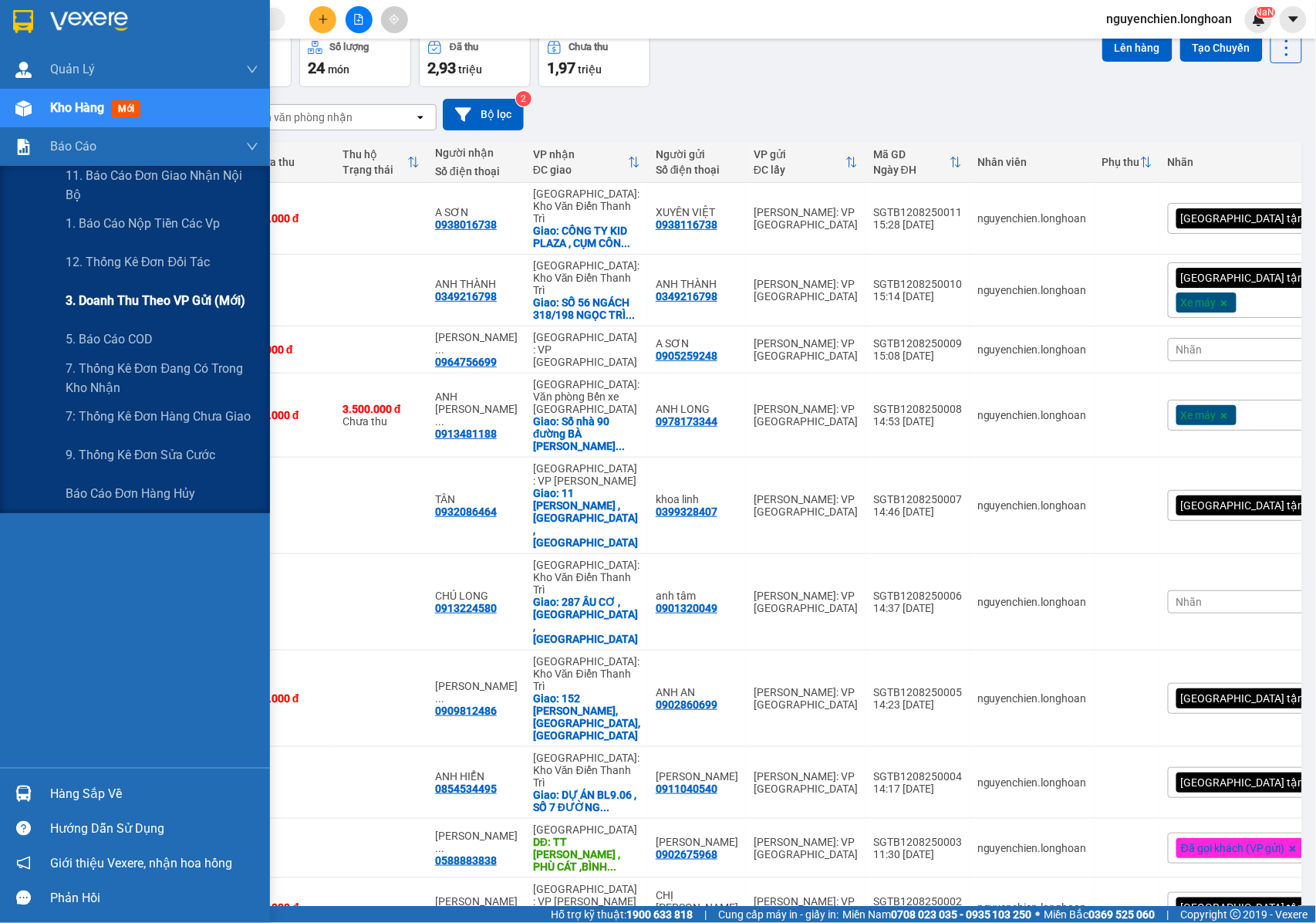
click at [144, 304] on span "3. Doanh Thu theo VP Gửi (mới)" at bounding box center [155, 300] width 180 height 19
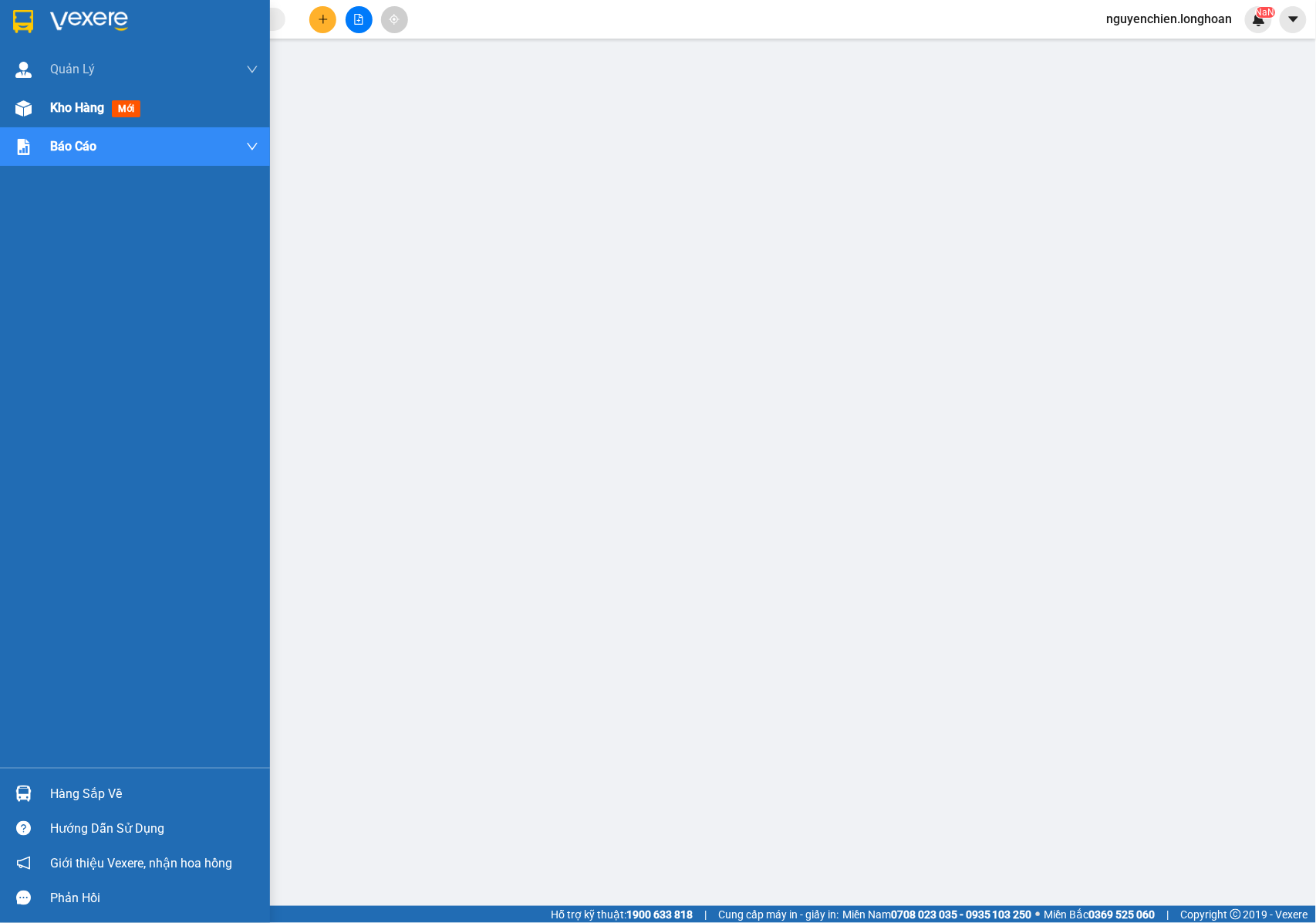
click at [40, 103] on div "Kho hàng mới" at bounding box center [135, 108] width 270 height 39
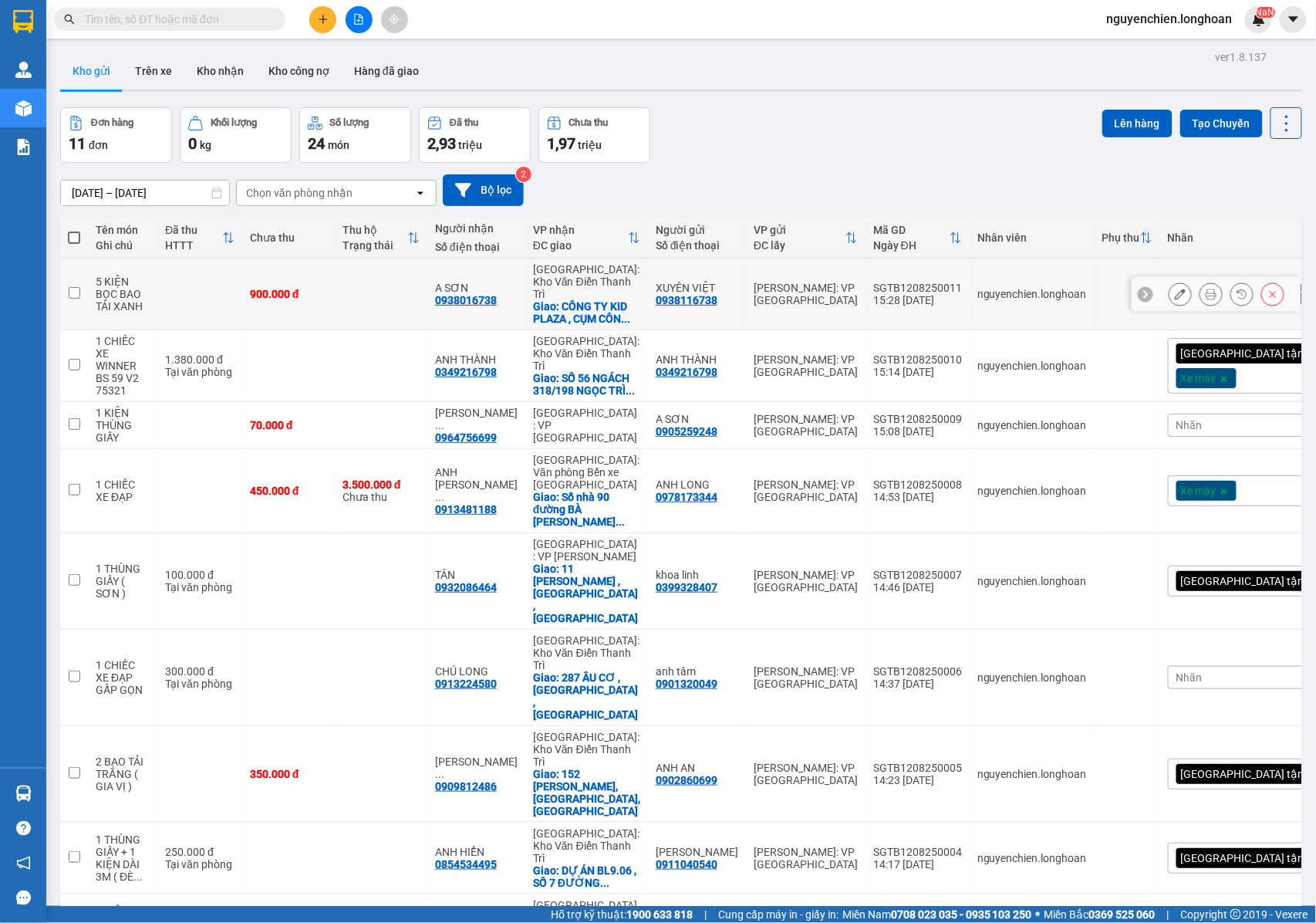
click at [1206, 294] on icon at bounding box center [1211, 294] width 11 height 11
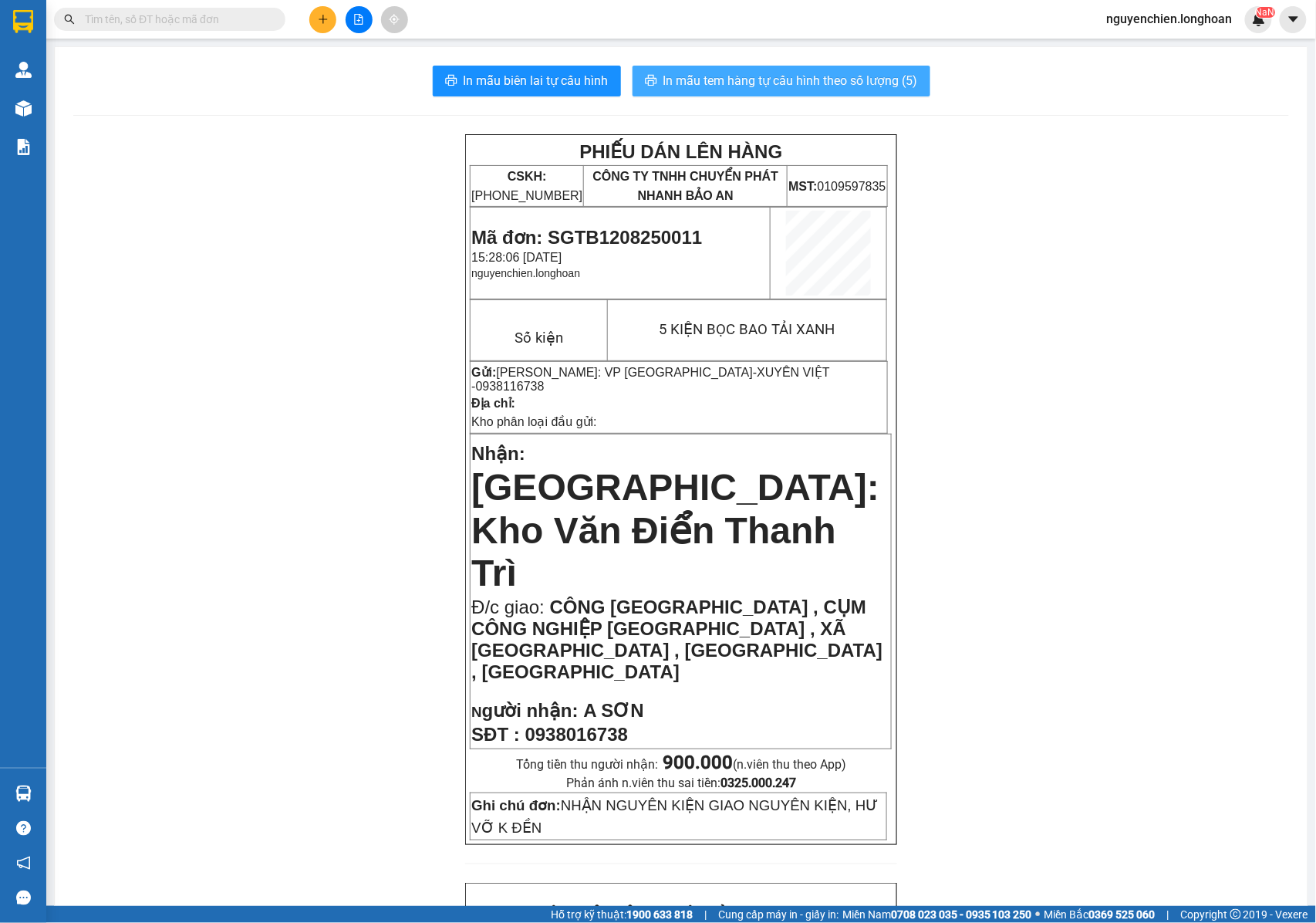
click at [717, 78] on span "In mẫu tem hàng tự cấu hình theo số lượng (5)" at bounding box center [790, 81] width 255 height 19
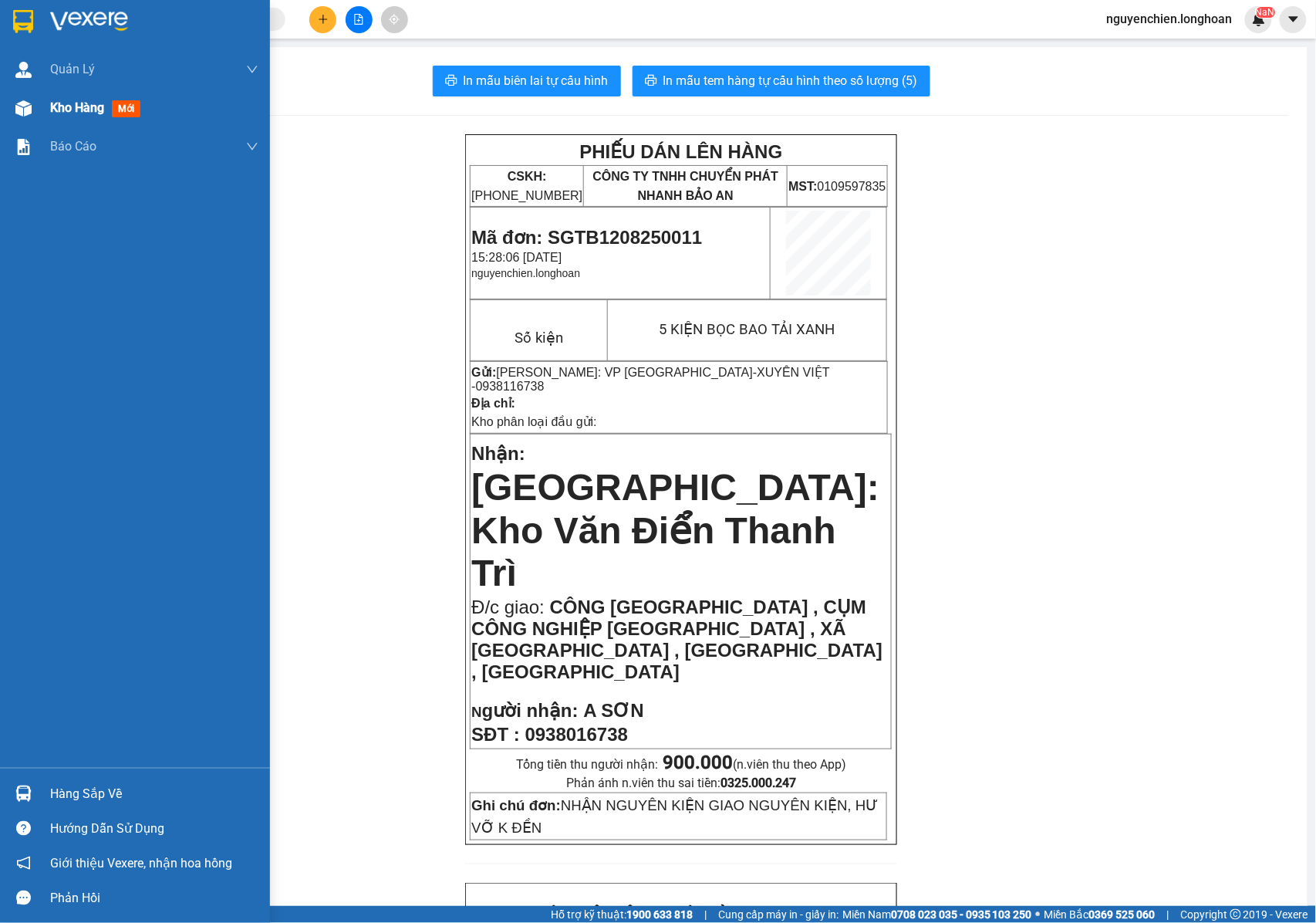
click at [65, 120] on div "Kho hàng mới" at bounding box center [154, 108] width 208 height 39
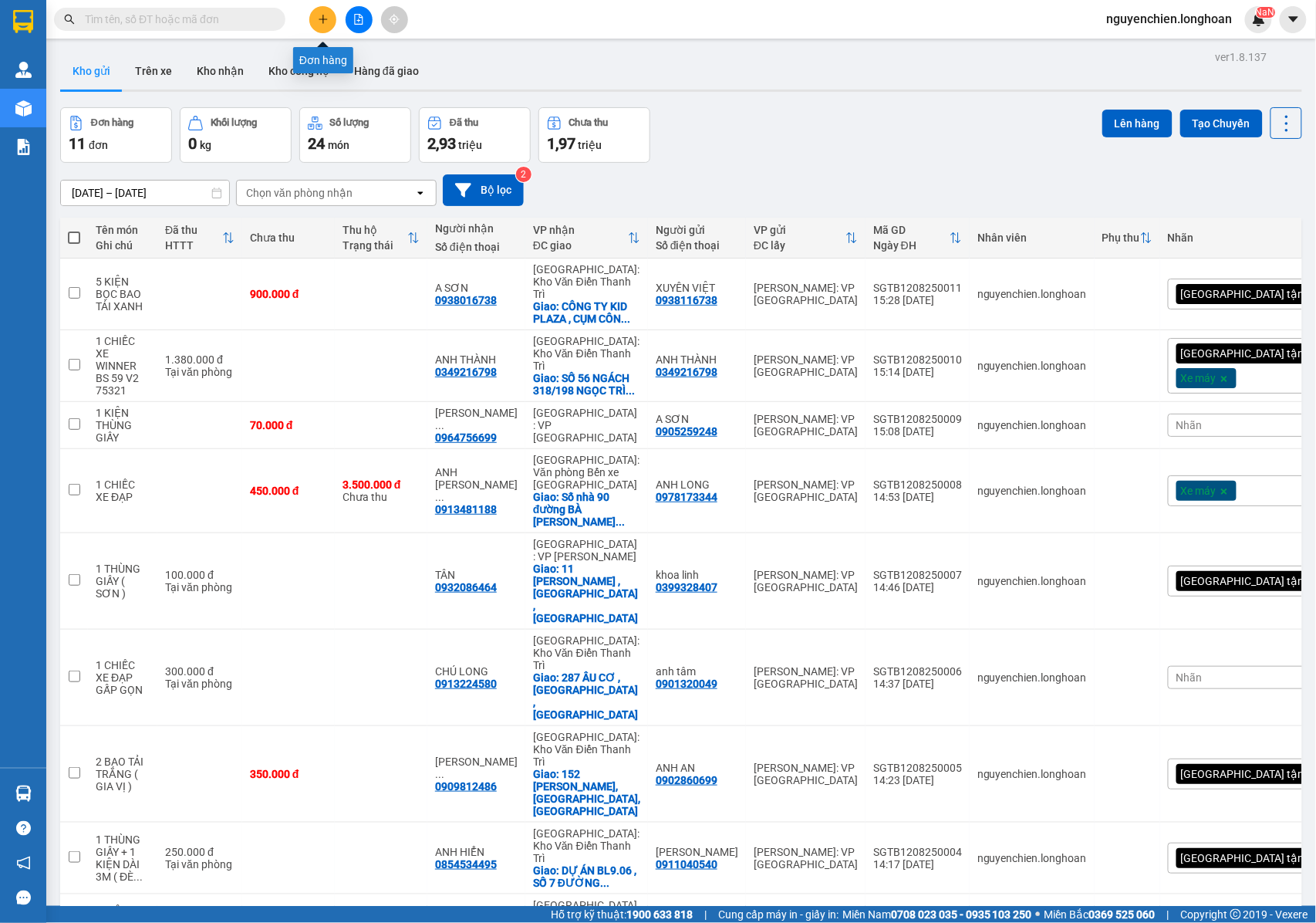
click at [327, 26] on button at bounding box center [323, 19] width 27 height 27
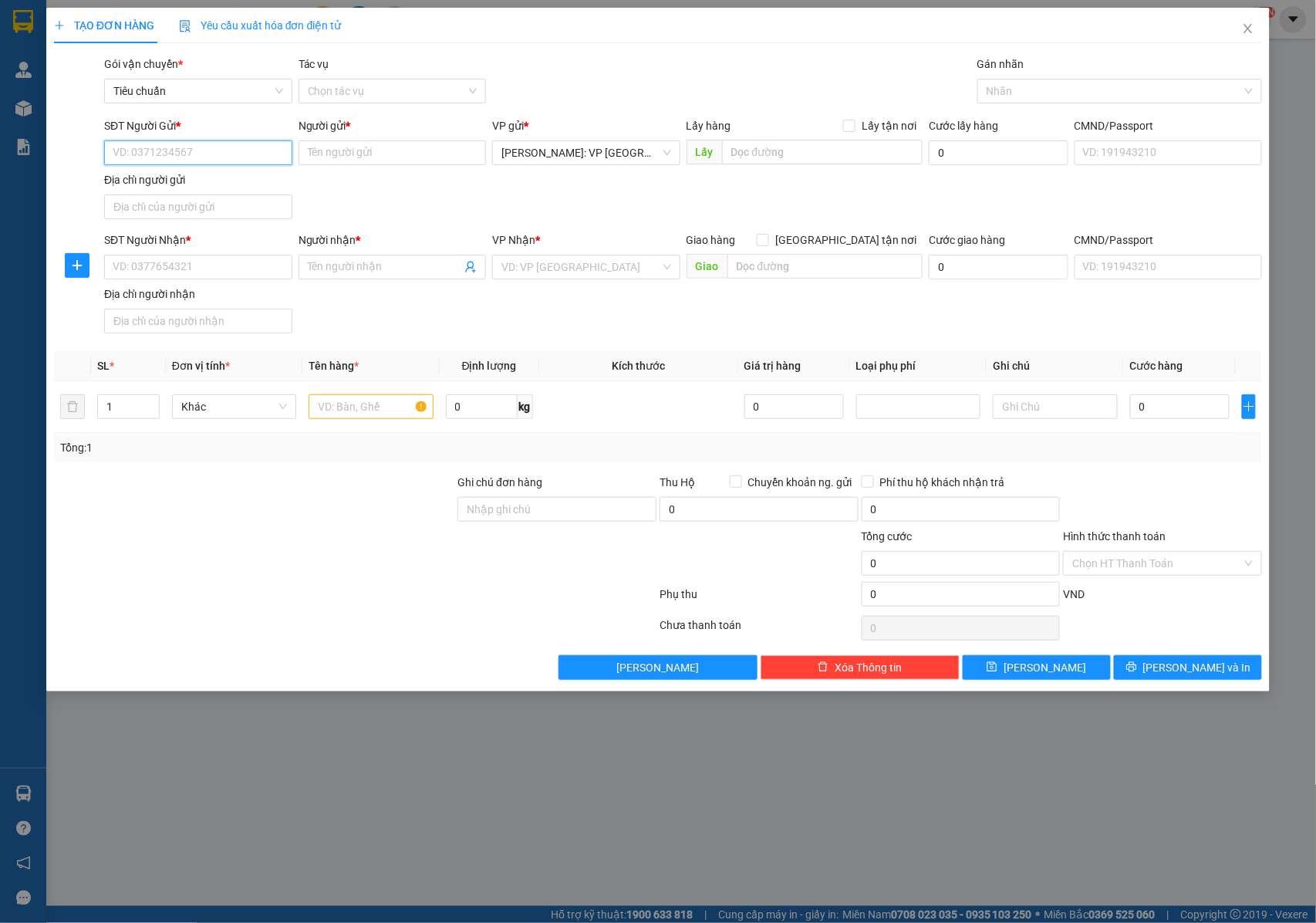
click at [232, 155] on input "SĐT Người Gửi *" at bounding box center [198, 152] width 188 height 25
click at [188, 155] on input "SĐT Người Gửi *" at bounding box center [198, 152] width 188 height 25
click at [186, 158] on input "0918382203" at bounding box center [198, 152] width 188 height 25
type input "0918382203"
click at [354, 154] on input "Người gửi *" at bounding box center [392, 152] width 188 height 25
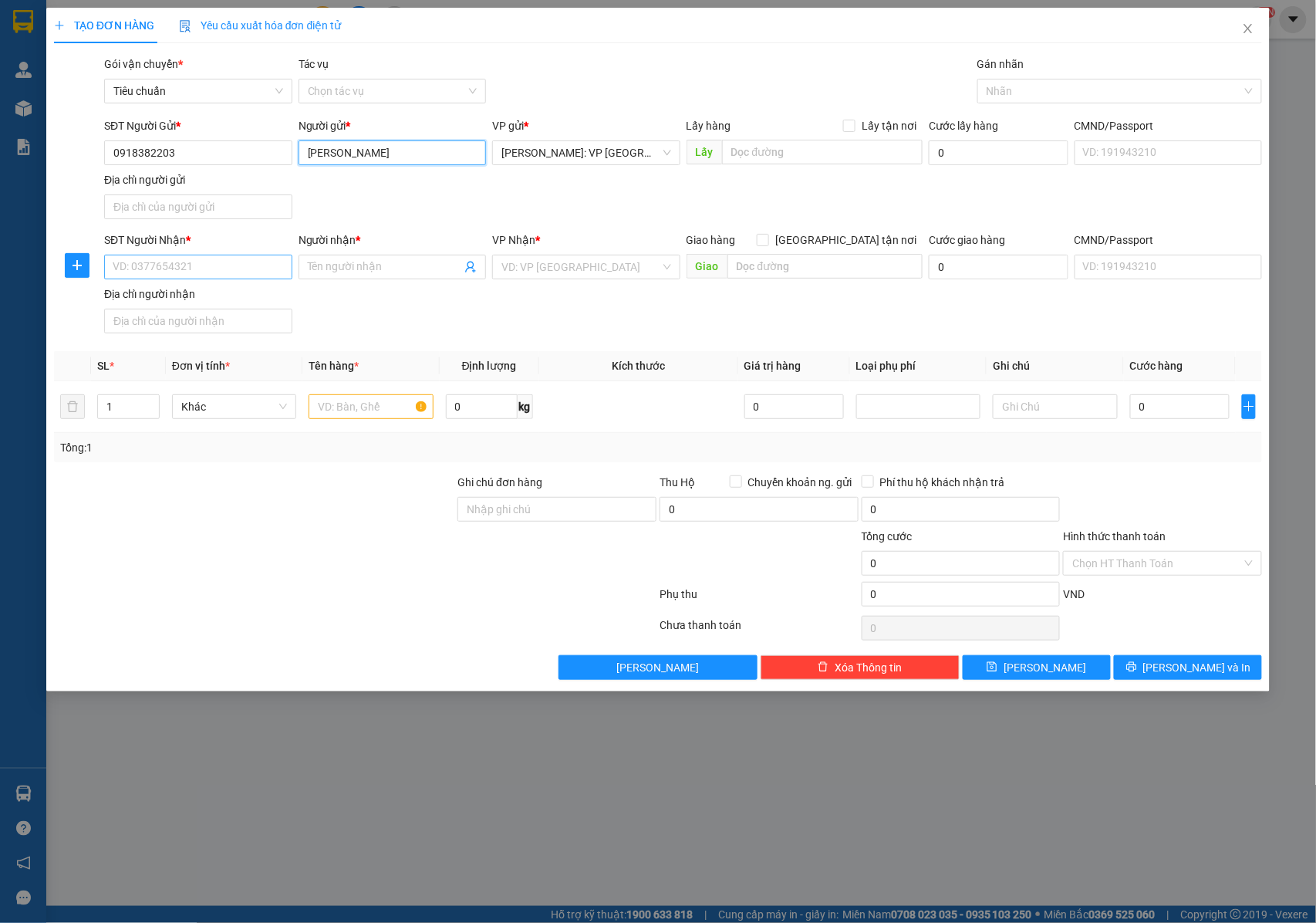
type input "[PERSON_NAME]"
click at [199, 274] on input "SĐT Người Nhận *" at bounding box center [198, 267] width 188 height 25
click at [205, 272] on input "0966533153" at bounding box center [198, 267] width 188 height 25
type input "0966533153"
click at [359, 268] on input "Người nhận *" at bounding box center [384, 268] width 154 height 17
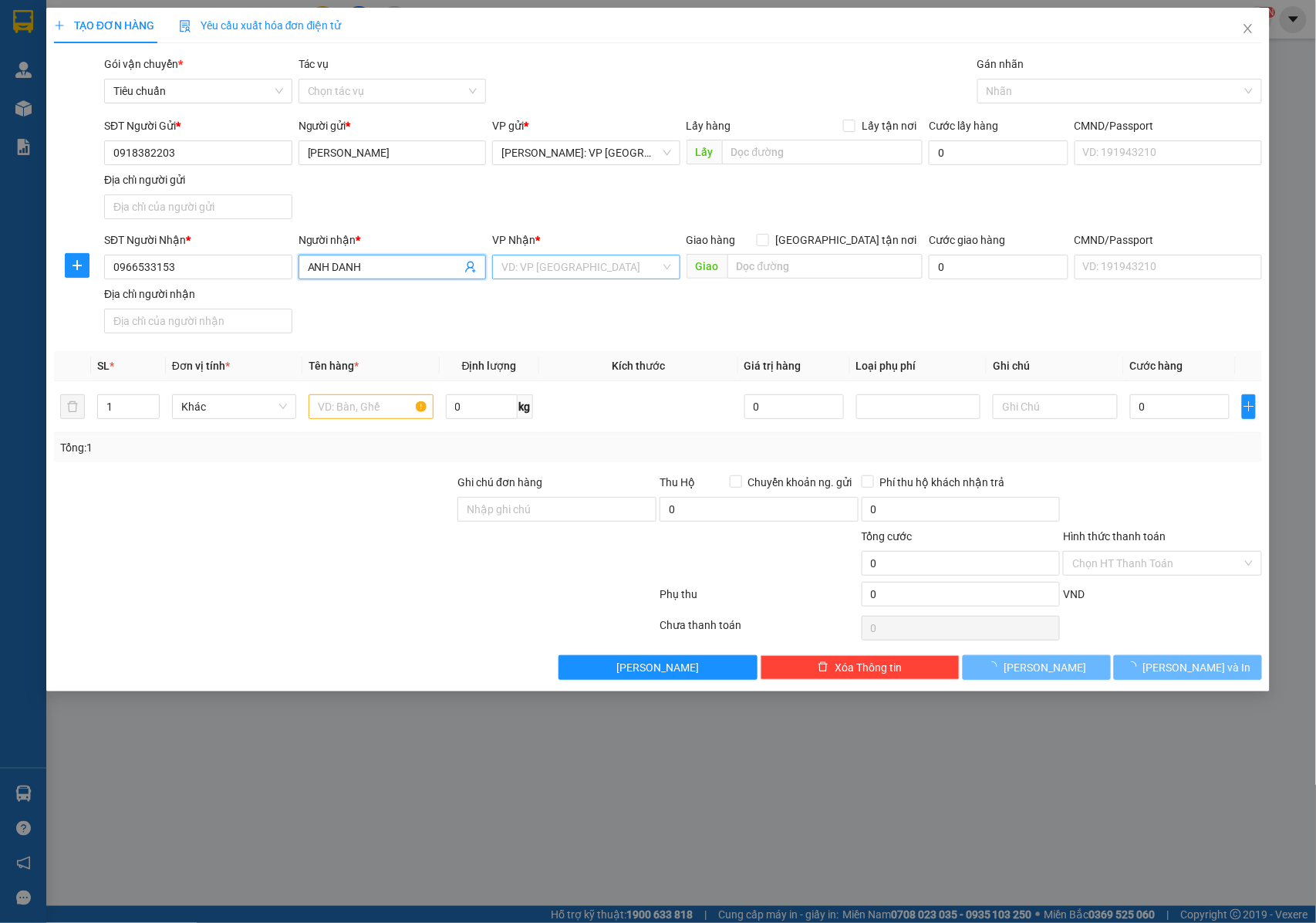
type input "ANH DANH"
click at [503, 269] on input "search" at bounding box center [581, 267] width 159 height 23
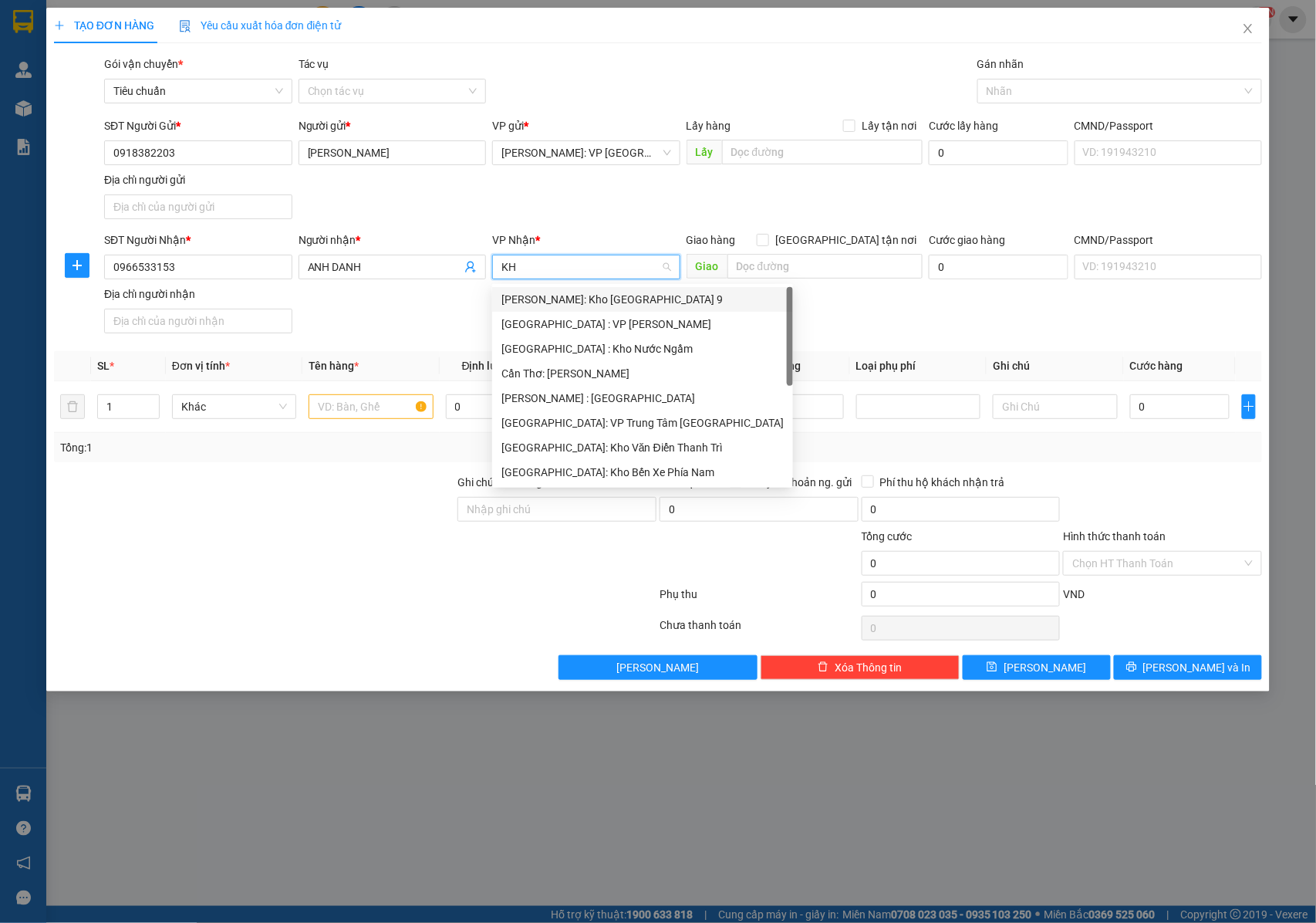
type input "KHO"
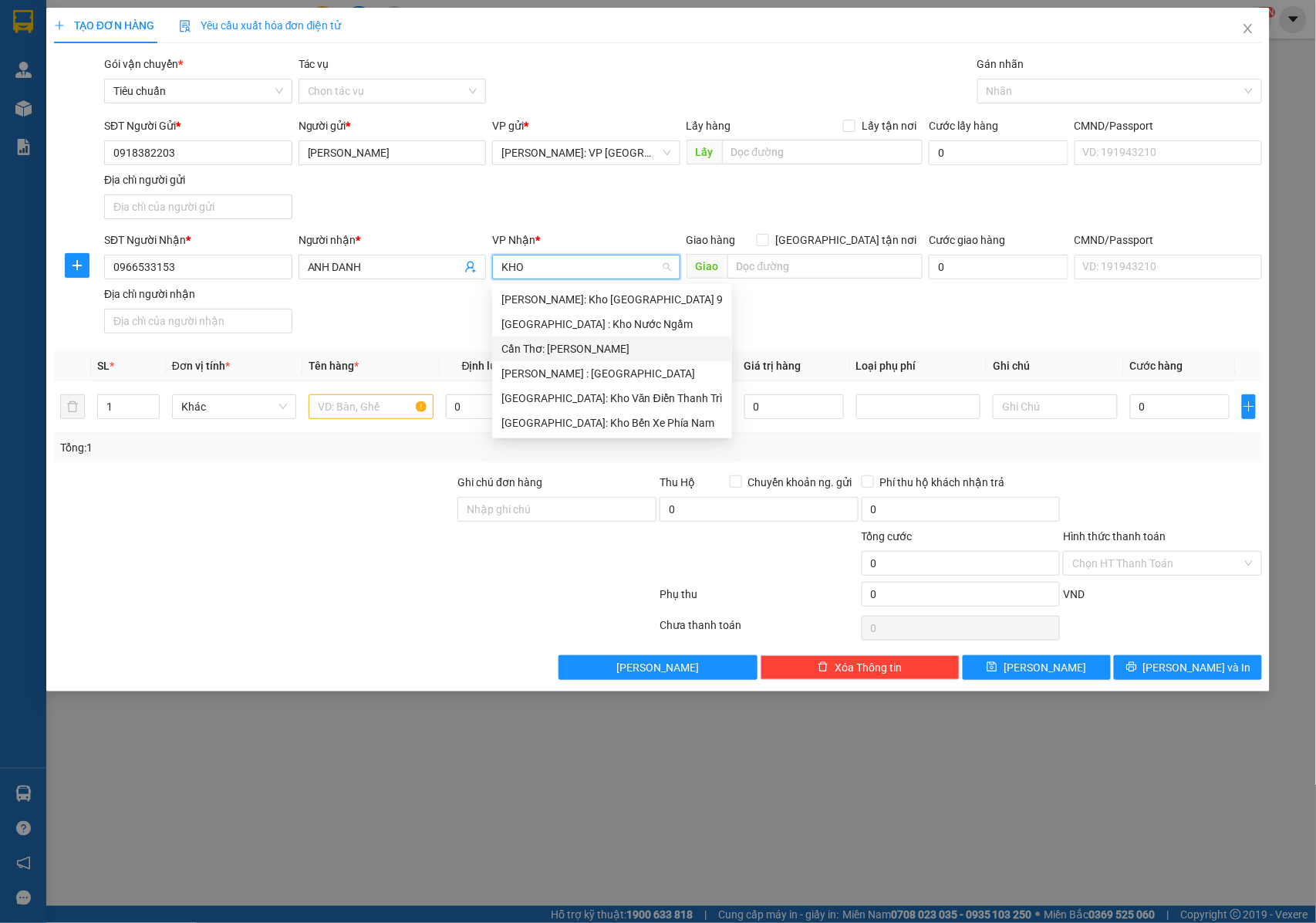
click at [581, 349] on div "Cần Thơ: [PERSON_NAME]" at bounding box center [612, 349] width 221 height 17
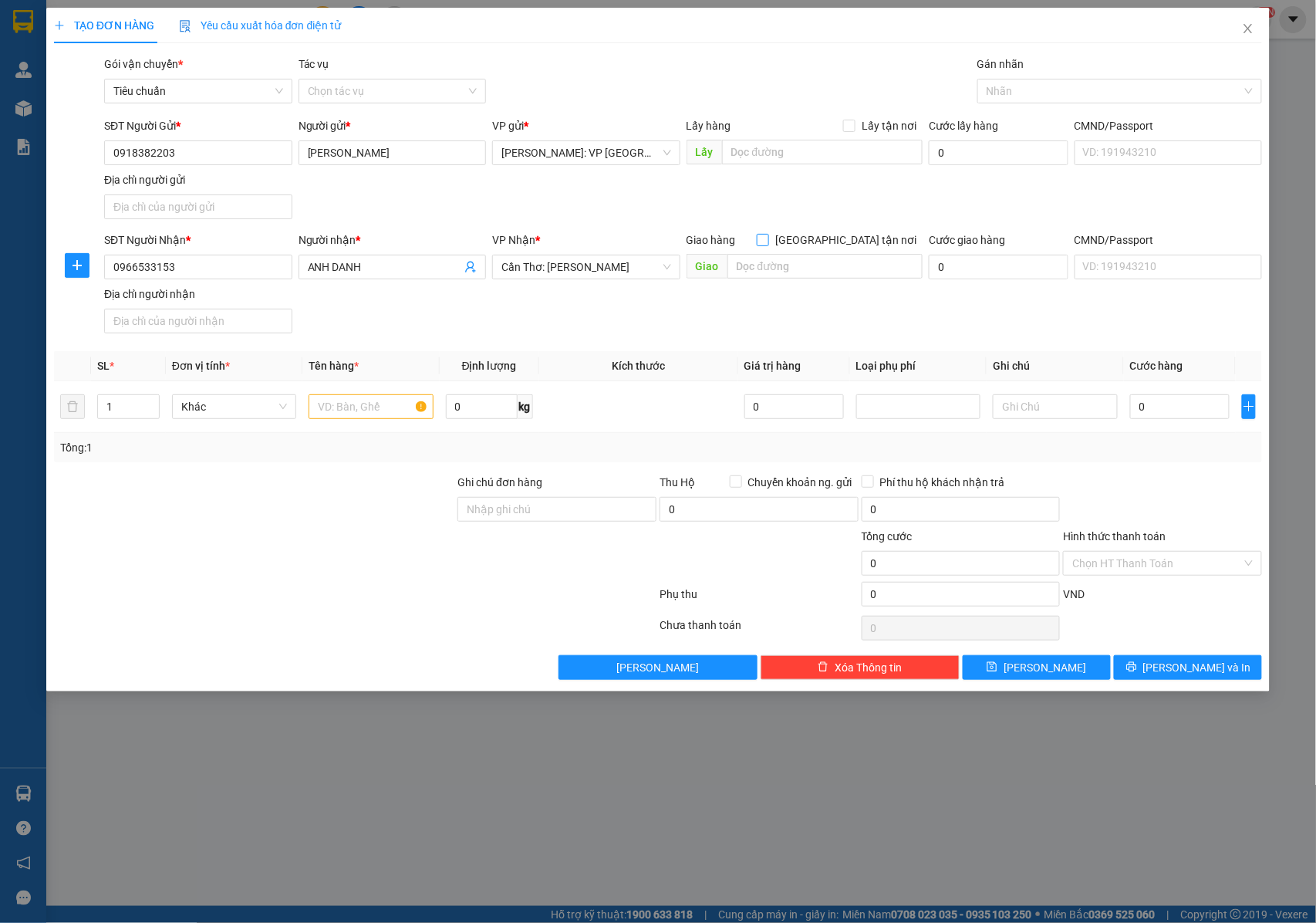
drag, startPoint x: 846, startPoint y: 243, endPoint x: 978, endPoint y: 146, distance: 163.8
click at [768, 239] on input "[GEOGRAPHIC_DATA] tận nơi" at bounding box center [762, 239] width 11 height 11
checkbox input "true"
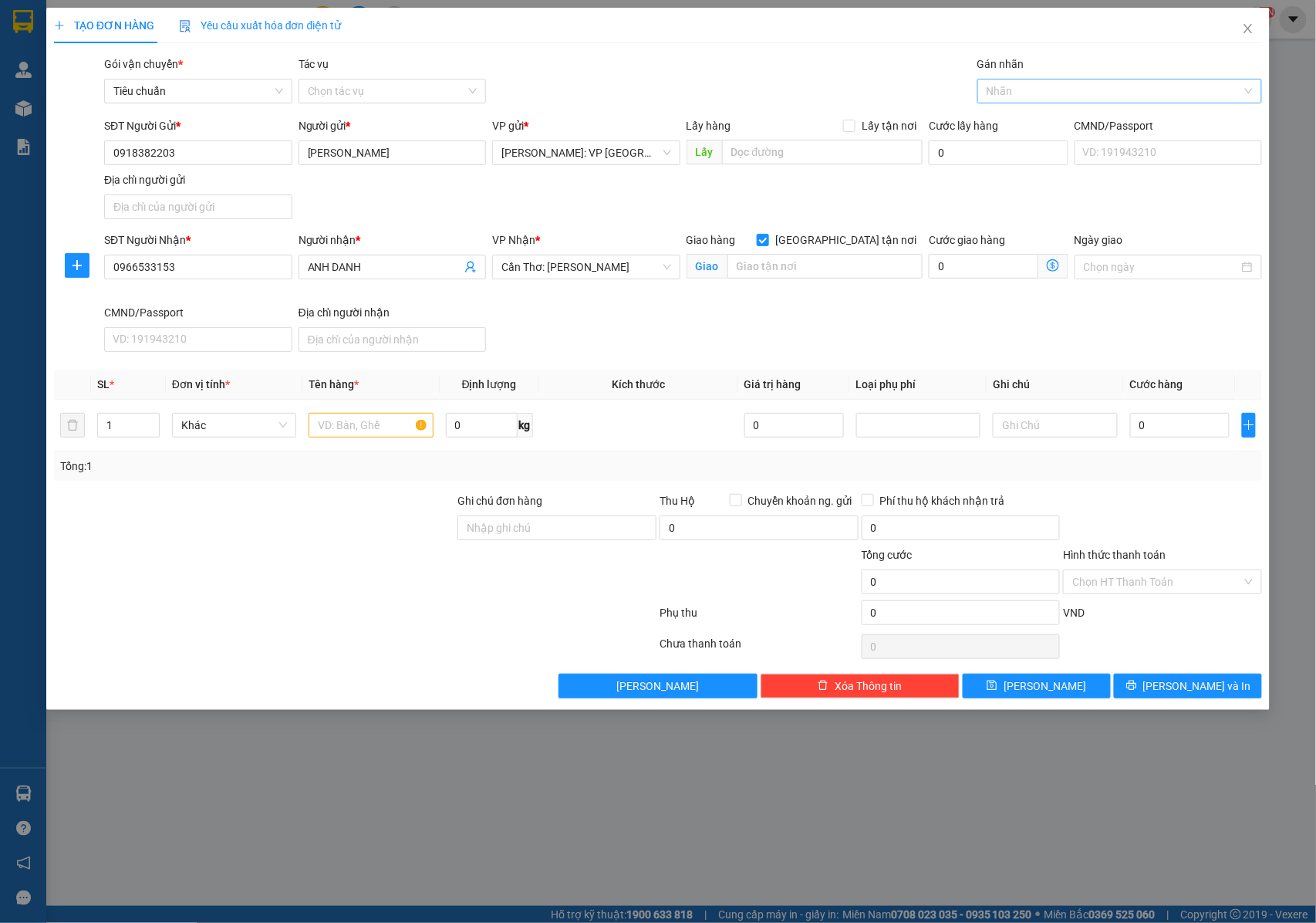
click at [1006, 94] on div at bounding box center [1112, 91] width 261 height 19
type input "GIAO"
click at [1012, 124] on div "[GEOGRAPHIC_DATA] tận nơi" at bounding box center [1119, 123] width 266 height 17
click at [797, 269] on input "text" at bounding box center [825, 266] width 195 height 25
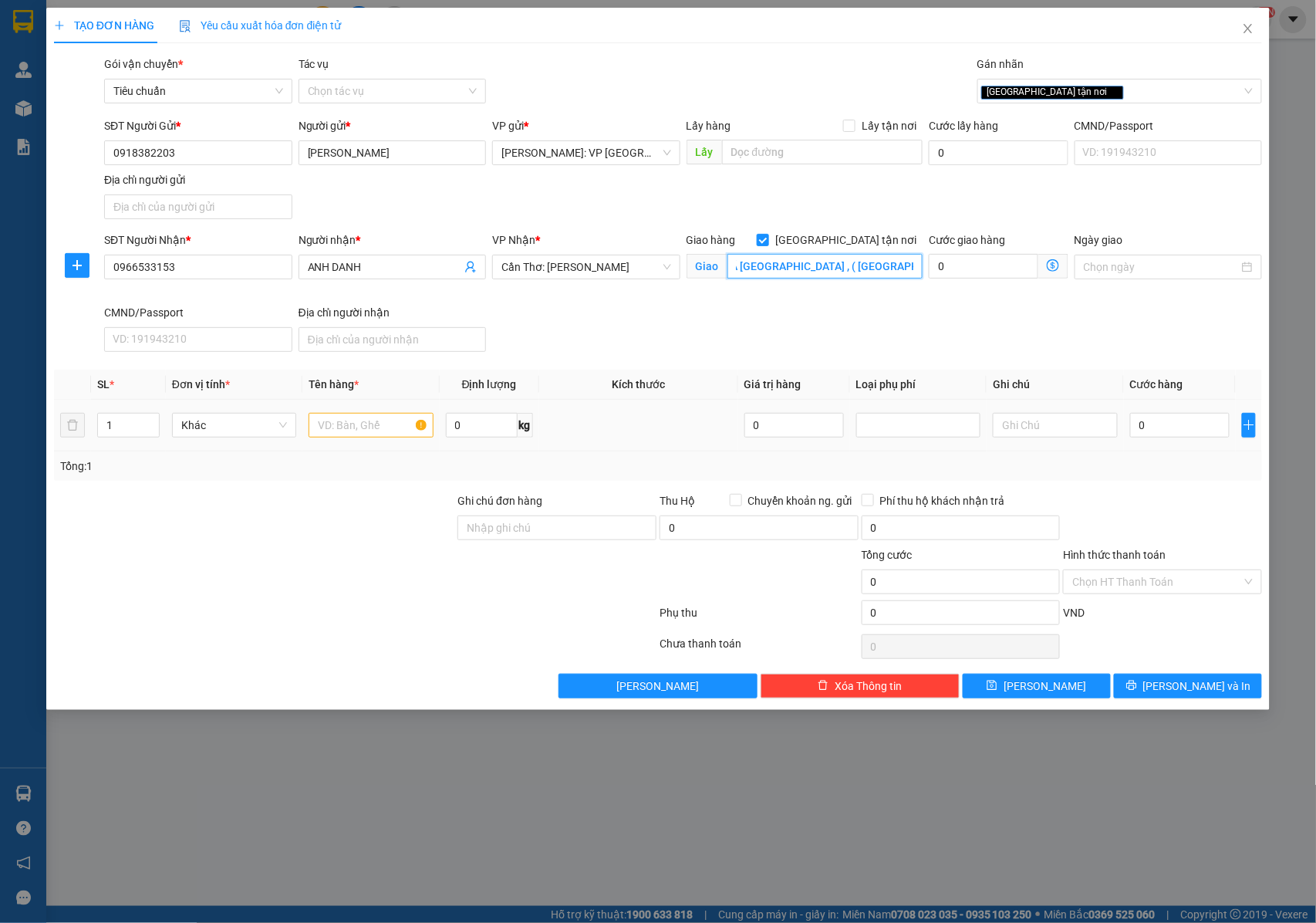
type input "189 ẤP NHƠN PHÚ 1 , XÃ NHƠN ÁI , ( PHONG ĐIỀN CŨ ) , CẦN THƠ"
click at [335, 429] on input "text" at bounding box center [371, 425] width 124 height 25
click at [131, 429] on input "1" at bounding box center [128, 425] width 61 height 23
click at [154, 423] on span "up" at bounding box center [151, 421] width 9 height 9
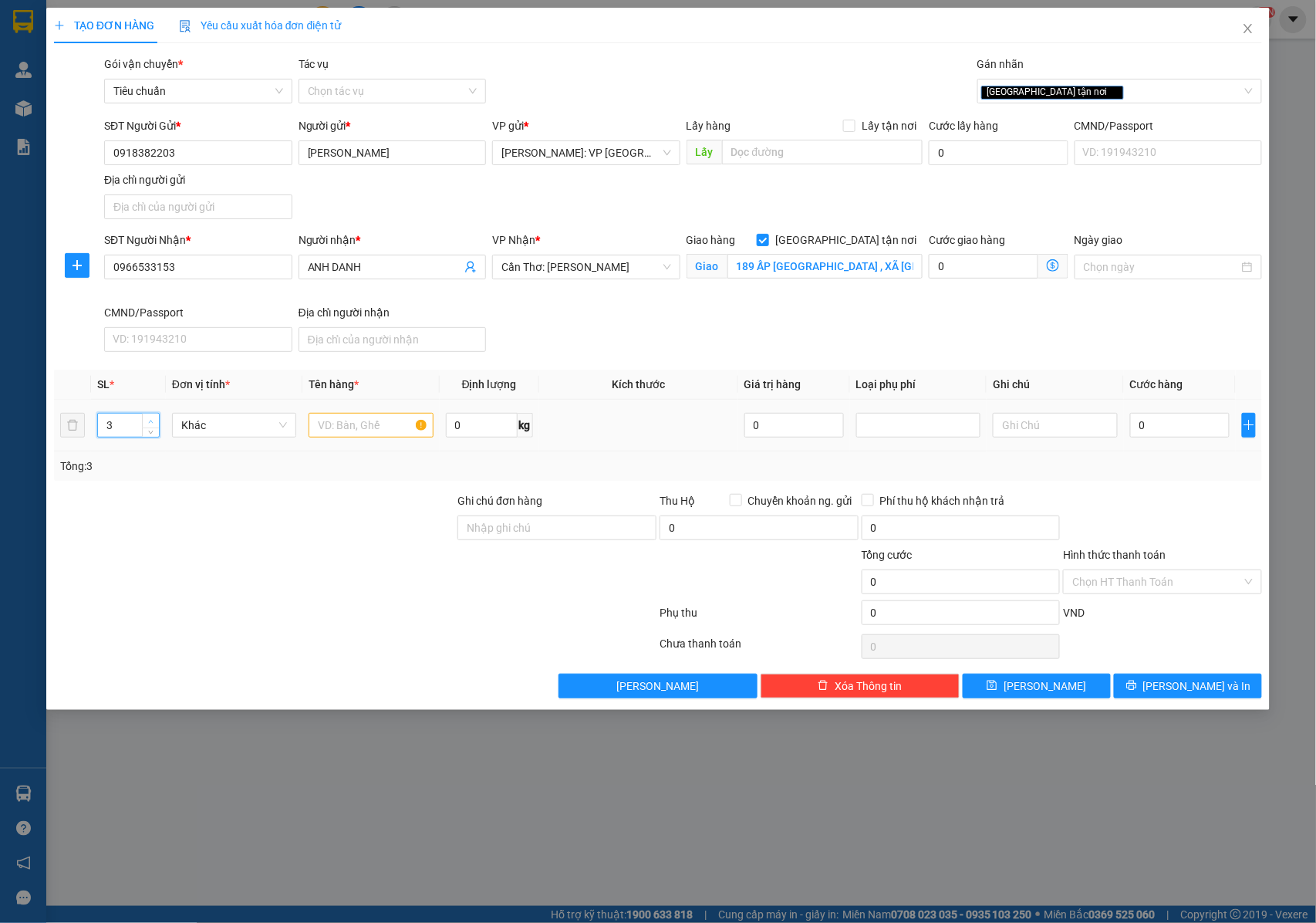
click at [154, 423] on span "up" at bounding box center [151, 421] width 9 height 9
type input "4"
click at [154, 423] on span "up" at bounding box center [151, 421] width 9 height 9
click at [342, 428] on input "text" at bounding box center [371, 425] width 124 height 25
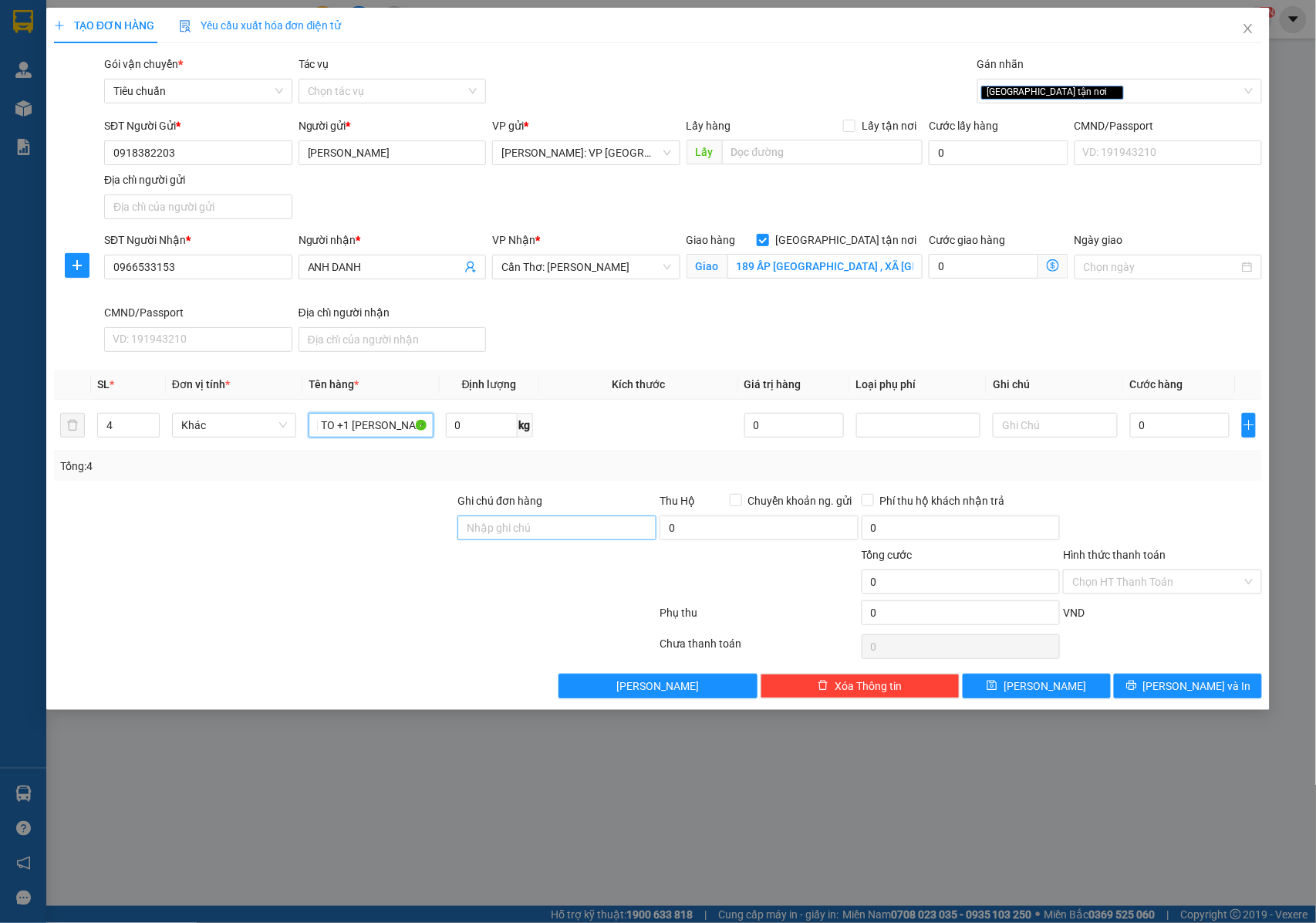
type input "3 THÙNG SƠN TO +1 THÙNG SƠN NHỎ"
click at [515, 535] on input "Ghi chú đơn hàng" at bounding box center [557, 527] width 199 height 25
type input "NHẬN NGUYÊN KIỆN GIAO NGUYÊN KIỆN, HƯ VỠ K ĐỀN"
click at [1160, 421] on input "0" at bounding box center [1180, 425] width 100 height 25
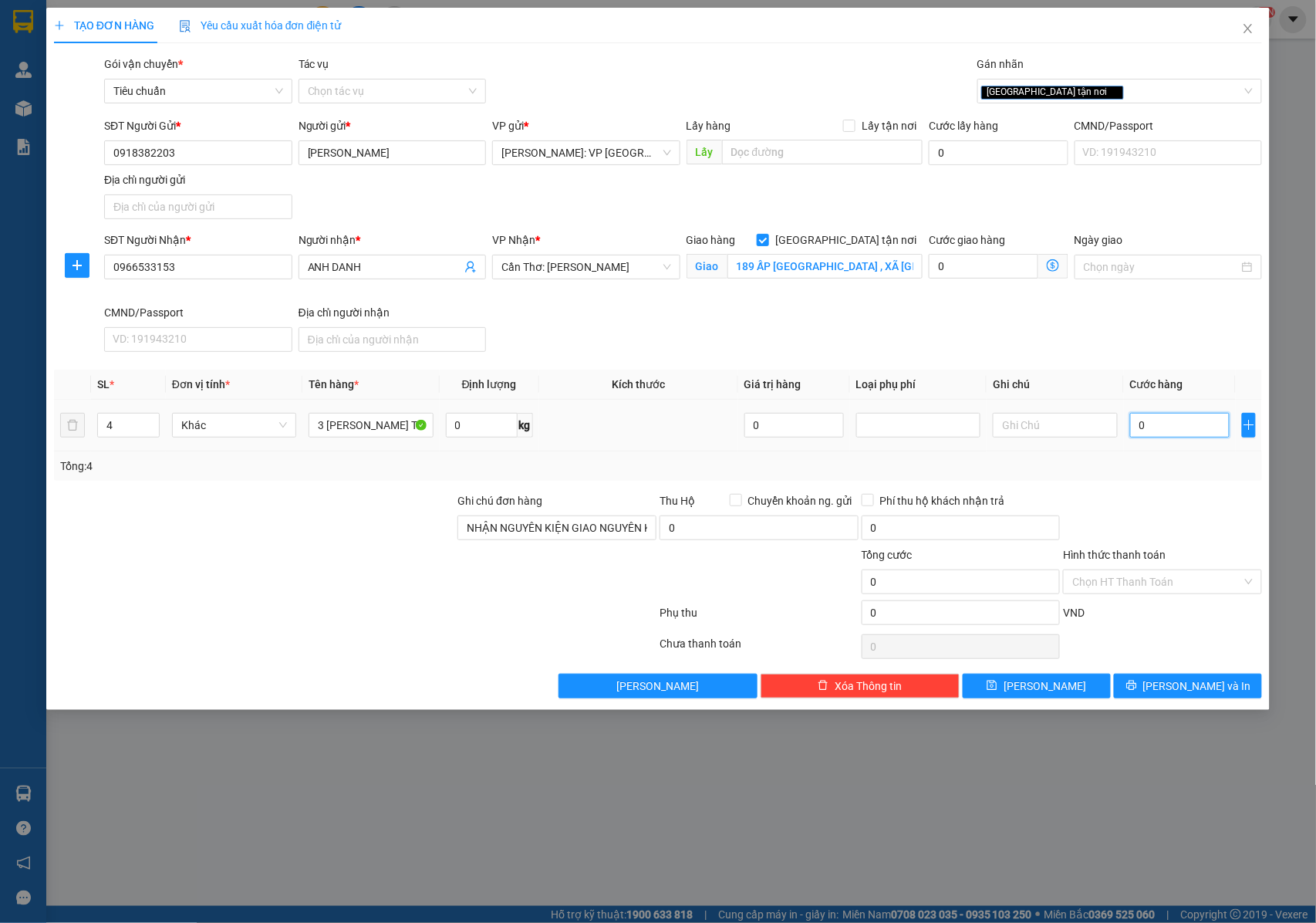
type input "2"
type input "25"
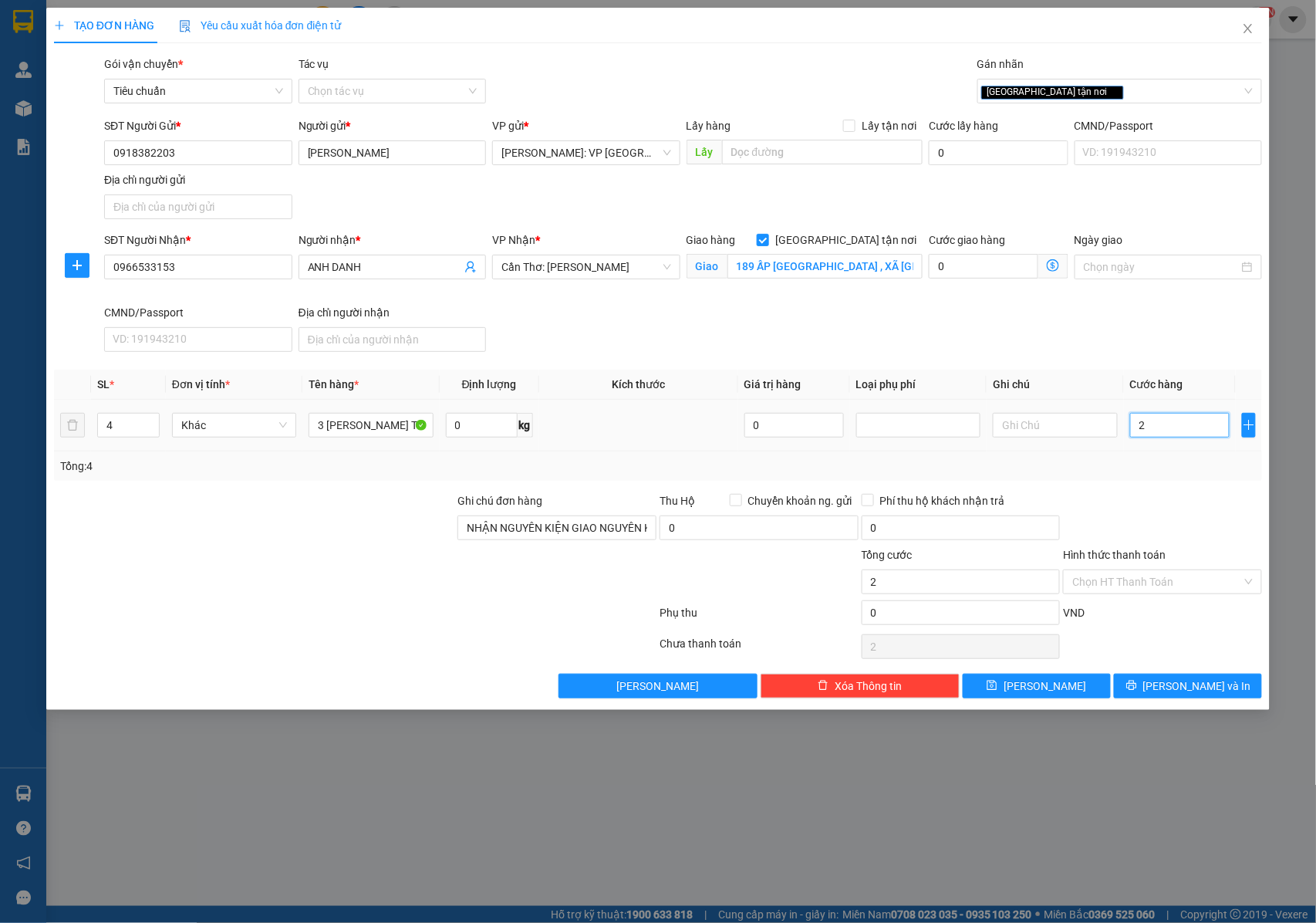
type input "25"
type input "250"
type input "2.500"
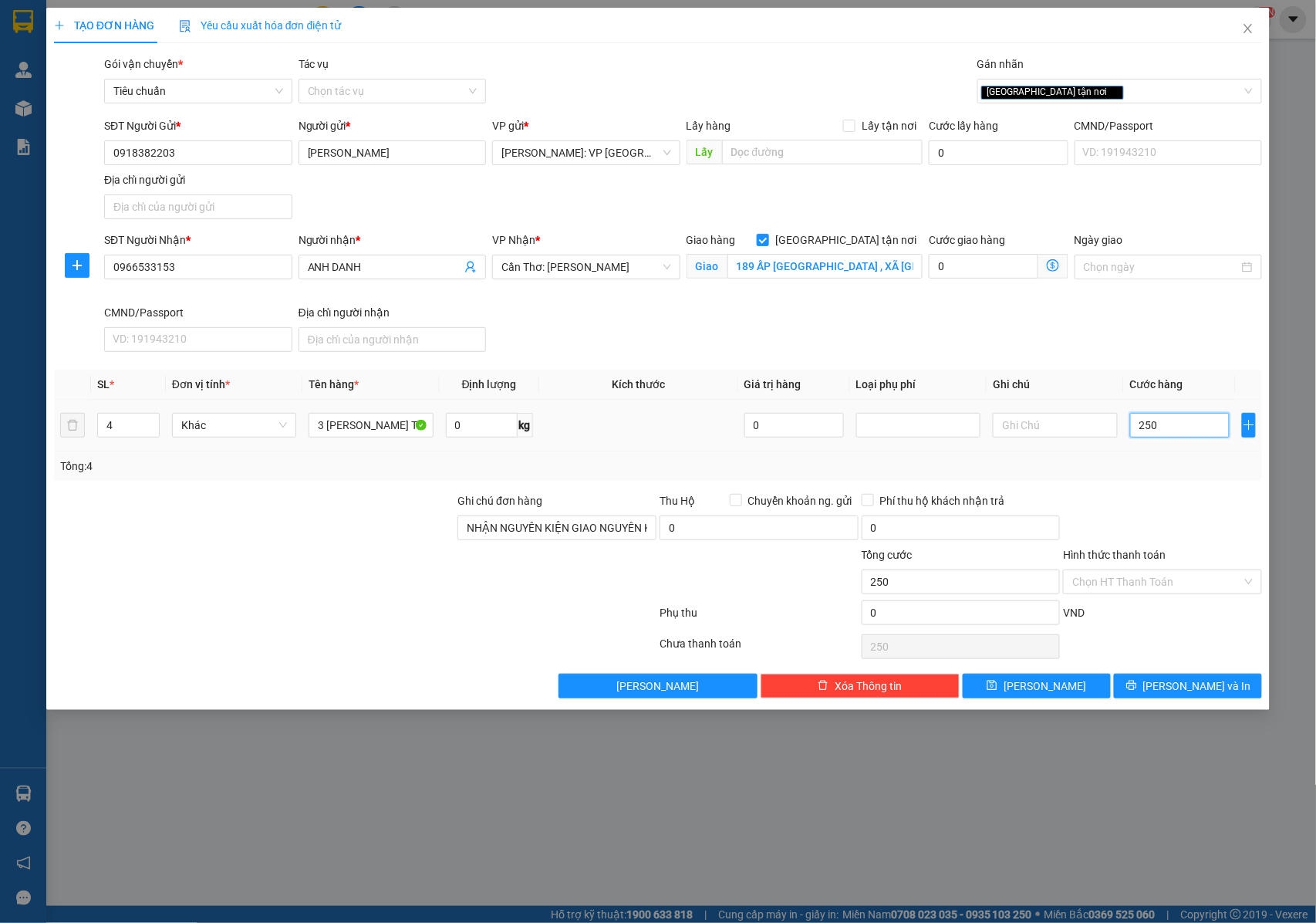
type input "2.500"
type input "25.000"
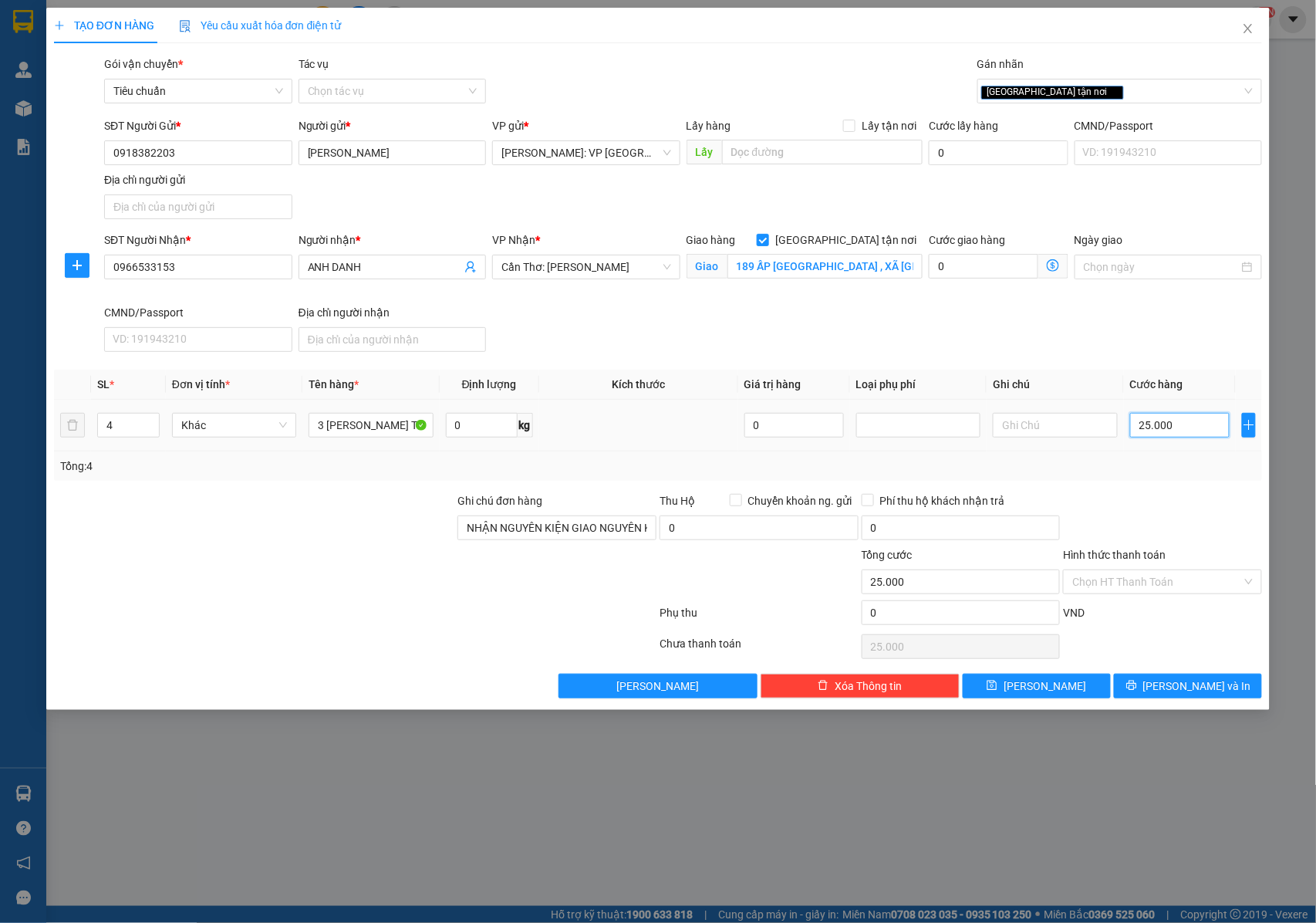
type input "250.000"
click at [1158, 688] on button "[PERSON_NAME] và In" at bounding box center [1188, 686] width 148 height 25
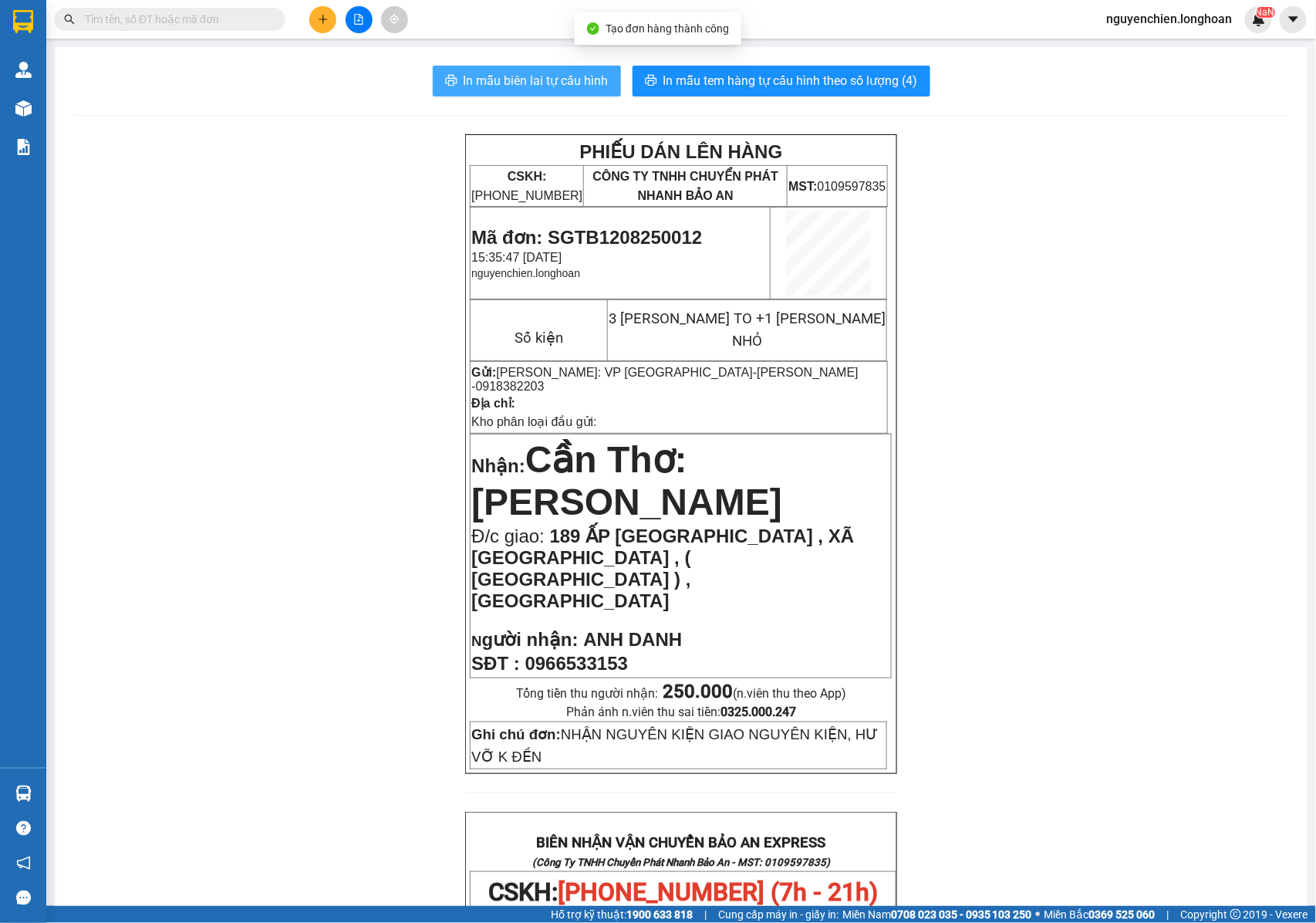
click at [521, 85] on span "In mẫu biên lai tự cấu hình" at bounding box center [536, 81] width 145 height 19
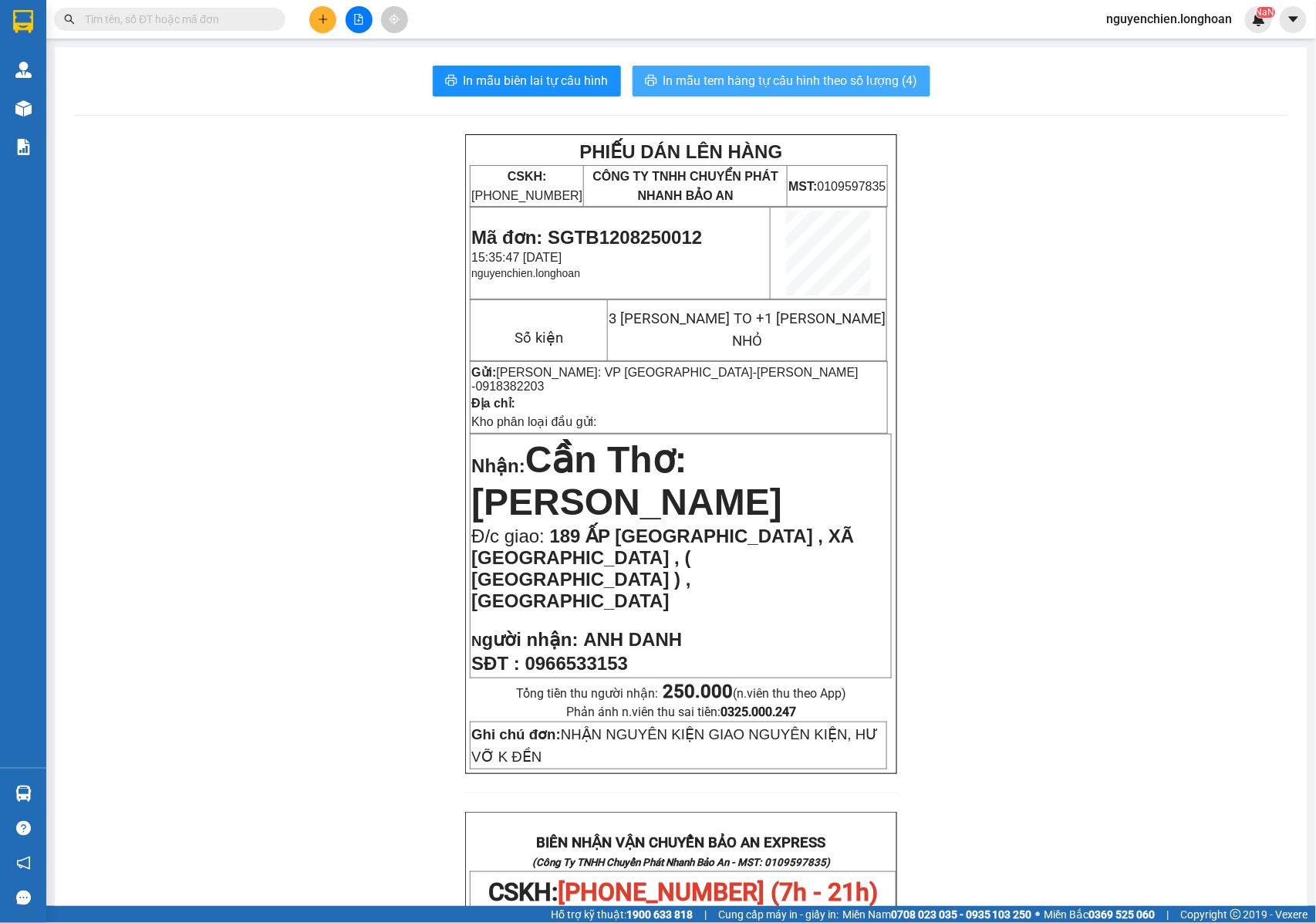
click at [746, 80] on span "In mẫu tem hàng tự cấu hình theo số lượng (4)" at bounding box center [790, 81] width 255 height 19
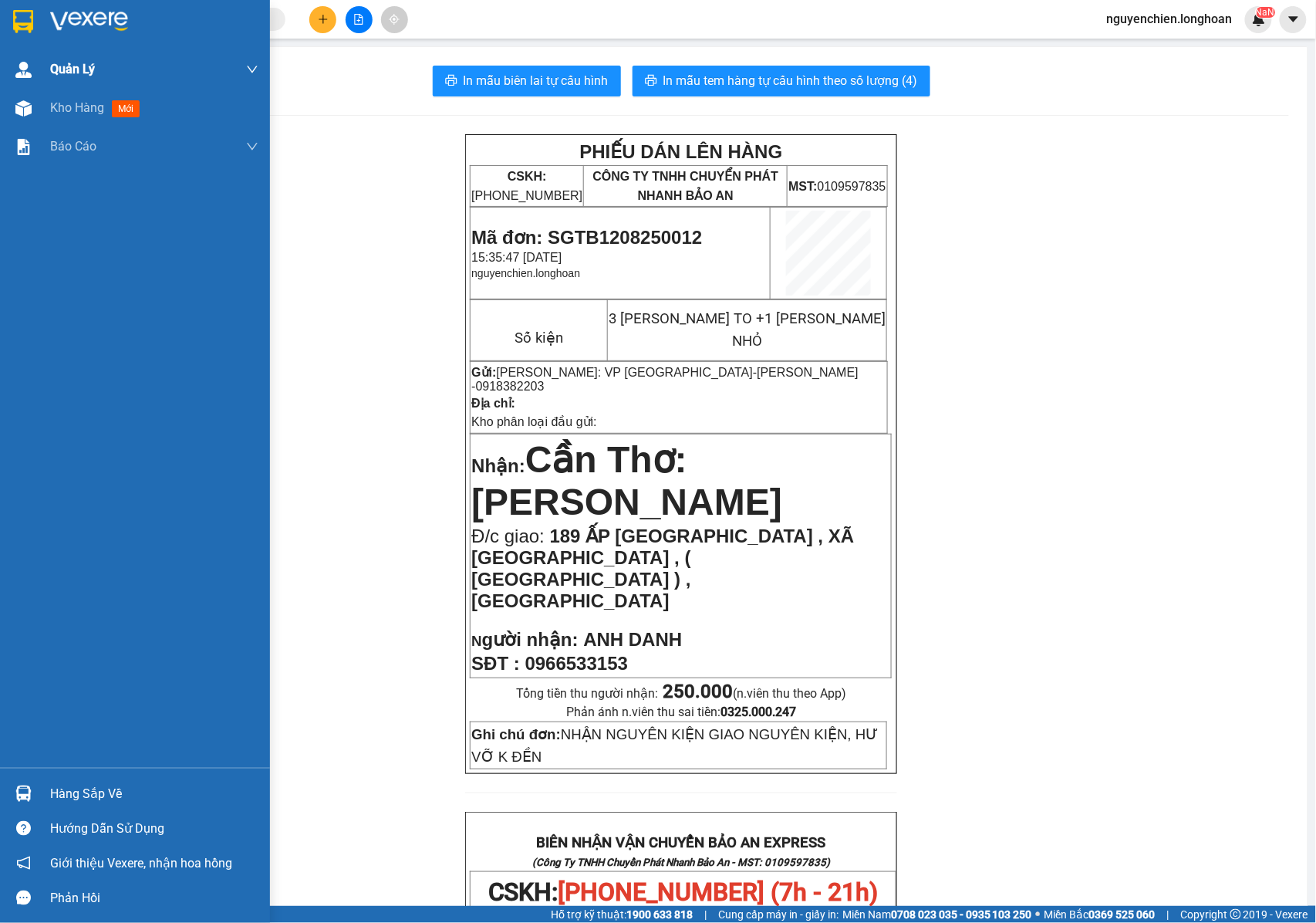
click at [52, 87] on div "Quản Lý" at bounding box center [154, 69] width 208 height 39
click at [74, 114] on span "Kho hàng" at bounding box center [77, 108] width 54 height 15
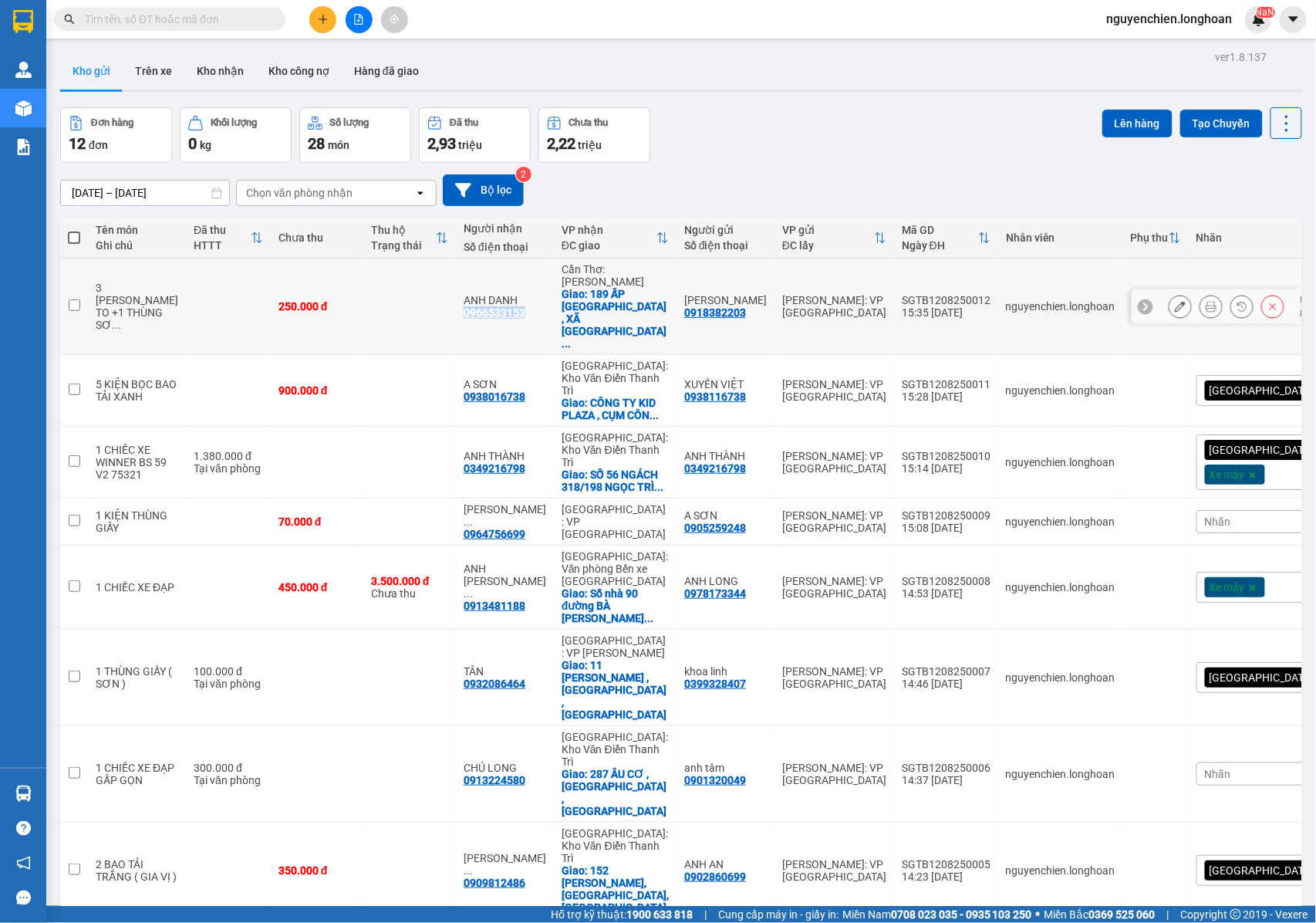
drag, startPoint x: 505, startPoint y: 303, endPoint x: 442, endPoint y: 307, distance: 63.1
click at [456, 307] on td "ANH DANH 0966533153" at bounding box center [505, 307] width 98 height 96
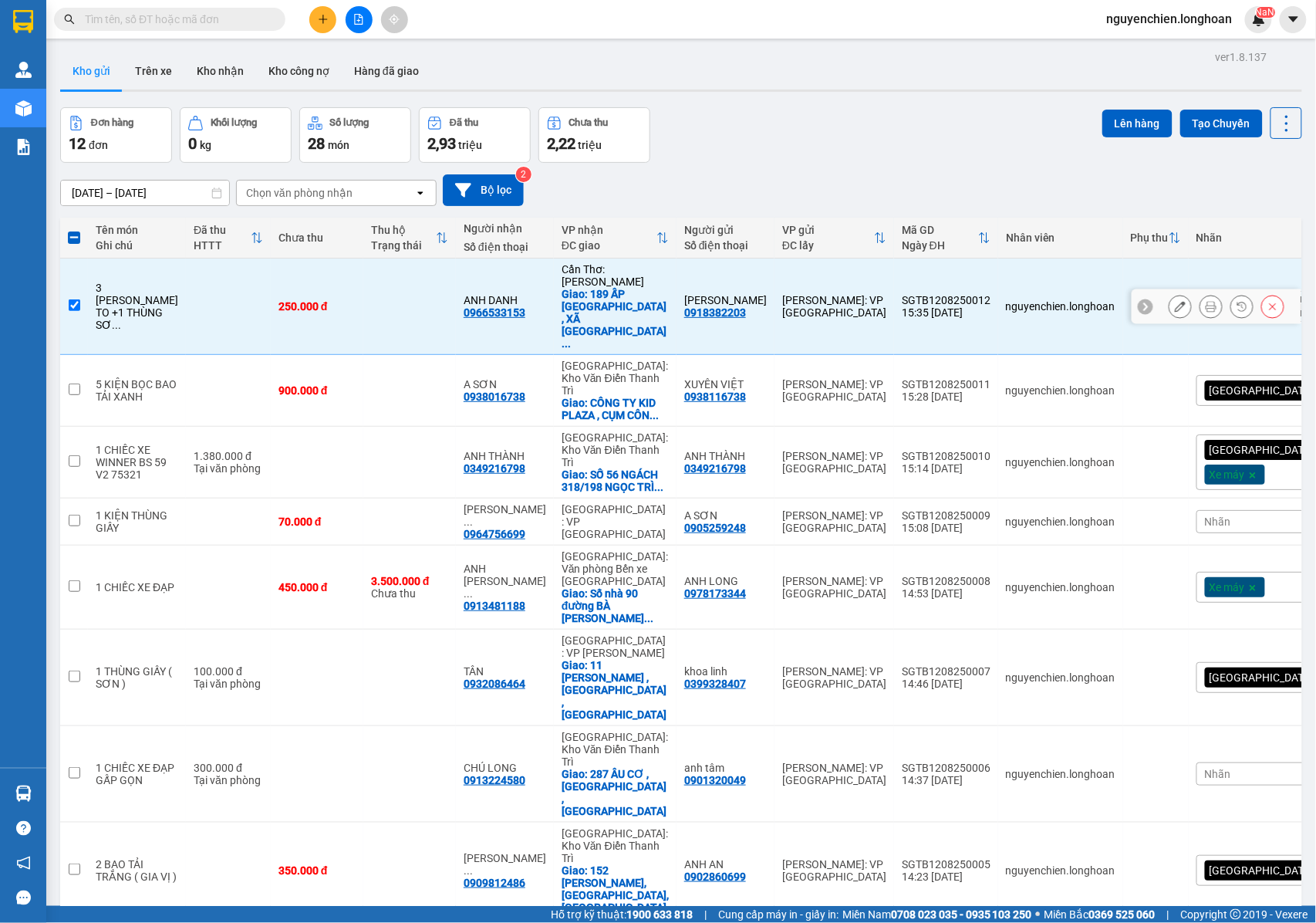
drag, startPoint x: 461, startPoint y: 298, endPoint x: 400, endPoint y: 323, distance: 65.9
click at [403, 326] on td at bounding box center [410, 307] width 93 height 96
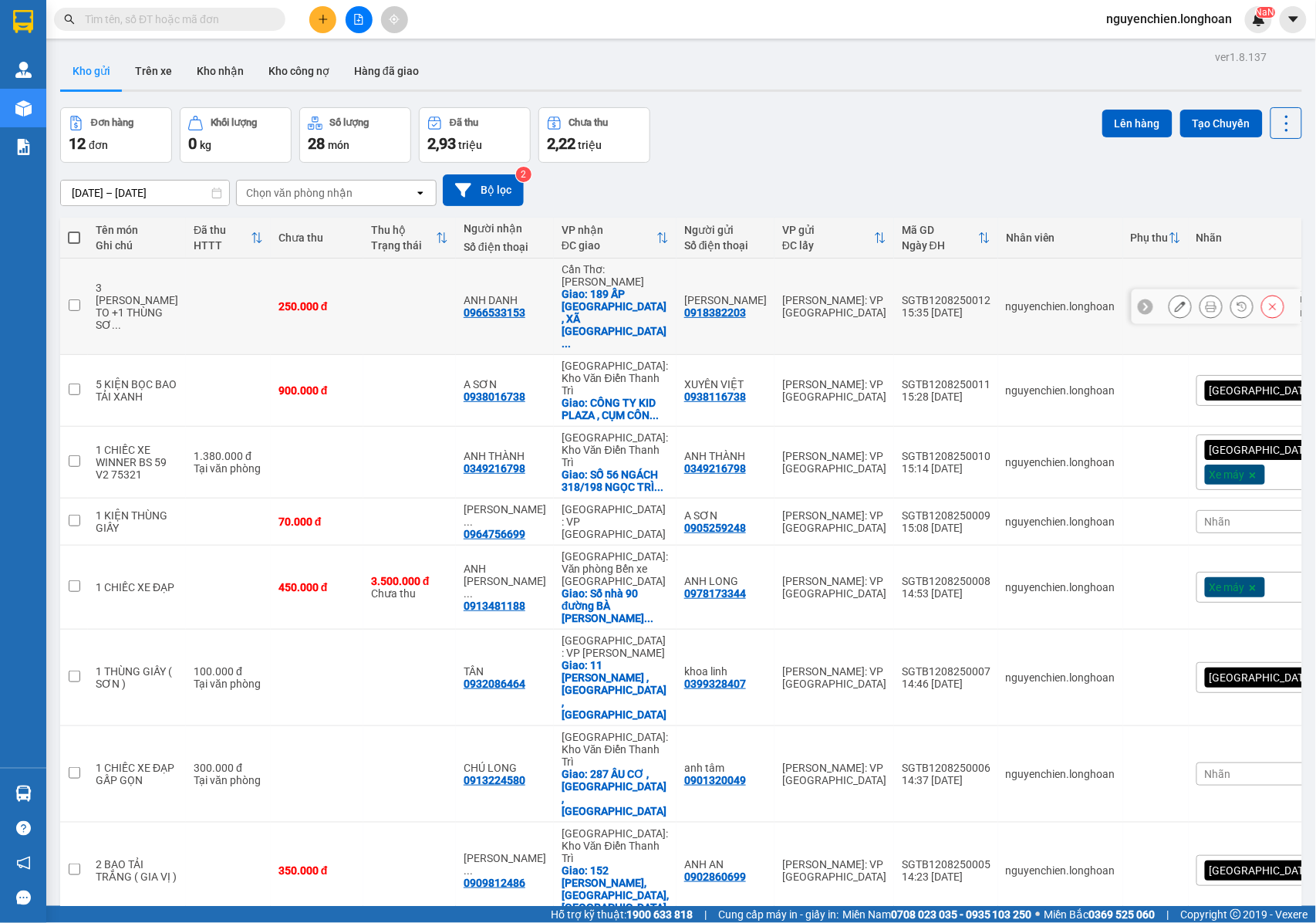
click at [79, 299] on input "checkbox" at bounding box center [74, 305] width 11 height 11
checkbox input "true"
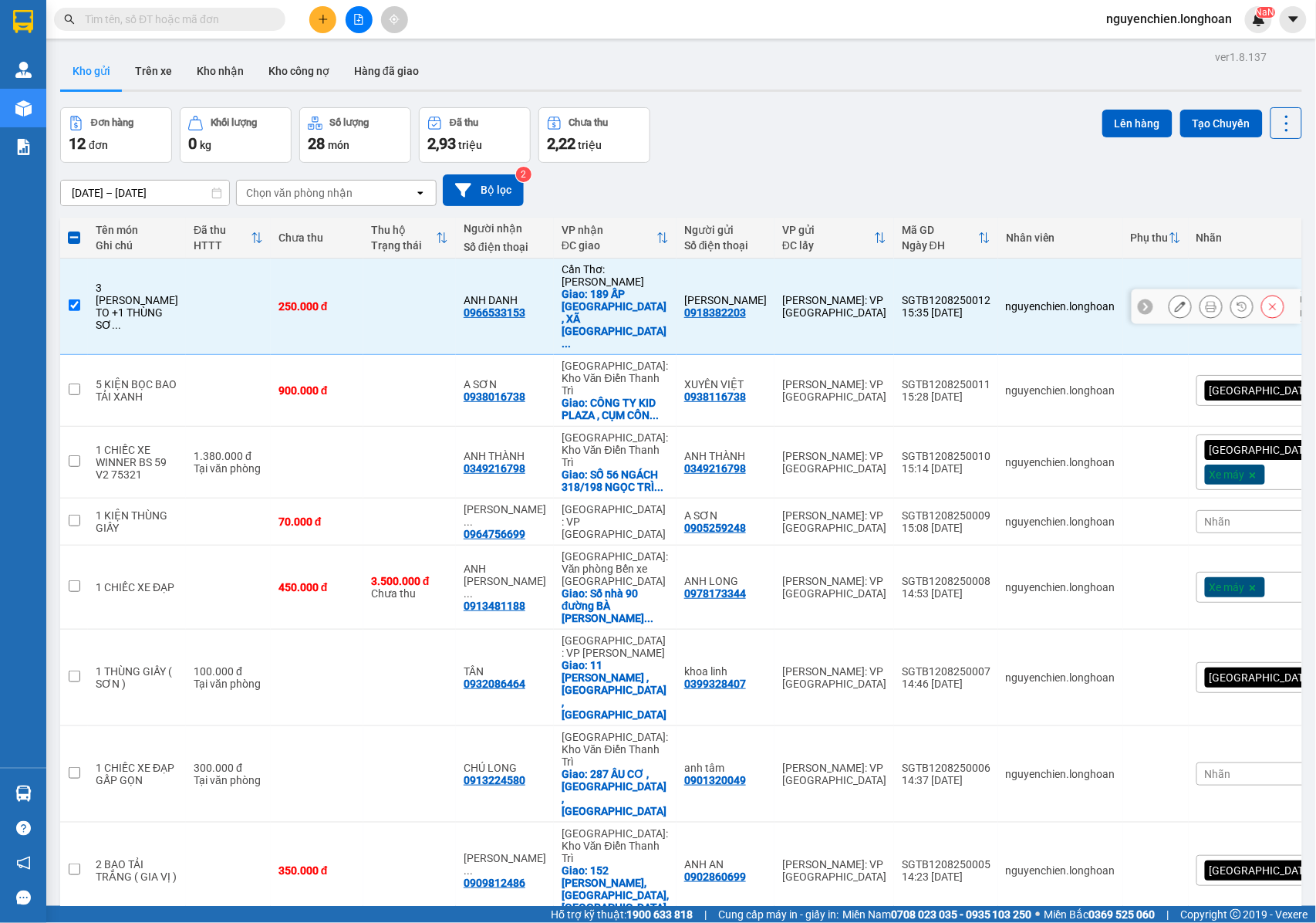
click at [1175, 301] on icon at bounding box center [1180, 306] width 11 height 11
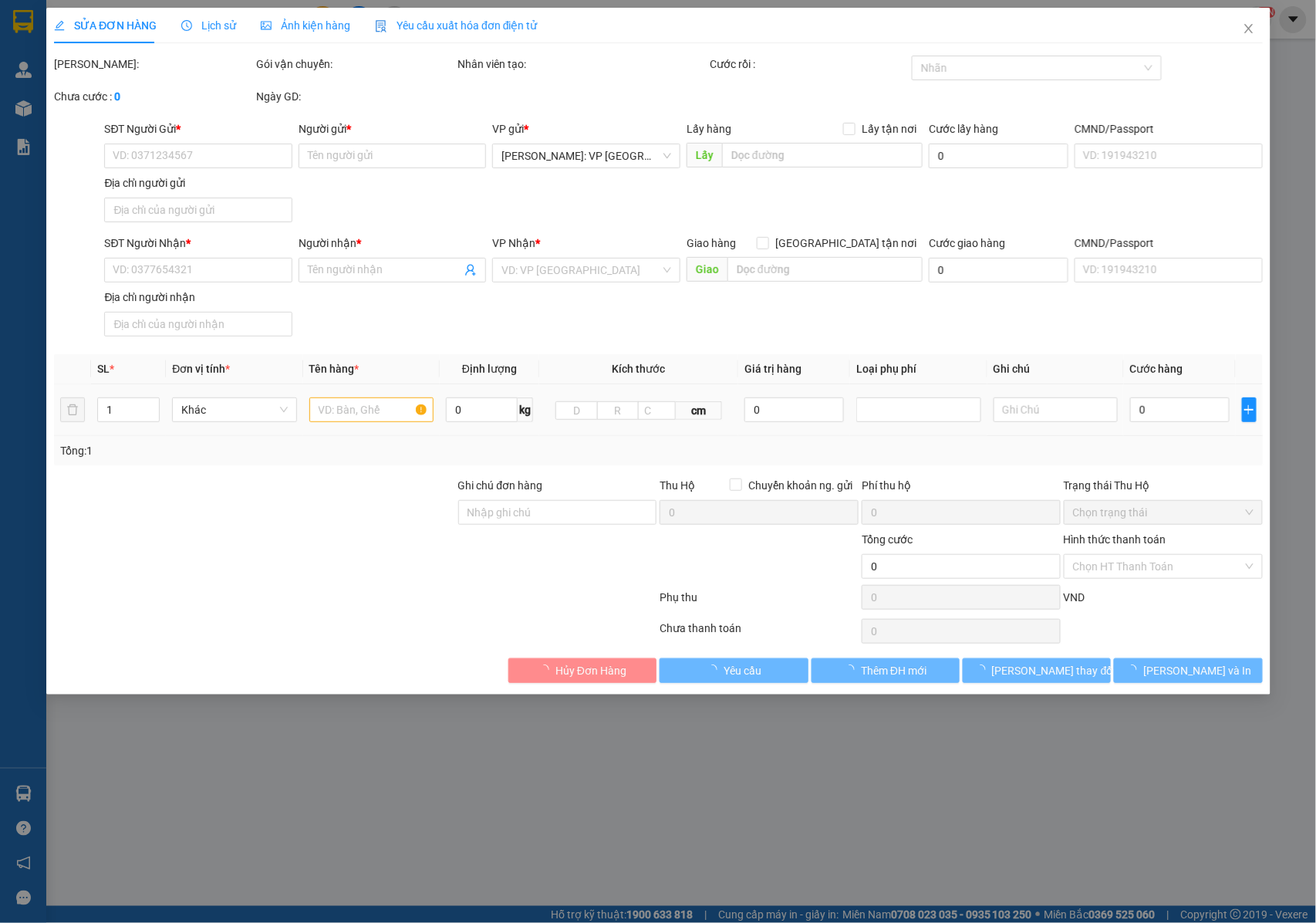
type input "0918382203"
type input "[PERSON_NAME]"
type input "0966533153"
type input "ANH DANH"
checkbox input "true"
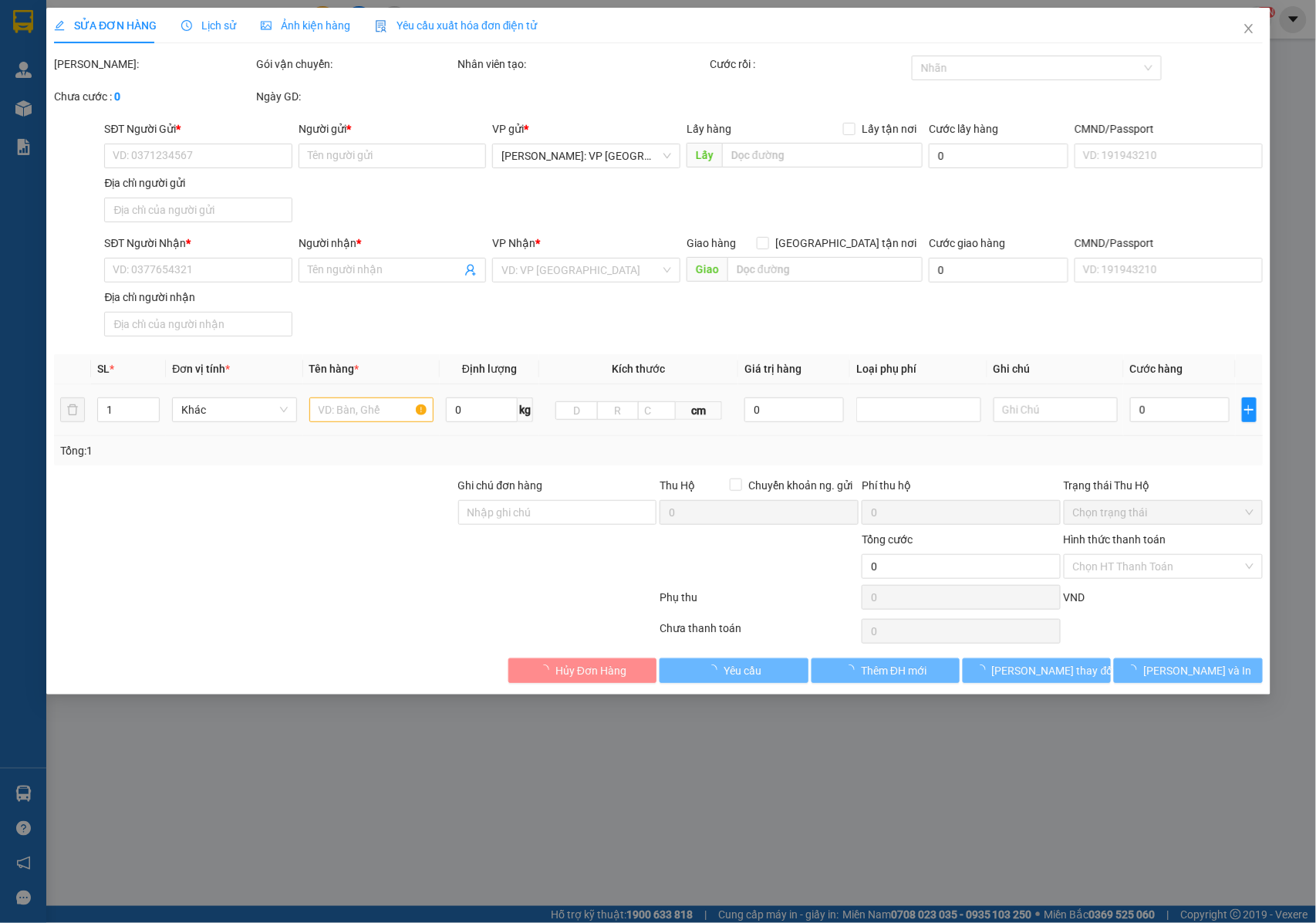
type input "189 ẤP NHƠN PHÚ 1 , XÃ NHƠN ÁI , ( PHONG ĐIỀN CŨ ) , CẦN THƠ"
type input "NHẬN NGUYÊN KIỆN GIAO NGUYÊN KIỆN, HƯ VỠ K ĐỀN"
type input "250.000"
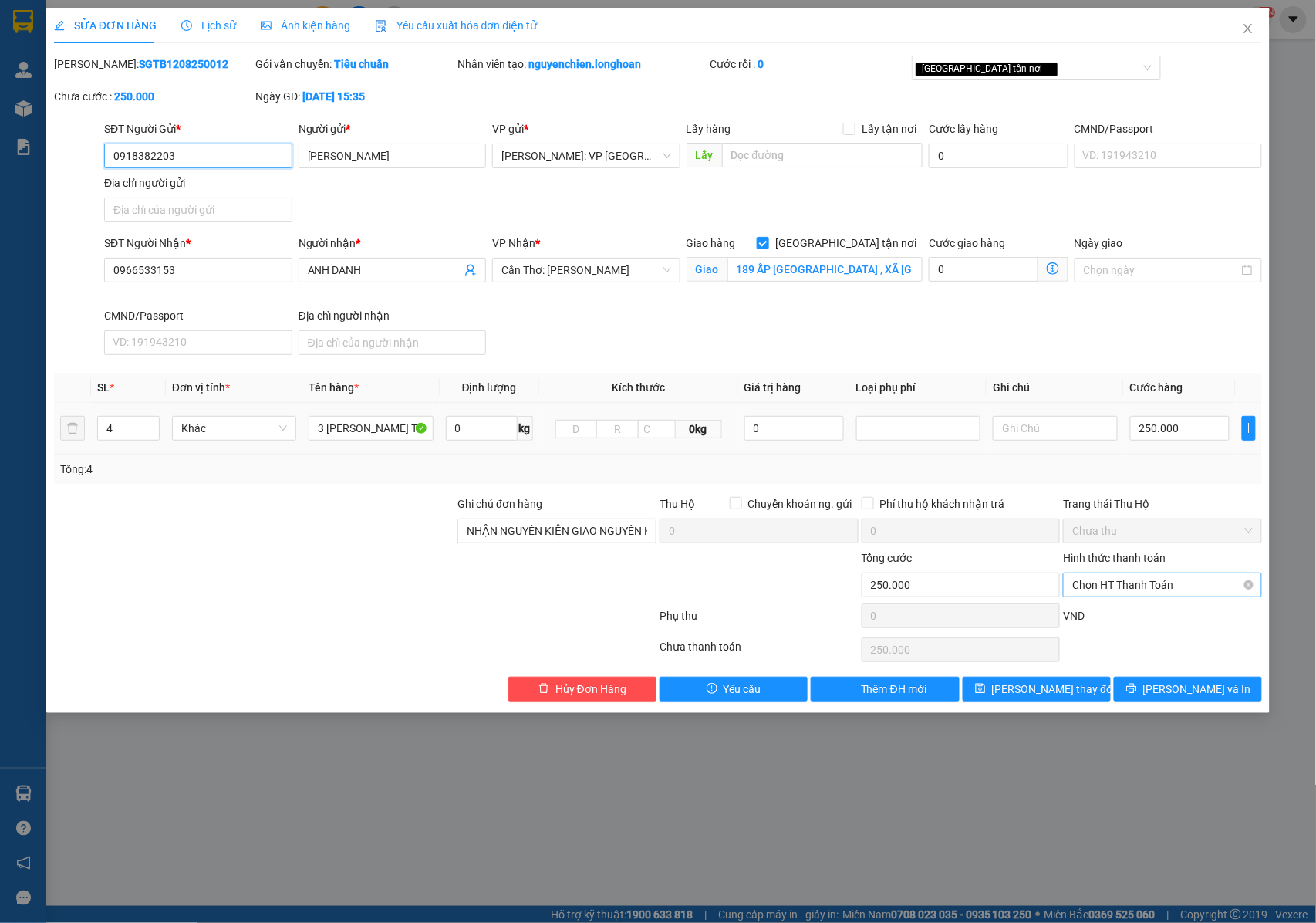
click at [1111, 589] on span "Chọn HT Thanh Toán" at bounding box center [1163, 585] width 181 height 23
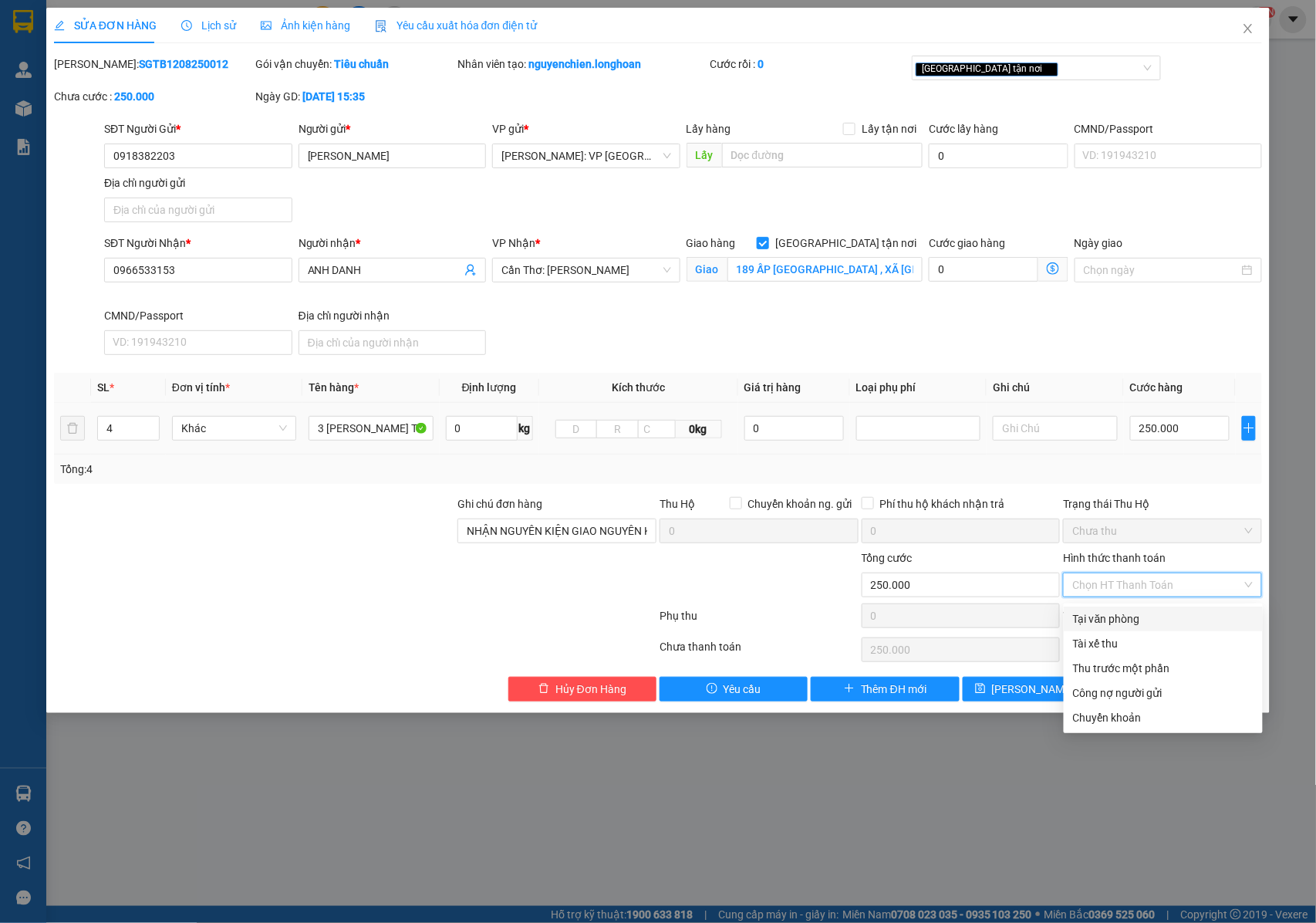
click at [1106, 618] on div "Tại văn phòng" at bounding box center [1164, 619] width 181 height 17
type input "0"
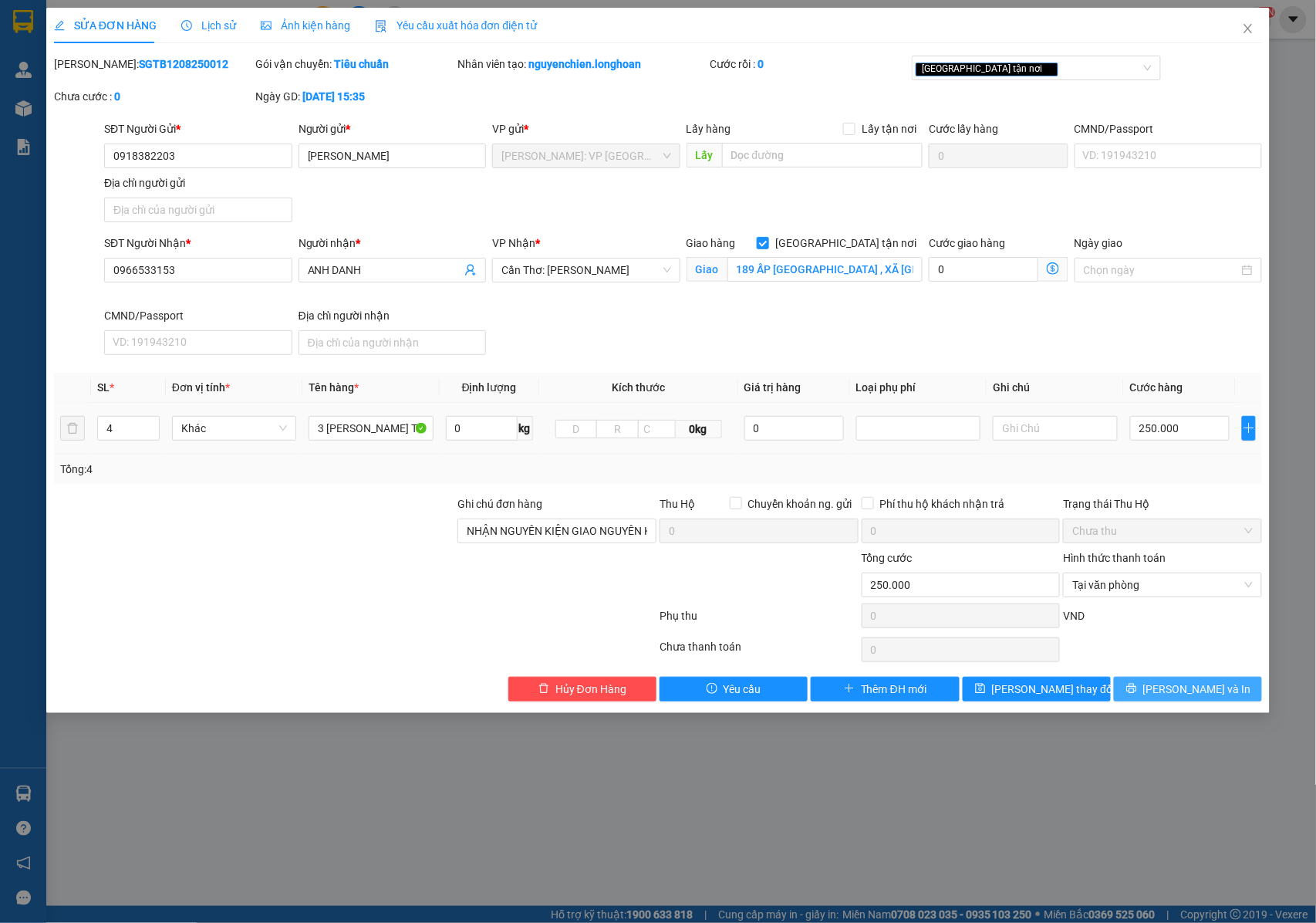
click at [1154, 696] on button "[PERSON_NAME] và In" at bounding box center [1188, 689] width 148 height 25
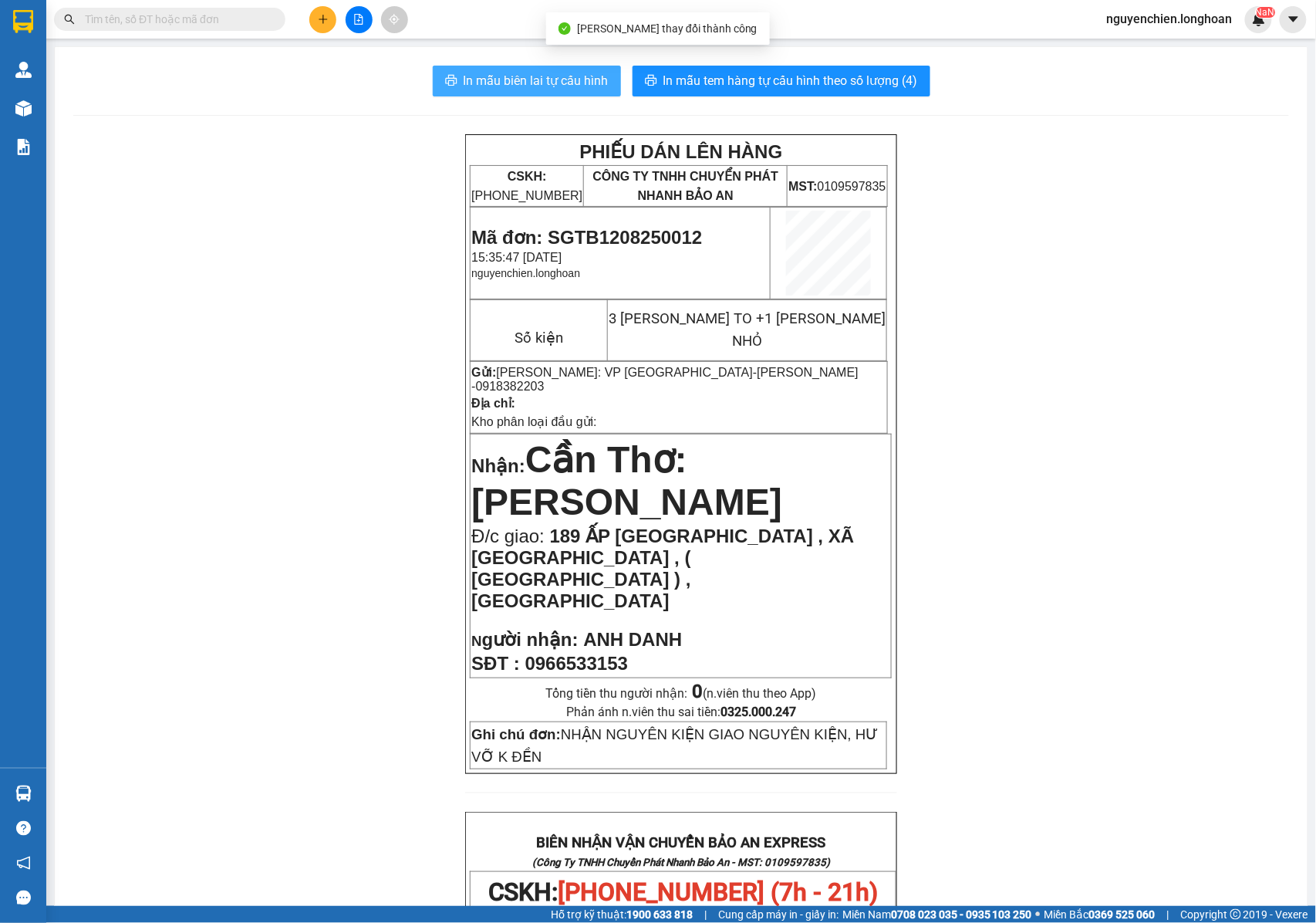
click at [546, 76] on span "In mẫu biên lai tự cấu hình" at bounding box center [536, 81] width 145 height 19
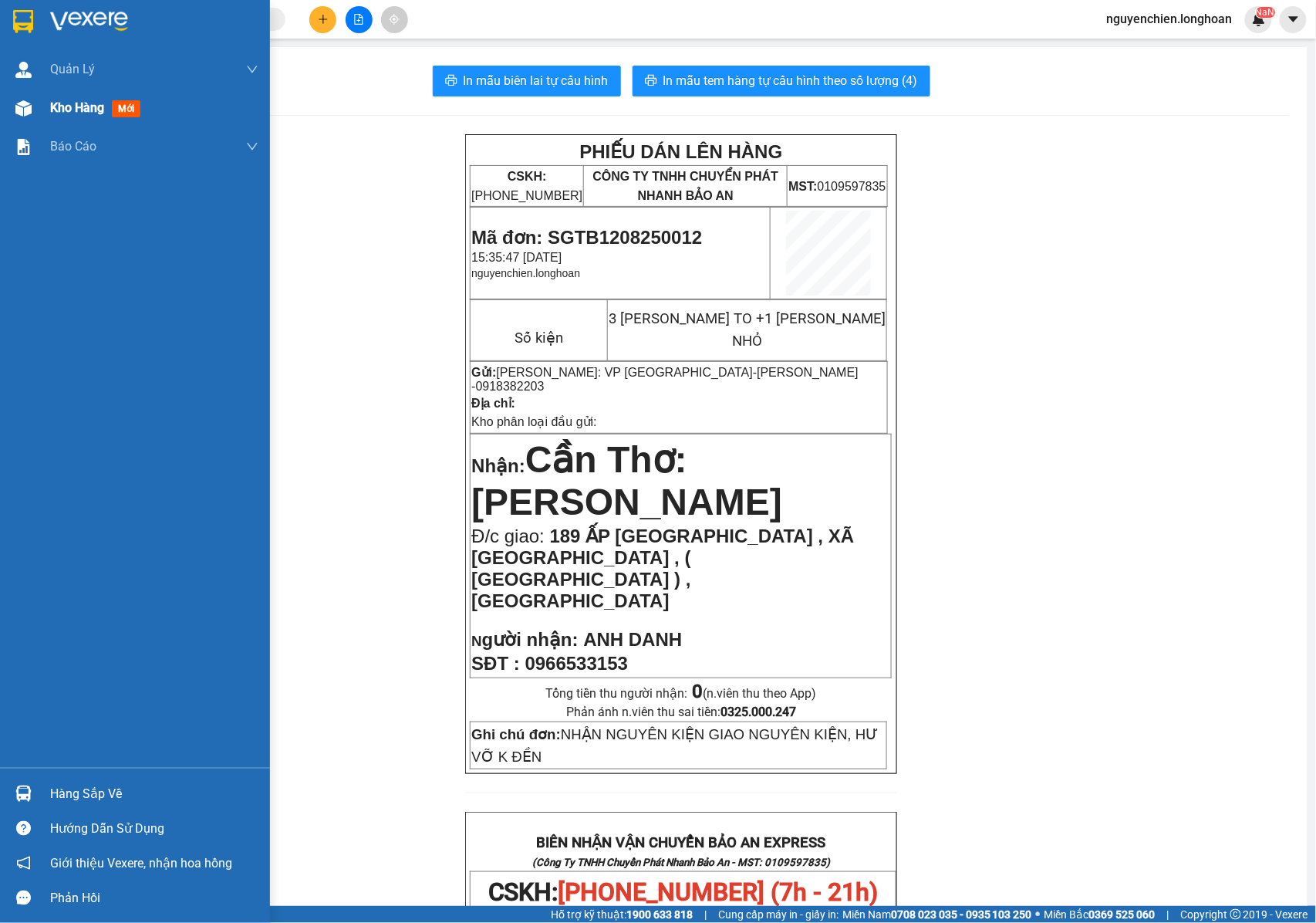
click at [34, 108] on div at bounding box center [23, 108] width 27 height 27
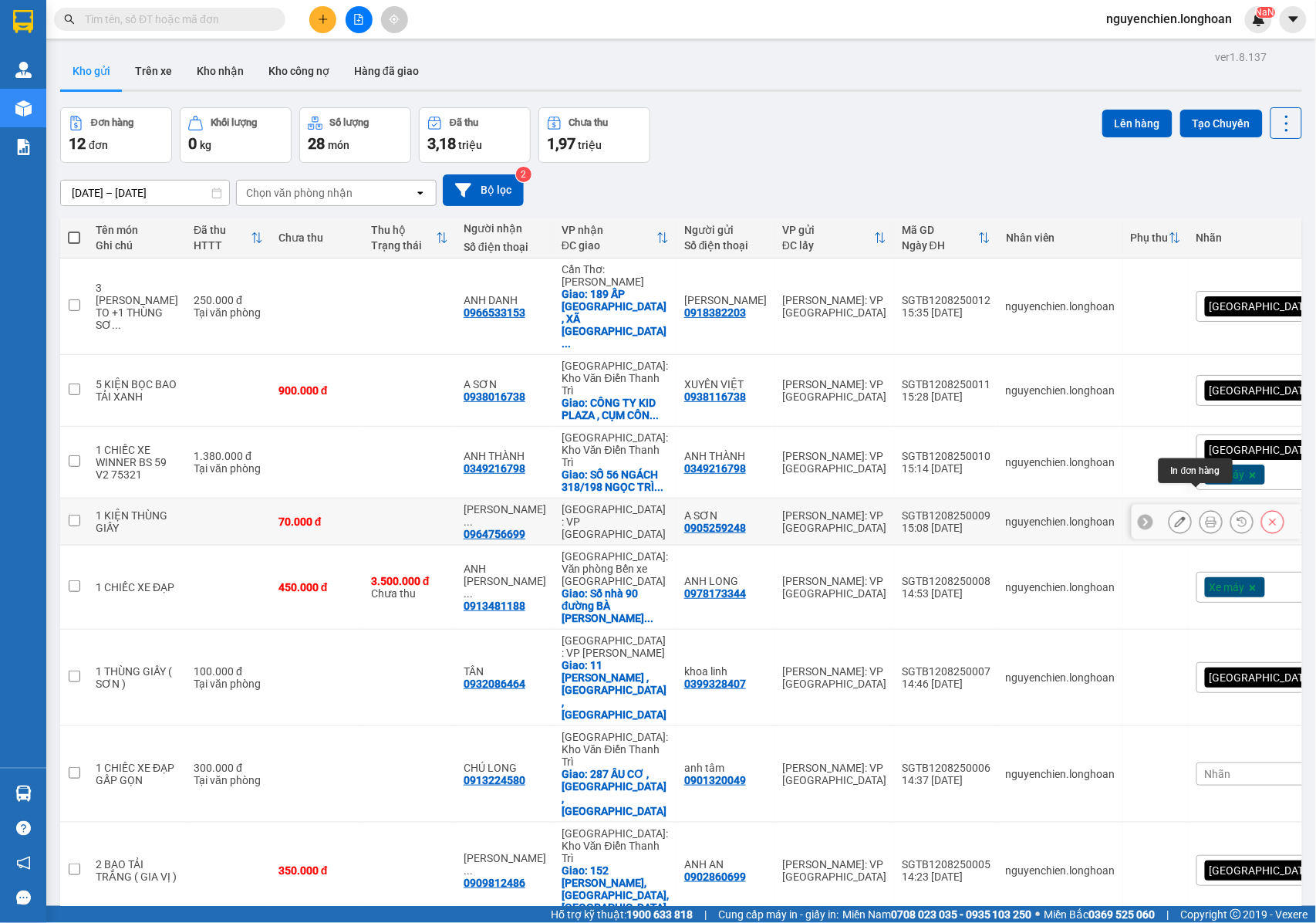
click at [1206, 516] on icon at bounding box center [1211, 521] width 11 height 11
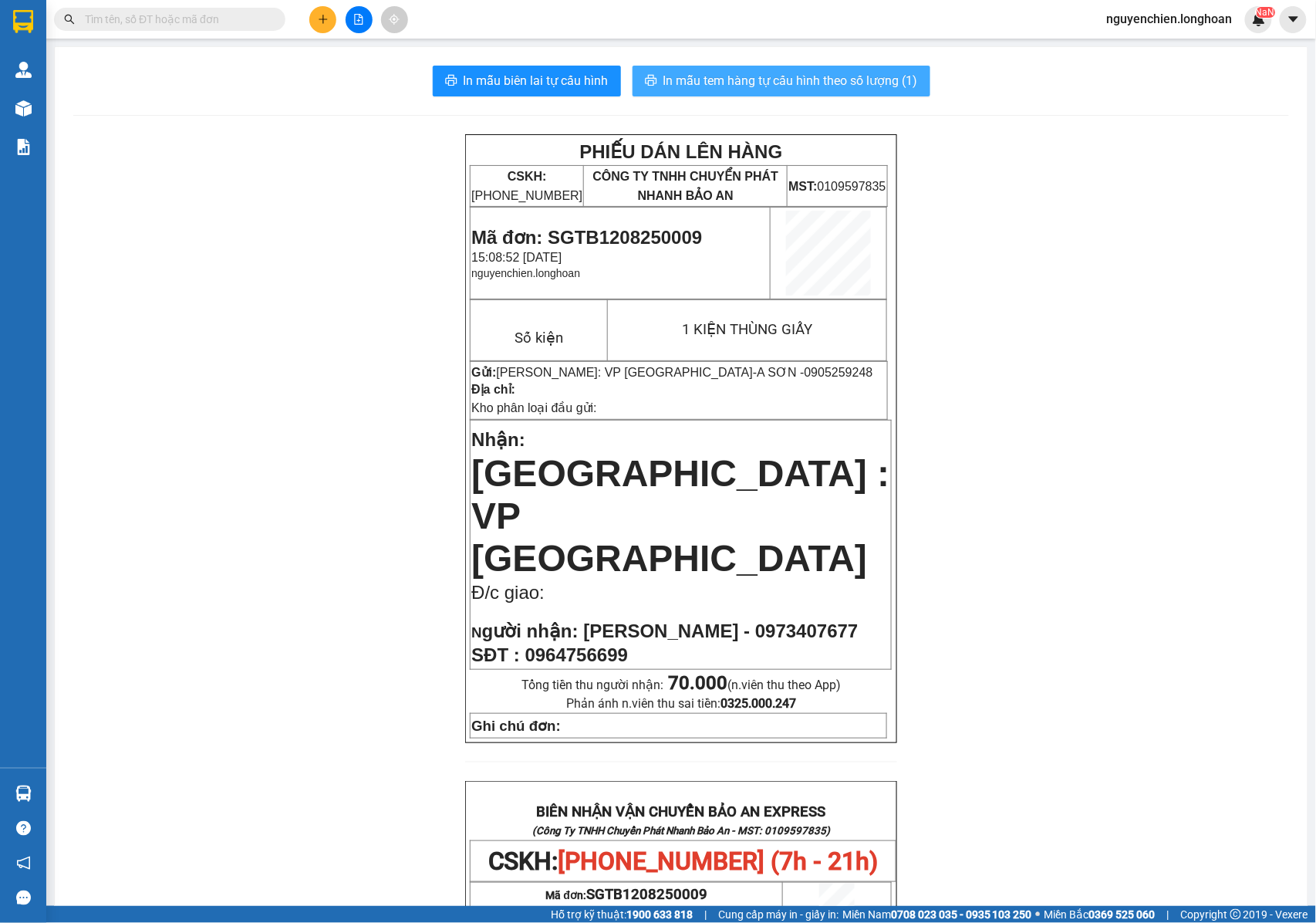
click at [693, 83] on span "In mẫu tem hàng tự cấu hình theo số lượng (1)" at bounding box center [790, 81] width 255 height 19
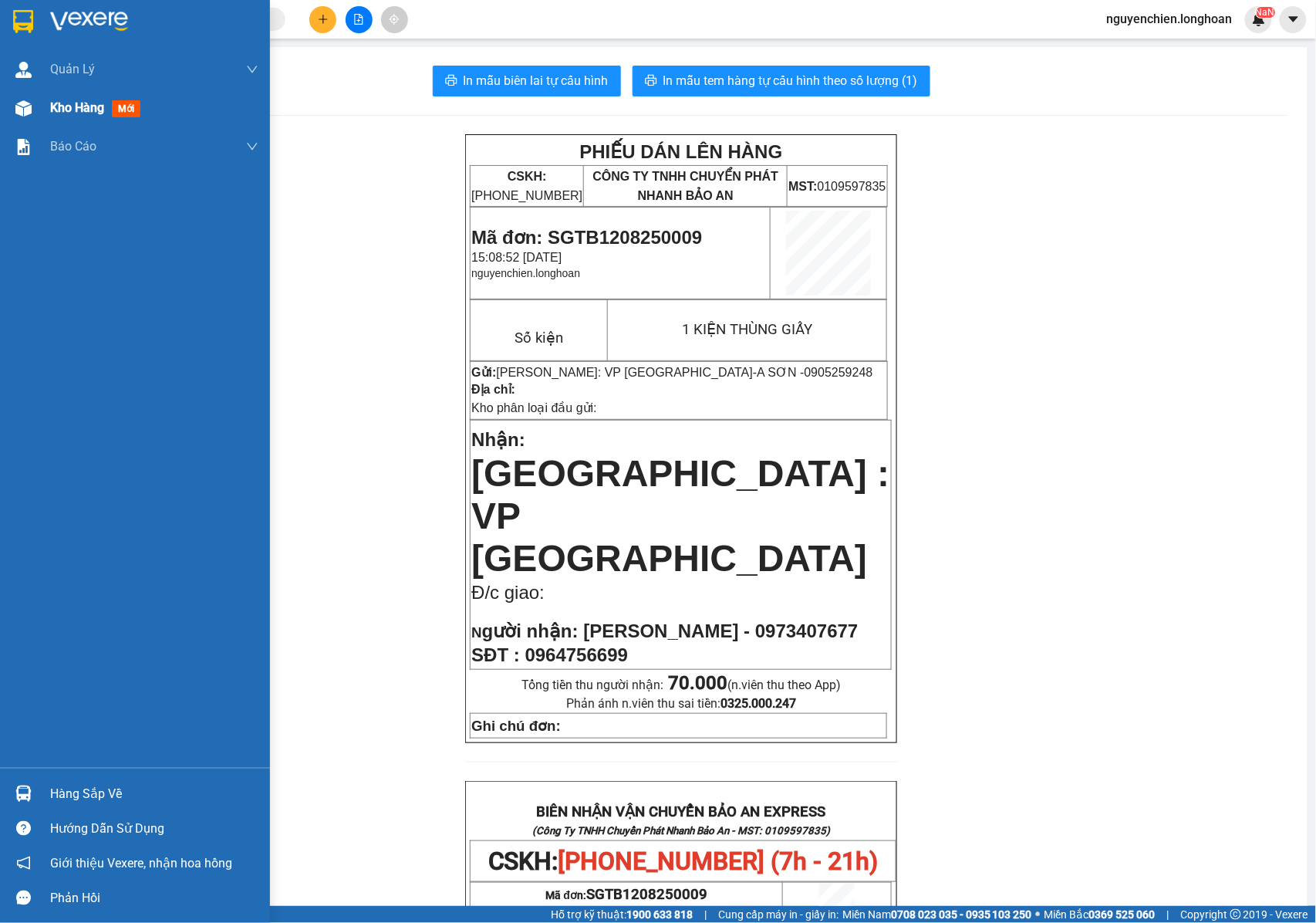
click at [29, 111] on img at bounding box center [23, 108] width 16 height 16
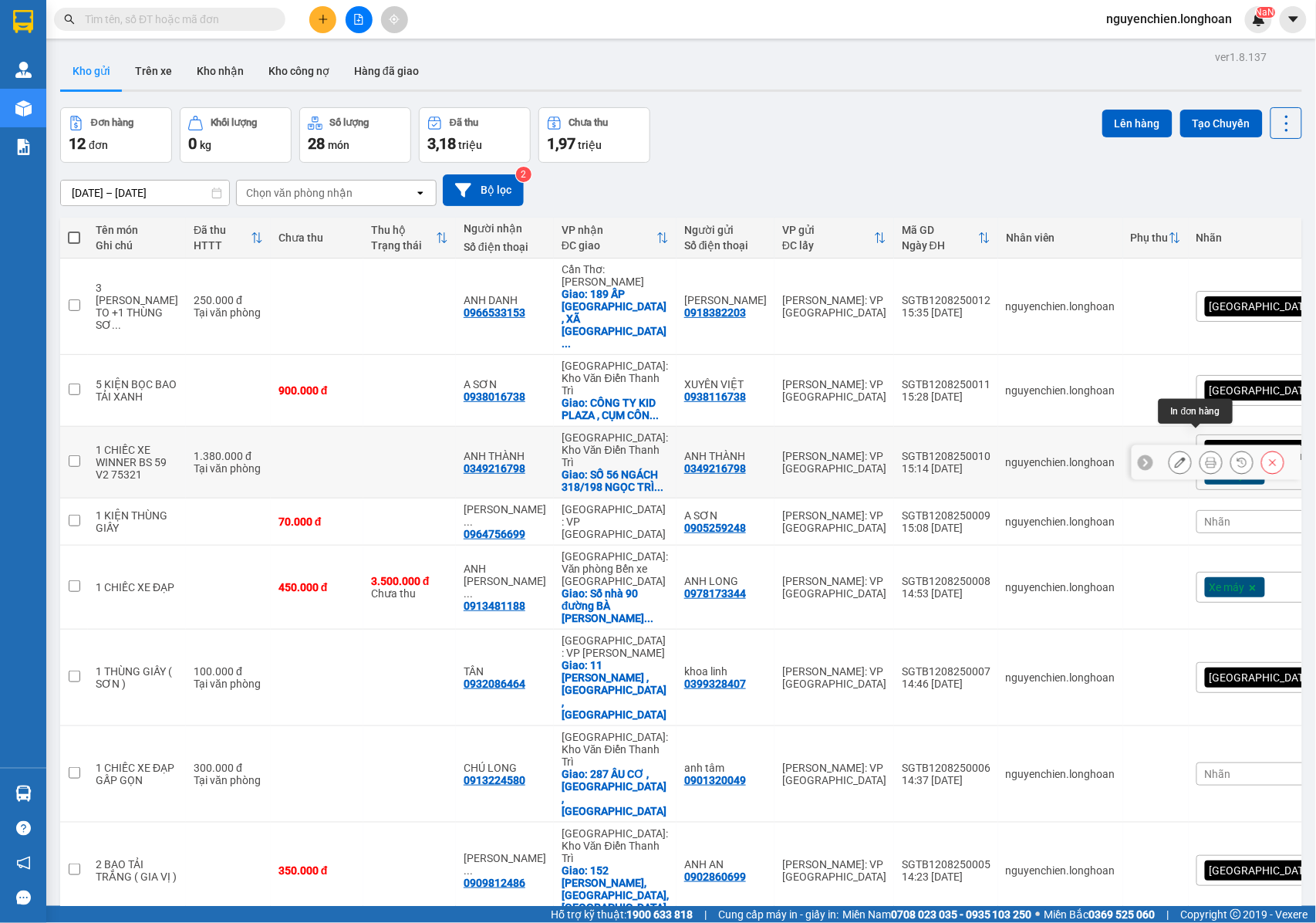
click at [1206, 457] on icon at bounding box center [1211, 462] width 11 height 11
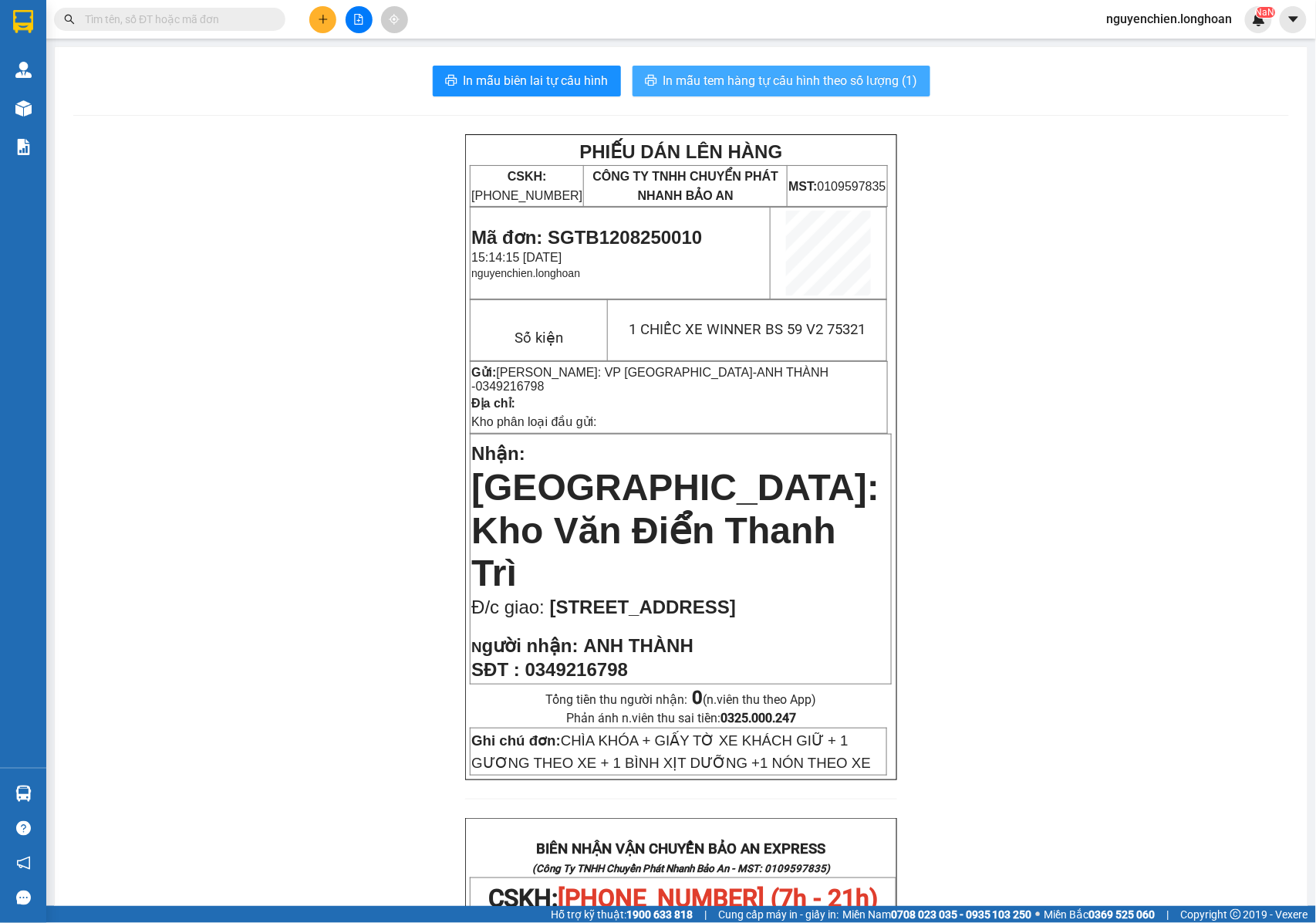
click at [790, 77] on span "In mẫu tem hàng tự cấu hình theo số lượng (1)" at bounding box center [790, 81] width 255 height 19
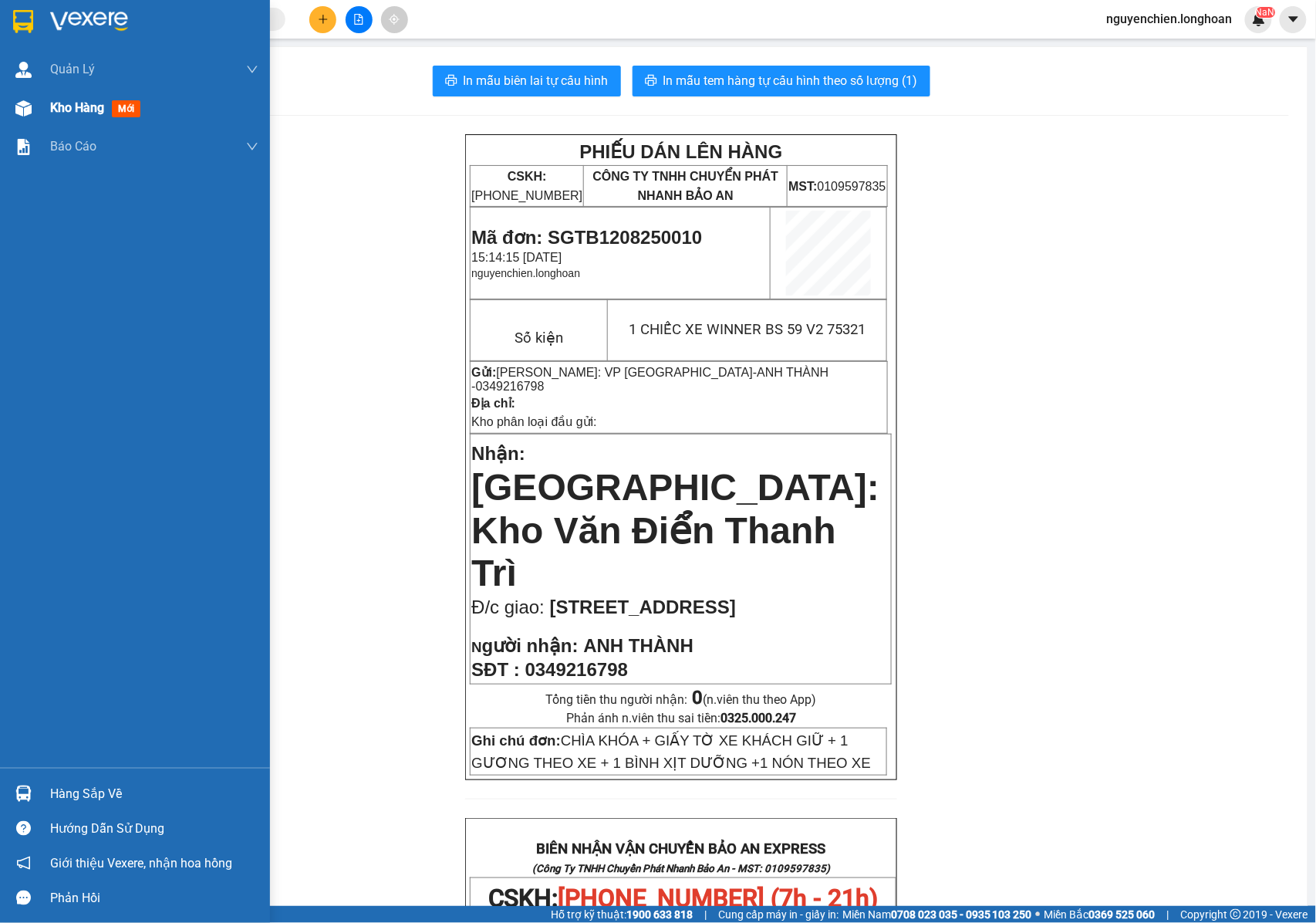
click at [22, 108] on img at bounding box center [23, 108] width 16 height 16
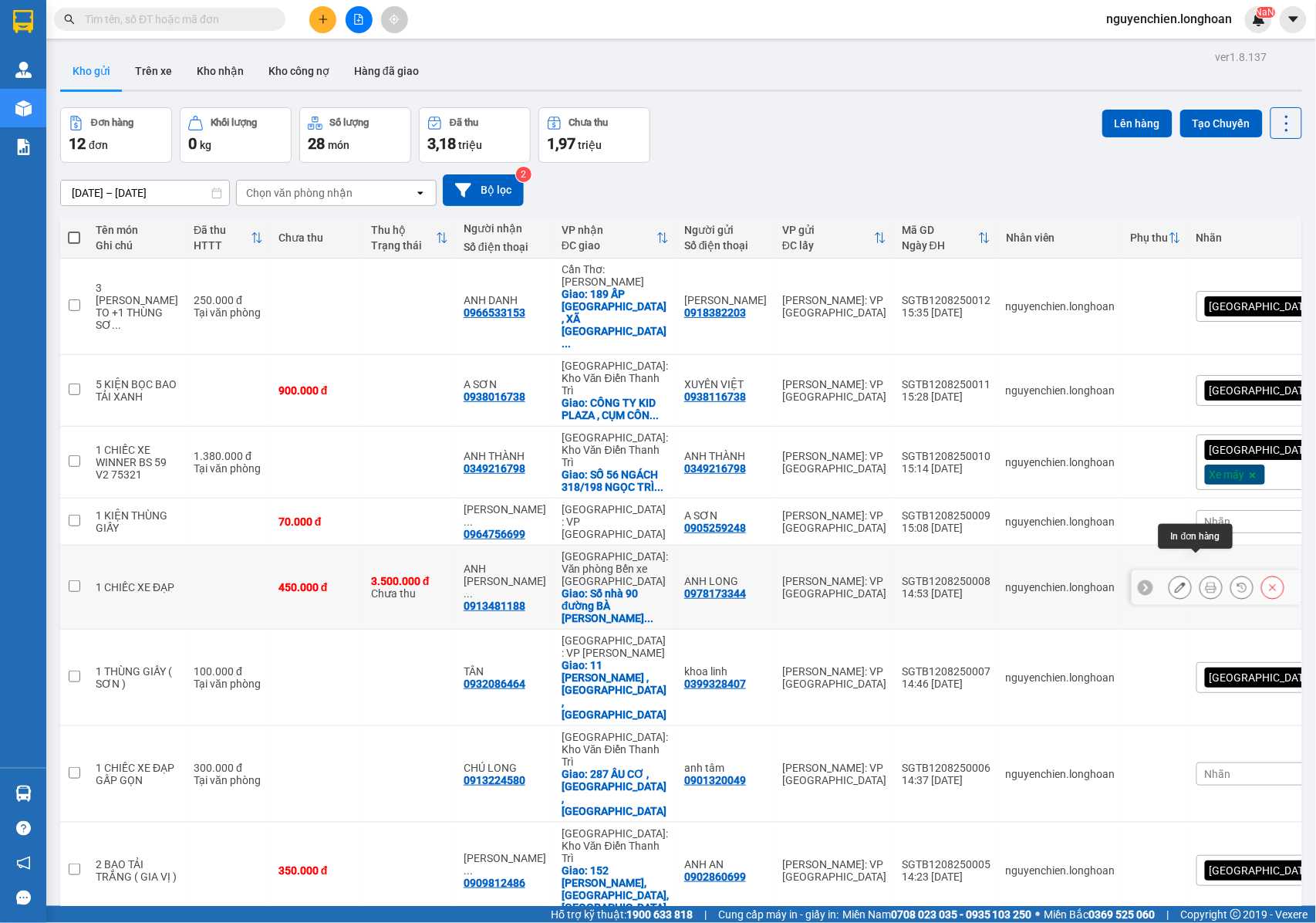
click at [1206, 581] on icon at bounding box center [1211, 587] width 11 height 11
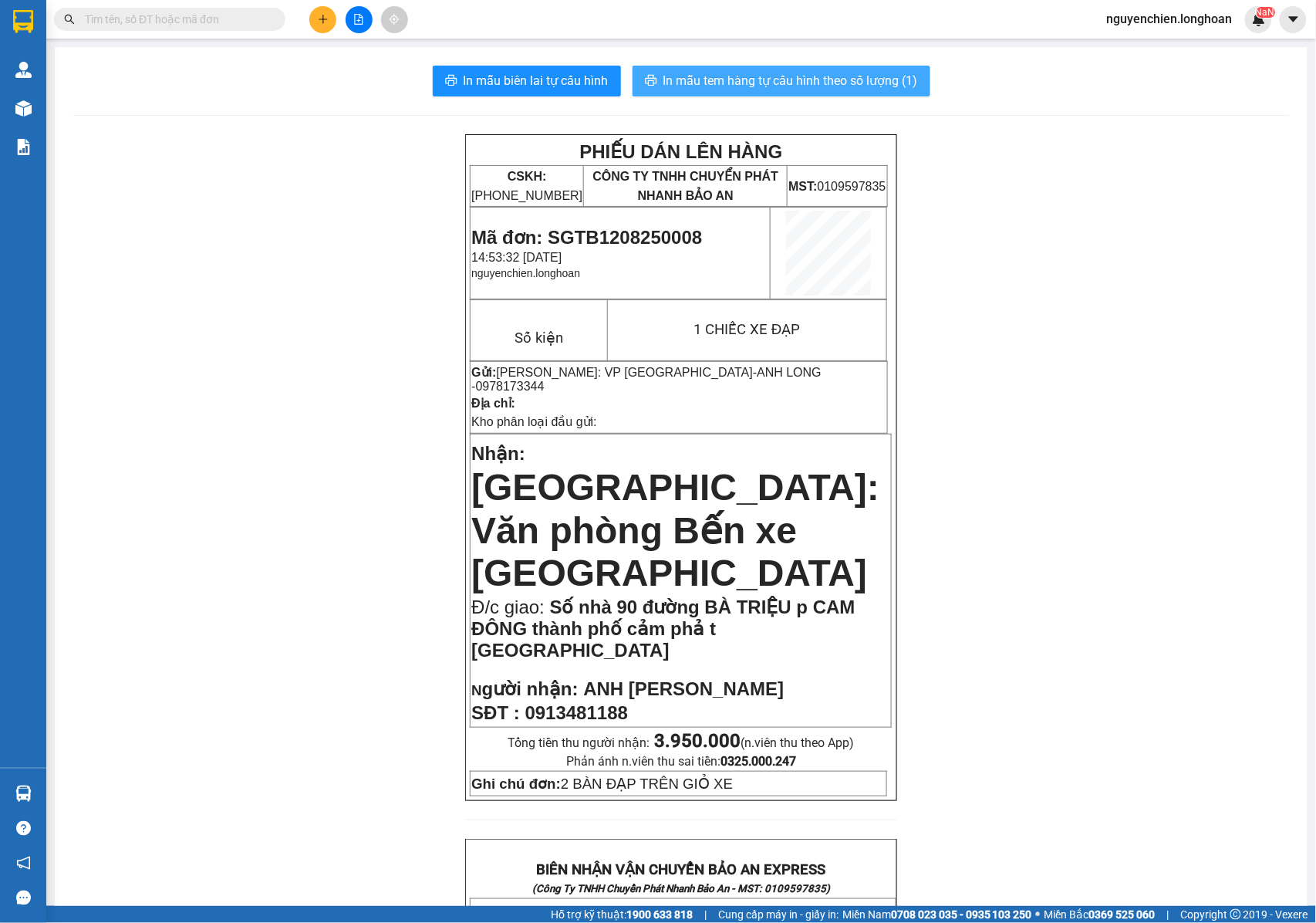
click at [760, 83] on span "In mẫu tem hàng tự cấu hình theo số lượng (1)" at bounding box center [790, 81] width 255 height 19
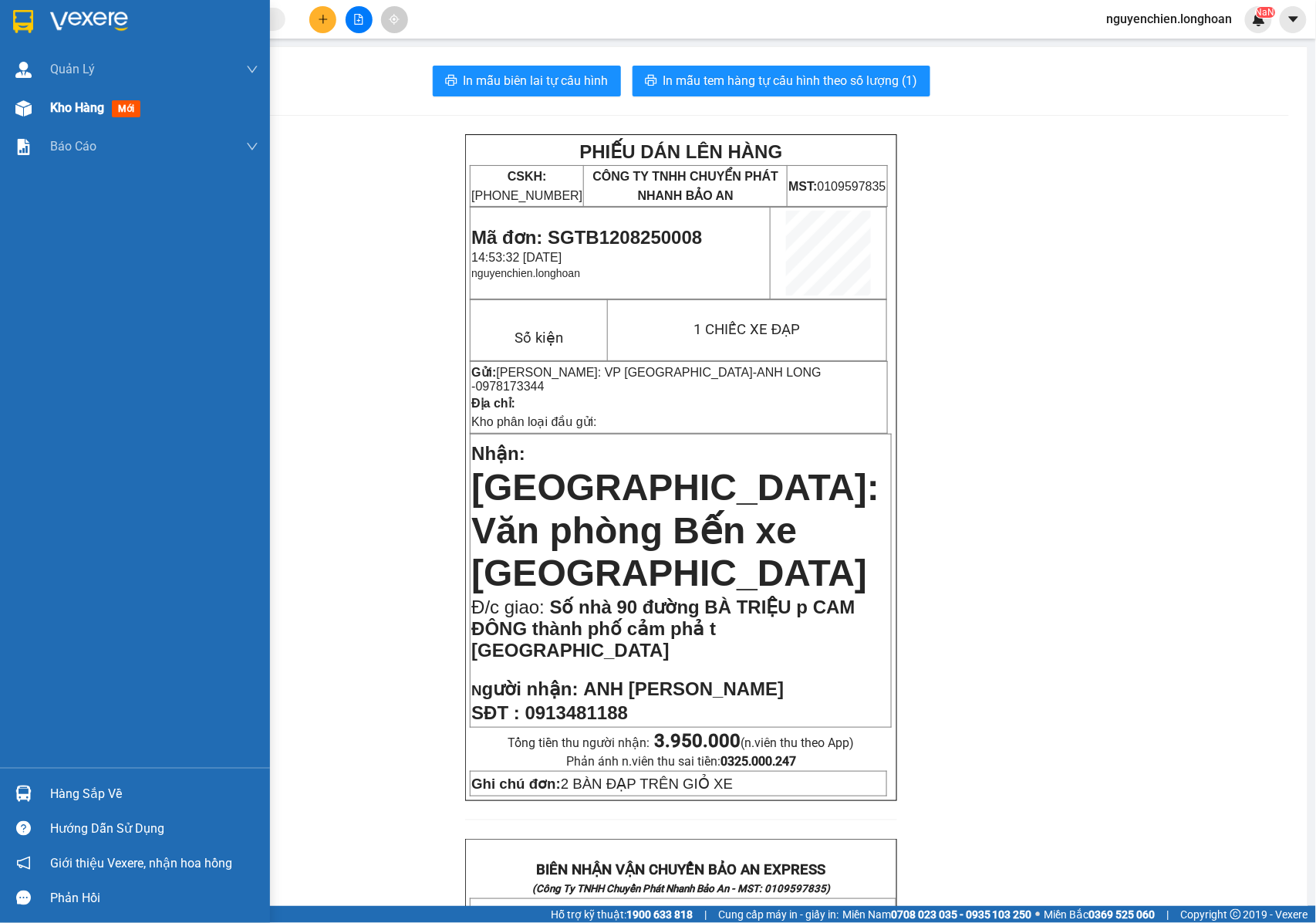
click at [22, 116] on div at bounding box center [23, 108] width 27 height 27
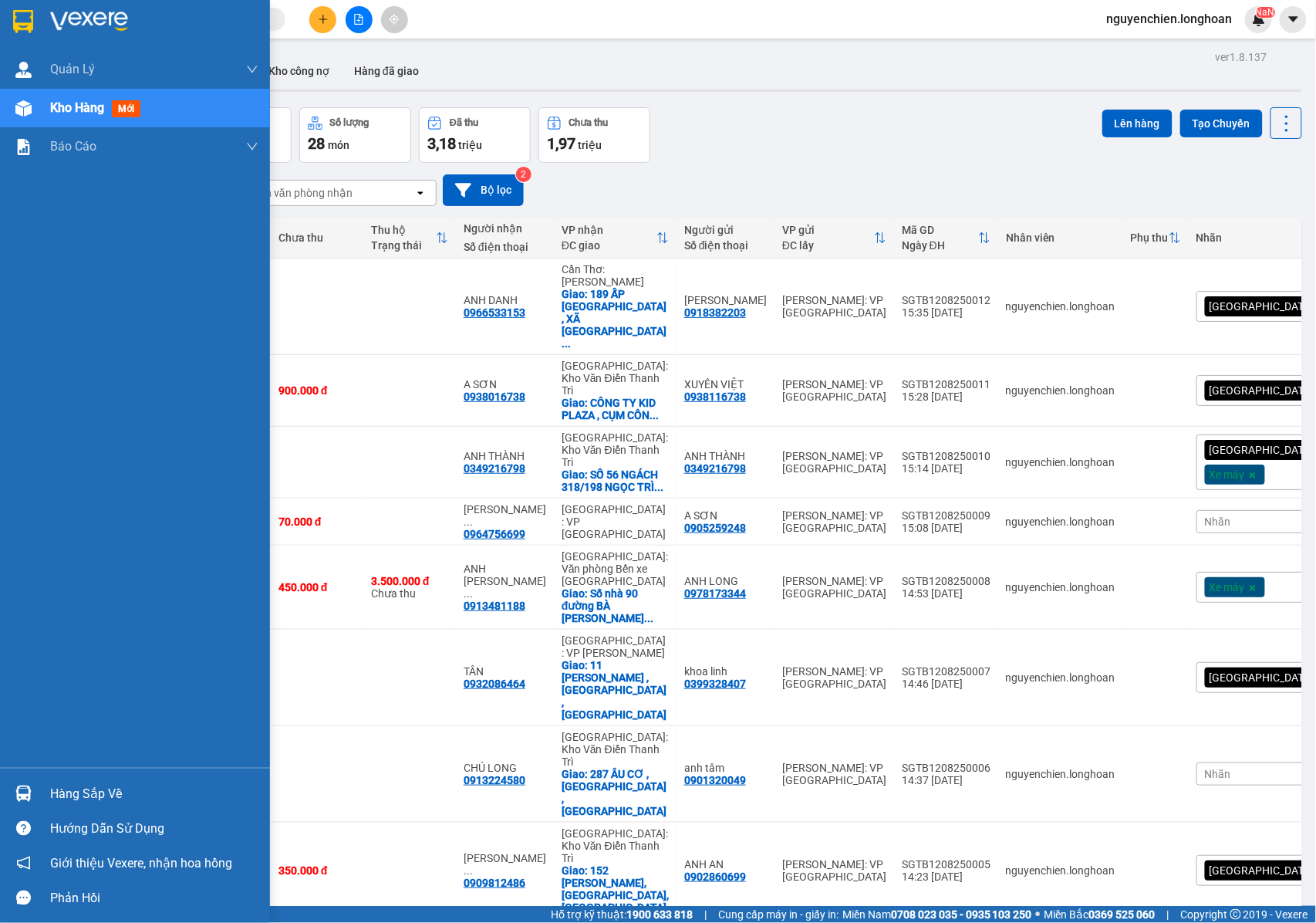
click at [39, 112] on div "Kho hàng mới" at bounding box center [135, 108] width 270 height 39
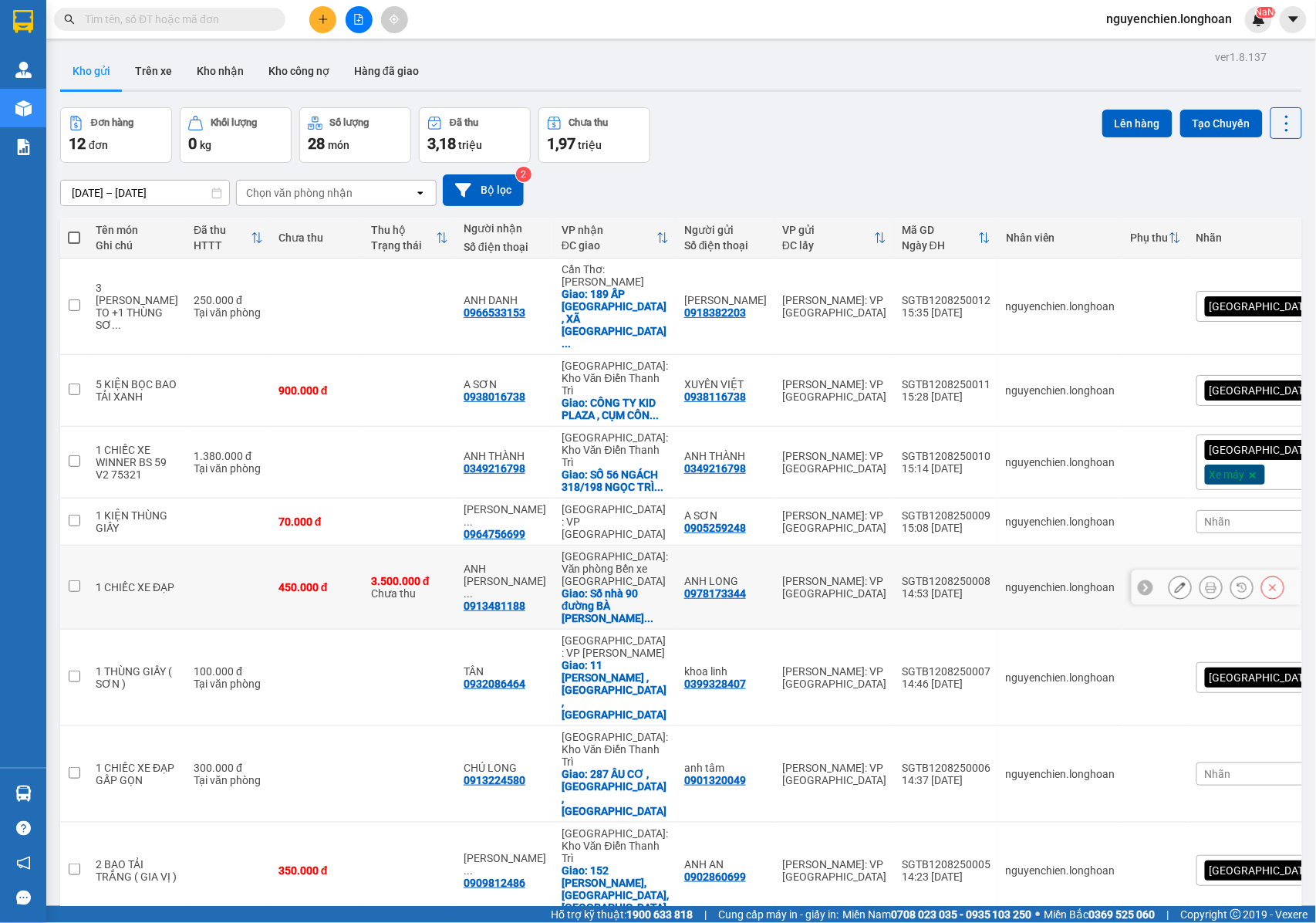
scroll to position [76, 0]
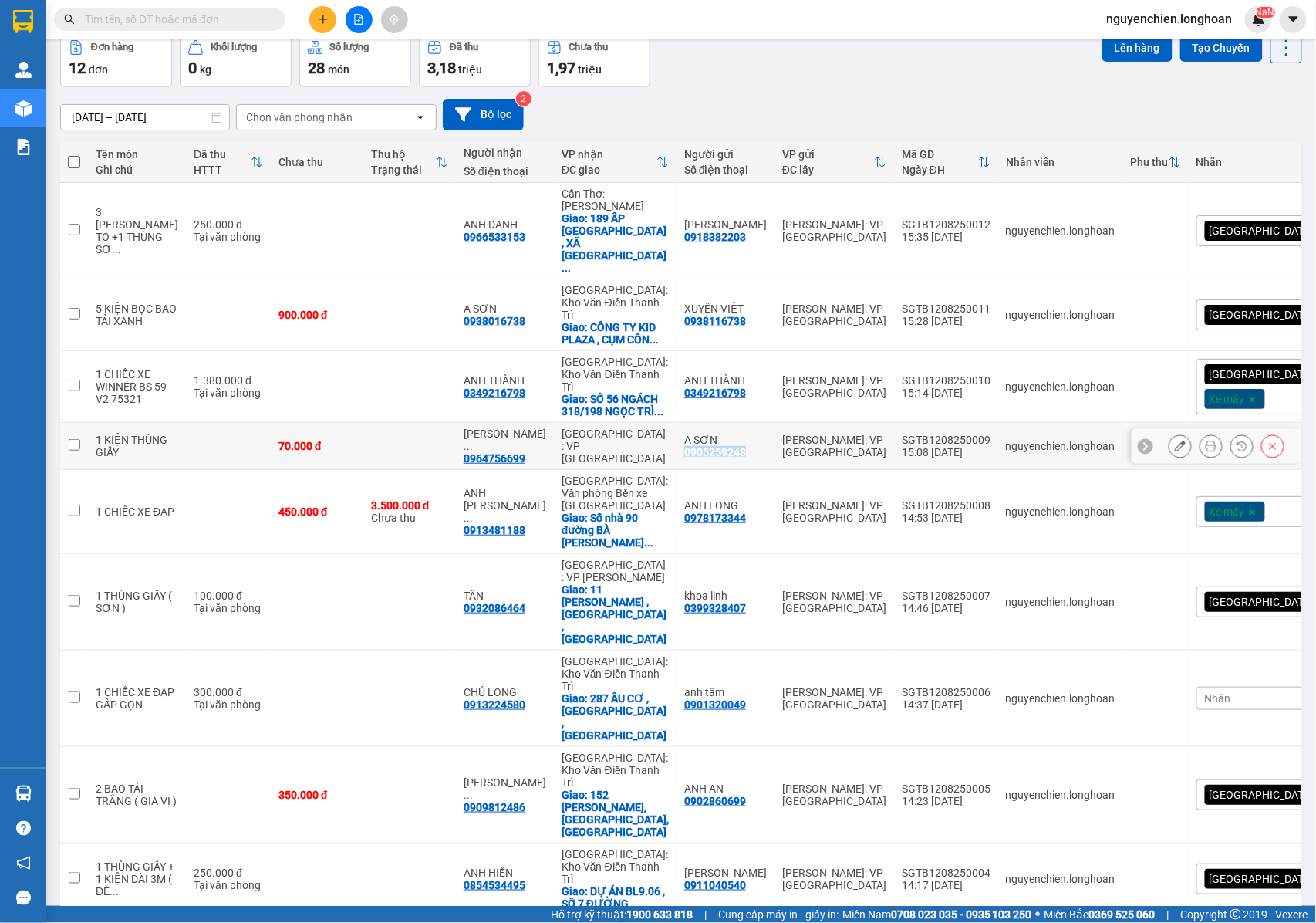
drag, startPoint x: 707, startPoint y: 432, endPoint x: 647, endPoint y: 434, distance: 60.0
click at [685, 446] on div "0905259248" at bounding box center [716, 452] width 62 height 12
drag, startPoint x: 686, startPoint y: 637, endPoint x: 649, endPoint y: 642, distance: 37.3
click at [685, 686] on div "anh tâm 0901320049" at bounding box center [726, 698] width 83 height 25
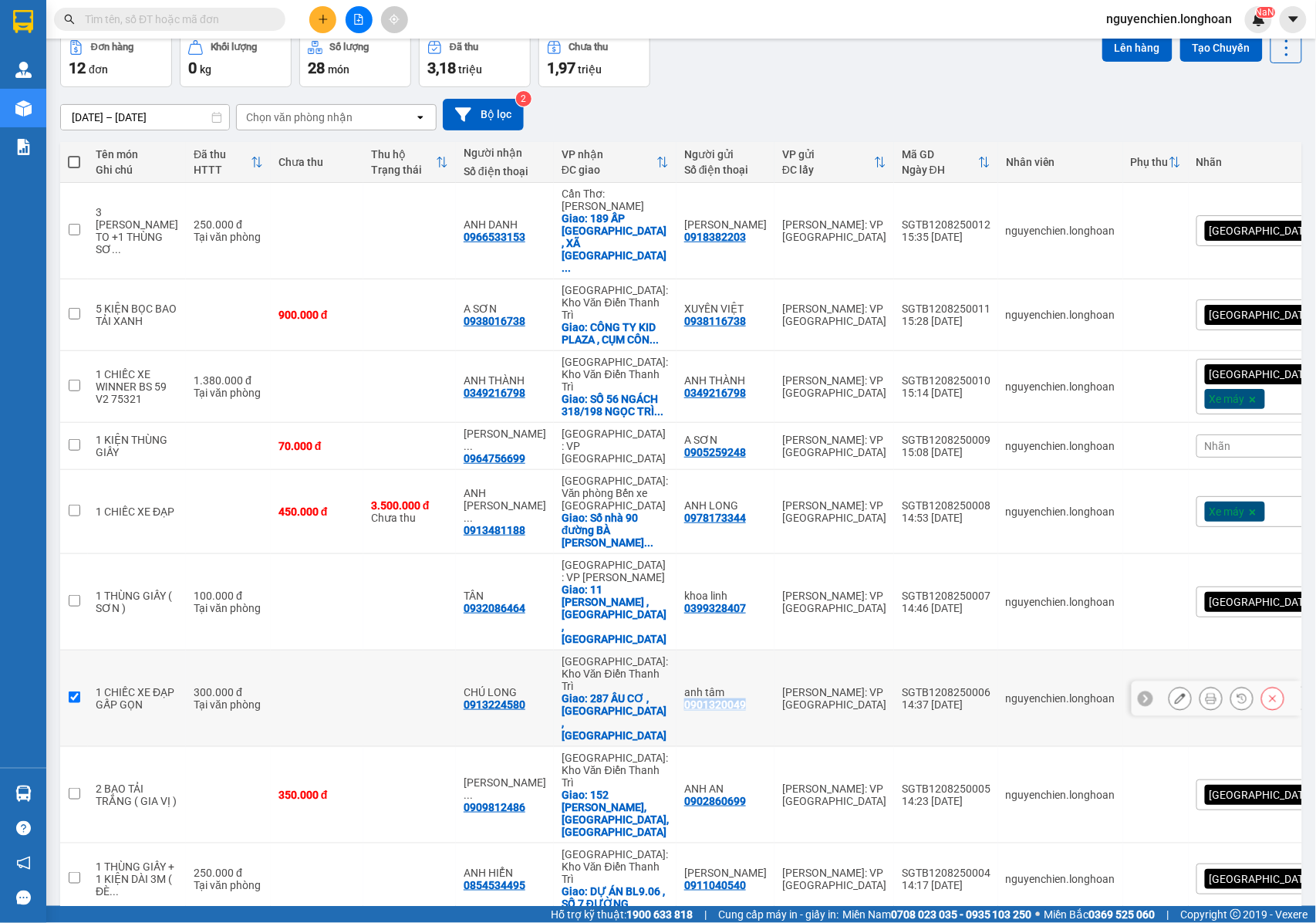
checkbox input "true"
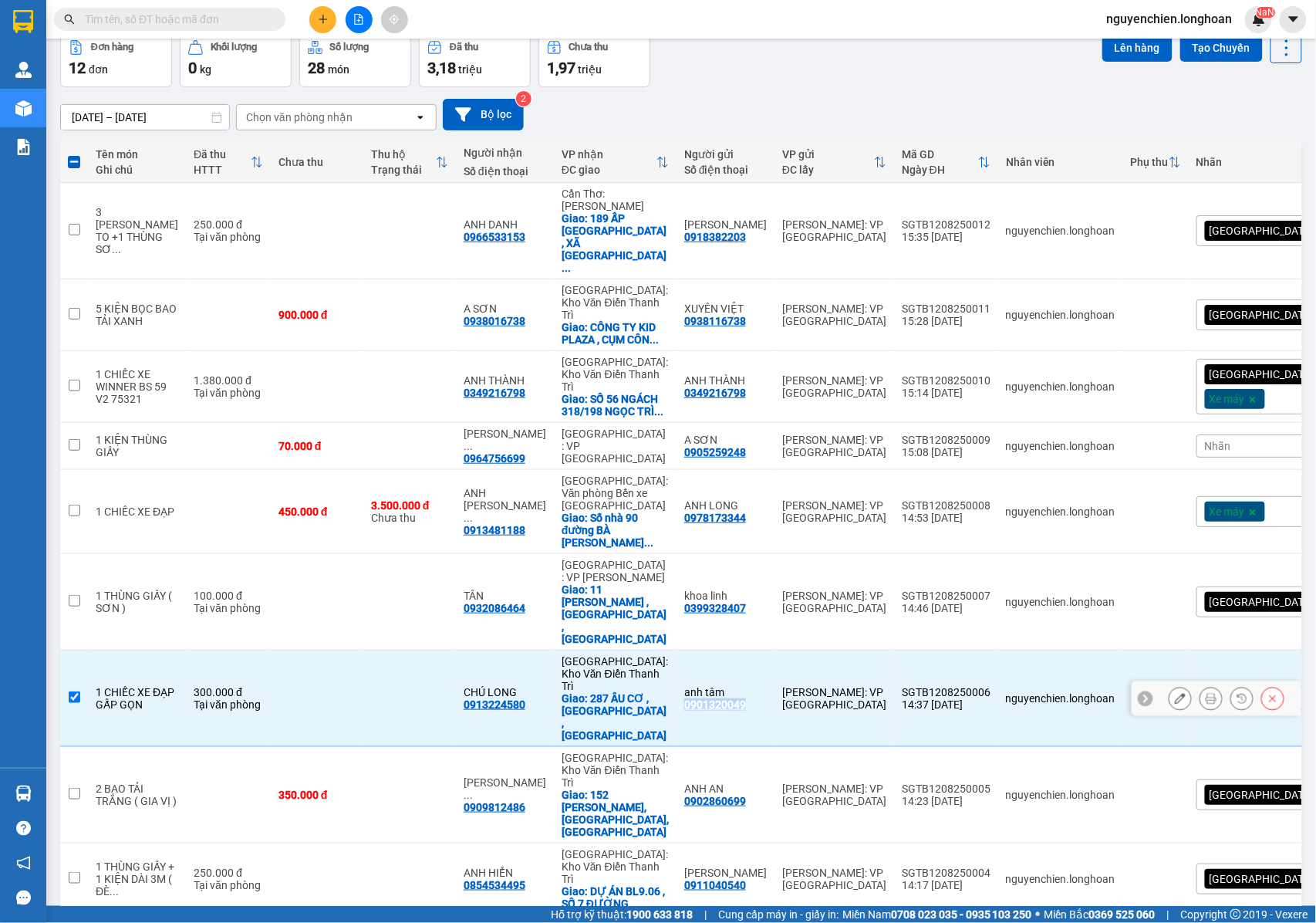
copy div "0901320049"
click at [194, 22] on input "text" at bounding box center [176, 20] width 182 height 17
paste input "0901320049"
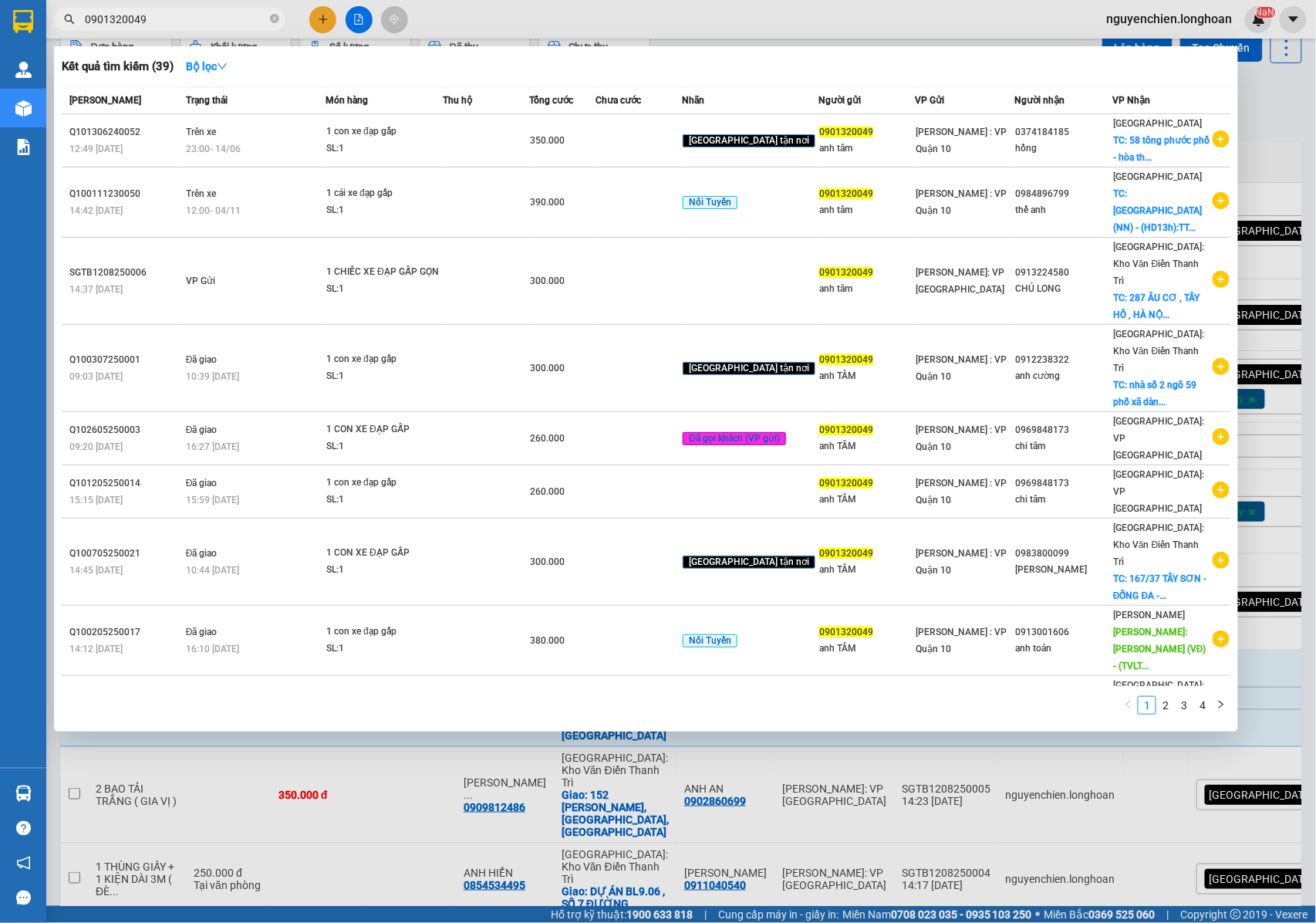
type input "0901320049"
click at [772, 8] on div at bounding box center [658, 461] width 1316 height 923
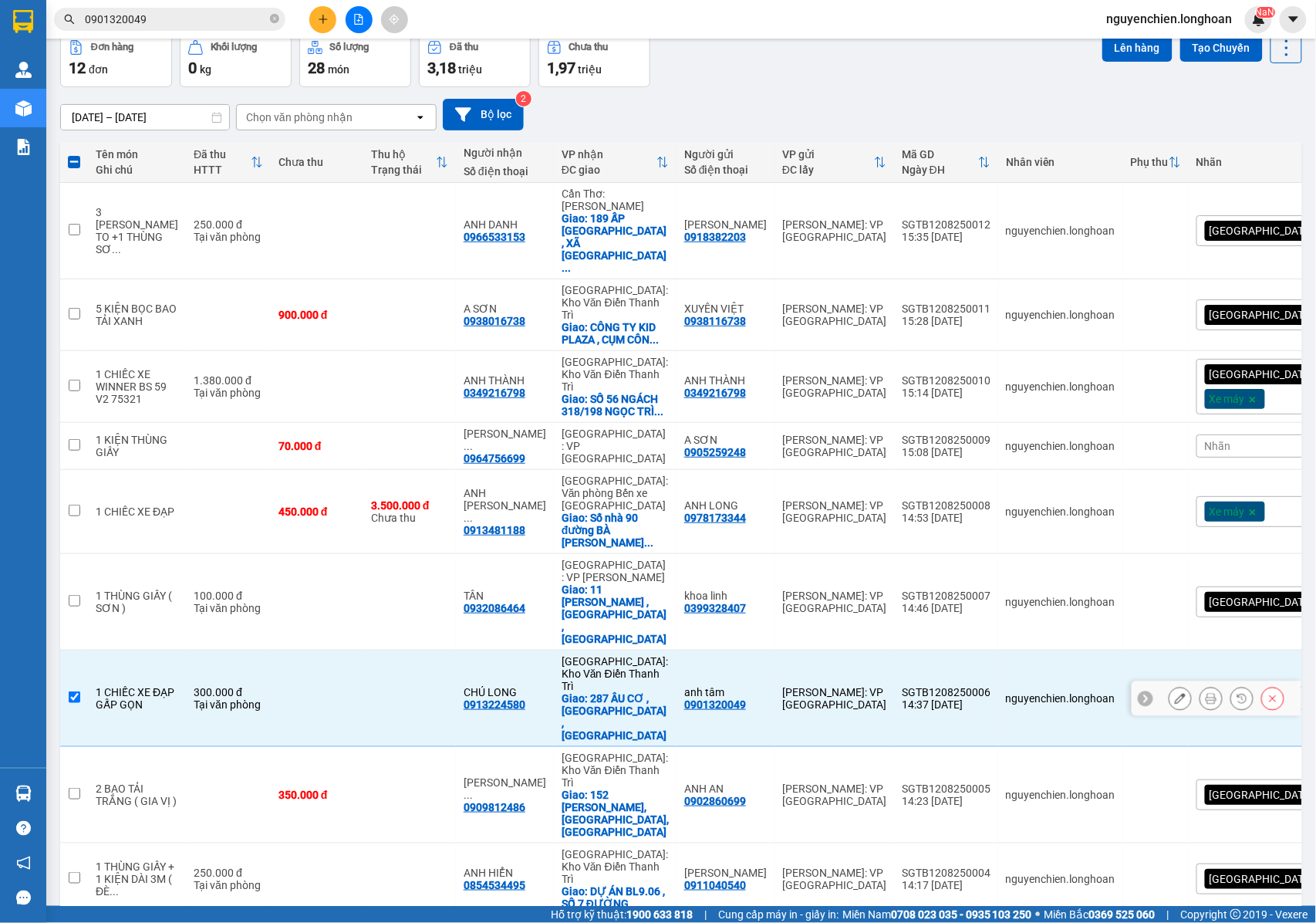
click at [79, 692] on input "checkbox" at bounding box center [74, 697] width 11 height 11
checkbox input "false"
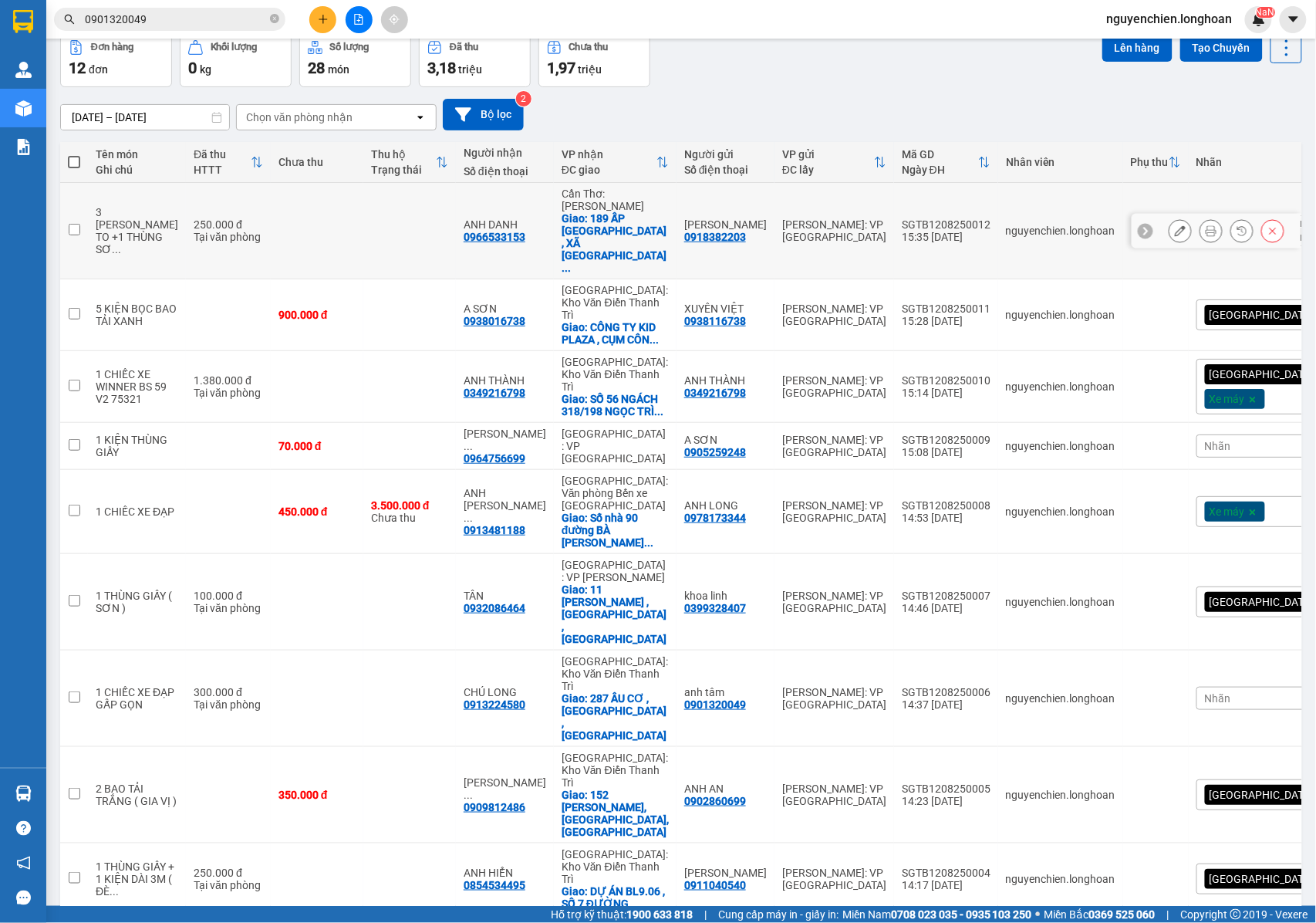
click at [1175, 225] on icon at bounding box center [1180, 231] width 11 height 11
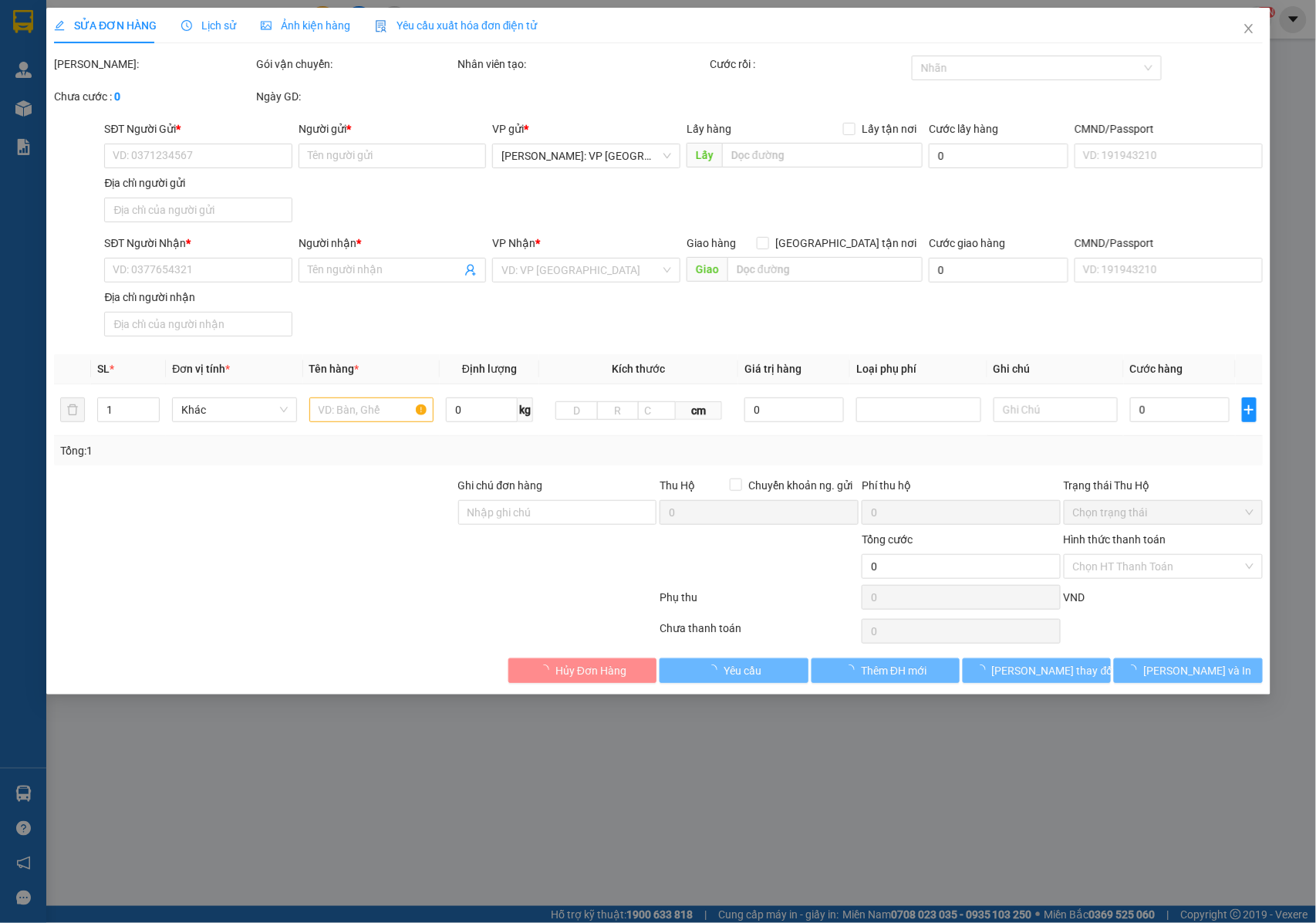
type input "0918382203"
type input "[PERSON_NAME]"
type input "0966533153"
type input "ANH DANH"
checkbox input "true"
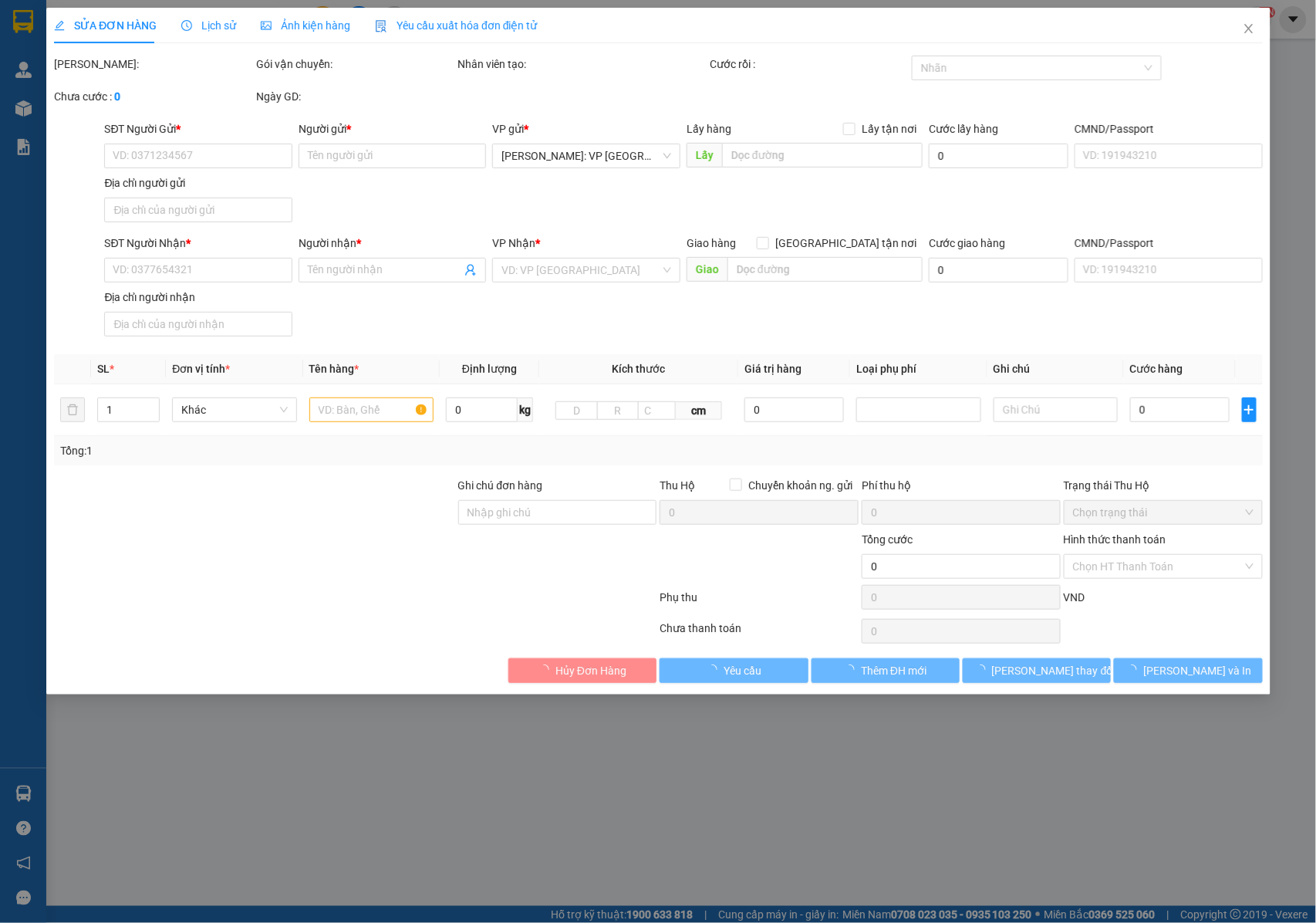
type input "189 ẤP NHƠN PHÚ 1 , XÃ NHƠN ÁI , ( PHONG ĐIỀN CŨ ) , CẦN THƠ"
type input "NHẬN NGUYÊN KIỆN GIAO NGUYÊN KIỆN, HƯ VỠ K ĐỀN"
type input "250.000"
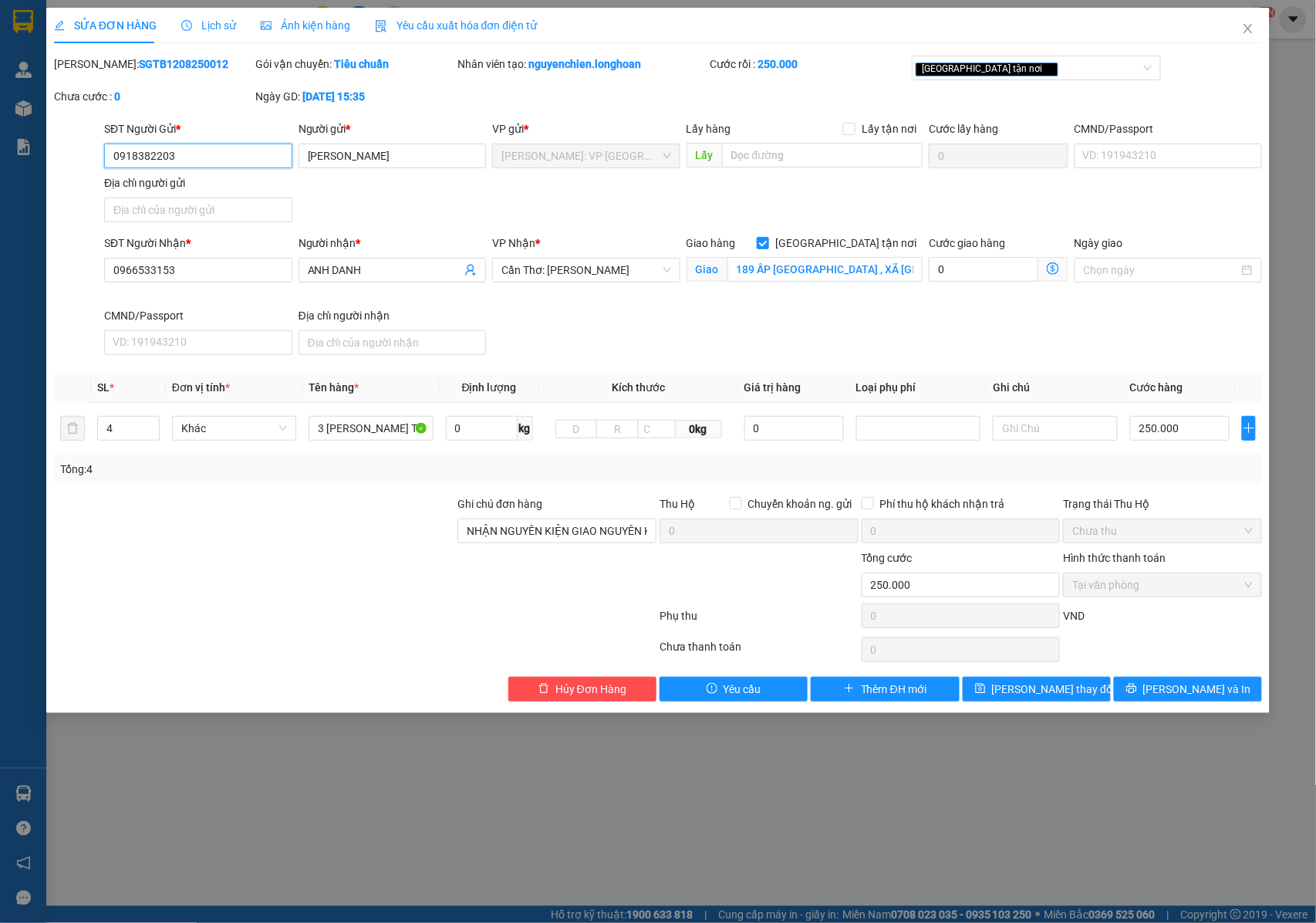
drag, startPoint x: 183, startPoint y: 155, endPoint x: 70, endPoint y: 155, distance: 113.0
click at [70, 155] on div "SĐT Người Gửi * 0918382203 0918382203 Người gửi * SƠN TRỌNG TÍN VP gửi * Hồ Chí…" at bounding box center [658, 175] width 1212 height 108
click at [1204, 701] on button "[PERSON_NAME] và In" at bounding box center [1188, 689] width 148 height 25
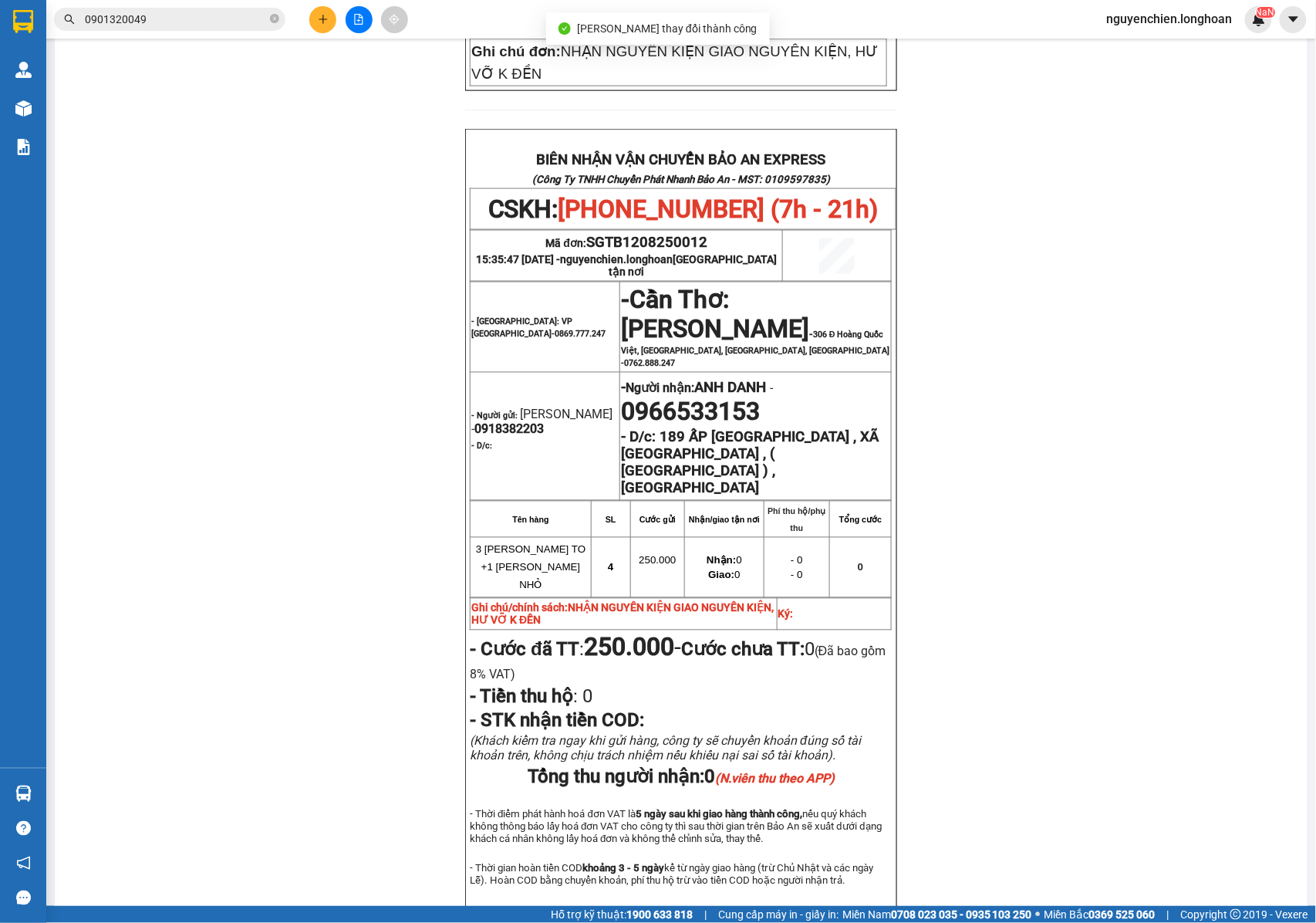
scroll to position [720, 0]
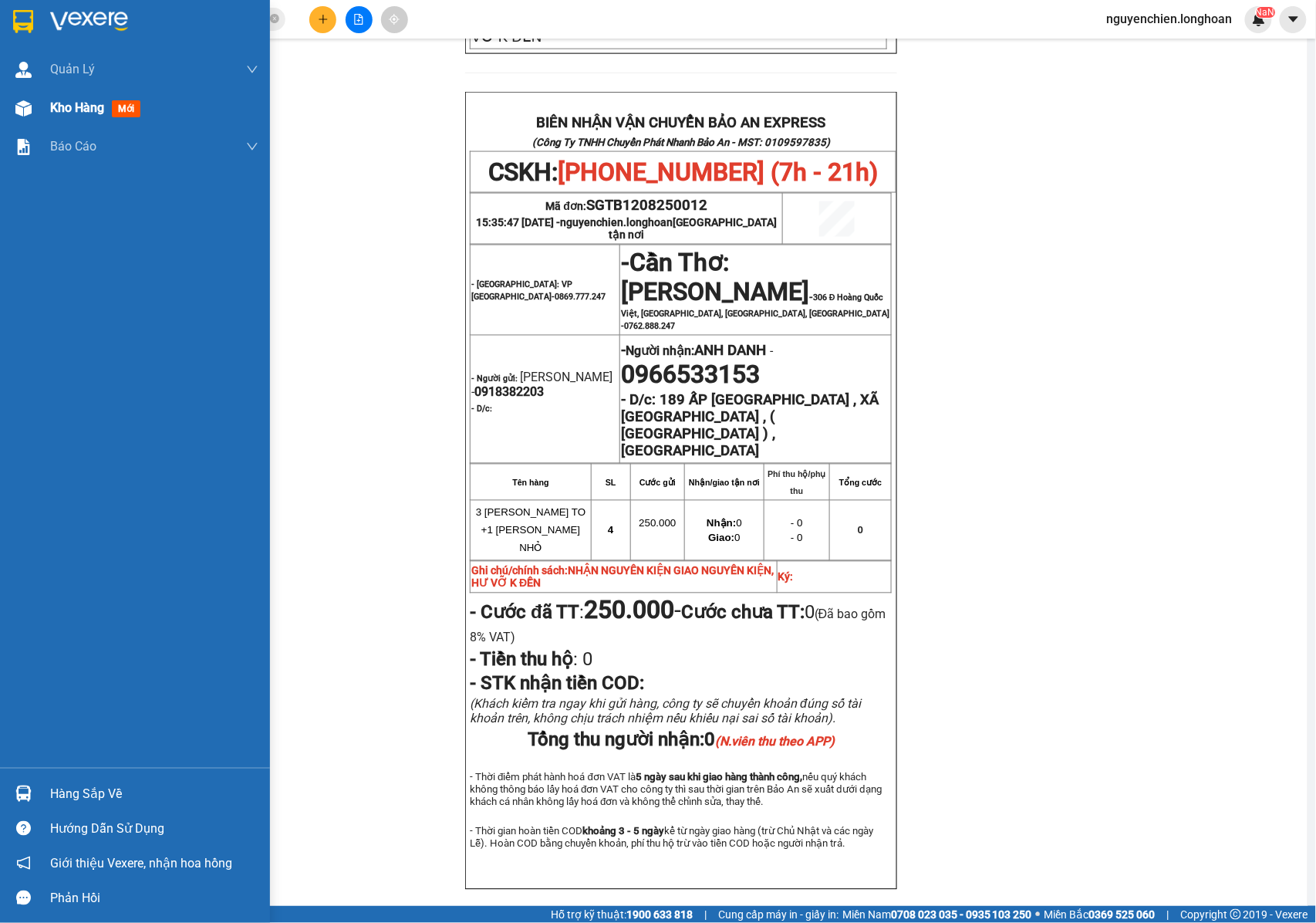
click at [19, 108] on img at bounding box center [23, 108] width 16 height 16
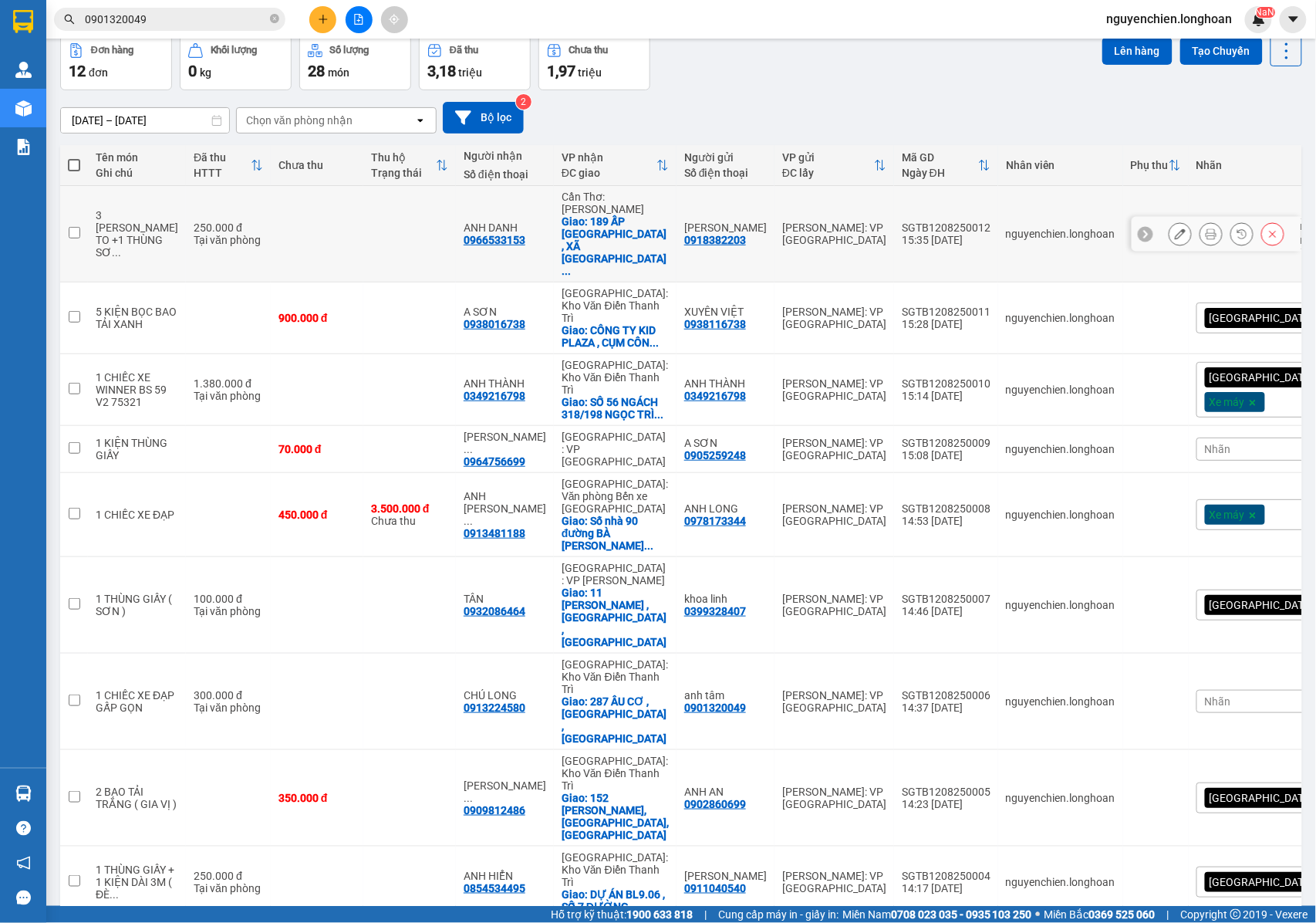
scroll to position [76, 0]
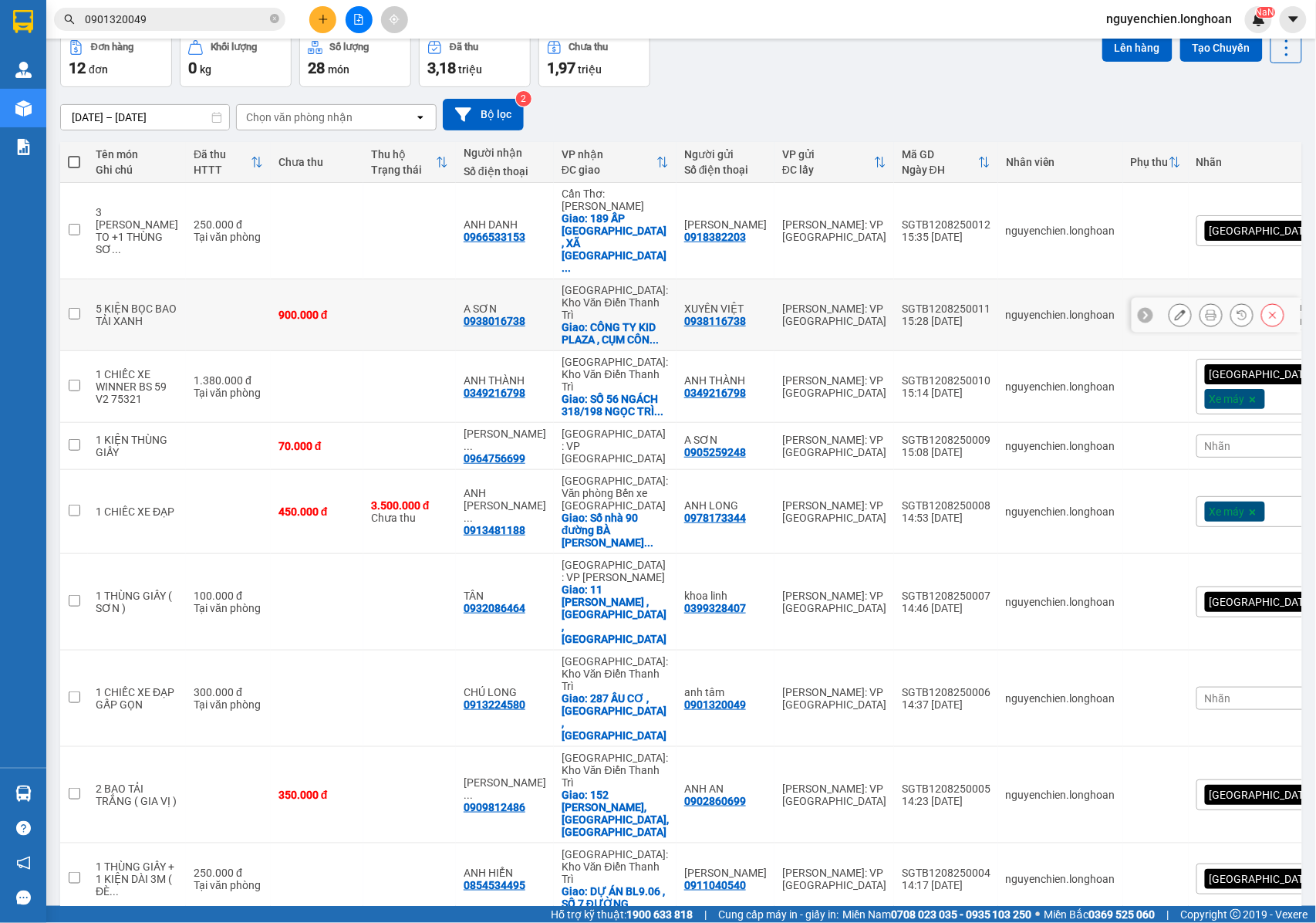
click at [1175, 310] on icon at bounding box center [1180, 315] width 11 height 11
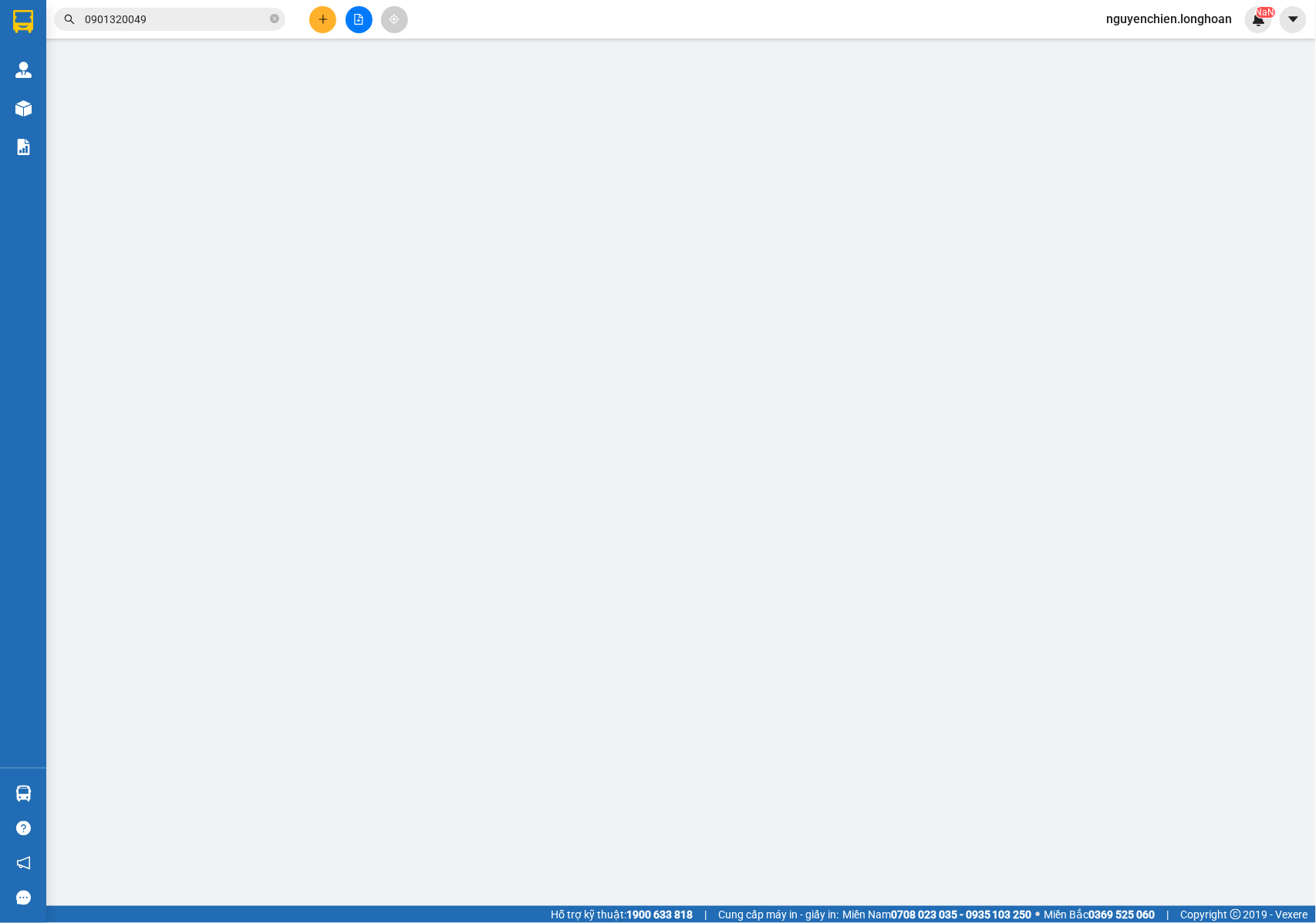
type input "0938116738"
type input "XUYÊN VIỆT"
type input "0938016738"
type input "A SƠN"
checkbox input "true"
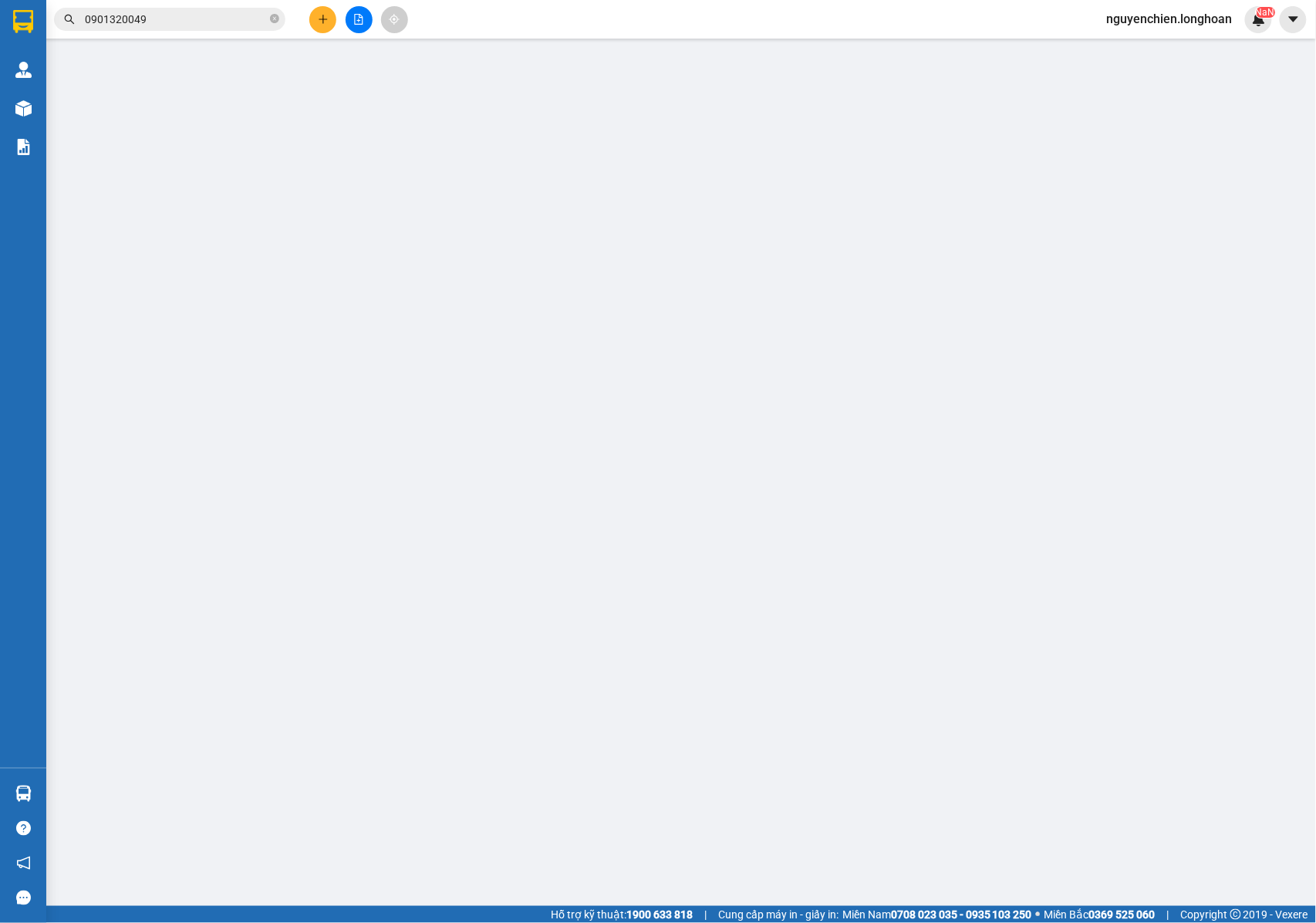
type input "CÔNG TY KID PLAZA , CỤM CÔNG NGHIỆP THANH OAI , XÃ BÍCH HÒA , THANH OAI , HÀ NỘI"
type input "NHẬN NGUYÊN KIỆN GIAO NGUYÊN KIỆN, HƯ VỠ K ĐỀN"
type input "900.000"
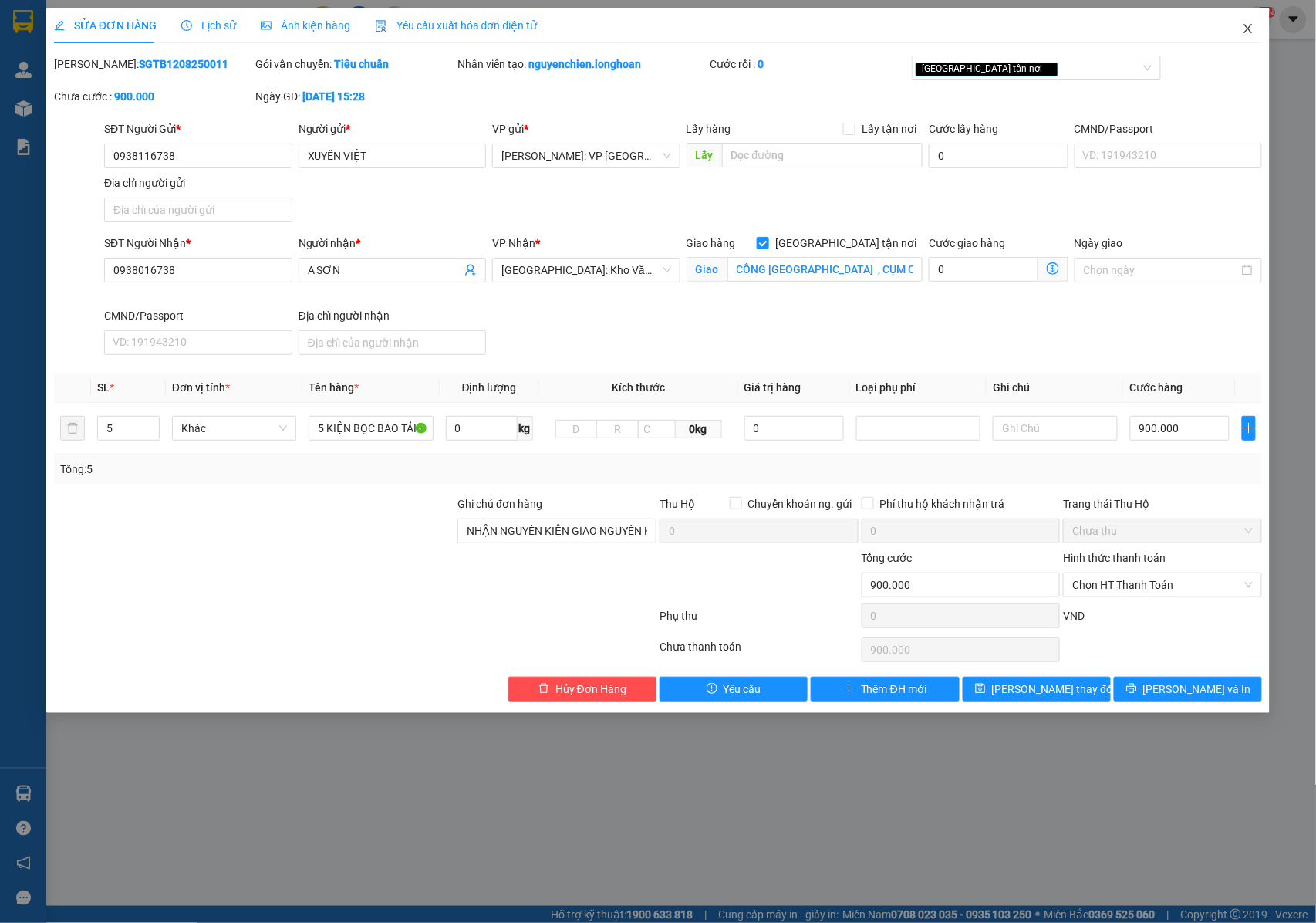
click at [1250, 29] on icon "close" at bounding box center [1248, 28] width 12 height 12
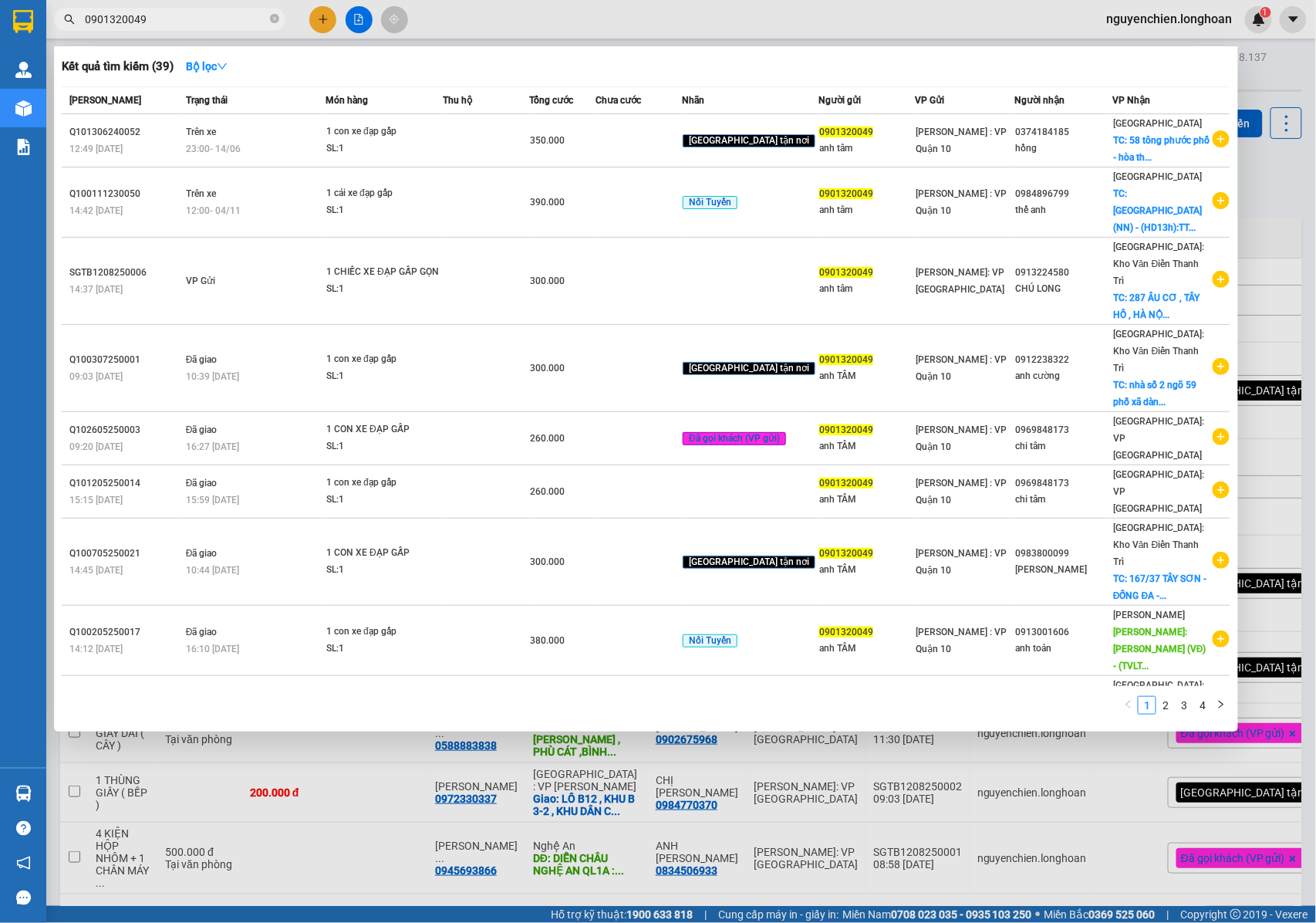
click at [186, 27] on input "0901320049" at bounding box center [176, 20] width 182 height 17
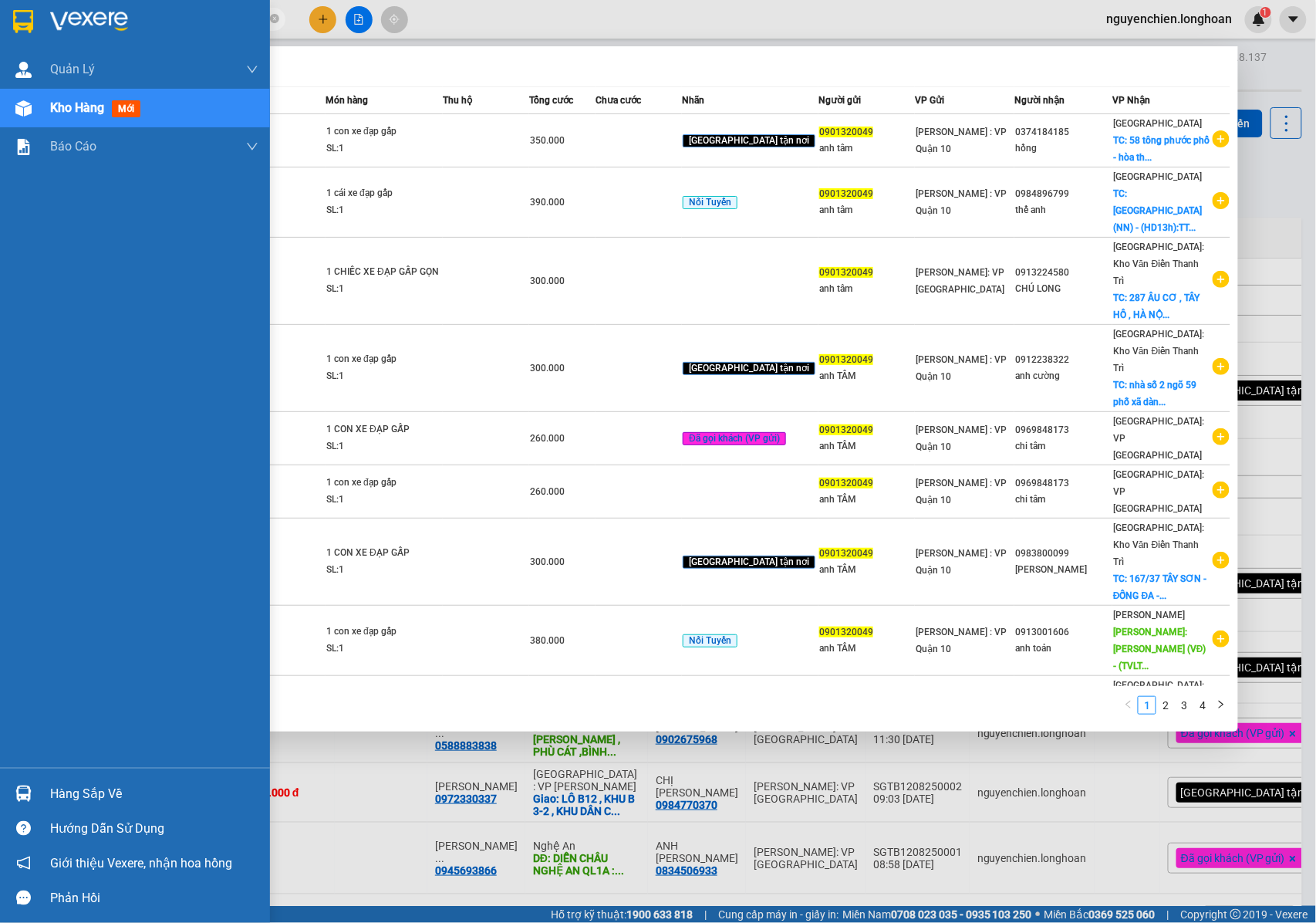
click at [31, 111] on img at bounding box center [23, 108] width 16 height 16
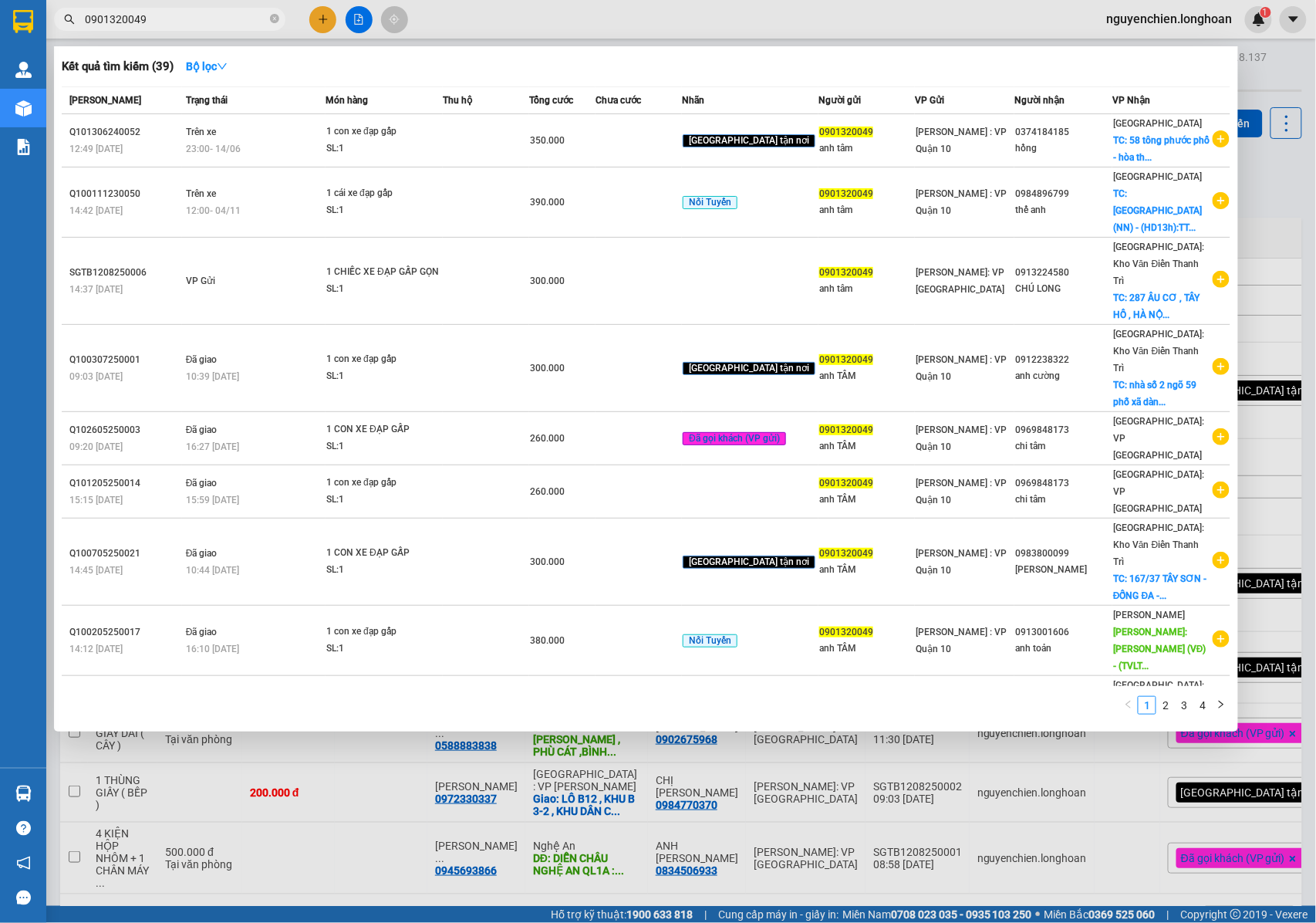
click at [435, 793] on div at bounding box center [658, 461] width 1316 height 923
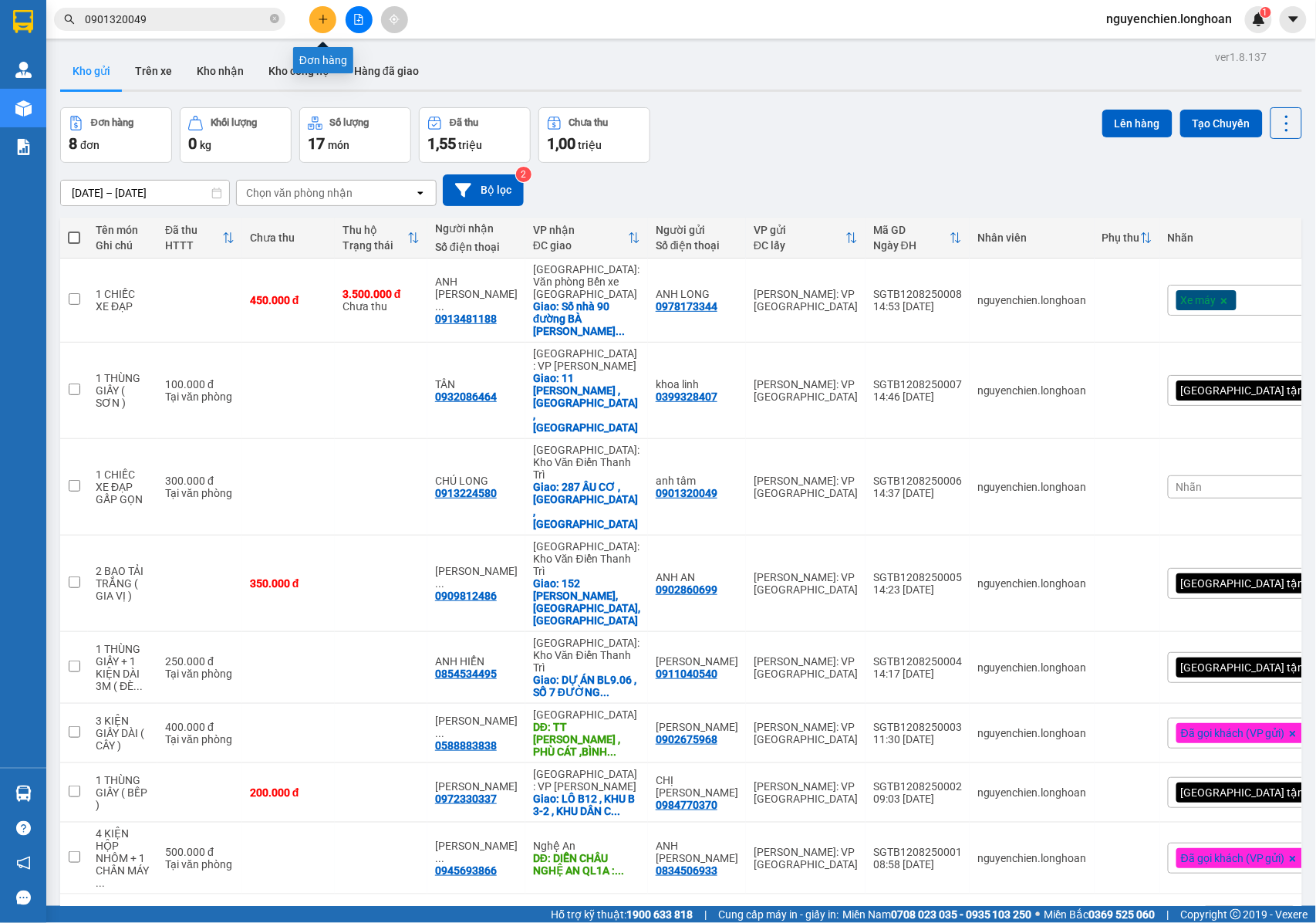
click at [327, 20] on icon "plus" at bounding box center [323, 19] width 11 height 11
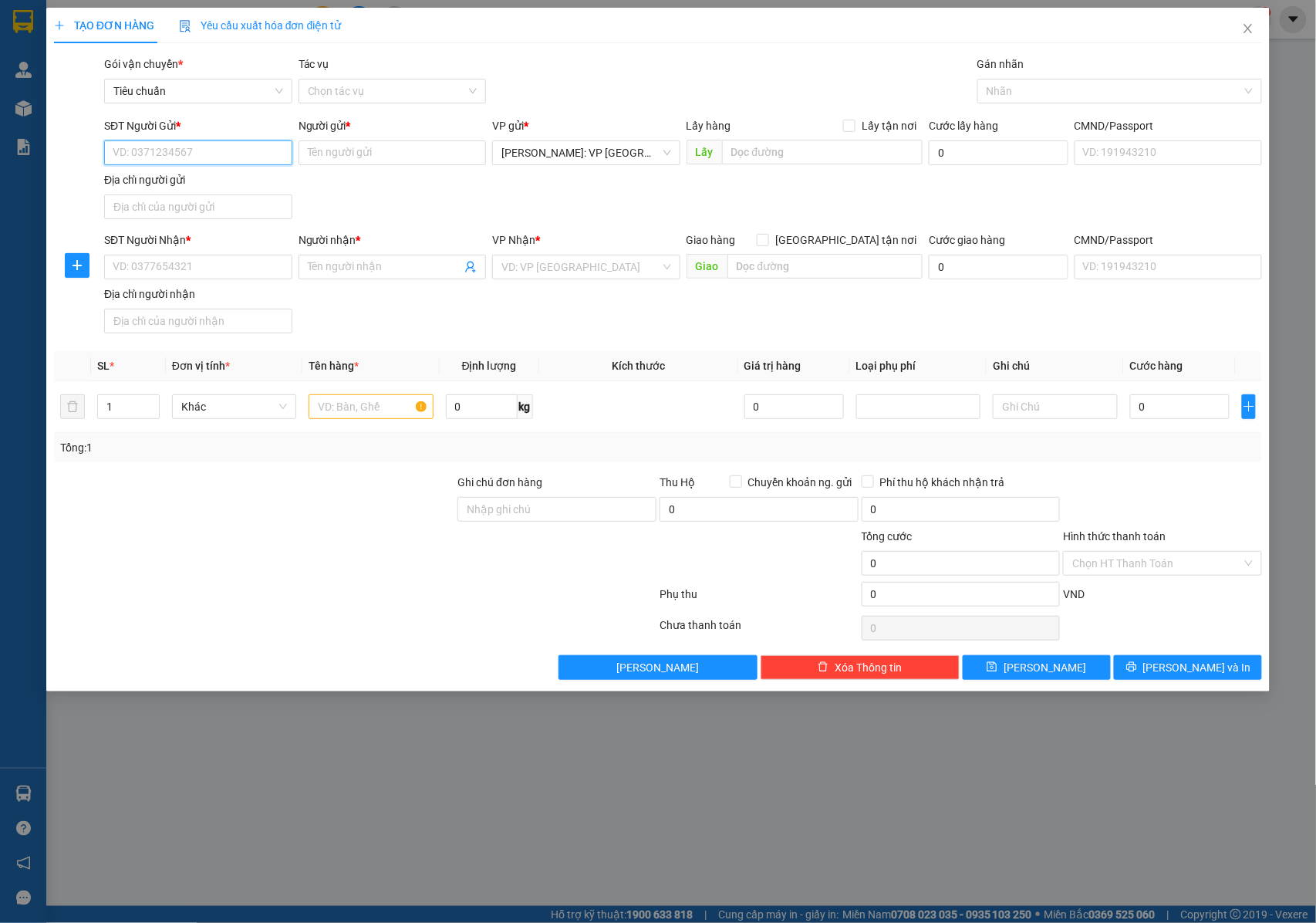
click at [198, 154] on input "SĐT Người Gửi *" at bounding box center [198, 152] width 188 height 25
click at [168, 274] on input "SĐT Người Nhận *" at bounding box center [198, 267] width 188 height 25
click at [202, 272] on input "0904292628" at bounding box center [198, 267] width 188 height 25
type input "0904292628"
click at [349, 267] on input "Người nhận *" at bounding box center [384, 268] width 154 height 17
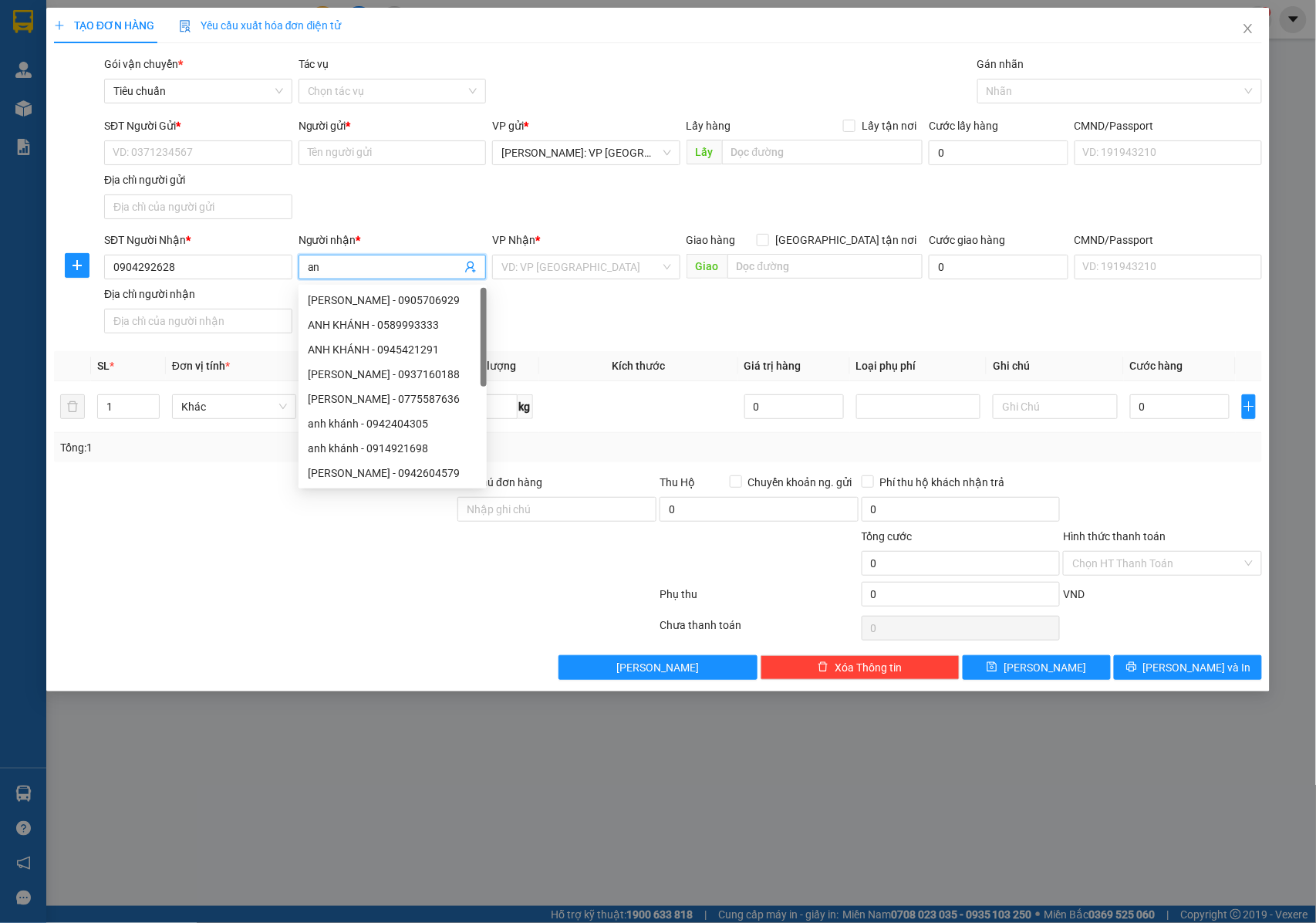
type input "a"
type input "A"
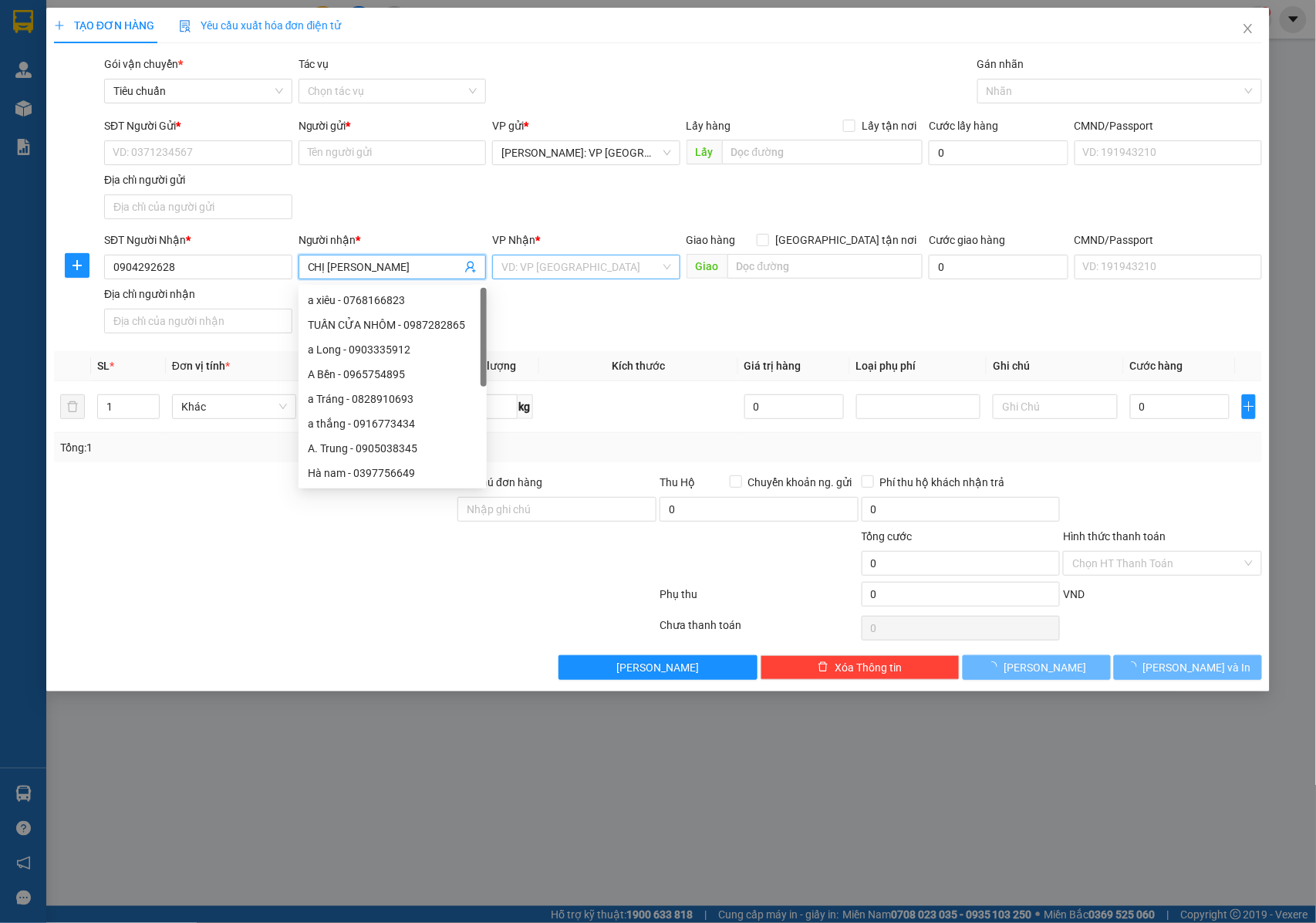
type input "CHỊ [PERSON_NAME]"
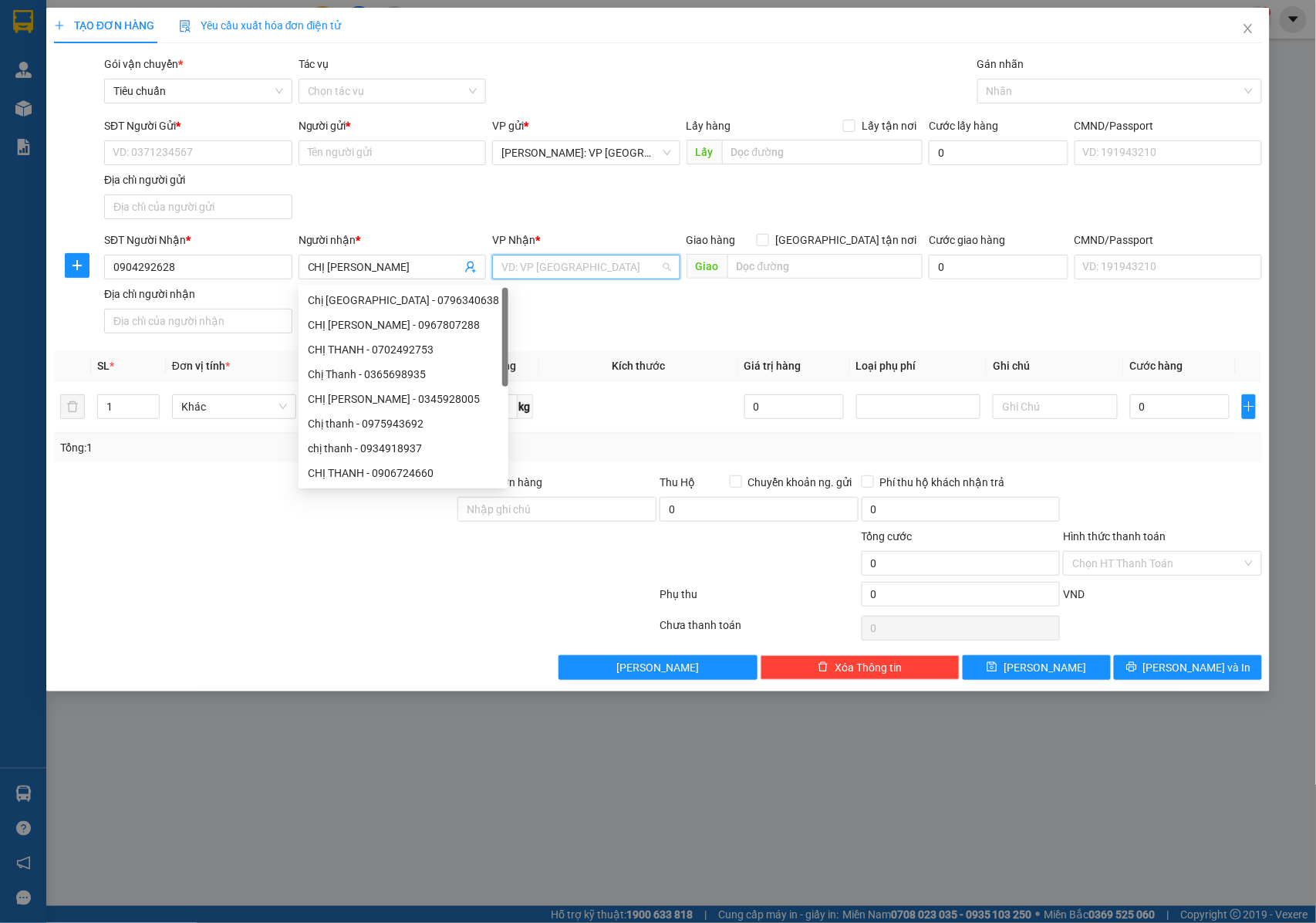
click at [581, 269] on input "search" at bounding box center [581, 267] width 159 height 23
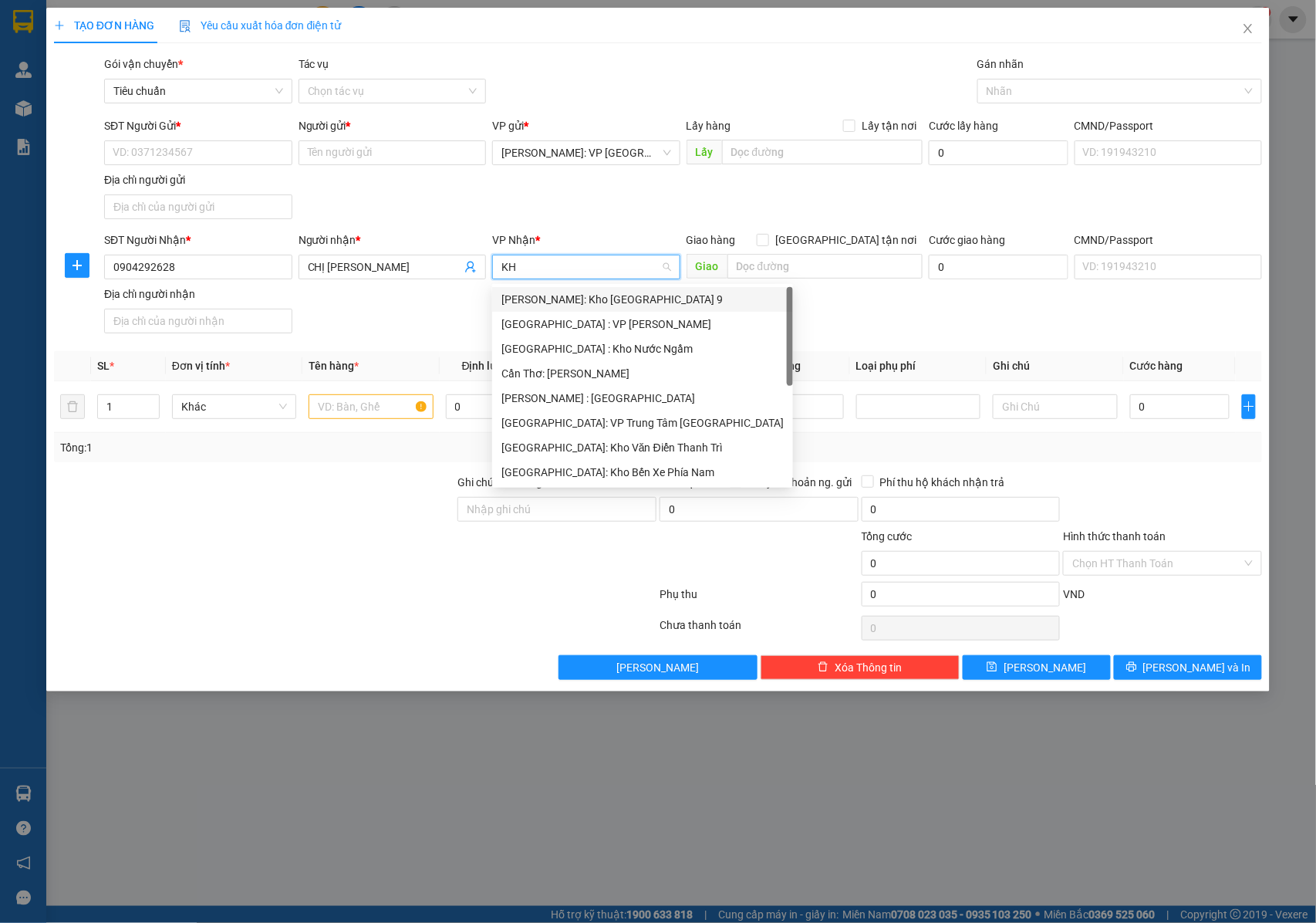
type input "KHO"
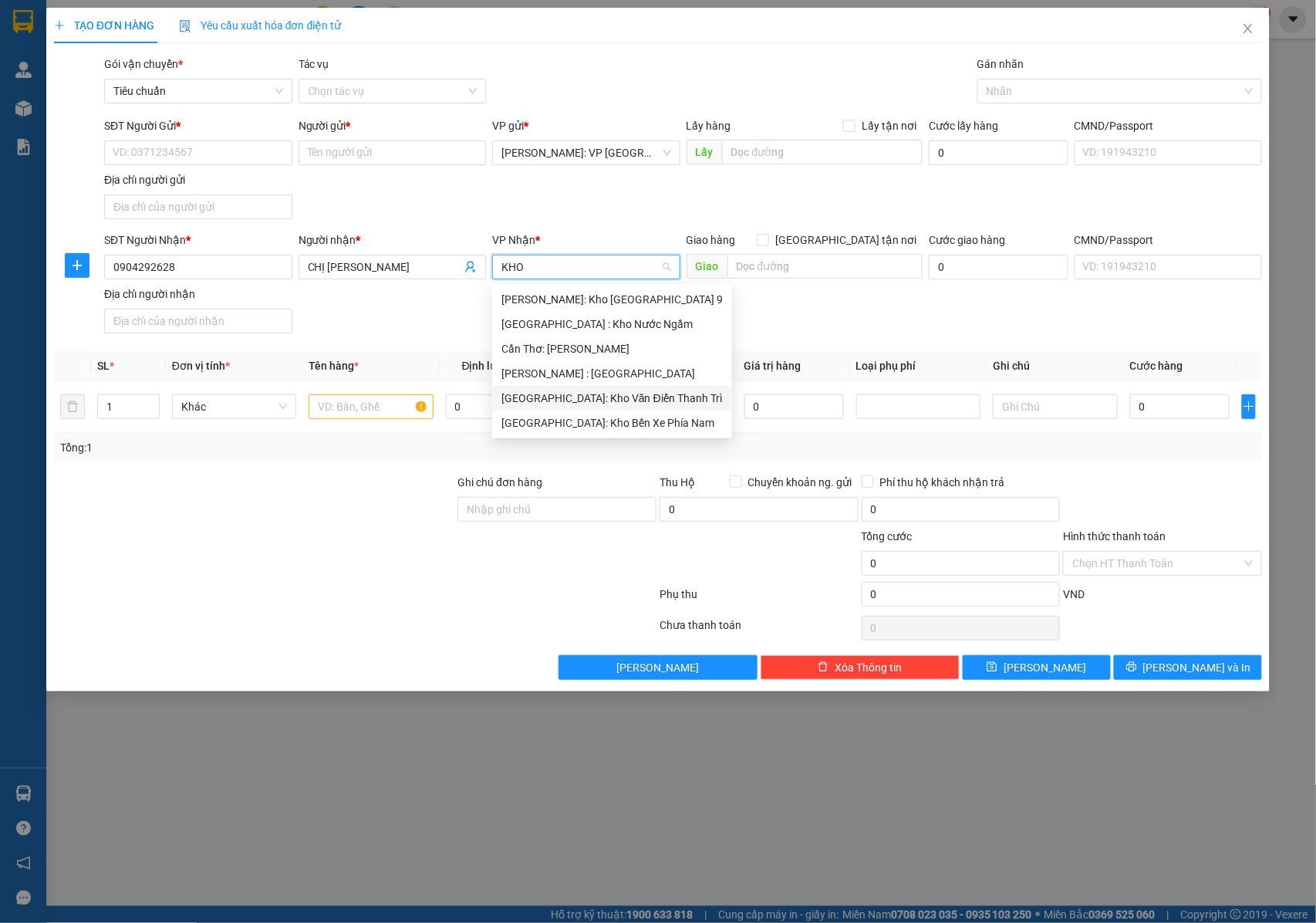
click at [569, 392] on div "[GEOGRAPHIC_DATA]: Kho Văn Điển Thanh Trì" at bounding box center [612, 398] width 221 height 17
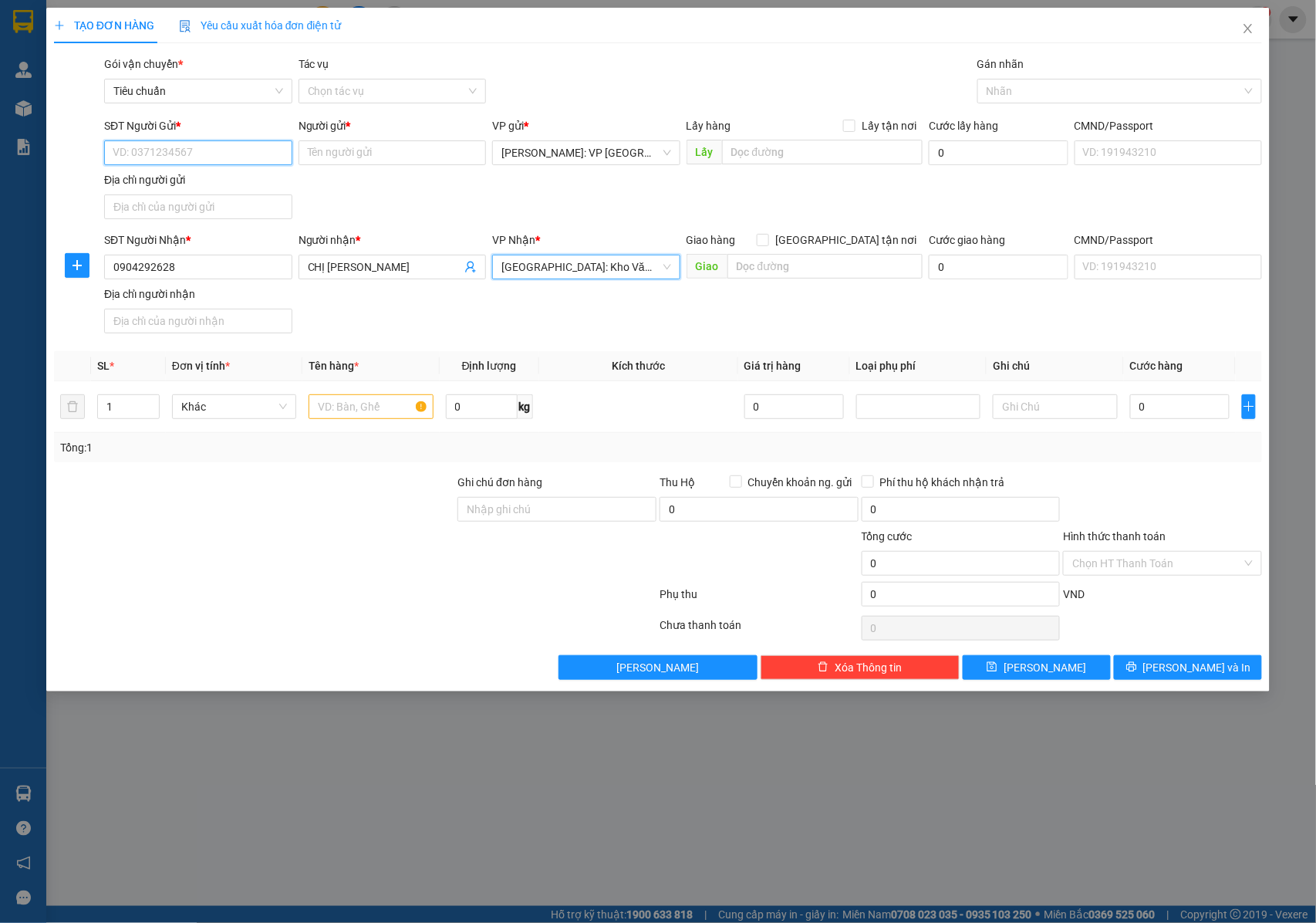
click at [200, 154] on input "SĐT Người Gửi *" at bounding box center [198, 152] width 188 height 25
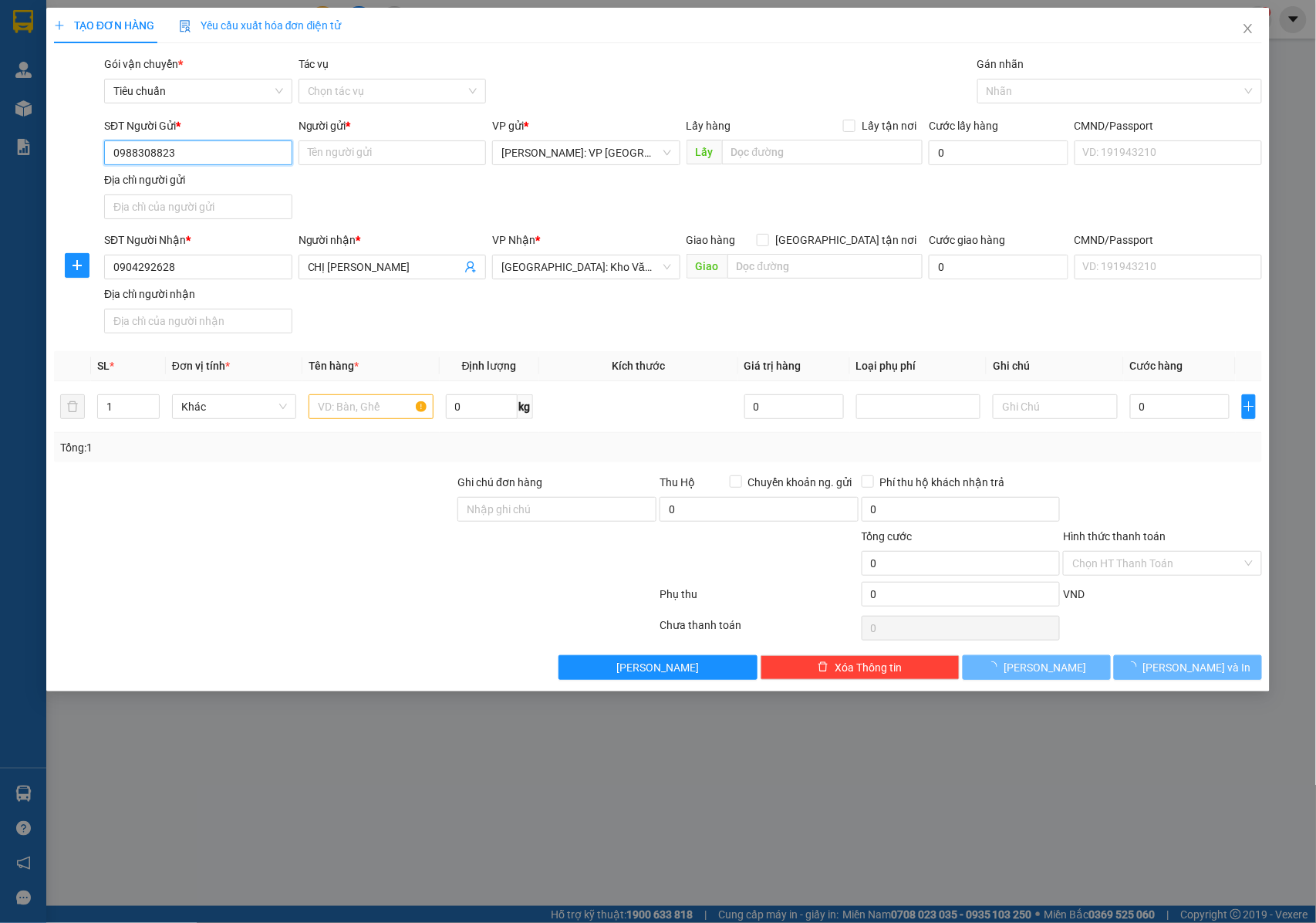
click at [199, 154] on input "0988308823" at bounding box center [198, 152] width 188 height 25
type input "0988308823"
click at [307, 161] on input "Người gửi *" at bounding box center [392, 152] width 188 height 25
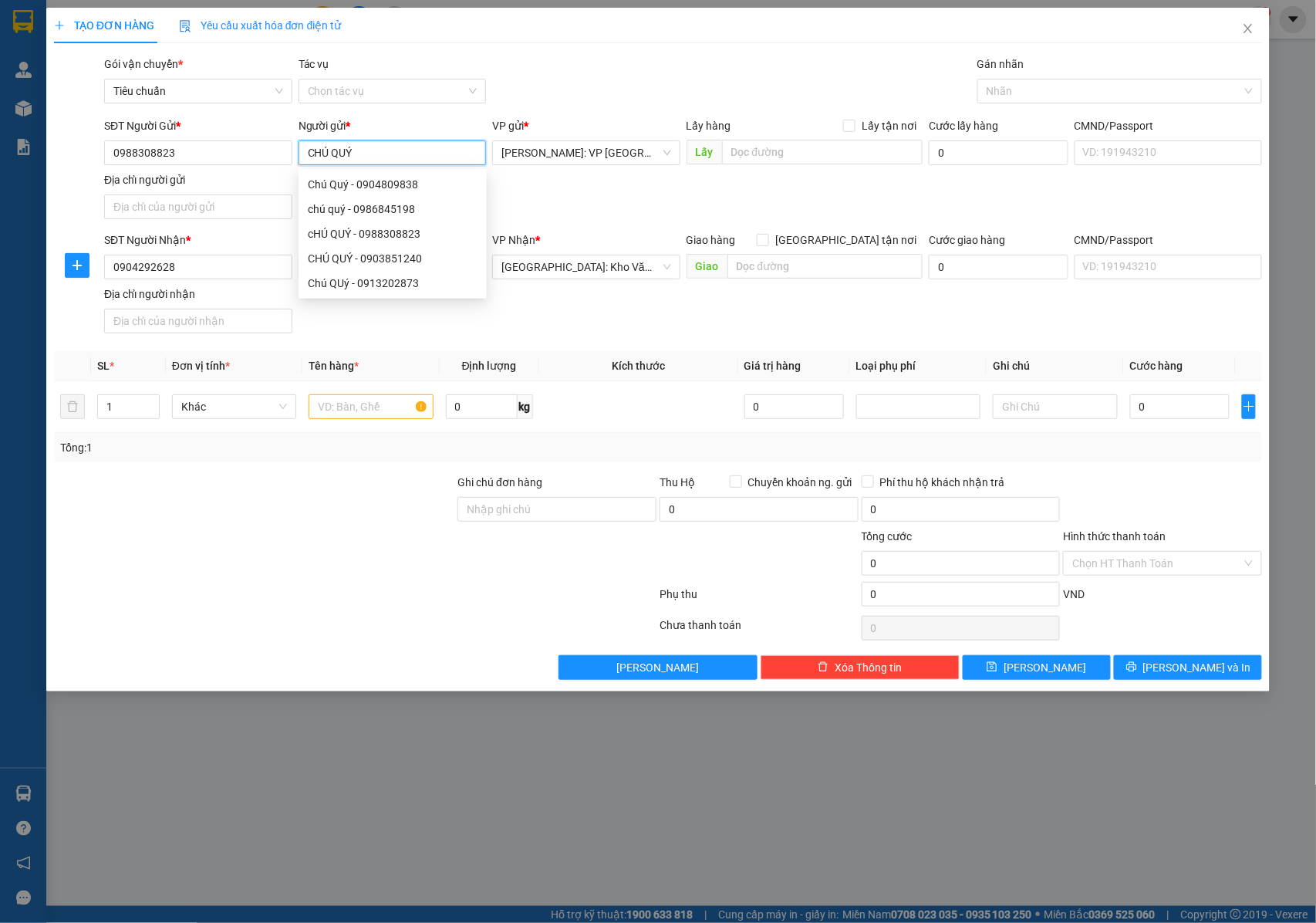
type input "CHÚ QUÝ"
click at [652, 202] on div "SĐT Người Gửi * 0988308823 Người gửi * CHÚ QUÝ VP gửi * [GEOGRAPHIC_DATA]: VP […" at bounding box center [684, 171] width 1165 height 108
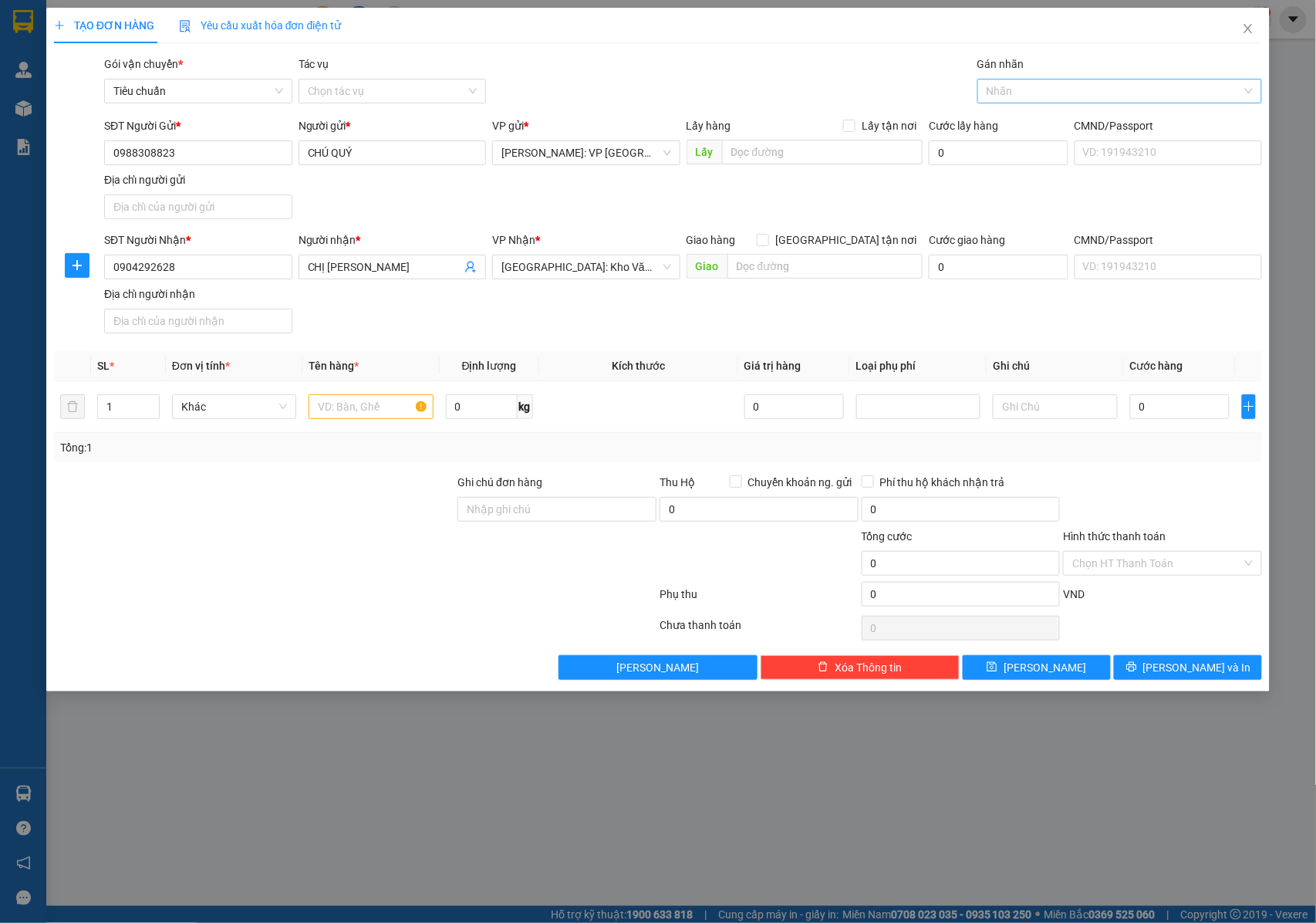
click at [1006, 86] on div at bounding box center [1112, 91] width 261 height 19
type input "GIAO"
click at [1030, 124] on div "[GEOGRAPHIC_DATA] tận nơi" at bounding box center [1119, 123] width 266 height 17
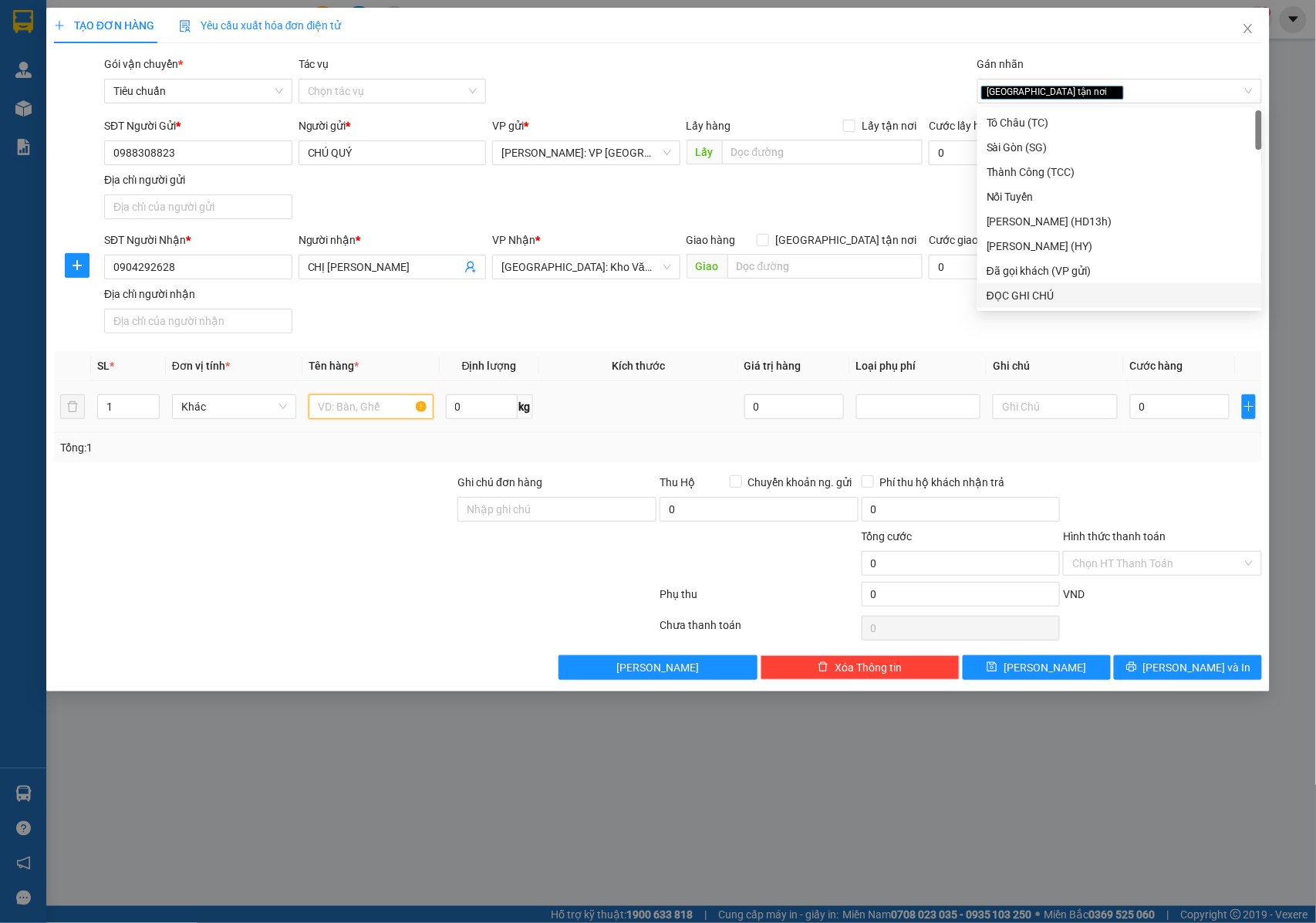
click at [329, 410] on input "text" at bounding box center [371, 406] width 124 height 25
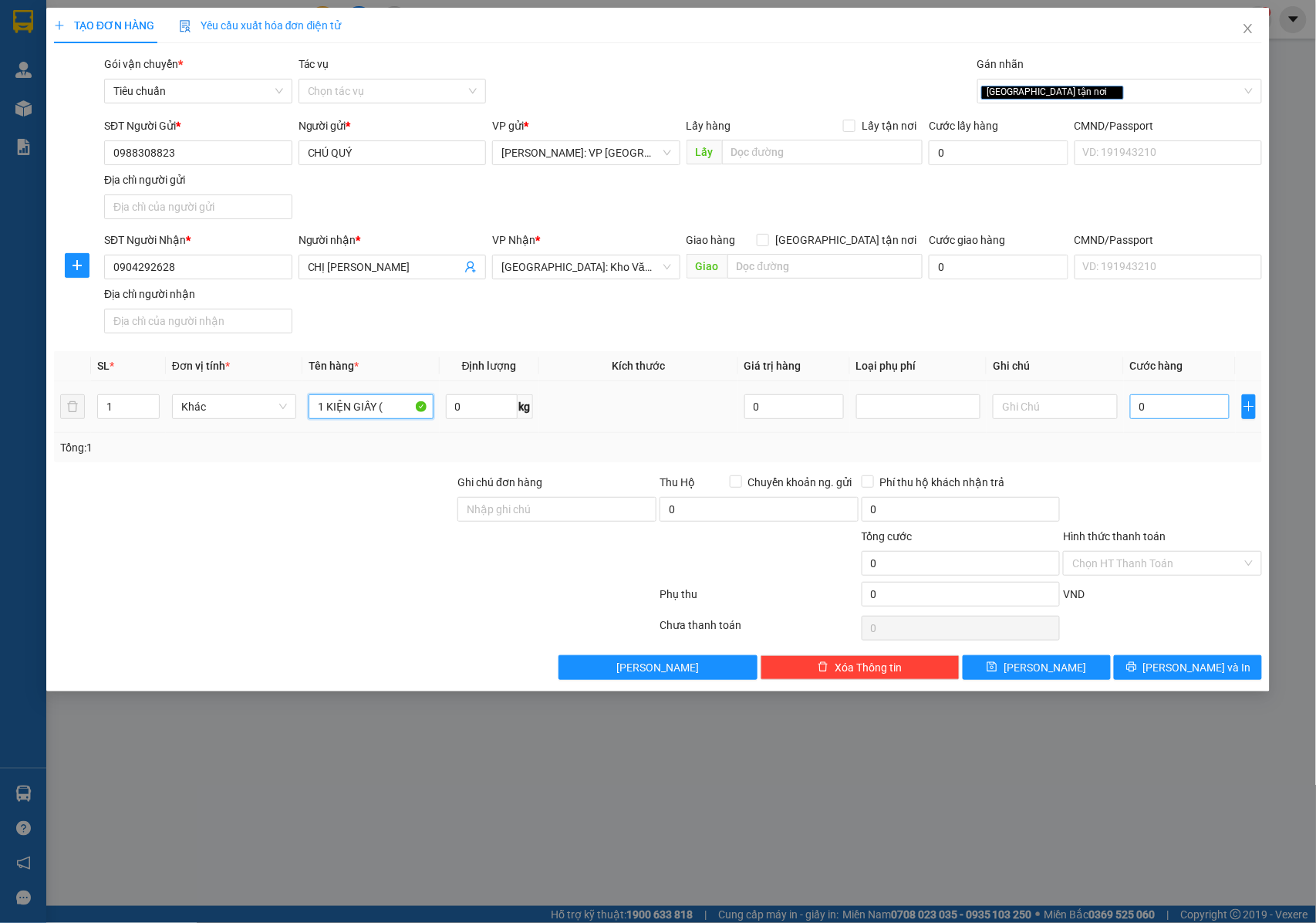
type input "1 KIỆN GIẤY ("
click at [1171, 415] on input "0" at bounding box center [1180, 406] width 100 height 25
type input "1"
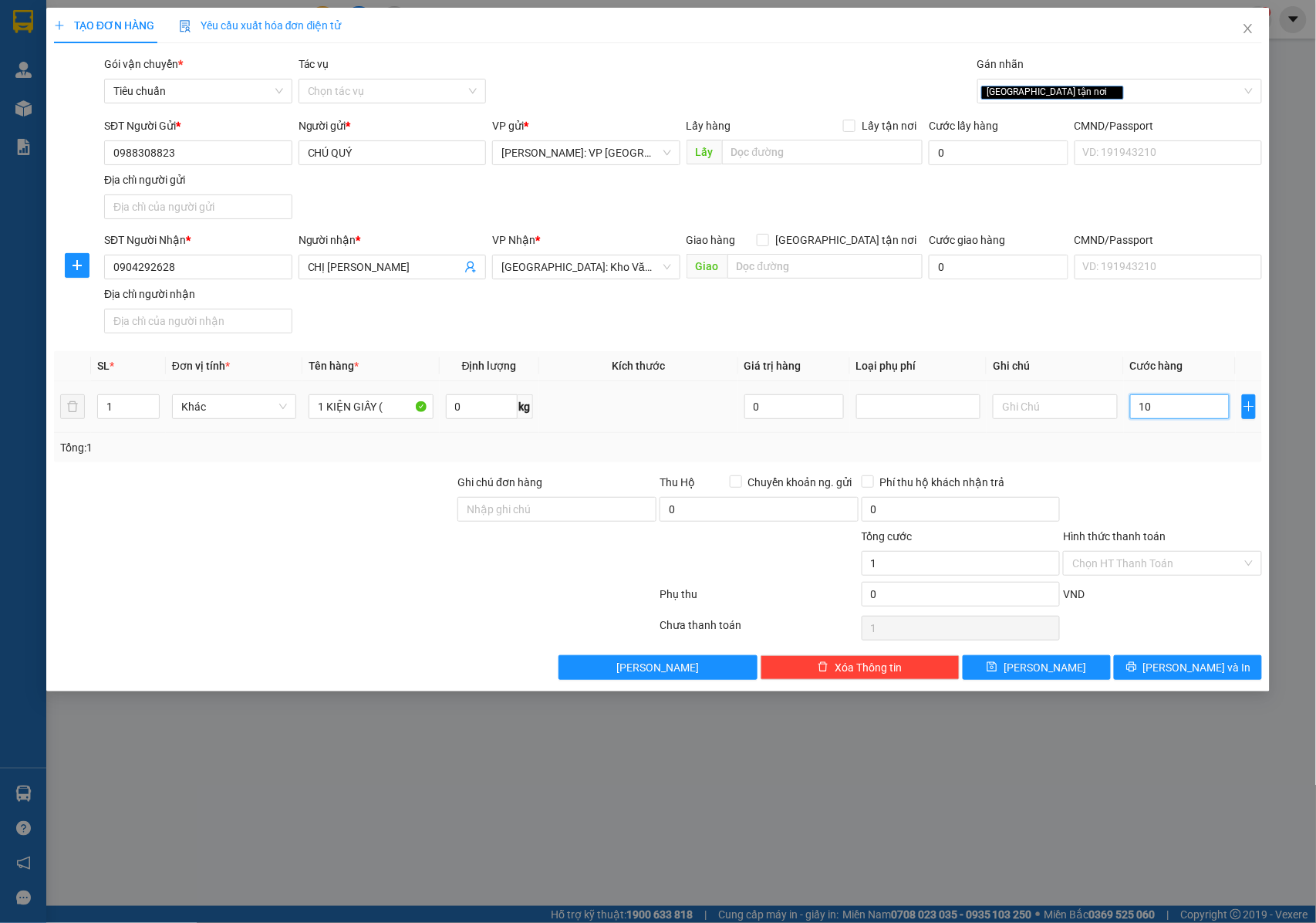
type input "101"
type input "1.010"
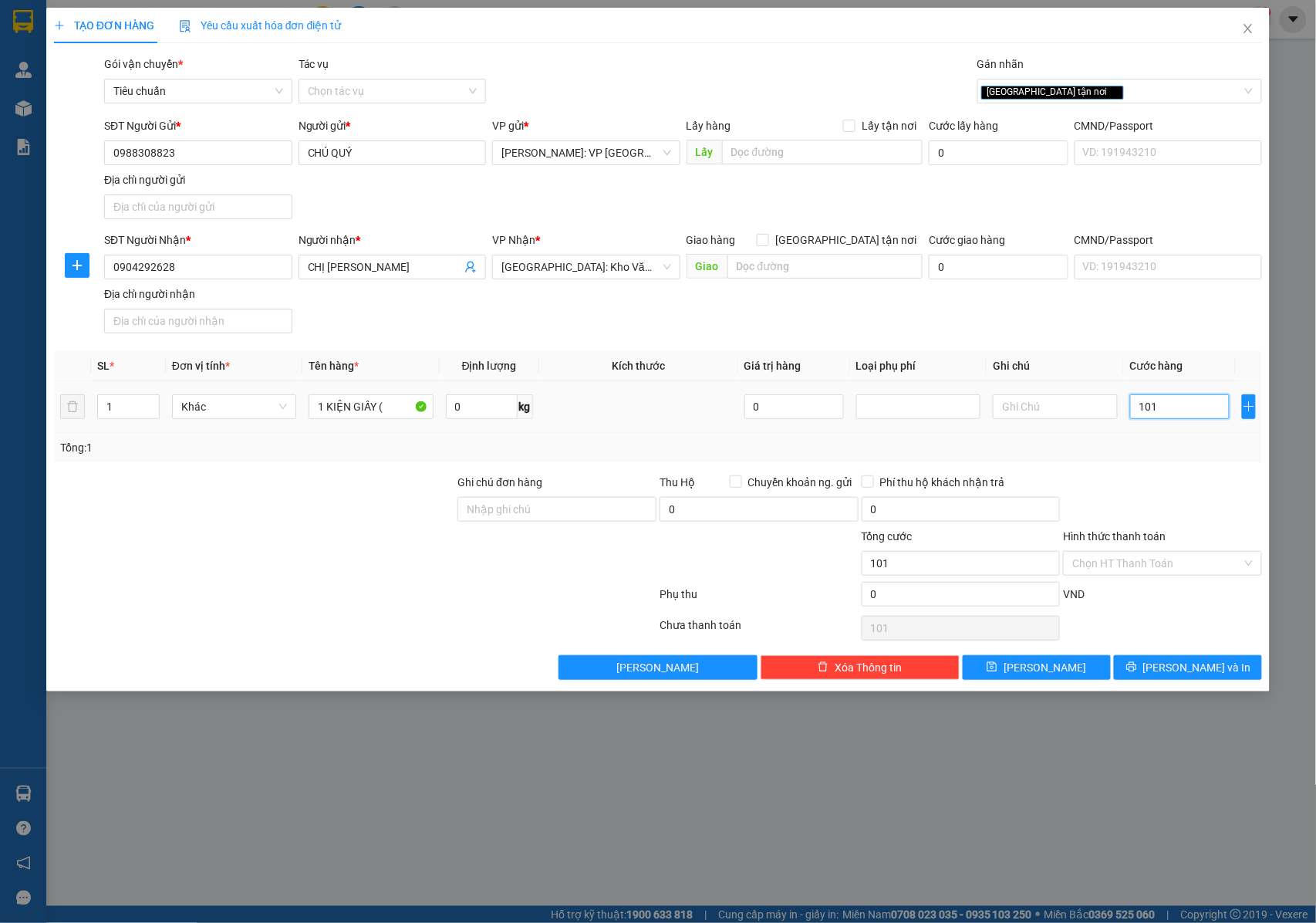
type input "1.010"
type input "10.100"
type input "101.000"
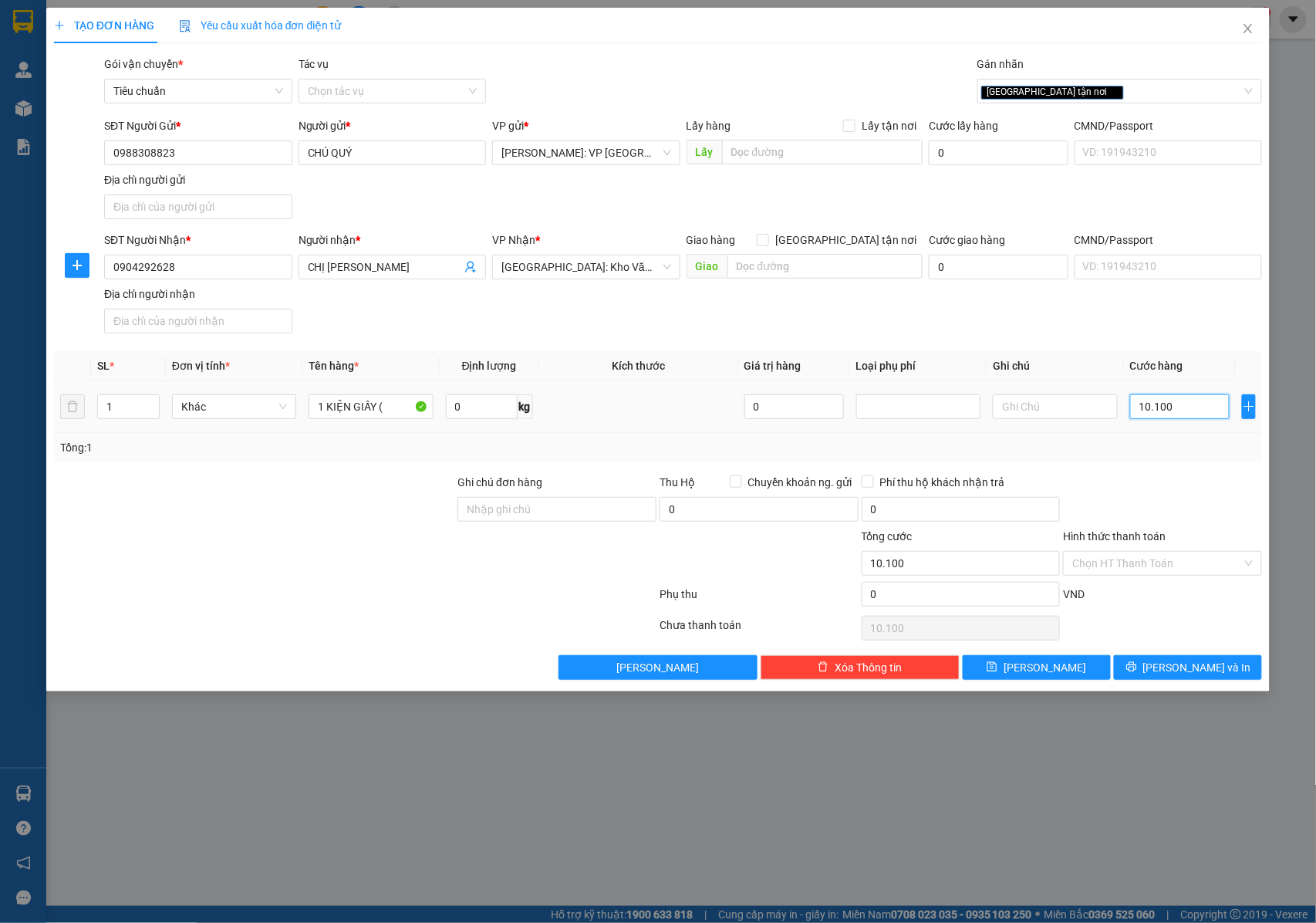
type input "101.000"
type input "10.100"
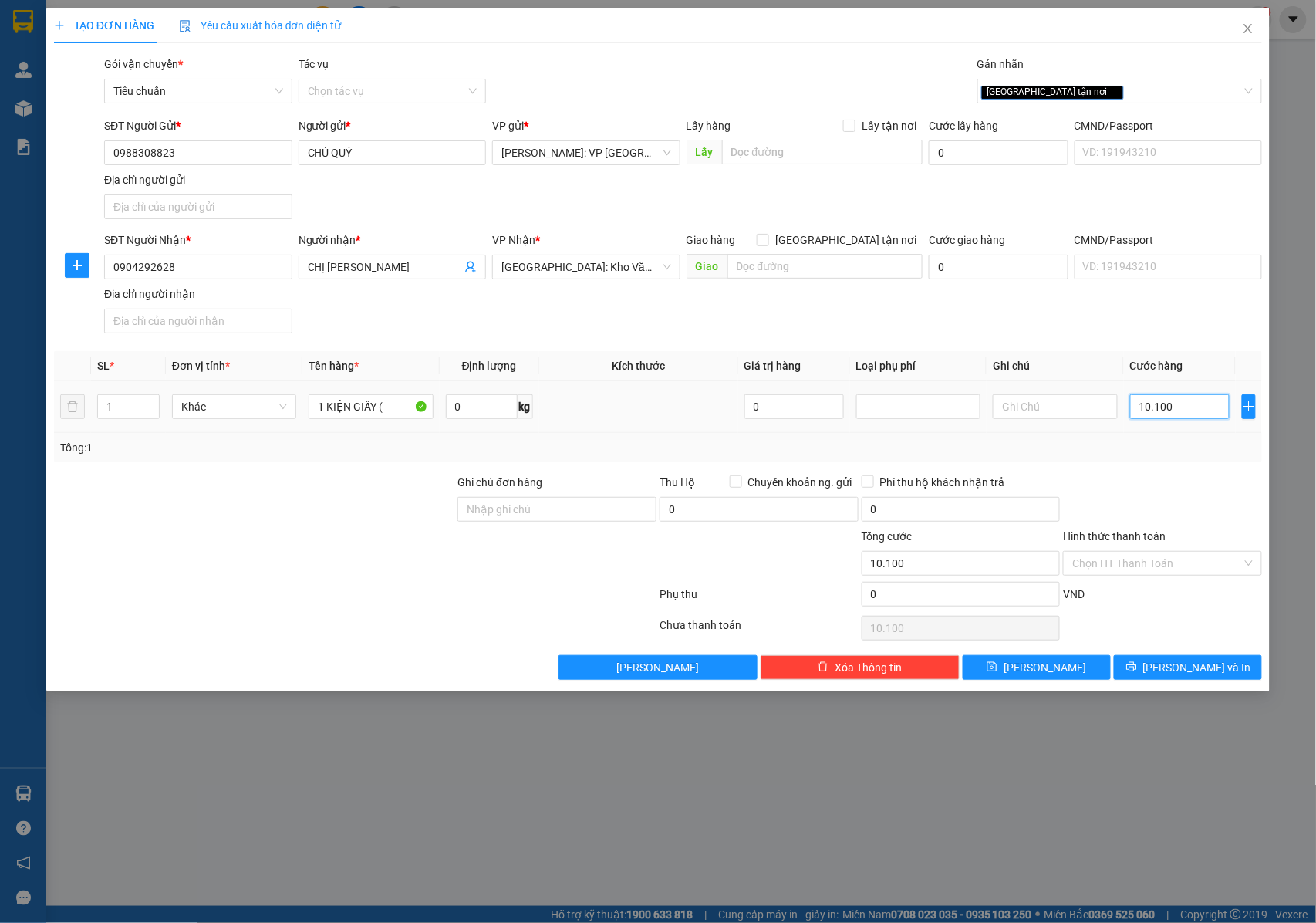
type input "1.010"
type input "0"
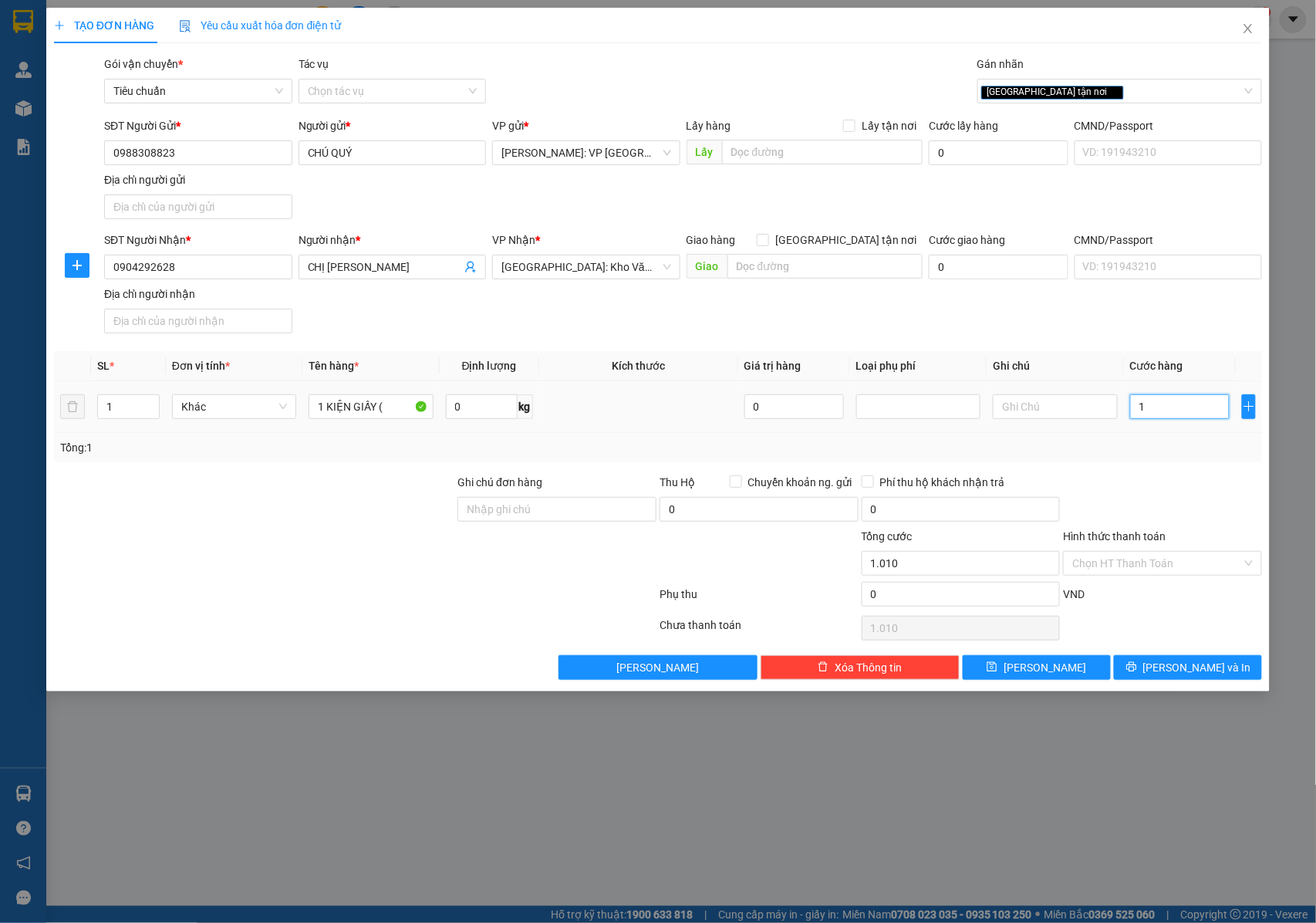
type input "0"
type input "01"
type input "1"
type input "010"
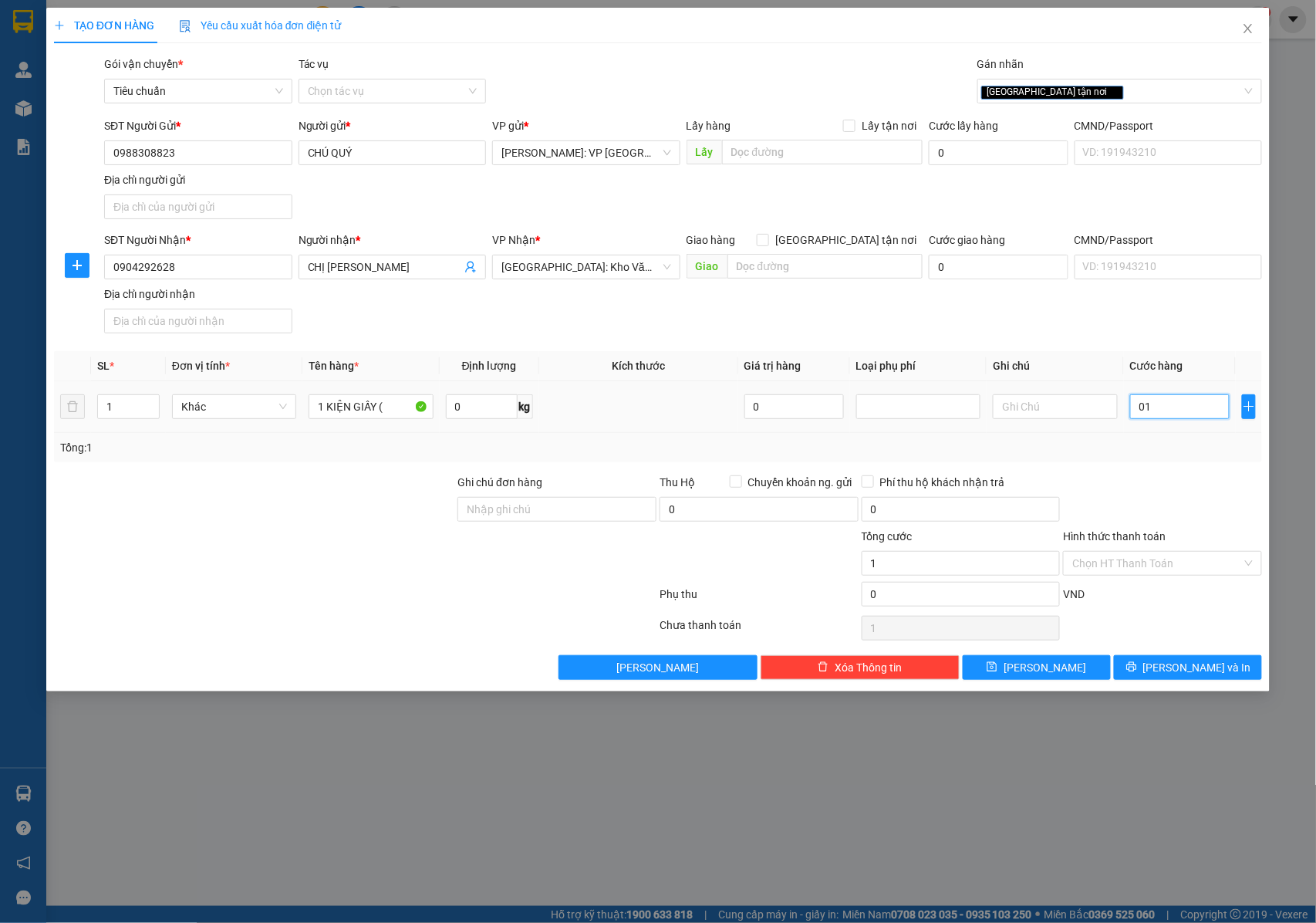
type input "10"
type input "0.100"
type input "100"
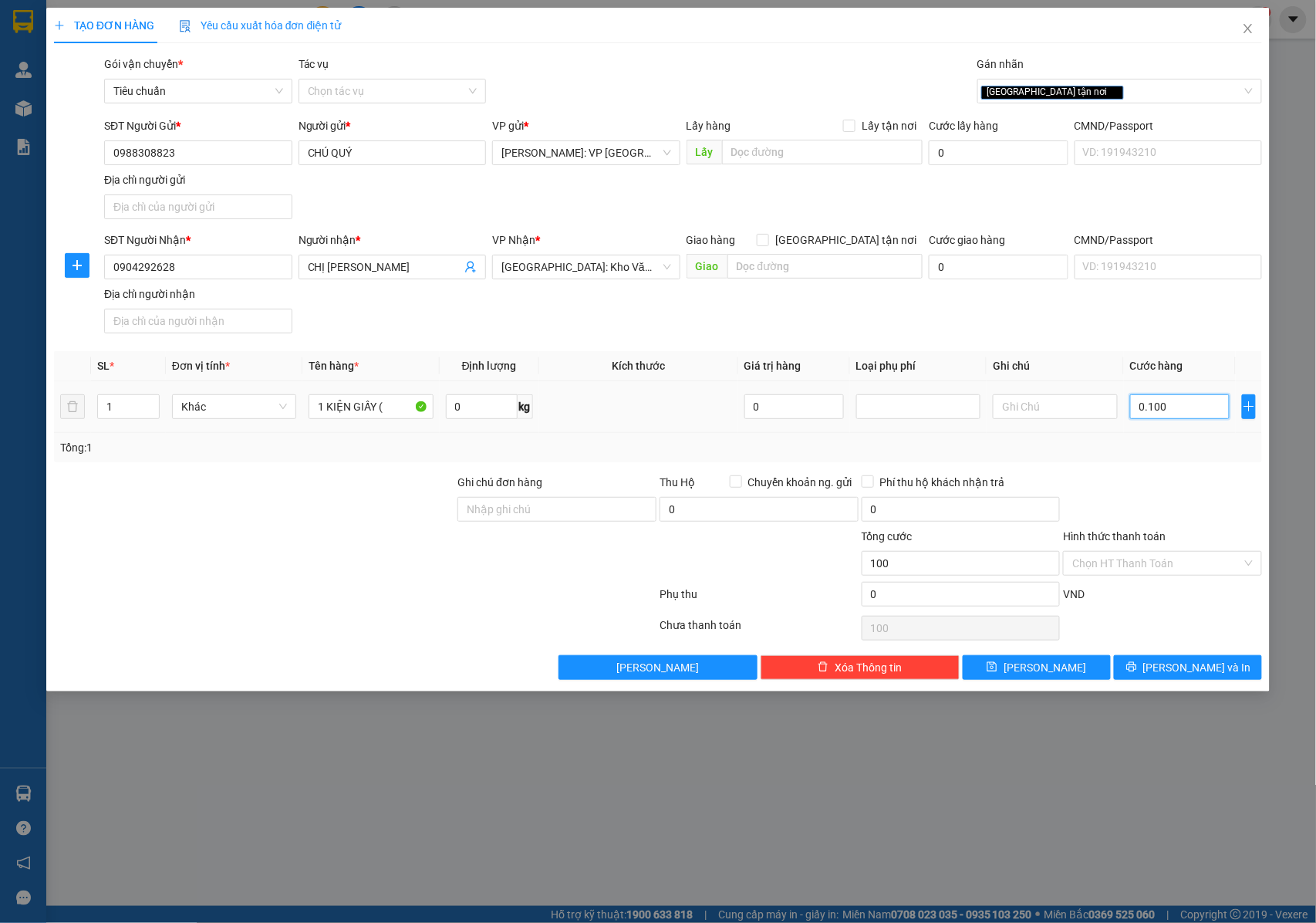
type input "01.000"
type input "1.000"
type input "010.000"
type input "10.000"
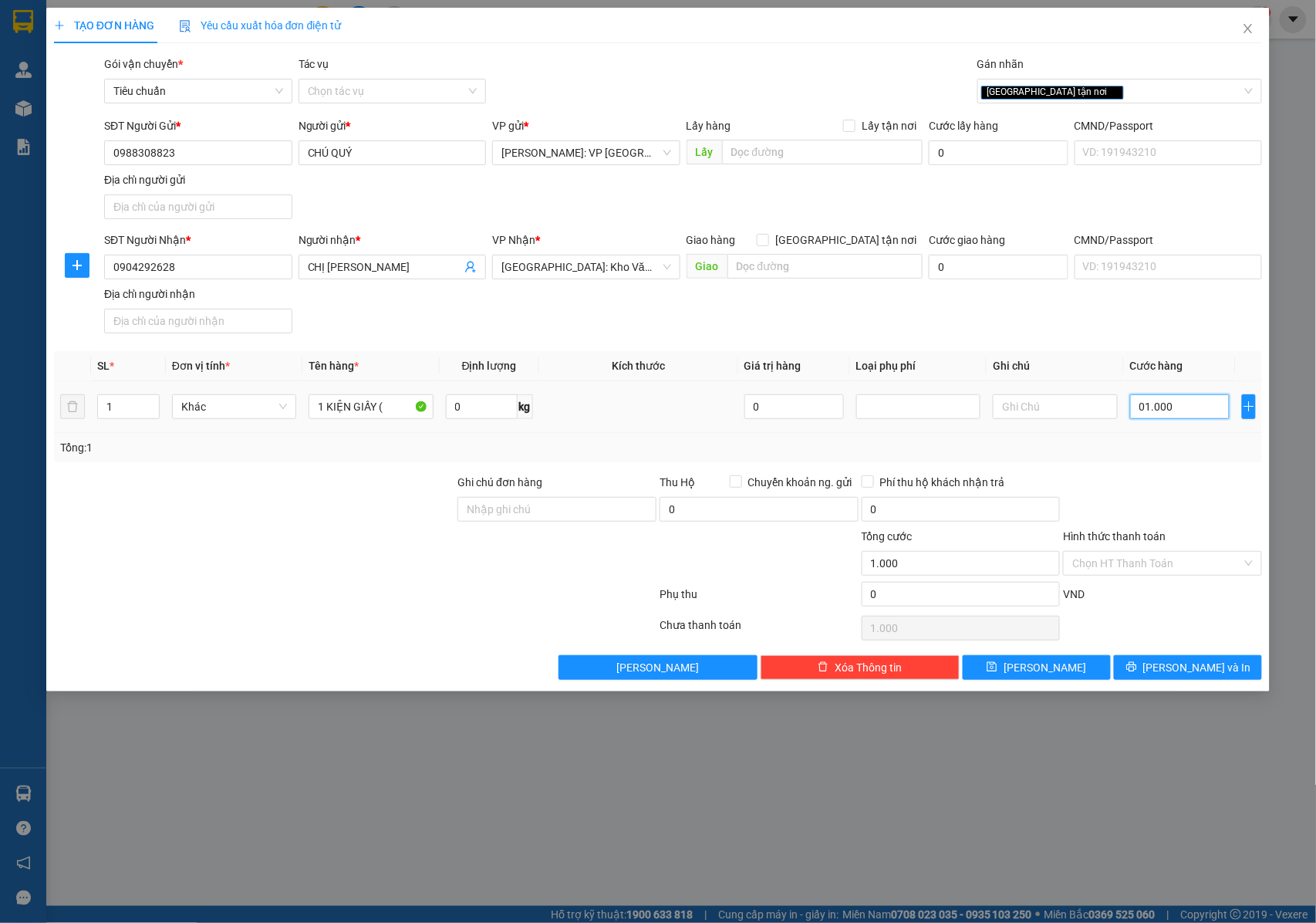
type input "10.000"
type input "0.100.000"
type input "100.000"
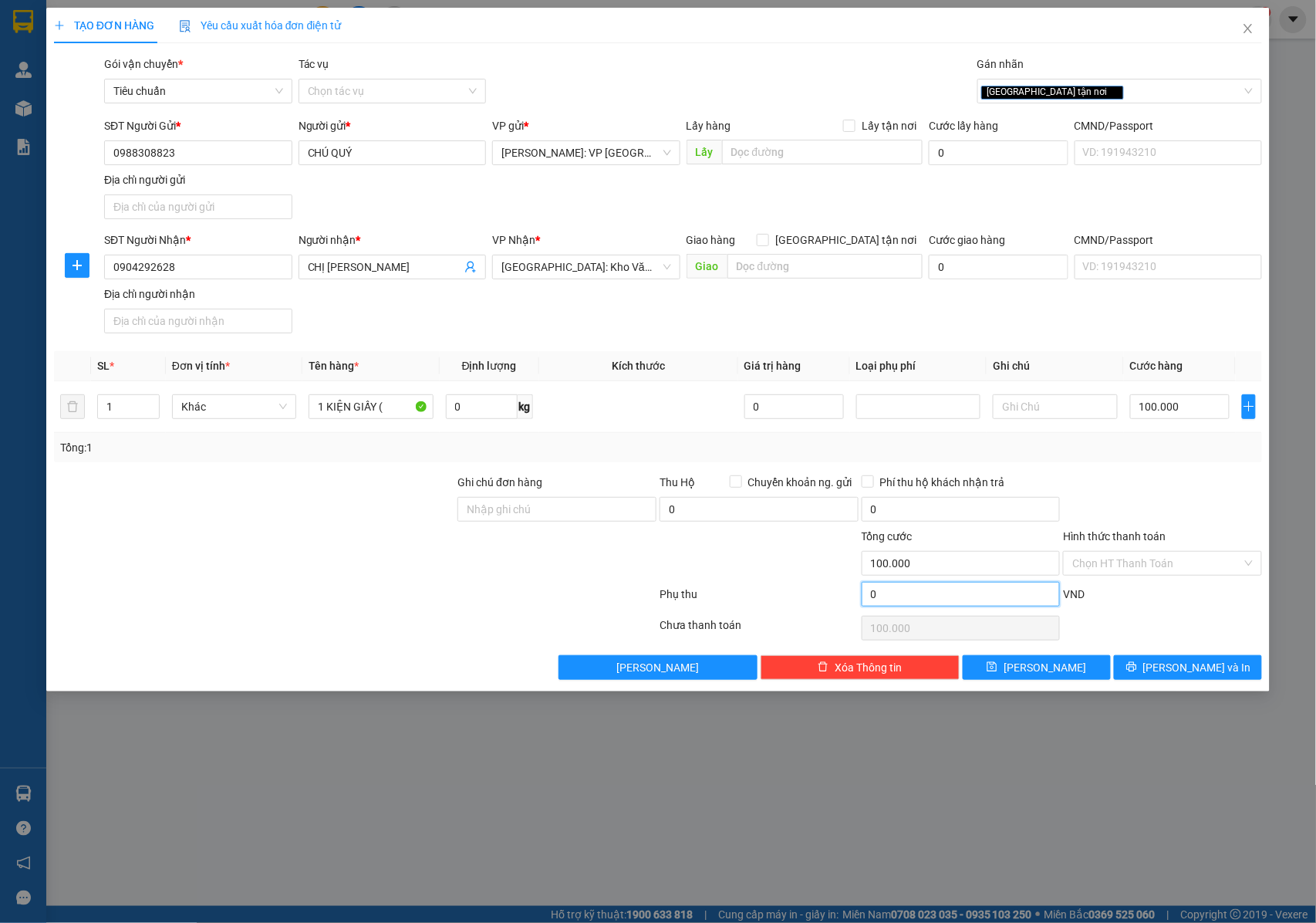
click at [889, 594] on input "0" at bounding box center [961, 594] width 199 height 25
type input "100.001"
type input "1"
type input "100.001"
type input "100.010"
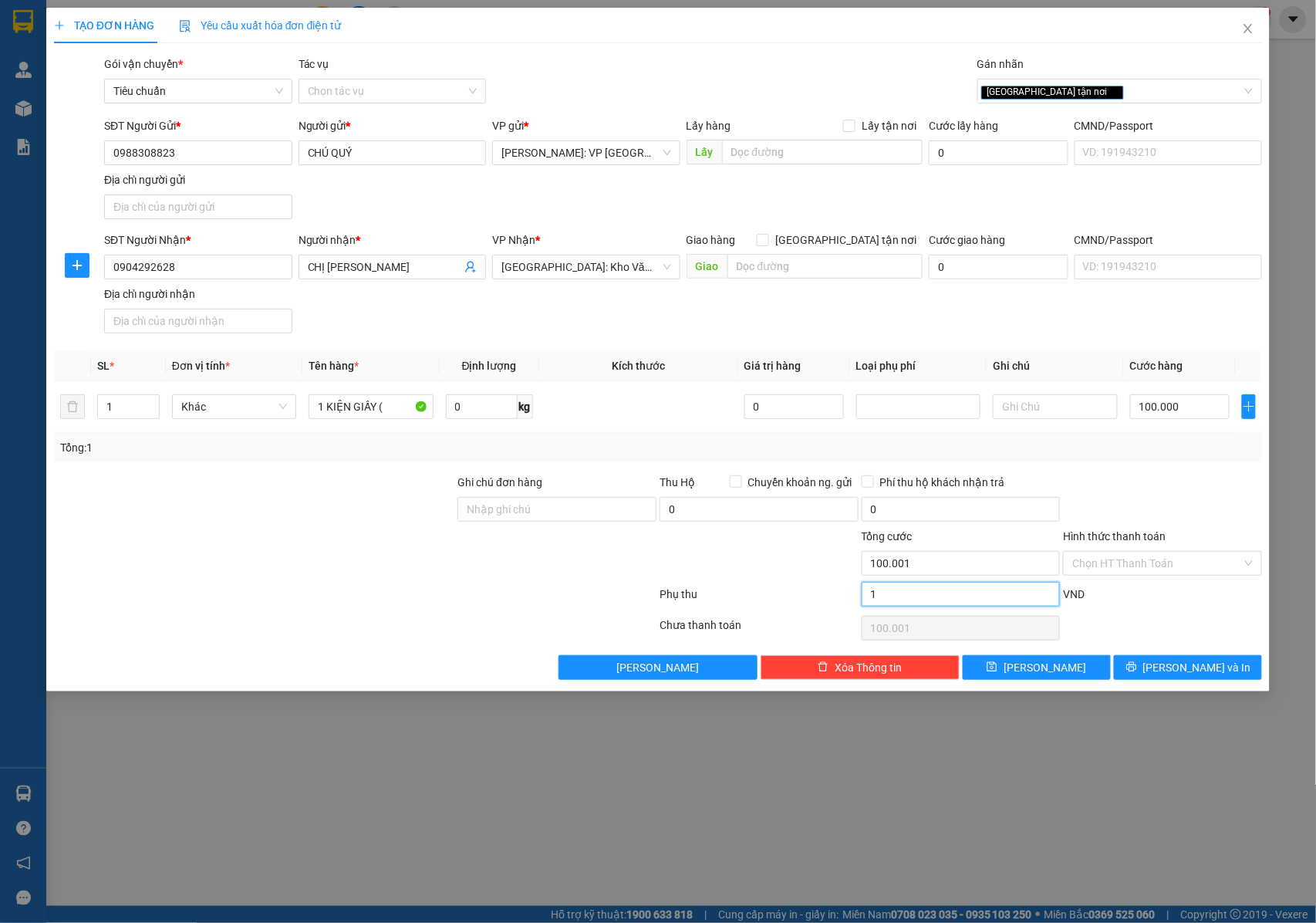
type input "10"
type input "100.010"
type input "100.100"
type input "100"
type input "100.100"
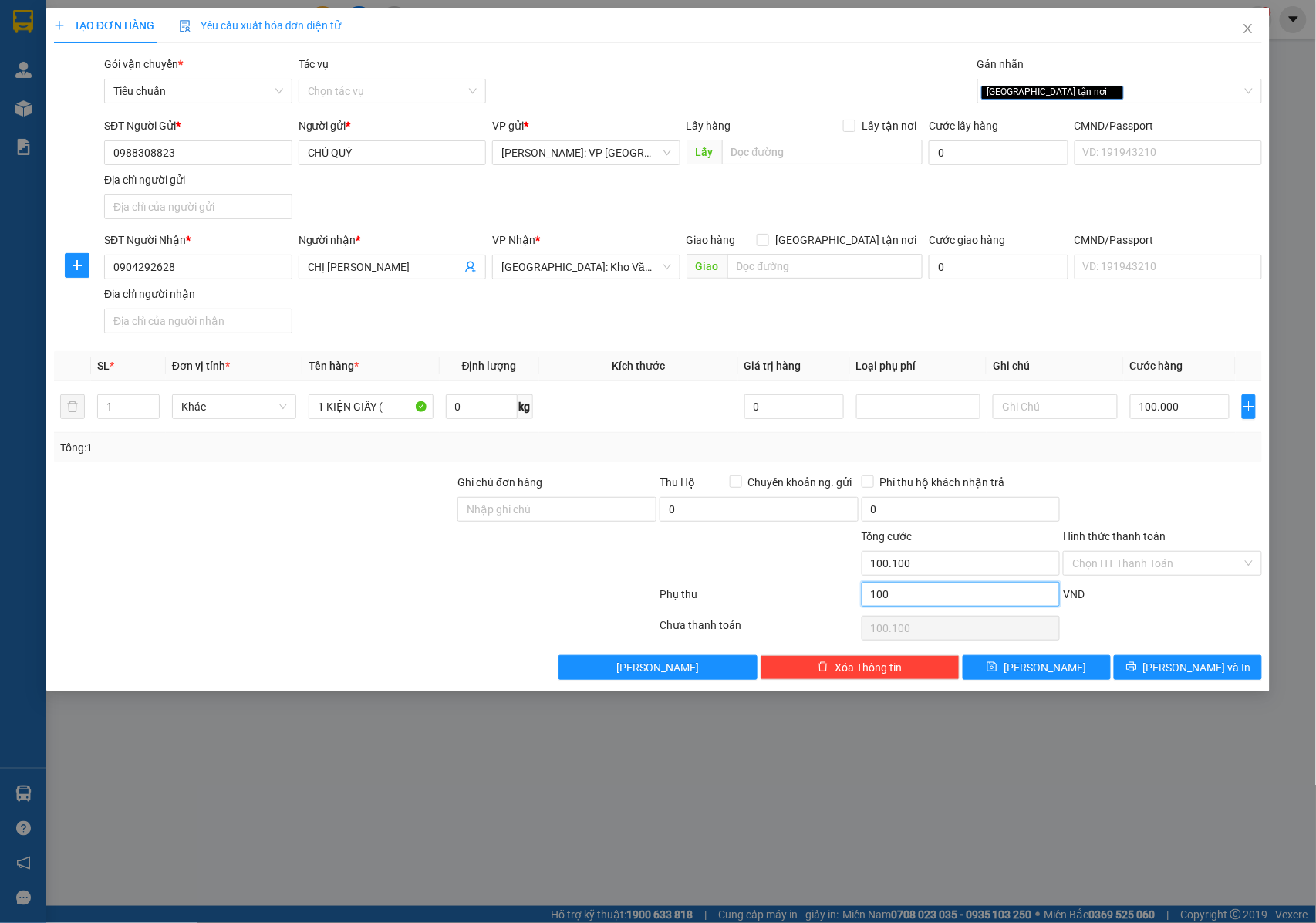
type input "101.000"
type input "1.000"
type input "101.000"
type input "110.000"
type input "10.000"
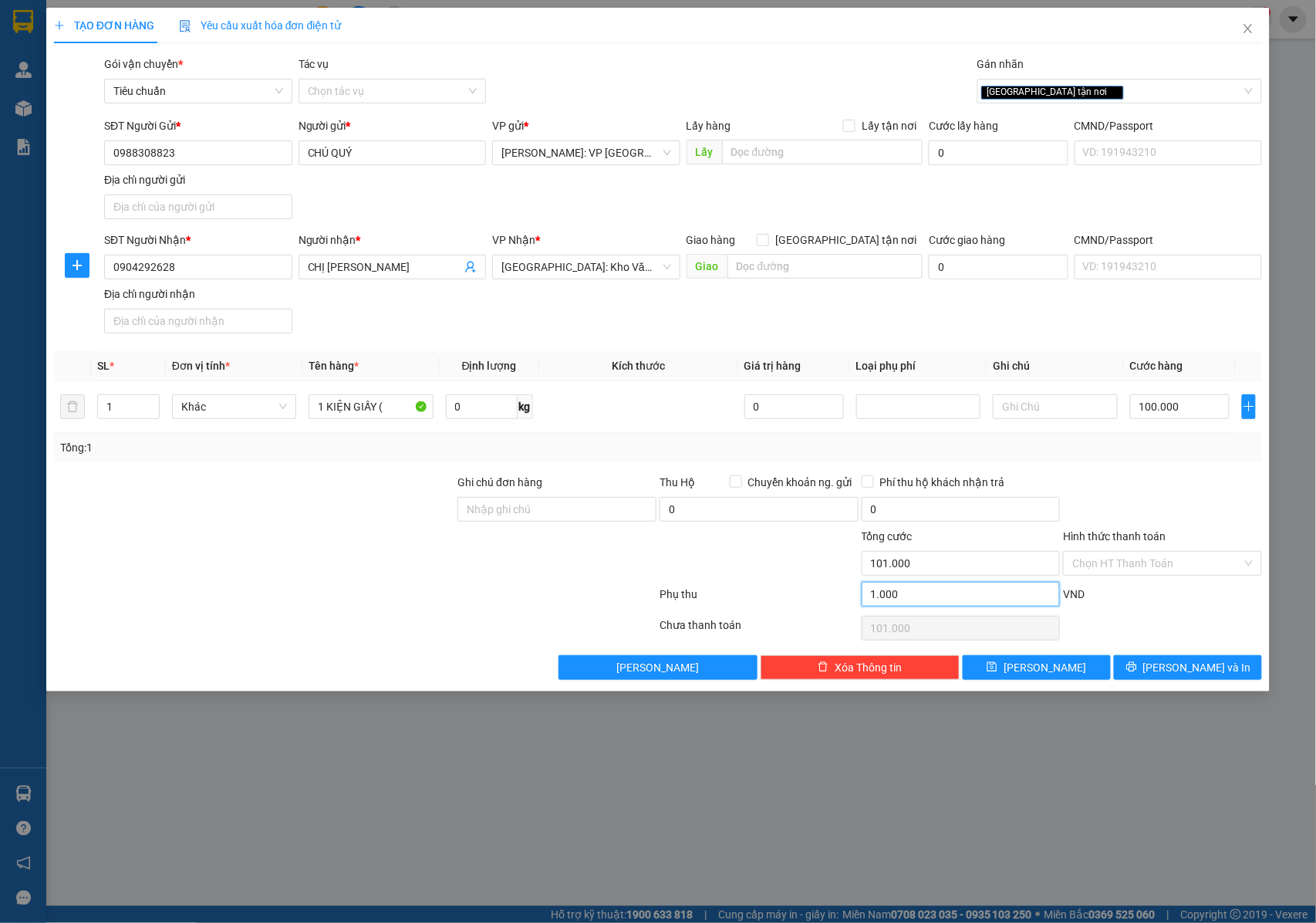
type input "110.000"
type input "10.000"
click at [386, 411] on input "1 KIỆN GIẤY (" at bounding box center [371, 406] width 124 height 25
type input "1 KIỆN GIẤY ( THÁNH GIÁ )"
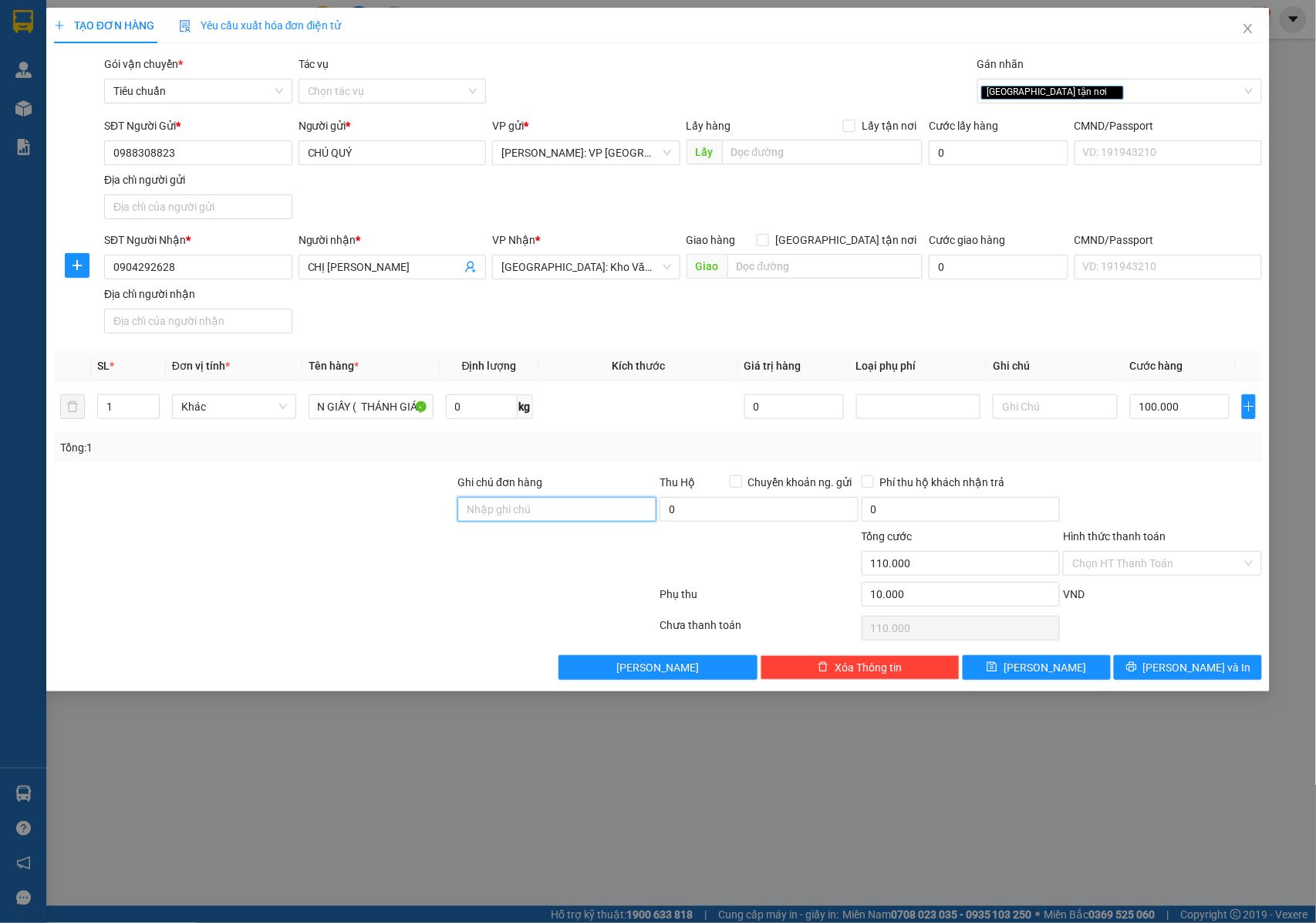
click at [591, 510] on input "Ghi chú đơn hàng" at bounding box center [557, 509] width 199 height 25
type input "NHẬN NGUYÊN KIỆN GIAO NGUYÊN KIỆN, HƯ VỠ K ĐỀN"
click at [1137, 672] on icon "printer" at bounding box center [1132, 667] width 11 height 11
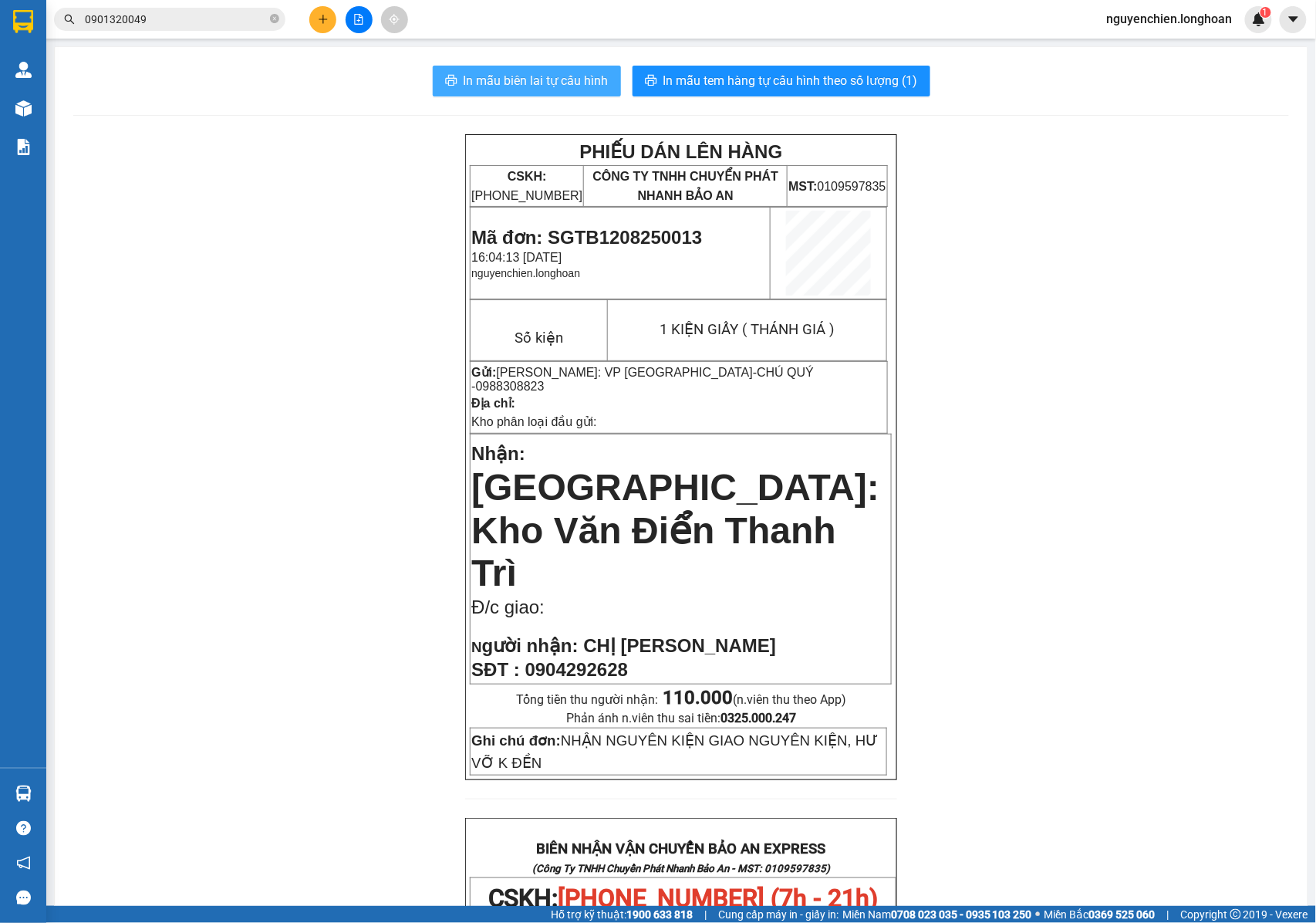
click at [515, 86] on span "In mẫu biên lai tự cấu hình" at bounding box center [536, 81] width 145 height 19
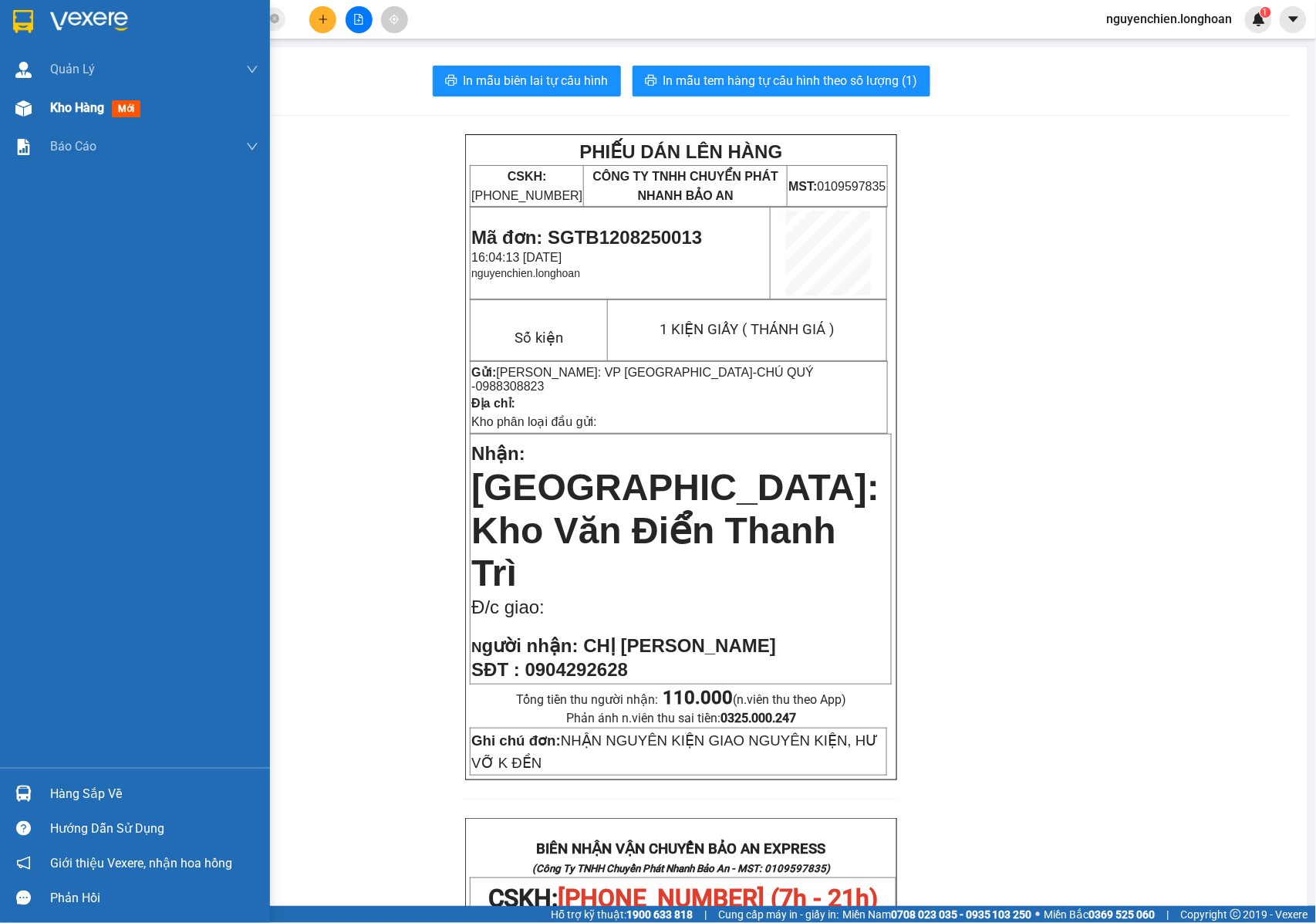
click at [29, 109] on img at bounding box center [23, 108] width 16 height 16
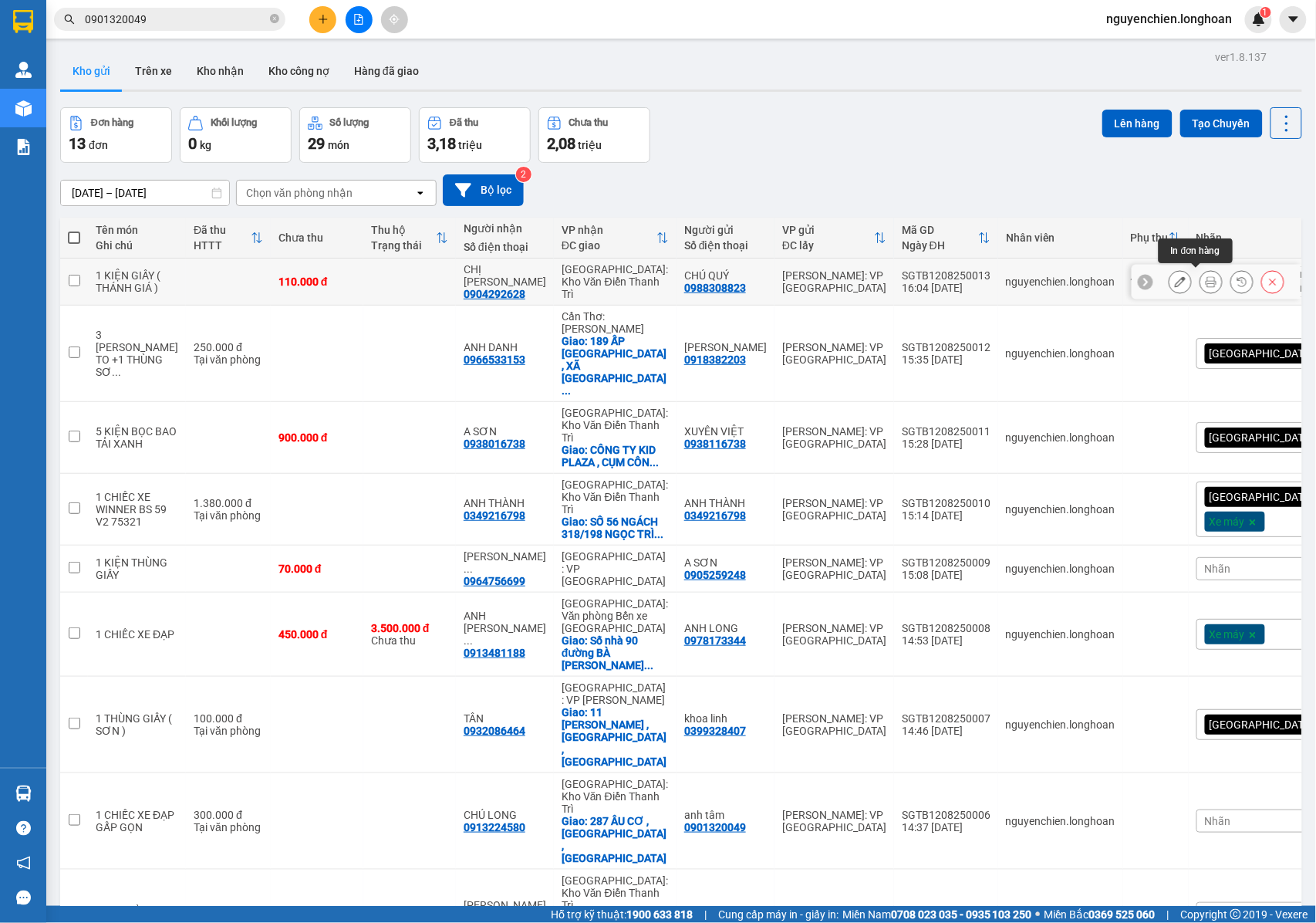
click at [1206, 278] on icon at bounding box center [1211, 281] width 11 height 11
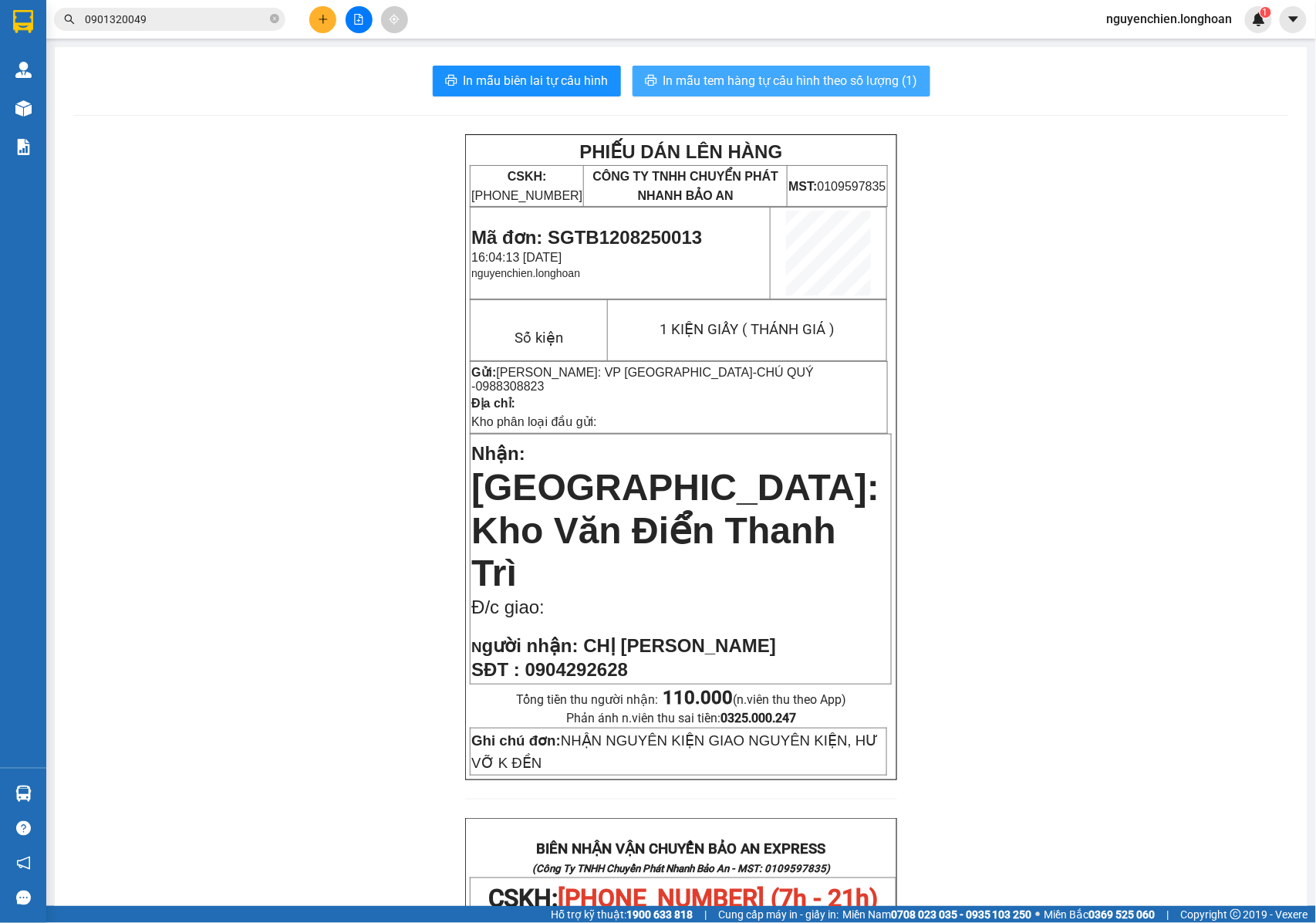
click at [690, 77] on span "In mẫu tem hàng tự cấu hình theo số lượng (1)" at bounding box center [790, 81] width 255 height 19
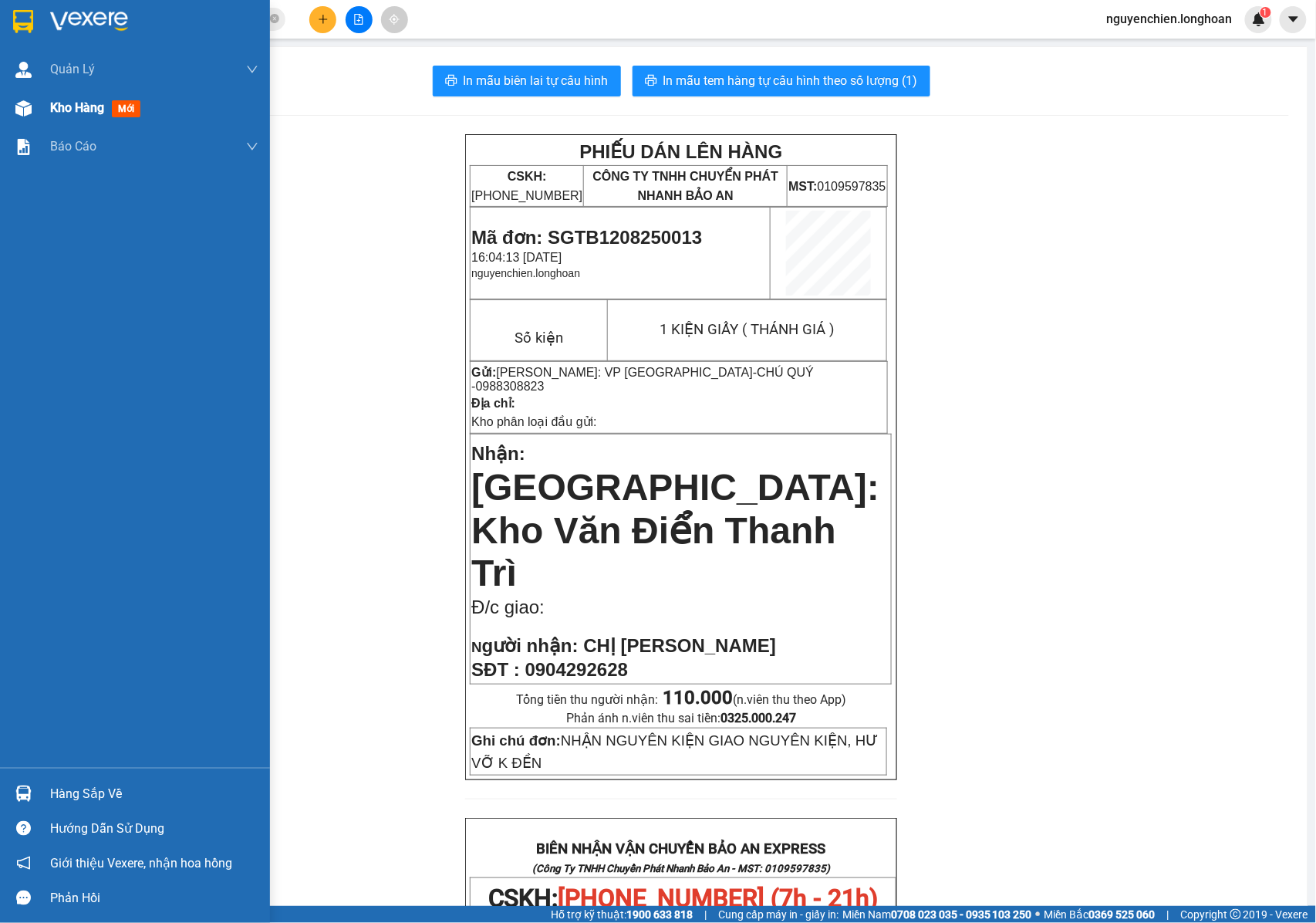
click at [26, 114] on img at bounding box center [23, 108] width 16 height 16
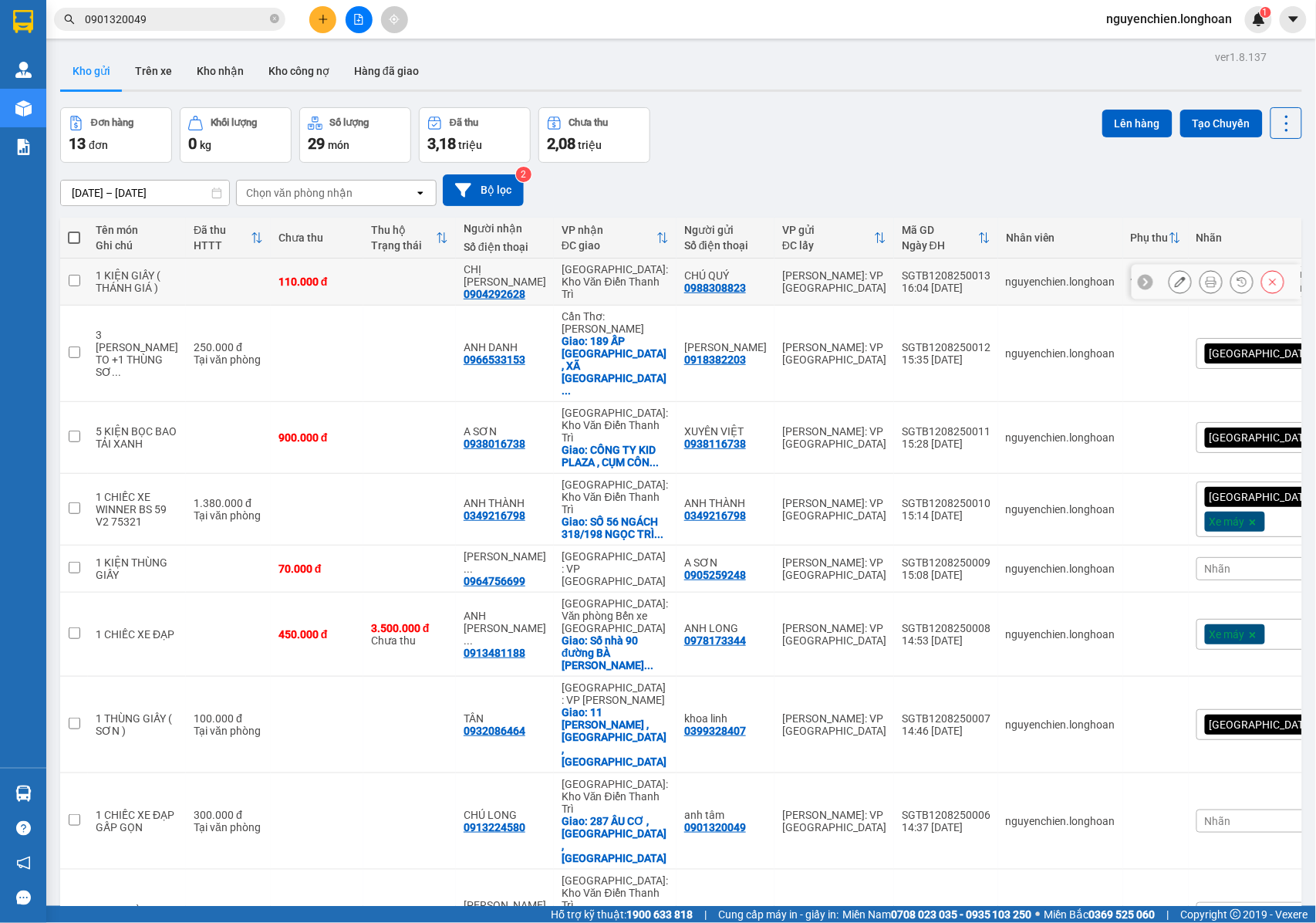
click at [1175, 280] on icon at bounding box center [1180, 281] width 11 height 11
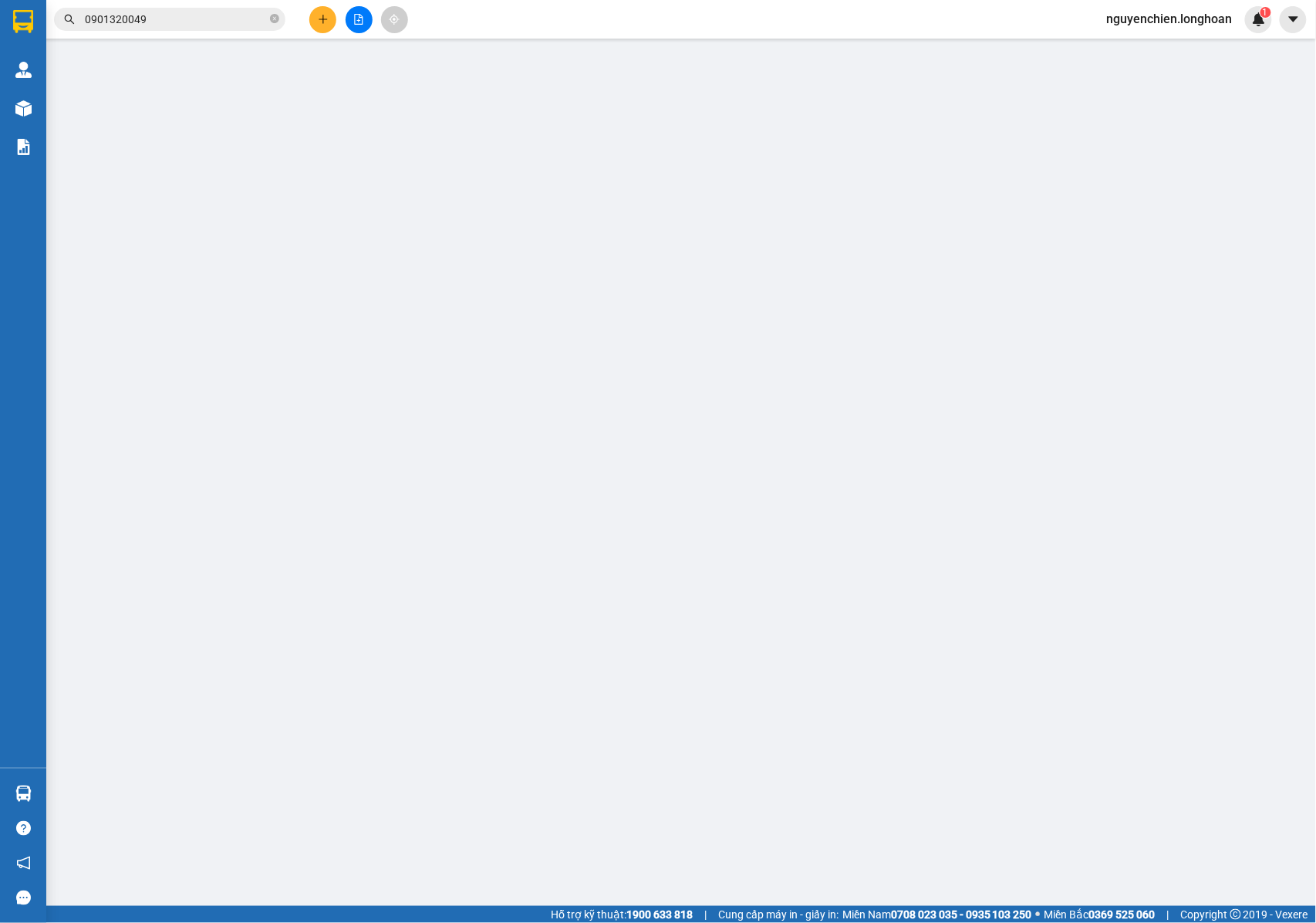
type input "0988308823"
type input "CHÚ QUÝ"
type input "0904292628"
type input "CHỊ [PERSON_NAME]"
type input "NHẬN NGUYÊN KIỆN GIAO NGUYÊN KIỆN, HƯ VỠ K ĐỀN"
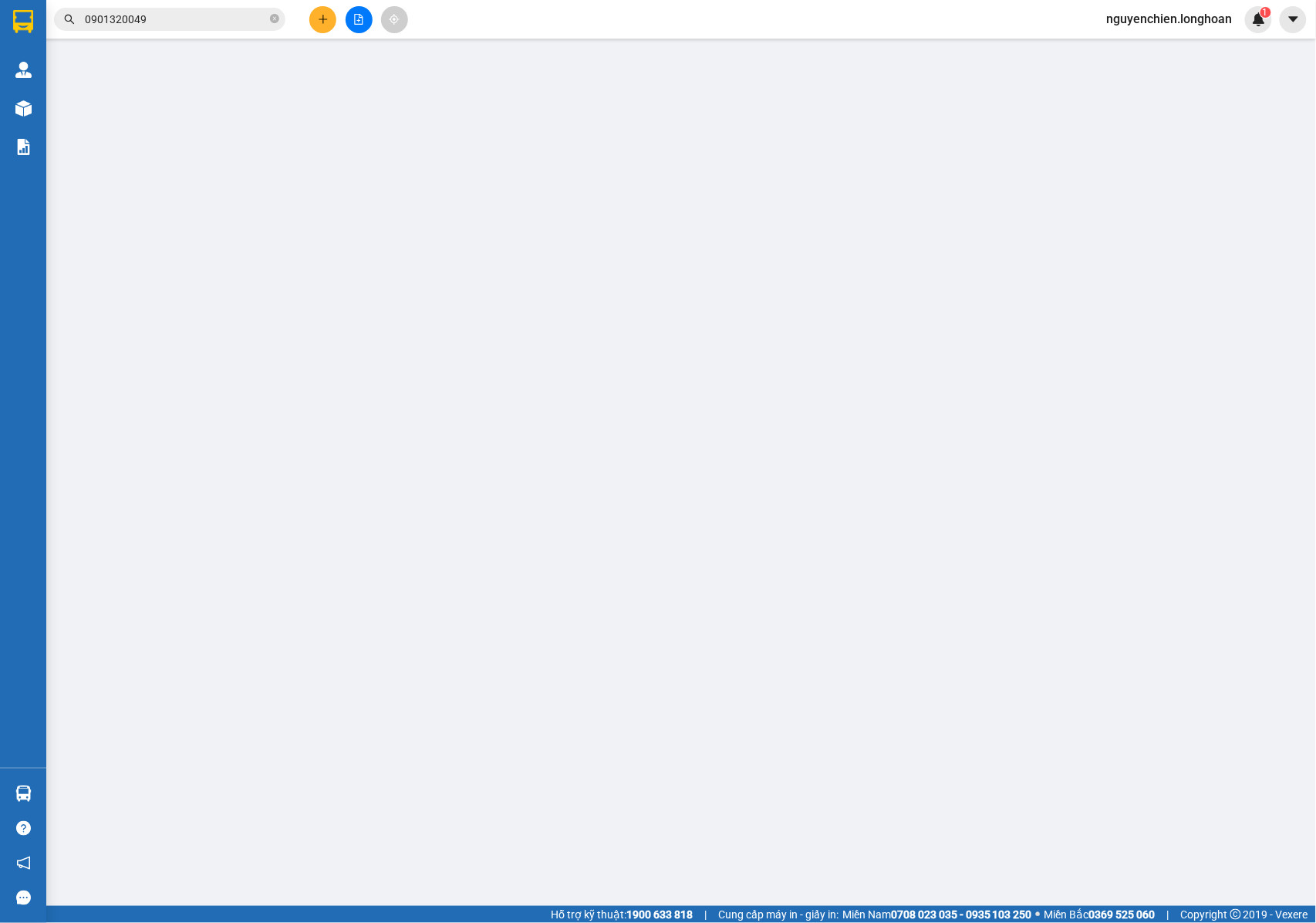
type input "110.000"
type input "10.000"
type input "110.000"
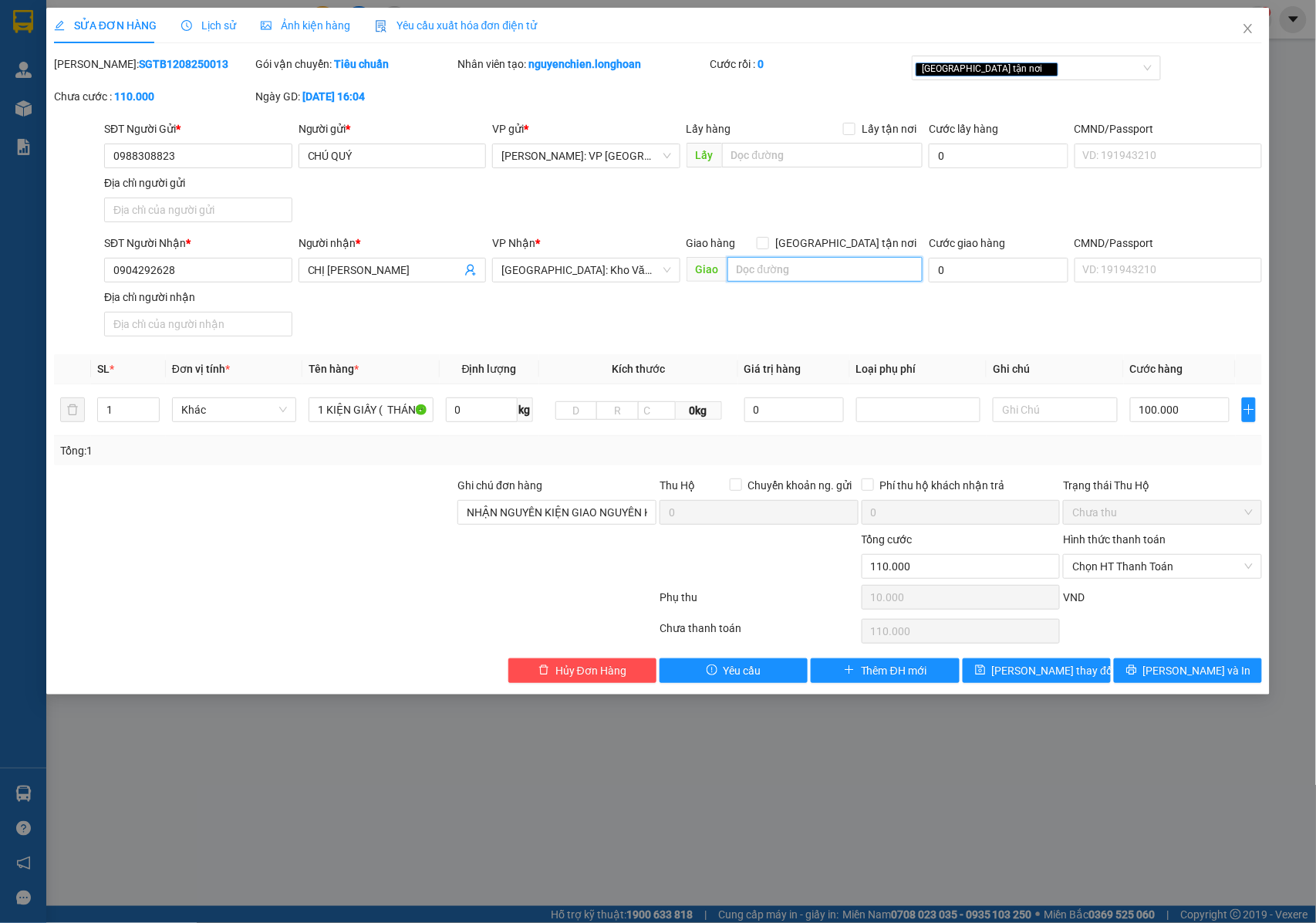
click at [752, 272] on input "text" at bounding box center [825, 269] width 195 height 25
click at [768, 239] on input "[GEOGRAPHIC_DATA] tận nơi" at bounding box center [762, 242] width 11 height 11
checkbox input "true"
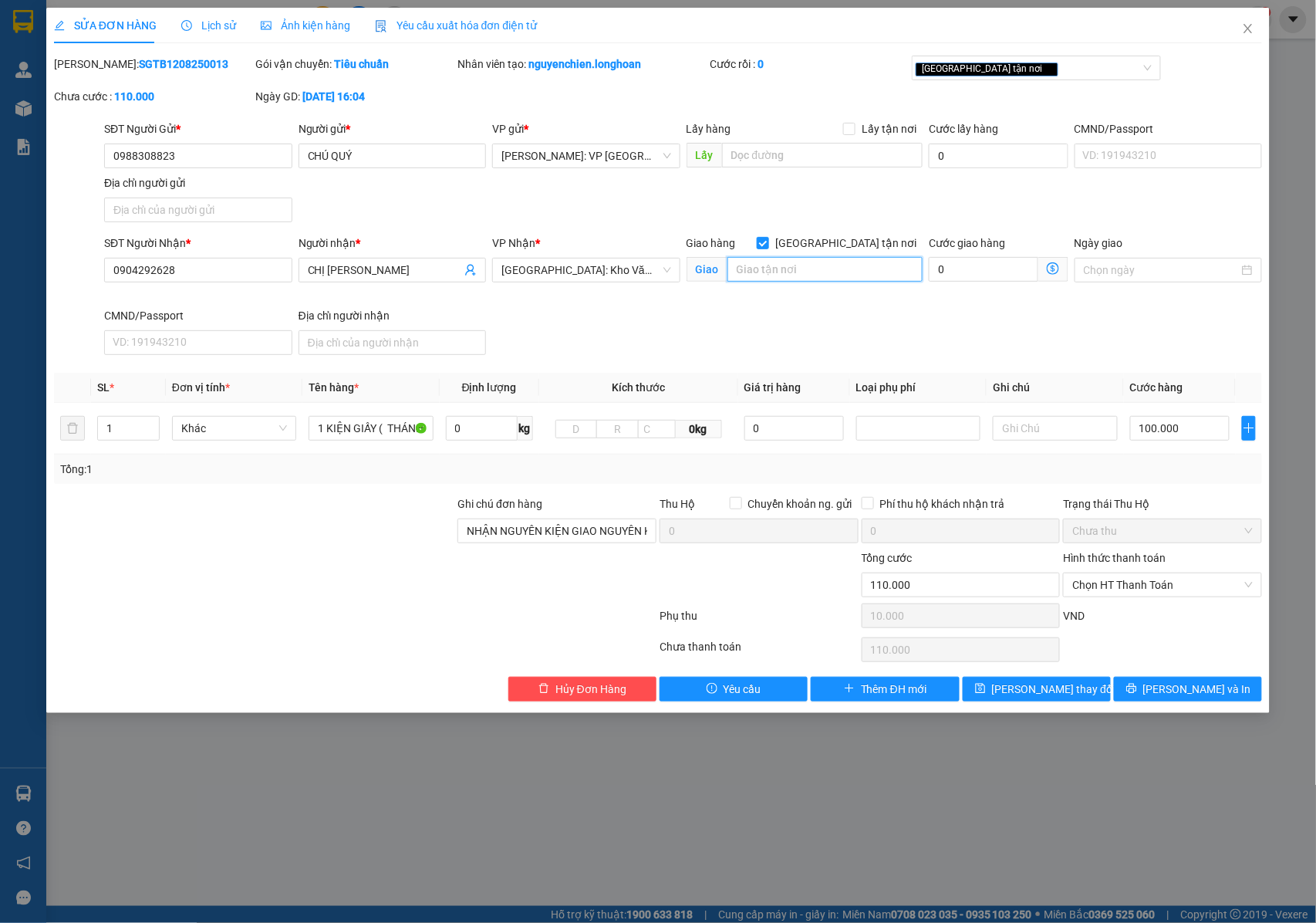
click at [828, 280] on input "text" at bounding box center [825, 269] width 195 height 25
type input "55 ĐẠI LA , [PERSON_NAME] , HAI BÀ TRƯNG , [GEOGRAPHIC_DATA]"
click at [1150, 694] on button "[PERSON_NAME] và In" at bounding box center [1188, 689] width 148 height 25
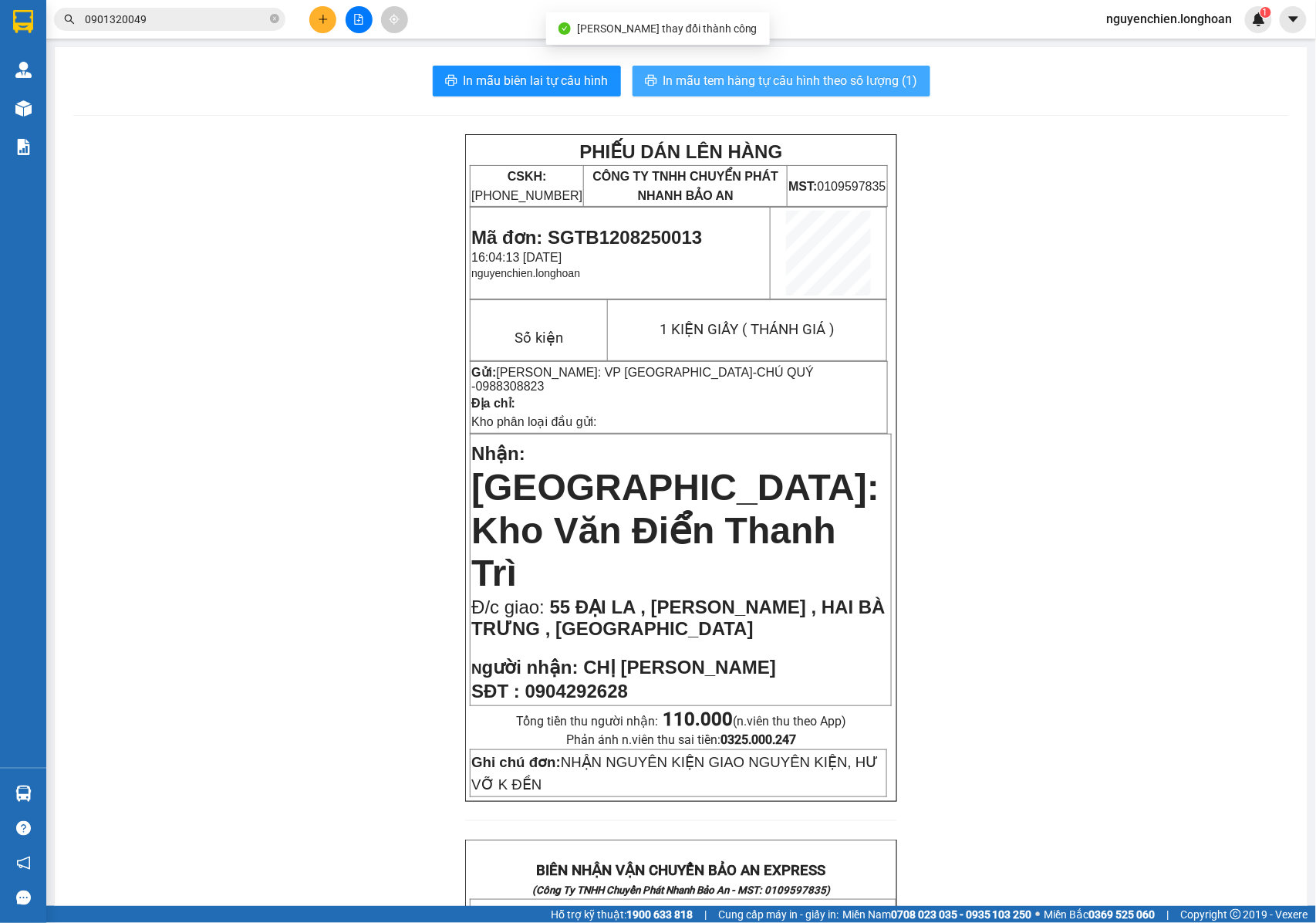
click at [671, 81] on span "In mẫu tem hàng tự cấu hình theo số lượng (1)" at bounding box center [790, 81] width 255 height 19
